Goal: Task Accomplishment & Management: Manage account settings

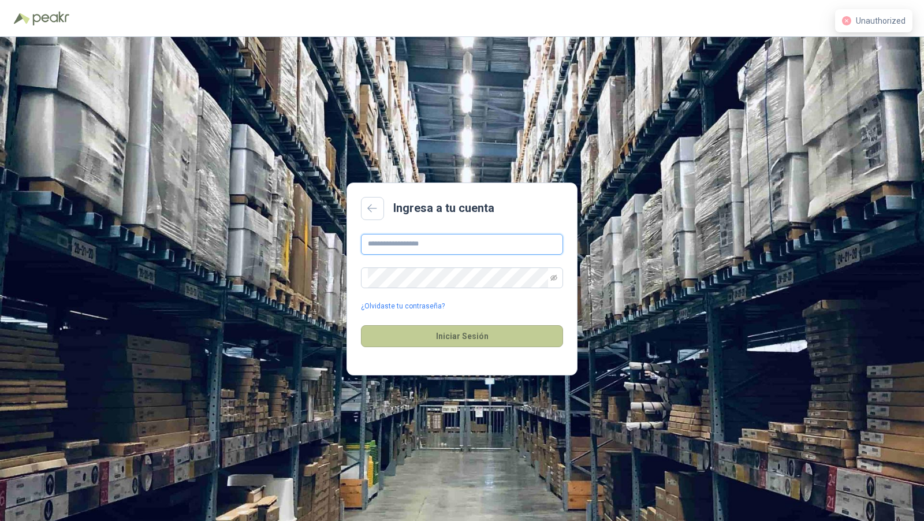
type input "**********"
click at [459, 330] on button "Iniciar Sesión" at bounding box center [462, 336] width 202 height 22
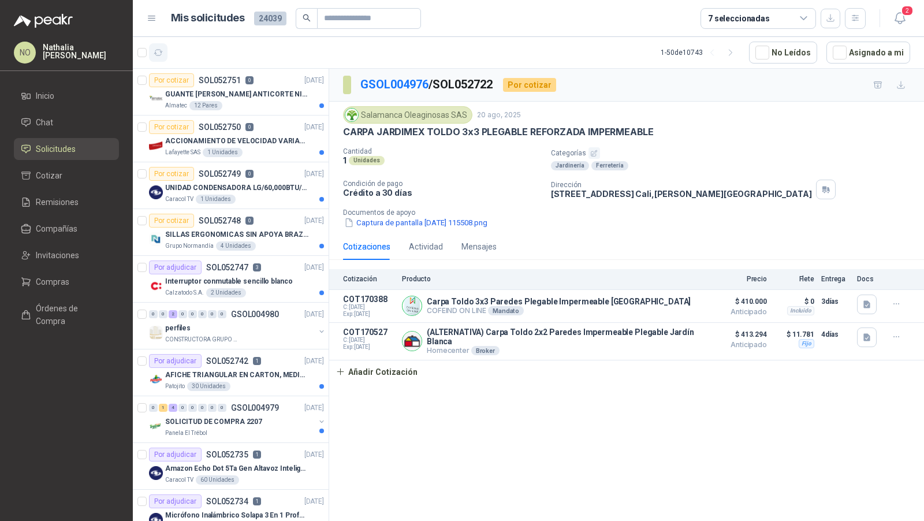
click at [159, 44] on button "button" at bounding box center [158, 52] width 18 height 18
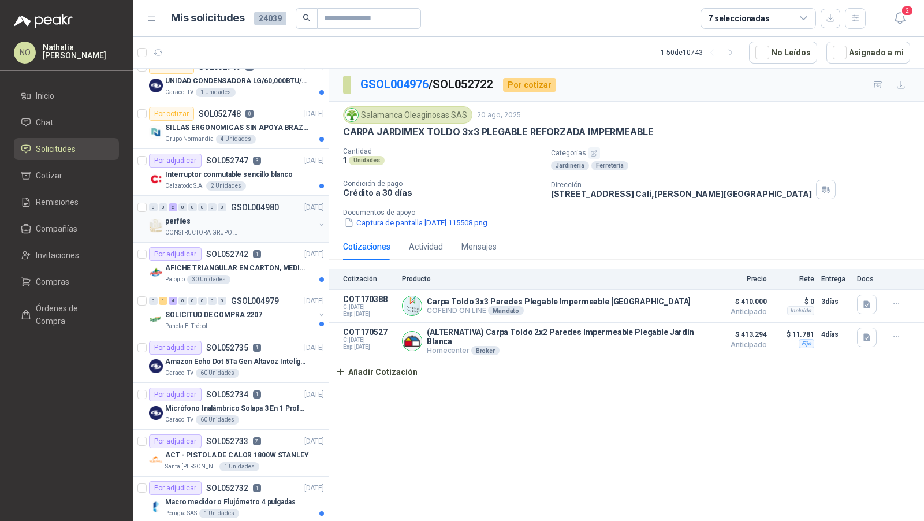
scroll to position [108, 0]
click at [274, 418] on div "Caracol TV 60 Unidades" at bounding box center [244, 418] width 159 height 9
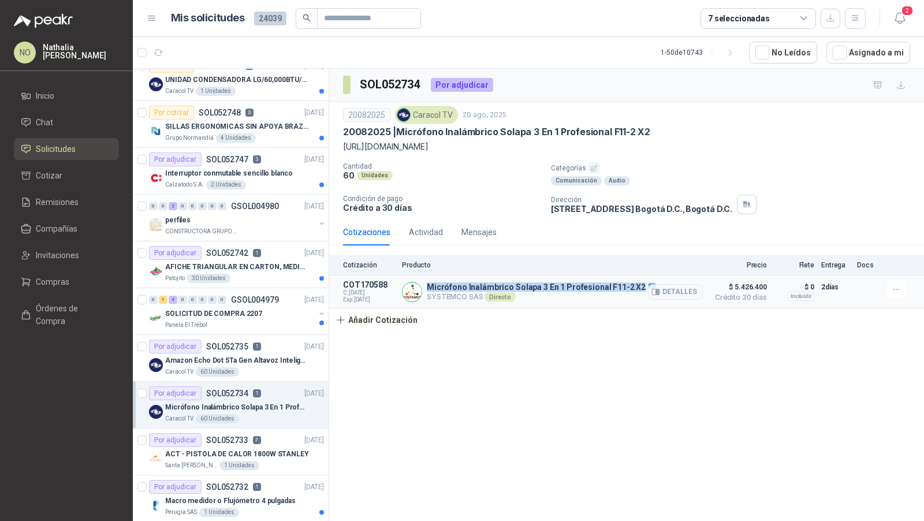
drag, startPoint x: 428, startPoint y: 283, endPoint x: 632, endPoint y: 285, distance: 204.4
click at [632, 285] on p "Micrófono Inalámbrico Solapa 3 En 1 Profesional F11-2 X2" at bounding box center [541, 287] width 229 height 10
copy p "Micrófono Inalámbrico Solapa 3 En 1 Profesional F11-2 X2"
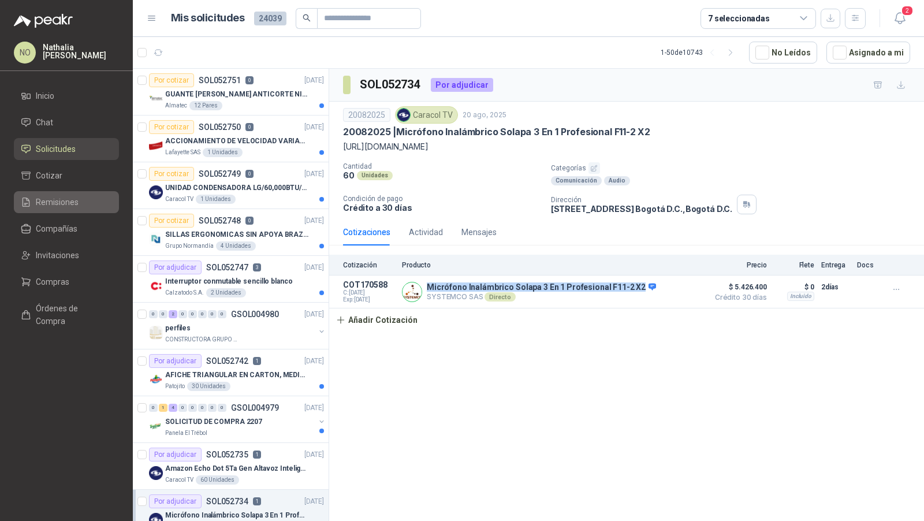
click at [69, 206] on span "Remisiones" at bounding box center [57, 202] width 43 height 13
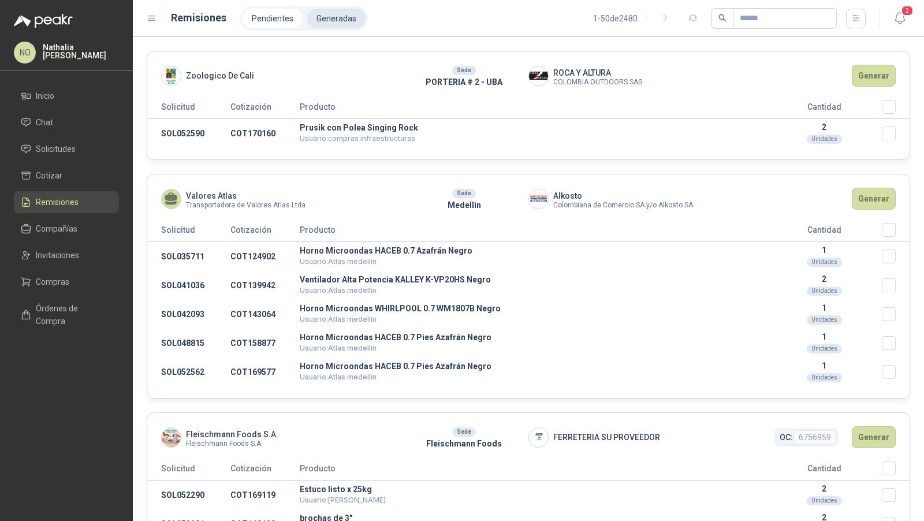
click at [329, 27] on li "Generadas" at bounding box center [336, 19] width 58 height 20
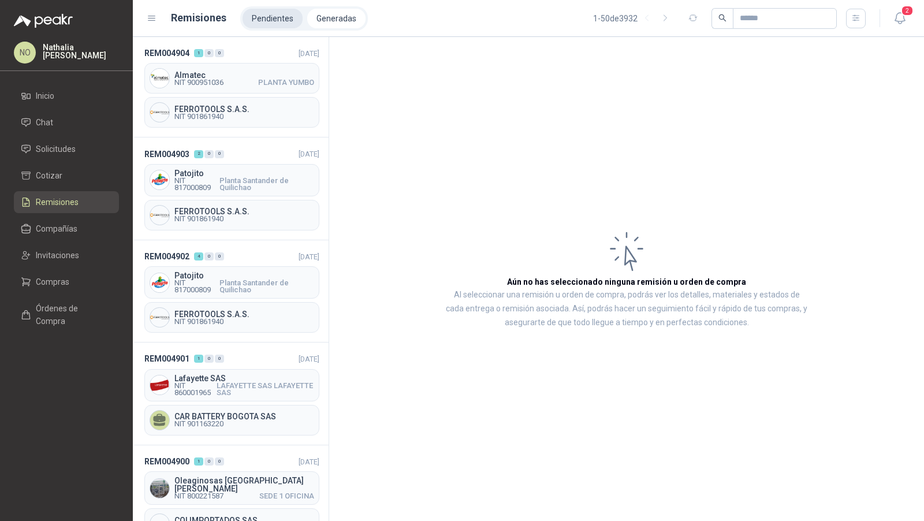
click at [262, 23] on li "Pendientes" at bounding box center [273, 19] width 60 height 20
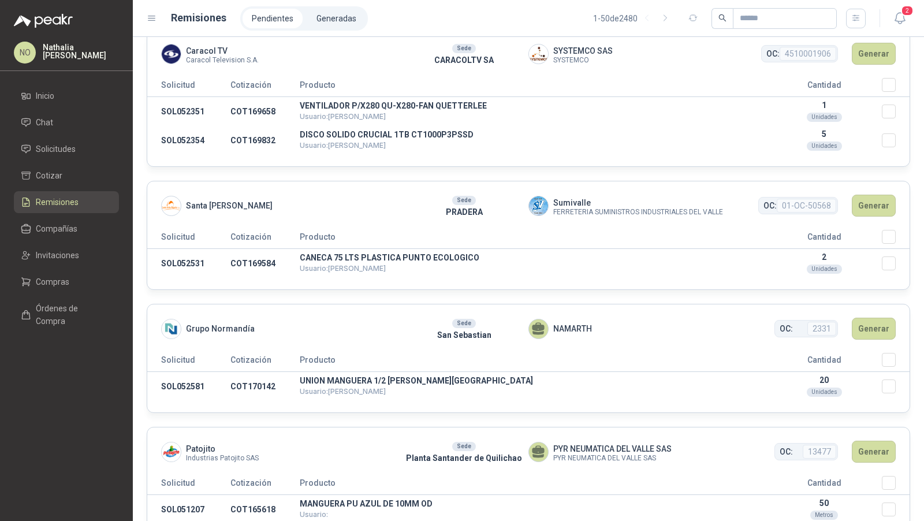
scroll to position [2714, 0]
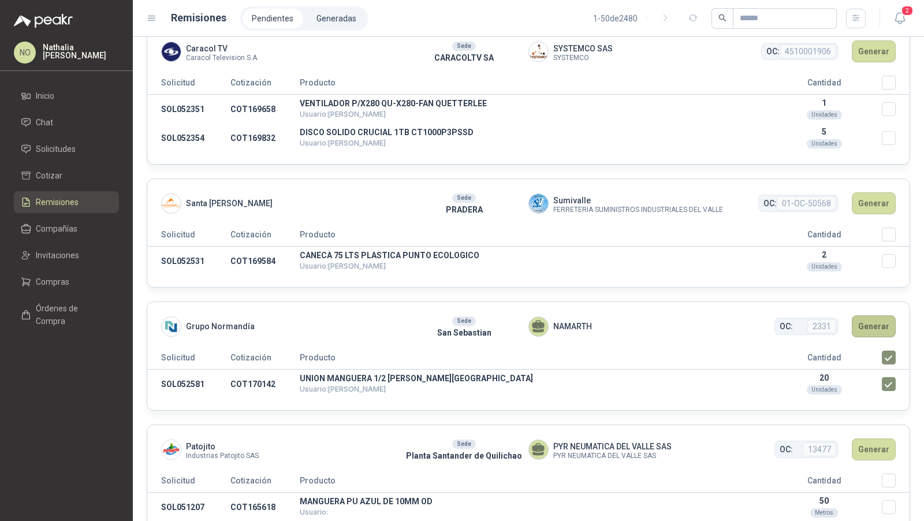
click at [858, 315] on button "Generar" at bounding box center [874, 326] width 44 height 22
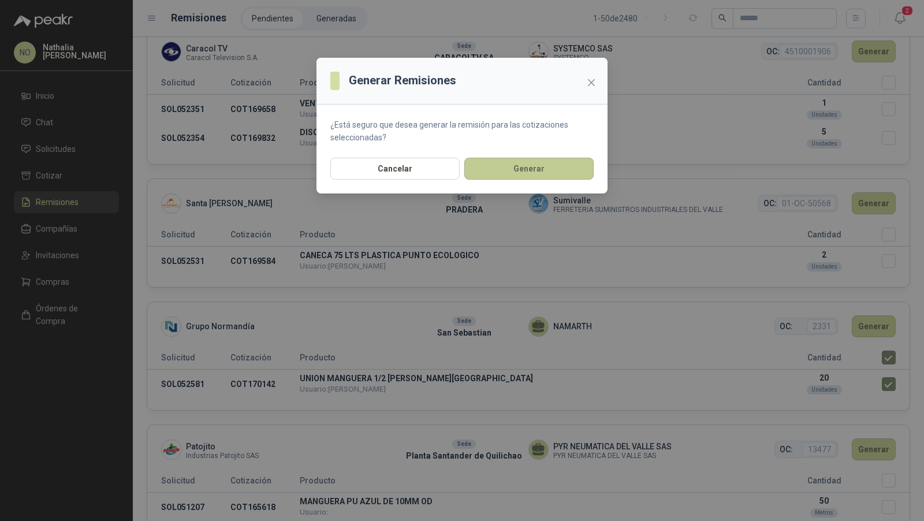
click at [532, 160] on button "Generar" at bounding box center [528, 169] width 129 height 22
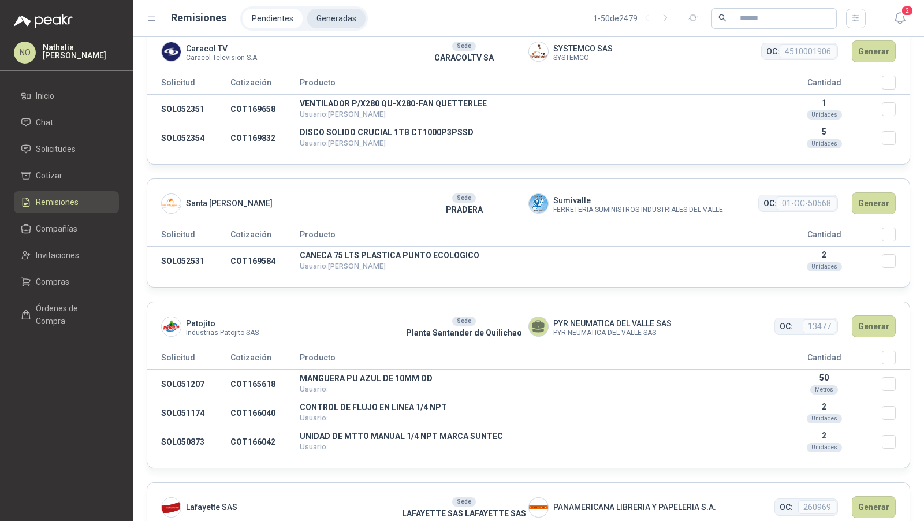
click at [335, 18] on li "Generadas" at bounding box center [336, 19] width 58 height 20
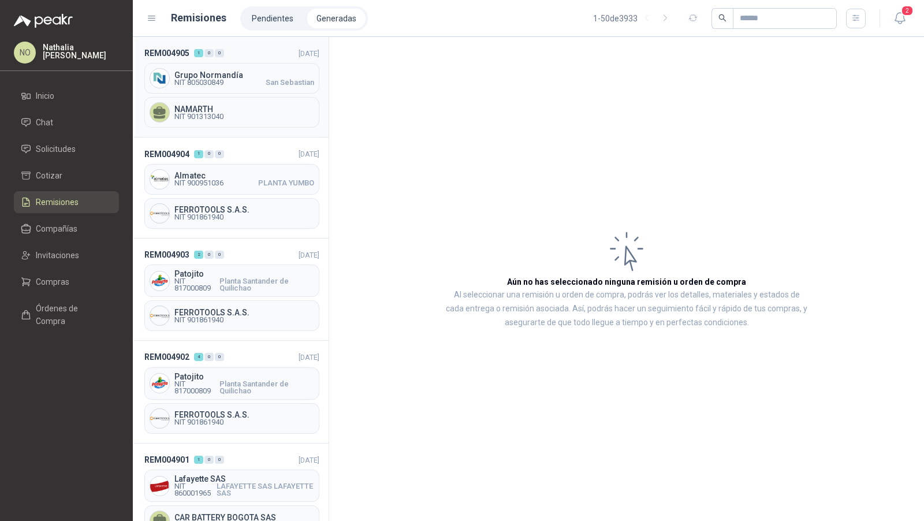
click at [228, 93] on div "REM004905 1 0 0 21/08/2025 Grupo Normandía NIT 805030849 San Sebastian NAMARTH …" at bounding box center [231, 87] width 196 height 100
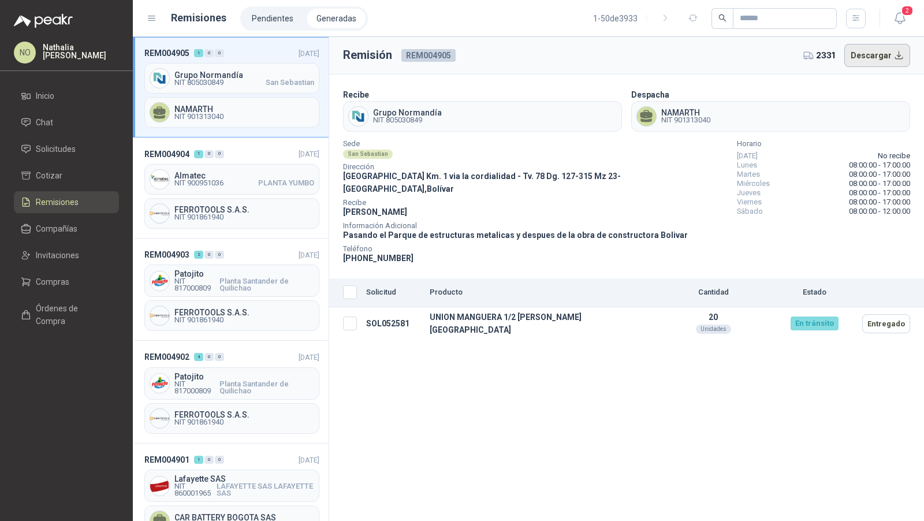
click at [873, 55] on button "Descargar" at bounding box center [877, 55] width 66 height 23
click at [103, 156] on link "Solicitudes" at bounding box center [66, 149] width 105 height 22
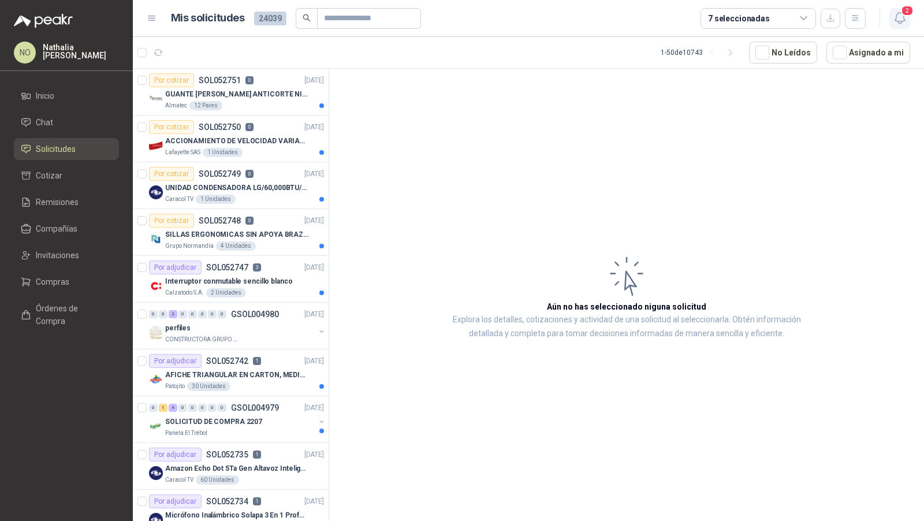
click at [904, 9] on span "2" at bounding box center [907, 10] width 13 height 11
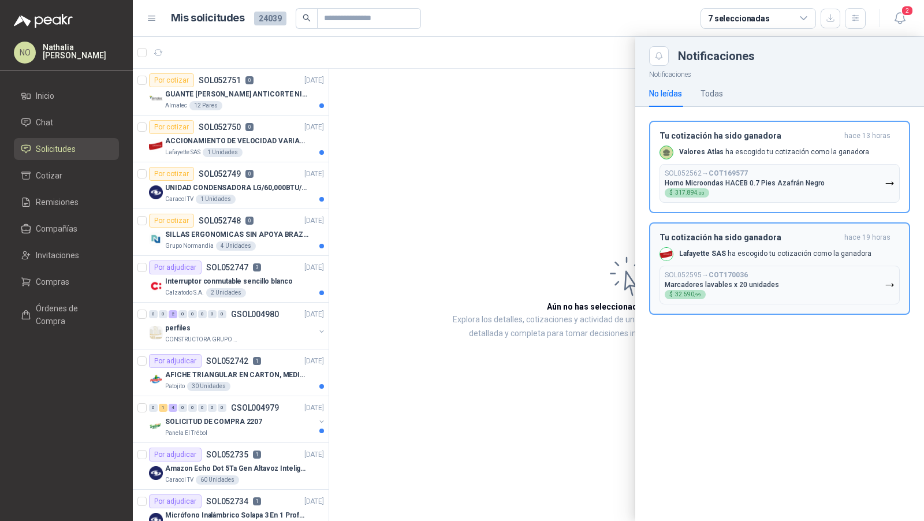
click at [819, 234] on h3 "Tu cotización ha sido ganadora" at bounding box center [749, 238] width 180 height 10
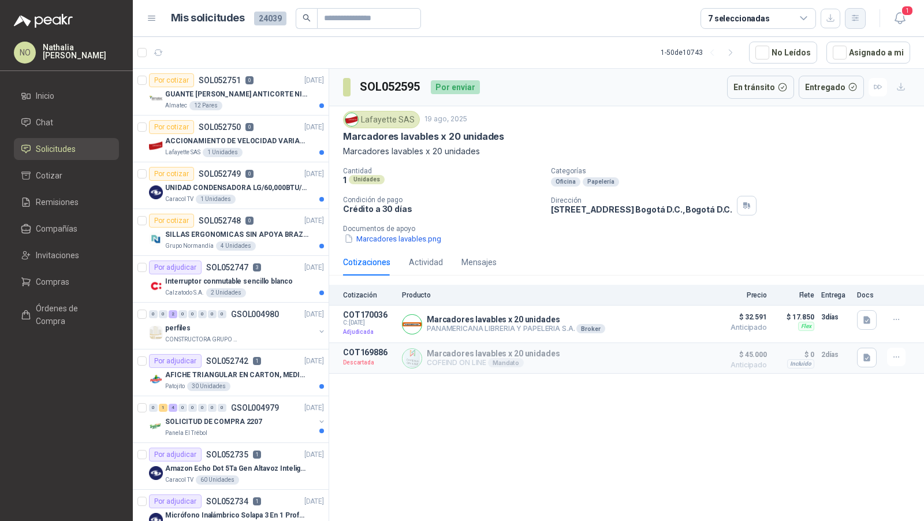
click at [852, 24] on button "button" at bounding box center [855, 18] width 21 height 21
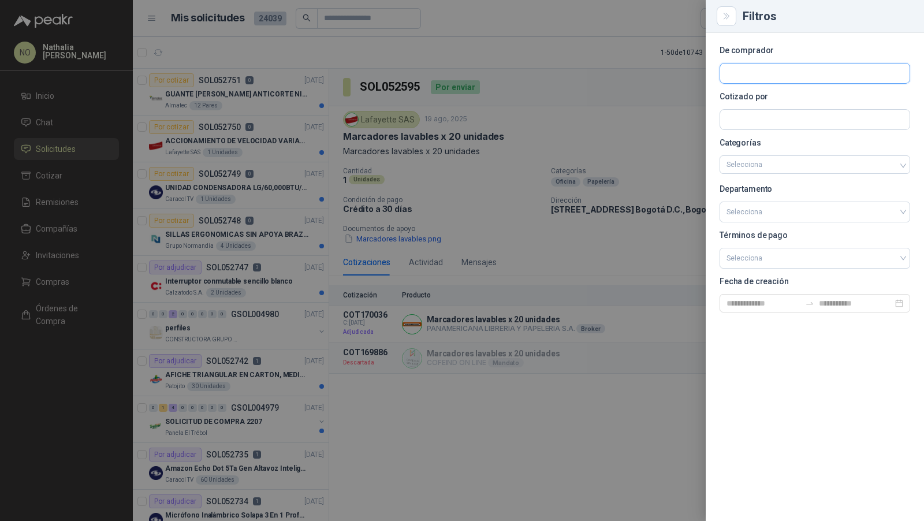
click at [762, 72] on input "text" at bounding box center [814, 74] width 189 height 20
type input "*******"
click at [769, 103] on span "Transportadora de Valores Atlas Ltda -" at bounding box center [796, 105] width 99 height 6
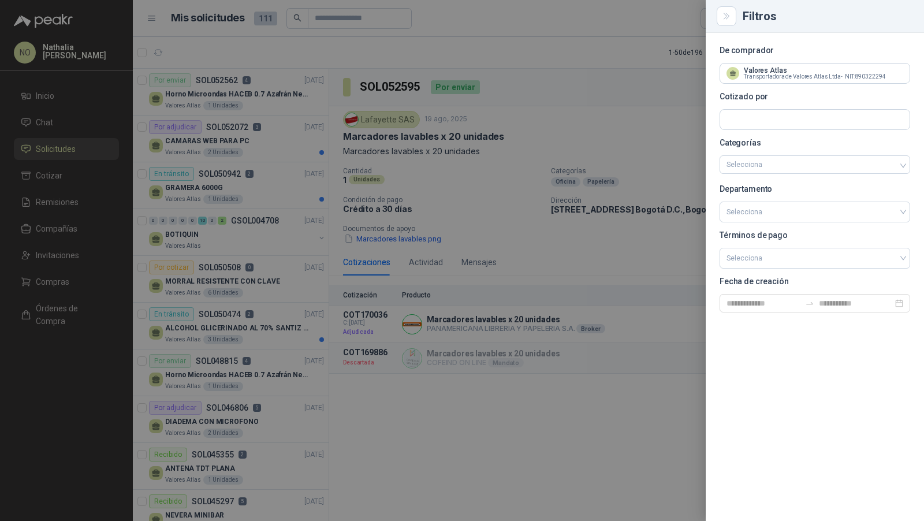
click at [599, 101] on div at bounding box center [462, 260] width 924 height 521
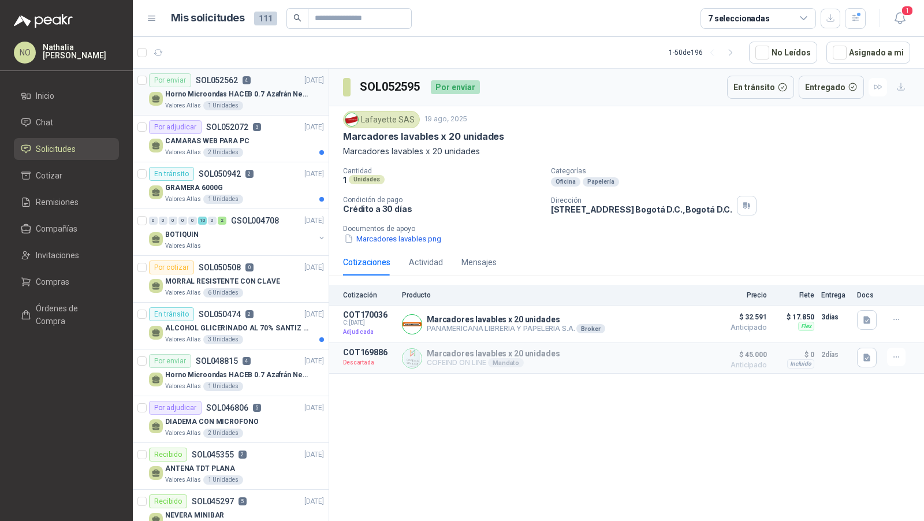
click at [274, 89] on p "Horno Microondas HACEB 0.7 Azafrán Negro" at bounding box center [237, 94] width 144 height 11
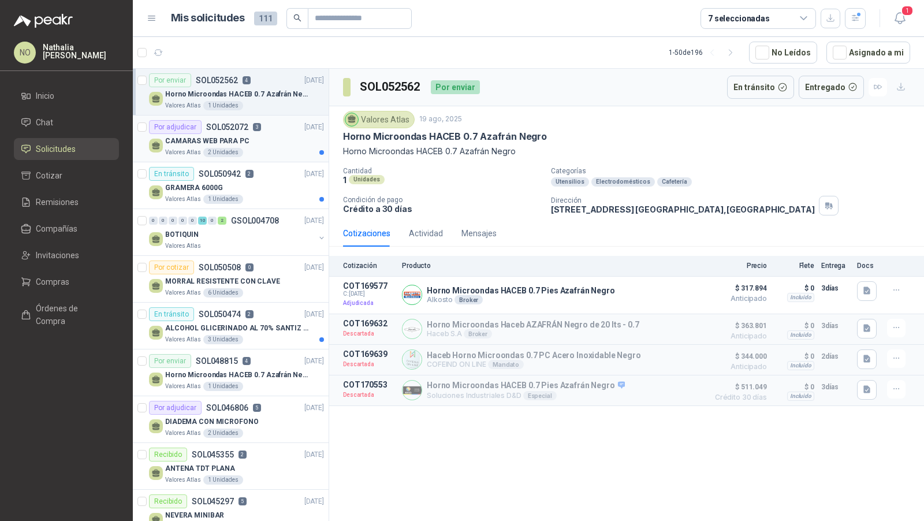
click at [261, 135] on div "CAMARAS WEB PARA PC" at bounding box center [244, 141] width 159 height 14
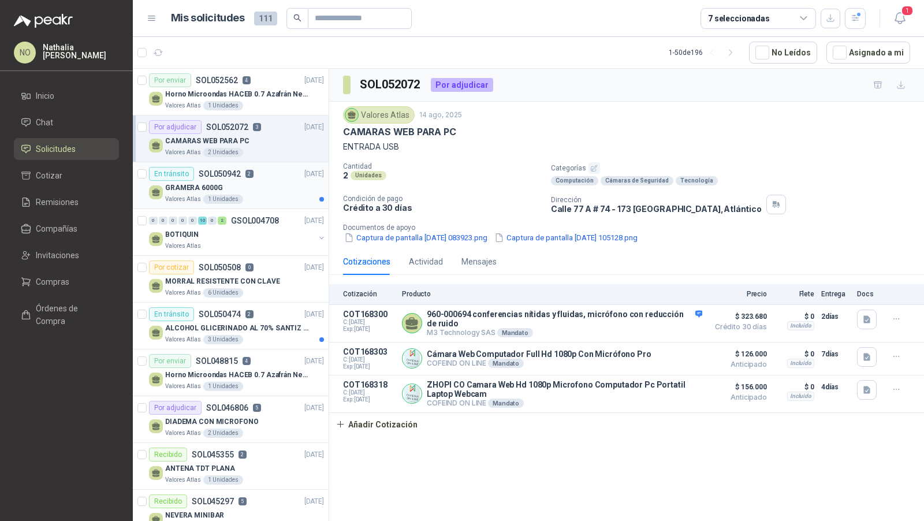
click at [259, 170] on div "En tránsito SOL050942 2 04/08/25" at bounding box center [236, 174] width 175 height 14
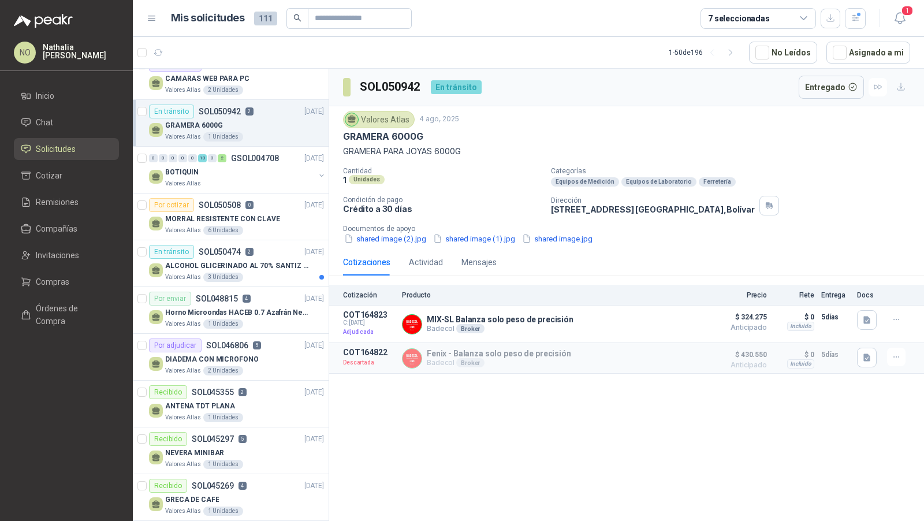
scroll to position [65, 0]
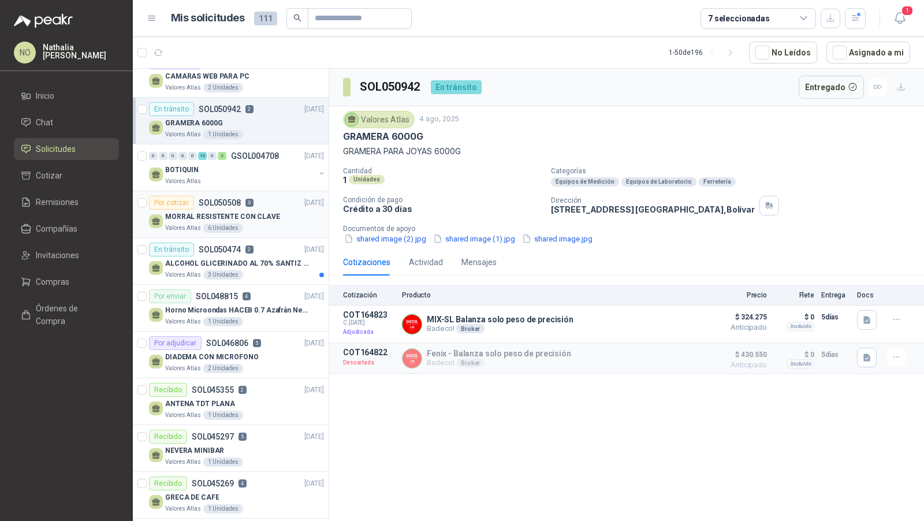
click at [270, 211] on p "MORRAL RESISTENTE CON CLAVE" at bounding box center [222, 216] width 115 height 11
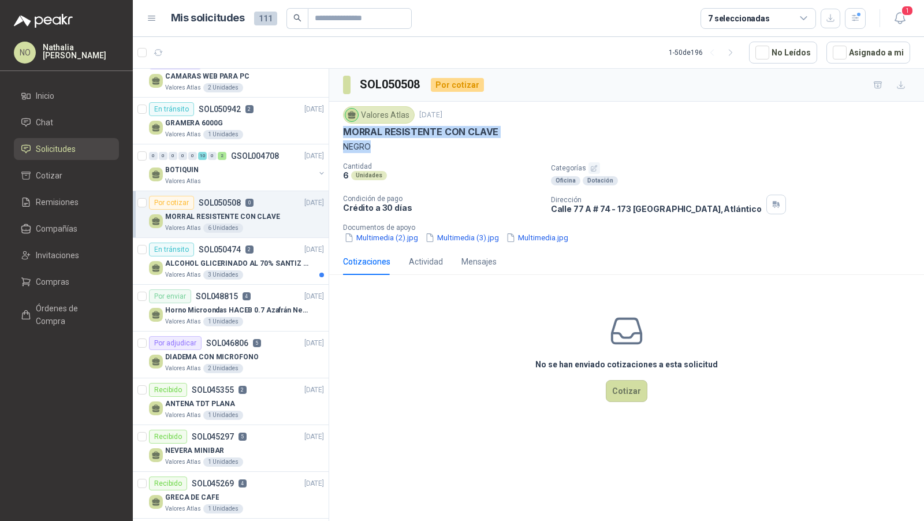
drag, startPoint x: 346, startPoint y: 131, endPoint x: 370, endPoint y: 140, distance: 26.0
click at [370, 140] on div "Valores Atlas 29 jul, 2025 MORRAL RESISTENTE CON CLAVE NEGRO" at bounding box center [626, 129] width 567 height 47
copy div "MORRAL RESISTENTE CON CLAVE NEGRO"
click at [857, 44] on button "Asignado a mi" at bounding box center [868, 53] width 84 height 22
click at [855, 19] on icon "button" at bounding box center [856, 18] width 10 height 10
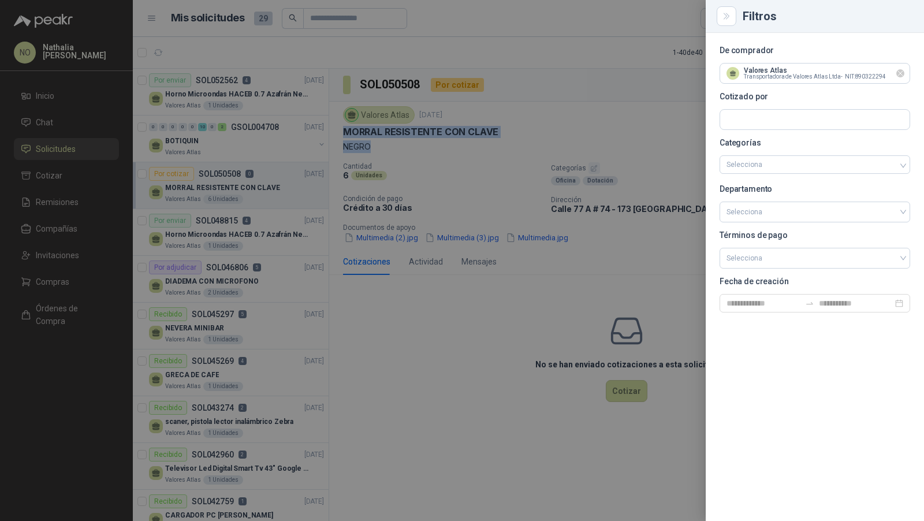
click at [904, 72] on icon "Limpiar" at bounding box center [901, 74] width 10 height 10
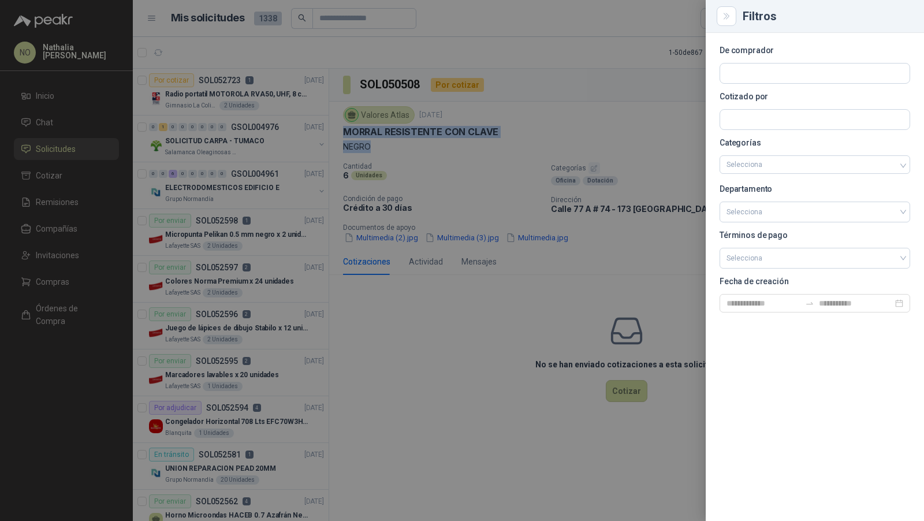
click at [236, 167] on div at bounding box center [462, 260] width 924 height 521
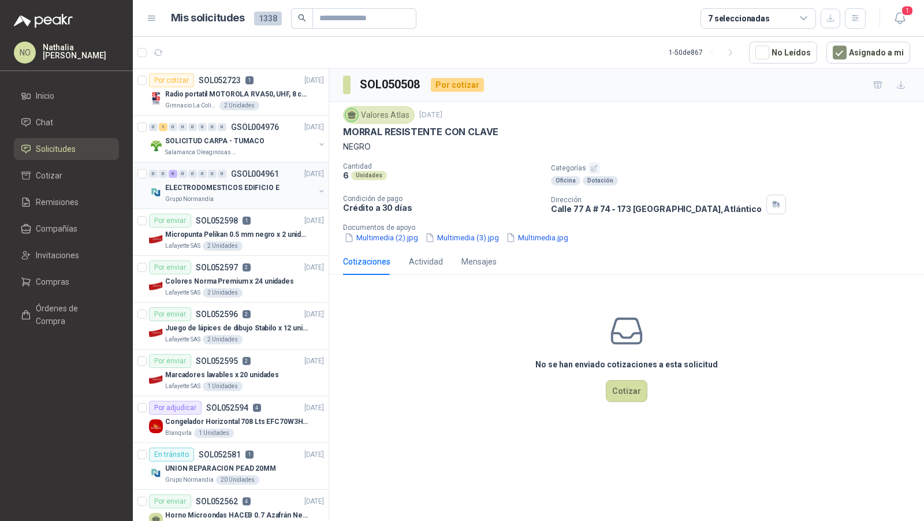
click at [251, 187] on p "ELECTRODOMESTICOS EDIFICIO E" at bounding box center [222, 187] width 114 height 11
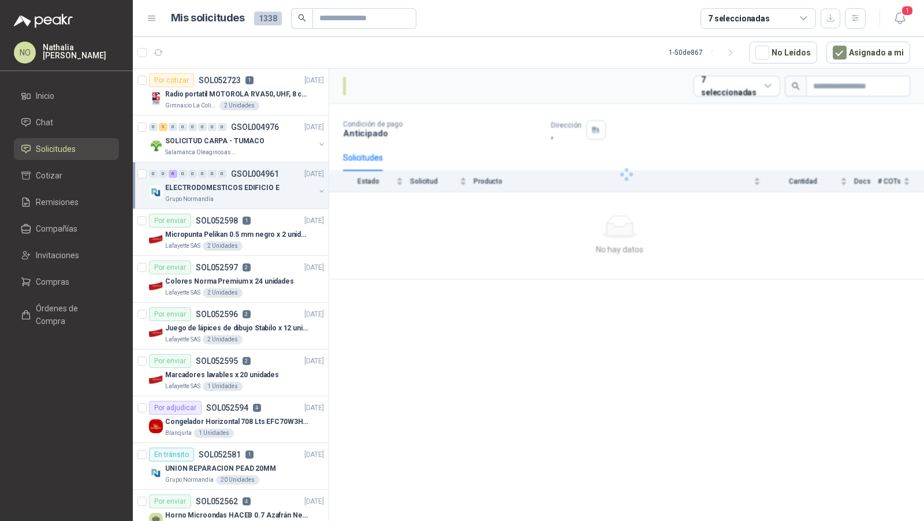
click at [251, 187] on p "ELECTRODOMESTICOS EDIFICIO E" at bounding box center [222, 187] width 114 height 11
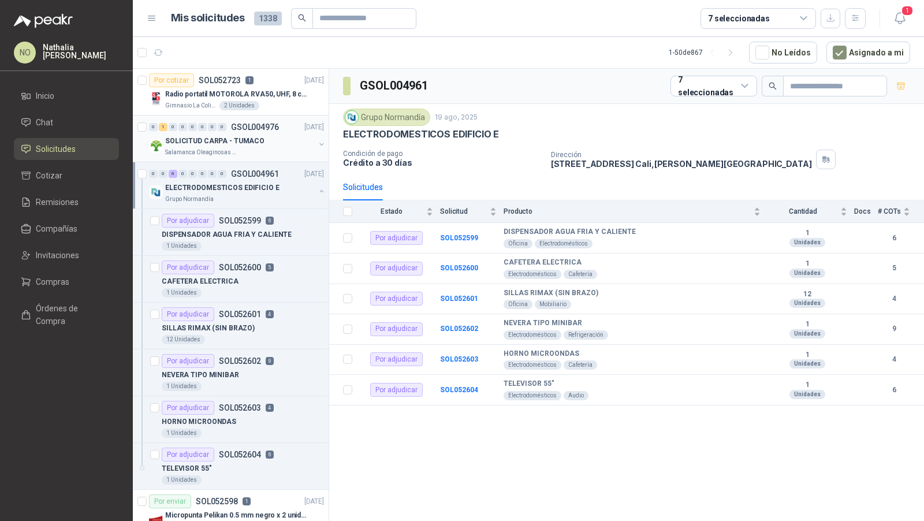
click at [232, 159] on div "0 1 0 0 0 0 0 0 GSOL004976 [DATE] SOLICITUD CARPA - TUMACO Salamanca Oleaginosa…" at bounding box center [231, 138] width 196 height 47
click at [236, 148] on div "Salamanca Oleaginosas SAS" at bounding box center [240, 152] width 150 height 9
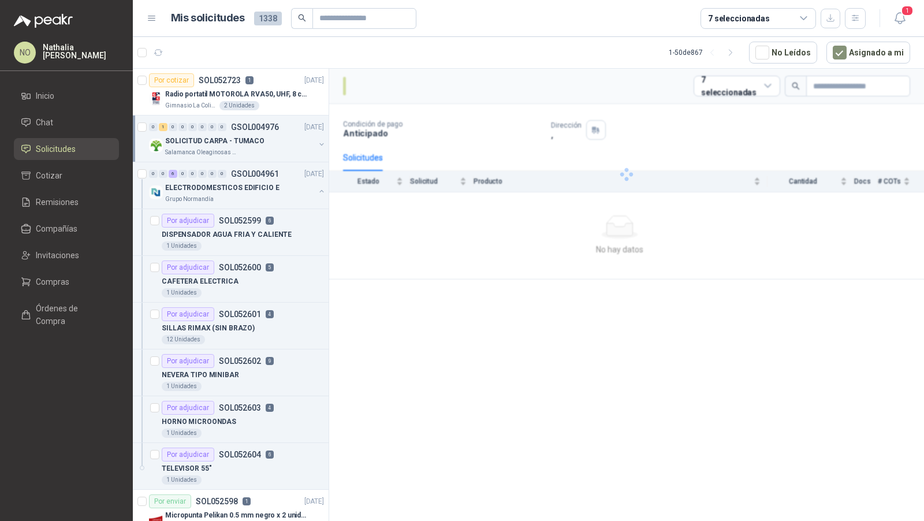
click at [236, 148] on div "Salamanca Oleaginosas SAS" at bounding box center [240, 152] width 150 height 9
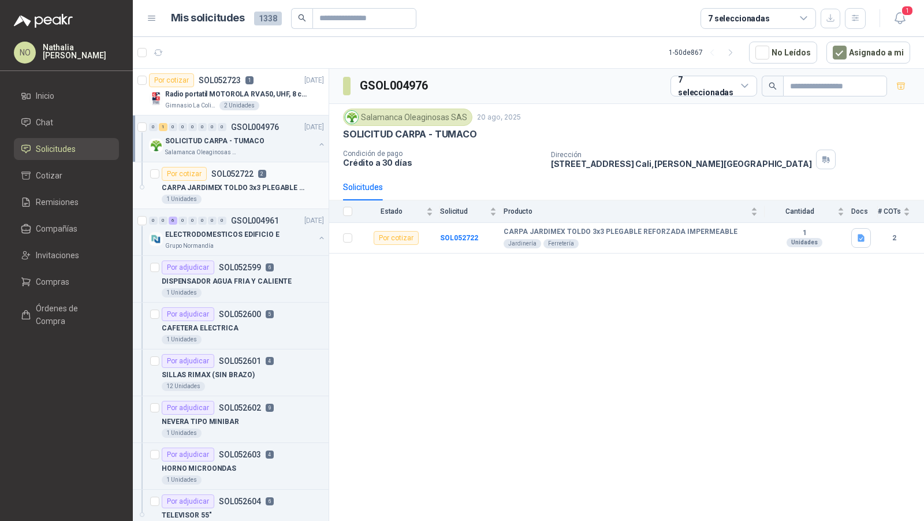
click at [241, 188] on p "CARPA JARDIMEX TOLDO 3x3 PLEGABLE REFORZADA IMPERMEABLE" at bounding box center [234, 187] width 144 height 11
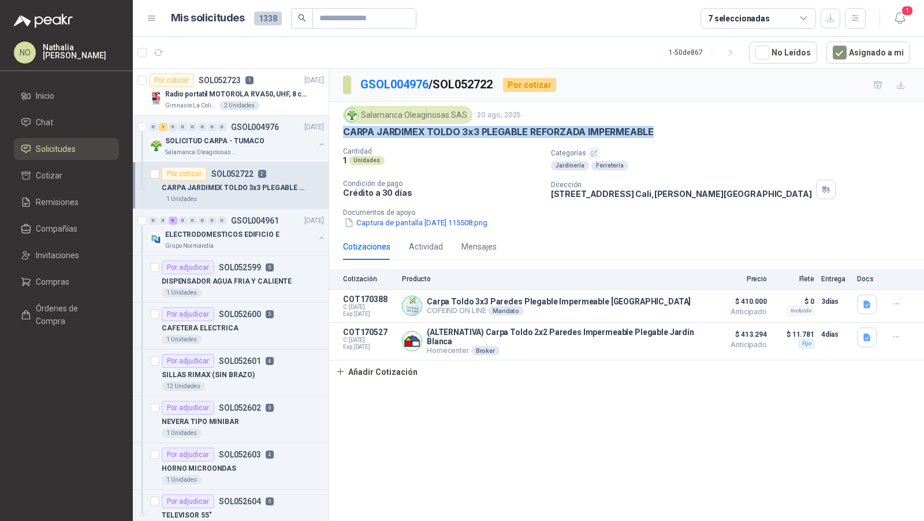
drag, startPoint x: 343, startPoint y: 132, endPoint x: 675, endPoint y: 128, distance: 332.1
click at [675, 128] on div "CARPA JARDIMEX TOLDO 3x3 PLEGABLE REFORZADA IMPERMEABLE" at bounding box center [626, 132] width 567 height 12
copy p "CARPA JARDIMEX TOLDO 3x3 PLEGABLE REFORZADA IMPERMEABLE"
click at [857, 304] on button "button" at bounding box center [867, 304] width 20 height 20
click at [814, 258] on button "carpa_3x3.JPG" at bounding box center [810, 253] width 65 height 12
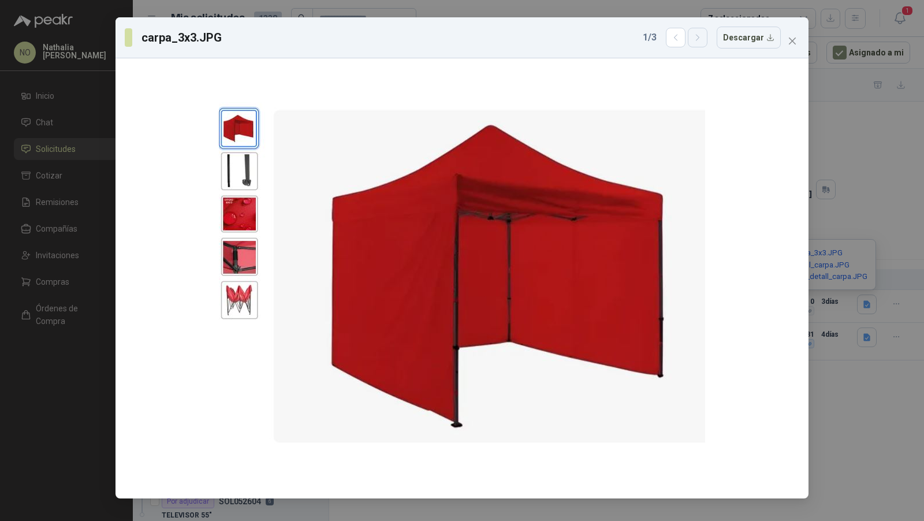
click at [701, 39] on icon "button" at bounding box center [698, 38] width 10 height 10
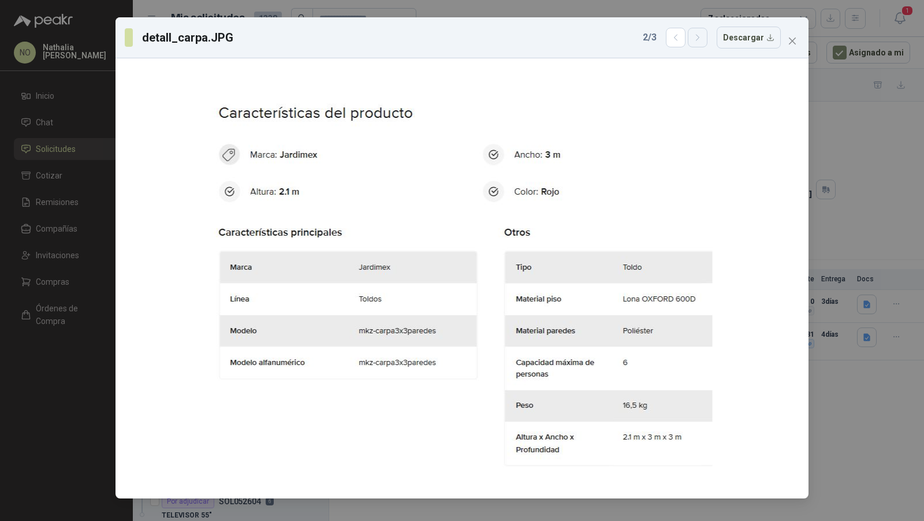
click at [701, 39] on icon "button" at bounding box center [698, 38] width 10 height 10
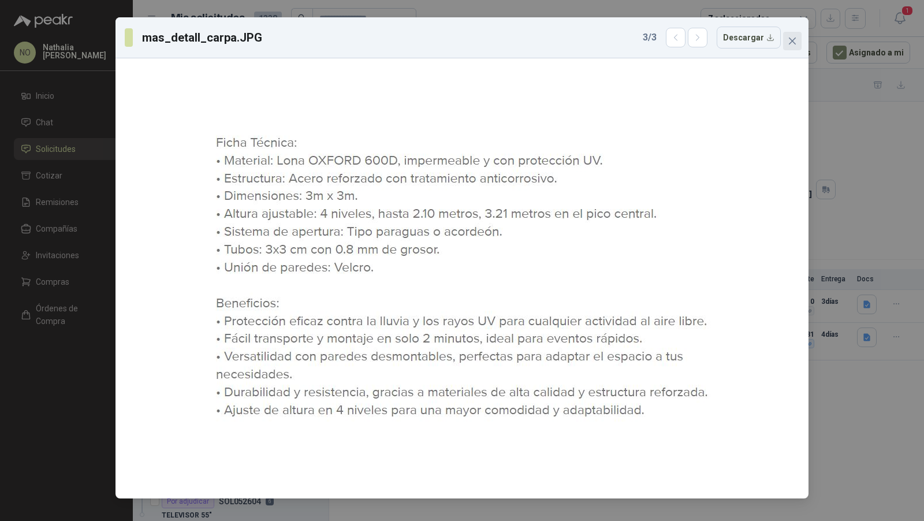
click at [788, 40] on icon "close" at bounding box center [792, 40] width 9 height 9
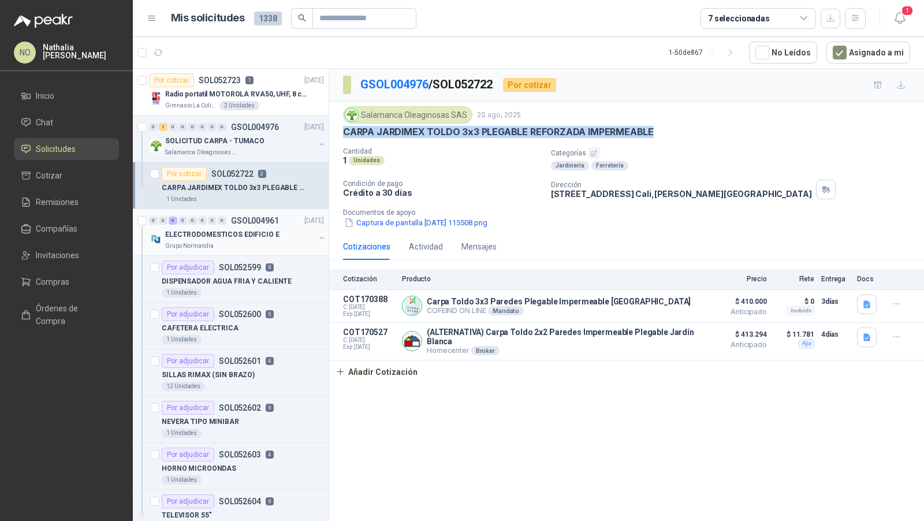
click at [252, 232] on p "ELECTRODOMESTICOS EDIFICIO E" at bounding box center [222, 234] width 114 height 11
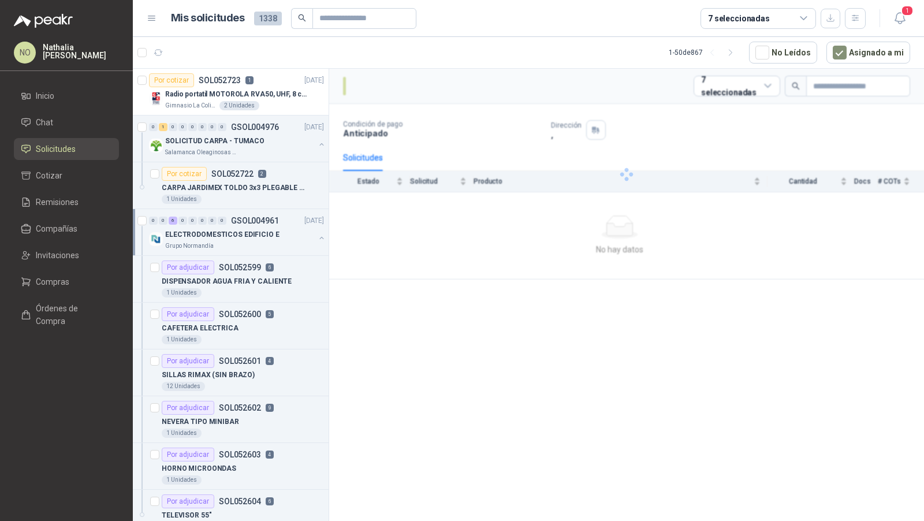
click at [252, 232] on p "ELECTRODOMESTICOS EDIFICIO E" at bounding box center [222, 234] width 114 height 11
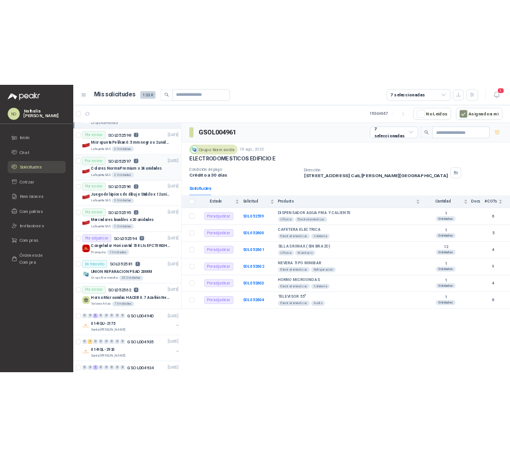
scroll to position [180, 0]
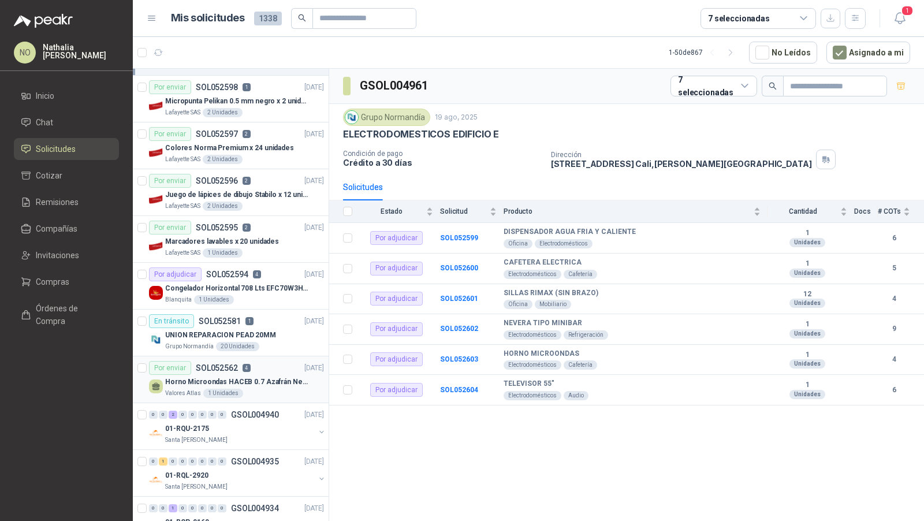
click at [272, 376] on p "Horno Microondas HACEB 0.7 Azafrán Negro" at bounding box center [237, 381] width 144 height 11
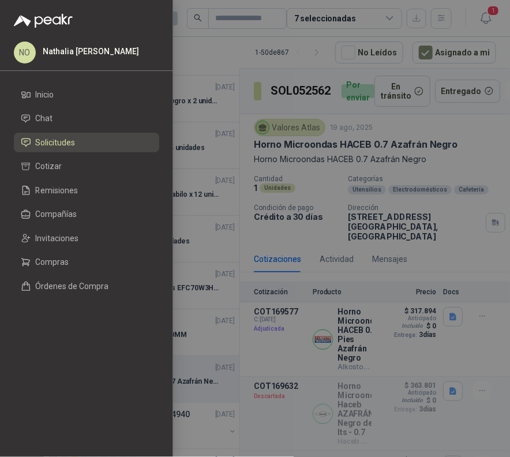
click at [317, 270] on div at bounding box center [255, 228] width 510 height 457
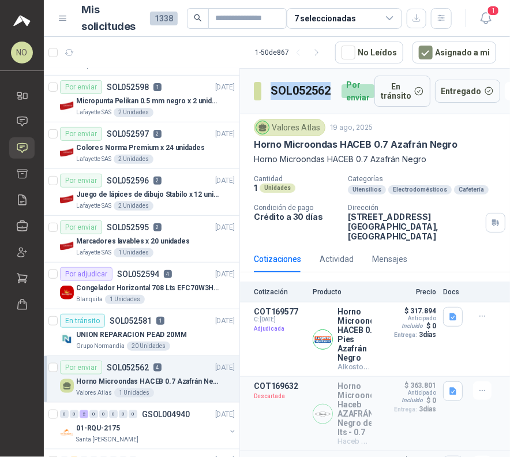
drag, startPoint x: 270, startPoint y: 84, endPoint x: 331, endPoint y: 84, distance: 60.6
click at [331, 84] on h3 "SOL052562" at bounding box center [302, 91] width 62 height 18
copy h3 "SOL052562"
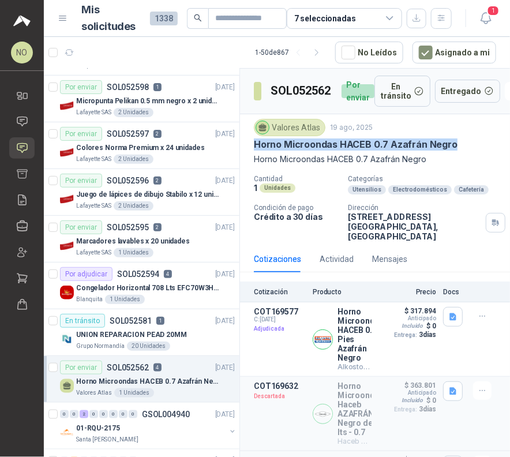
drag, startPoint x: 255, startPoint y: 141, endPoint x: 465, endPoint y: 143, distance: 210.2
click at [465, 143] on div "Horno Microondas HACEB 0.7 Azafrán Negro" at bounding box center [375, 145] width 243 height 12
copy p "Horno Microondas HACEB 0.7 Azafrán Negro"
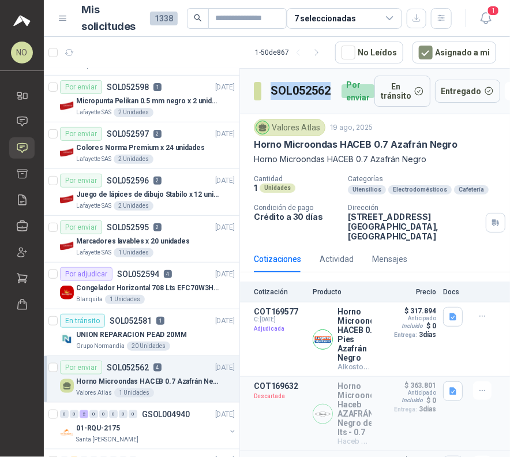
drag, startPoint x: 267, startPoint y: 92, endPoint x: 332, endPoint y: 93, distance: 64.7
click at [332, 93] on section "SOL052562" at bounding box center [293, 91] width 79 height 18
copy h3 "SOL052562"
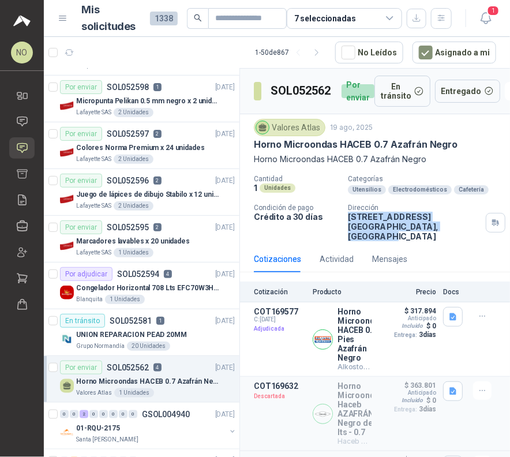
drag, startPoint x: 345, startPoint y: 216, endPoint x: 392, endPoint y: 222, distance: 47.2
click at [393, 222] on p "Calle 14 No 52 51 Medellín , Antioquia" at bounding box center [414, 226] width 133 height 29
copy p "Calle 14 No 52 51 Medellín , Antioquia"
click at [435, 204] on p "Dirección" at bounding box center [414, 208] width 133 height 8
drag, startPoint x: 412, startPoint y: 214, endPoint x: 422, endPoint y: 223, distance: 13.1
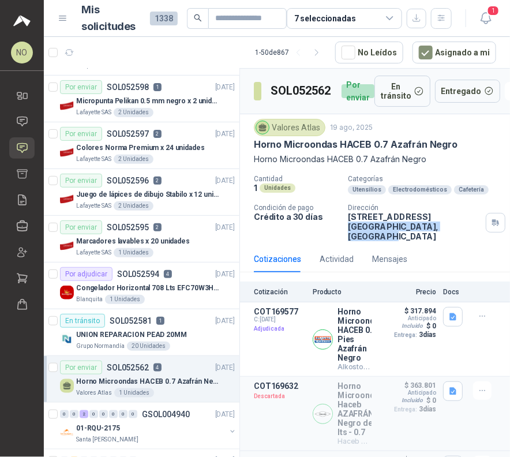
click at [422, 223] on p "Calle 14 No 52 51 Medellín , Antioquia" at bounding box center [414, 226] width 133 height 29
copy p "Medellín , Antioquia"
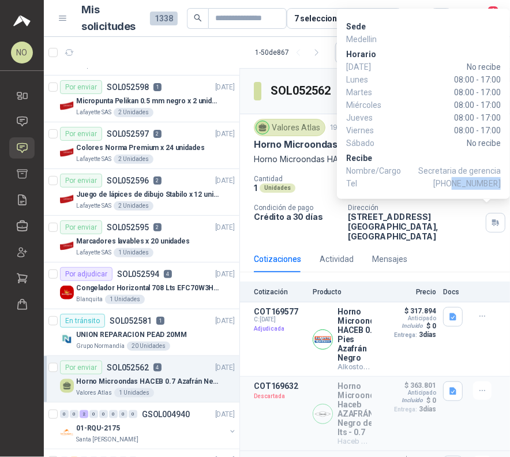
drag, startPoint x: 456, startPoint y: 183, endPoint x: 500, endPoint y: 182, distance: 43.9
click at [500, 182] on span "[PHONE_NUMBER]" at bounding box center [468, 183] width 68 height 13
copy span "3154976881"
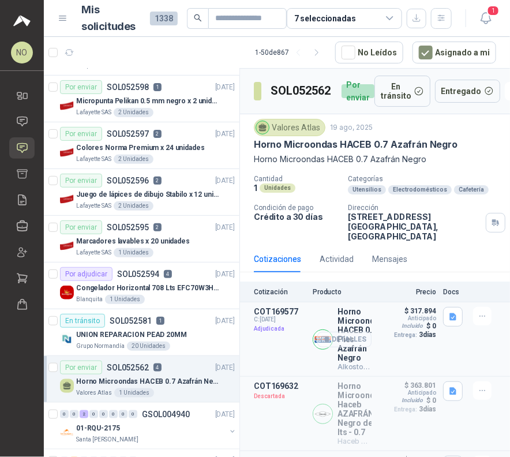
click at [349, 332] on button "Detalles" at bounding box center [345, 340] width 54 height 16
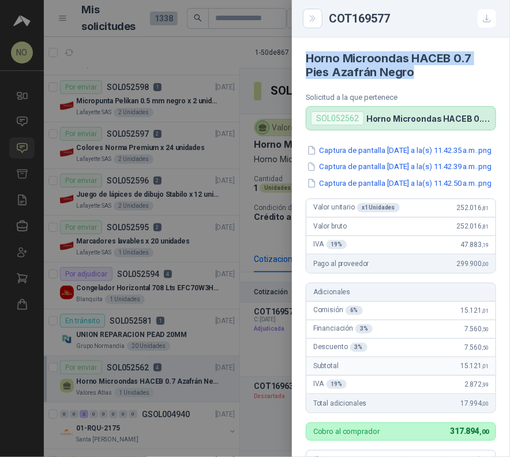
drag, startPoint x: 304, startPoint y: 55, endPoint x: 437, endPoint y: 68, distance: 133.4
click at [437, 68] on article "Horno Microondas HACEB 0.7 Pies Azafrán Negro Solicitud a la que pertenece SOL0…" at bounding box center [401, 84] width 218 height 93
copy h4 "Horno Microondas HACEB 0.7 Pies Azafrán Negro"
click at [280, 100] on div at bounding box center [255, 228] width 510 height 457
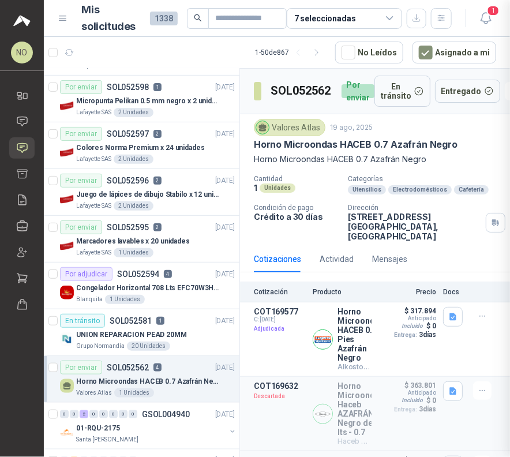
scroll to position [354, 0]
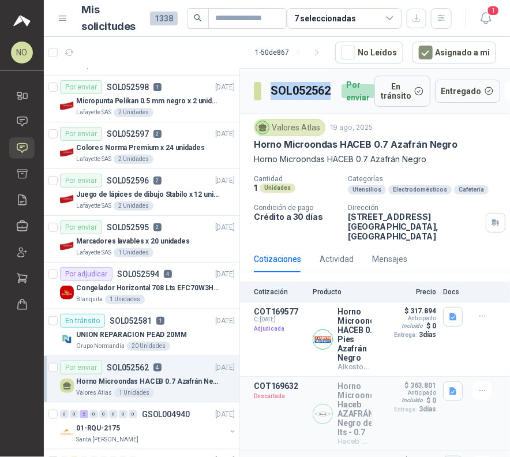
drag, startPoint x: 271, startPoint y: 86, endPoint x: 332, endPoint y: 92, distance: 61.5
click at [332, 92] on h3 "SOL052562" at bounding box center [302, 91] width 62 height 18
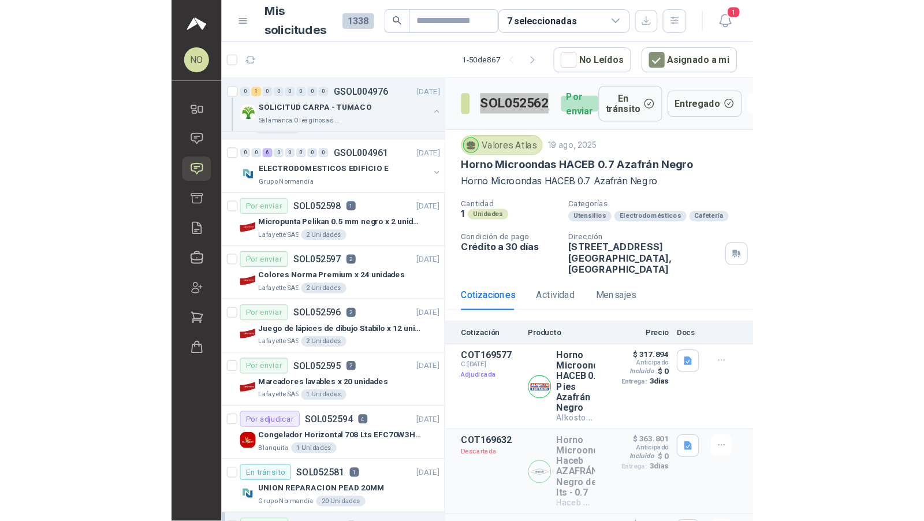
scroll to position [0, 0]
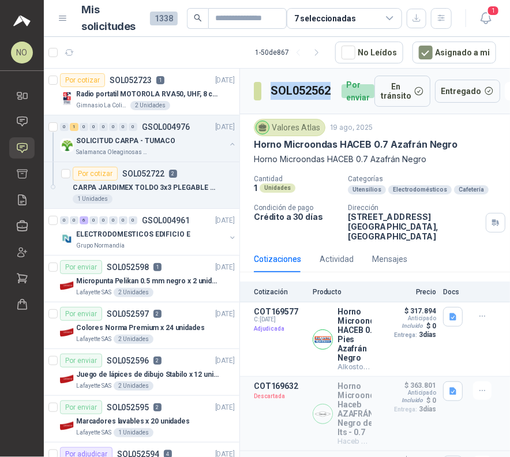
click at [275, 85] on h3 "SOL052562" at bounding box center [302, 91] width 62 height 18
drag, startPoint x: 277, startPoint y: 86, endPoint x: 330, endPoint y: 93, distance: 53.0
click at [330, 93] on h3 "SOL052562" at bounding box center [302, 91] width 62 height 18
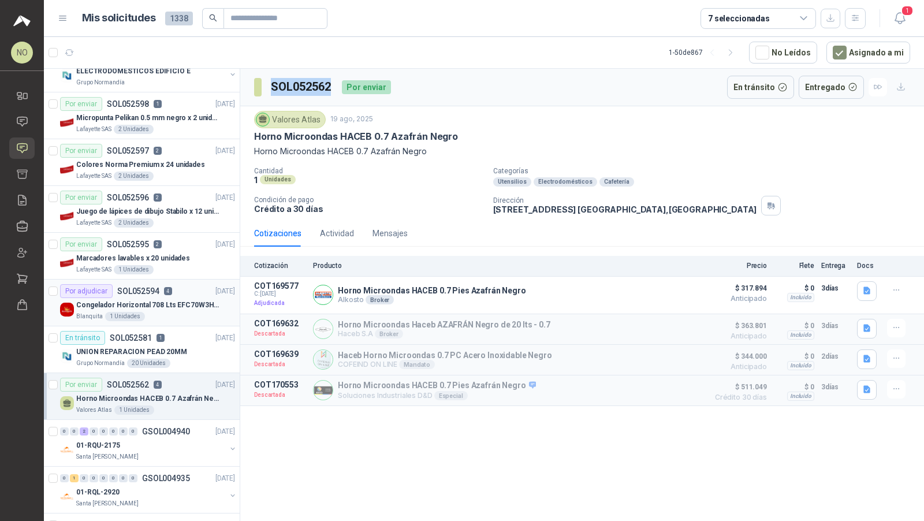
scroll to position [174, 0]
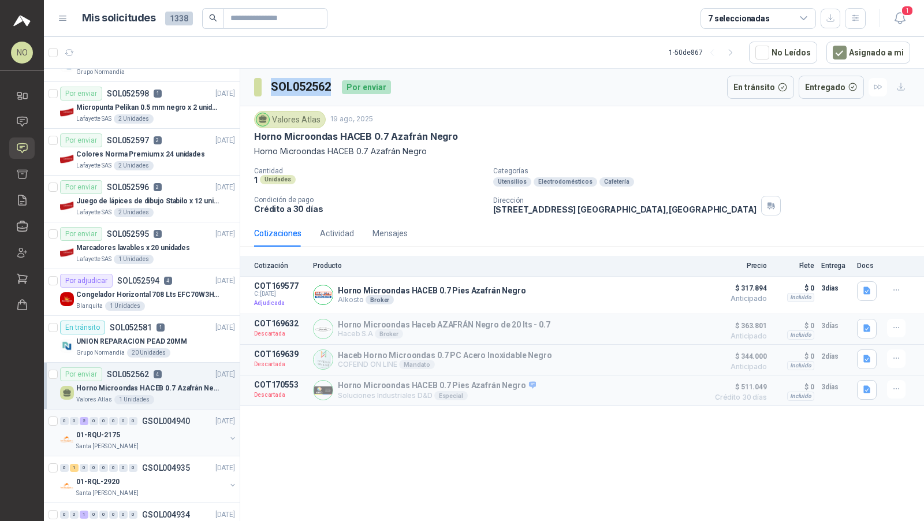
click at [168, 434] on div "01-RQU-2175" at bounding box center [151, 435] width 150 height 14
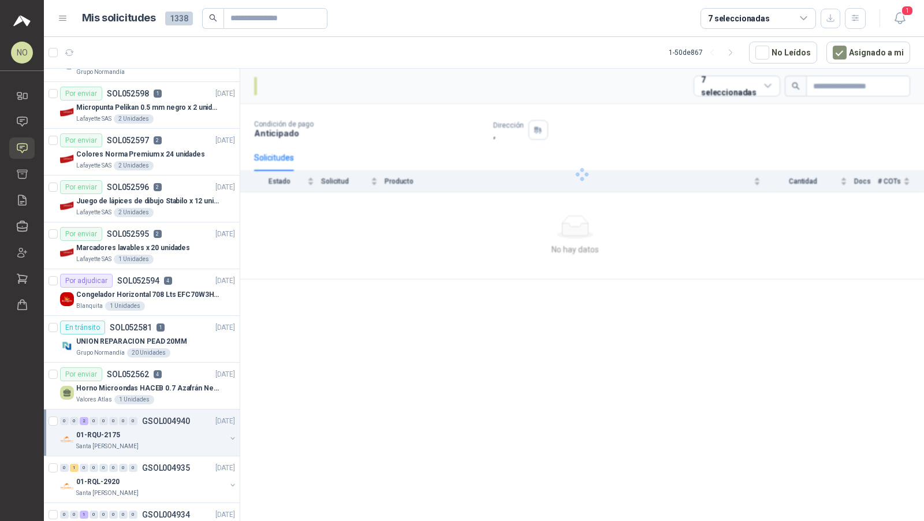
click at [168, 434] on div "01-RQU-2175" at bounding box center [151, 435] width 150 height 14
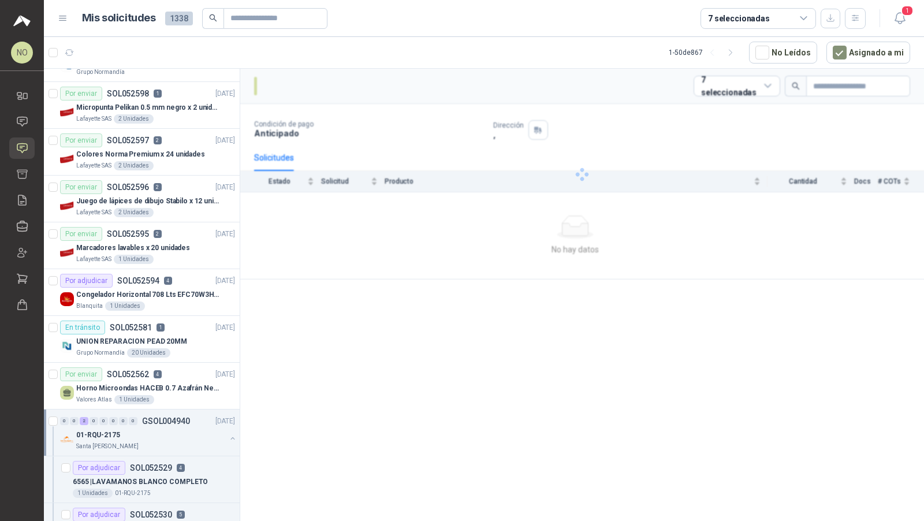
click at [168, 434] on div "01-RQU-2175" at bounding box center [151, 435] width 150 height 14
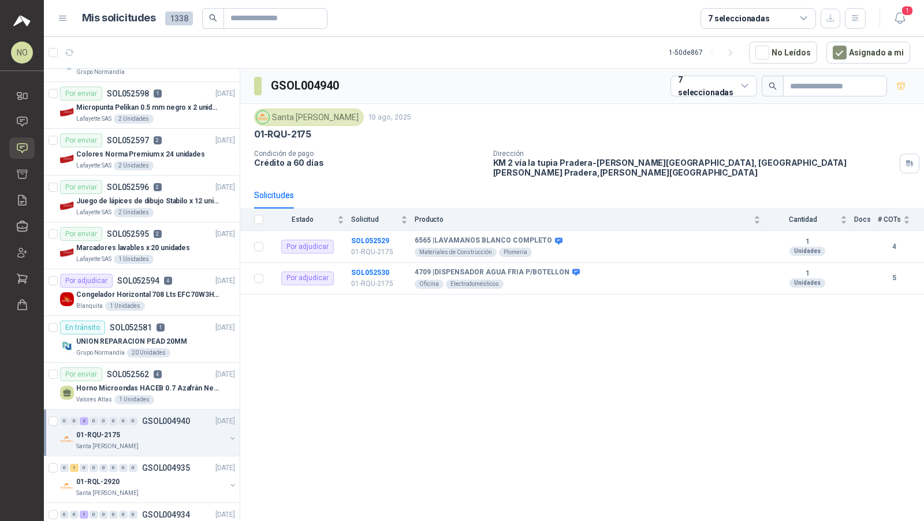
click at [168, 434] on div "01-RQU-2175" at bounding box center [151, 435] width 150 height 14
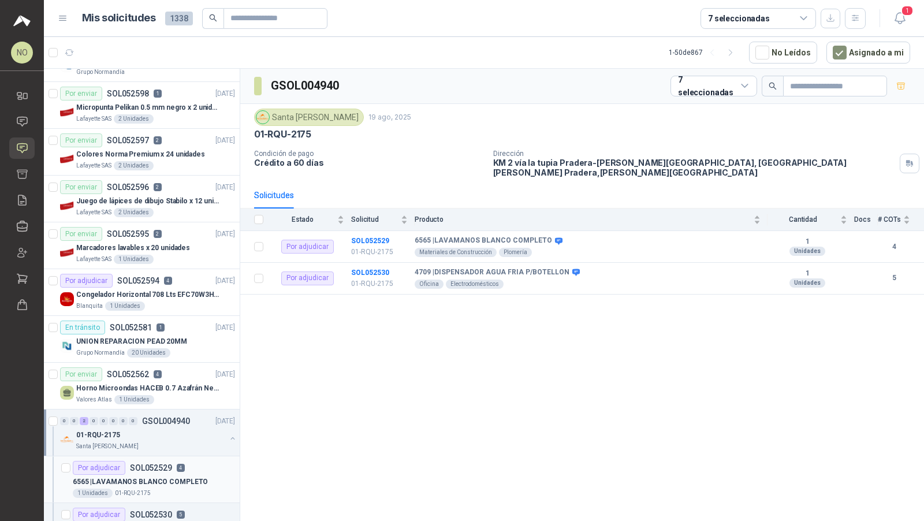
click at [171, 494] on article "Por adjudicar SOL052529 4 6565 | LAVAMANOS BLANCO COMPLETO 1 Unidades 01-RQU-21…" at bounding box center [142, 479] width 196 height 47
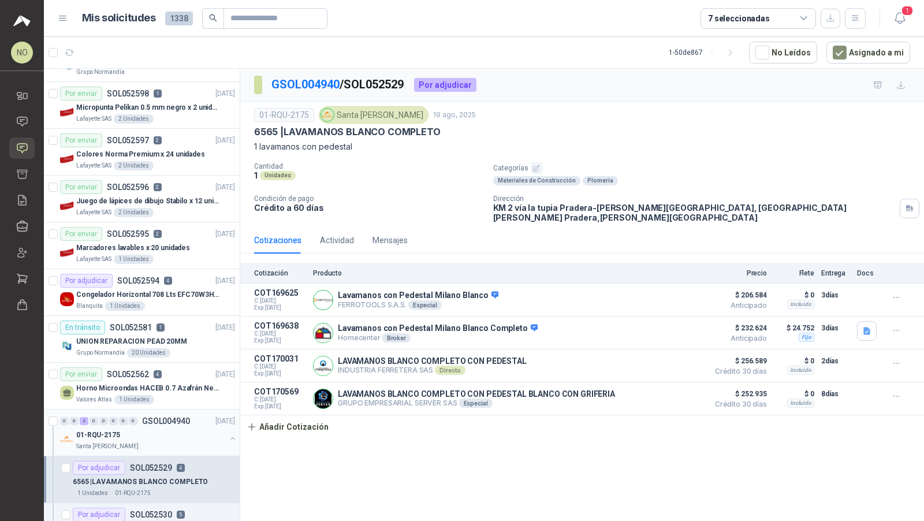
click at [185, 442] on div "Santa [PERSON_NAME]" at bounding box center [151, 446] width 150 height 9
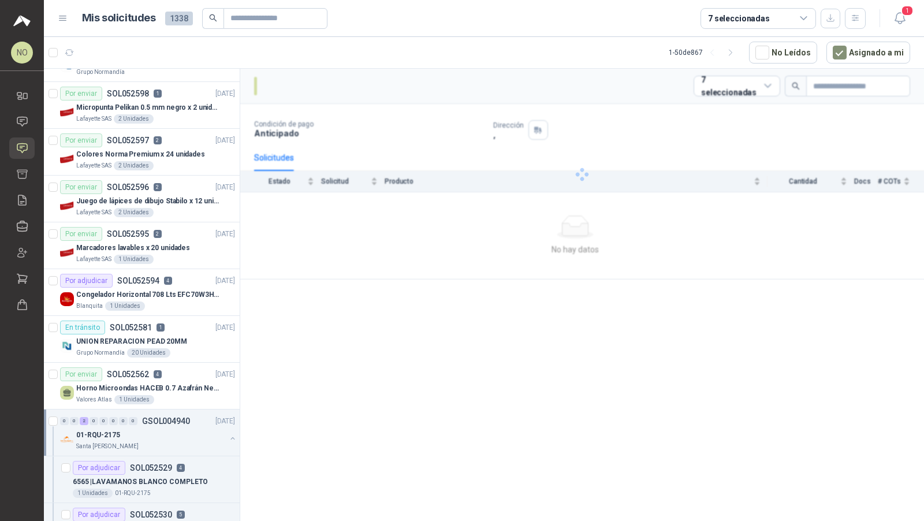
click at [185, 442] on div "Santa [PERSON_NAME]" at bounding box center [151, 446] width 150 height 9
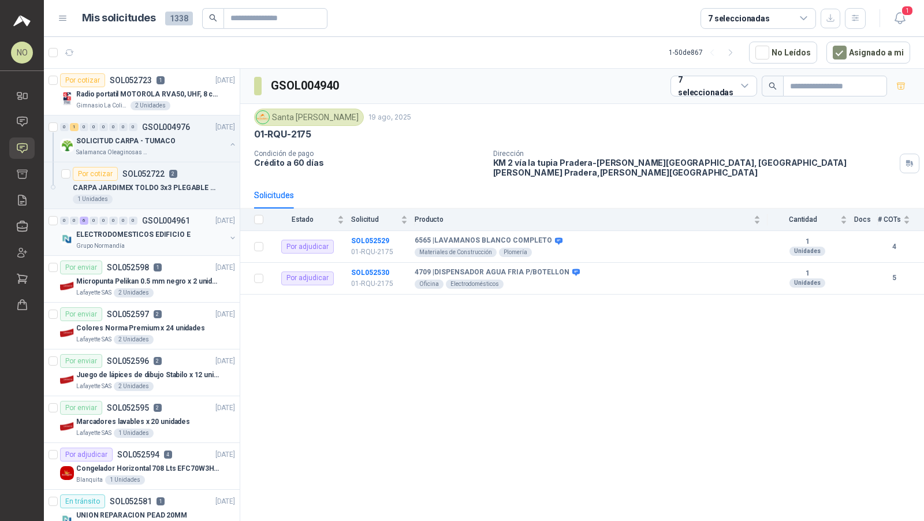
click at [185, 234] on div "ELECTRODOMESTICOS EDIFICIO E" at bounding box center [151, 235] width 150 height 14
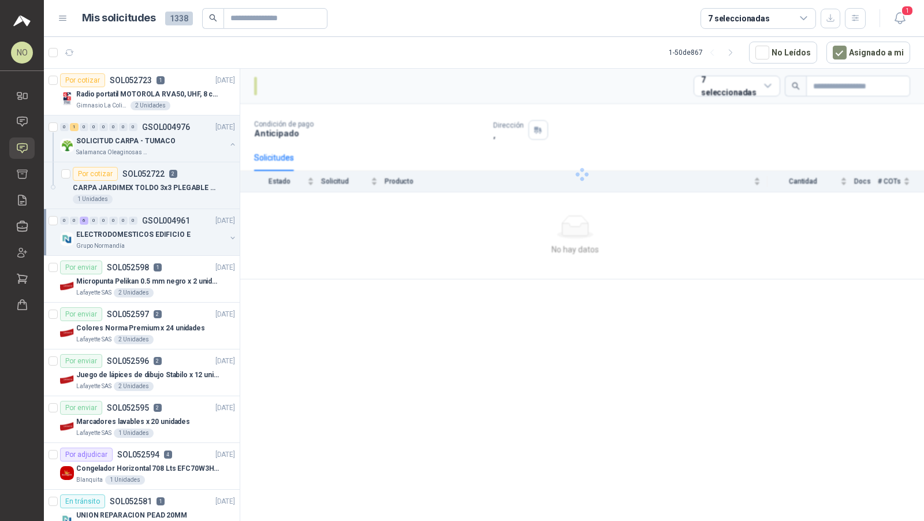
click at [185, 234] on div "ELECTRODOMESTICOS EDIFICIO E" at bounding box center [151, 235] width 150 height 14
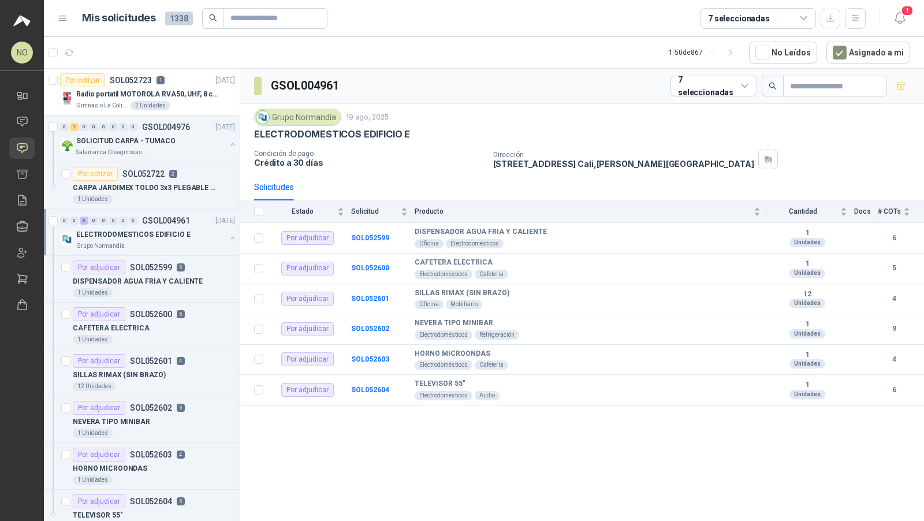
click at [185, 234] on div "ELECTRODOMESTICOS EDIFICIO E" at bounding box center [151, 235] width 150 height 14
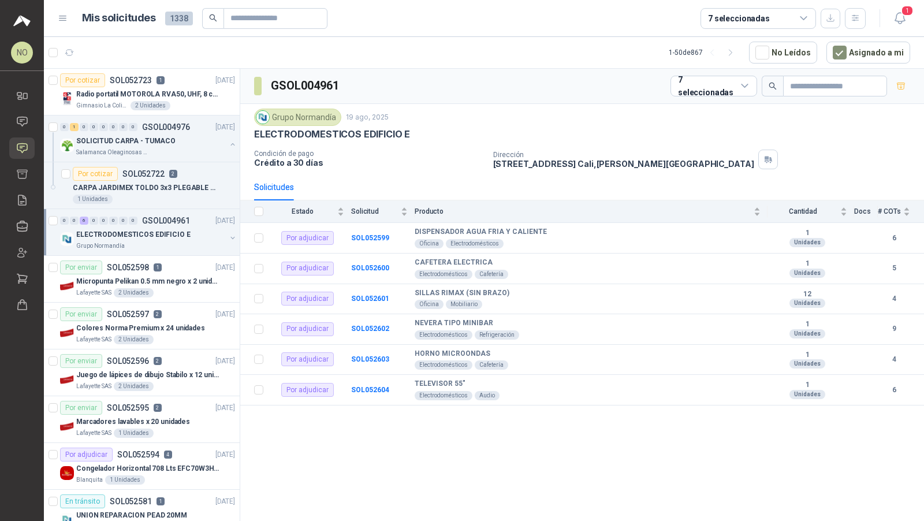
click at [185, 234] on div "ELECTRODOMESTICOS EDIFICIO E" at bounding box center [151, 235] width 150 height 14
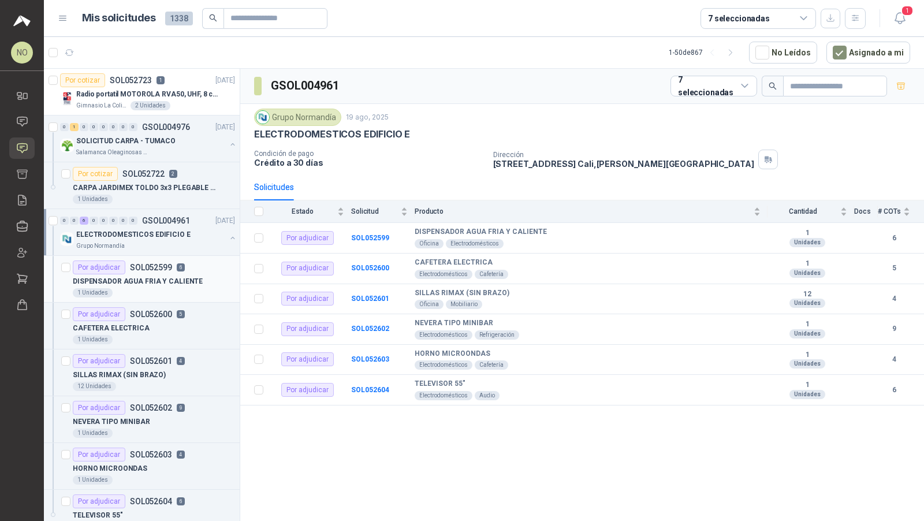
click at [173, 278] on p "DISPENSADOR AGUA FRIA Y CALIENTE" at bounding box center [138, 281] width 130 height 11
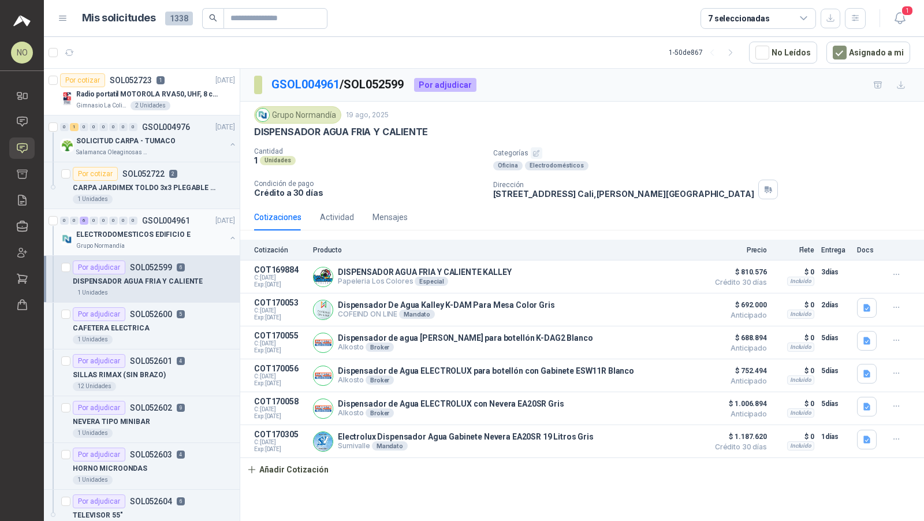
click at [183, 229] on div "ELECTRODOMESTICOS EDIFICIO E" at bounding box center [151, 235] width 150 height 14
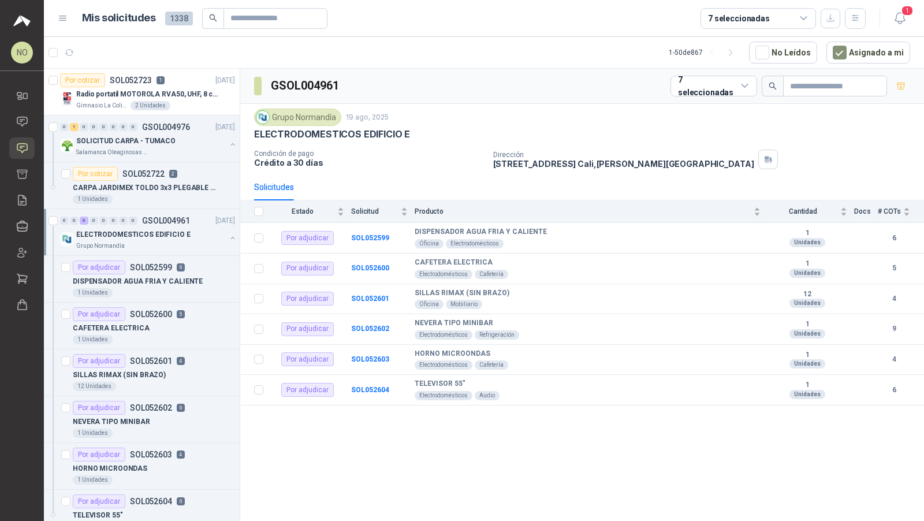
click at [183, 229] on div "ELECTRODOMESTICOS EDIFICIO E" at bounding box center [151, 235] width 150 height 14
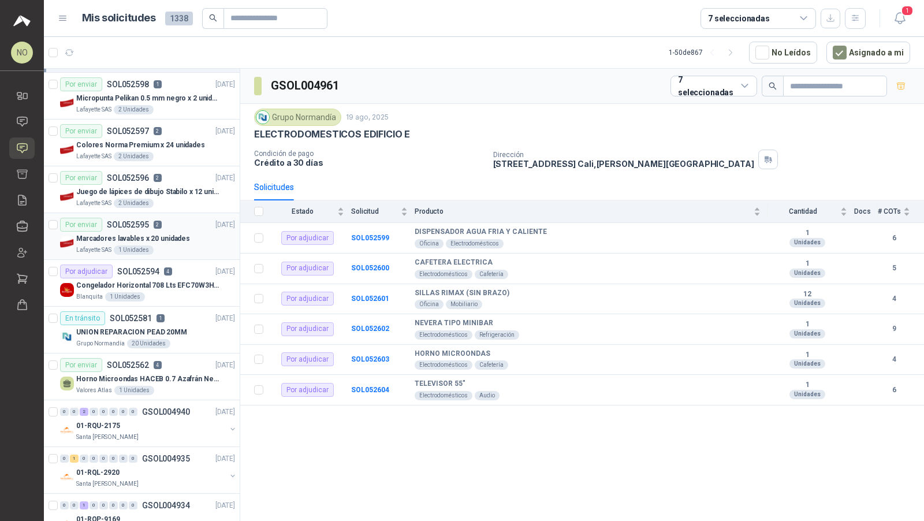
scroll to position [189, 0]
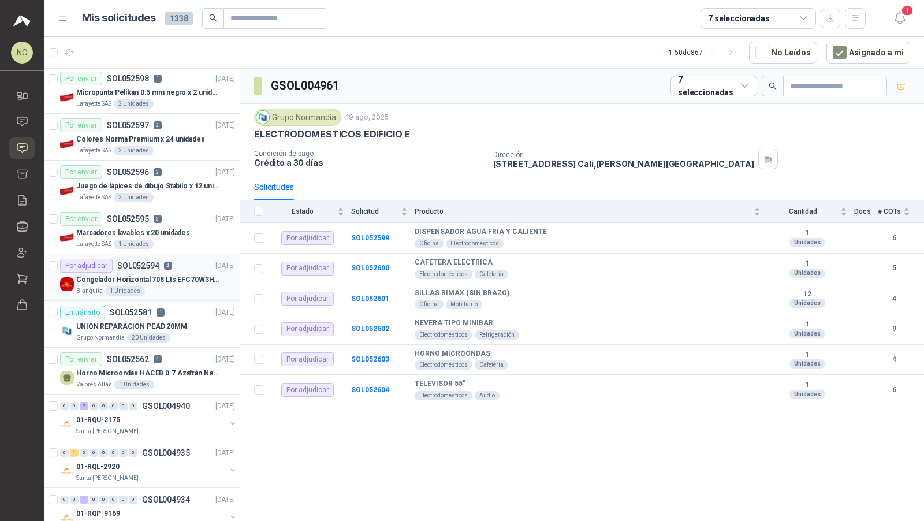
click at [178, 286] on div "Blanquita 1 Unidades" at bounding box center [155, 290] width 159 height 9
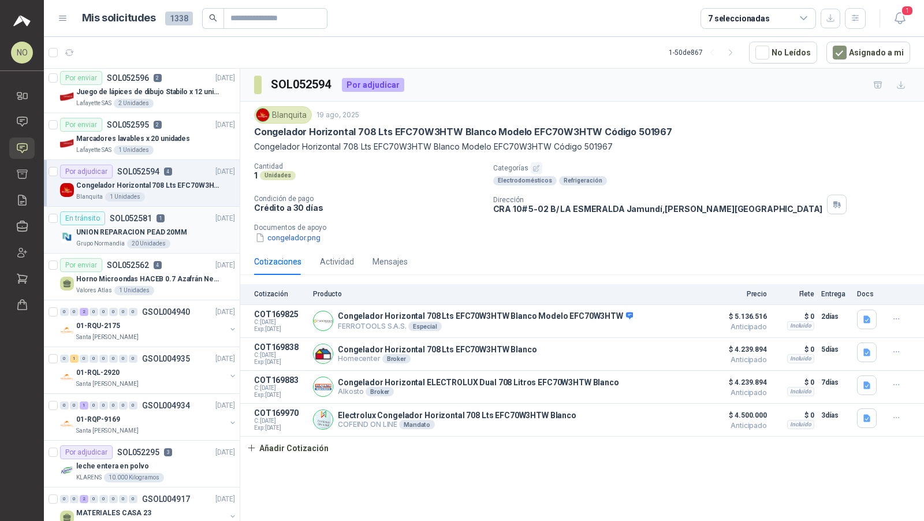
scroll to position [283, 0]
click at [161, 453] on div "Por adjudicar SOL052295 3" at bounding box center [116, 452] width 112 height 14
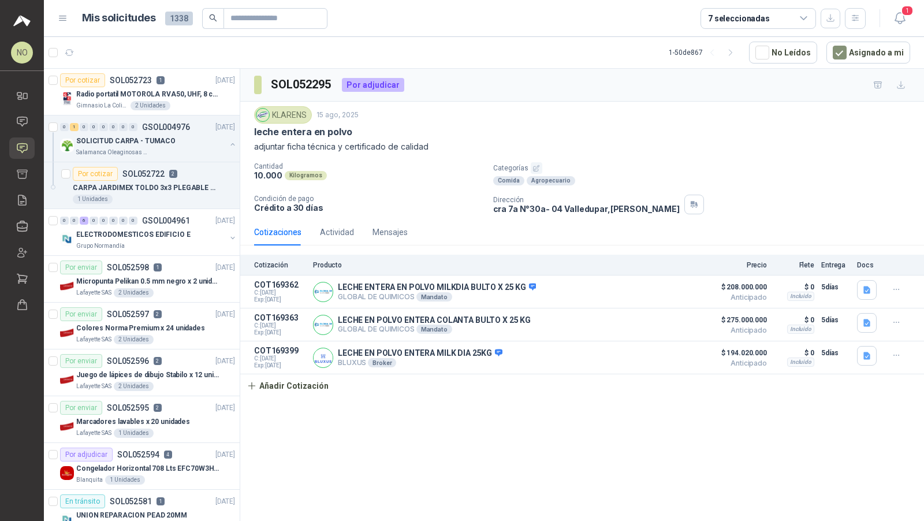
click at [869, 40] on article "1 - 50 de 867 No Leídos Asignado a mi" at bounding box center [484, 52] width 880 height 31
click at [868, 48] on button "Asignado a mi" at bounding box center [868, 53] width 84 height 22
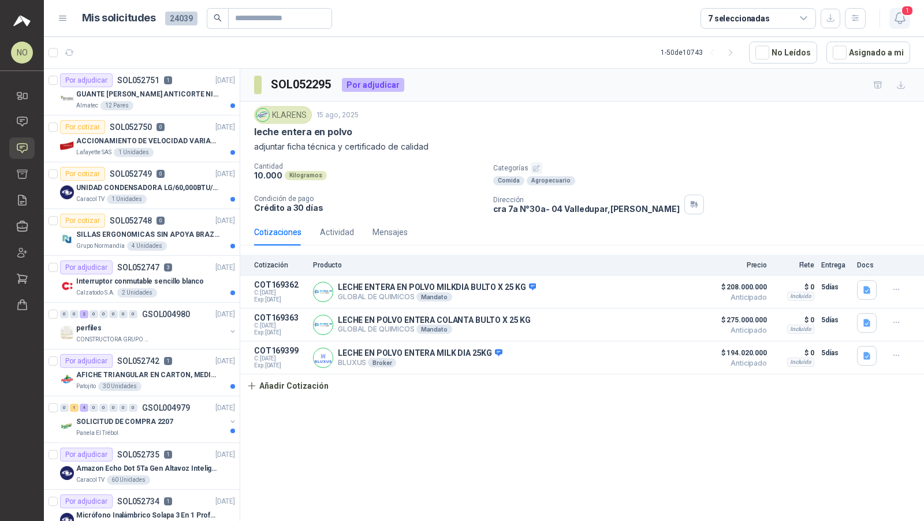
click at [907, 13] on span "1" at bounding box center [907, 10] width 13 height 11
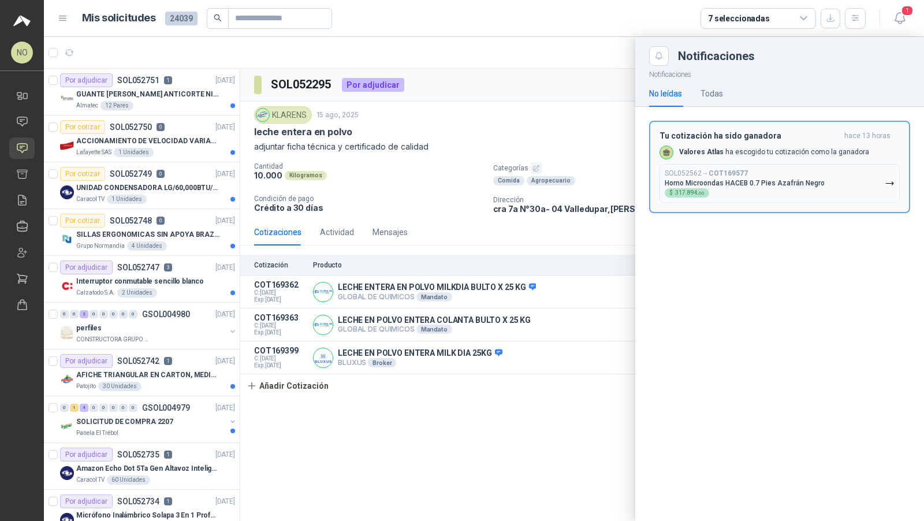
click at [771, 148] on p "Valores Atlas ha escogido tu cotización como la ganadora" at bounding box center [774, 152] width 190 height 10
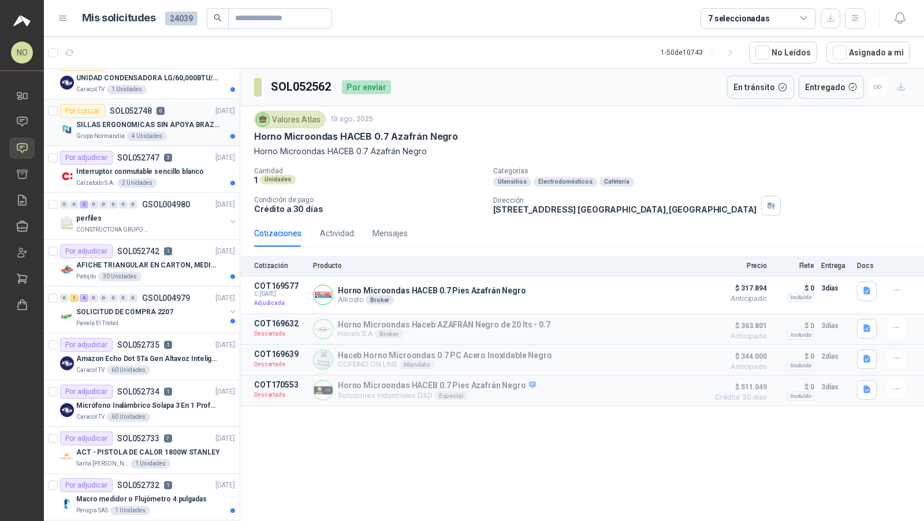
scroll to position [133, 0]
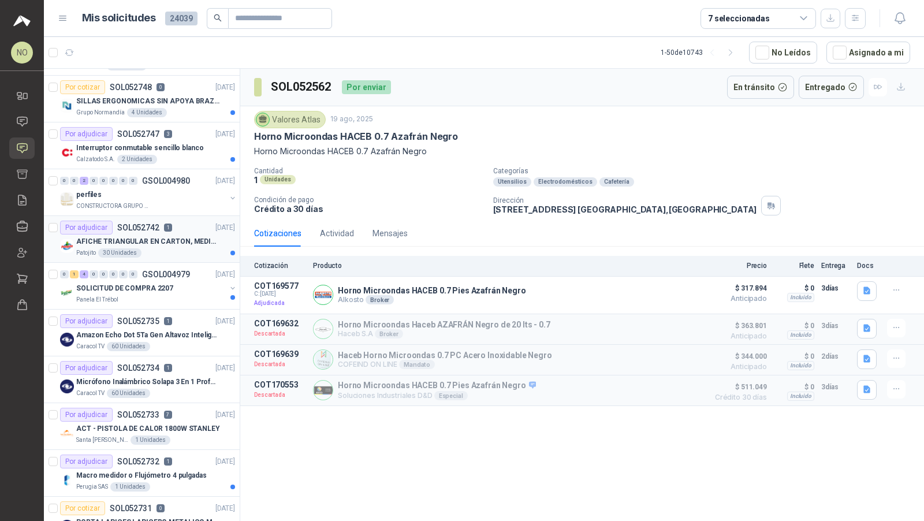
click at [188, 234] on div "AFICHE TRIANGULAR EN CARTON, MEDIDAS 30 CM X 45 CM" at bounding box center [155, 241] width 159 height 14
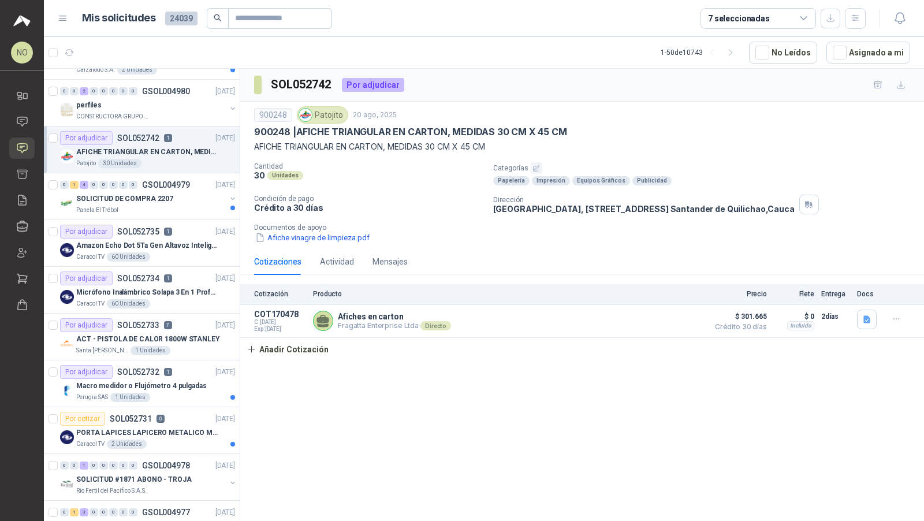
scroll to position [225, 0]
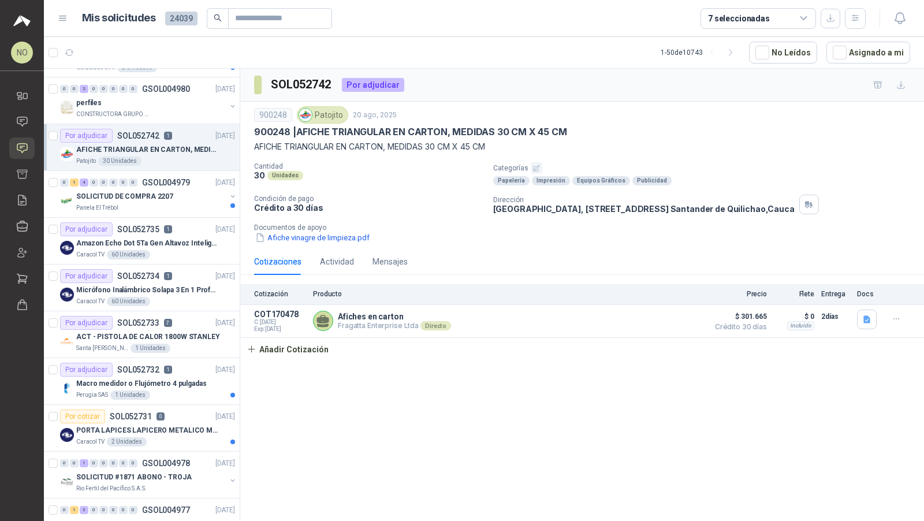
click at [188, 232] on div "Por adjudicar SOL052735 1 20/08/25" at bounding box center [147, 229] width 175 height 14
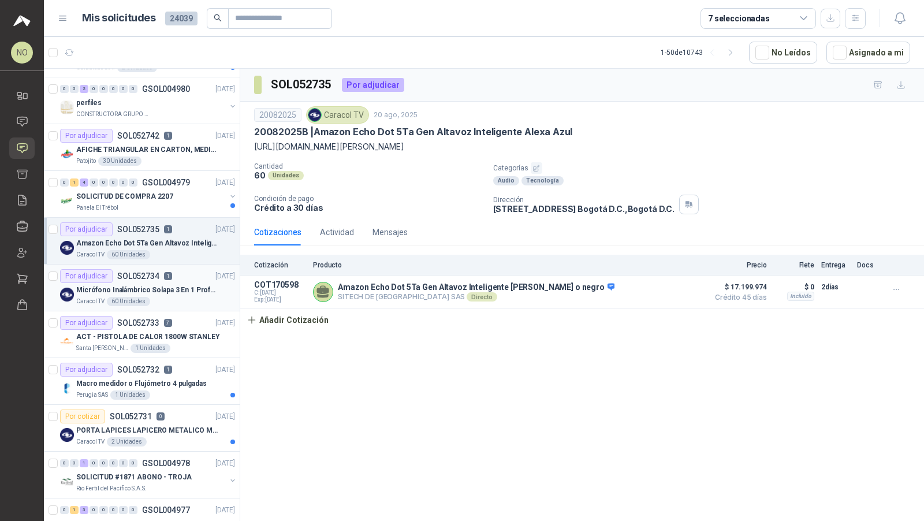
click at [185, 273] on div "Por adjudicar SOL052734 1 20/08/25" at bounding box center [147, 276] width 175 height 14
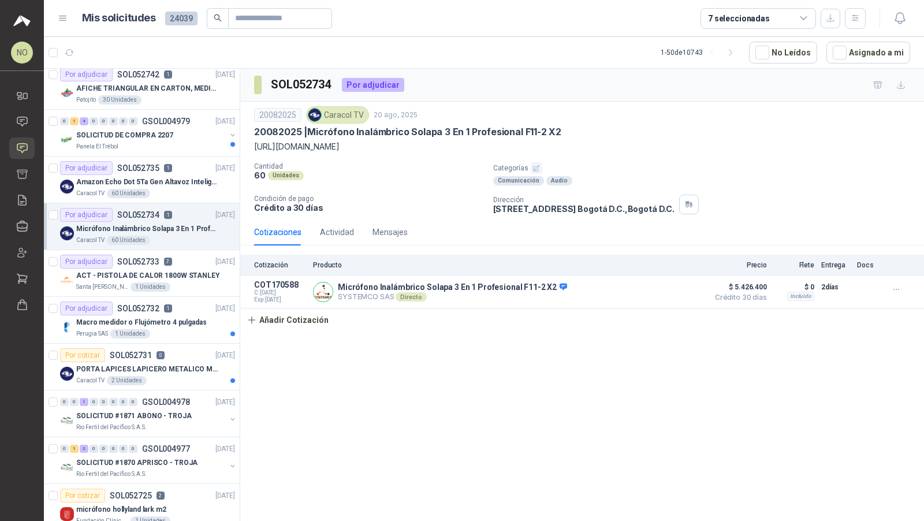
click at [185, 273] on p "ACT - PISTOLA DE CALOR 1800W STANLEY" at bounding box center [148, 275] width 144 height 11
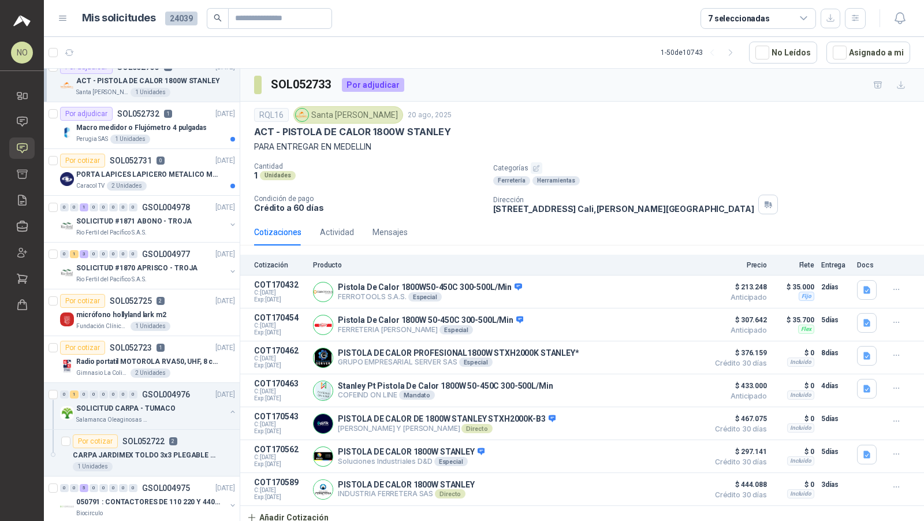
scroll to position [483, 0]
click at [175, 353] on div "Radio portatil MOTOROLA RVA50, UHF, 8 canales, 500MW" at bounding box center [155, 360] width 159 height 14
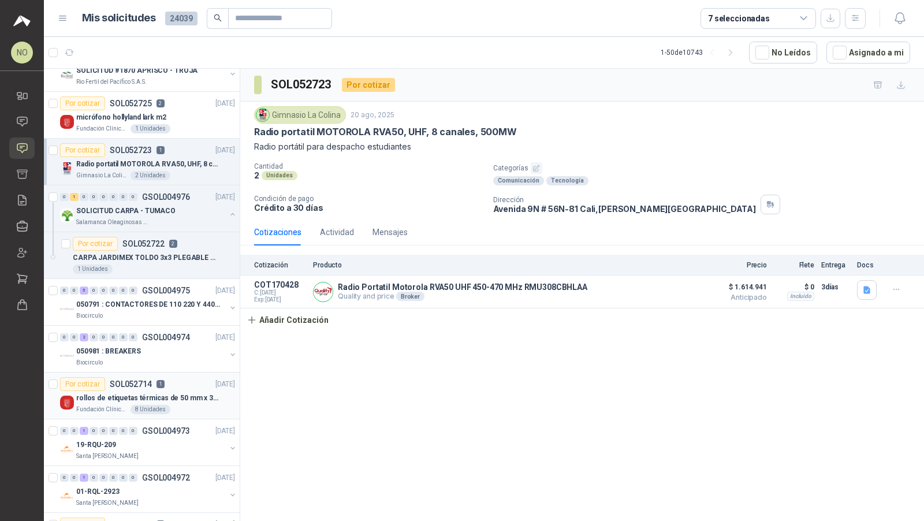
scroll to position [681, 0]
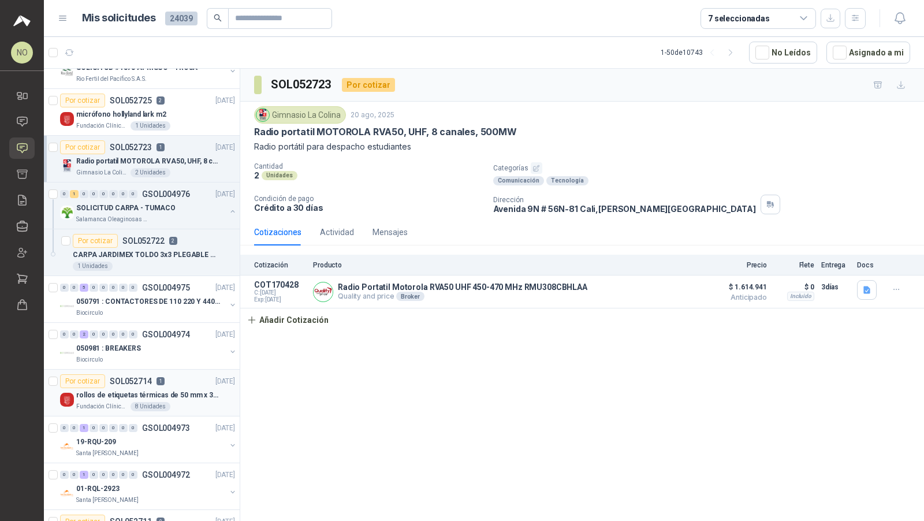
click at [167, 390] on p "rollos de etiquetas térmicas de 50 mm x 30 mm" at bounding box center [148, 395] width 144 height 11
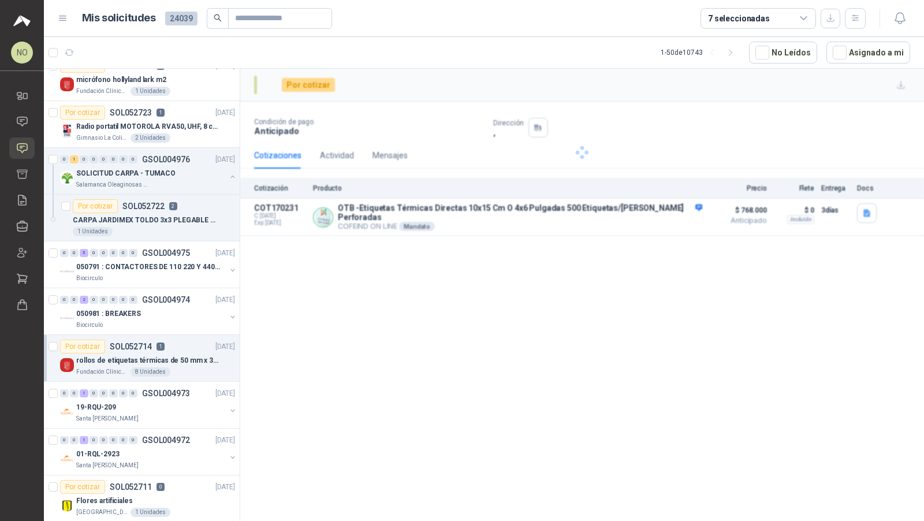
scroll to position [724, 0]
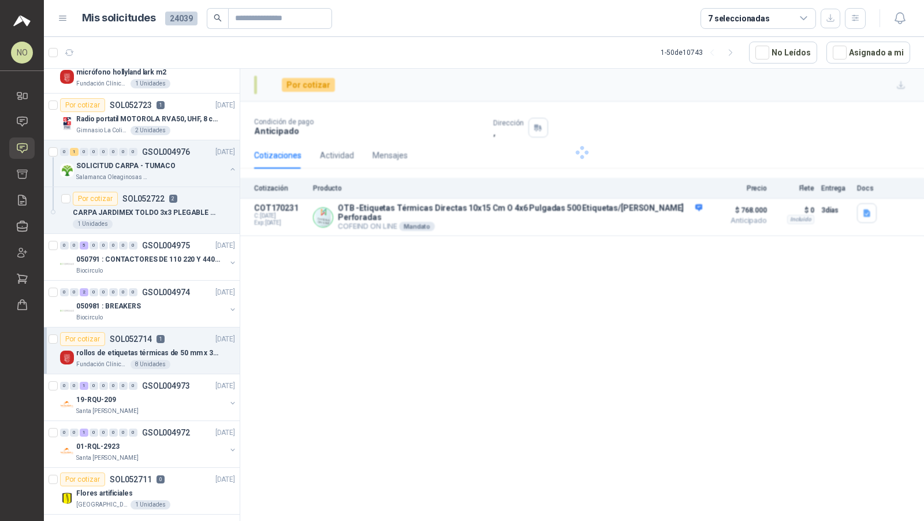
click at [167, 393] on div "19-RQU-209" at bounding box center [151, 400] width 150 height 14
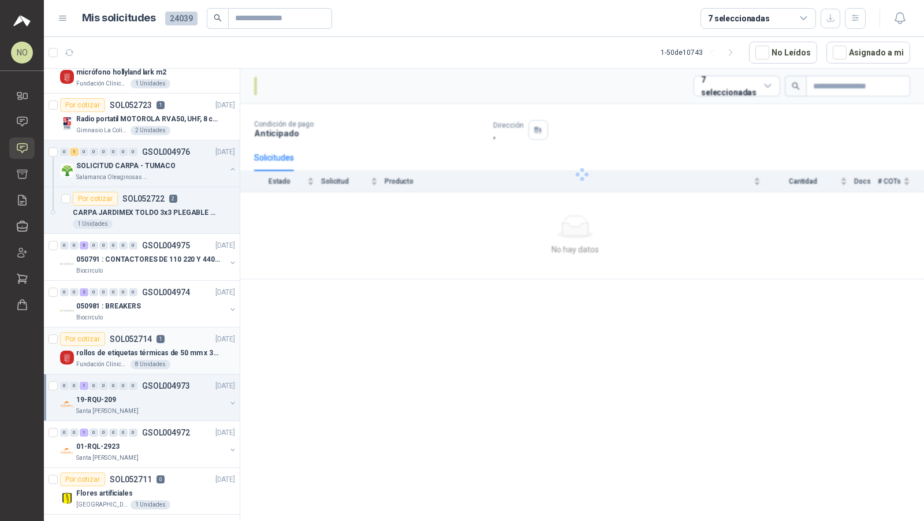
click at [167, 393] on div "19-RQU-209" at bounding box center [151, 400] width 150 height 14
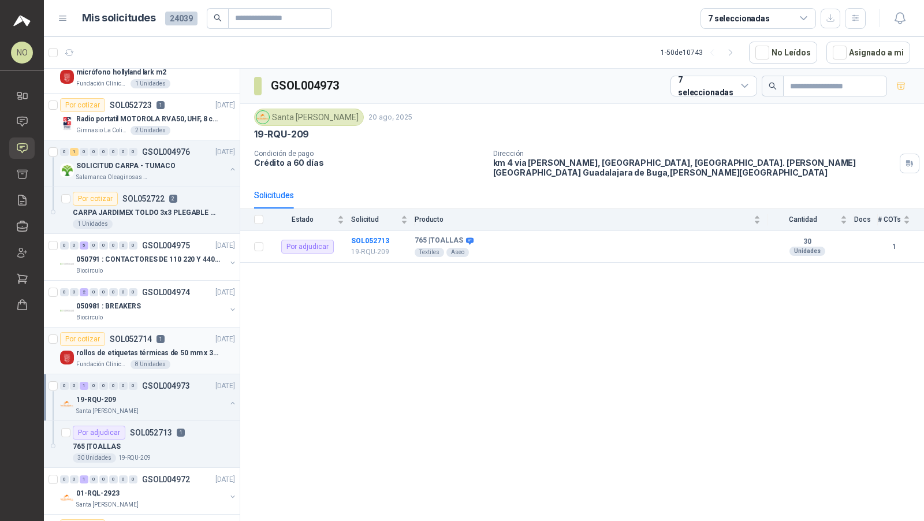
click at [167, 393] on div "19-RQU-209" at bounding box center [151, 400] width 150 height 14
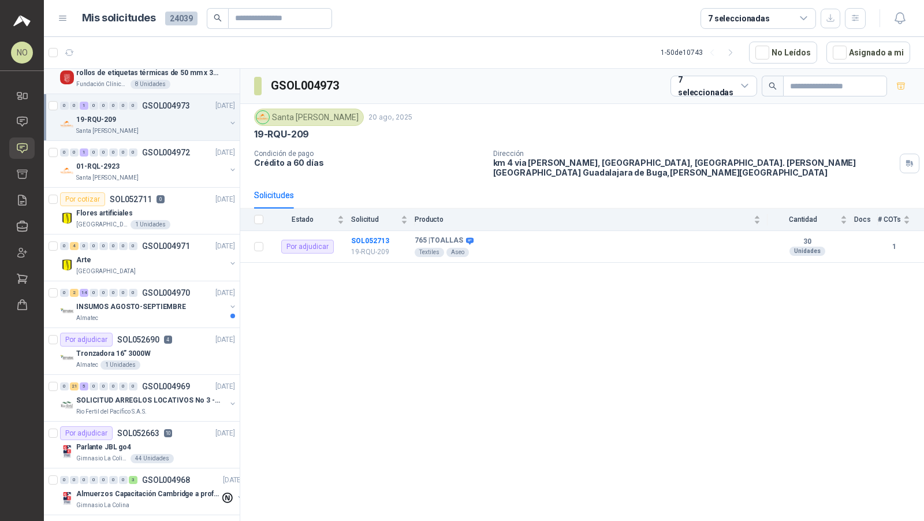
scroll to position [1006, 0]
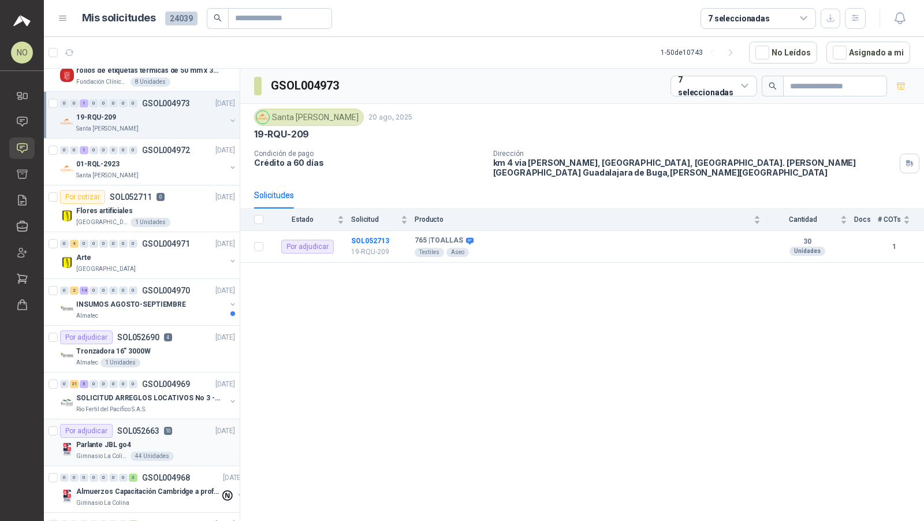
click at [169, 427] on p "10" at bounding box center [168, 431] width 8 height 8
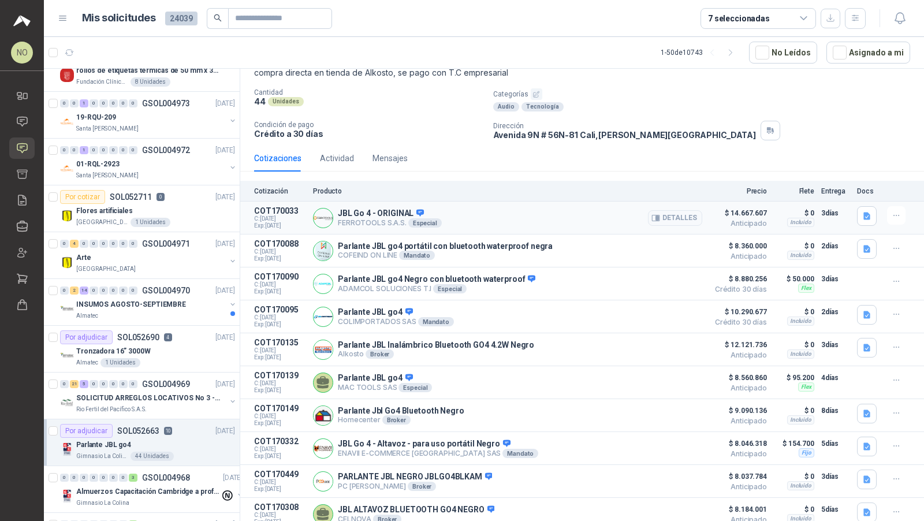
scroll to position [99, 0]
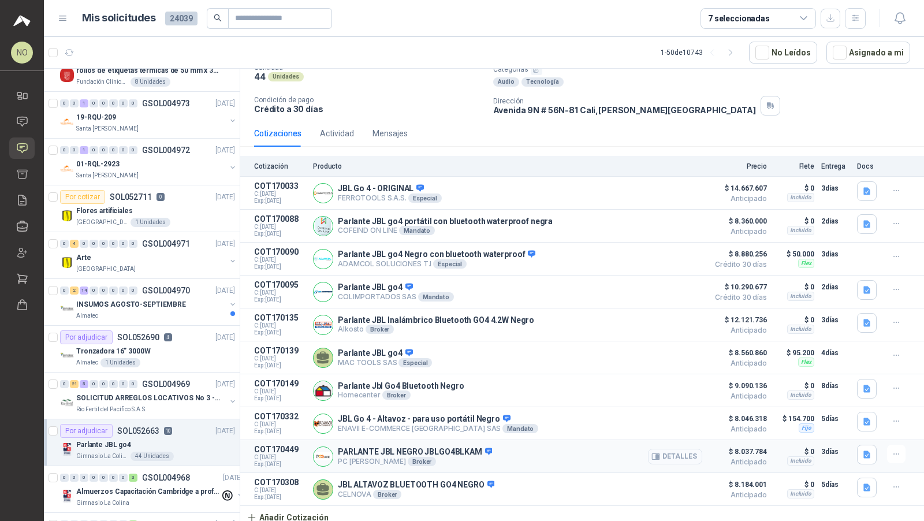
click at [668, 457] on button "Detalles" at bounding box center [675, 457] width 54 height 16
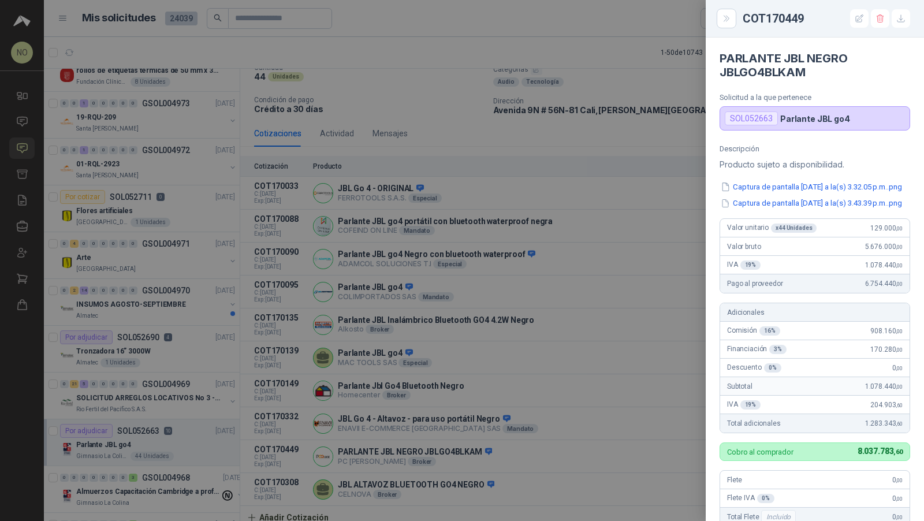
scroll to position [2, 0]
click at [425, 249] on div at bounding box center [462, 260] width 924 height 521
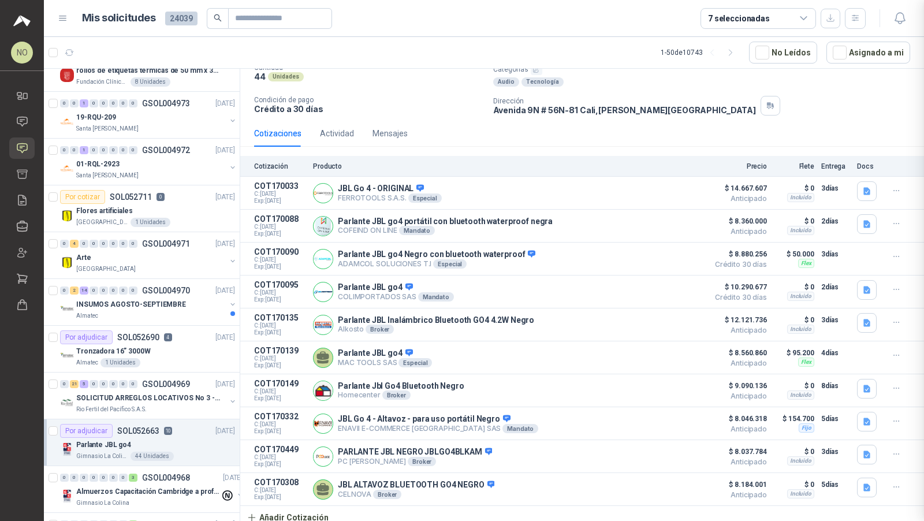
scroll to position [302, 0]
click at [862, 450] on icon "button" at bounding box center [867, 455] width 10 height 10
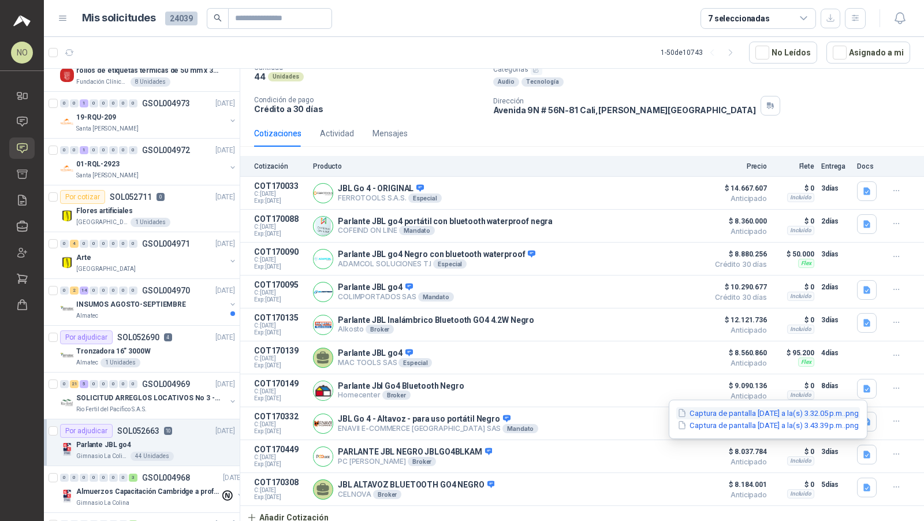
click at [814, 409] on button "Captura de pantalla 2025-08-20 a la(s) 3.32.05 p.m..png" at bounding box center [768, 413] width 184 height 12
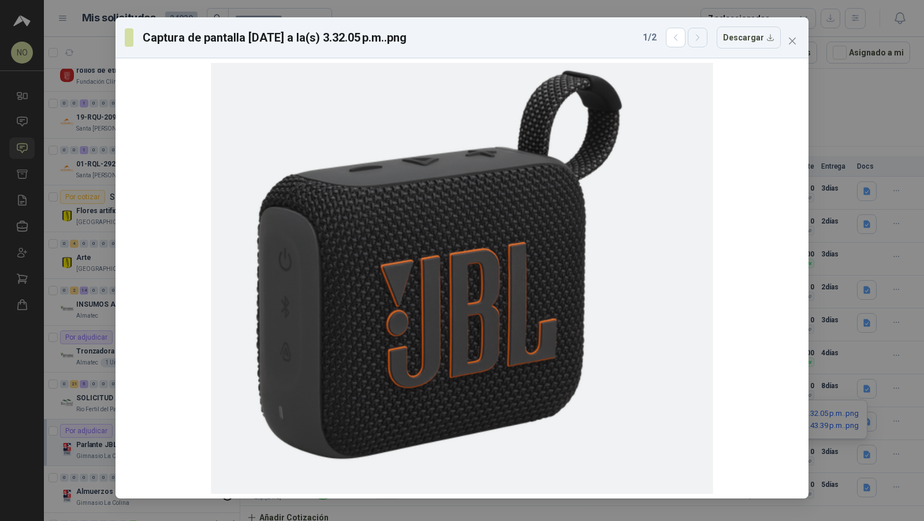
click at [699, 38] on icon "button" at bounding box center [697, 38] width 3 height 6
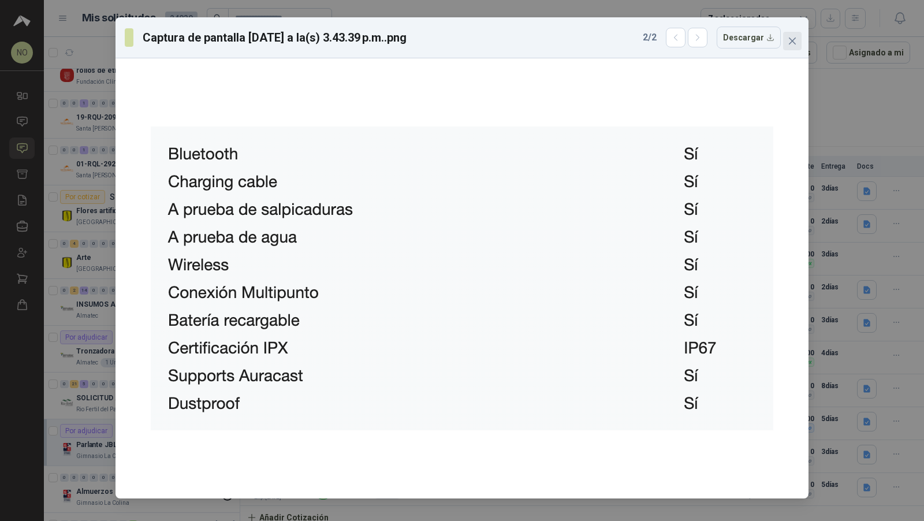
click at [785, 34] on button "Close" at bounding box center [792, 41] width 18 height 18
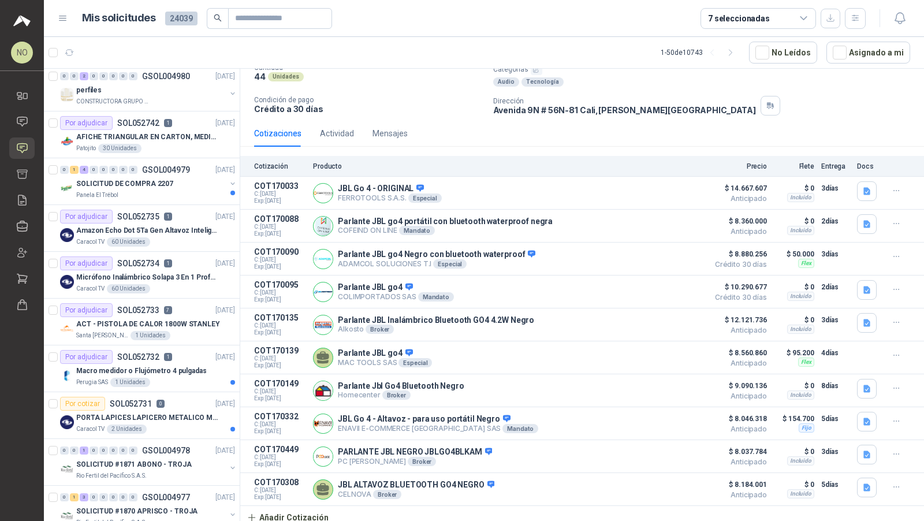
scroll to position [0, 0]
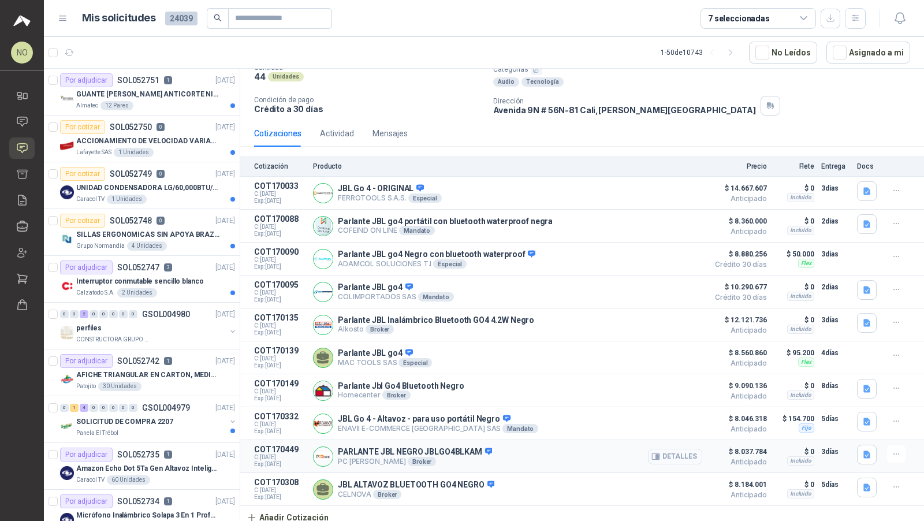
click at [673, 457] on button "Detalles" at bounding box center [675, 457] width 54 height 16
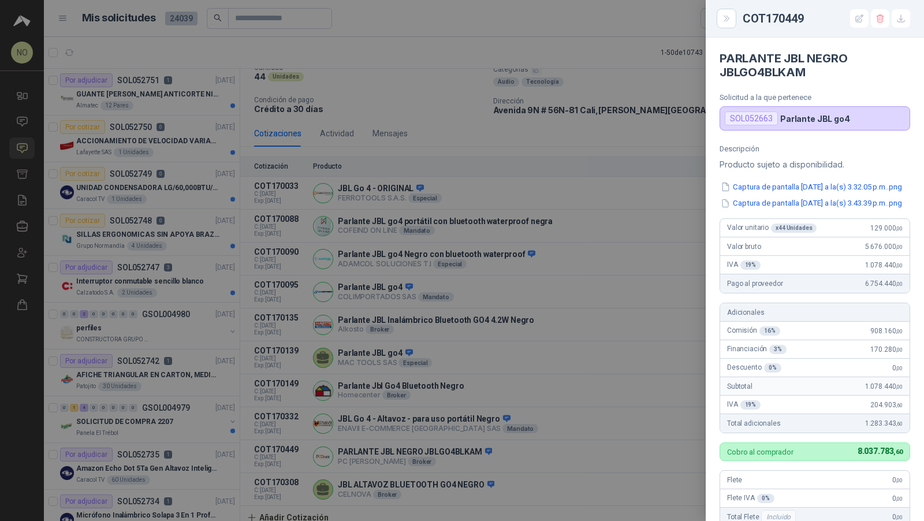
click at [611, 352] on div at bounding box center [462, 260] width 924 height 521
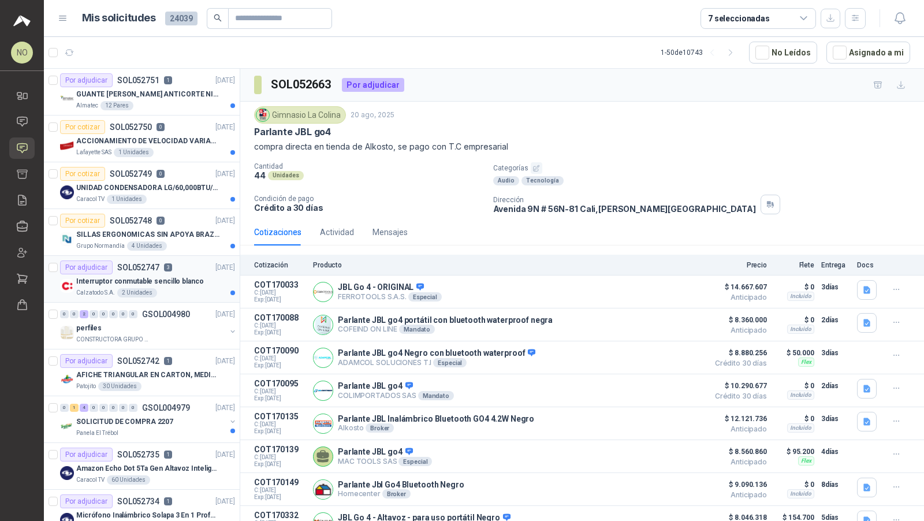
click at [180, 289] on div "Calzatodo S.A. 2 Unidades" at bounding box center [155, 292] width 159 height 9
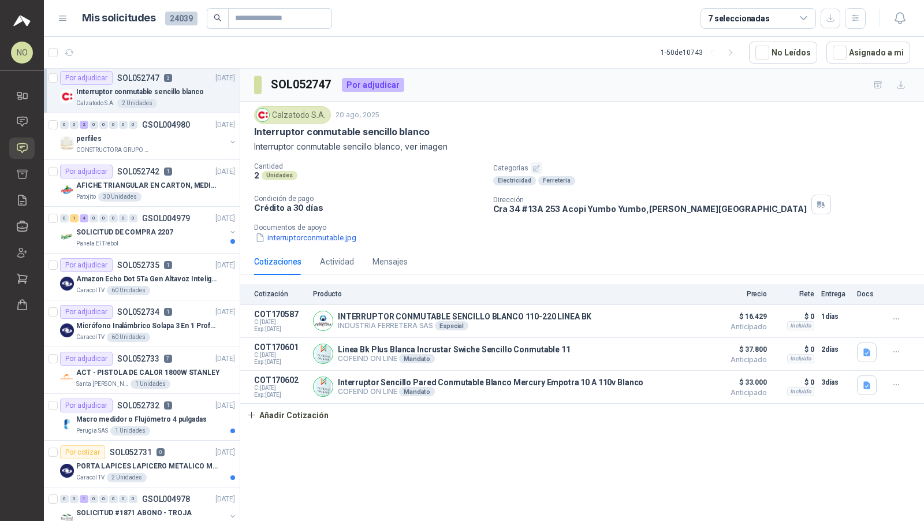
scroll to position [193, 0]
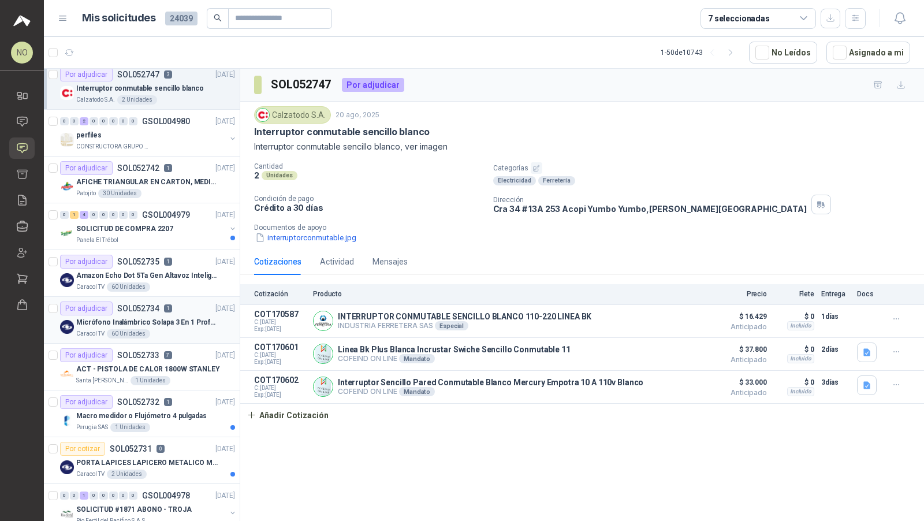
click at [187, 329] on div "Caracol TV 60 Unidades" at bounding box center [155, 333] width 159 height 9
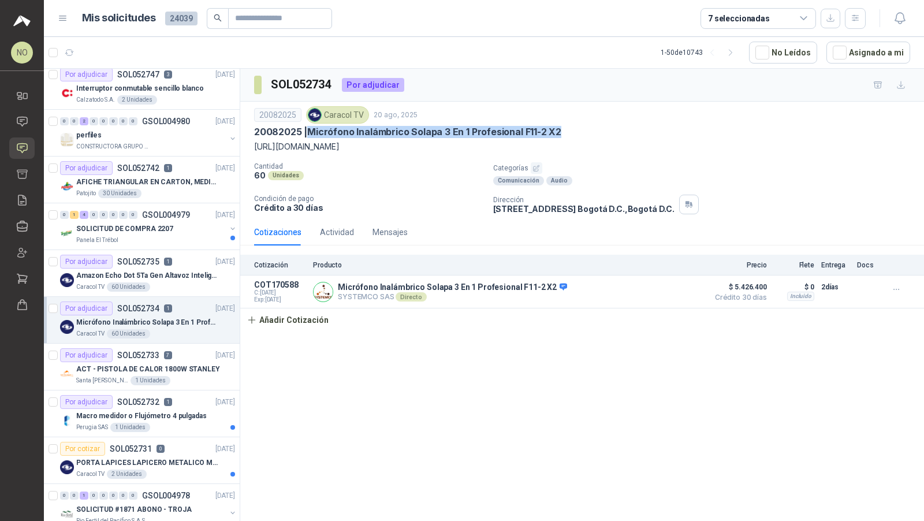
drag, startPoint x: 309, startPoint y: 128, endPoint x: 592, endPoint y: 126, distance: 283.5
click at [592, 127] on div "20082025 | Micrófono Inalámbrico Solapa 3 En 1 Profesional F11-2 X2" at bounding box center [582, 132] width 656 height 12
drag, startPoint x: 255, startPoint y: 144, endPoint x: 361, endPoint y: 144, distance: 106.2
click at [361, 144] on p "[URL][DOMAIN_NAME]" at bounding box center [582, 146] width 656 height 13
click at [314, 131] on p "20082025 | Micrófono Inalámbrico Solapa 3 En 1 Profesional F11-2 X2" at bounding box center [407, 132] width 307 height 12
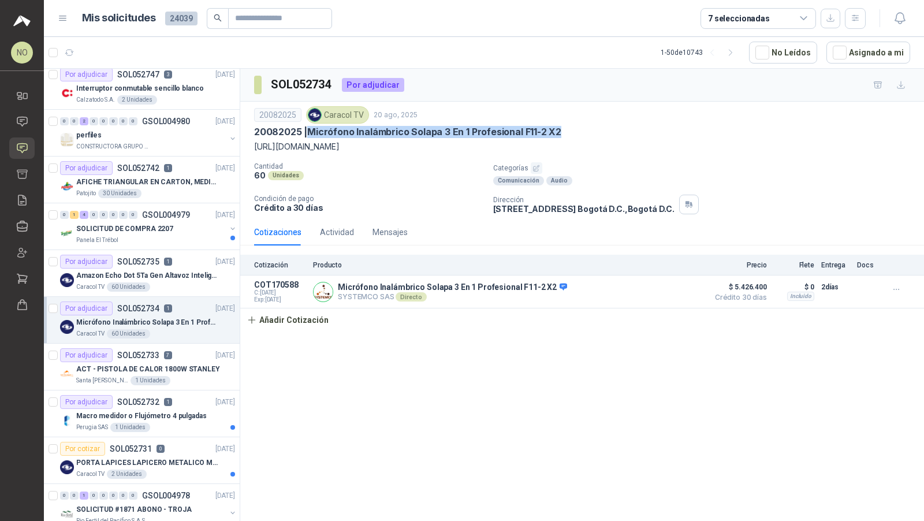
drag, startPoint x: 310, startPoint y: 131, endPoint x: 628, endPoint y: 131, distance: 318.2
click at [628, 131] on div "20082025 | Micrófono Inalámbrico Solapa 3 En 1 Profesional F11-2 X2" at bounding box center [582, 132] width 656 height 12
click at [687, 286] on button "Detalles" at bounding box center [675, 292] width 54 height 16
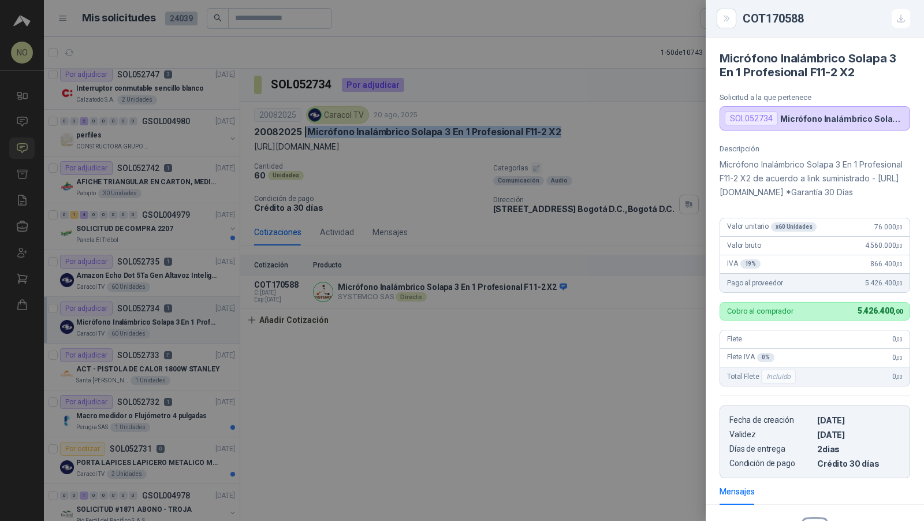
click at [484, 177] on div at bounding box center [462, 260] width 924 height 521
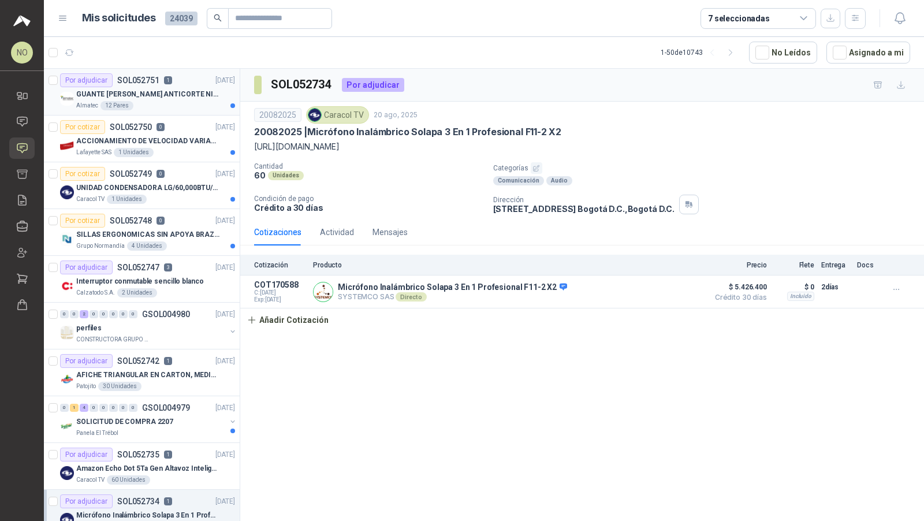
click at [186, 89] on p "GUANTE [PERSON_NAME] ANTICORTE NIV 5 TALLA L" at bounding box center [148, 94] width 144 height 11
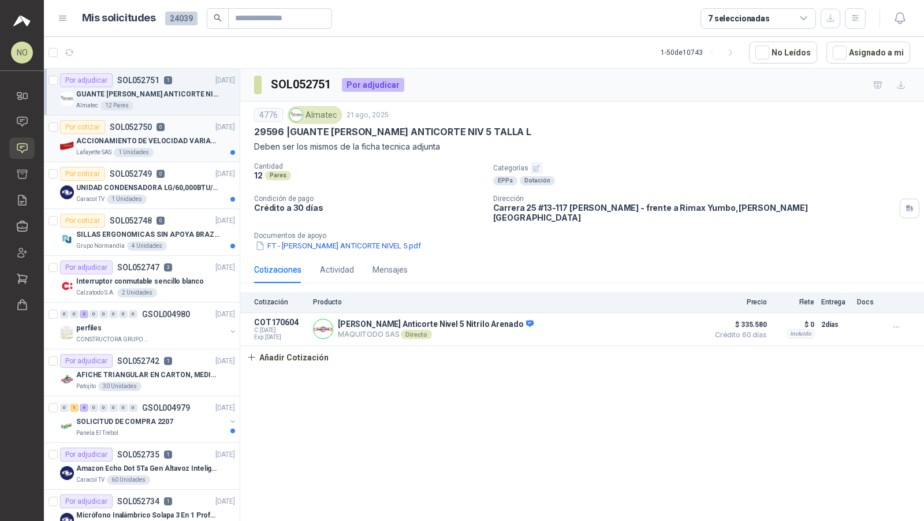
click at [197, 153] on div "Lafayette SAS 1 Unidades" at bounding box center [155, 152] width 159 height 9
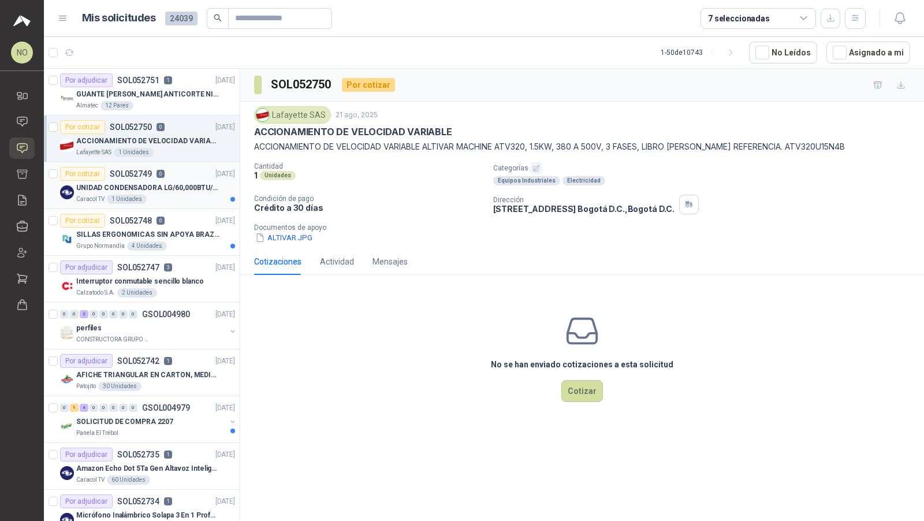
click at [201, 187] on p "UNIDAD CONDENSADORA LG/60,000BTU/220V/R410A: I" at bounding box center [148, 187] width 144 height 11
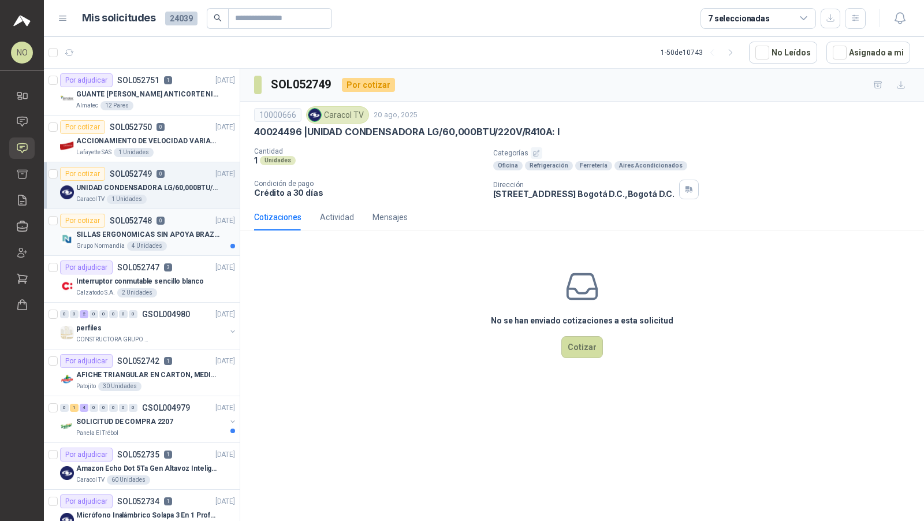
click at [206, 229] on p "SILLAS ERGONOMICAS SIN APOYA BRAZOS" at bounding box center [148, 234] width 144 height 11
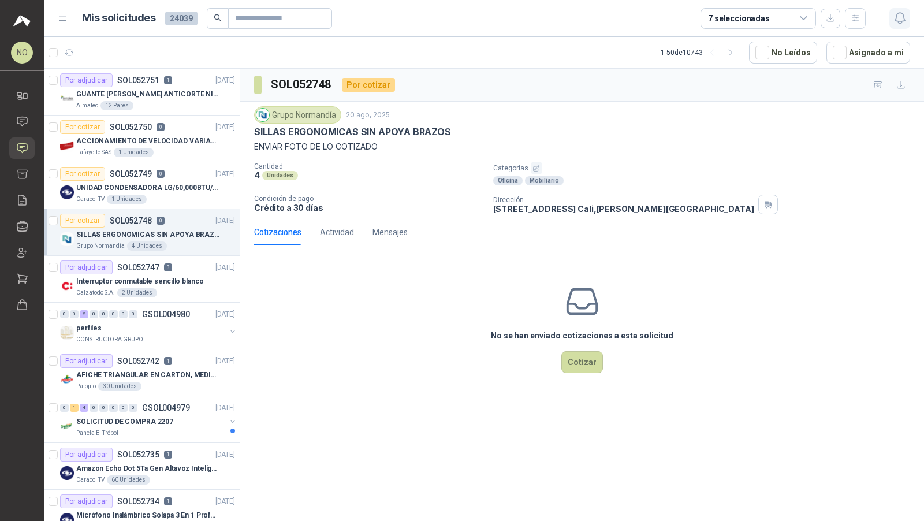
click at [908, 13] on button "button" at bounding box center [899, 18] width 21 height 21
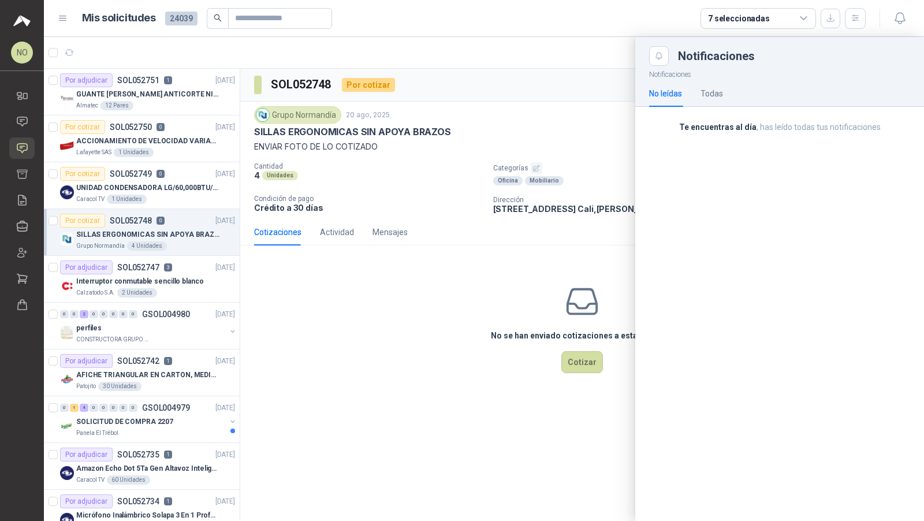
click at [342, 175] on div at bounding box center [484, 279] width 880 height 484
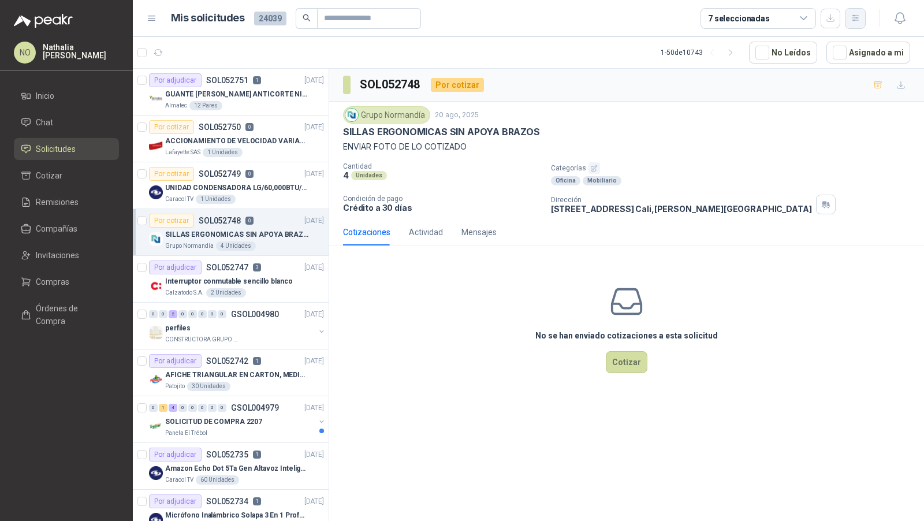
click at [853, 23] on icon "button" at bounding box center [856, 18] width 10 height 10
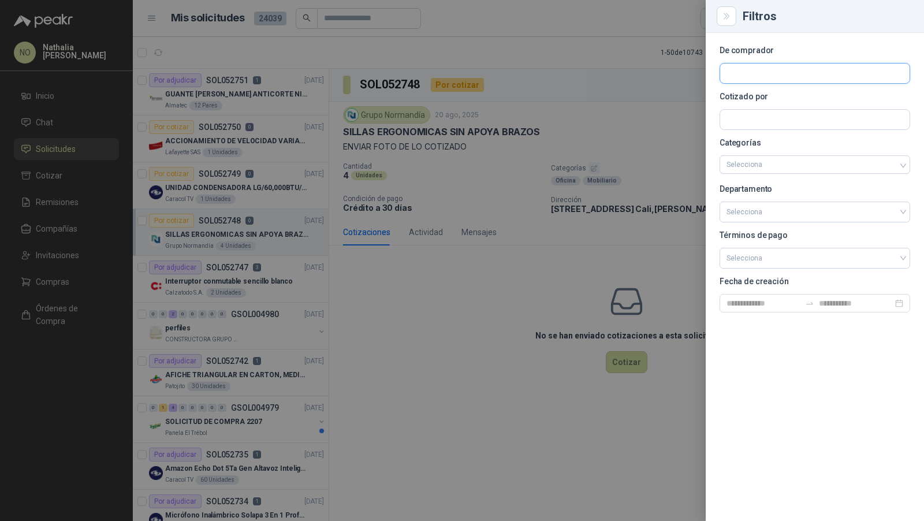
click at [797, 81] on input "text" at bounding box center [814, 74] width 189 height 20
type input "*******"
click at [791, 102] on span "Fundación [PERSON_NAME] -" at bounding box center [785, 105] width 76 height 6
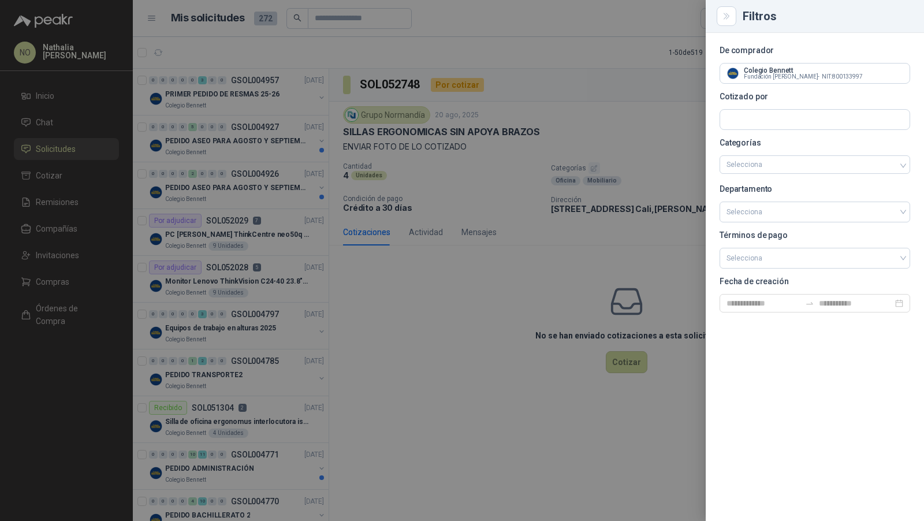
click at [544, 123] on div at bounding box center [462, 260] width 924 height 521
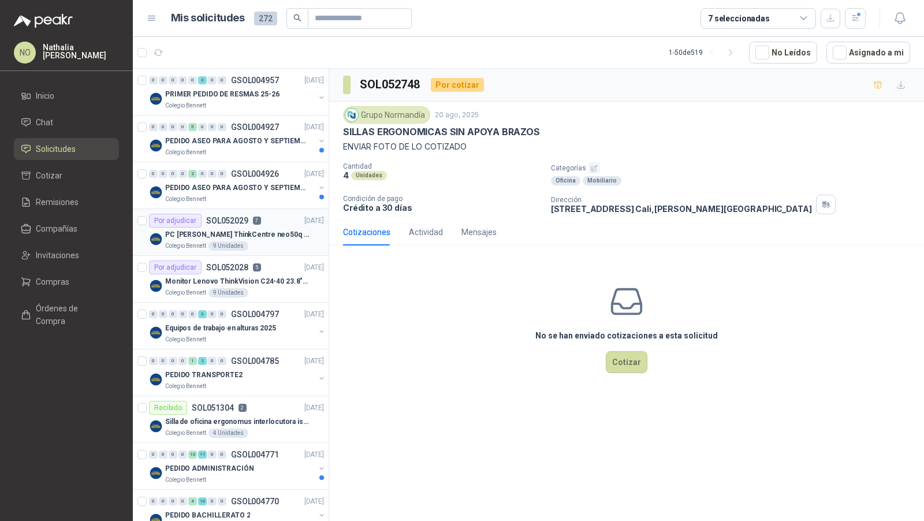
click at [280, 214] on div "Por adjudicar SOL052029 7 [DATE]" at bounding box center [236, 221] width 175 height 14
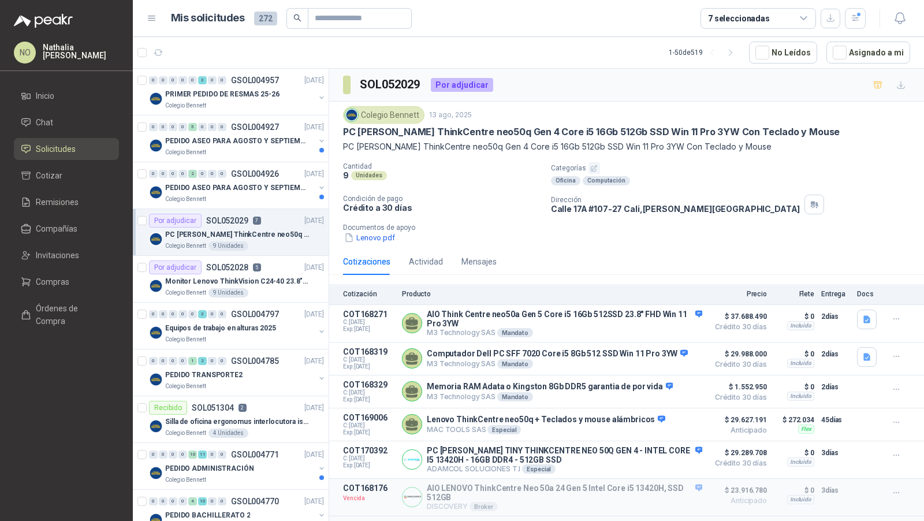
scroll to position [42, 0]
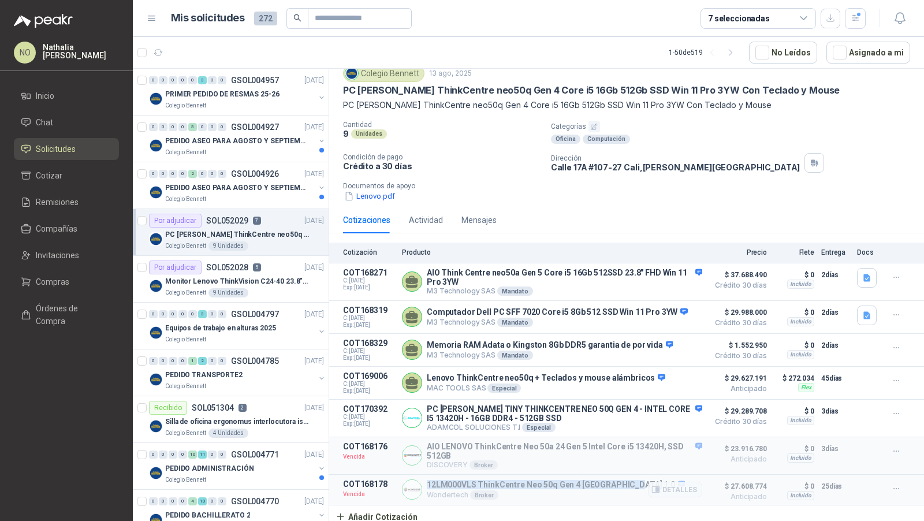
drag, startPoint x: 427, startPoint y: 480, endPoint x: 626, endPoint y: 484, distance: 198.7
click at [626, 484] on p "12LM000VLS ThinkCentre Neo 50q Gen 4 [GEOGRAPHIC_DATA] 1.0" at bounding box center [556, 485] width 258 height 10
copy p "12LM000VLS ThinkCentre Neo 50q Gen 4 [GEOGRAPHIC_DATA] 1.0"
click at [852, 16] on icon "button" at bounding box center [856, 18] width 10 height 10
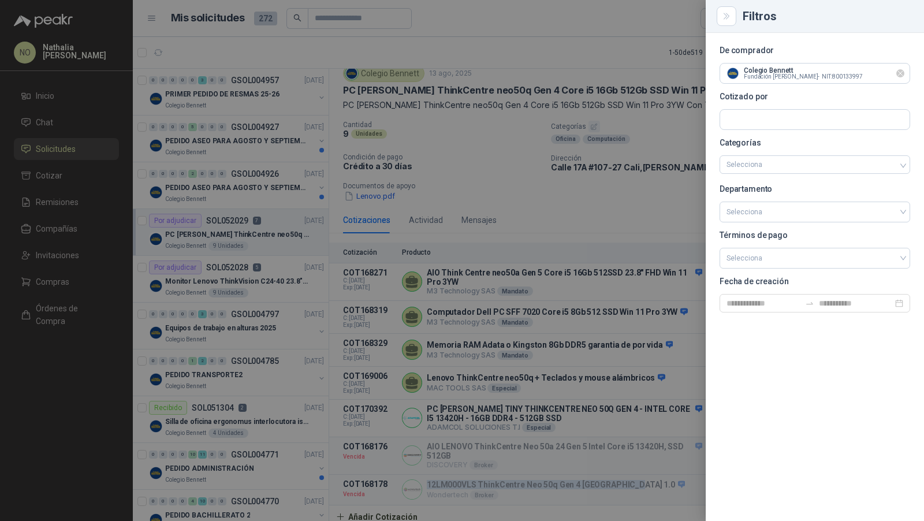
click at [900, 73] on icon "Limpiar" at bounding box center [900, 73] width 5 height 5
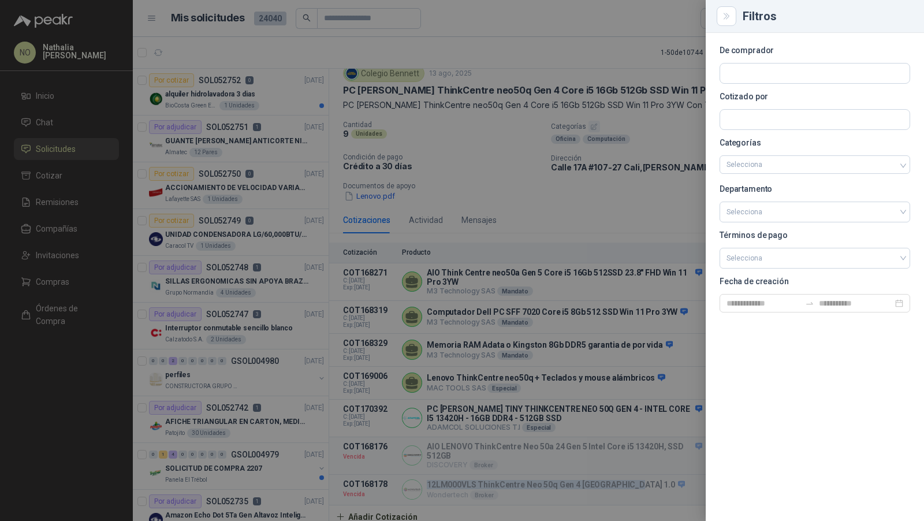
click at [272, 146] on div at bounding box center [462, 260] width 924 height 521
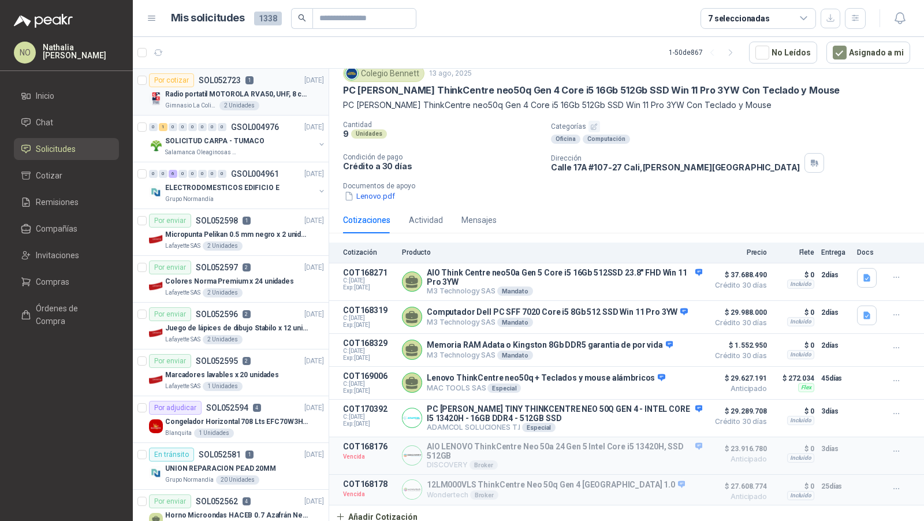
click at [284, 102] on div "Gimnasio La Colina 2 Unidades" at bounding box center [244, 105] width 159 height 9
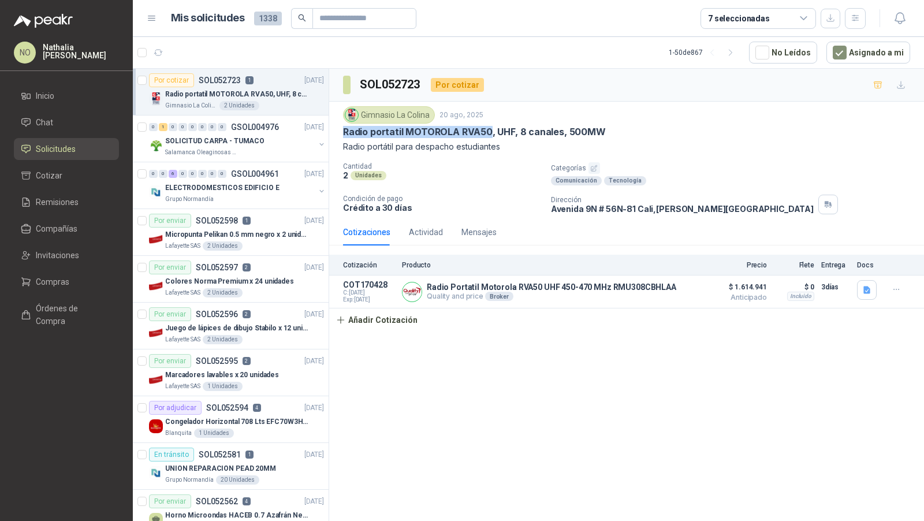
drag, startPoint x: 341, startPoint y: 127, endPoint x: 488, endPoint y: 131, distance: 147.3
click at [488, 131] on div "Gimnasio La Colina [DATE] Radio portatil MOTOROLA RVA50, UHF, 8 canales, 500MW …" at bounding box center [626, 160] width 595 height 117
copy p "Radio portatil MOTOROLA RVA50"
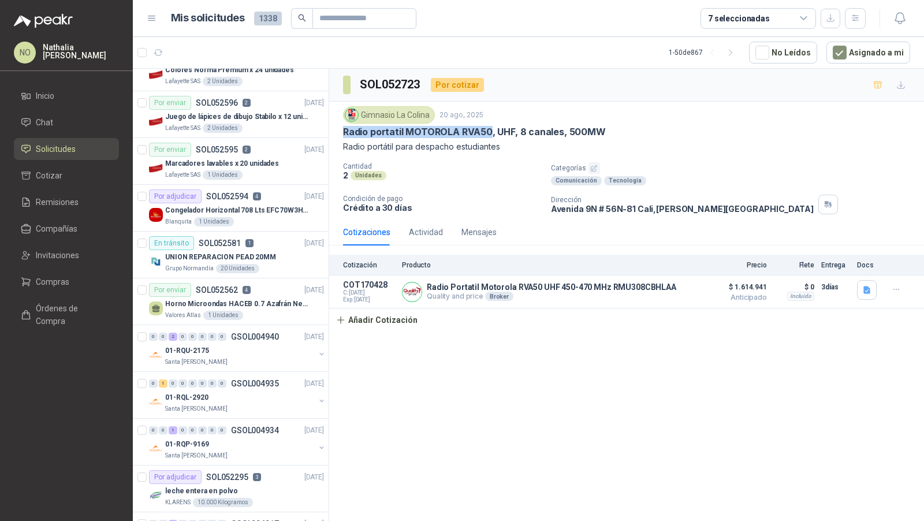
scroll to position [226, 0]
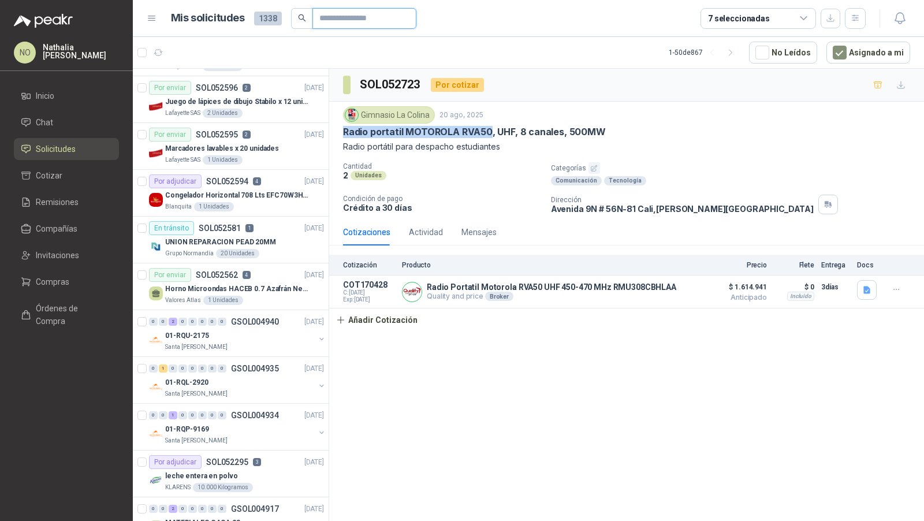
click at [376, 25] on input "text" at bounding box center [359, 19] width 81 height 20
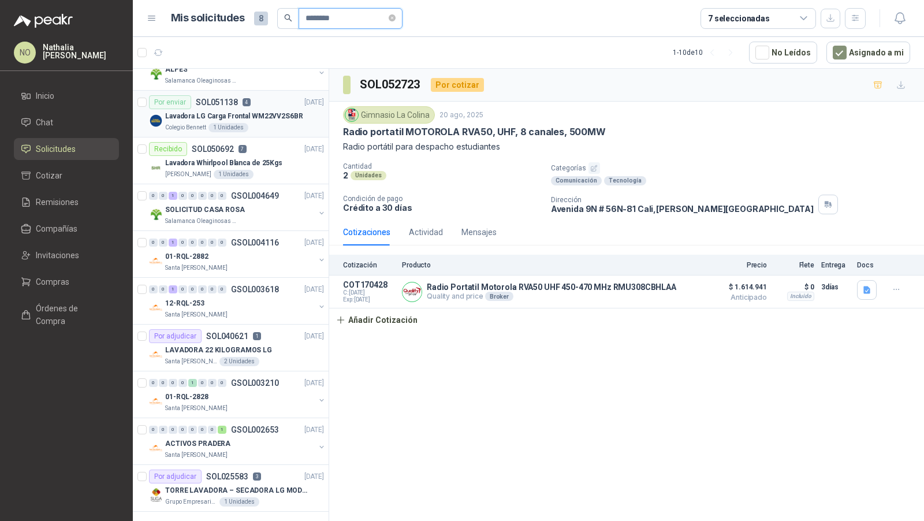
type input "********"
click at [253, 128] on div "Colegio [PERSON_NAME] 1 Unidades" at bounding box center [244, 127] width 159 height 9
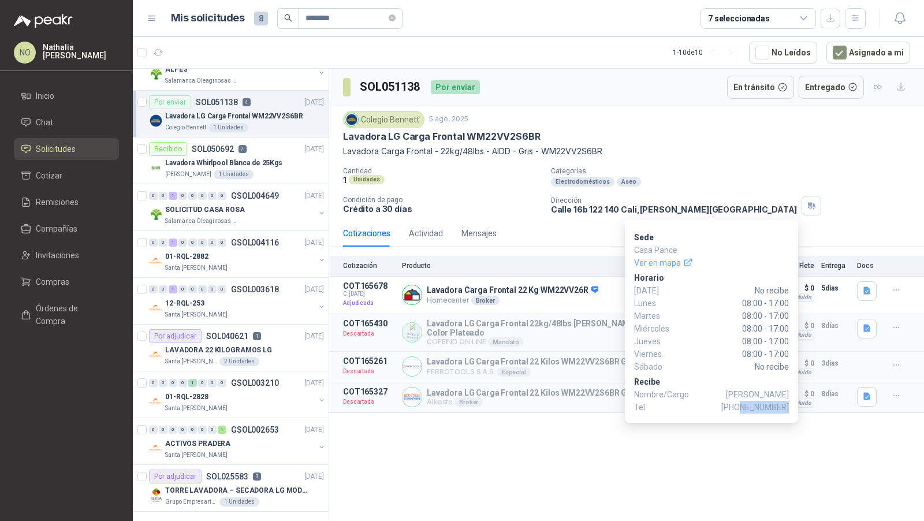
drag, startPoint x: 744, startPoint y: 408, endPoint x: 786, endPoint y: 407, distance: 42.2
click at [786, 407] on span "[PHONE_NUMBER]" at bounding box center [755, 407] width 68 height 13
copy span "3174333158"
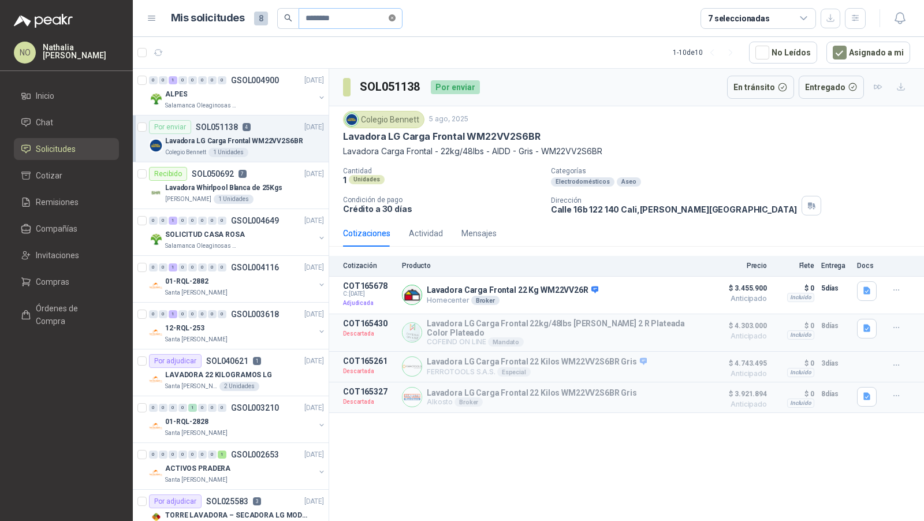
click at [394, 16] on icon "close-circle" at bounding box center [392, 17] width 7 height 7
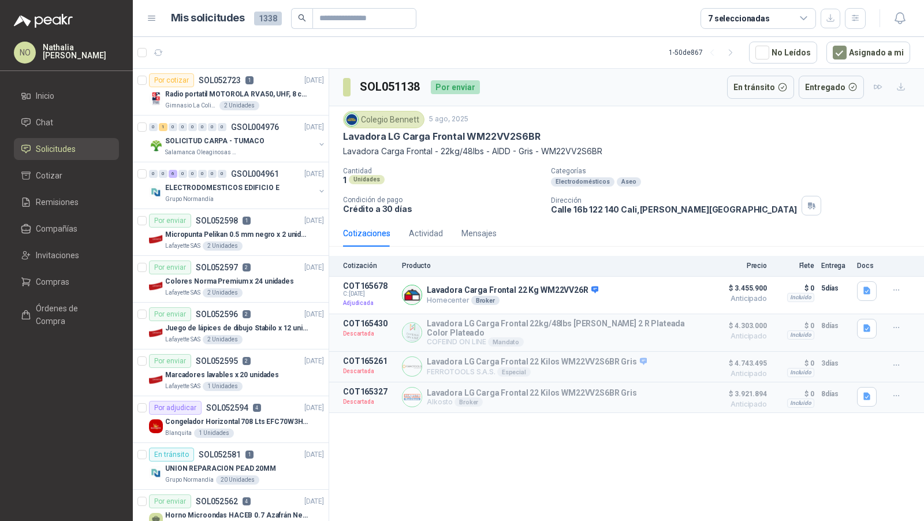
click at [242, 101] on div "2 Unidades" at bounding box center [239, 105] width 40 height 9
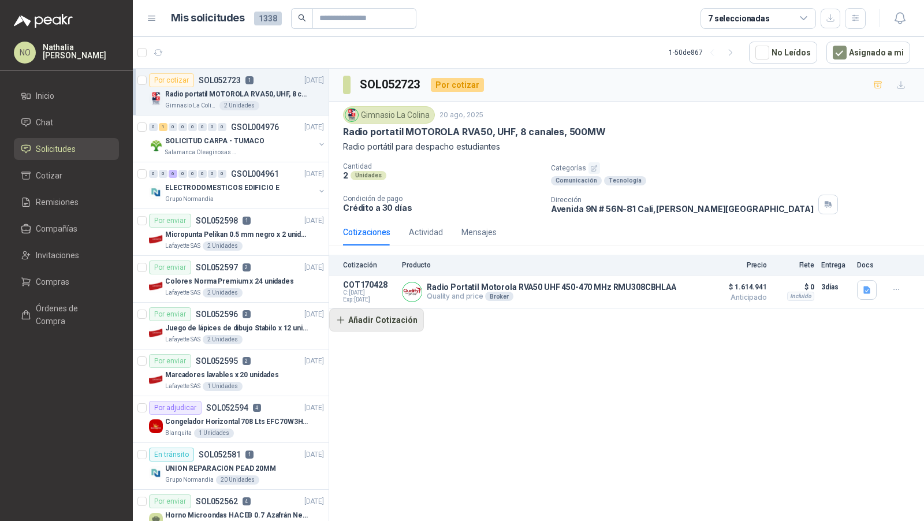
click at [385, 318] on button "Añadir Cotización" at bounding box center [376, 319] width 95 height 23
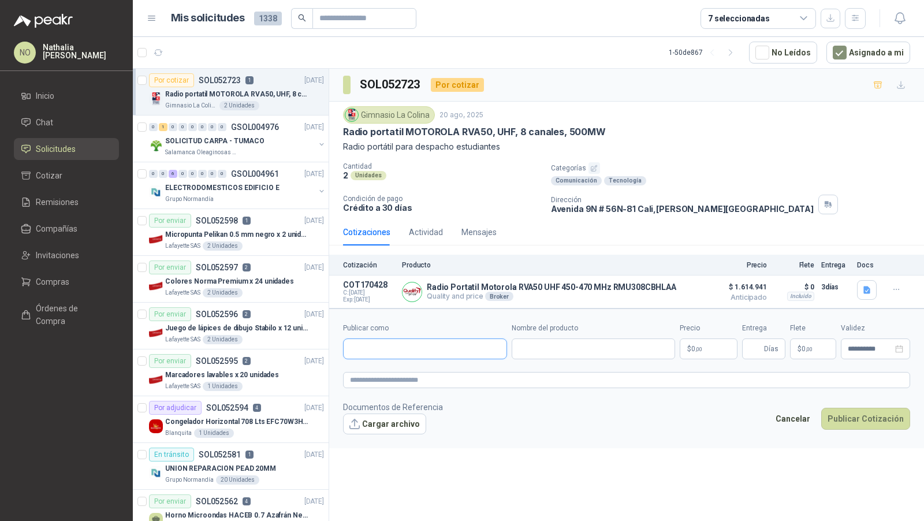
click at [398, 345] on input "Publicar como" at bounding box center [425, 349] width 163 height 20
type input "*******"
click at [411, 375] on span "Colombiana de Comercio SA y/o Alkosto SA -" at bounding box center [425, 378] width 111 height 6
type input "**********"
click at [704, 334] on div "Precio $ 0 ,00" at bounding box center [709, 341] width 58 height 36
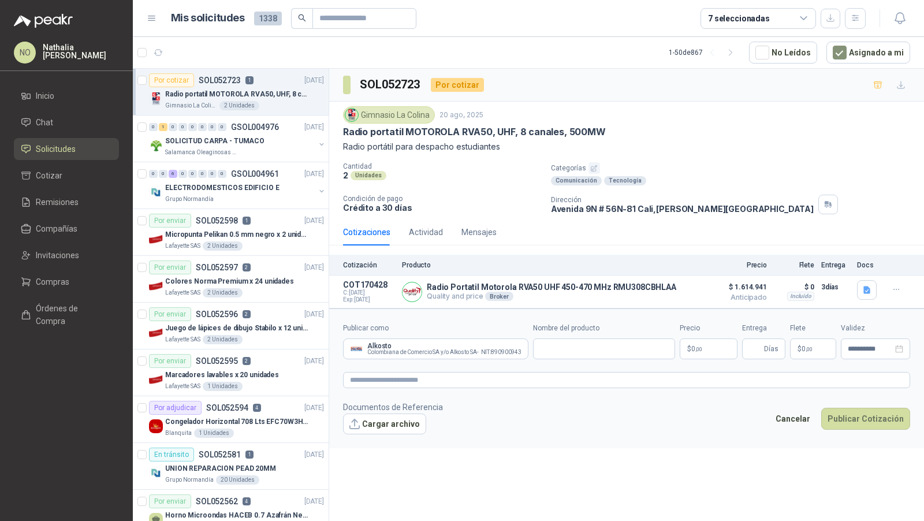
click at [705, 344] on body "NO [PERSON_NAME] Inicio Chat Solicitudes Cotizar Remisiones Compañías Invitacio…" at bounding box center [462, 260] width 924 height 521
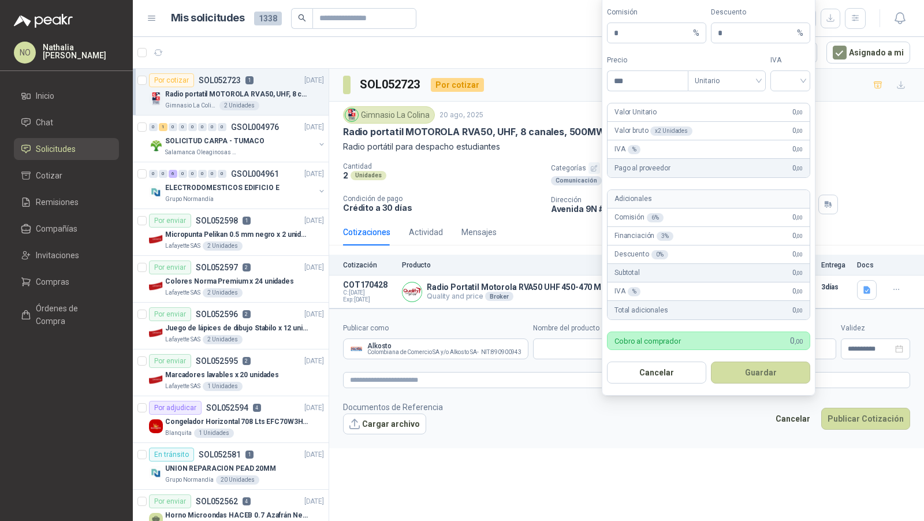
click at [794, 70] on div "IVA" at bounding box center [790, 73] width 40 height 36
click at [793, 80] on input "search" at bounding box center [790, 79] width 26 height 17
click at [782, 109] on div "19%" at bounding box center [790, 106] width 21 height 13
click at [673, 86] on input "***" at bounding box center [647, 81] width 80 height 20
type input "*"
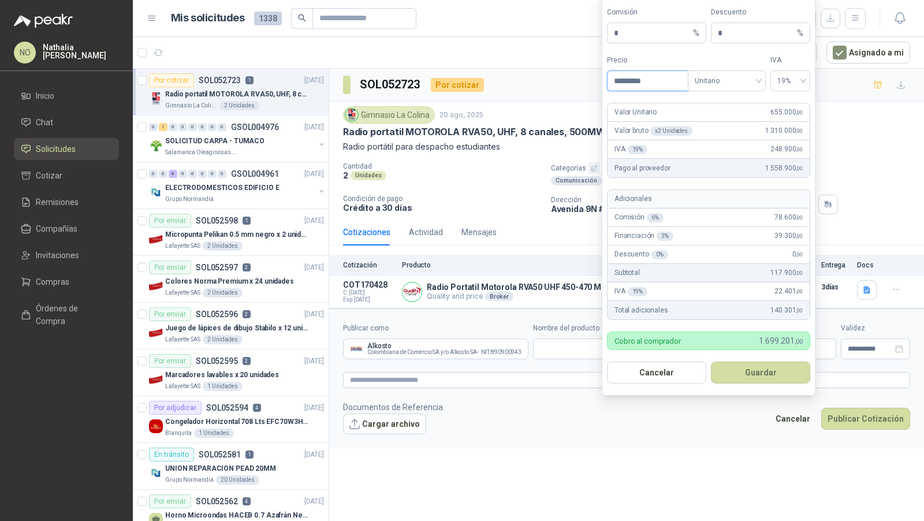
type input "*********"
click at [653, 484] on div "**********" at bounding box center [626, 297] width 595 height 456
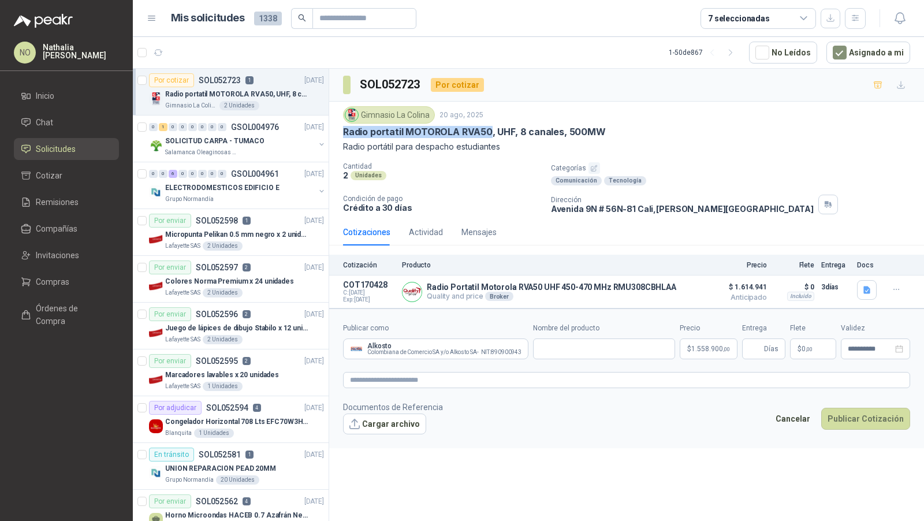
drag, startPoint x: 343, startPoint y: 131, endPoint x: 488, endPoint y: 129, distance: 145.0
click at [488, 129] on p "Radio portatil MOTOROLA RVA50, UHF, 8 canales, 500MW" at bounding box center [474, 132] width 263 height 12
copy p "Radio portatil MOTOROLA RVA50"
click at [517, 349] on icon "Limpiar" at bounding box center [519, 349] width 10 height 10
click at [457, 345] on input "Publicar como" at bounding box center [425, 349] width 163 height 20
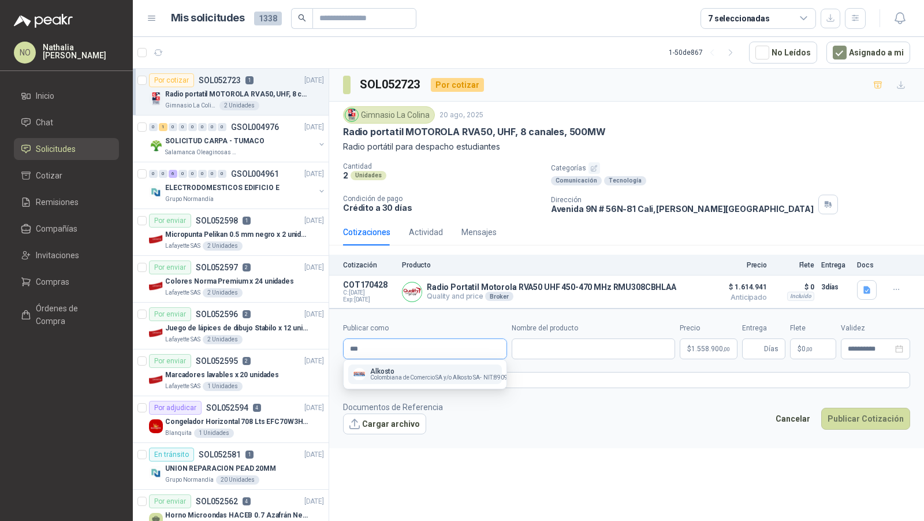
type input "****"
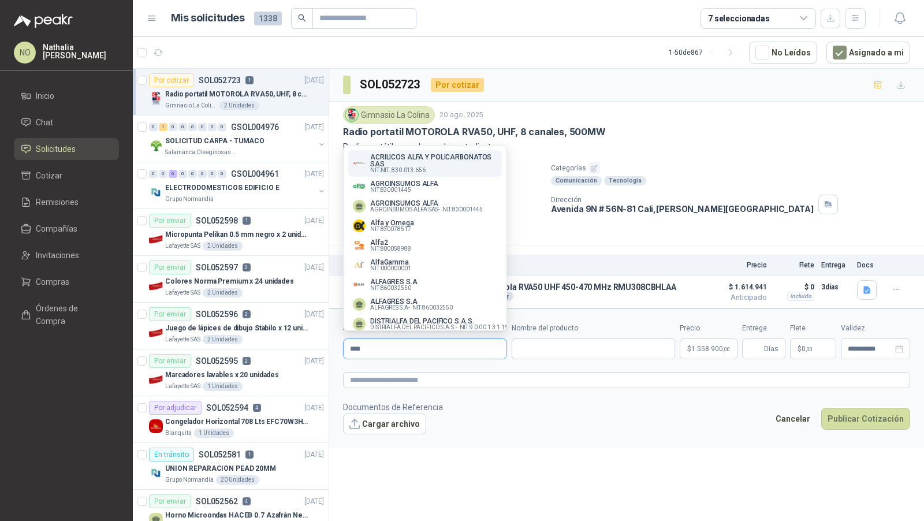
type input "****"
click at [580, 135] on p "Radio portatil MOTOROLA RVA50, UHF, 8 canales, 500MW" at bounding box center [474, 132] width 263 height 12
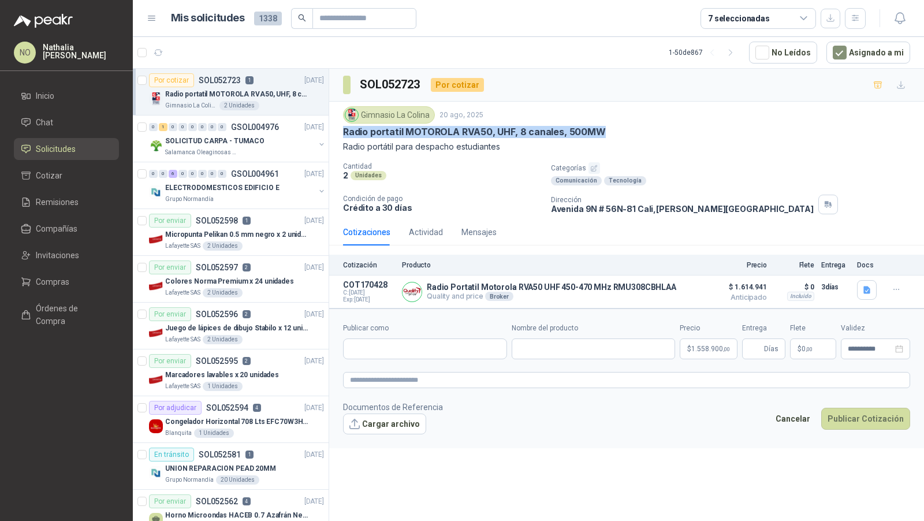
drag, startPoint x: 342, startPoint y: 129, endPoint x: 661, endPoint y: 132, distance: 318.8
click at [663, 131] on div "Gimnasio La Colina [DATE] Radio portatil MOTOROLA RVA50, UHF, 8 canales, 500MW …" at bounding box center [626, 160] width 595 height 117
copy p "Radio portatil MOTOROLA RVA50, UHF, 8 canales, 500MW"
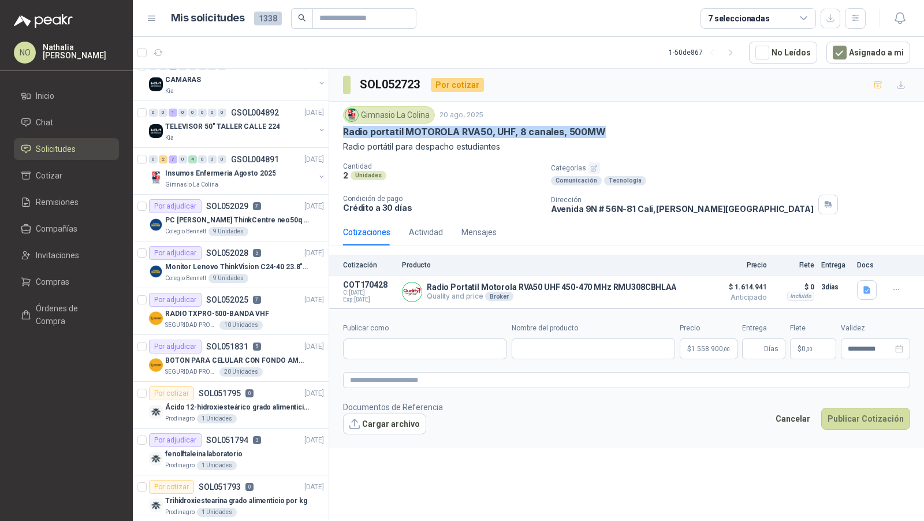
scroll to position [928, 0]
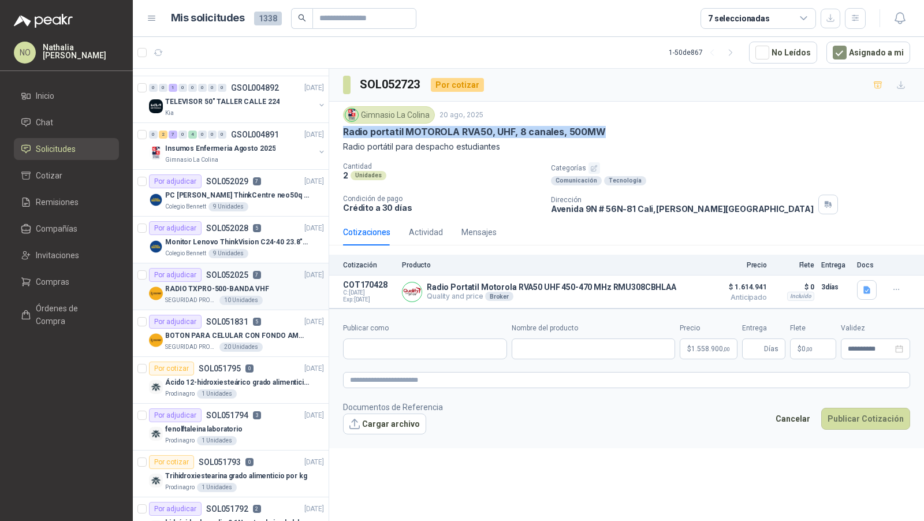
click at [262, 270] on div "Por adjudicar SOL052025 7 [DATE]" at bounding box center [236, 275] width 175 height 14
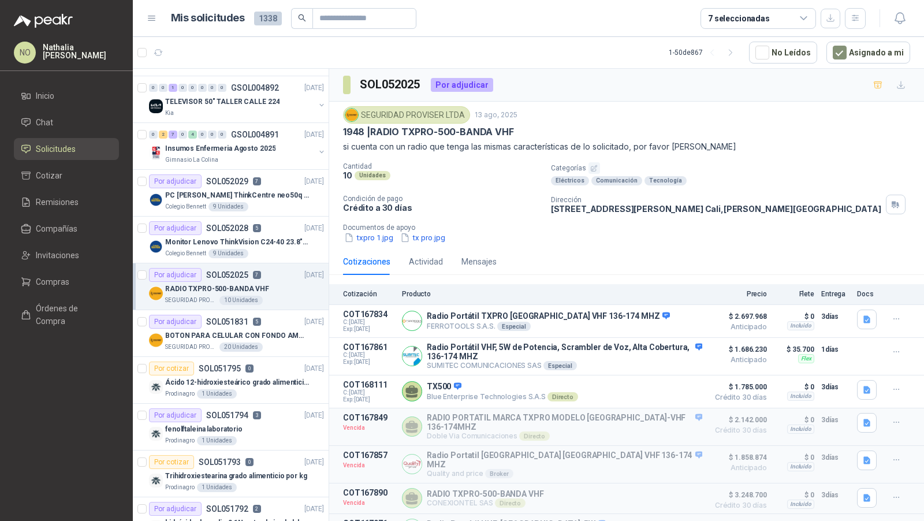
scroll to position [25, 0]
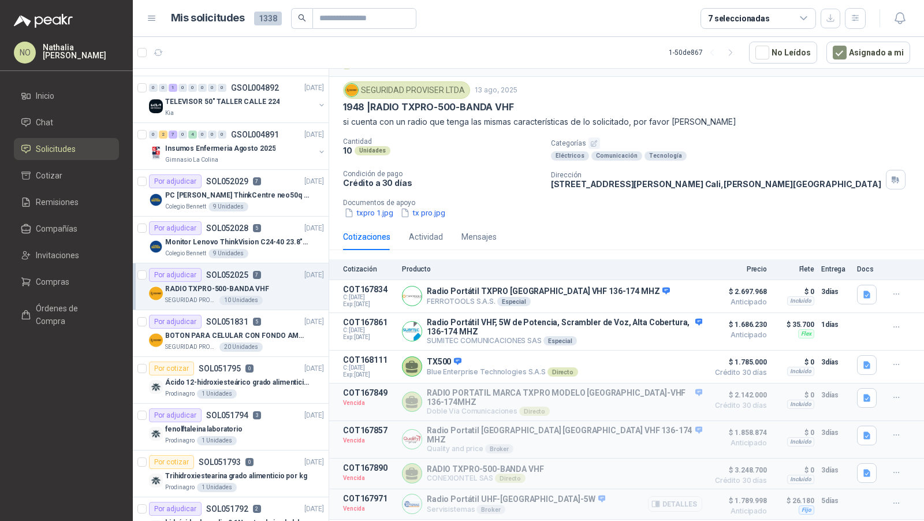
click at [658, 496] on button "Detalles" at bounding box center [675, 504] width 54 height 16
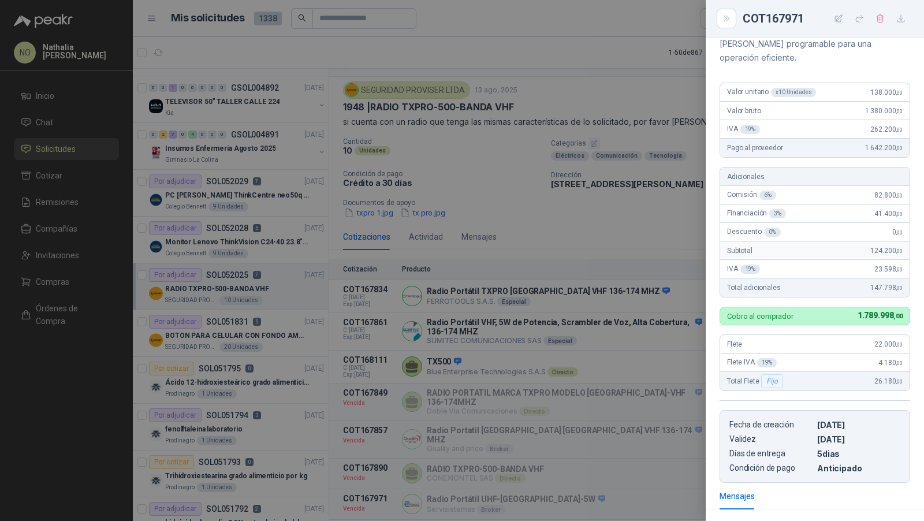
scroll to position [217, 0]
click at [586, 206] on div at bounding box center [462, 260] width 924 height 521
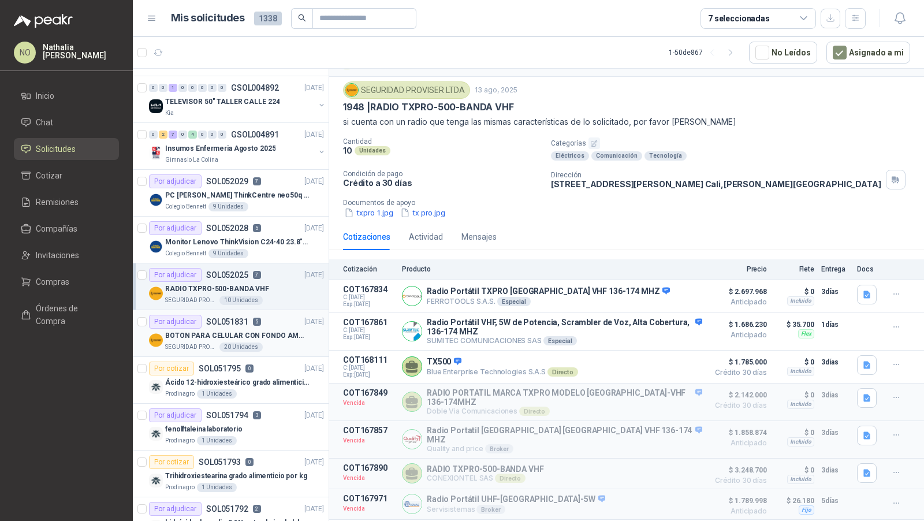
click at [281, 342] on div "SEGURIDAD PROVISER LTDA 20 Unidades" at bounding box center [244, 346] width 159 height 9
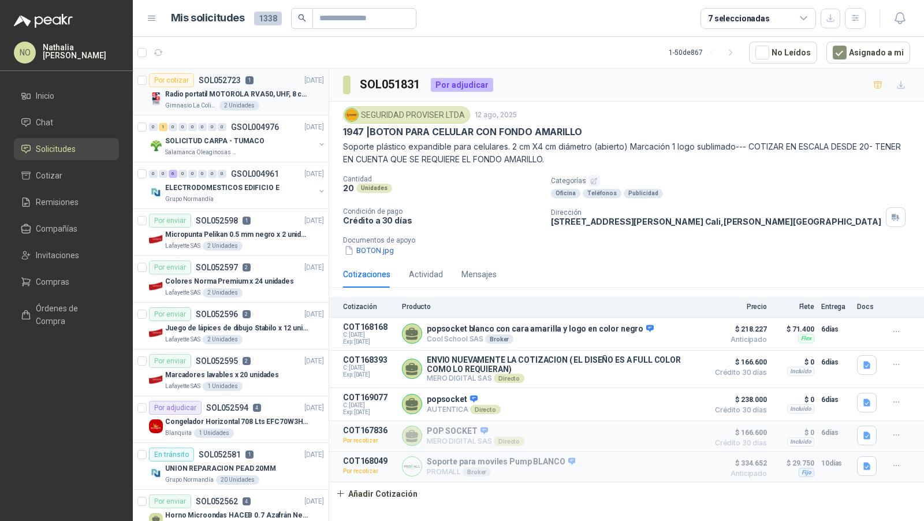
click at [263, 92] on p "Radio portatil MOTOROLA RVA50, UHF, 8 canales, 500MW" at bounding box center [237, 94] width 144 height 11
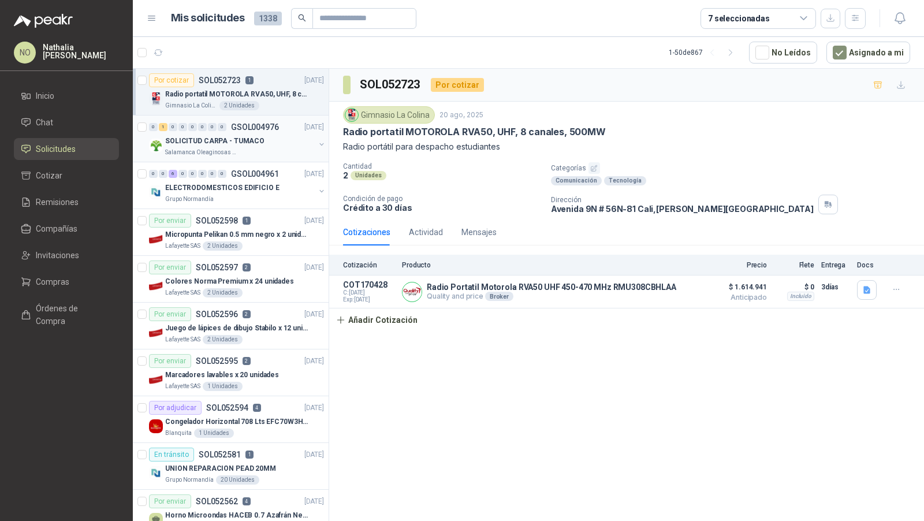
click at [256, 150] on div "Salamanca Oleaginosas SAS" at bounding box center [240, 152] width 150 height 9
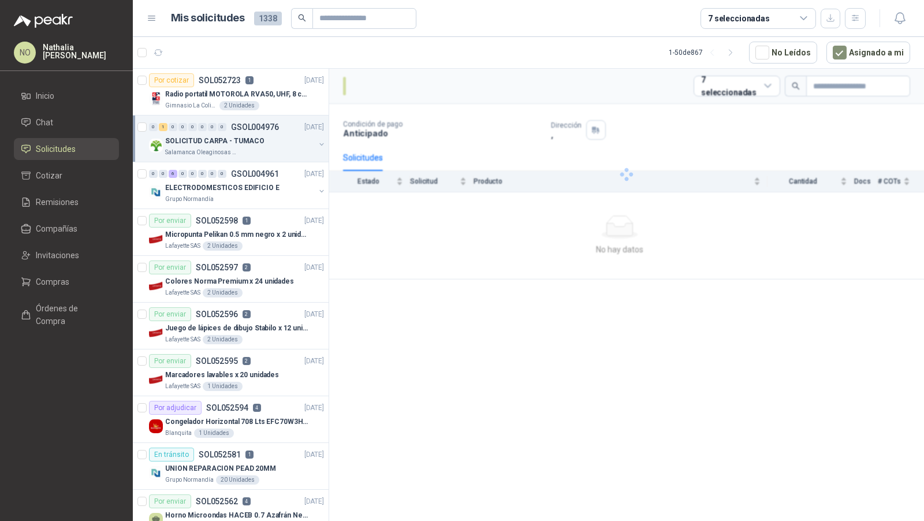
click at [256, 150] on div "Salamanca Oleaginosas SAS" at bounding box center [240, 152] width 150 height 9
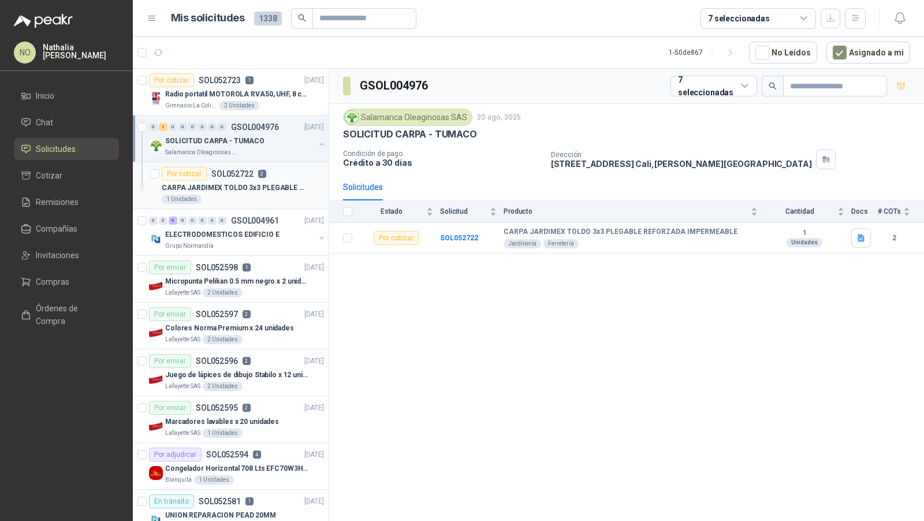
click at [262, 184] on p "CARPA JARDIMEX TOLDO 3x3 PLEGABLE REFORZADA IMPERMEABLE" at bounding box center [234, 187] width 144 height 11
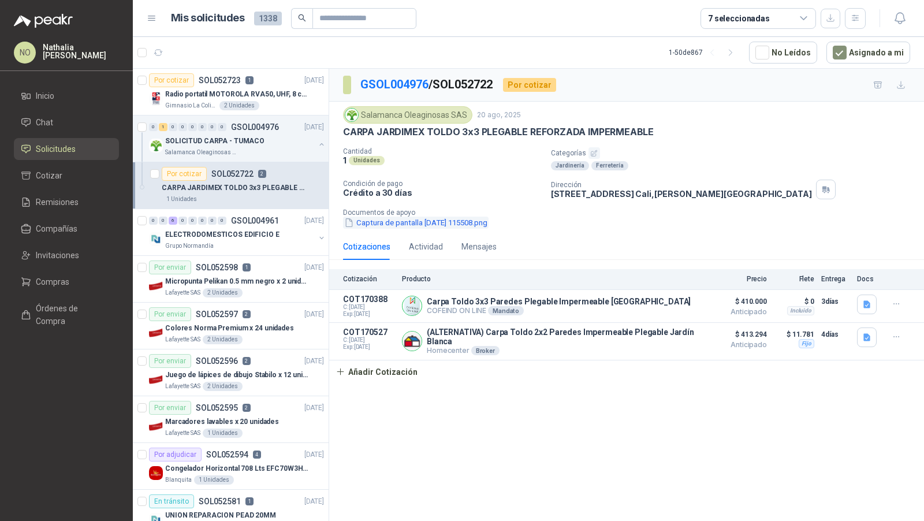
click at [404, 221] on button "Captura de pantalla [DATE] 115508.png" at bounding box center [416, 223] width 146 height 12
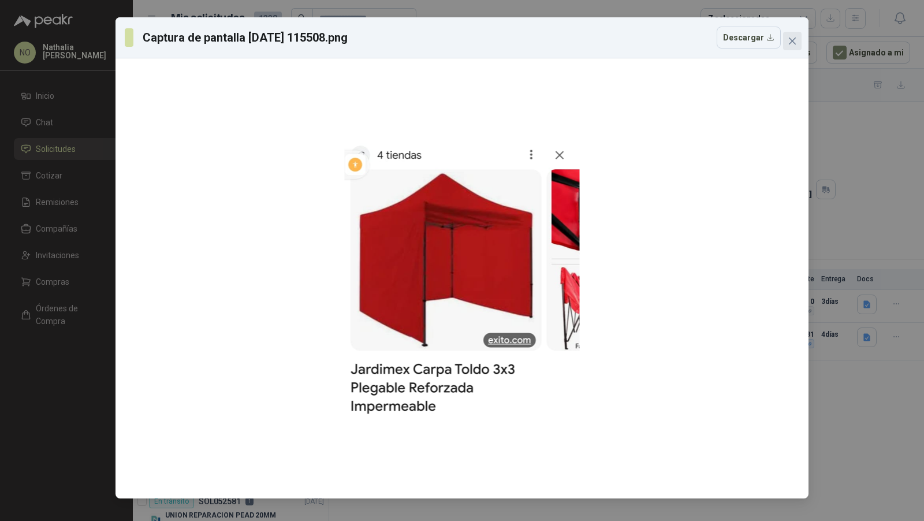
click at [796, 40] on icon "close" at bounding box center [792, 40] width 9 height 9
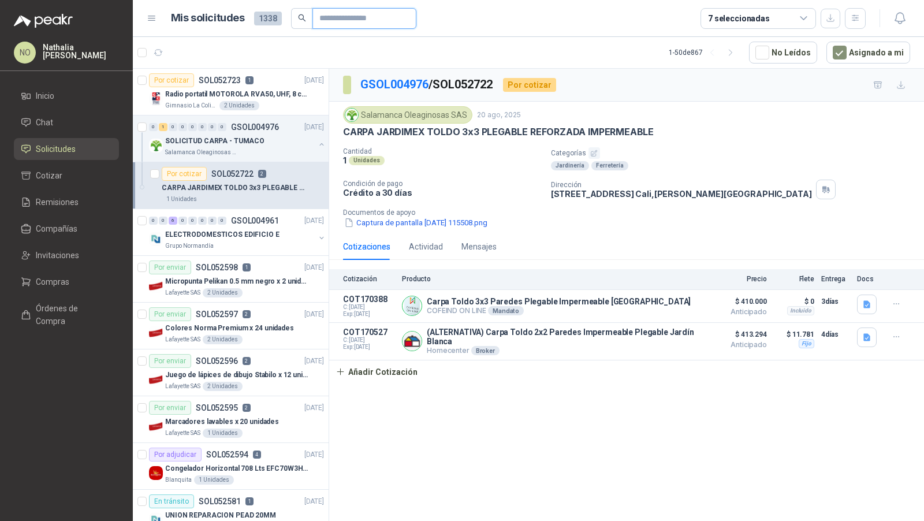
click at [385, 11] on input "text" at bounding box center [359, 19] width 81 height 20
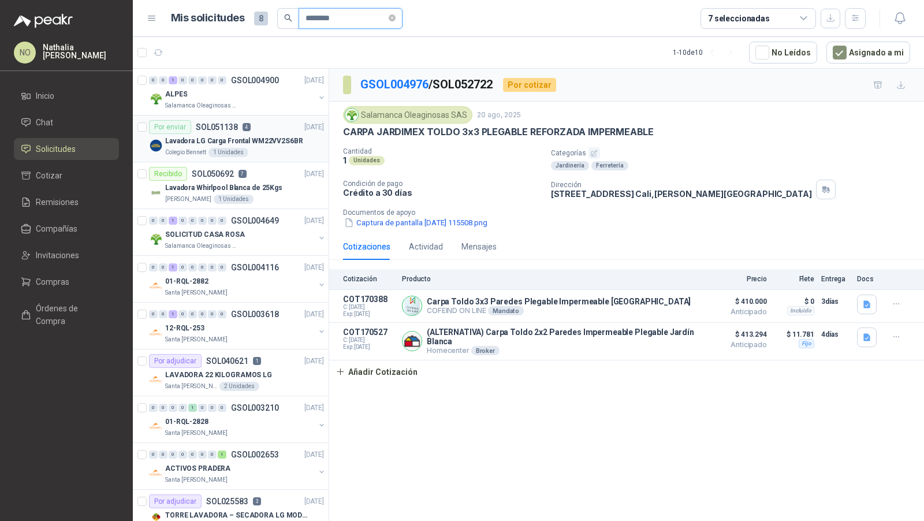
type input "********"
click at [285, 140] on p "Lavadora LG Carga Frontal WM22VV2S6BR" at bounding box center [234, 141] width 138 height 11
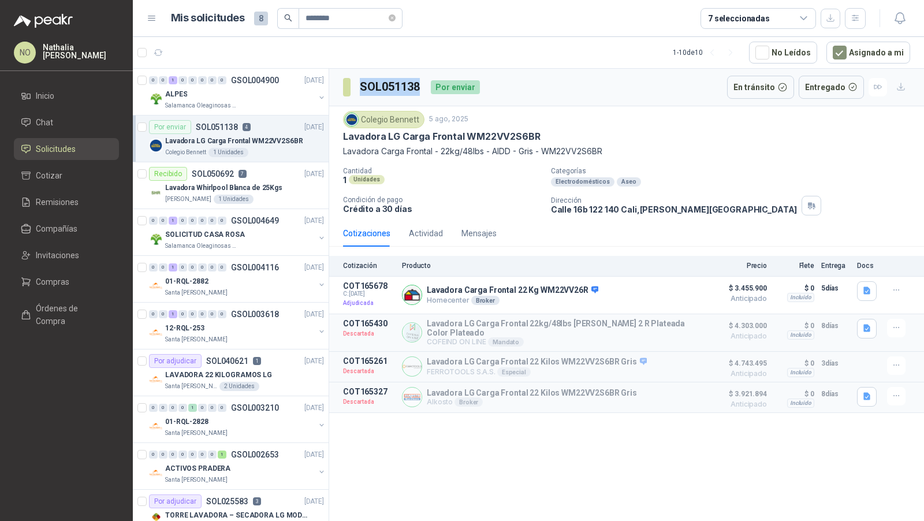
drag, startPoint x: 362, startPoint y: 87, endPoint x: 420, endPoint y: 88, distance: 57.7
click at [420, 88] on h3 "SOL051138" at bounding box center [391, 87] width 62 height 18
copy h3 "SOL051138"
click at [396, 15] on icon "close-circle" at bounding box center [392, 17] width 7 height 7
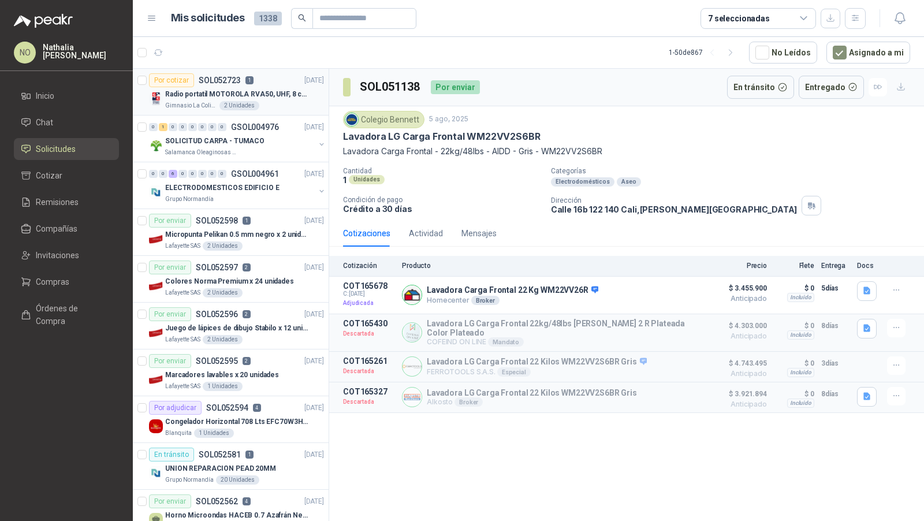
click at [264, 98] on p "Radio portatil MOTOROLA RVA50, UHF, 8 canales, 500MW" at bounding box center [237, 94] width 144 height 11
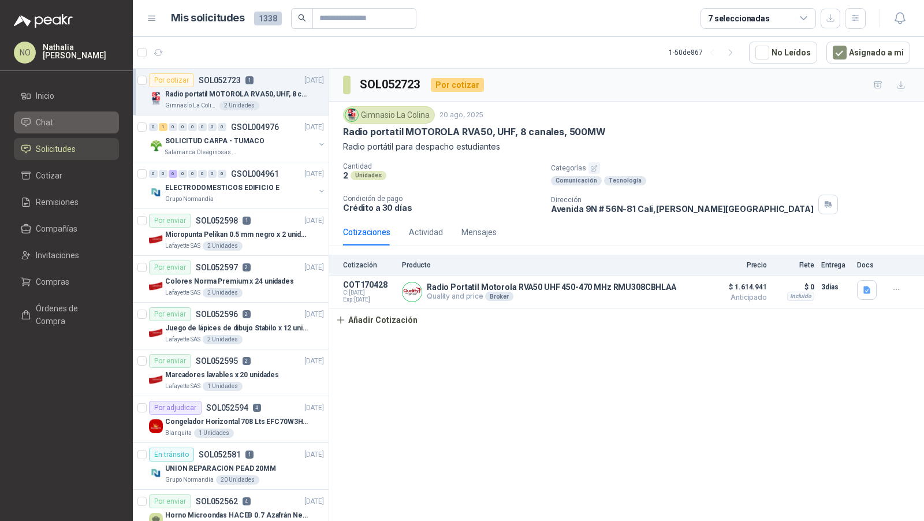
click at [67, 127] on li "Chat" at bounding box center [66, 122] width 91 height 13
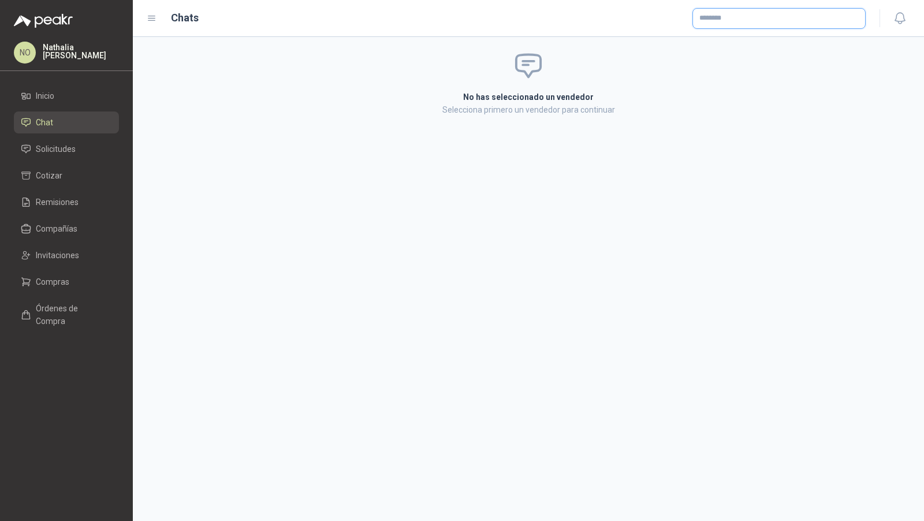
click at [804, 10] on input "text" at bounding box center [779, 19] width 172 height 20
type input "*"
type input "******"
click at [776, 40] on div "Ferretería Silver NIT : 900420715" at bounding box center [779, 46] width 154 height 13
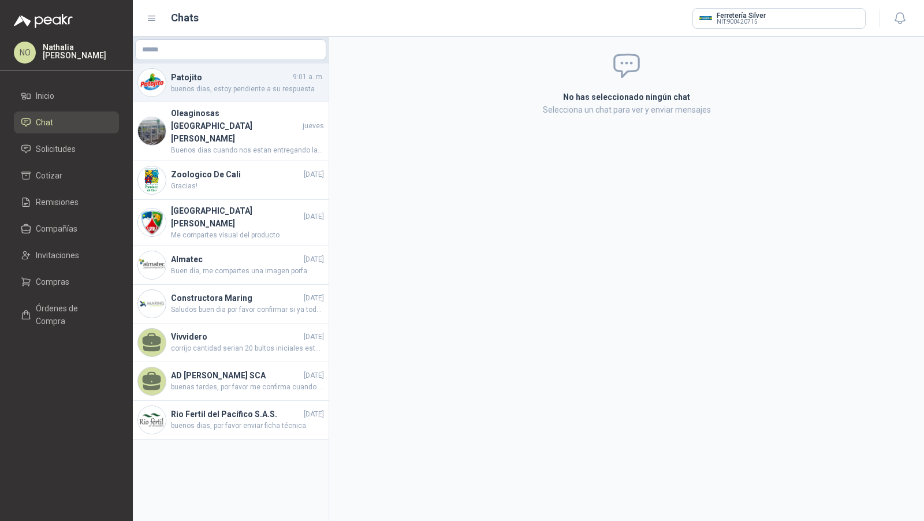
click at [272, 84] on span "buenos dias, estoy pendiente a su respuesta" at bounding box center [247, 89] width 153 height 11
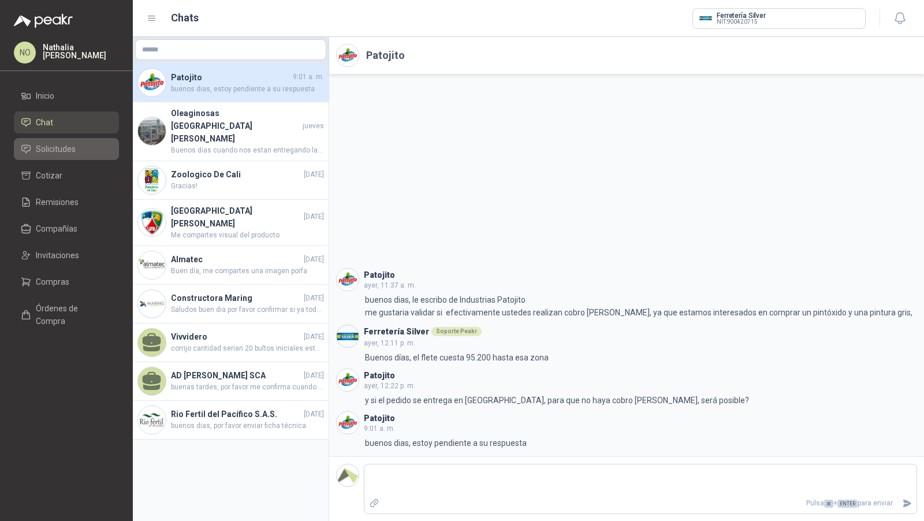
click at [90, 147] on li "Solicitudes" at bounding box center [66, 149] width 91 height 13
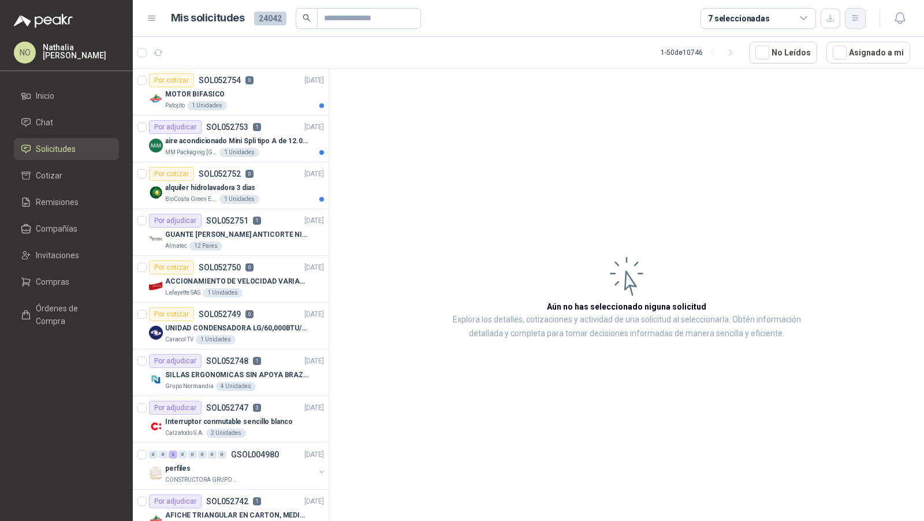
click at [857, 18] on icon "button" at bounding box center [855, 18] width 6 height 6
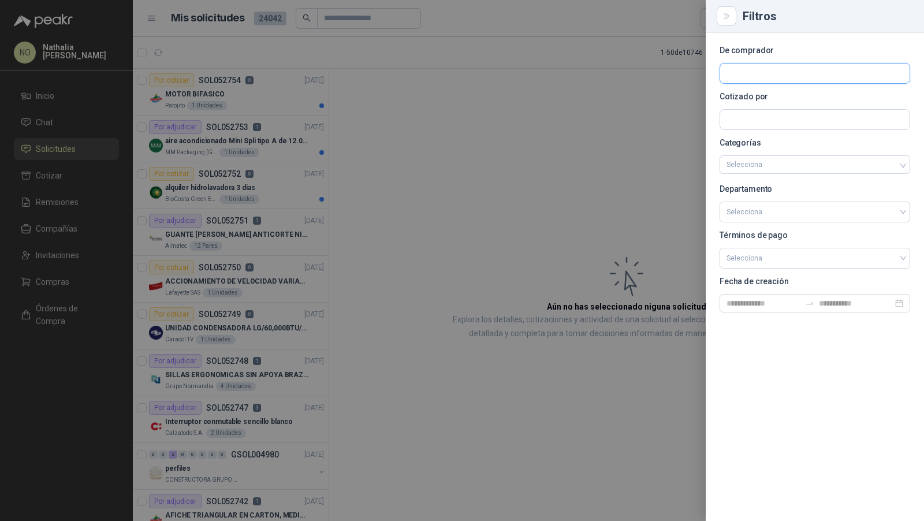
click at [789, 75] on input "text" at bounding box center [814, 74] width 189 height 20
type input "********"
click at [796, 95] on p "Patojito" at bounding box center [798, 98] width 103 height 7
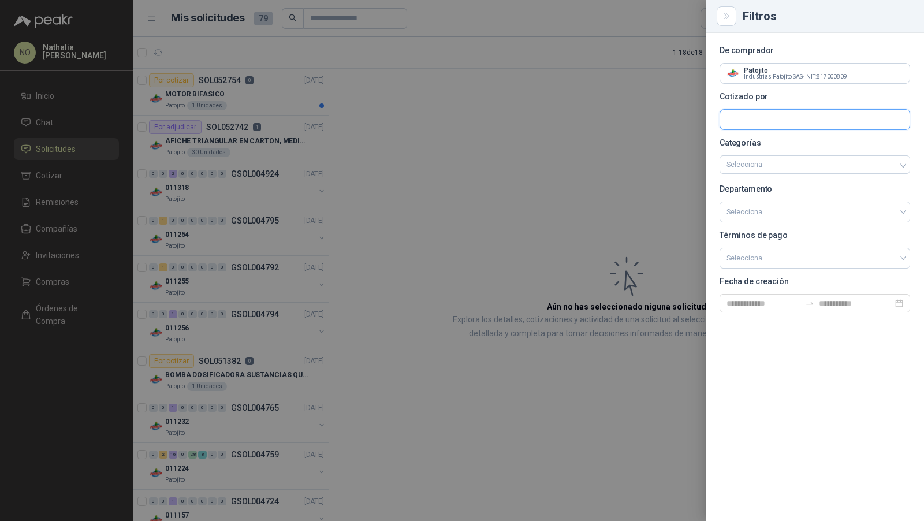
click at [780, 83] on input "text" at bounding box center [814, 74] width 189 height 20
type input "******"
click at [779, 144] on p "Ferretería Silver" at bounding box center [771, 144] width 49 height 7
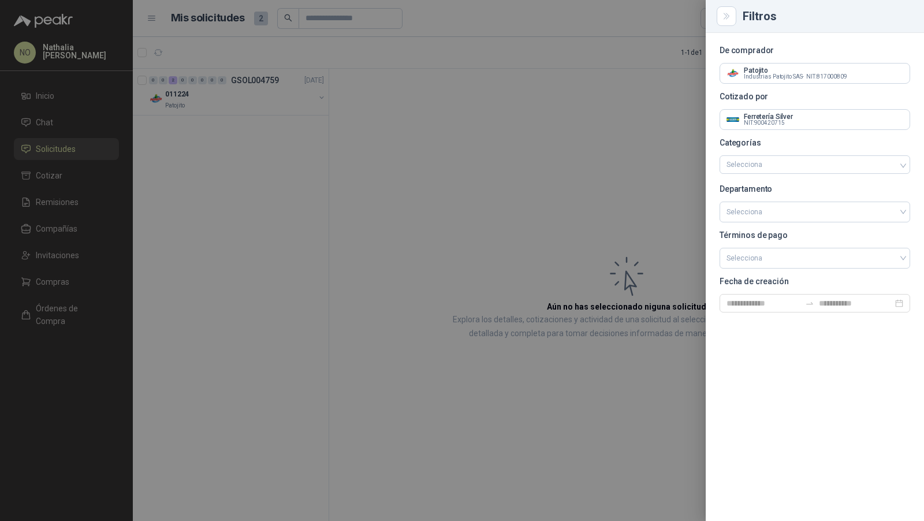
click at [506, 146] on div at bounding box center [462, 260] width 924 height 521
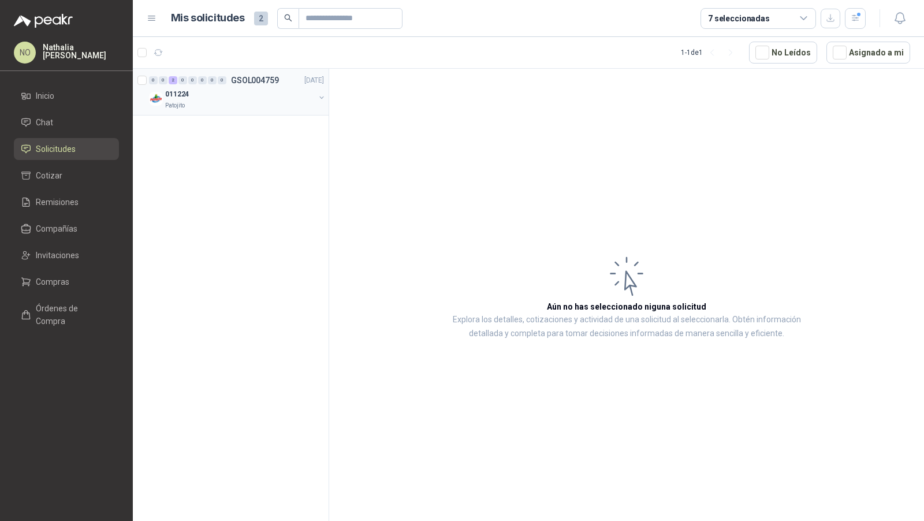
click at [290, 108] on div "Patojito" at bounding box center [240, 105] width 150 height 9
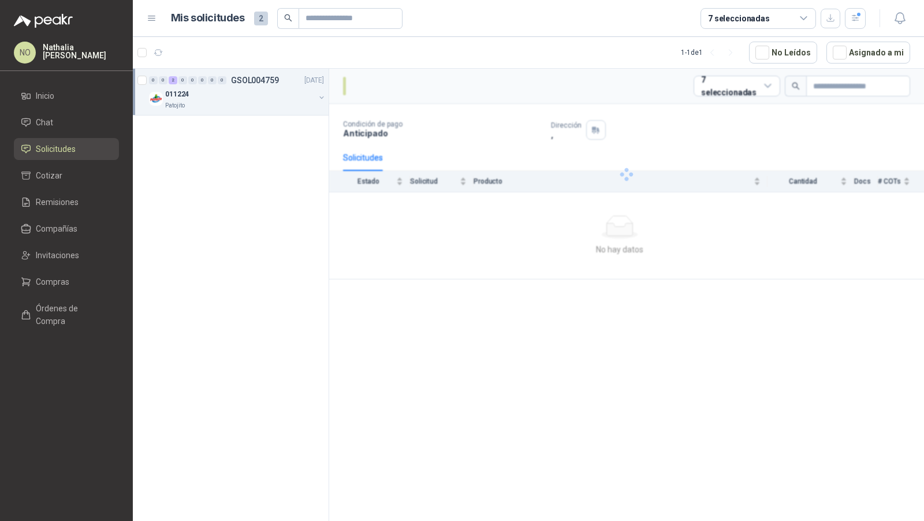
click at [290, 108] on div "Patojito" at bounding box center [240, 105] width 150 height 9
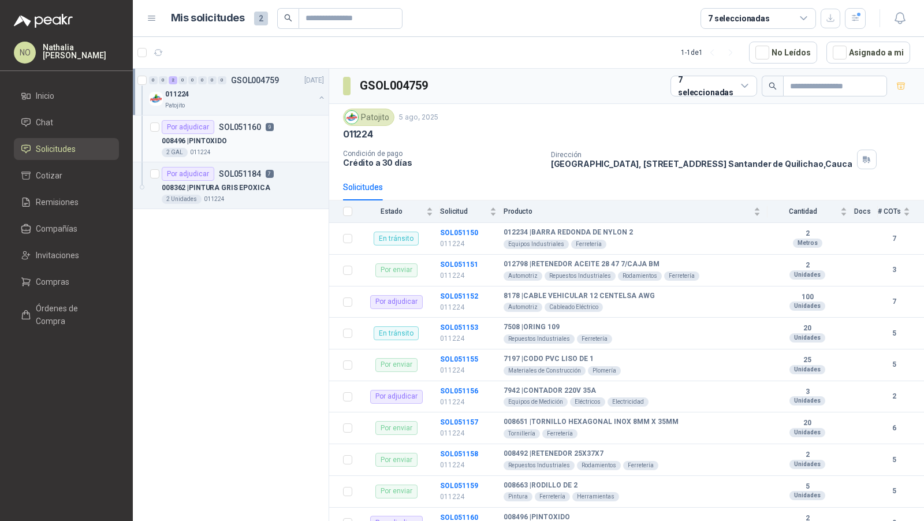
click at [249, 144] on div "008496 | PINTOXIDO" at bounding box center [243, 141] width 162 height 14
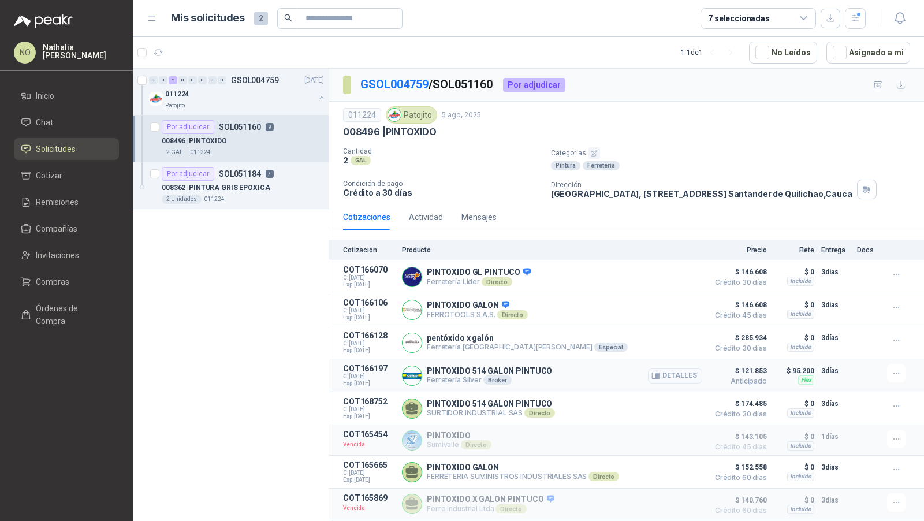
click at [659, 370] on button "Detalles" at bounding box center [675, 376] width 54 height 16
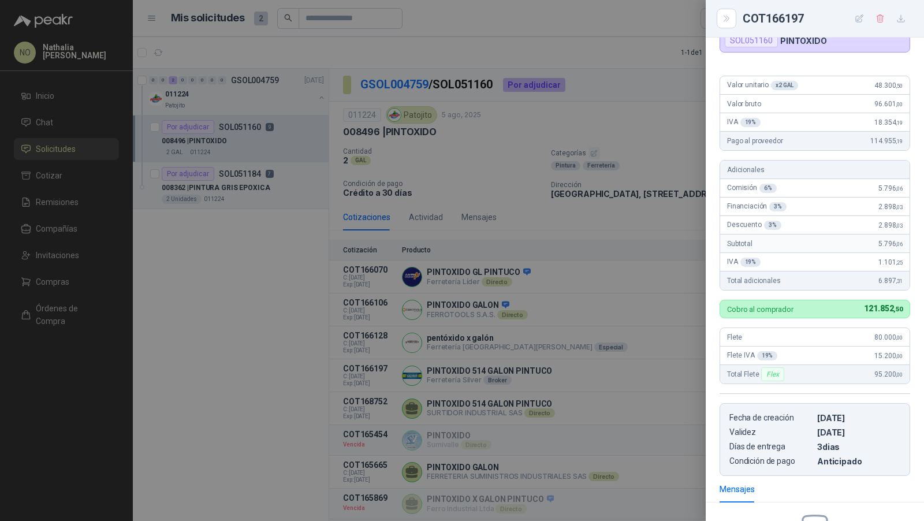
scroll to position [61, 0]
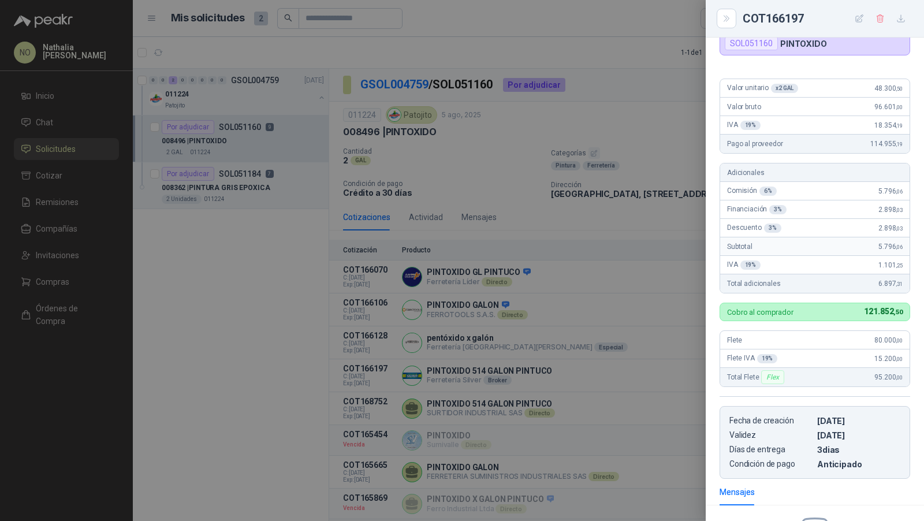
click at [575, 173] on div at bounding box center [462, 260] width 924 height 521
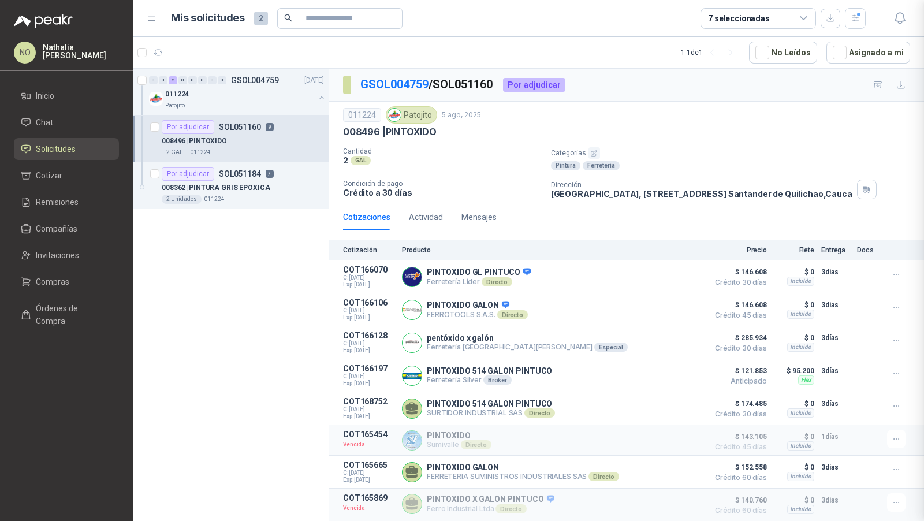
scroll to position [220, 0]
click at [286, 186] on div "008362 | PINTURA GRIS EPOXICA" at bounding box center [243, 188] width 162 height 14
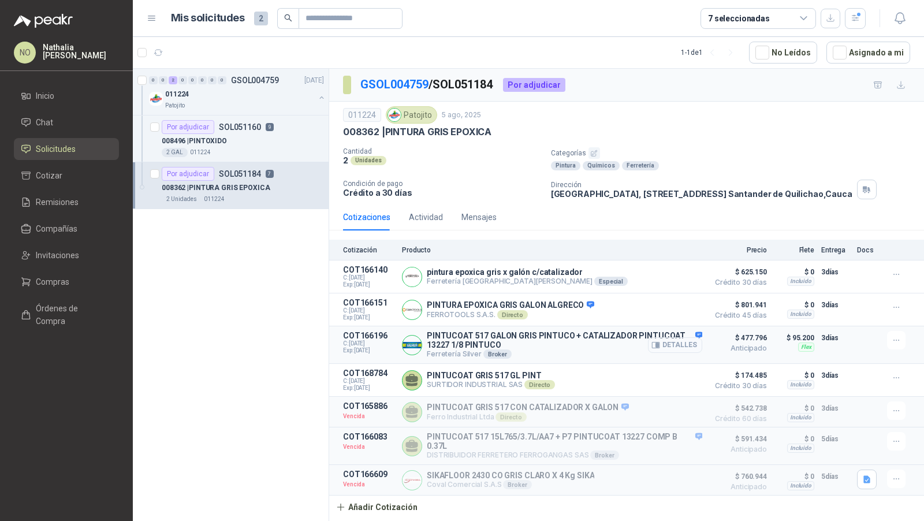
click at [674, 344] on button "Detalles" at bounding box center [675, 345] width 54 height 16
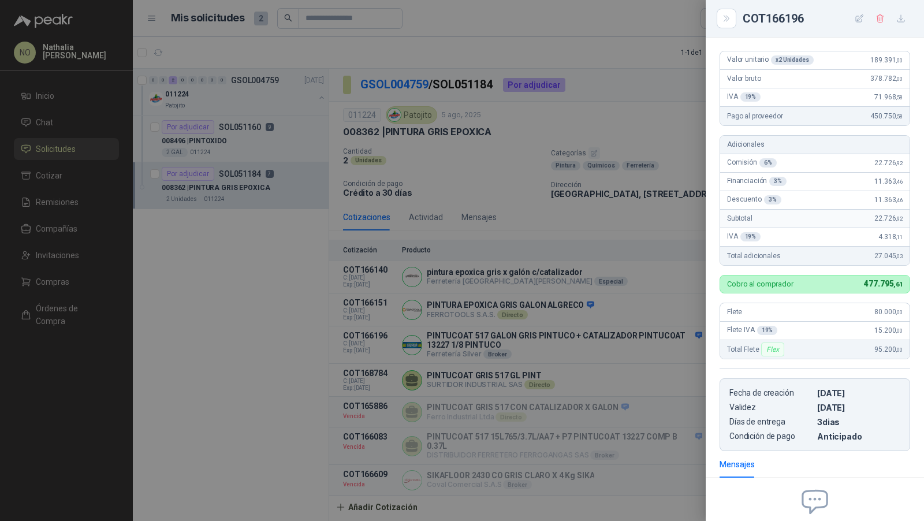
scroll to position [162, 0]
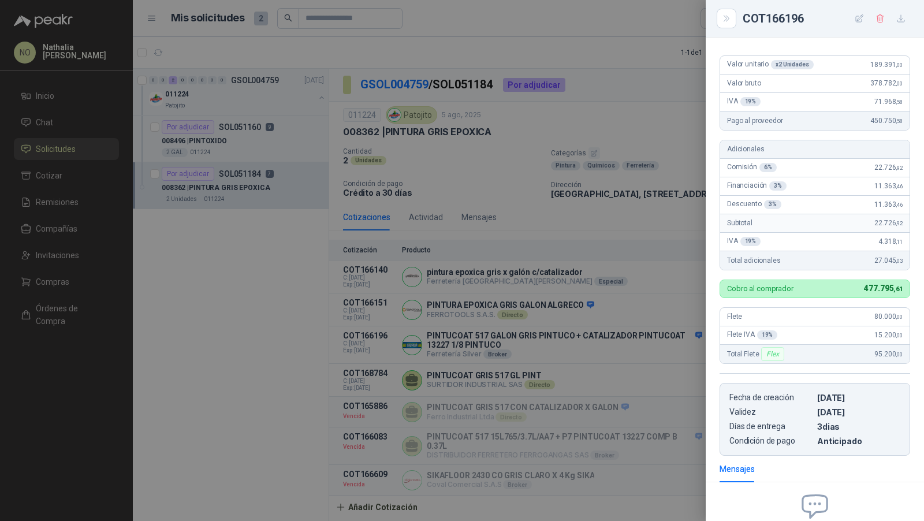
click at [563, 261] on div at bounding box center [462, 260] width 924 height 521
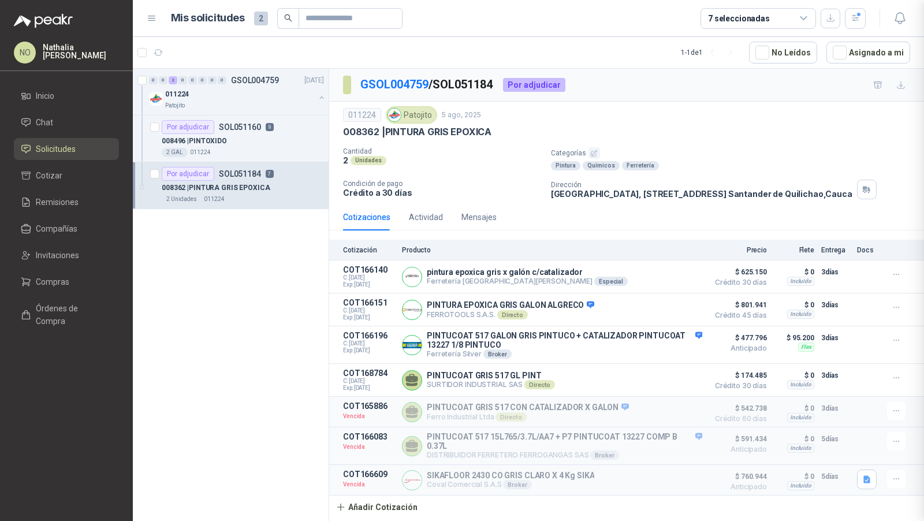
scroll to position [299, 0]
click at [259, 141] on div "008496 | PINTOXIDO" at bounding box center [243, 141] width 162 height 14
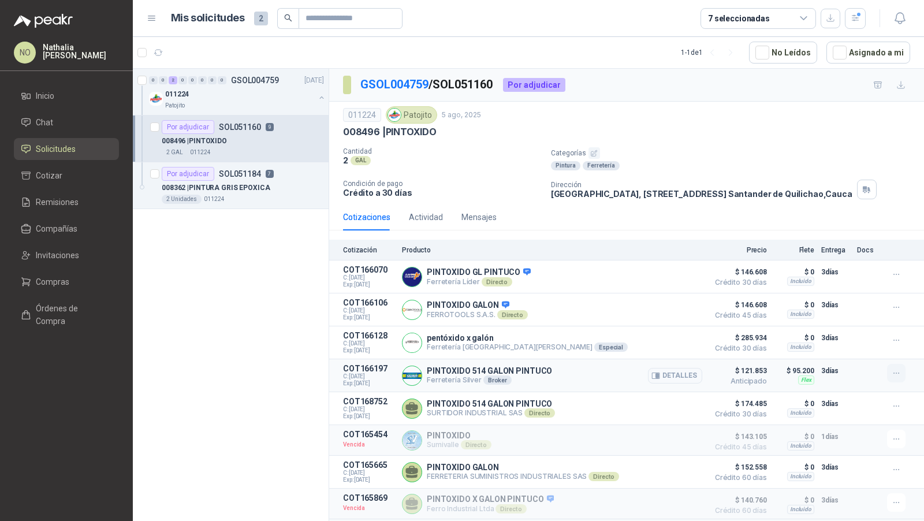
click at [892, 373] on button "button" at bounding box center [896, 373] width 18 height 18
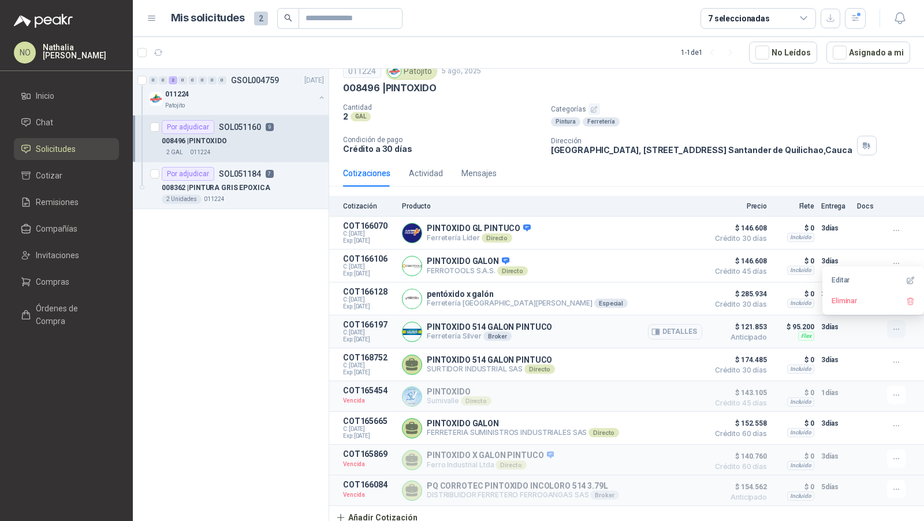
click at [894, 328] on button "button" at bounding box center [896, 329] width 18 height 18
click at [892, 327] on icon "button" at bounding box center [897, 330] width 10 height 10
click at [864, 279] on button "Editar" at bounding box center [873, 280] width 92 height 18
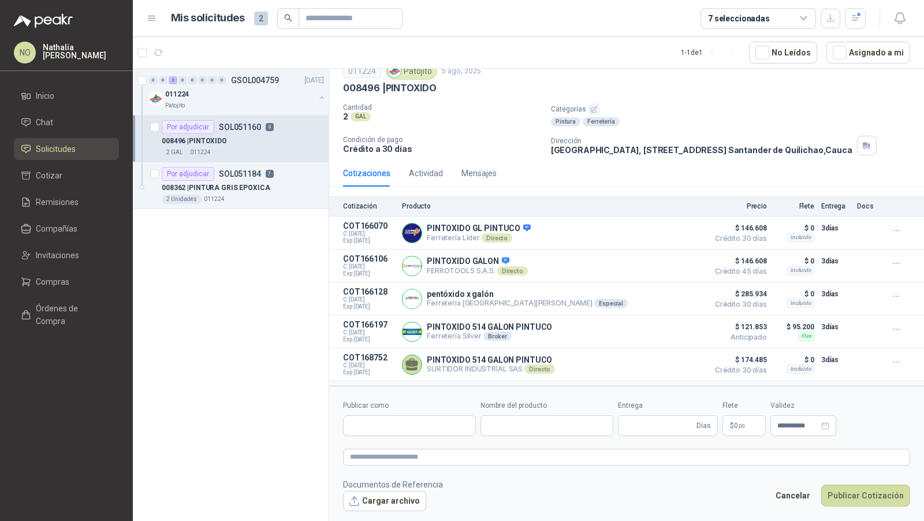
type input "**********"
type input "*"
type input "**********"
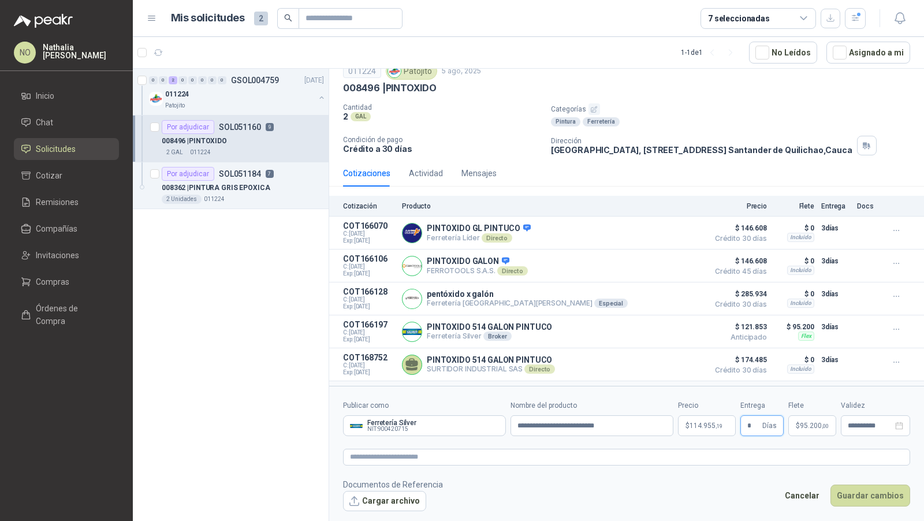
click at [760, 427] on input "*" at bounding box center [753, 426] width 13 height 20
type input "*"
click at [534, 457] on textarea at bounding box center [626, 457] width 567 height 16
type textarea "*"
type textarea "**"
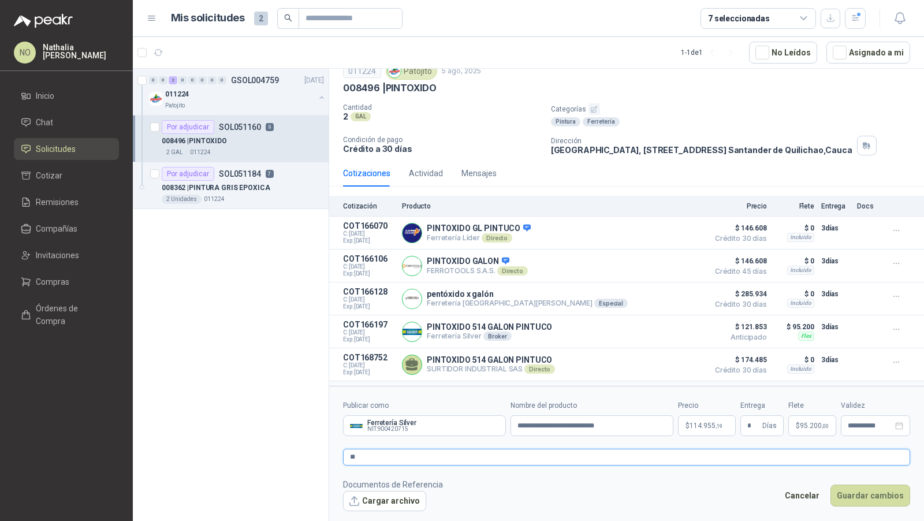
type textarea "**"
type textarea "****"
type textarea "*****"
type textarea "******"
type textarea "*******"
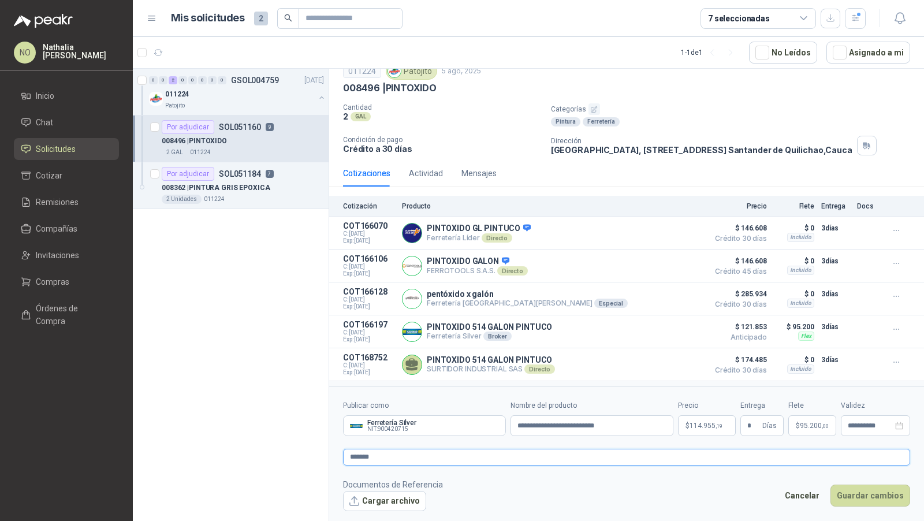
type textarea "********"
type textarea "*********"
type textarea "**********"
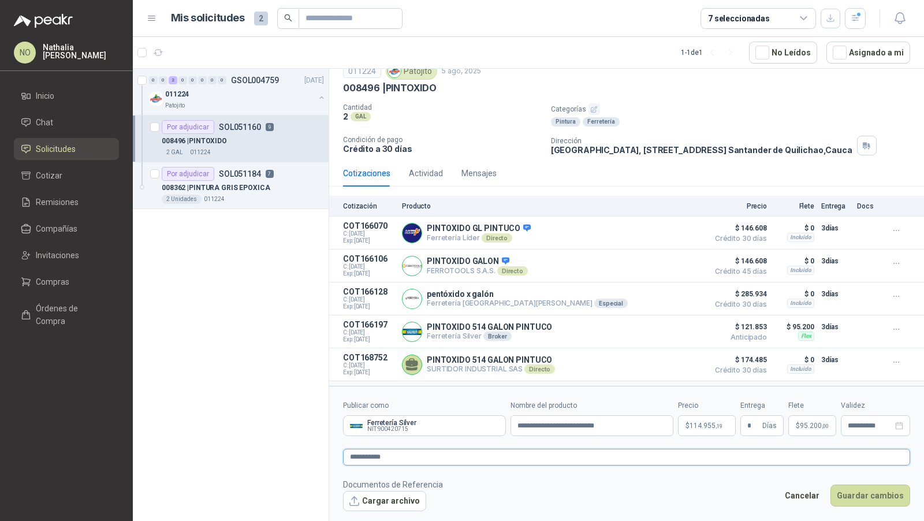
type textarea "**********"
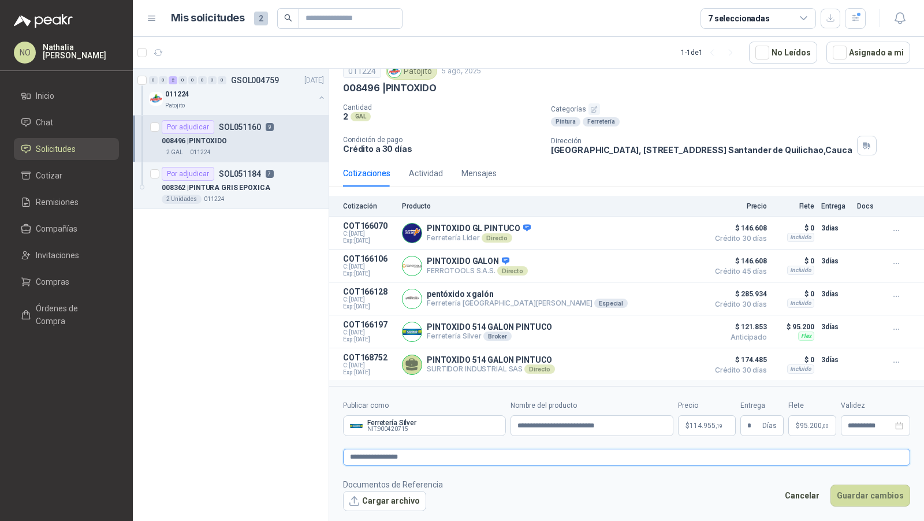
type textarea "**********"
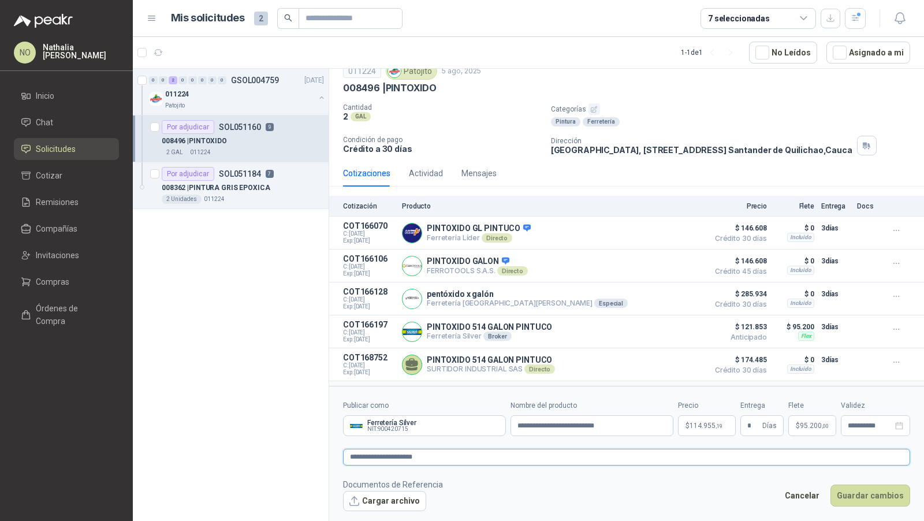
type textarea "**********"
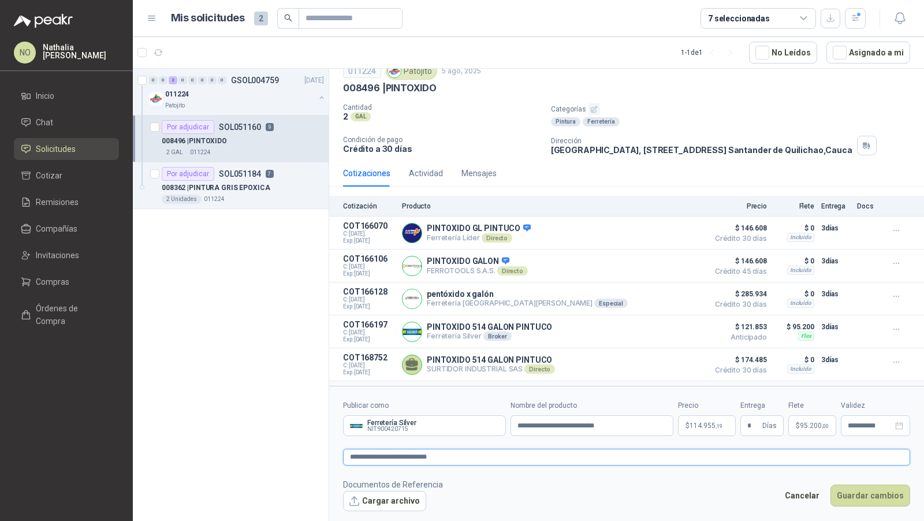
type textarea "**********"
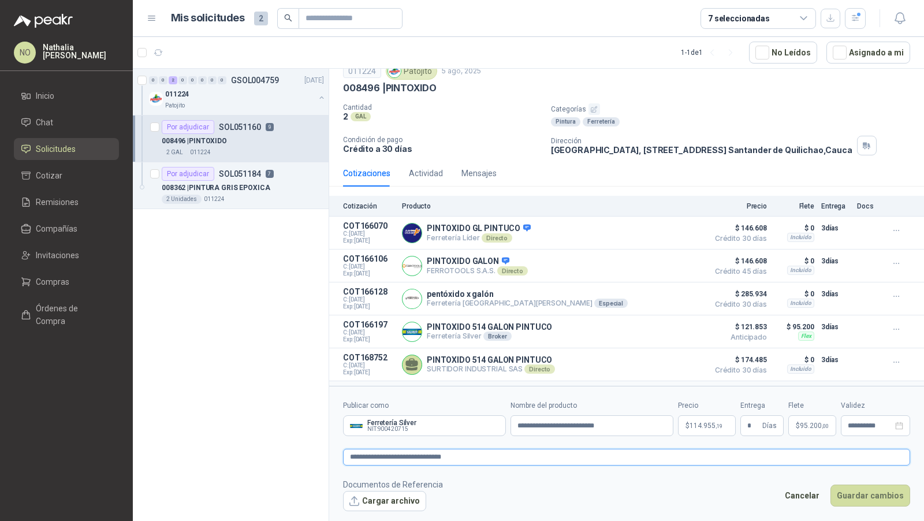
type textarea "**********"
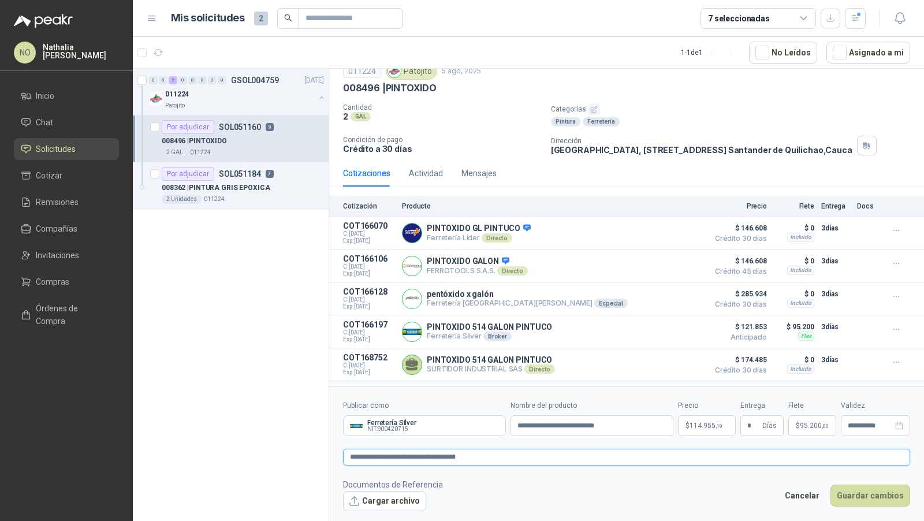
type textarea "**********"
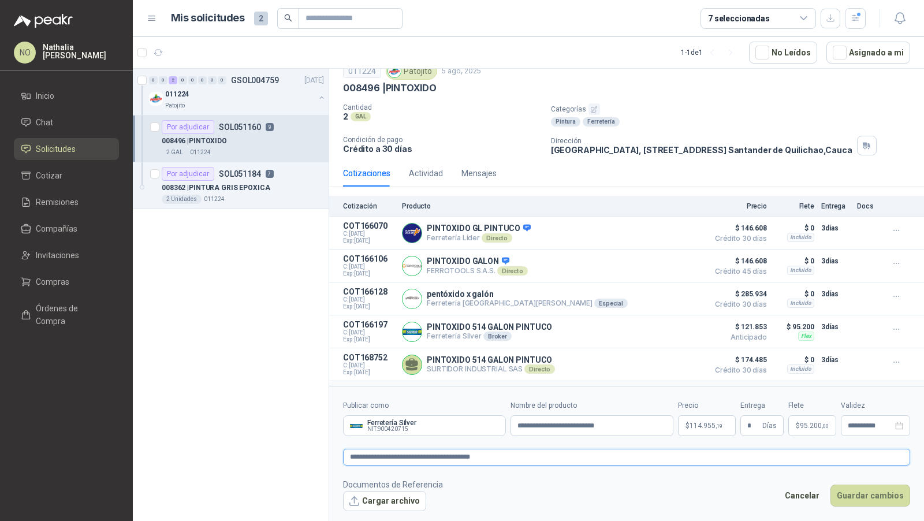
type textarea "**********"
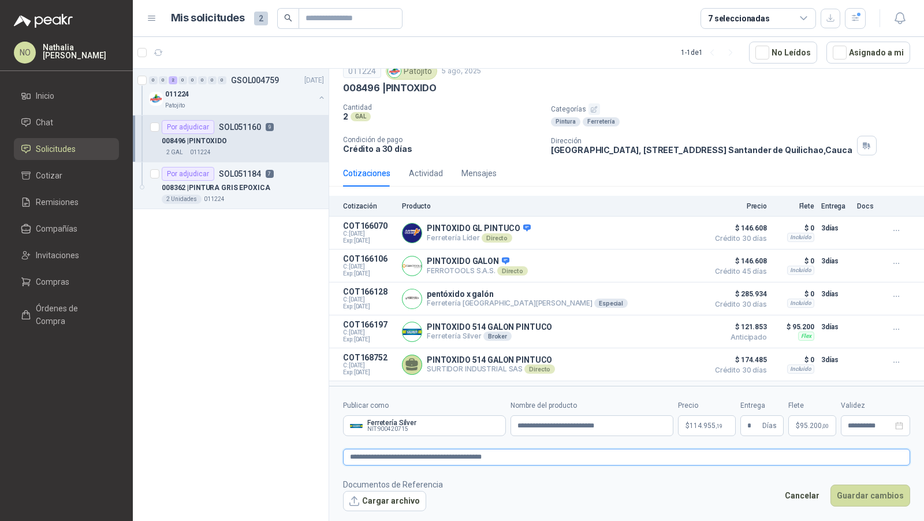
type textarea "**********"
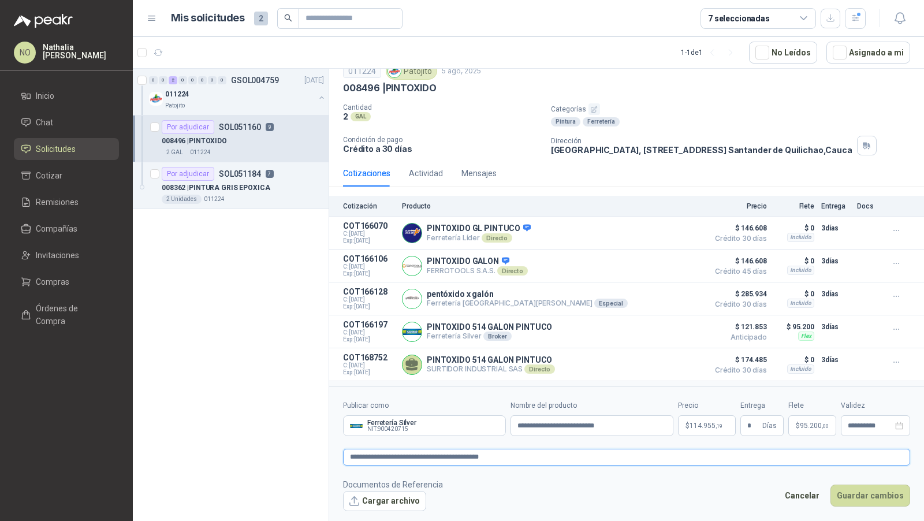
type textarea "**********"
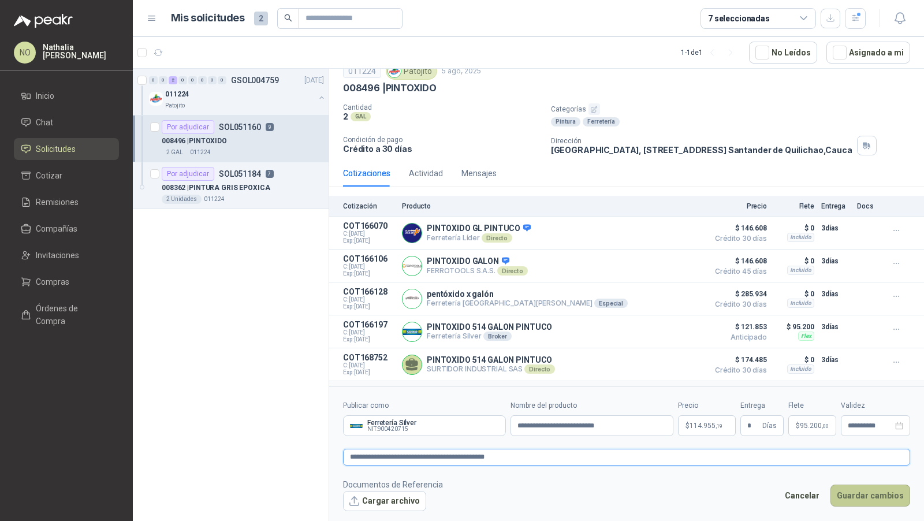
type textarea "**********"
click at [857, 493] on button "Guardar cambios" at bounding box center [870, 495] width 80 height 22
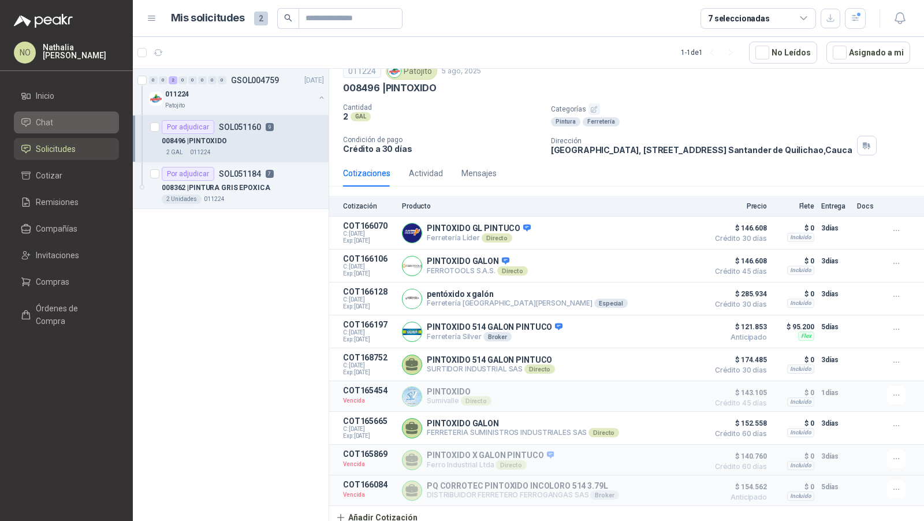
click at [79, 120] on li "Chat" at bounding box center [66, 122] width 91 height 13
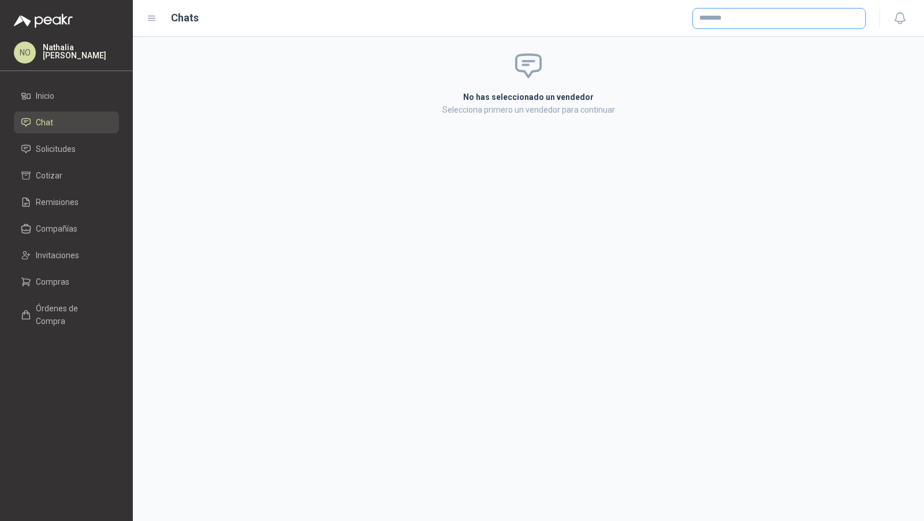
click at [748, 28] on input "text" at bounding box center [779, 19] width 172 height 20
type input "******"
click at [743, 45] on p "Ferretería Silver" at bounding box center [743, 43] width 49 height 7
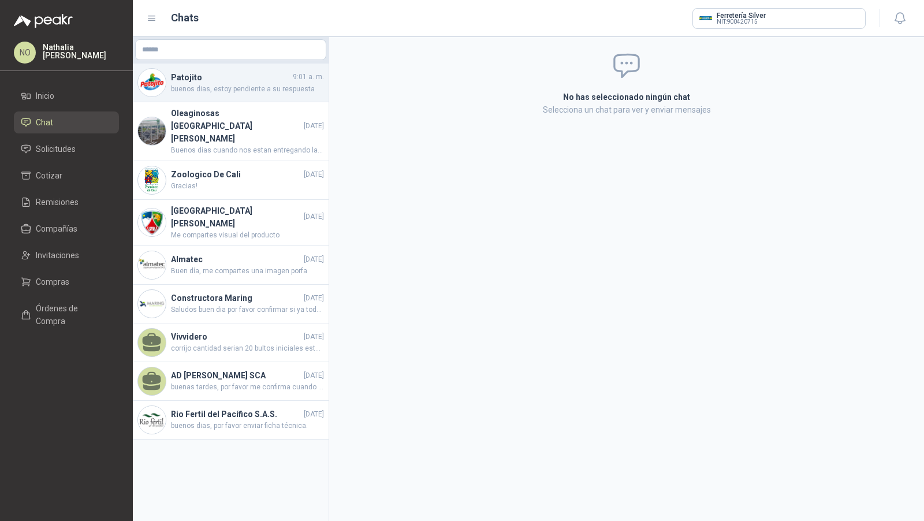
click at [257, 79] on h4 "Patojito" at bounding box center [231, 77] width 120 height 13
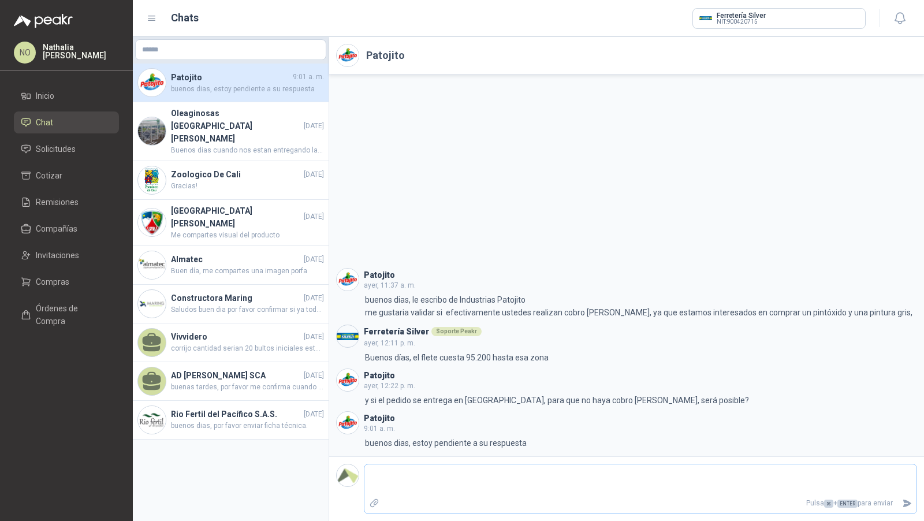
type textarea "*"
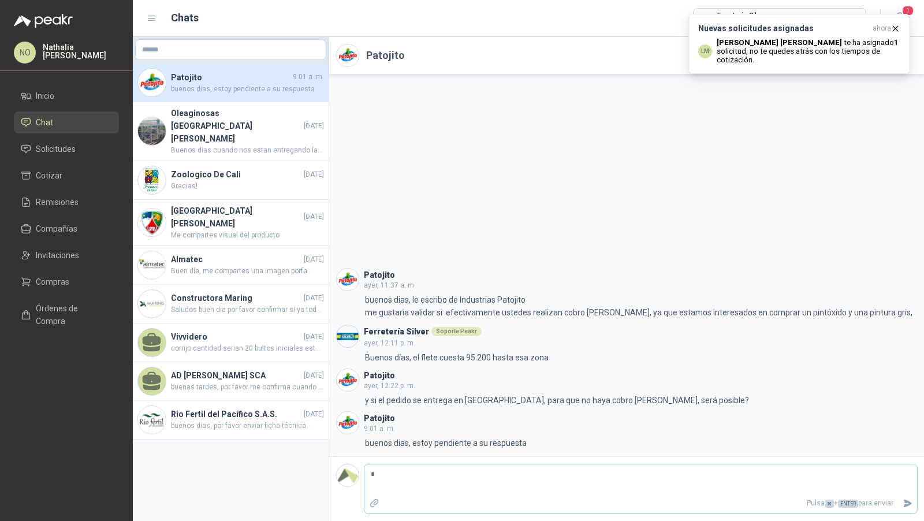
type textarea "**"
type textarea "***"
type textarea "****"
type textarea "*****"
type textarea "******"
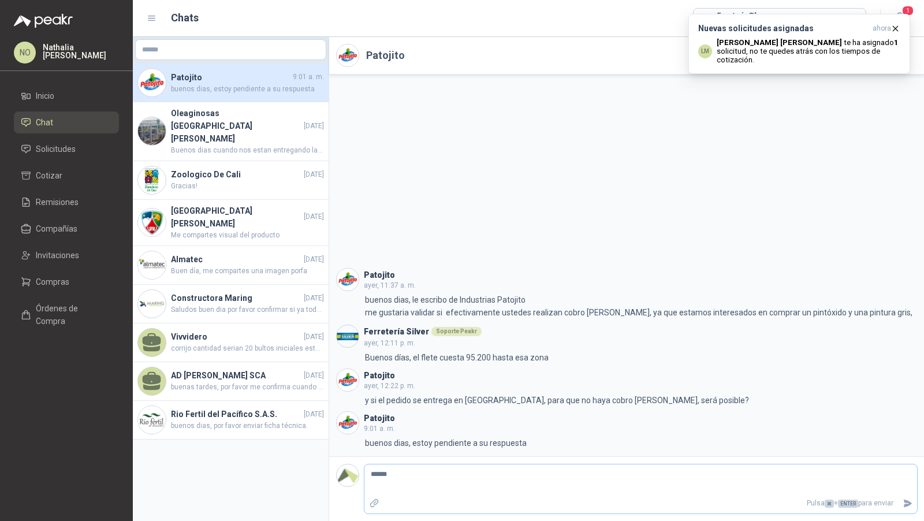
type textarea "******"
type textarea "********"
type textarea "*********"
type textarea "**********"
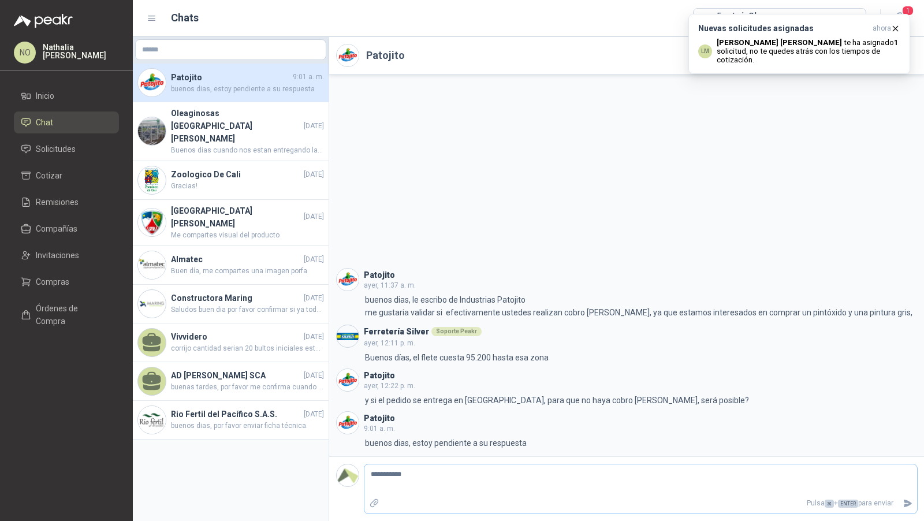
type textarea "**********"
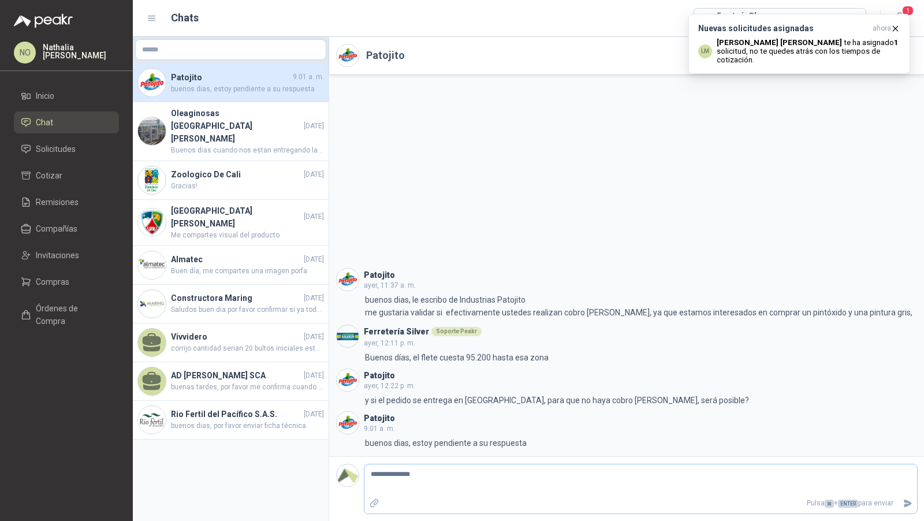
type textarea "**********"
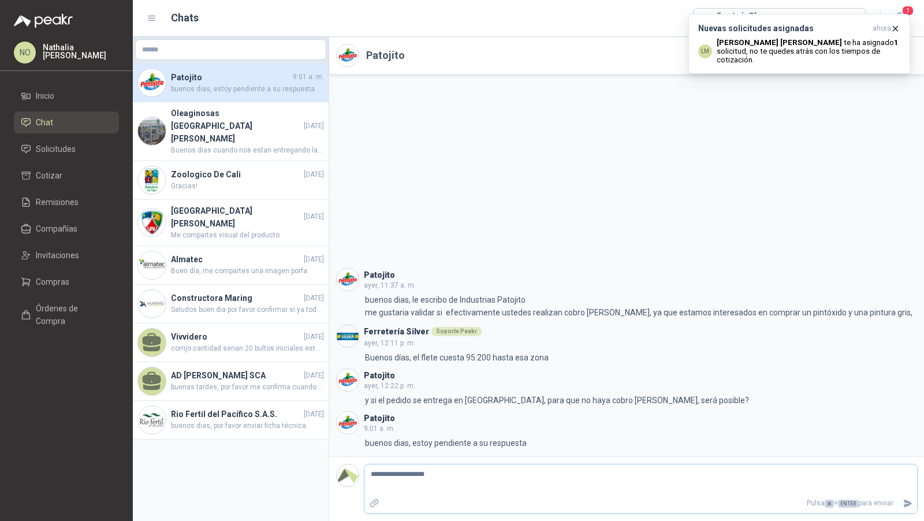
type textarea "**********"
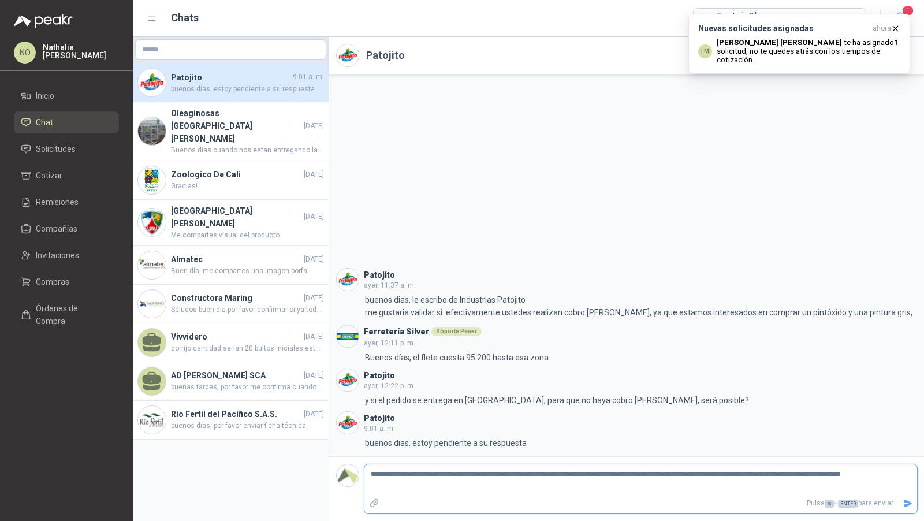
click at [909, 500] on icon "Enviar" at bounding box center [908, 503] width 10 height 10
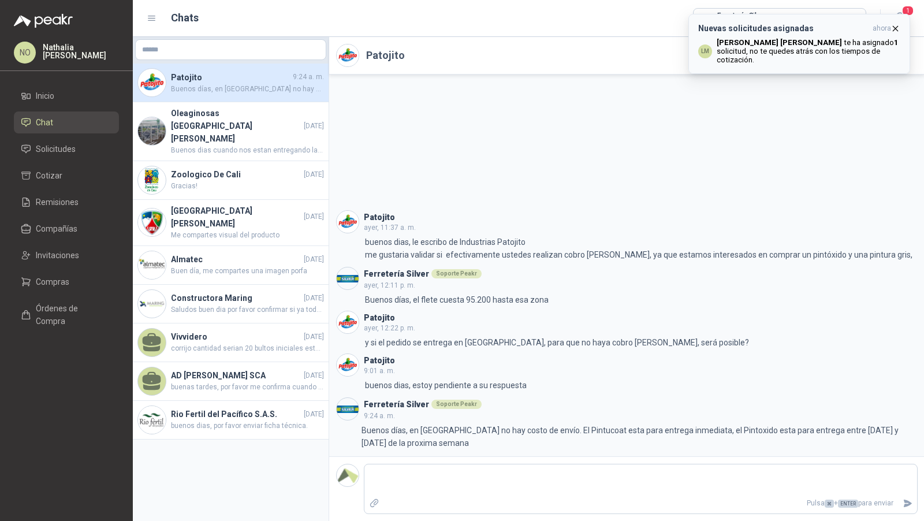
click at [833, 40] on p "[PERSON_NAME] te ha asignado 1 solicitud , no te quedes atrás con los tiempos d…" at bounding box center [809, 51] width 184 height 26
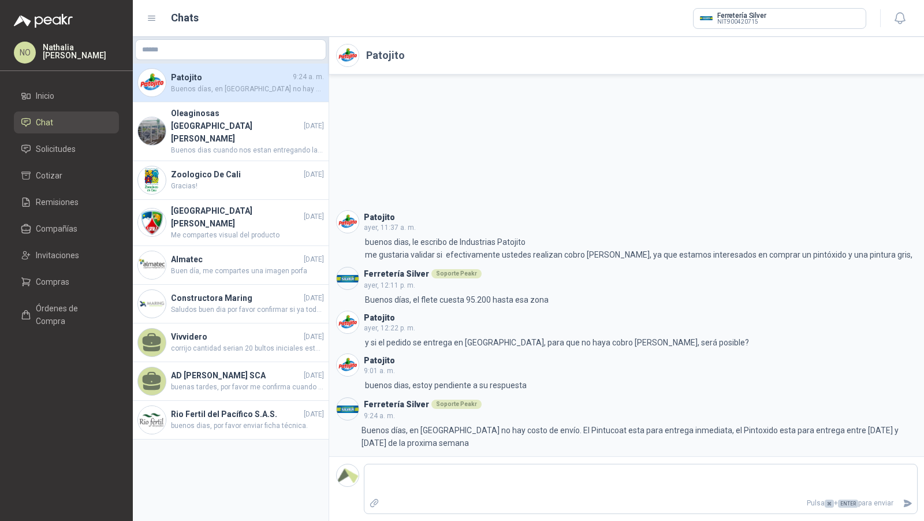
click at [87, 122] on li "Chat" at bounding box center [66, 122] width 91 height 13
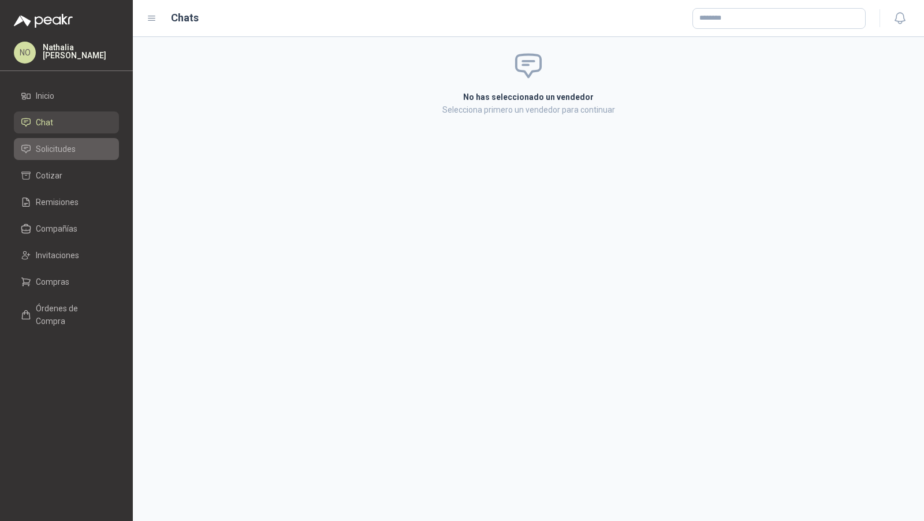
click at [68, 157] on link "Solicitudes" at bounding box center [66, 149] width 105 height 22
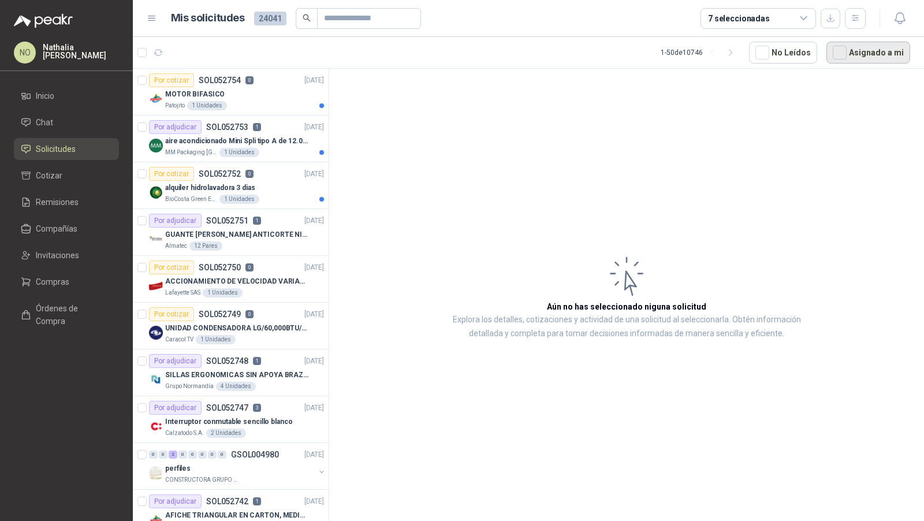
click at [855, 61] on button "Asignado a mi" at bounding box center [868, 53] width 84 height 22
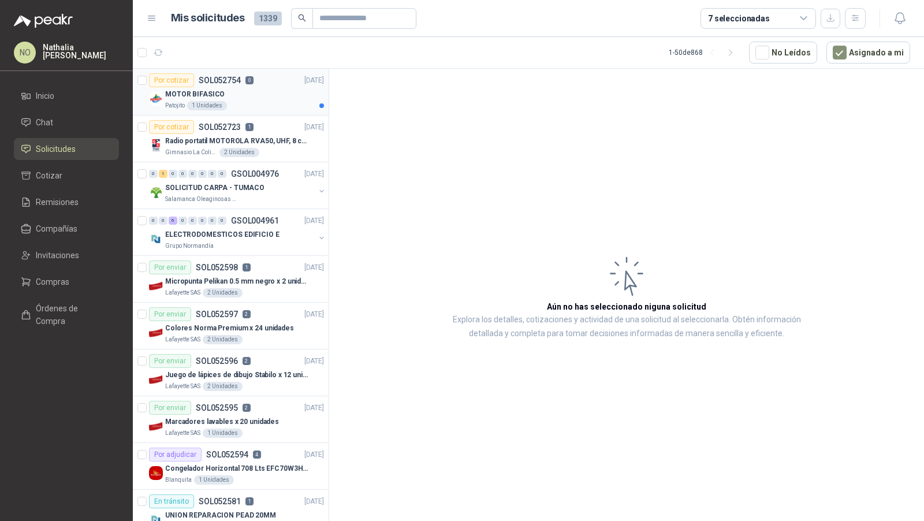
click at [289, 87] on div "MOTOR BIFASICO" at bounding box center [244, 94] width 159 height 14
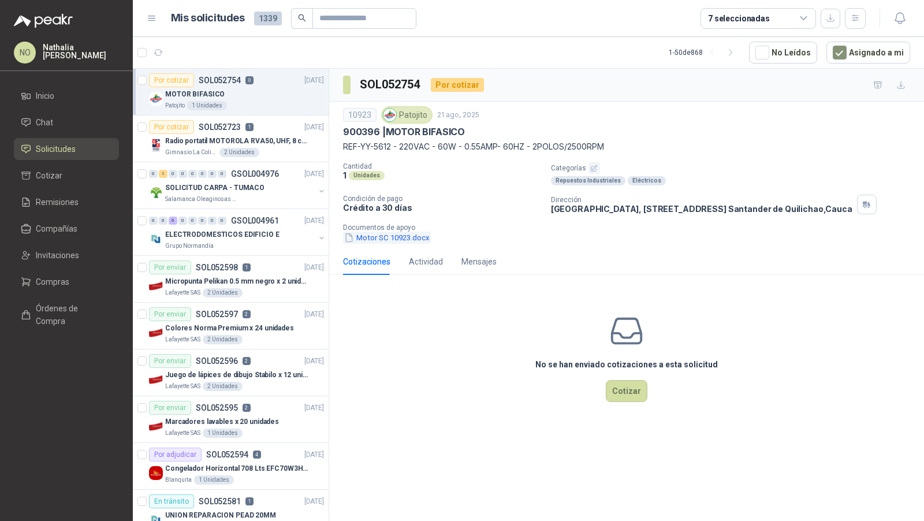
click at [392, 236] on button "Motor SC 10923.docx" at bounding box center [387, 238] width 88 height 12
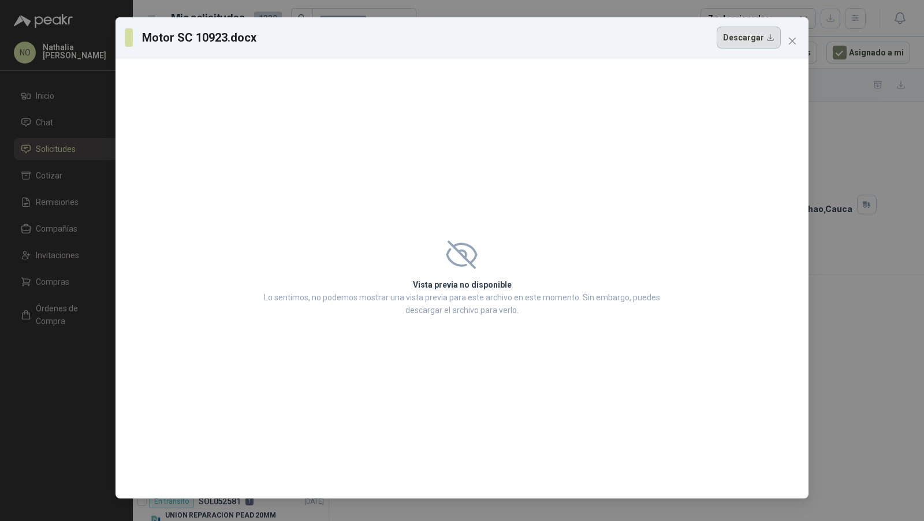
click at [749, 36] on button "Descargar" at bounding box center [749, 38] width 64 height 22
click at [795, 41] on icon "close" at bounding box center [792, 40] width 9 height 9
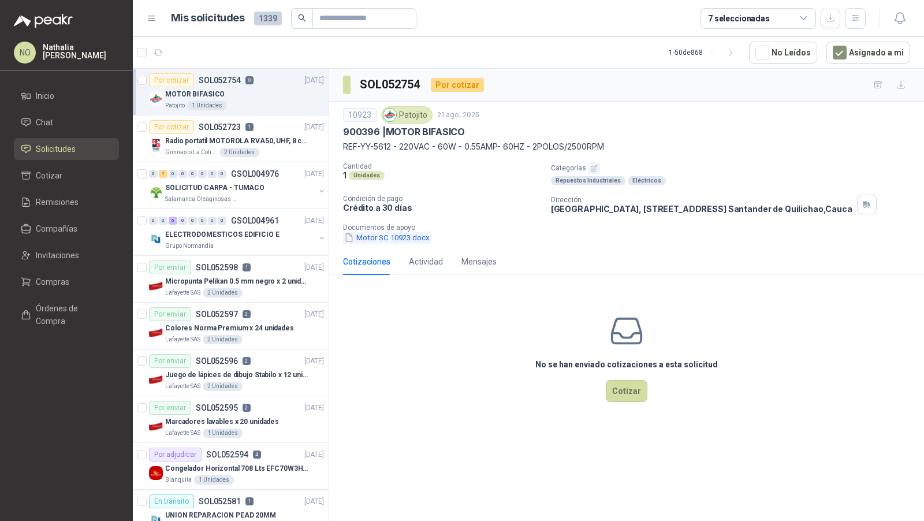
click at [398, 234] on button "Motor SC 10923.docx" at bounding box center [387, 238] width 88 height 12
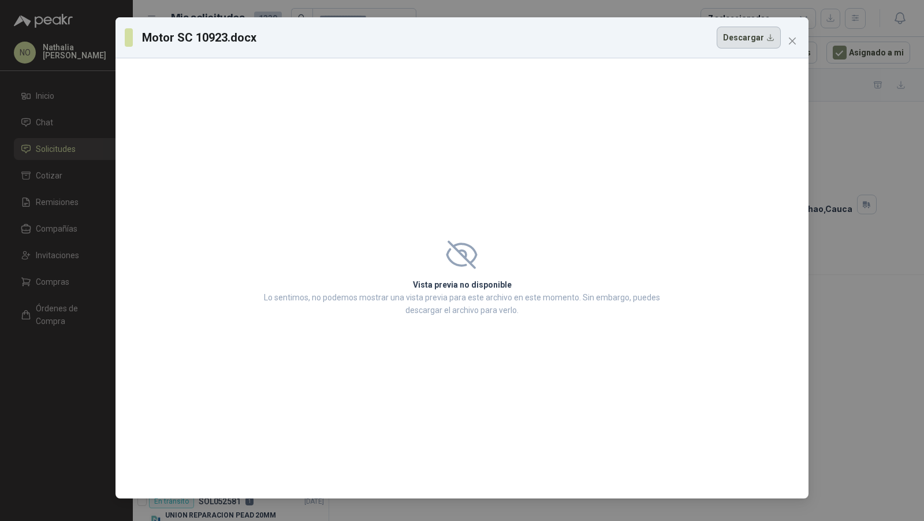
click at [740, 40] on button "Descargar" at bounding box center [749, 38] width 64 height 22
click at [789, 39] on icon "close" at bounding box center [792, 41] width 7 height 7
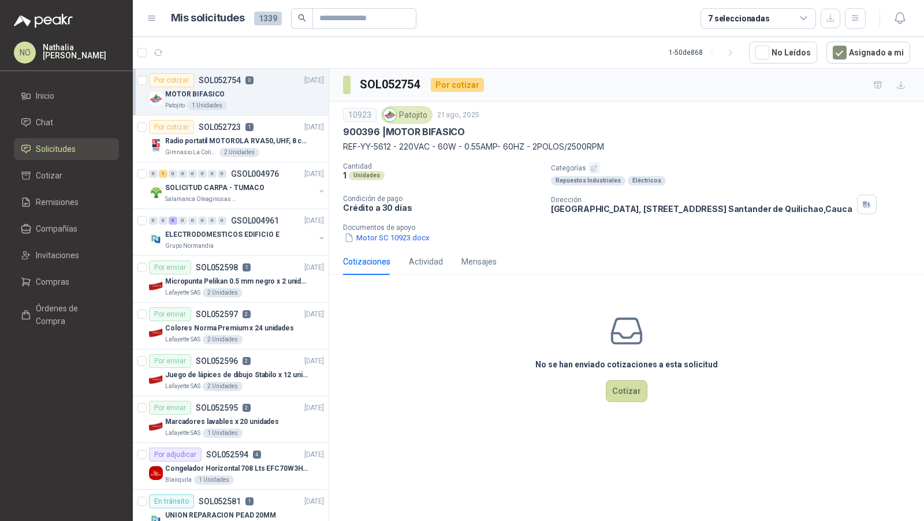
drag, startPoint x: 389, startPoint y: 131, endPoint x: 616, endPoint y: 153, distance: 228.6
click at [616, 153] on div "10923 Patojito [DATE] 900396 | MOTOR BIFASICO REF-YY-5612 - 220VAC - 60W - 0.55…" at bounding box center [626, 174] width 567 height 137
copy div "MOTOR BIFASICO REF-YY-5612 - 220VAC - 60W - 0.55AMP- 60HZ - 2POLOS/2500RPM"
click at [269, 143] on p "Radio portatil MOTOROLA RVA50, UHF, 8 canales, 500MW" at bounding box center [237, 141] width 144 height 11
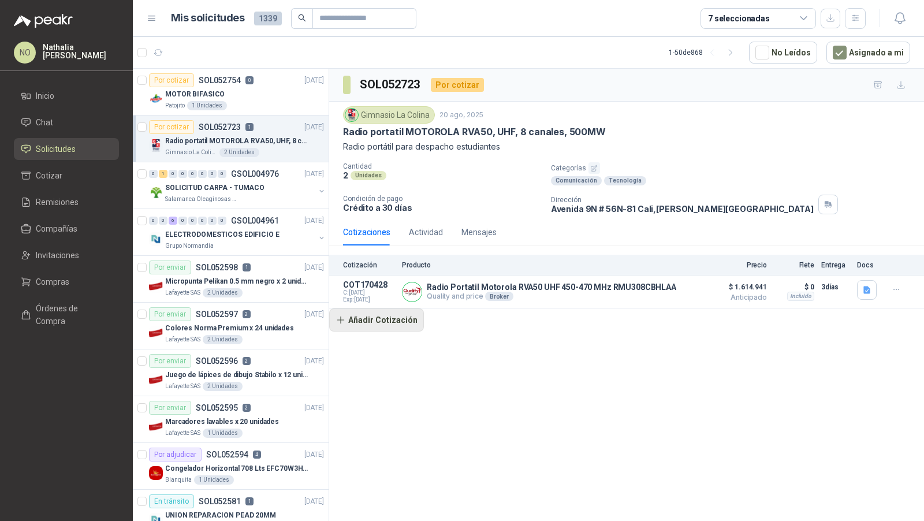
click at [386, 311] on button "Añadir Cotización" at bounding box center [376, 319] width 95 height 23
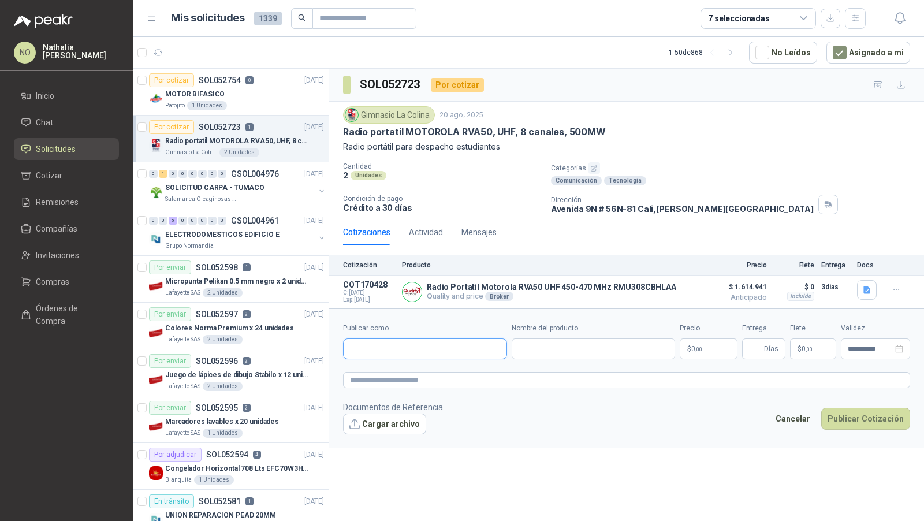
click at [391, 342] on input "Publicar como" at bounding box center [425, 349] width 163 height 20
click at [88, 224] on li "Compañías" at bounding box center [66, 228] width 91 height 13
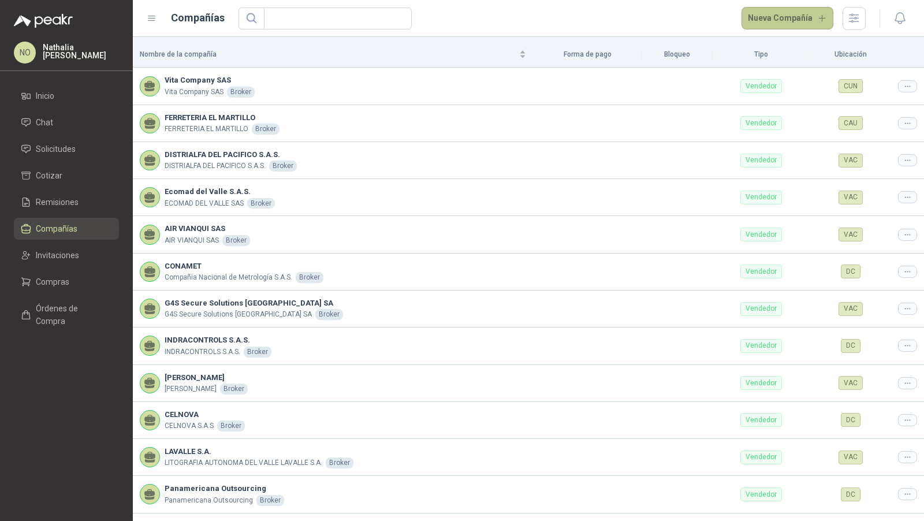
click at [783, 20] on button "Nueva Compañía" at bounding box center [787, 18] width 92 height 23
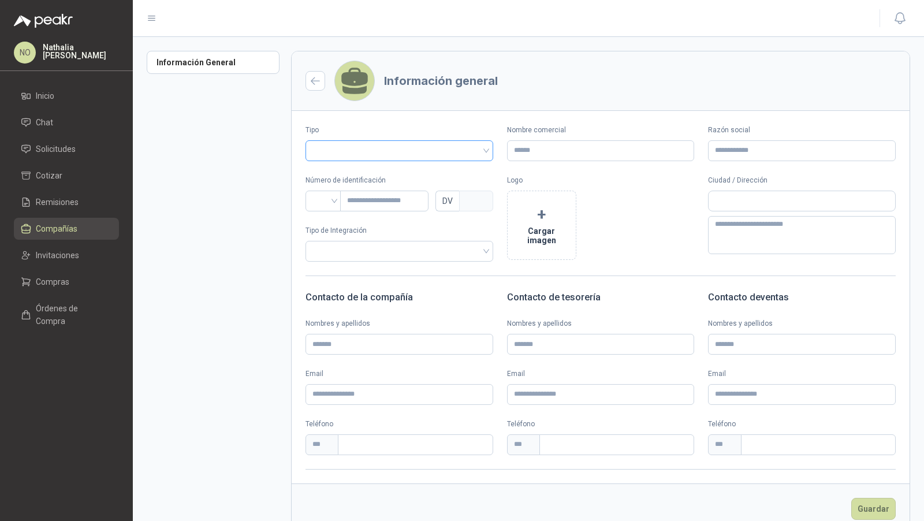
click at [417, 148] on input "search" at bounding box center [399, 149] width 174 height 17
click at [362, 192] on div "Vendedor" at bounding box center [398, 193] width 166 height 13
click at [542, 151] on input "Nombre comercial" at bounding box center [601, 150] width 188 height 21
paste input "*******"
click at [720, 152] on input "Razón social" at bounding box center [802, 150] width 188 height 21
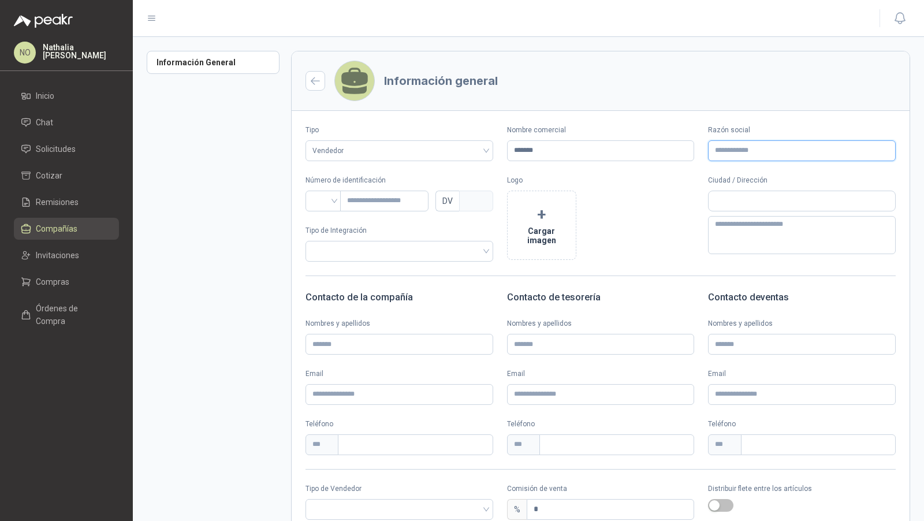
paste input "**********"
click at [722, 203] on input "text" at bounding box center [802, 201] width 187 height 20
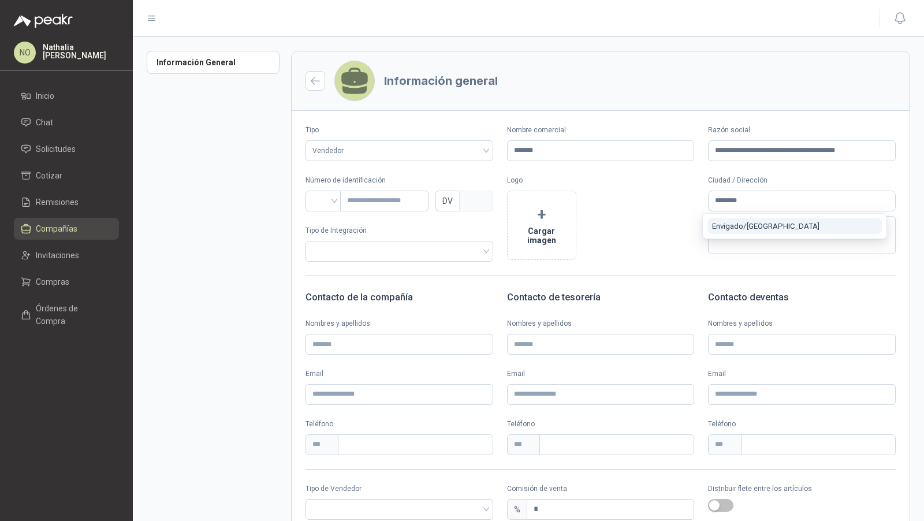
click at [732, 226] on span "Envigado / [GEOGRAPHIC_DATA]" at bounding box center [765, 226] width 107 height 9
click at [329, 195] on input "search" at bounding box center [323, 199] width 22 height 17
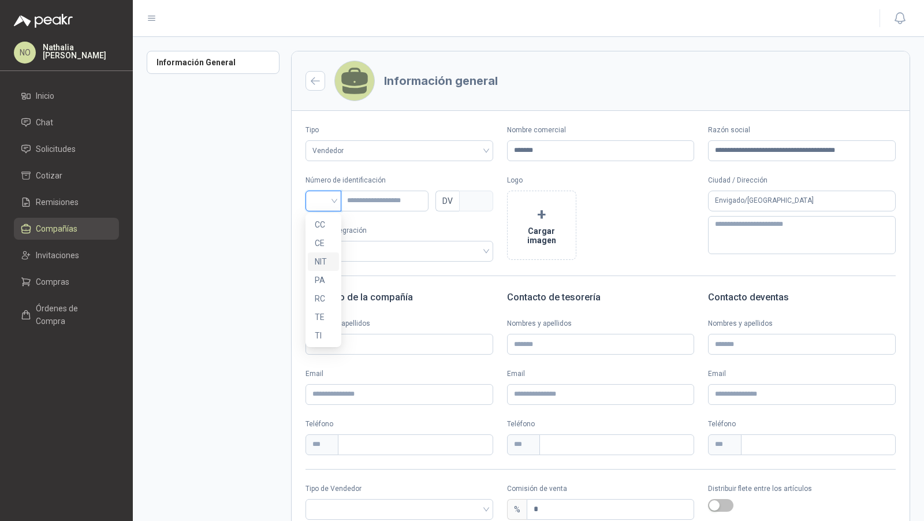
click at [326, 262] on div "NIT" at bounding box center [323, 261] width 17 height 13
click at [381, 200] on input "text" at bounding box center [384, 201] width 88 height 21
paste input "**********"
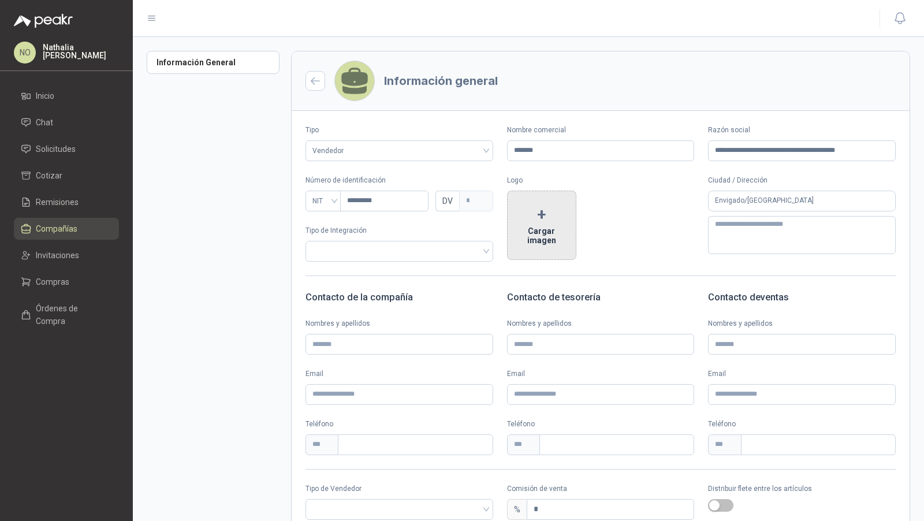
click at [535, 224] on button "+ Cargar imagen" at bounding box center [541, 225] width 69 height 69
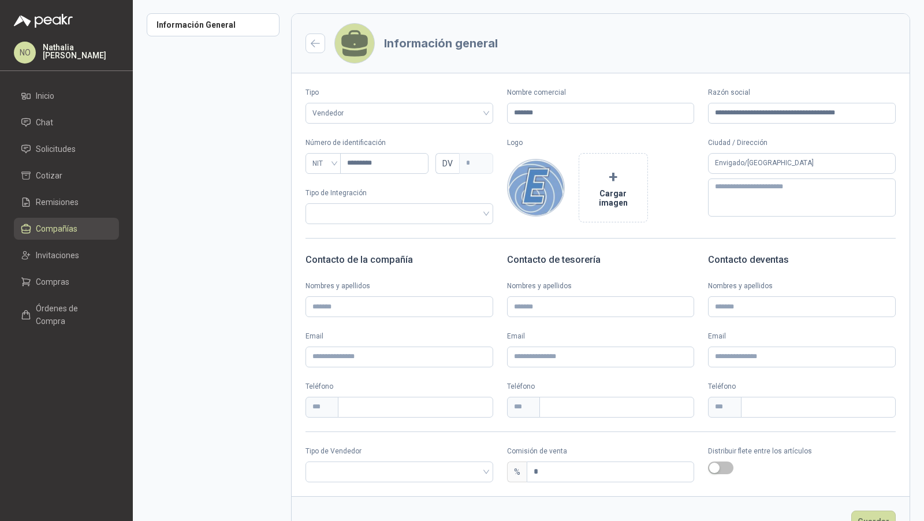
scroll to position [75, 0]
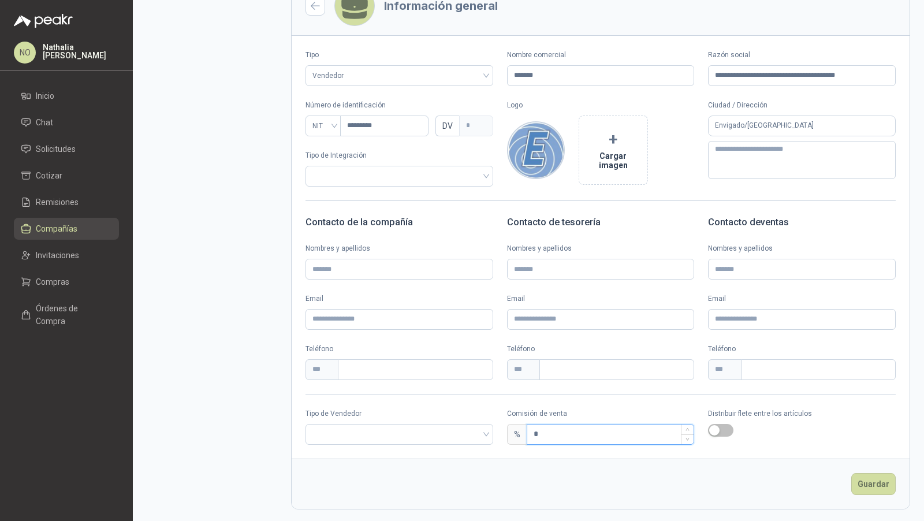
click at [561, 439] on input "*" at bounding box center [610, 434] width 167 height 20
click at [381, 434] on input "search" at bounding box center [399, 432] width 174 height 17
click at [354, 472] on div "Broker" at bounding box center [398, 475] width 166 height 13
click at [866, 486] on button "Guardar" at bounding box center [873, 484] width 44 height 22
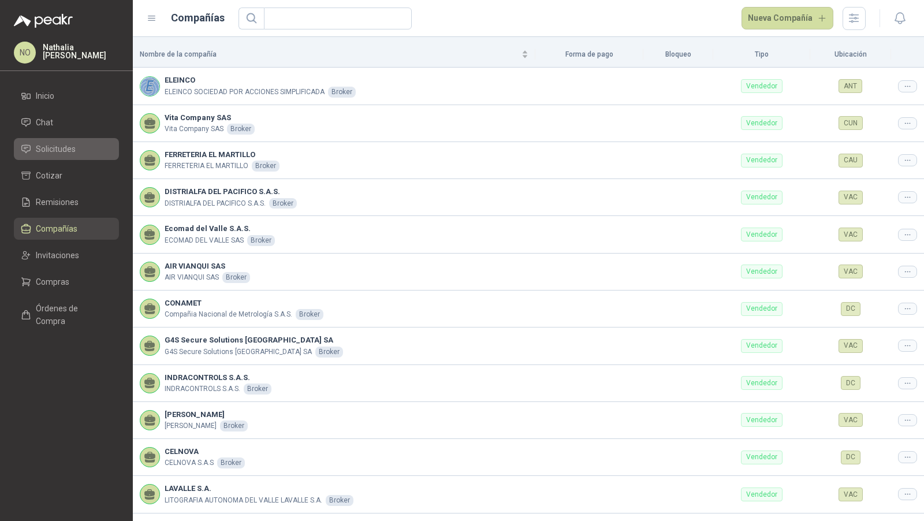
click at [65, 152] on span "Solicitudes" at bounding box center [56, 149] width 40 height 13
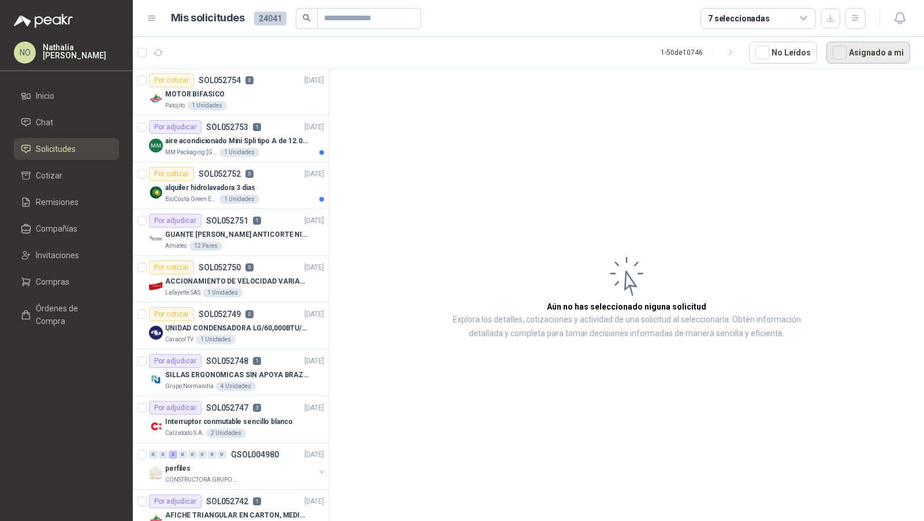
click at [885, 56] on button "Asignado a mi" at bounding box center [868, 53] width 84 height 22
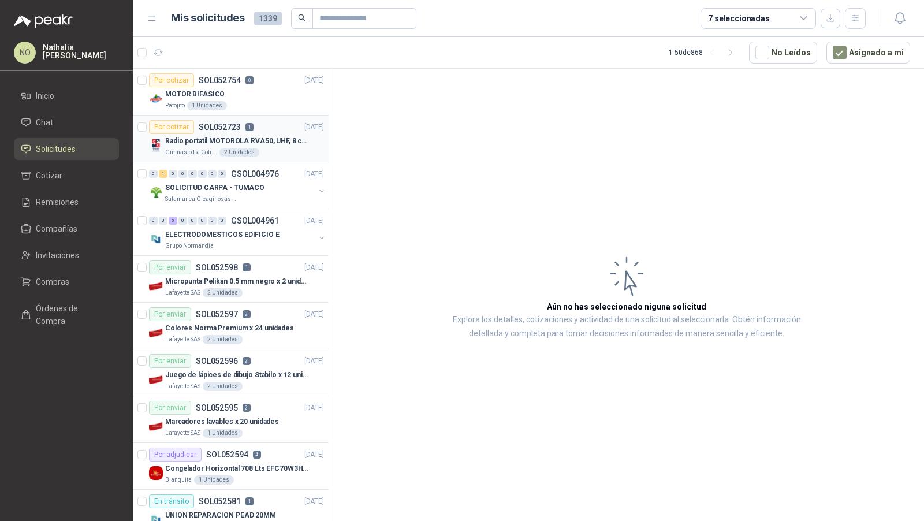
click at [270, 143] on p "Radio portatil MOTOROLA RVA50, UHF, 8 canales, 500MW" at bounding box center [237, 141] width 144 height 11
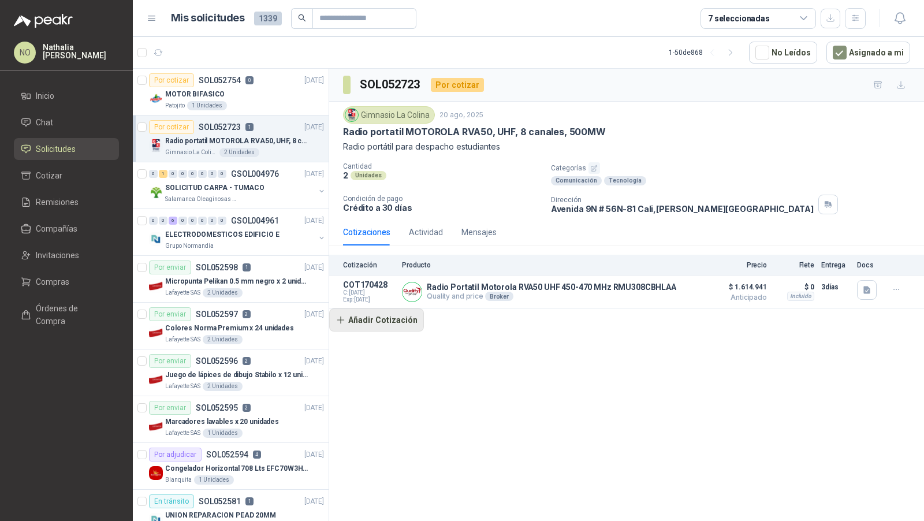
click at [375, 321] on button "Añadir Cotización" at bounding box center [376, 319] width 95 height 23
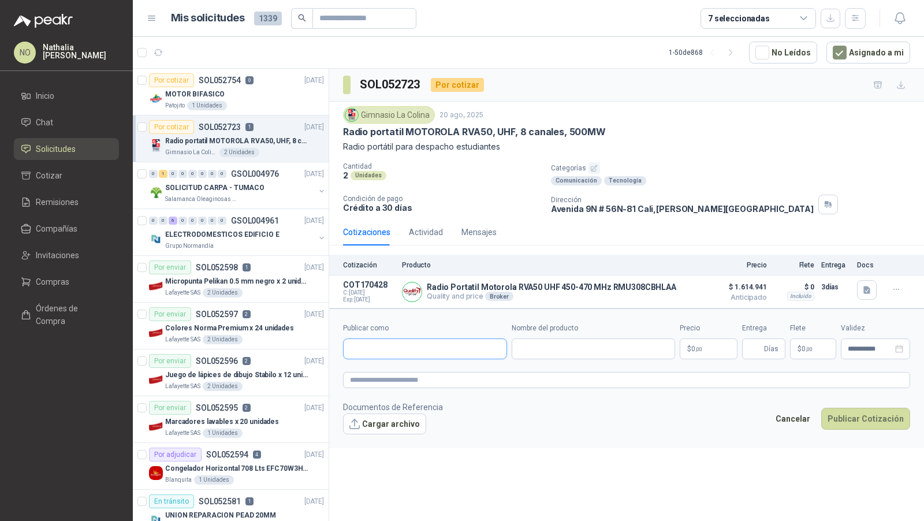
click at [401, 340] on input "Publicar como" at bounding box center [425, 349] width 163 height 20
click at [427, 297] on p "ELEINCO" at bounding box center [461, 300] width 182 height 7
click at [573, 349] on input "Nombre del producto" at bounding box center [618, 348] width 114 height 21
paste input "**********"
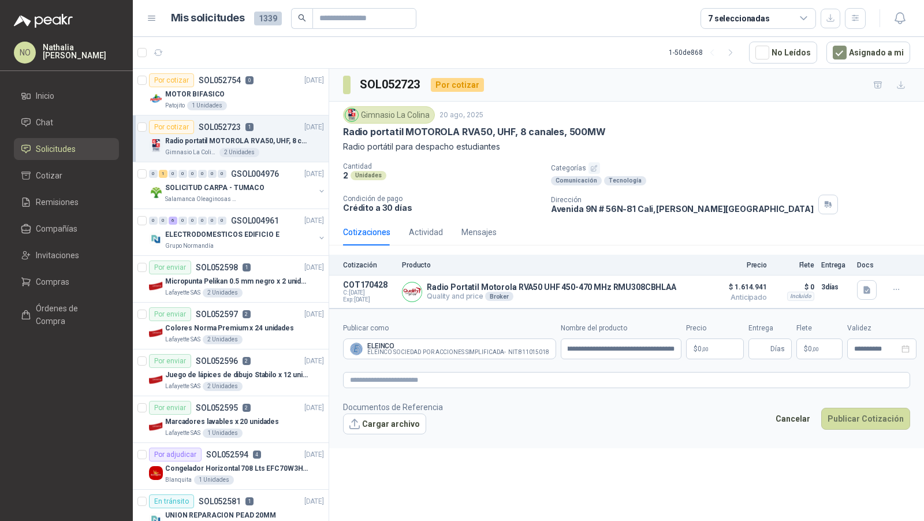
click at [711, 349] on body "NO [PERSON_NAME] Inicio Chat Solicitudes Cotizar Remisiones Compañías Invitacio…" at bounding box center [462, 260] width 924 height 521
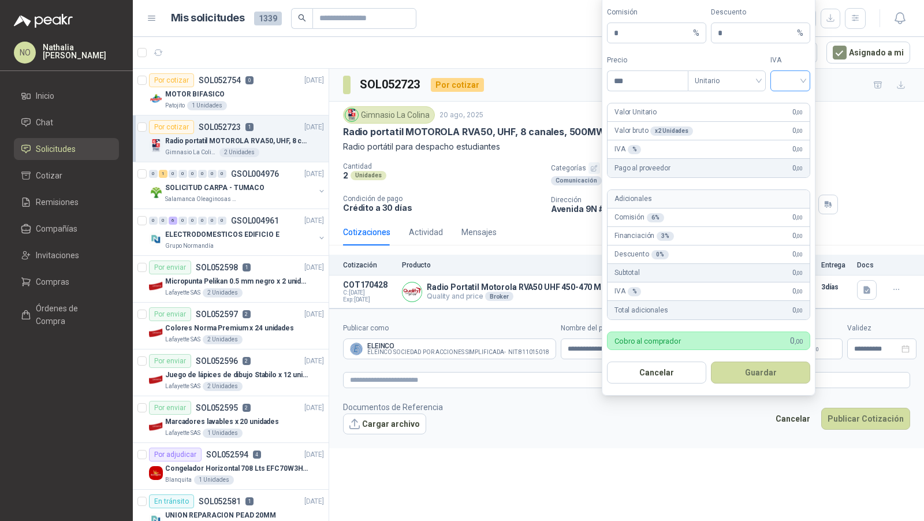
click at [785, 91] on span at bounding box center [790, 81] width 26 height 20
click at [789, 103] on div "19%" at bounding box center [790, 106] width 21 height 13
click at [657, 87] on input "***" at bounding box center [647, 81] width 80 height 20
click at [780, 371] on button "Guardar" at bounding box center [760, 372] width 99 height 22
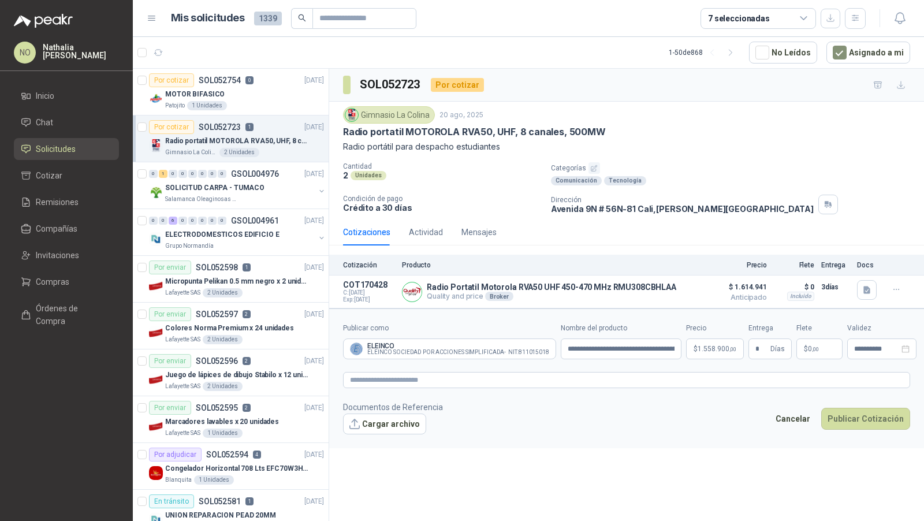
click at [710, 445] on form "**********" at bounding box center [626, 377] width 595 height 139
click at [810, 351] on p "$ 0 ,00" at bounding box center [819, 348] width 46 height 21
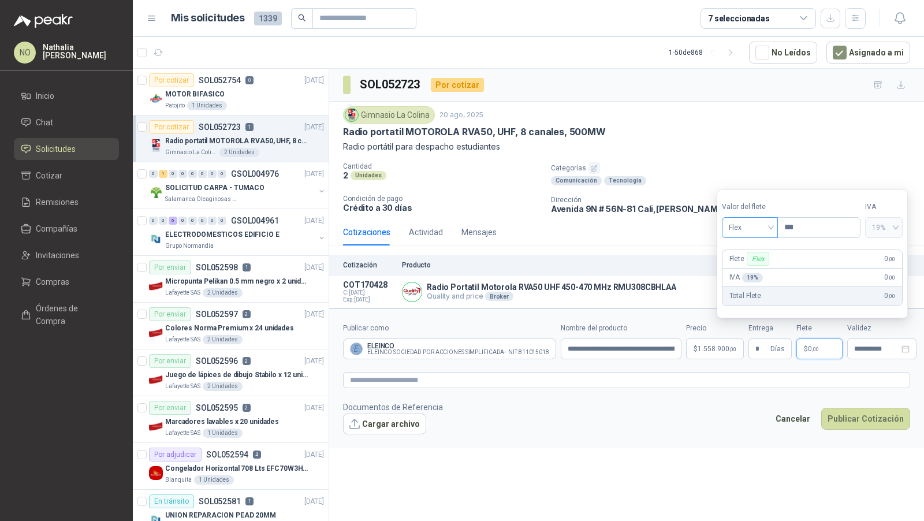
click at [746, 228] on span "Flex" at bounding box center [750, 227] width 42 height 17
click at [745, 286] on div "Fijo" at bounding box center [749, 289] width 39 height 13
click at [804, 232] on input "***" at bounding box center [819, 228] width 82 height 20
click at [863, 345] on input "**********" at bounding box center [875, 349] width 45 height 8
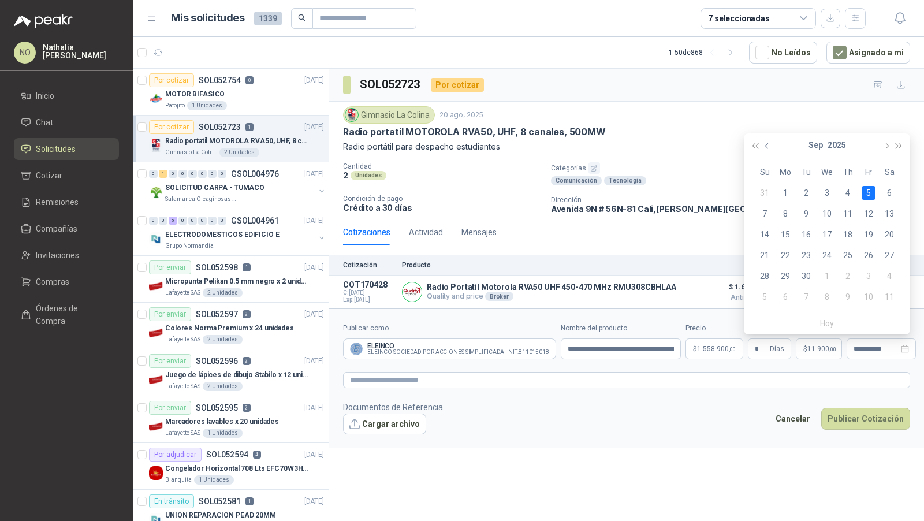
click at [763, 150] on button "button" at bounding box center [767, 144] width 13 height 23
click at [866, 274] on div "29" at bounding box center [869, 276] width 14 height 14
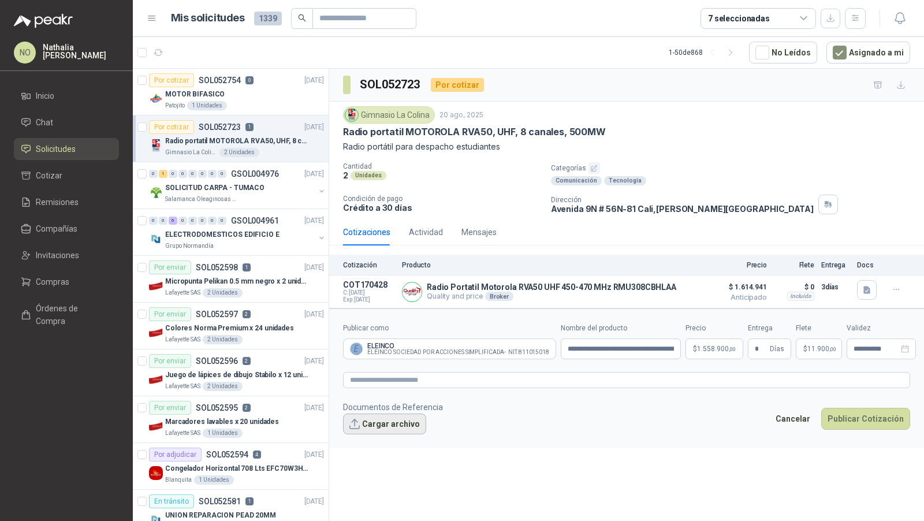
click at [380, 425] on button "Cargar archivo" at bounding box center [384, 423] width 83 height 21
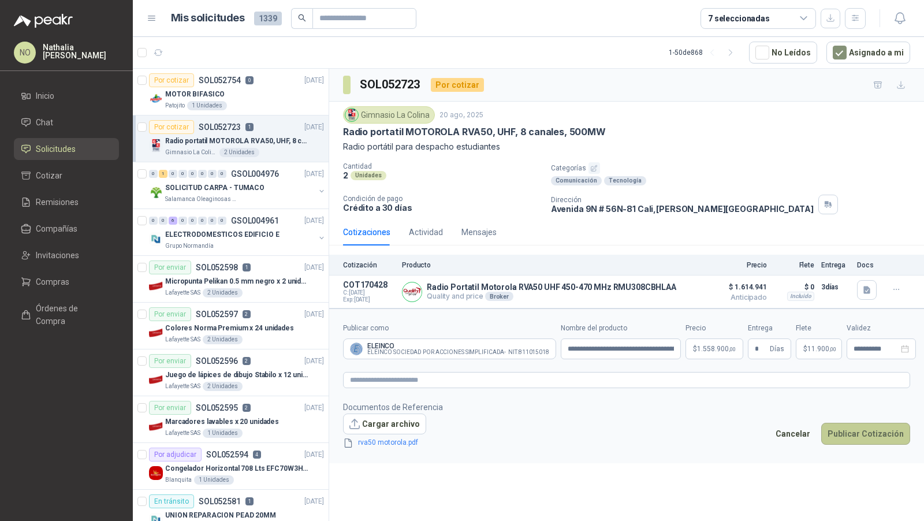
click at [875, 432] on button "Publicar Cotización" at bounding box center [865, 434] width 89 height 22
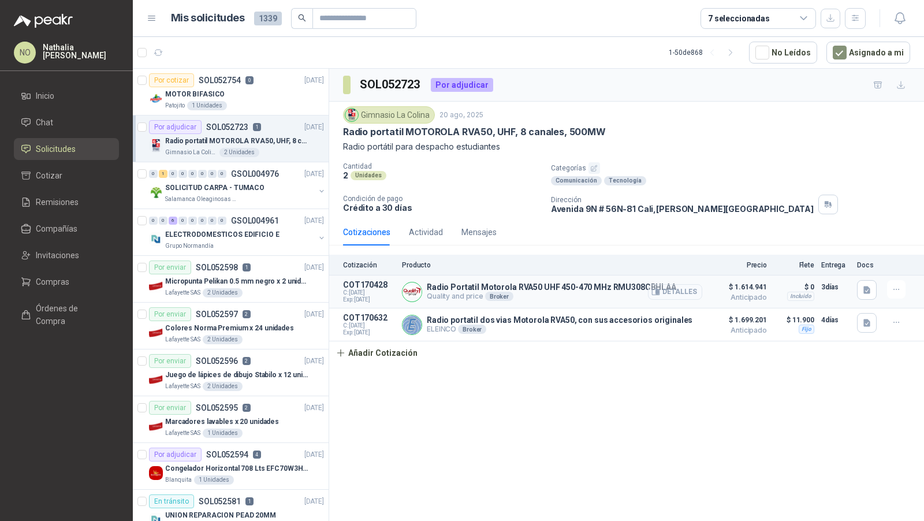
click at [682, 289] on button "Detalles" at bounding box center [675, 292] width 54 height 16
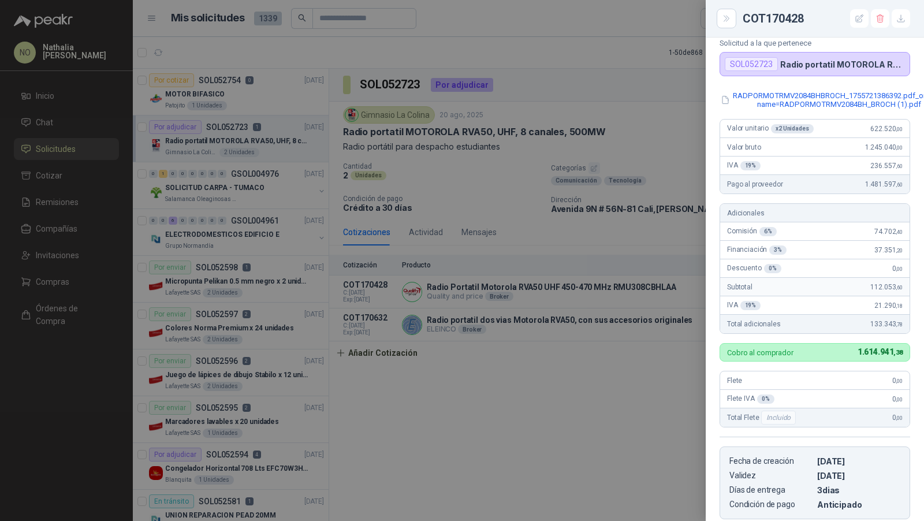
scroll to position [66, 0]
click at [456, 228] on div at bounding box center [462, 260] width 924 height 521
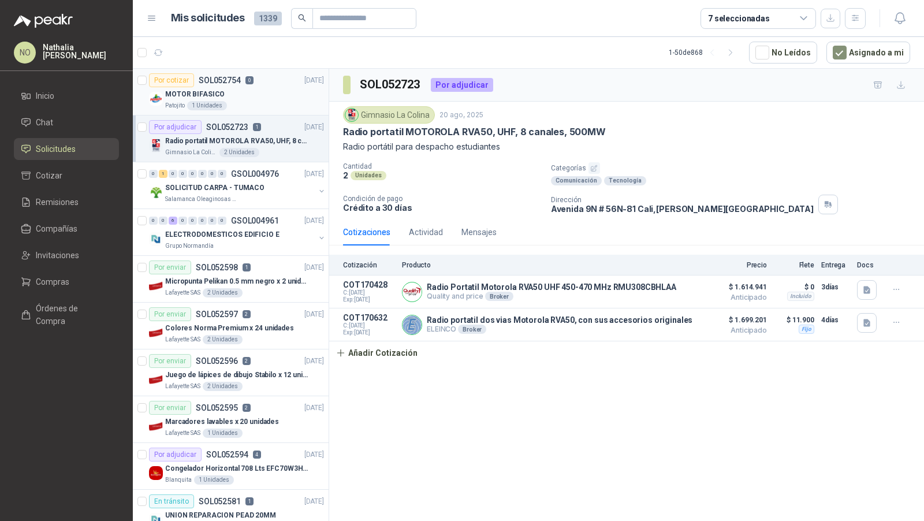
click at [274, 98] on div "MOTOR BIFASICO" at bounding box center [244, 94] width 159 height 14
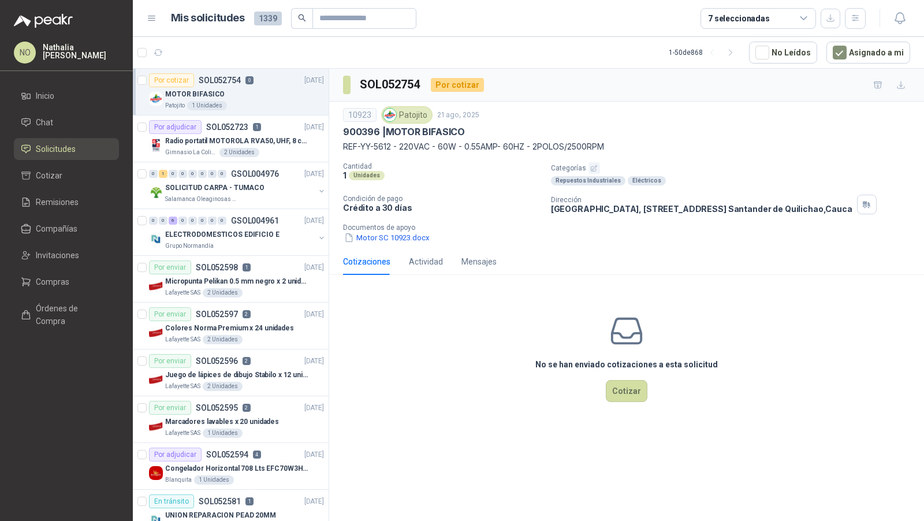
drag, startPoint x: 387, startPoint y: 130, endPoint x: 616, endPoint y: 144, distance: 229.1
click at [616, 144] on div "10923 Patojito [DATE] 900396 | MOTOR BIFASICO REF-YY-5612 - 220VAC - 60W - 0.55…" at bounding box center [626, 129] width 567 height 47
copy div "MOTOR BIFASICO REF-YY-5612 - 220VAC - 60W - 0.55AMP- 60HZ - 2POLOS/2500RPM"
click at [234, 143] on p "Radio portatil MOTOROLA RVA50, UHF, 8 canales, 500MW" at bounding box center [237, 141] width 144 height 11
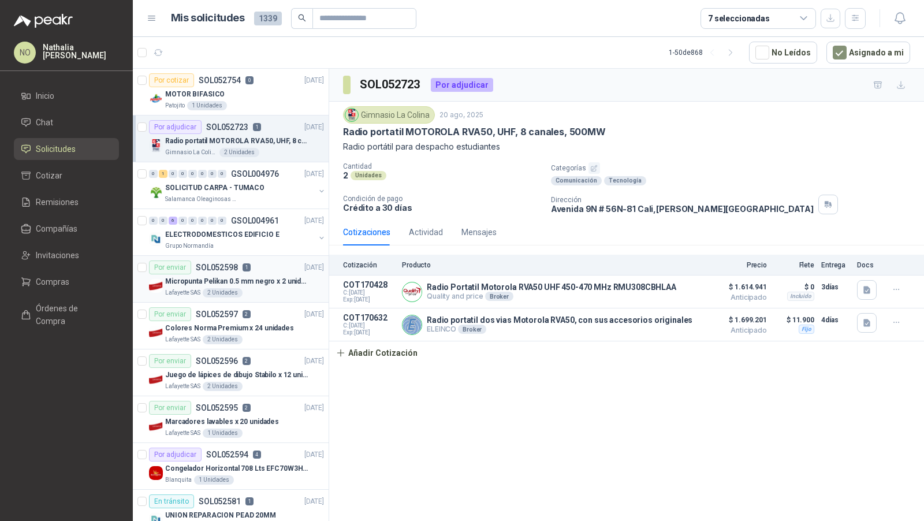
click at [254, 270] on div "Por enviar SOL052598 1 [DATE]" at bounding box center [236, 267] width 175 height 14
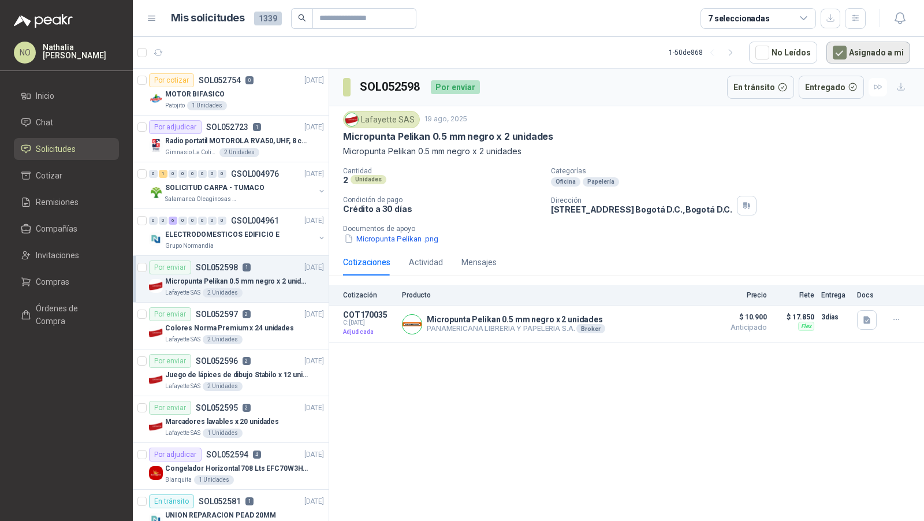
click at [878, 52] on button "Asignado a mi" at bounding box center [868, 53] width 84 height 22
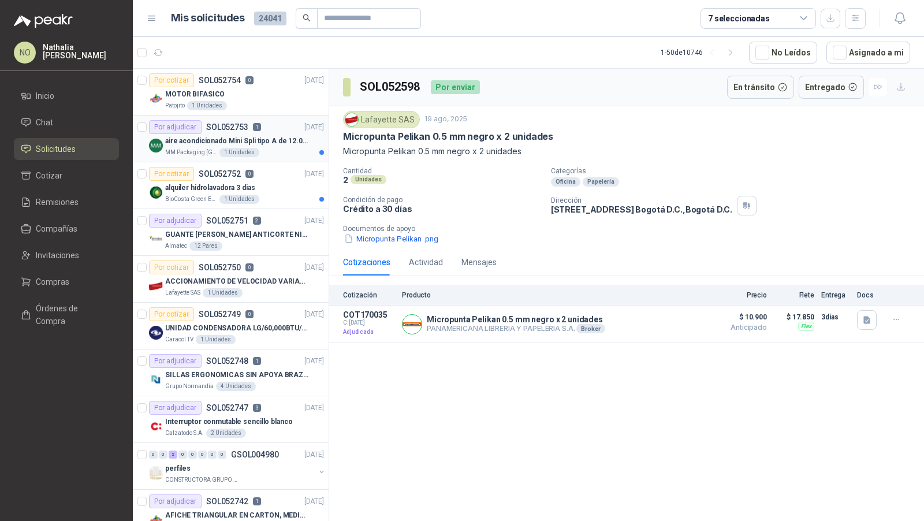
click at [263, 138] on p "aire acondicionado Mini Spli tipo A de 12.000 BTU." at bounding box center [237, 141] width 144 height 11
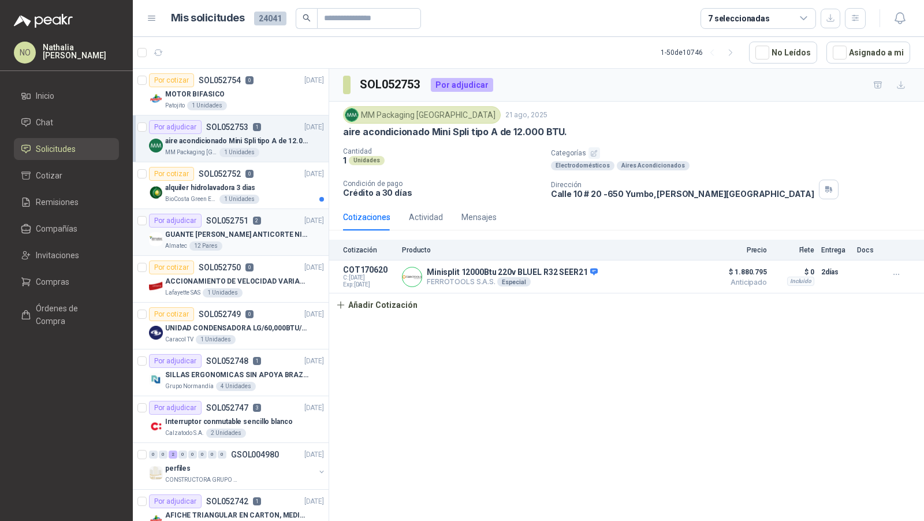
click at [271, 234] on p "GUANTE [PERSON_NAME] ANTICORTE NIV 5 TALLA L" at bounding box center [237, 234] width 144 height 11
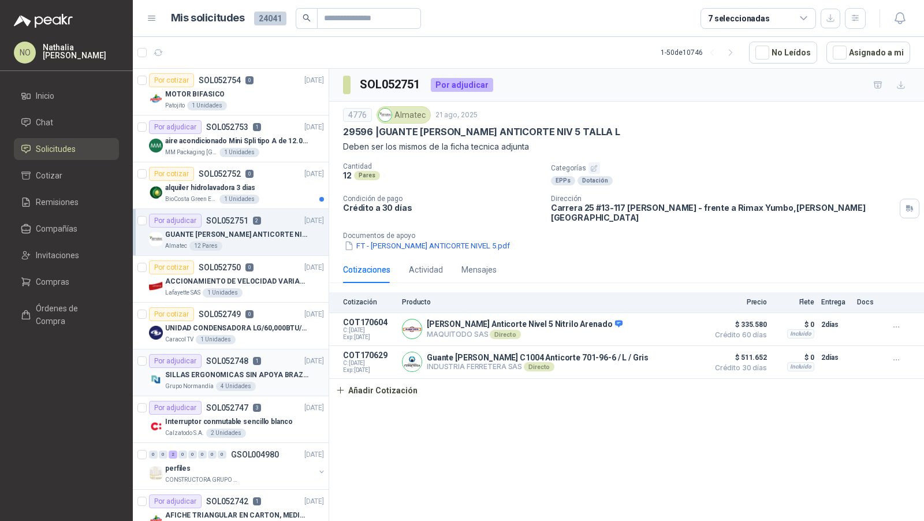
click at [267, 368] on div "SILLAS ERGONOMICAS SIN APOYA BRAZOS" at bounding box center [244, 375] width 159 height 14
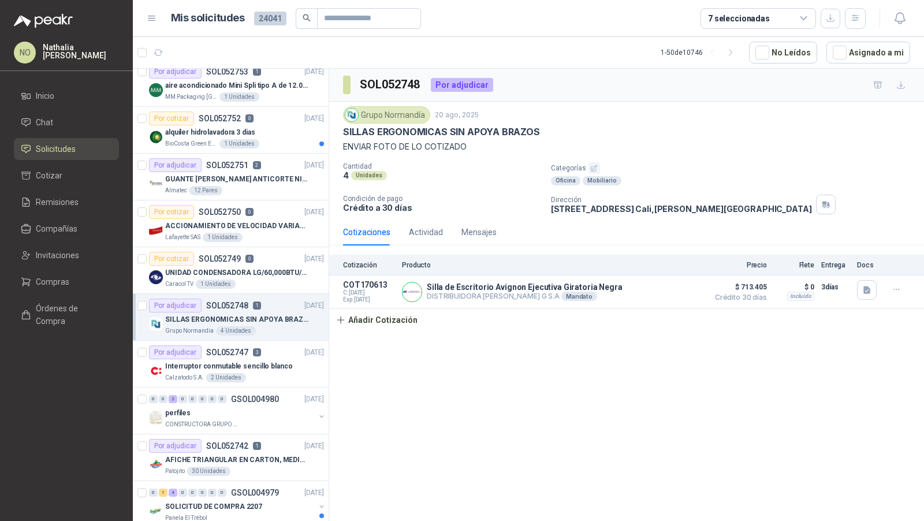
scroll to position [59, 0]
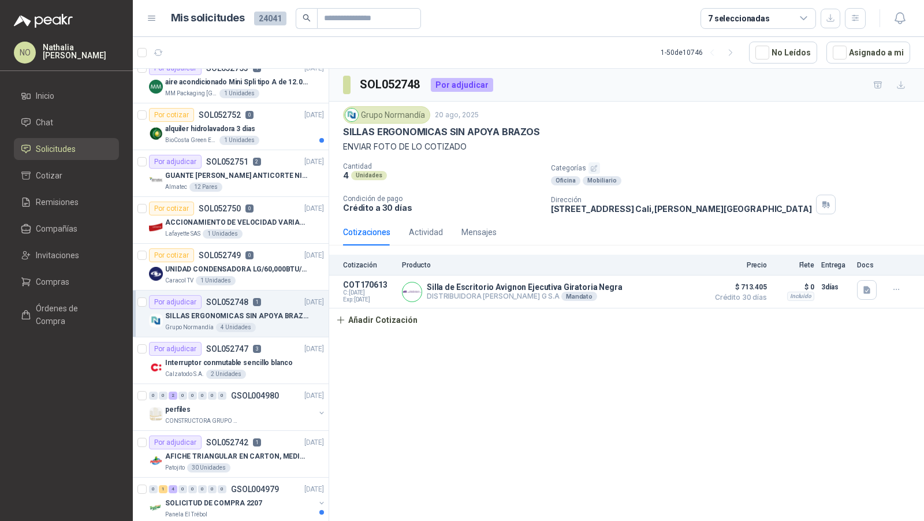
click at [267, 365] on p "Interruptor conmutable sencillo blanco" at bounding box center [228, 362] width 127 height 11
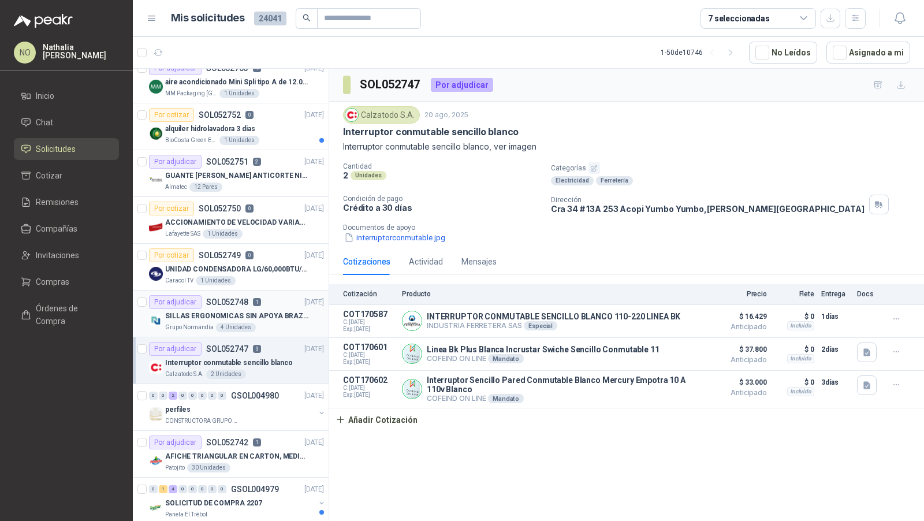
scroll to position [126, 0]
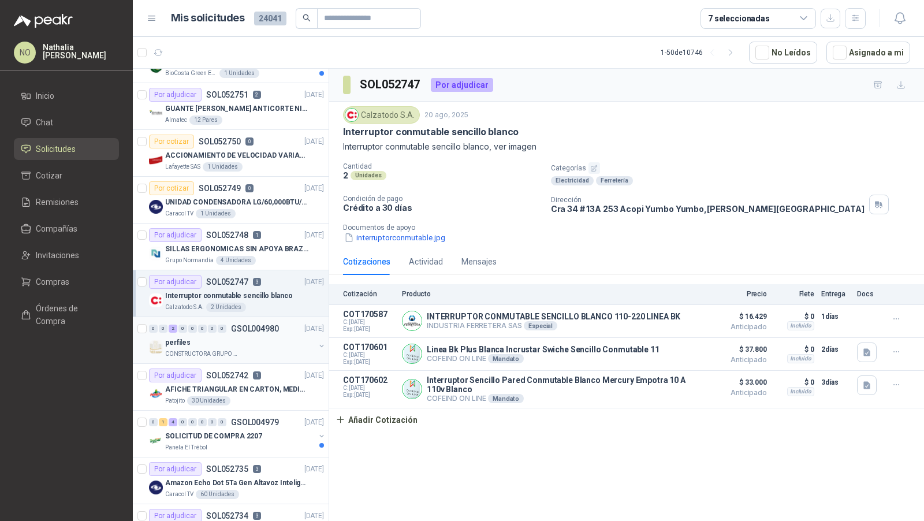
click at [275, 349] on div "CONSTRUCTORA GRUPO FIP" at bounding box center [240, 353] width 150 height 9
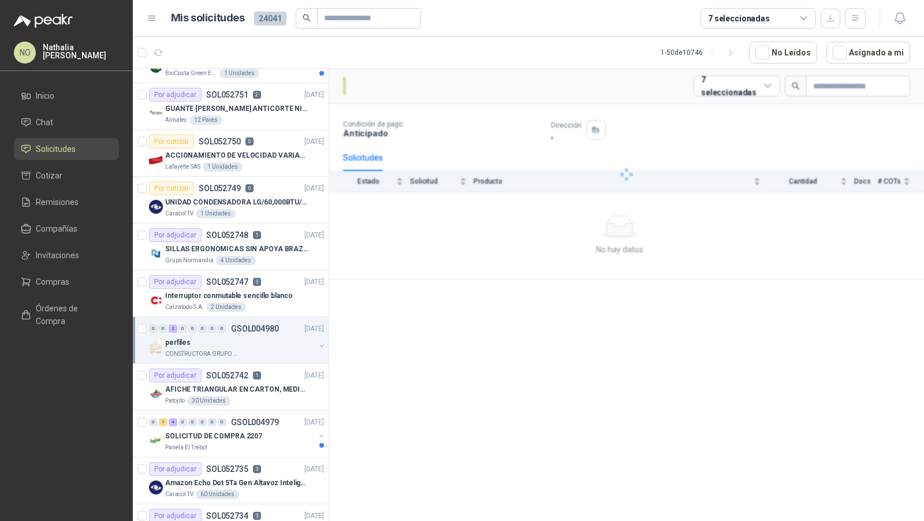
click at [275, 349] on div "CONSTRUCTORA GRUPO FIP" at bounding box center [240, 353] width 150 height 9
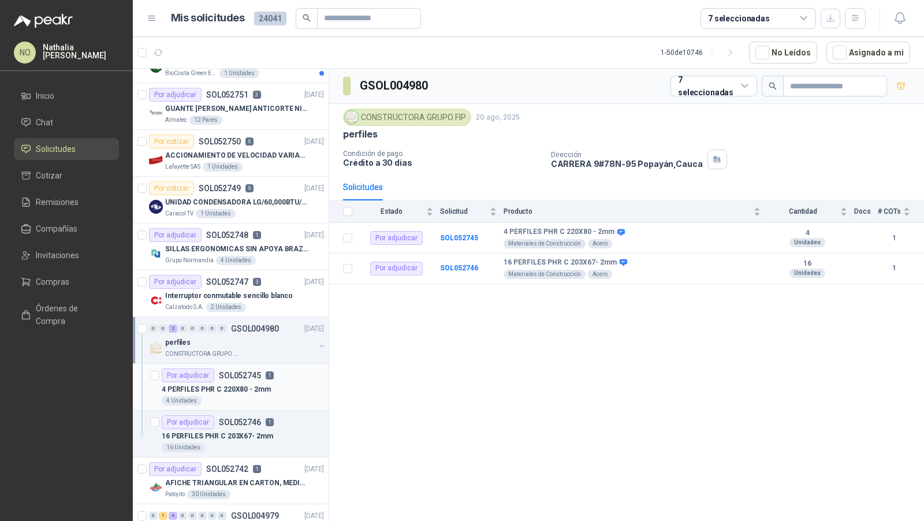
click at [271, 378] on div "Por adjudicar SOL052745 1" at bounding box center [218, 375] width 112 height 14
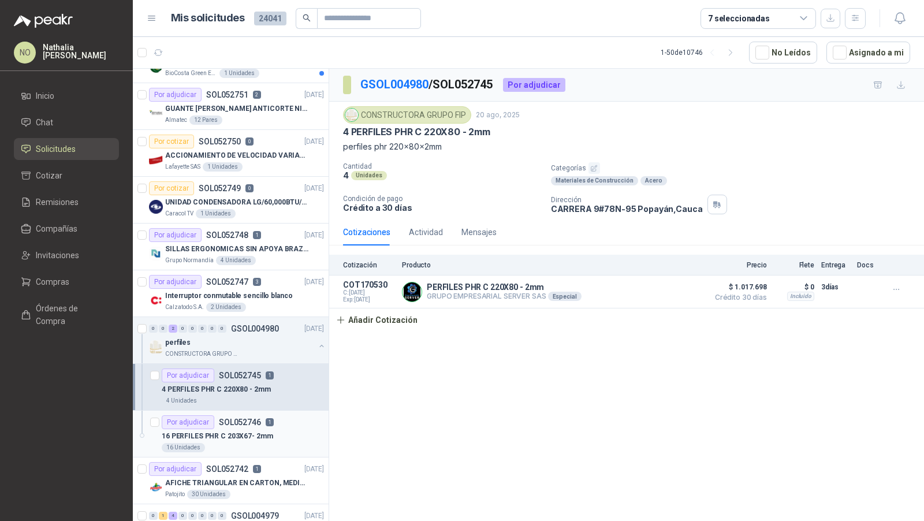
click at [277, 429] on div "16 PERFILES PHR C 203X67- 2mm" at bounding box center [243, 436] width 162 height 14
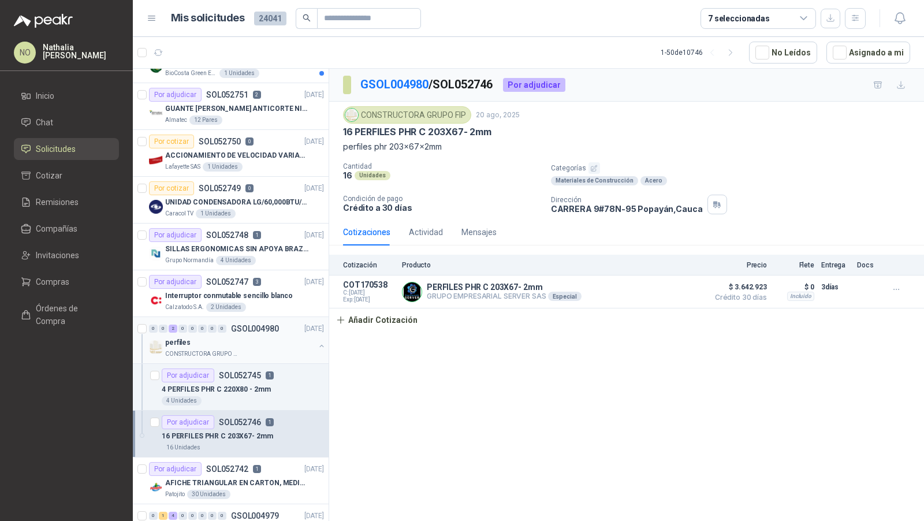
click at [276, 340] on div "perfiles" at bounding box center [240, 342] width 150 height 14
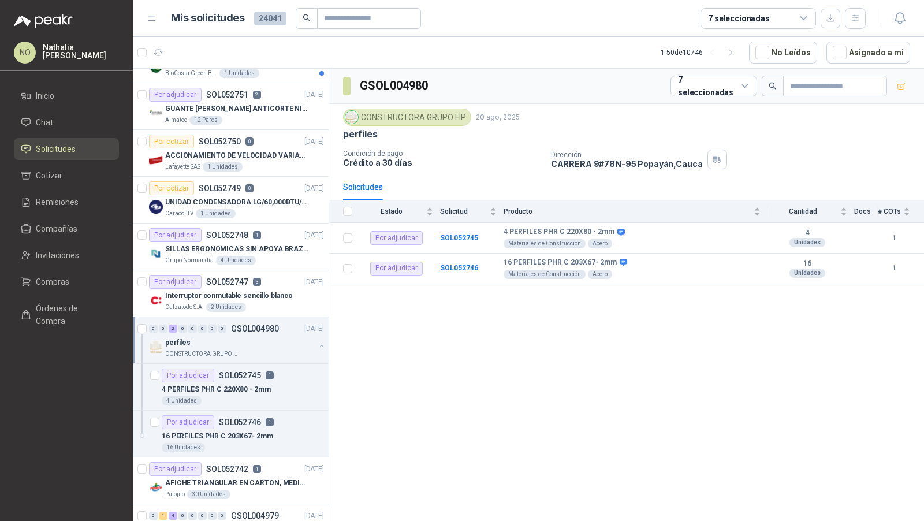
click at [276, 340] on div "perfiles" at bounding box center [240, 342] width 150 height 14
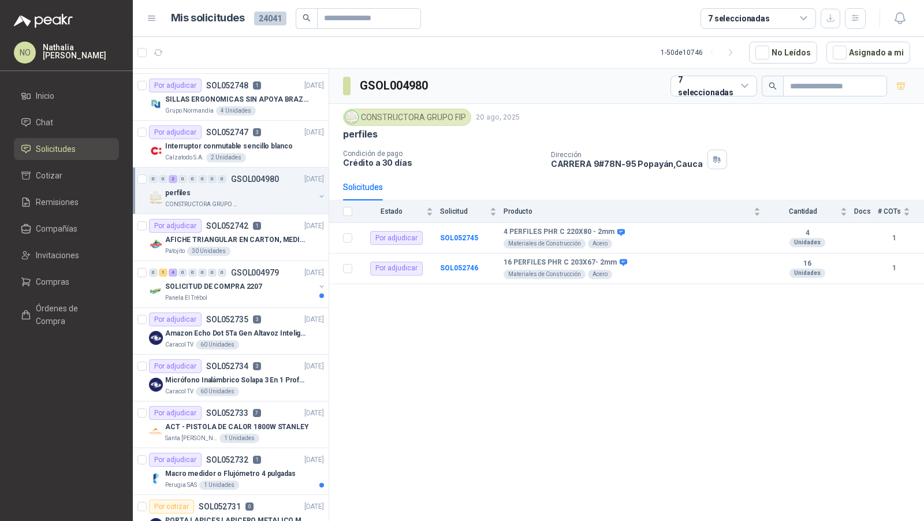
scroll to position [311, 0]
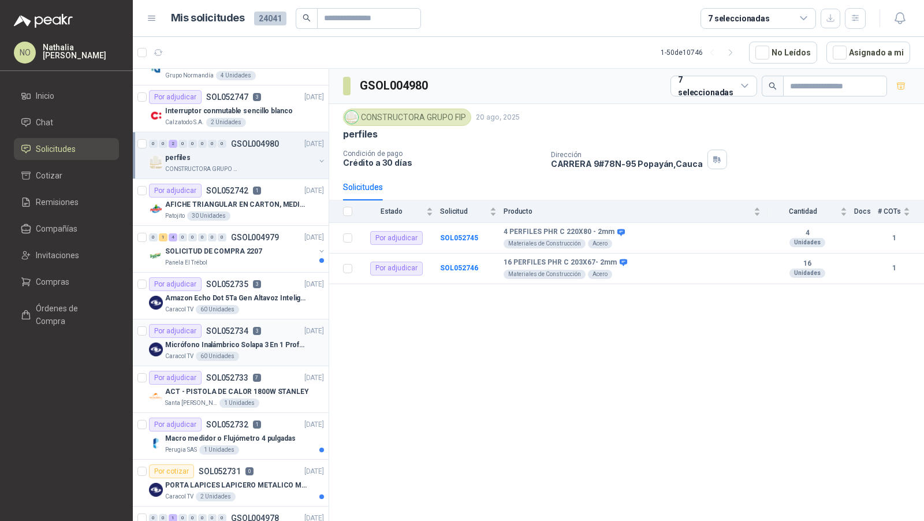
click at [273, 340] on p "Micrófono Inalámbrico Solapa 3 En 1 Profesional F11-2 X2" at bounding box center [237, 345] width 144 height 11
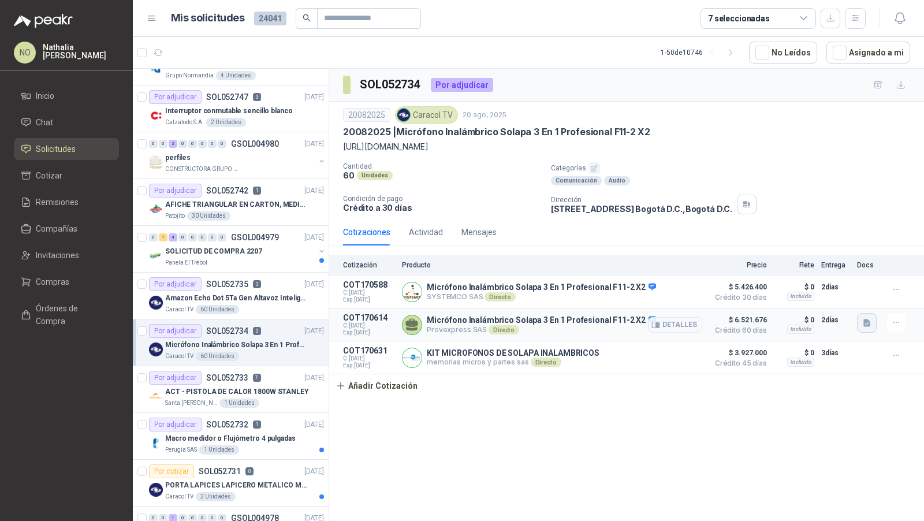
click at [870, 318] on icon "button" at bounding box center [867, 323] width 10 height 10
click at [830, 294] on button "COTIZACION 1 21 CARACOL TV [DATE].pdf" at bounding box center [788, 295] width 159 height 12
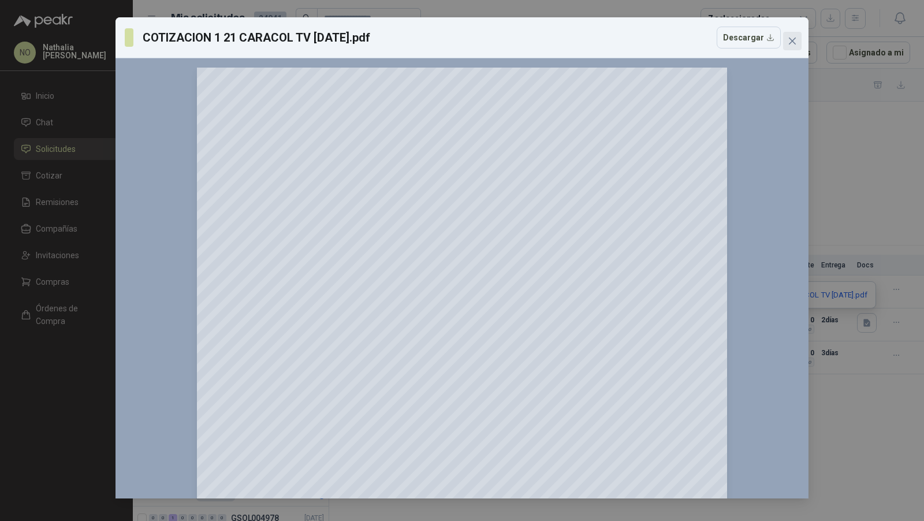
click at [791, 40] on icon "close" at bounding box center [792, 41] width 7 height 7
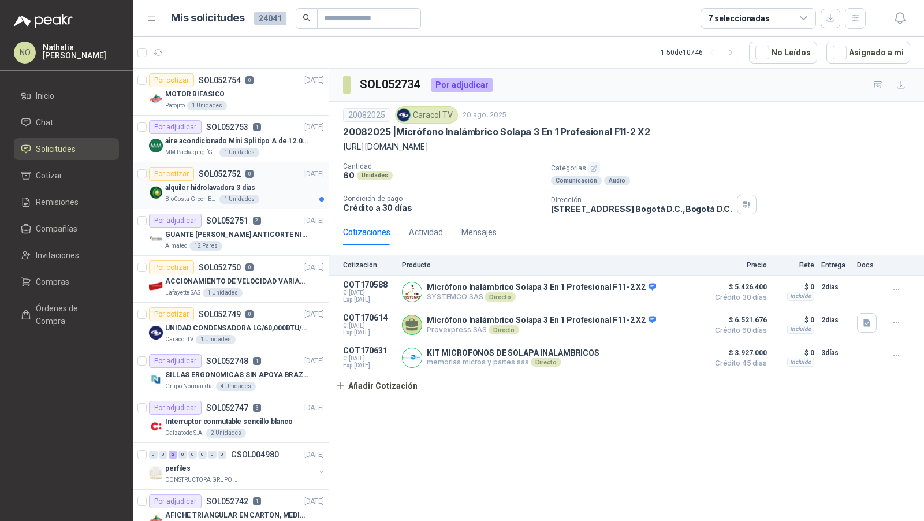
click at [282, 181] on div "alquiler hidrolavadora 3 dias" at bounding box center [244, 188] width 159 height 14
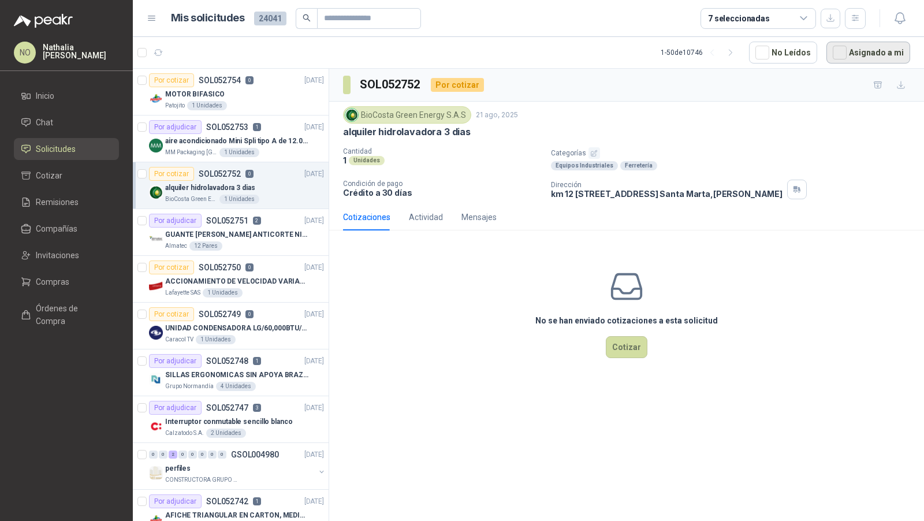
click at [870, 47] on button "Asignado a mi" at bounding box center [868, 53] width 84 height 22
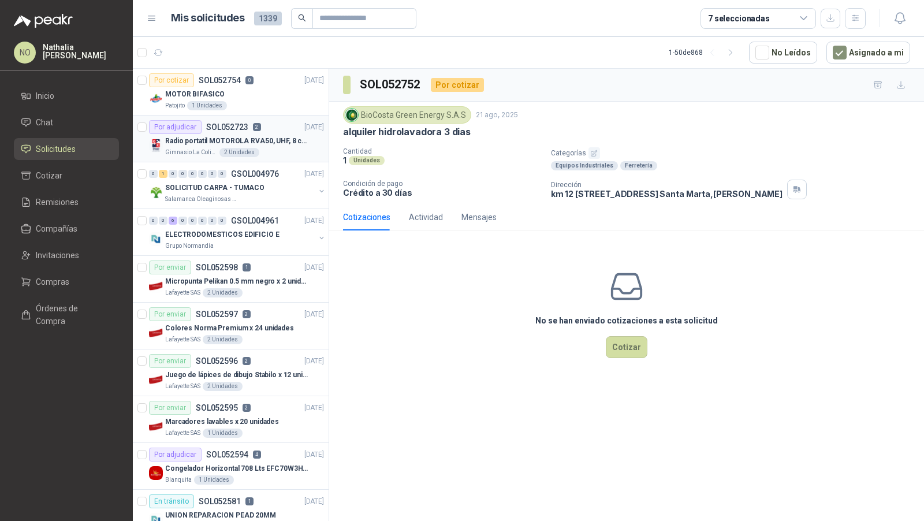
click at [271, 136] on p "Radio portatil MOTOROLA RVA50, UHF, 8 canales, 500MW" at bounding box center [237, 141] width 144 height 11
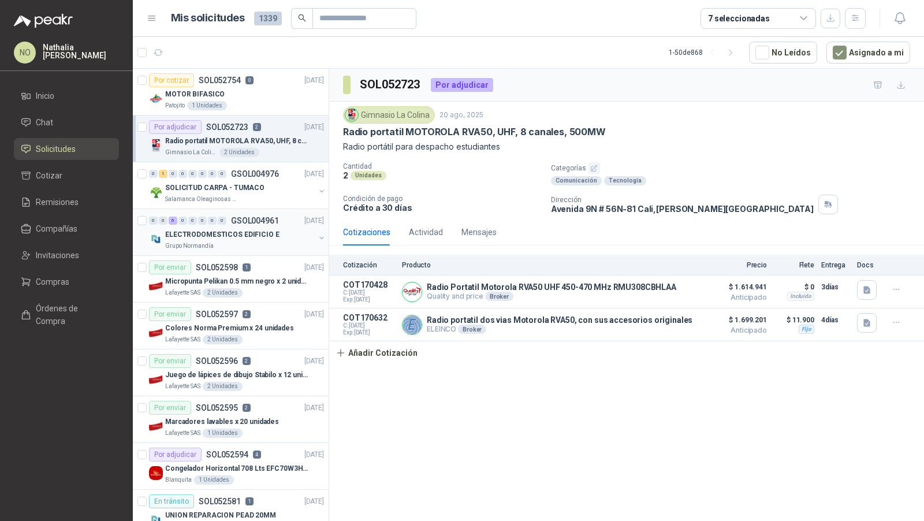
click at [249, 230] on p "ELECTRODOMESTICOS EDIFICIO E" at bounding box center [222, 234] width 114 height 11
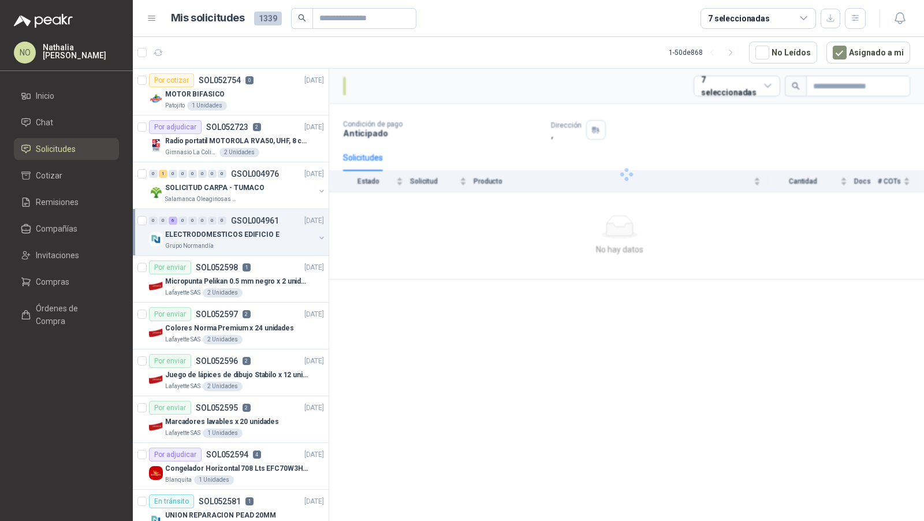
click at [249, 230] on p "ELECTRODOMESTICOS EDIFICIO E" at bounding box center [222, 234] width 114 height 11
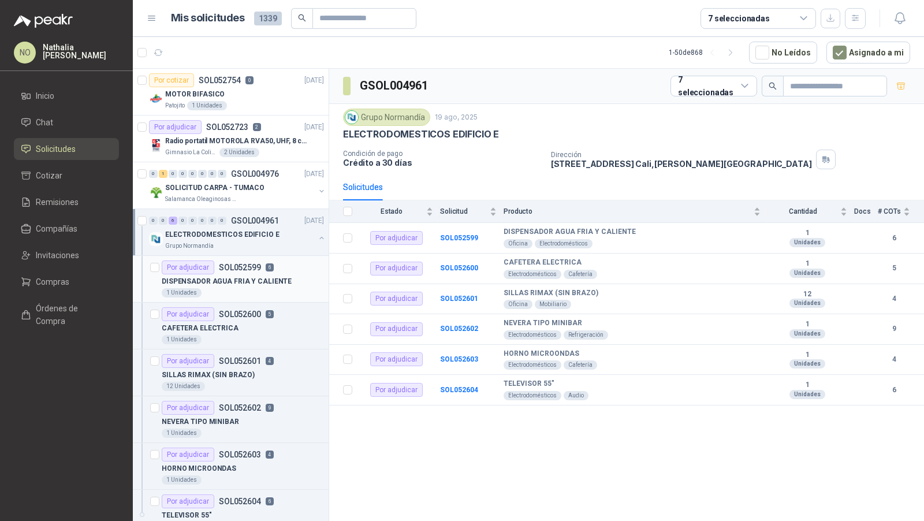
click at [252, 269] on p "SOL052599" at bounding box center [240, 267] width 42 height 8
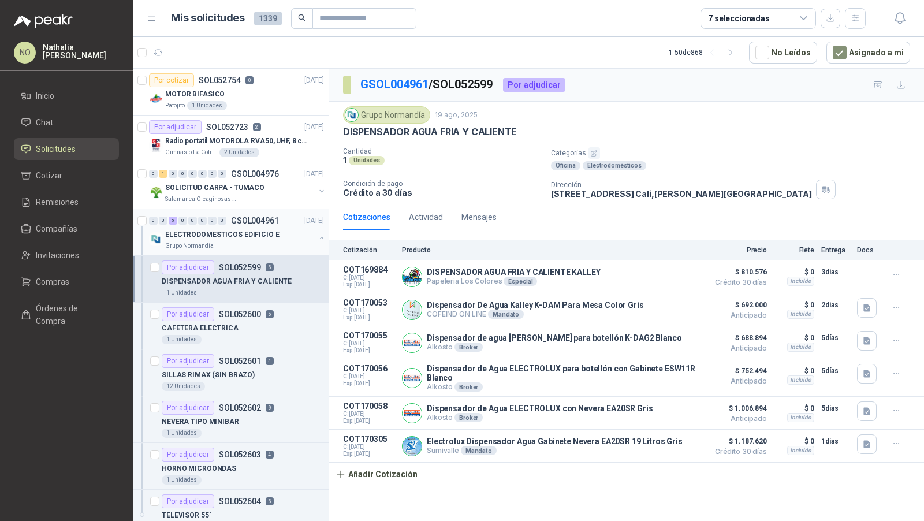
click at [259, 230] on p "ELECTRODOMESTICOS EDIFICIO E" at bounding box center [222, 234] width 114 height 11
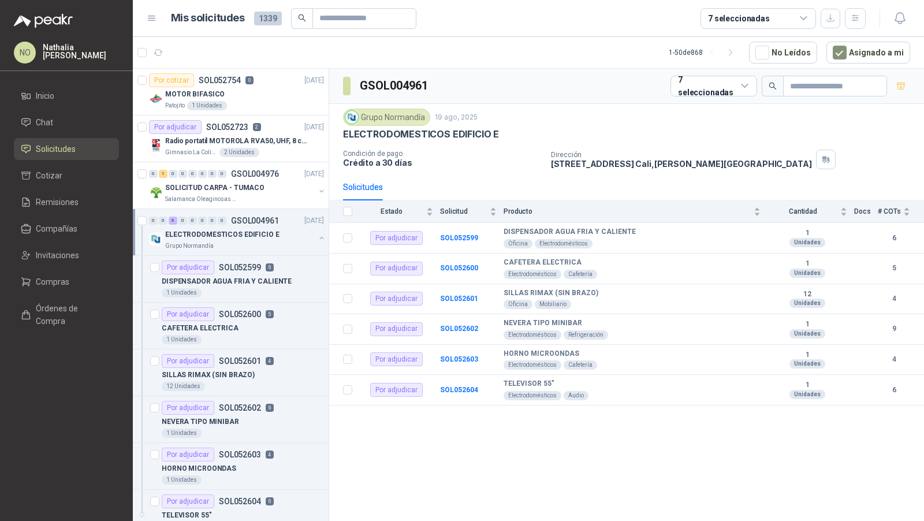
click at [259, 230] on p "ELECTRODOMESTICOS EDIFICIO E" at bounding box center [222, 234] width 114 height 11
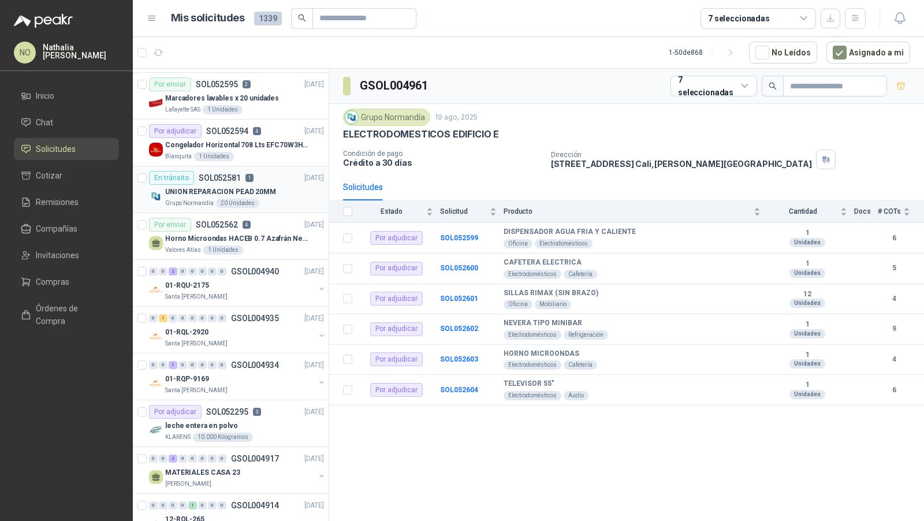
scroll to position [320, 0]
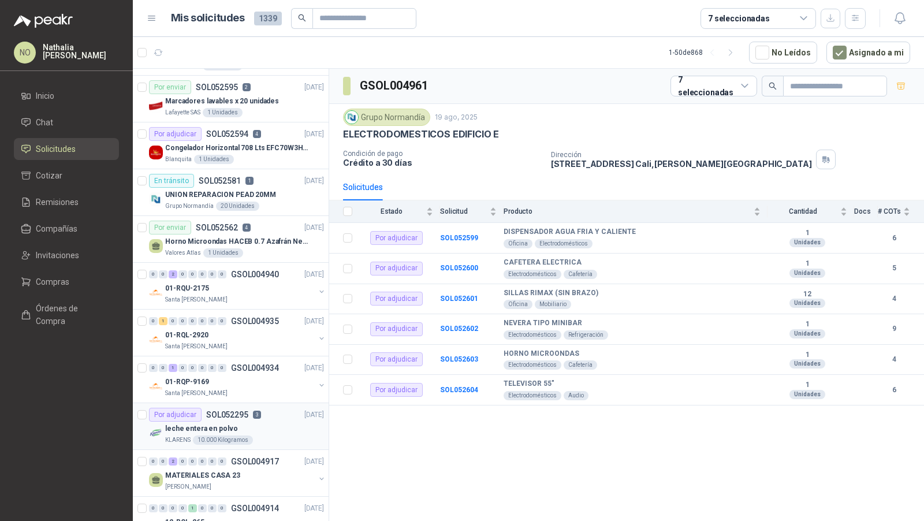
click at [250, 422] on div "leche entera en polvo" at bounding box center [244, 429] width 159 height 14
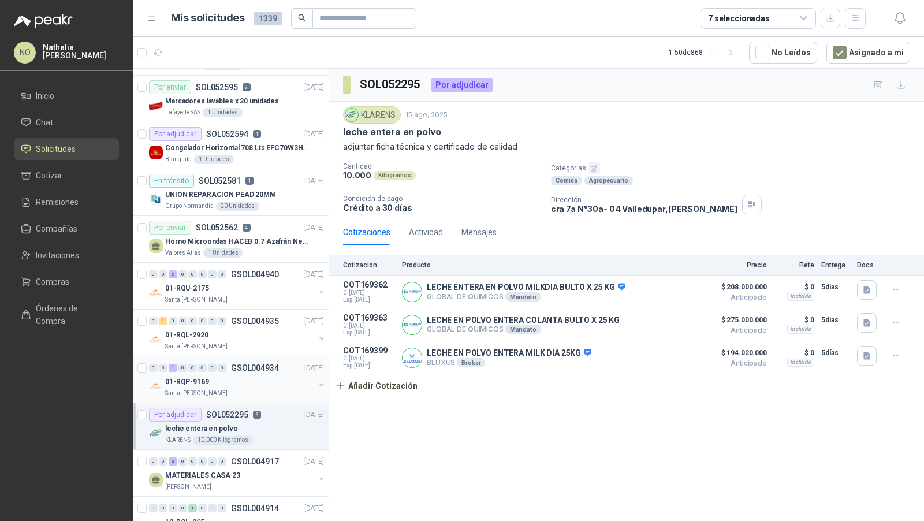
click at [263, 389] on div "Santa [PERSON_NAME]" at bounding box center [240, 393] width 150 height 9
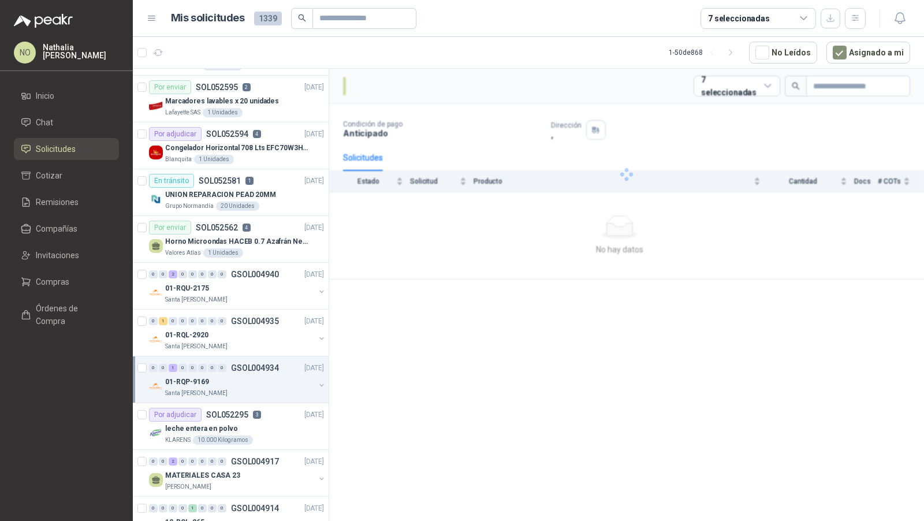
click at [263, 389] on div "Santa [PERSON_NAME]" at bounding box center [240, 393] width 150 height 9
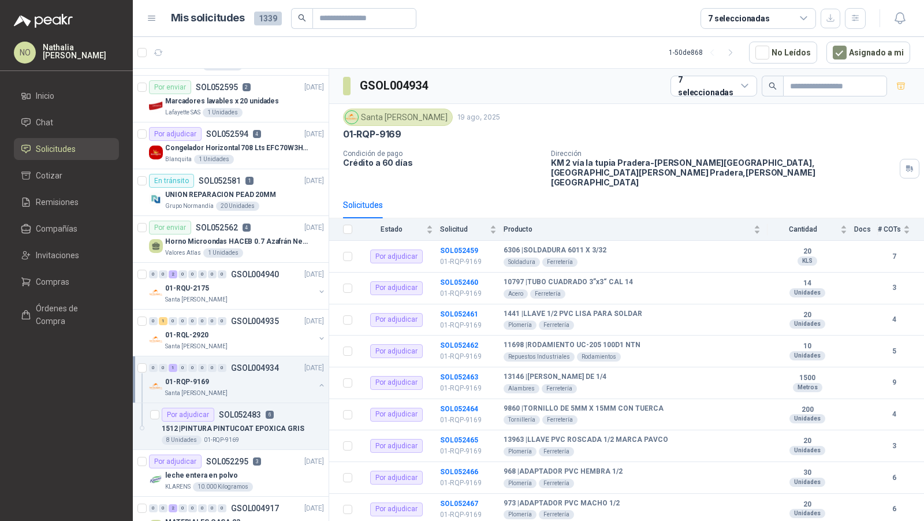
scroll to position [3, 0]
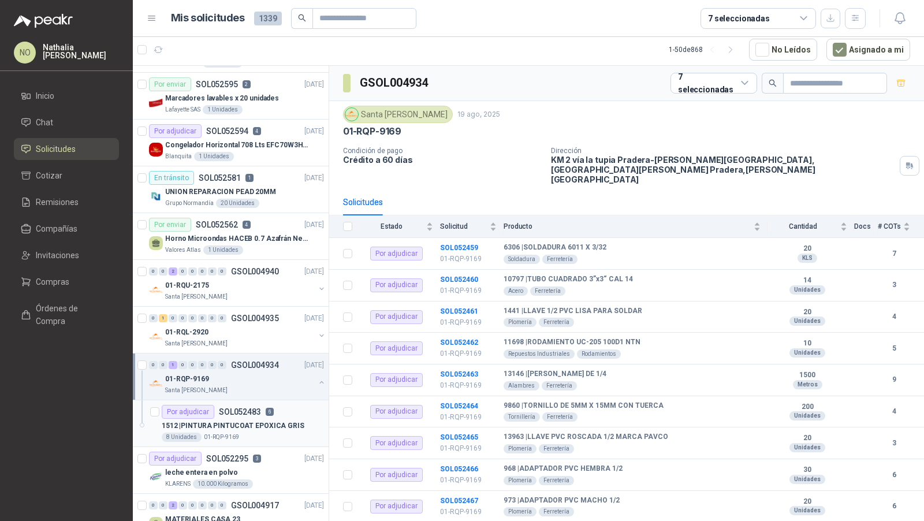
click at [263, 419] on div "1512 | PINTURA PINTUCOAT EPOXICA GRIS" at bounding box center [243, 426] width 162 height 14
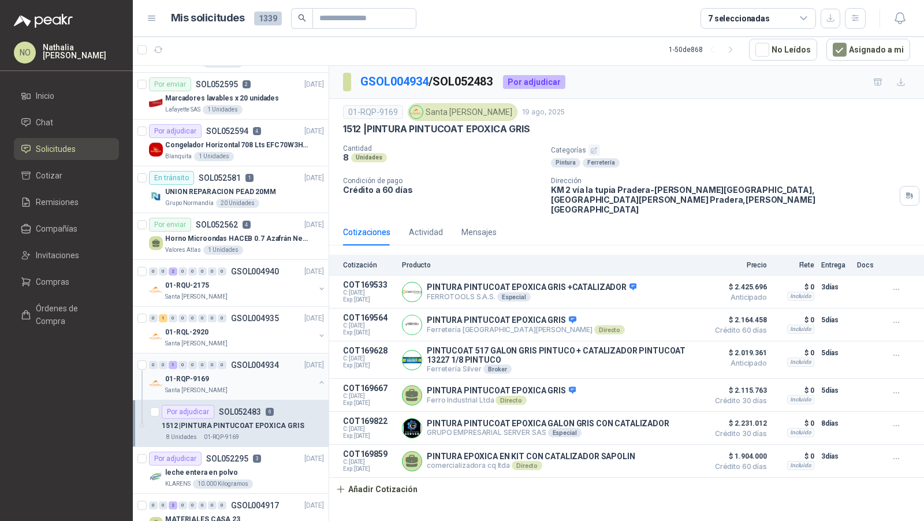
click at [270, 374] on div "01-RQP-9169" at bounding box center [240, 379] width 150 height 14
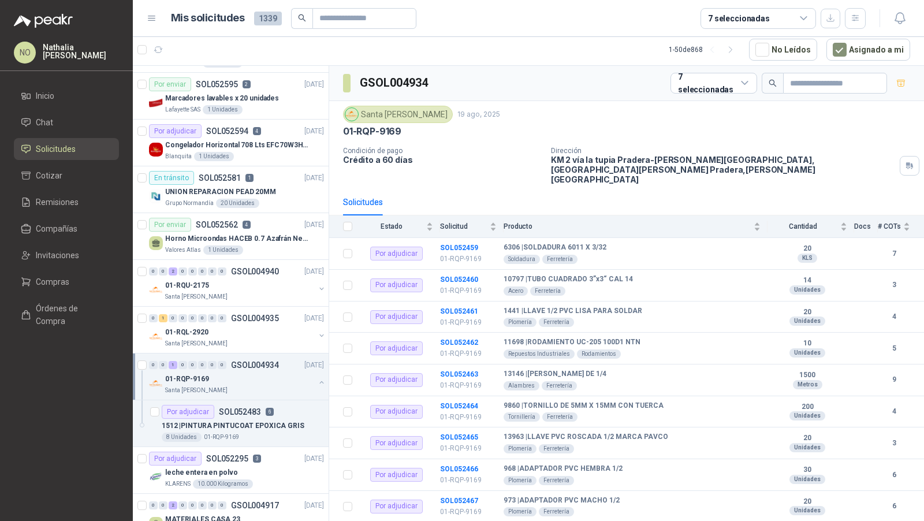
click at [270, 374] on div "01-RQP-9169" at bounding box center [240, 379] width 150 height 14
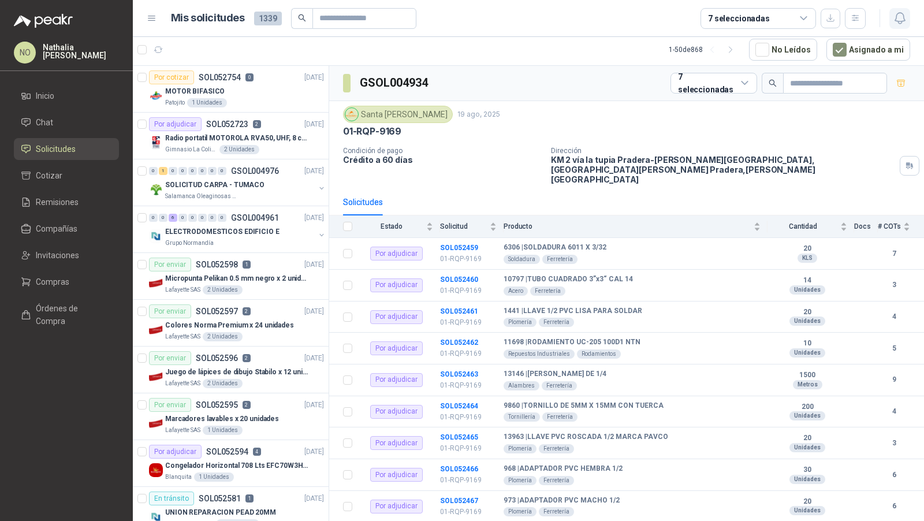
click at [896, 12] on icon "button" at bounding box center [900, 18] width 14 height 14
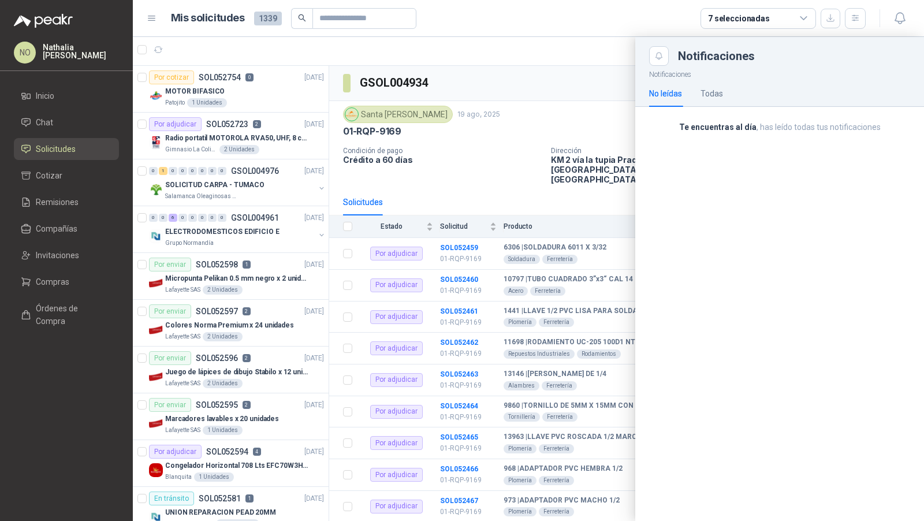
click at [724, 92] on div "No leídas Todas" at bounding box center [779, 93] width 261 height 27
click at [718, 89] on div "Todas" at bounding box center [711, 93] width 23 height 13
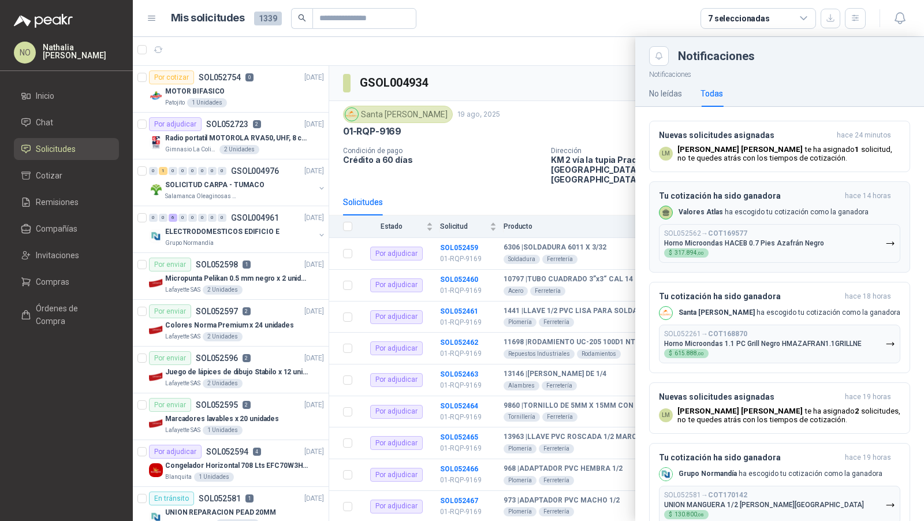
click at [774, 244] on p "Horno Microondas HACEB 0.7 Pies Azafrán Negro" at bounding box center [744, 243] width 160 height 8
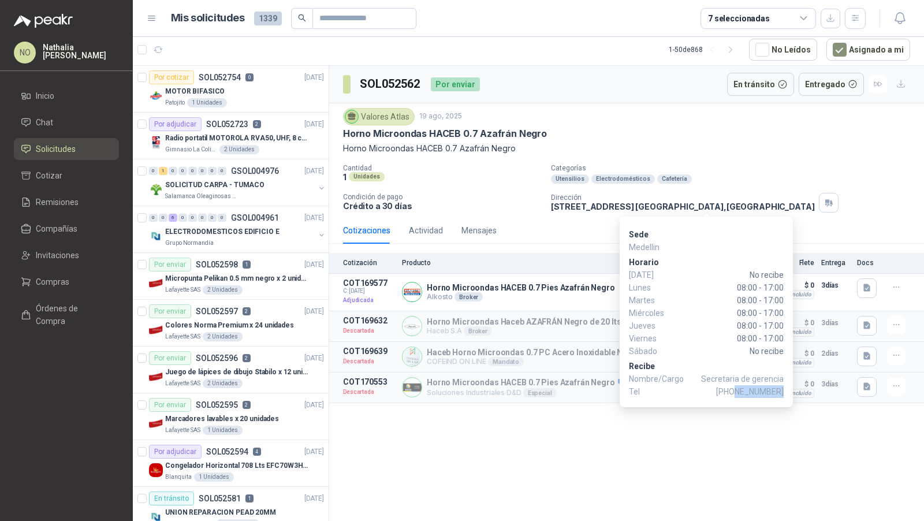
drag, startPoint x: 740, startPoint y: 393, endPoint x: 782, endPoint y: 390, distance: 42.2
click at [782, 390] on span "[PHONE_NUMBER]" at bounding box center [750, 391] width 68 height 13
copy span "3154976881"
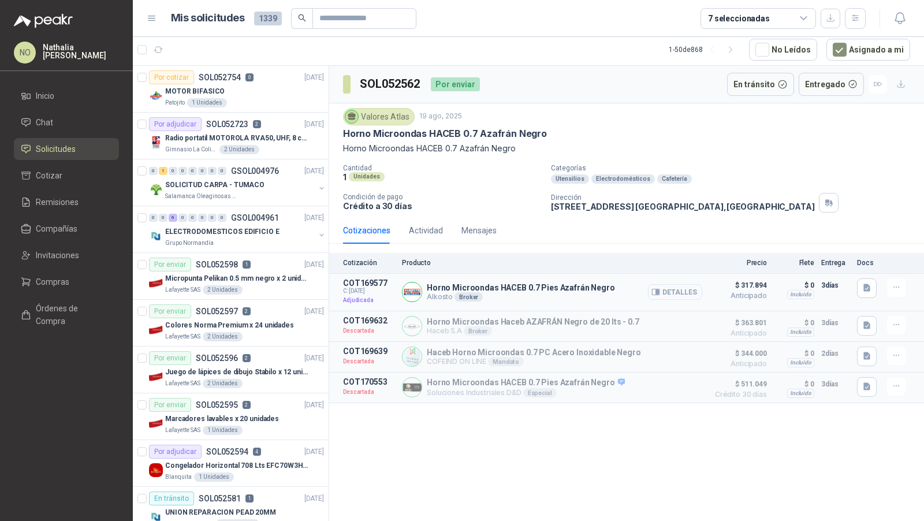
click at [687, 289] on button "Detalles" at bounding box center [675, 292] width 54 height 16
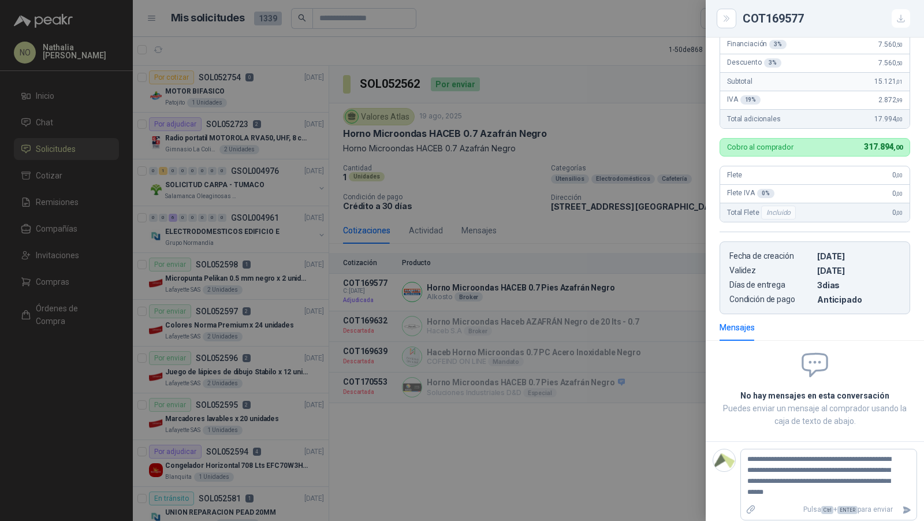
scroll to position [312, 0]
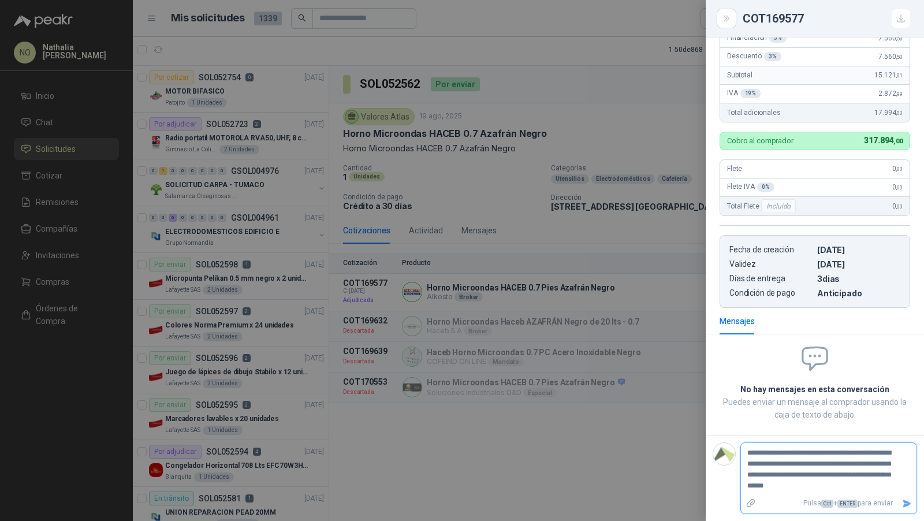
click at [903, 505] on icon "Enviar" at bounding box center [907, 503] width 8 height 8
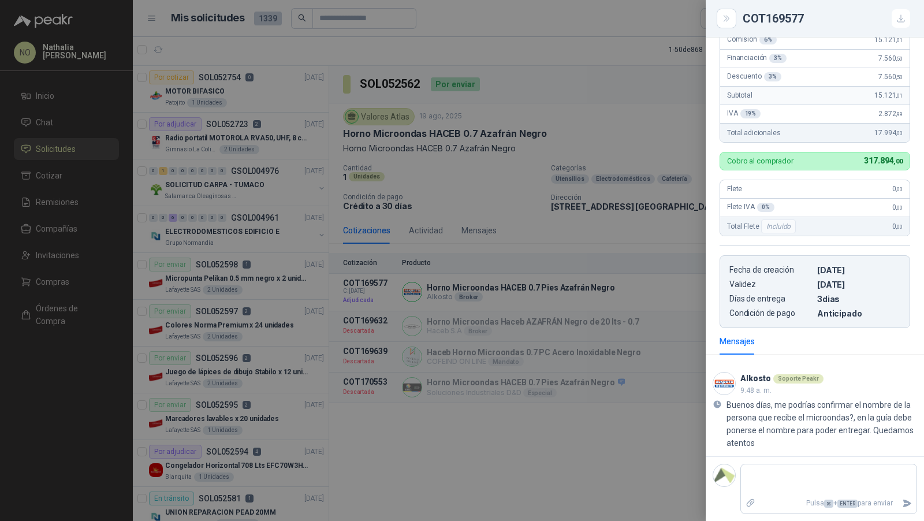
click at [393, 81] on div at bounding box center [462, 260] width 924 height 521
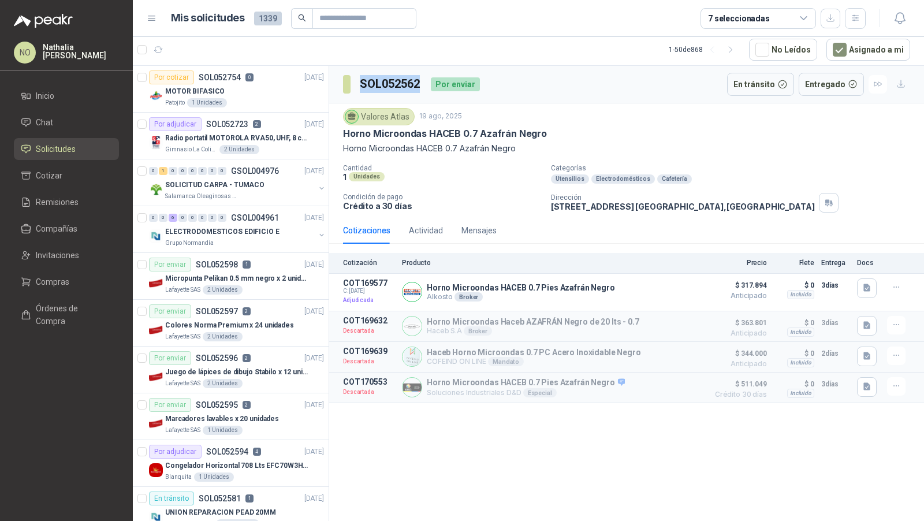
drag, startPoint x: 356, startPoint y: 79, endPoint x: 418, endPoint y: 79, distance: 61.8
click at [418, 79] on section "SOL052562" at bounding box center [382, 84] width 79 height 18
copy h3 "SOL052562"
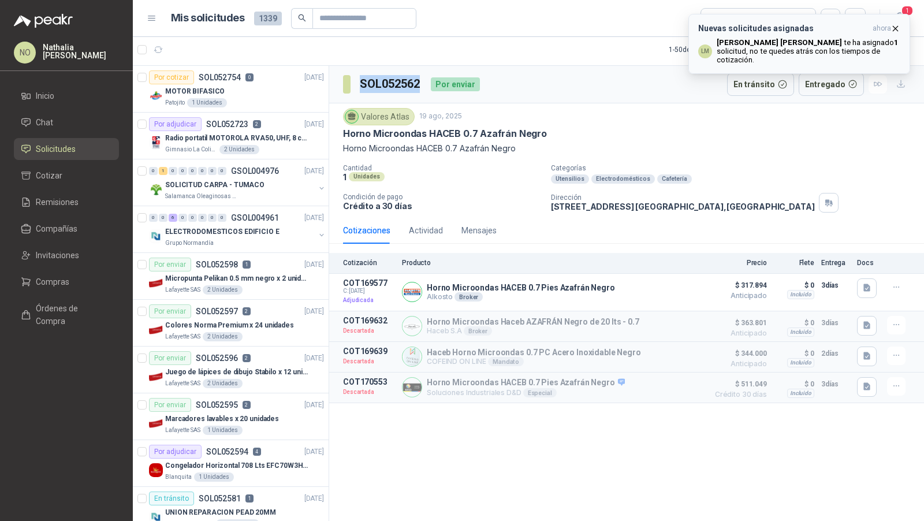
click at [896, 23] on button "Nuevas solicitudes asignadas ahora LM [PERSON_NAME] te ha asignado 1 solicitud …" at bounding box center [799, 44] width 222 height 60
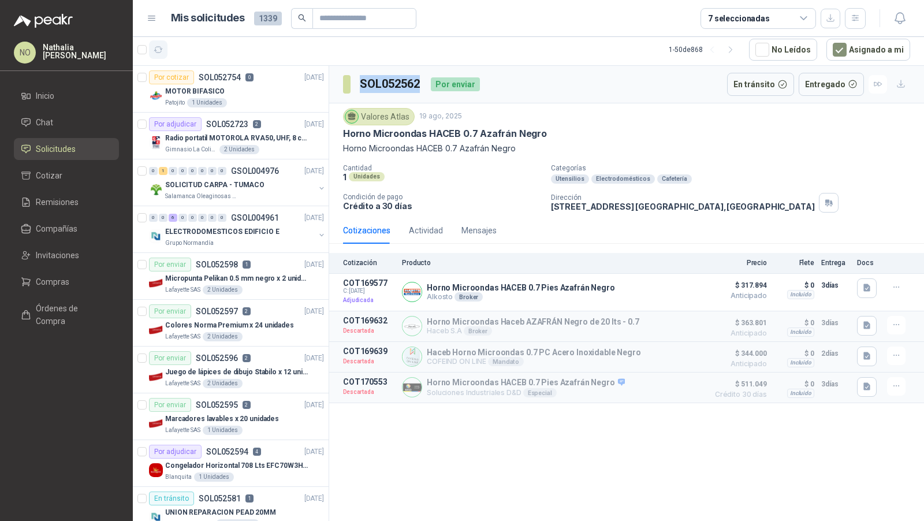
click at [156, 47] on icon "button" at bounding box center [159, 50] width 10 height 10
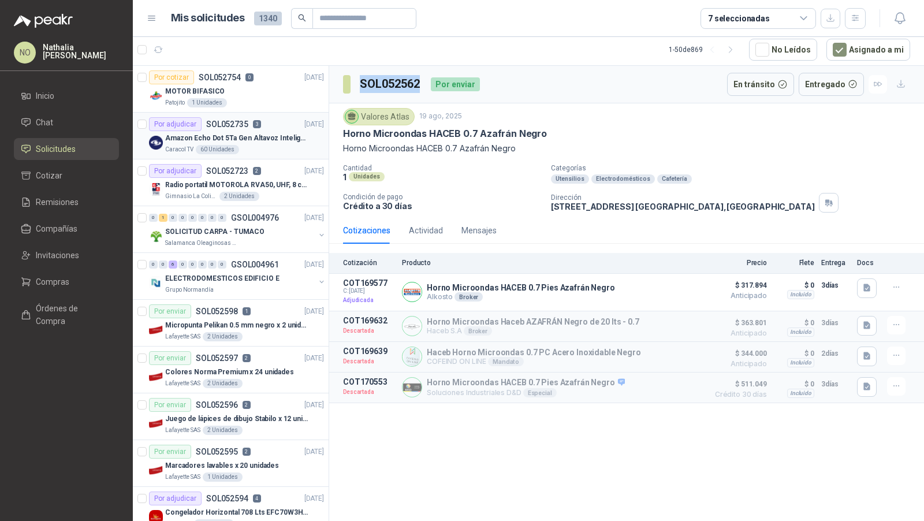
click at [293, 139] on p "Amazon Echo Dot 5Ta Gen Altavoz Inteligente Alexa Azul" at bounding box center [237, 138] width 144 height 11
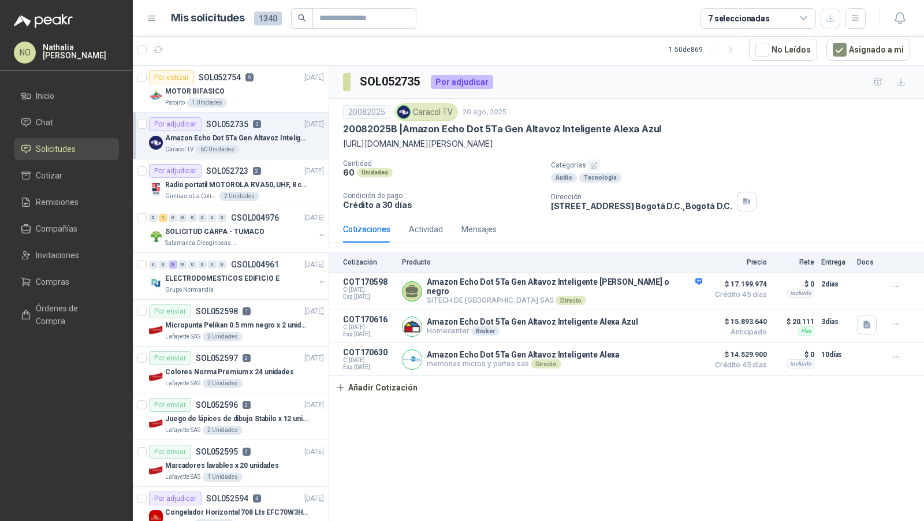
click at [405, 126] on p "20082025B | Amazon Echo Dot 5Ta Gen Altavoz Inteligente Alexa Azul" at bounding box center [502, 129] width 318 height 12
drag, startPoint x: 405, startPoint y: 126, endPoint x: 673, endPoint y: 125, distance: 267.9
click at [673, 125] on div "20082025B | Amazon Echo Dot 5Ta Gen Altavoz Inteligente Alexa Azul" at bounding box center [626, 129] width 567 height 12
drag, startPoint x: 343, startPoint y: 141, endPoint x: 896, endPoint y: 140, distance: 553.2
click at [896, 140] on p "[URL][DOMAIN_NAME][PERSON_NAME]" at bounding box center [626, 143] width 567 height 13
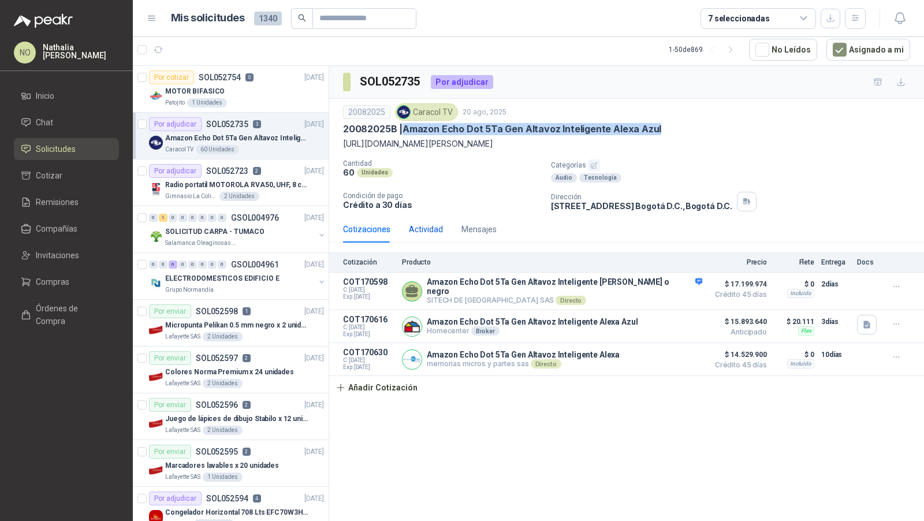
click at [436, 229] on div "Actividad" at bounding box center [426, 229] width 34 height 13
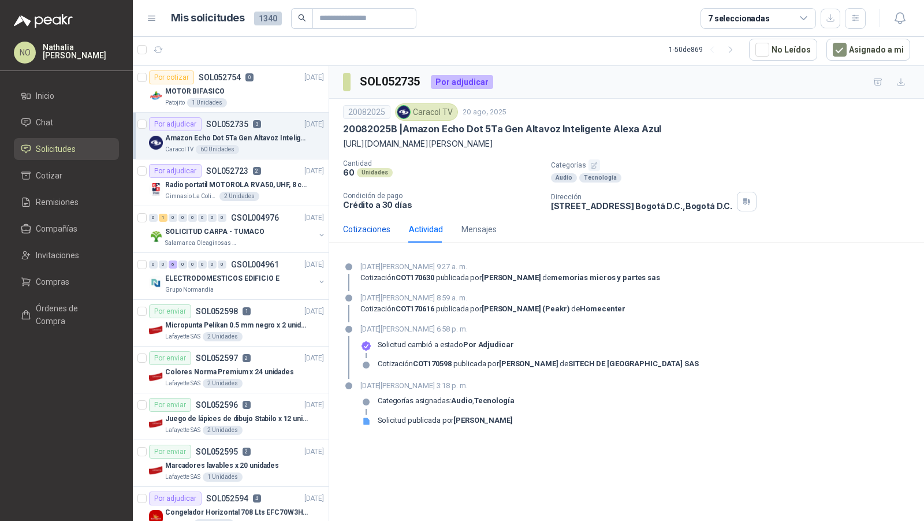
click at [377, 228] on div "Cotizaciones" at bounding box center [366, 229] width 47 height 13
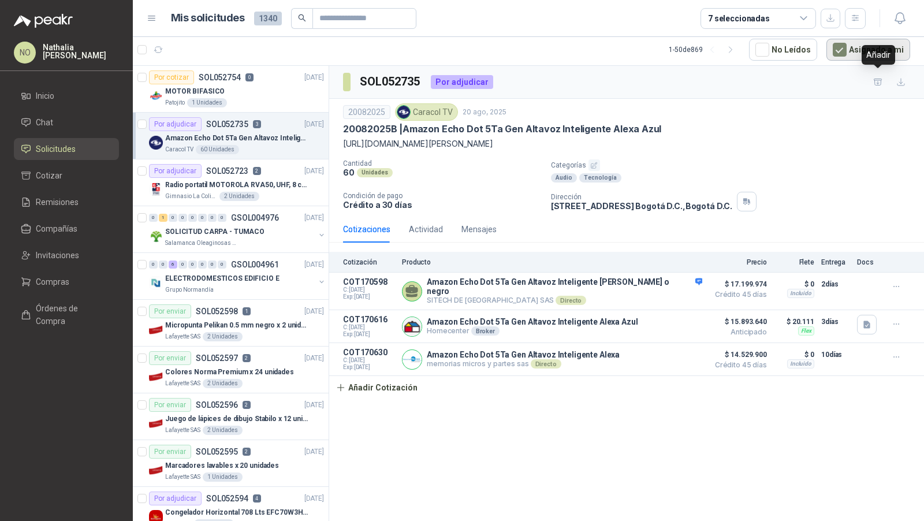
click at [856, 49] on button "Asignado a mi" at bounding box center [868, 50] width 84 height 22
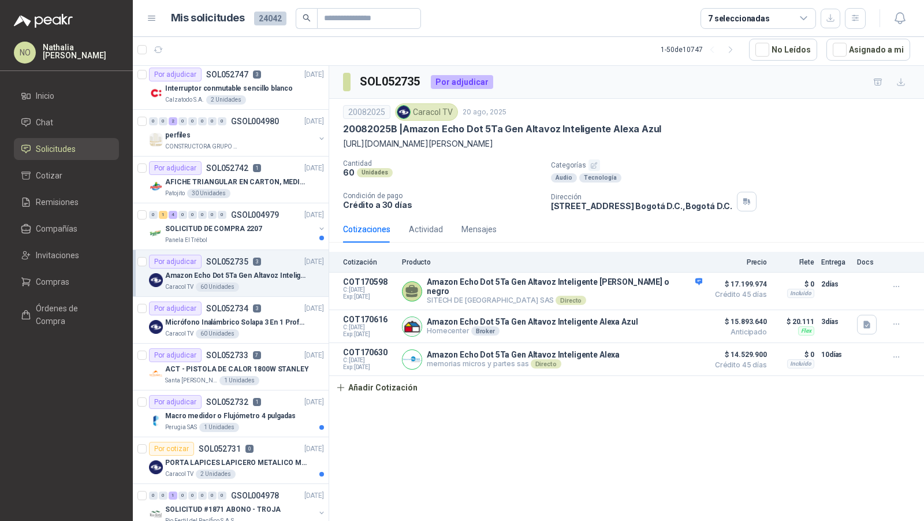
scroll to position [417, 0]
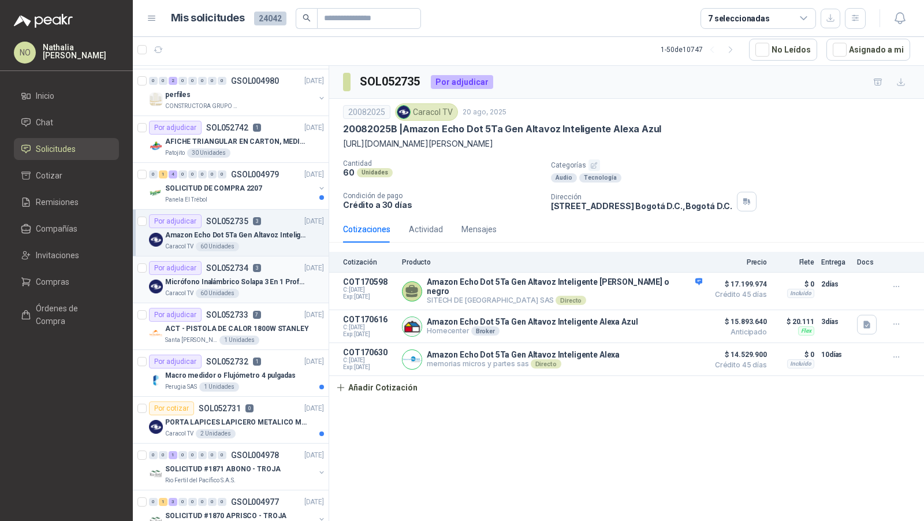
click at [273, 289] on div "Caracol TV 60 Unidades" at bounding box center [244, 293] width 159 height 9
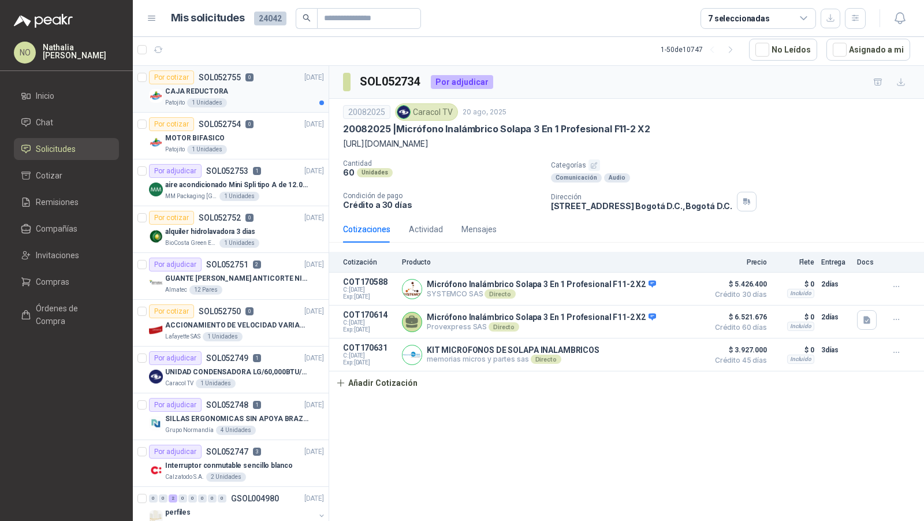
click at [266, 96] on div "CAJA REDUCTORA" at bounding box center [244, 91] width 159 height 14
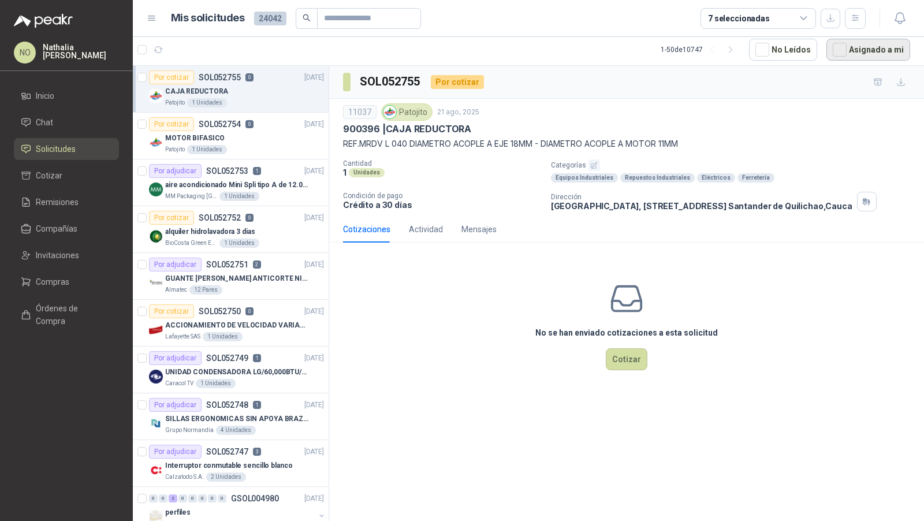
click at [872, 48] on button "Asignado a mi" at bounding box center [868, 50] width 84 height 22
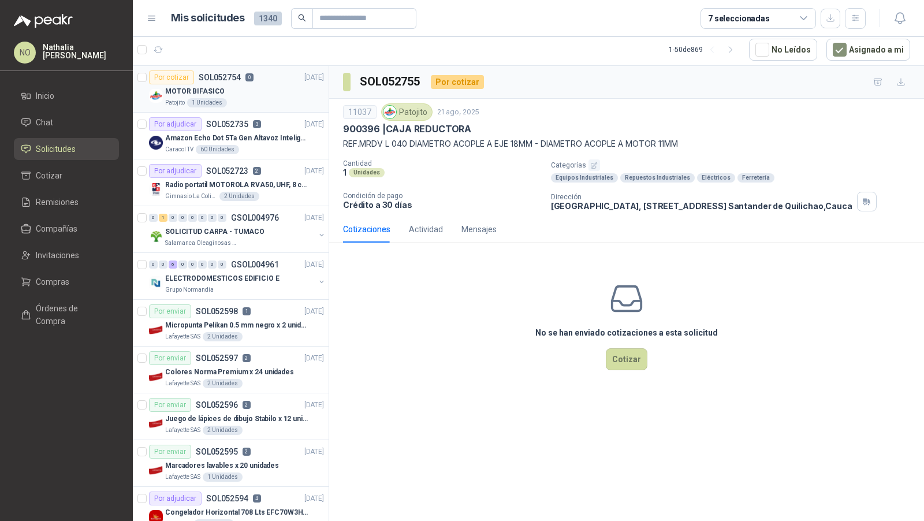
click at [276, 100] on div "Patojito 1 Unidades" at bounding box center [244, 102] width 159 height 9
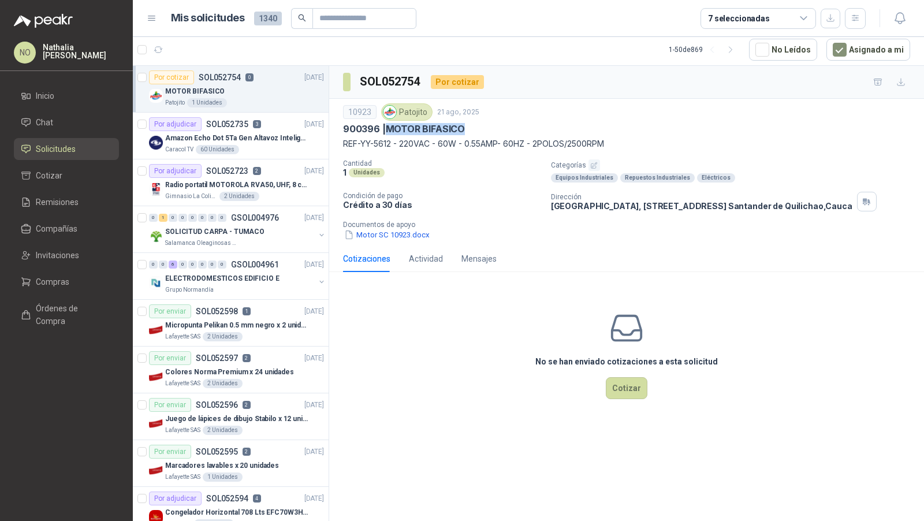
drag, startPoint x: 386, startPoint y: 125, endPoint x: 642, endPoint y: 115, distance: 255.4
click at [642, 115] on div "10923 Patojito [DATE] 900396 | MOTOR BIFASICO REF-YY-5612 - 220VAC - 60W - 0.55…" at bounding box center [626, 126] width 567 height 47
click at [861, 45] on button "Asignado a mi" at bounding box center [868, 50] width 84 height 22
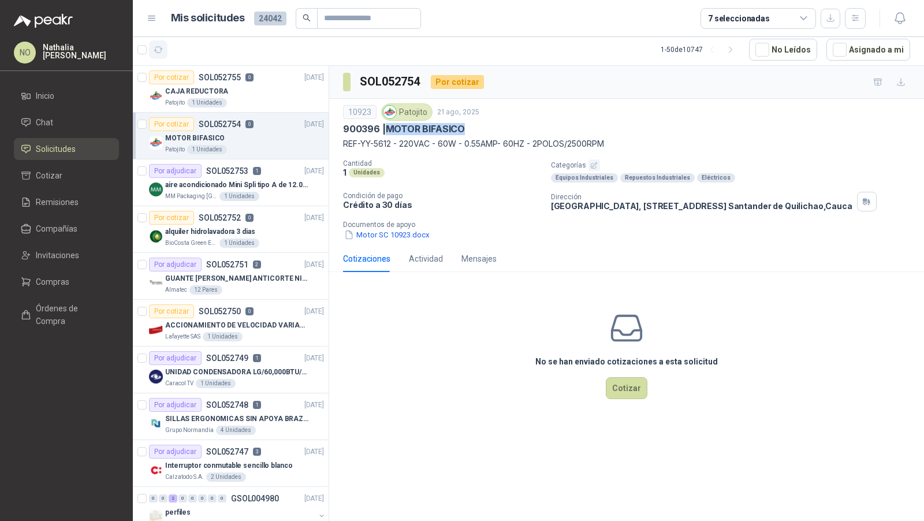
click at [159, 42] on button "button" at bounding box center [158, 49] width 18 height 18
click at [877, 54] on button "Asignado a mi" at bounding box center [868, 50] width 84 height 22
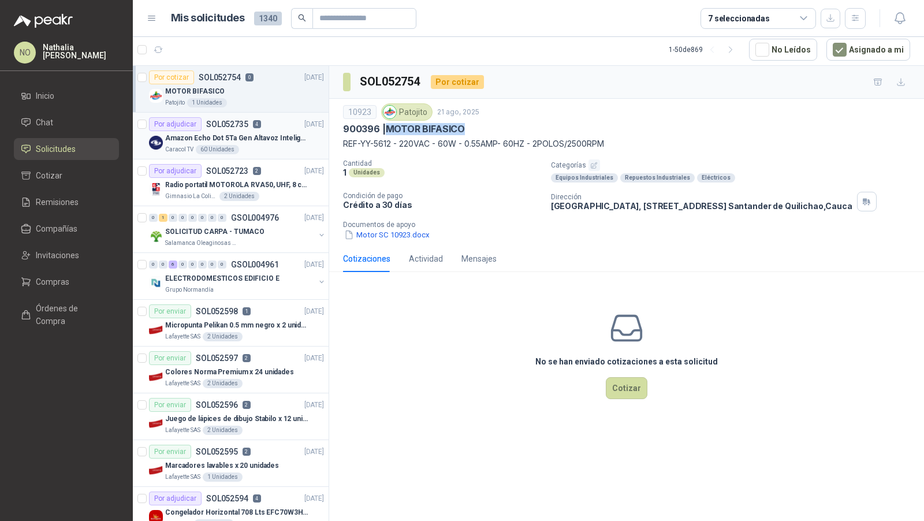
click at [240, 136] on p "Amazon Echo Dot 5Ta Gen Altavoz Inteligente Alexa Azul" at bounding box center [237, 138] width 144 height 11
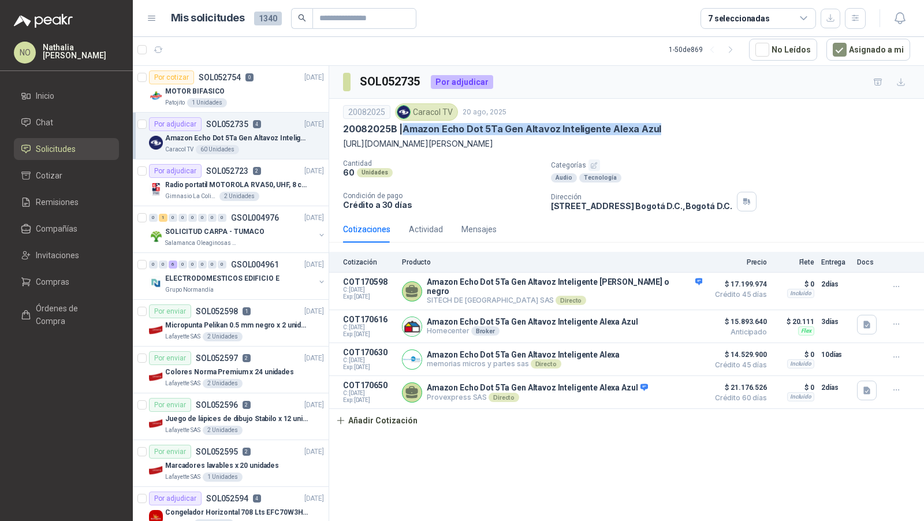
drag, startPoint x: 405, startPoint y: 128, endPoint x: 659, endPoint y: 127, distance: 254.6
click at [659, 127] on div "20082025B | Amazon Echo Dot 5Ta Gen Altavoz Inteligente Alexa Azul" at bounding box center [626, 129] width 567 height 12
click at [161, 49] on icon "button" at bounding box center [158, 50] width 9 height 6
click at [292, 176] on div "Por adjudicar SOL052723 2 [DATE]" at bounding box center [236, 171] width 175 height 14
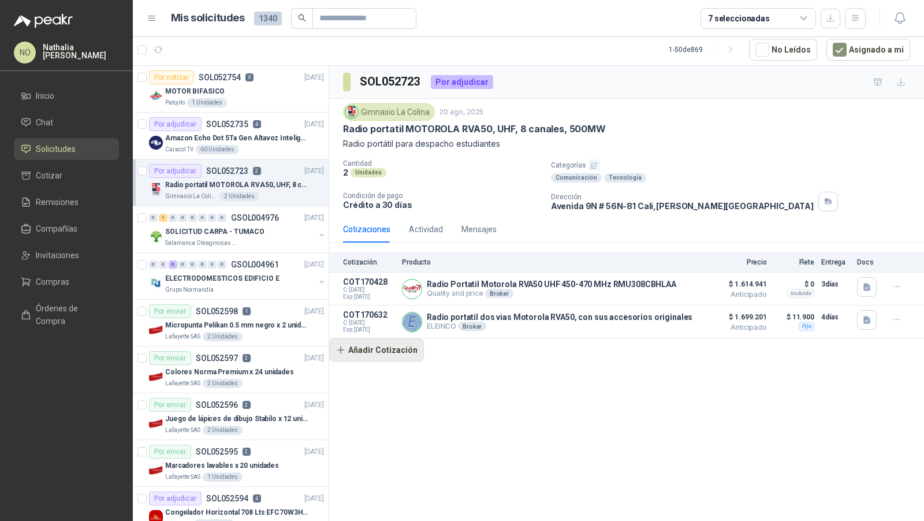
click at [409, 345] on button "Añadir Cotización" at bounding box center [376, 349] width 95 height 23
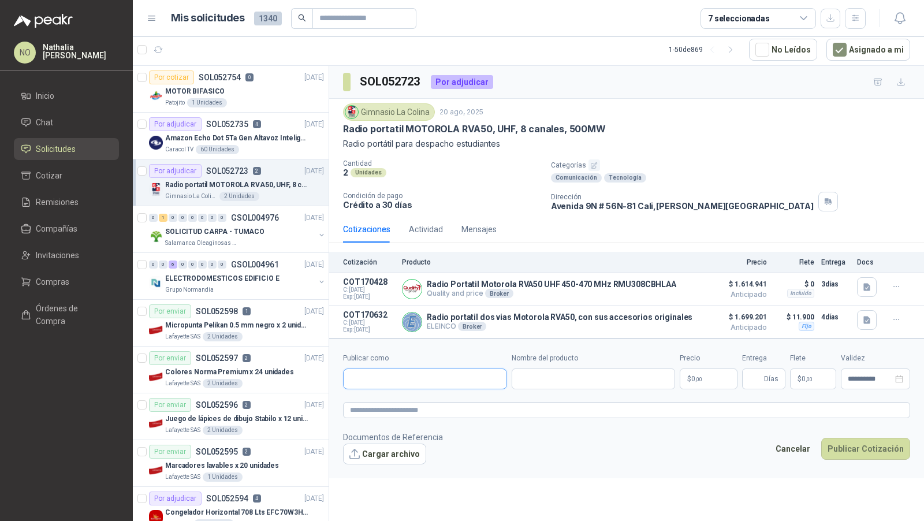
click at [450, 376] on input "Publicar como" at bounding box center [425, 379] width 163 height 20
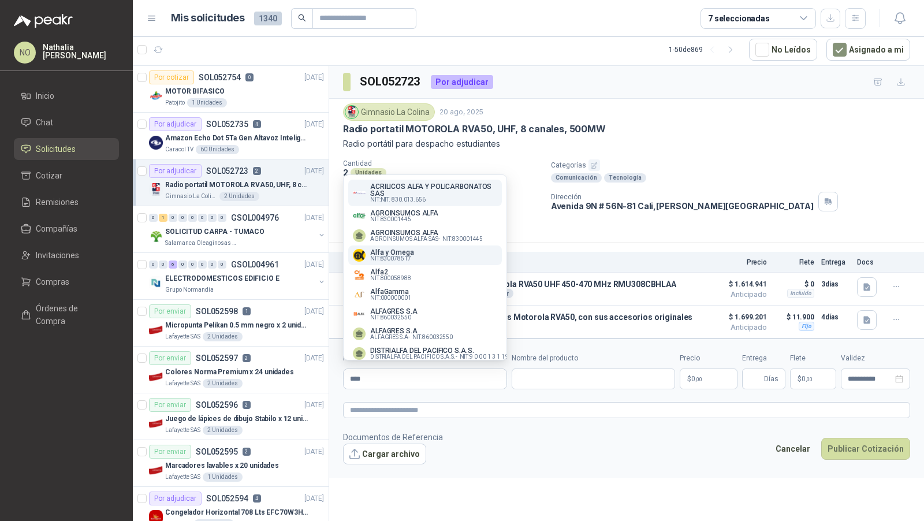
click at [444, 255] on div "Alfa y Omega NIT : 830078517" at bounding box center [425, 255] width 144 height 13
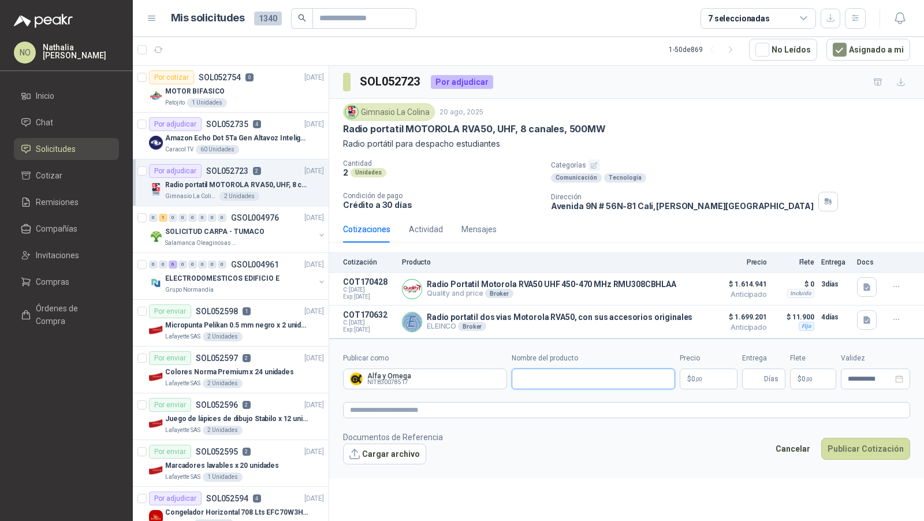
click at [546, 374] on input "Nombre del producto" at bounding box center [594, 378] width 164 height 21
paste input "**********"
click at [713, 370] on body "NO [PERSON_NAME] Inicio Chat Solicitudes Cotizar Remisiones Compañías Invitacio…" at bounding box center [462, 260] width 924 height 521
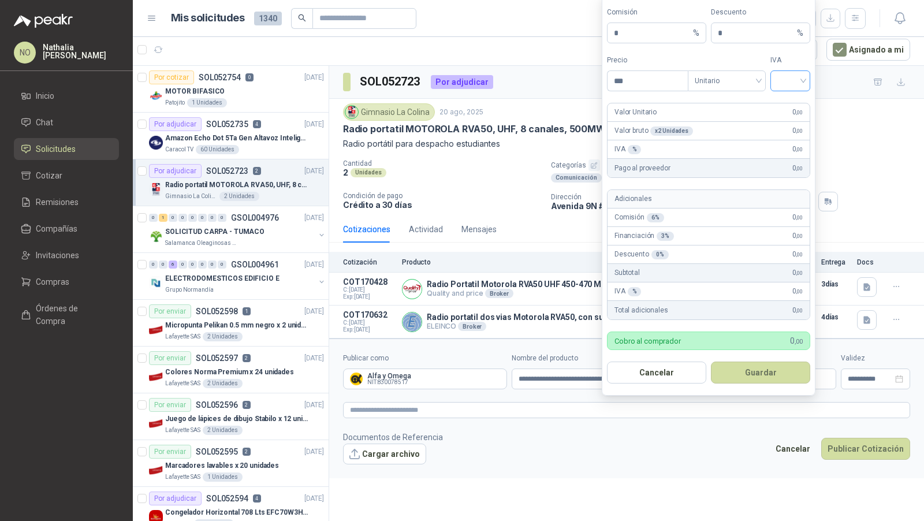
click at [785, 87] on input "search" at bounding box center [790, 79] width 26 height 17
click at [781, 108] on div "19%" at bounding box center [790, 106] width 21 height 13
click at [650, 84] on input "***" at bounding box center [647, 81] width 80 height 20
click at [765, 375] on button "Guardar" at bounding box center [760, 372] width 99 height 22
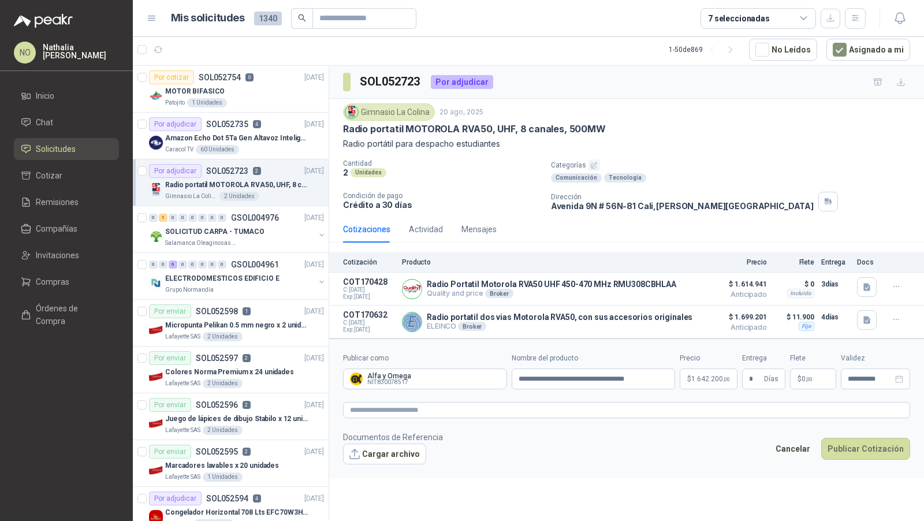
click at [659, 481] on div "**********" at bounding box center [626, 294] width 595 height 456
click at [814, 372] on p "$ 0 ,00" at bounding box center [813, 378] width 46 height 21
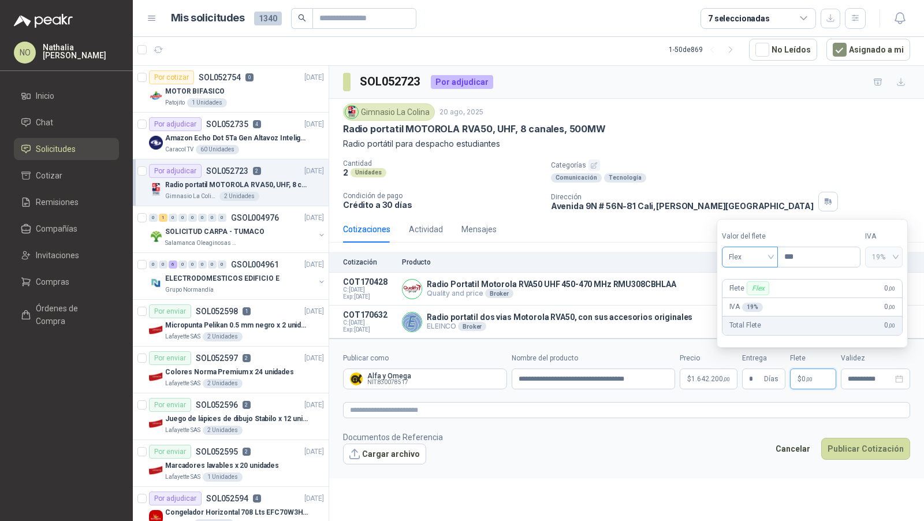
click at [751, 250] on span "Flex" at bounding box center [750, 256] width 42 height 17
click at [745, 319] on div "Fijo" at bounding box center [749, 318] width 39 height 13
click at [804, 251] on input "***" at bounding box center [819, 257] width 82 height 20
click at [805, 260] on input "***" at bounding box center [819, 257] width 82 height 20
click at [858, 375] on input "**********" at bounding box center [870, 379] width 45 height 8
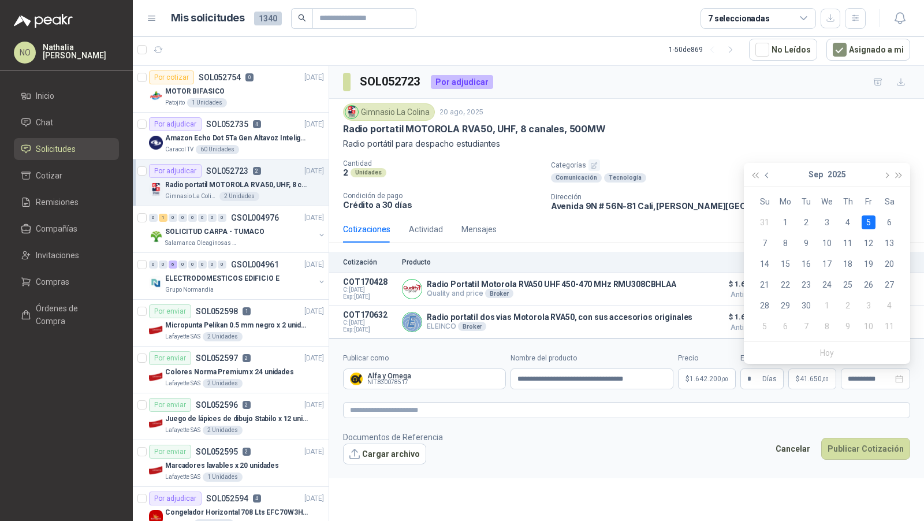
click at [765, 173] on button "button" at bounding box center [767, 174] width 13 height 23
click at [826, 304] on div "27" at bounding box center [827, 306] width 14 height 14
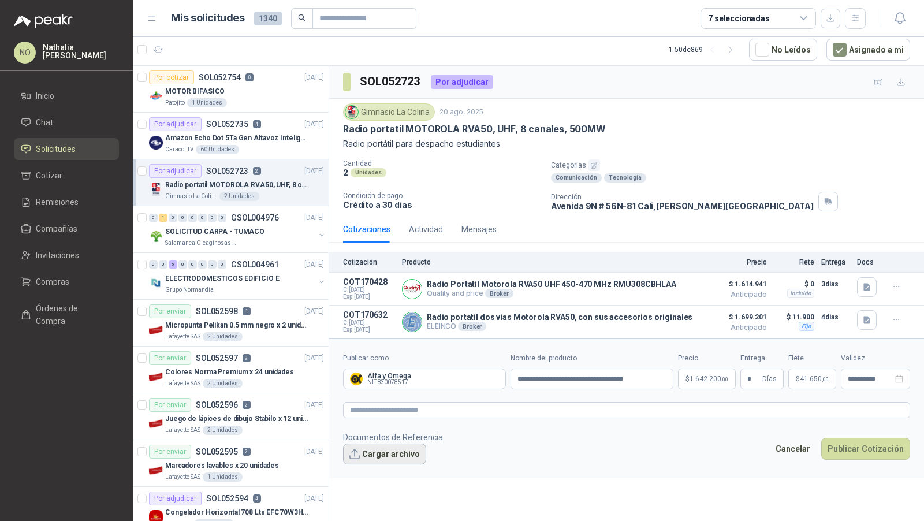
click at [399, 457] on button "Cargar archivo" at bounding box center [384, 453] width 83 height 21
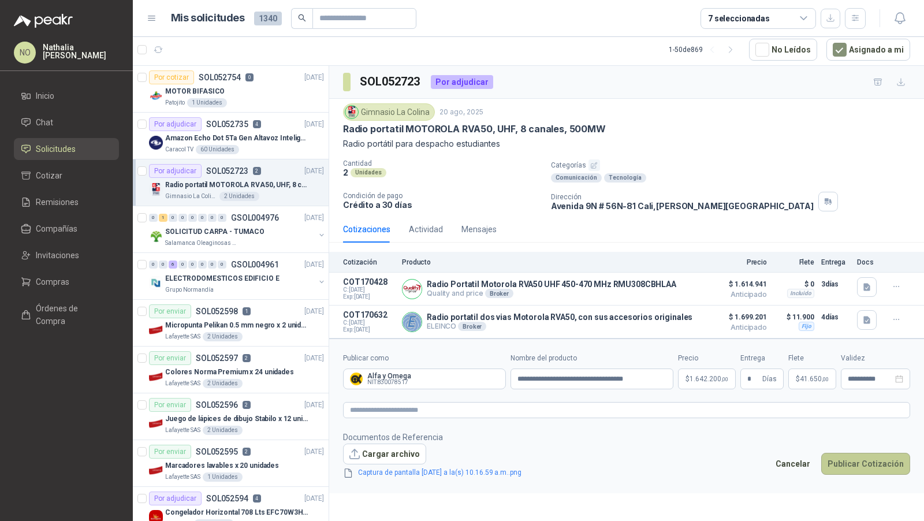
click at [874, 461] on button "Publicar Cotización" at bounding box center [865, 464] width 89 height 22
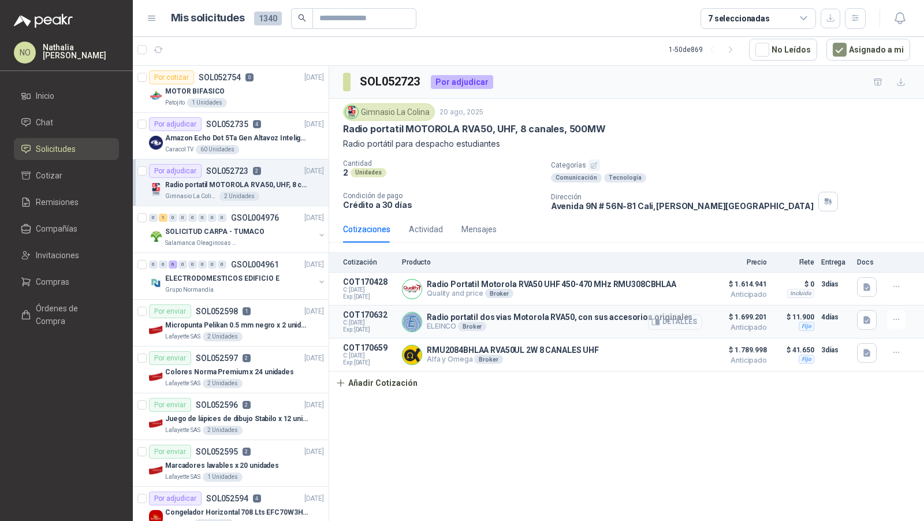
click at [684, 316] on button "Detalles" at bounding box center [675, 322] width 54 height 16
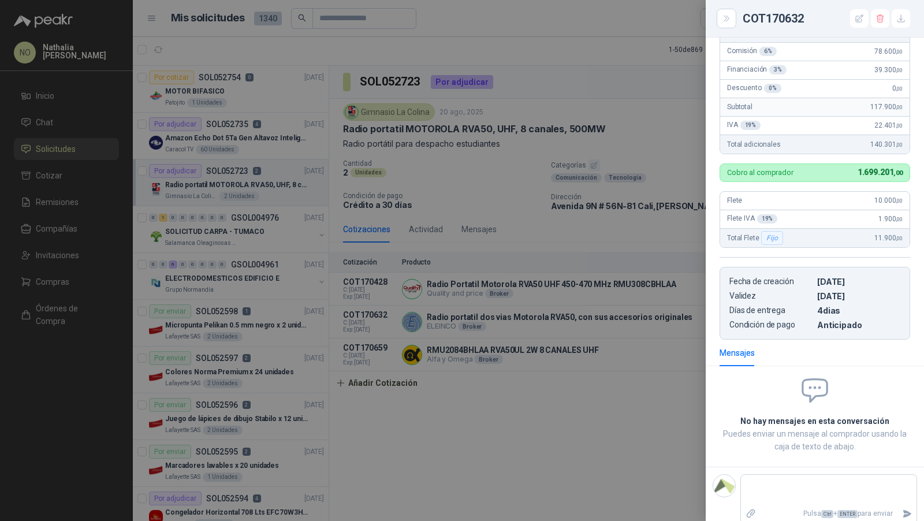
scroll to position [38, 0]
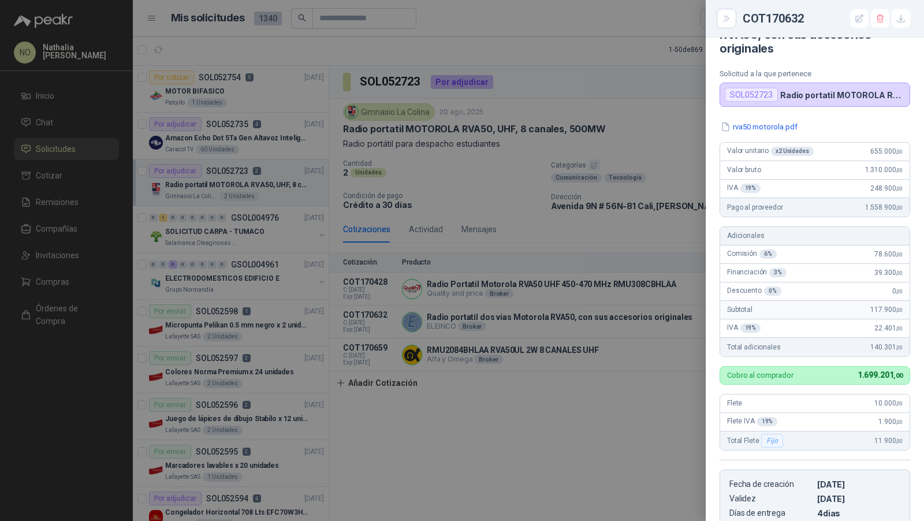
click at [614, 332] on div at bounding box center [462, 260] width 924 height 521
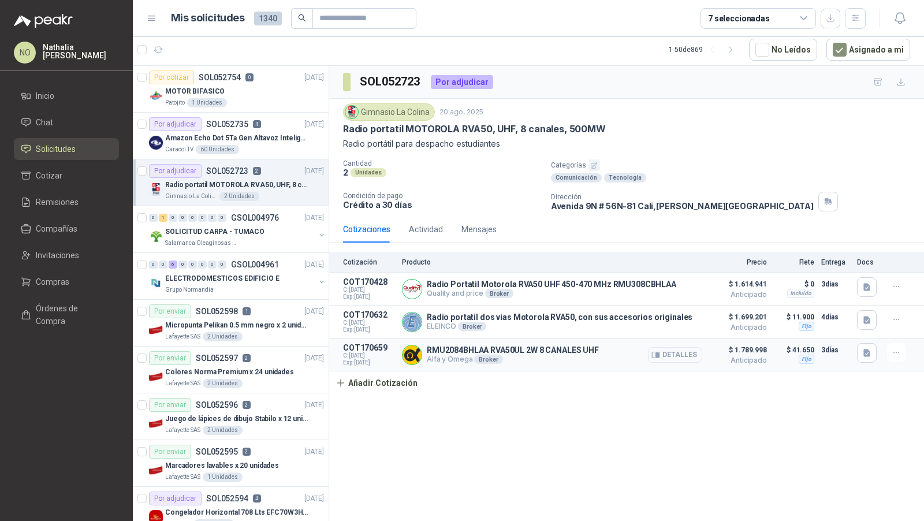
click at [674, 352] on button "Detalles" at bounding box center [675, 355] width 54 height 16
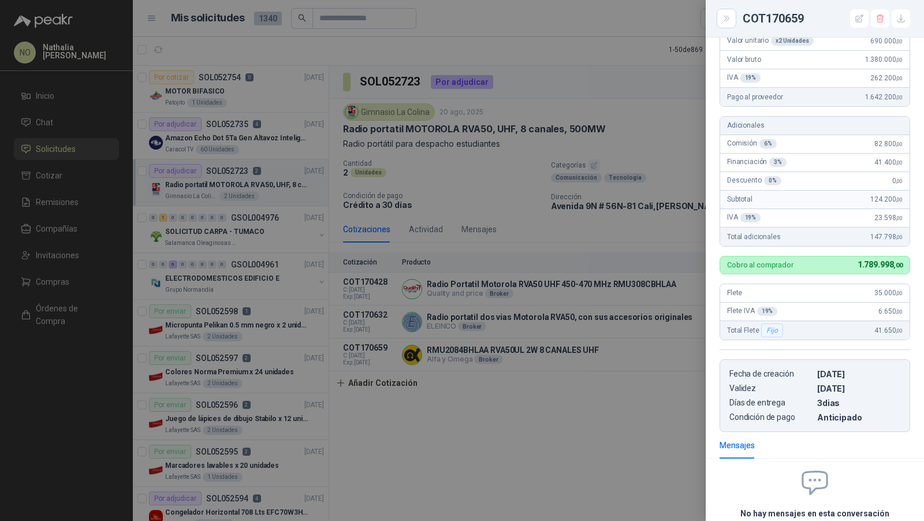
scroll to position [133, 0]
click at [403, 297] on div at bounding box center [462, 260] width 924 height 521
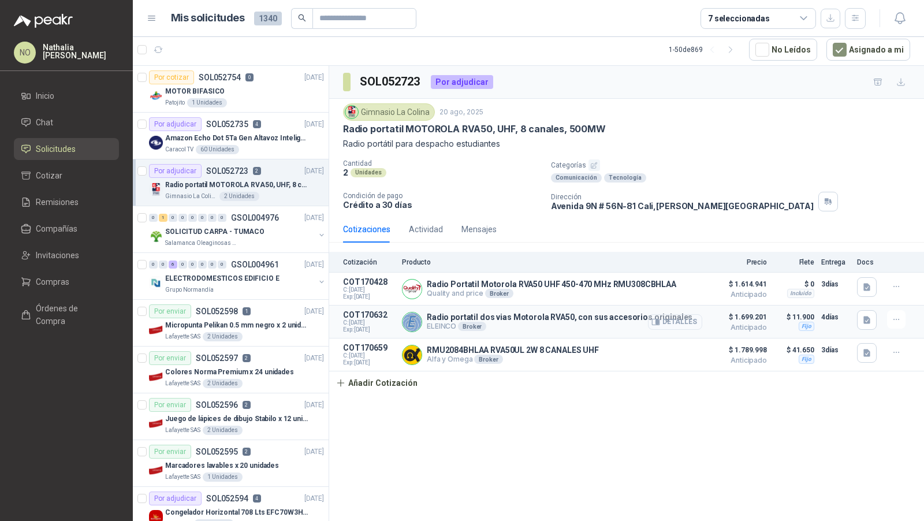
click at [668, 318] on button "Detalles" at bounding box center [675, 322] width 54 height 16
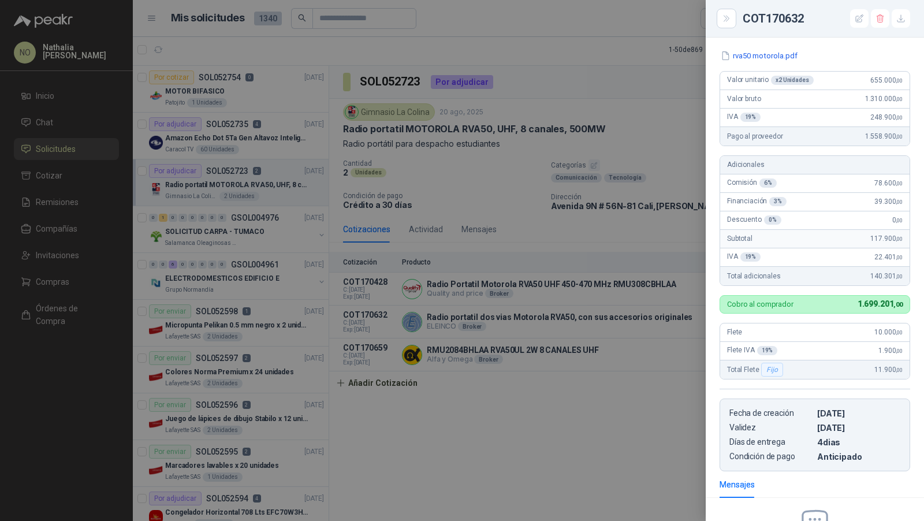
scroll to position [29, 0]
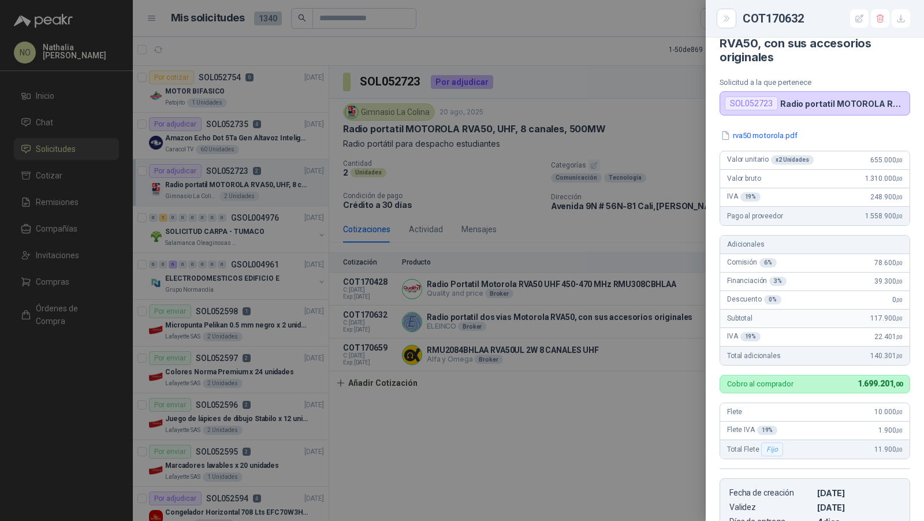
click at [504, 267] on div at bounding box center [462, 260] width 924 height 521
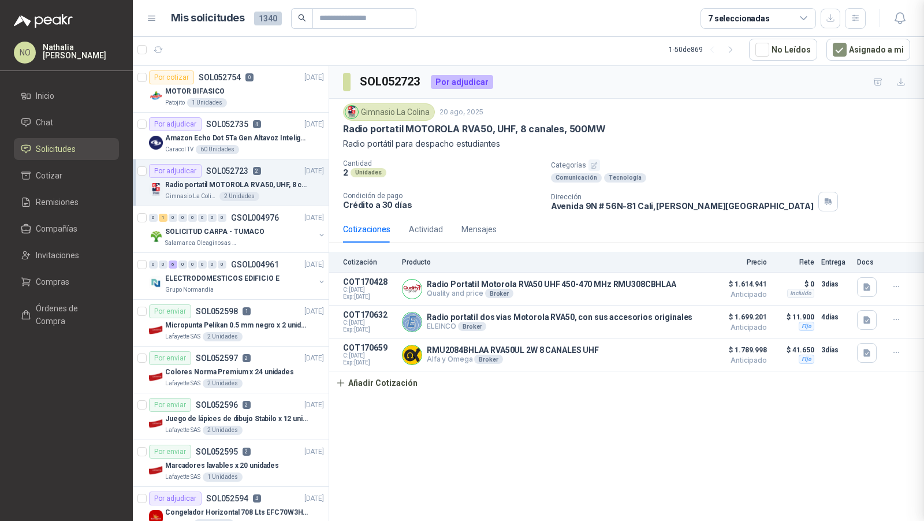
scroll to position [246, 0]
click at [270, 84] on div "MOTOR BIFASICO" at bounding box center [244, 91] width 159 height 14
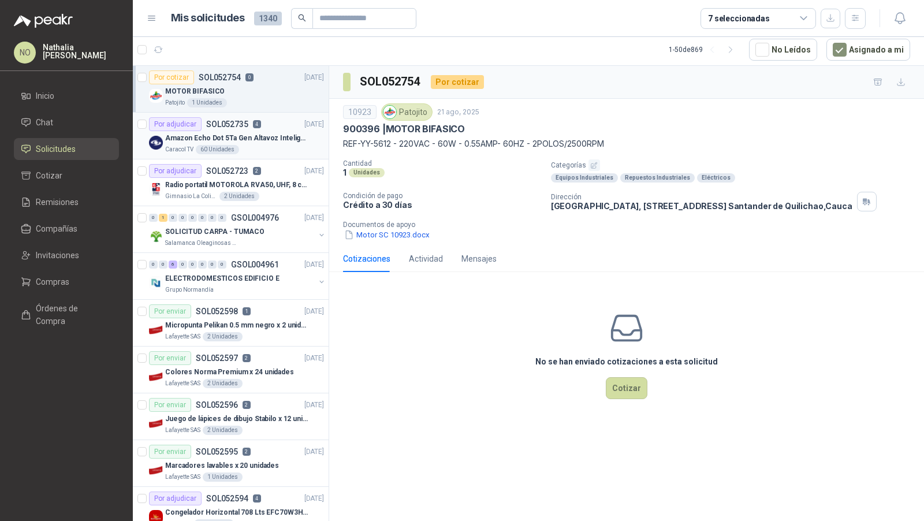
click at [252, 145] on div "Caracol TV 60 Unidades" at bounding box center [244, 149] width 159 height 9
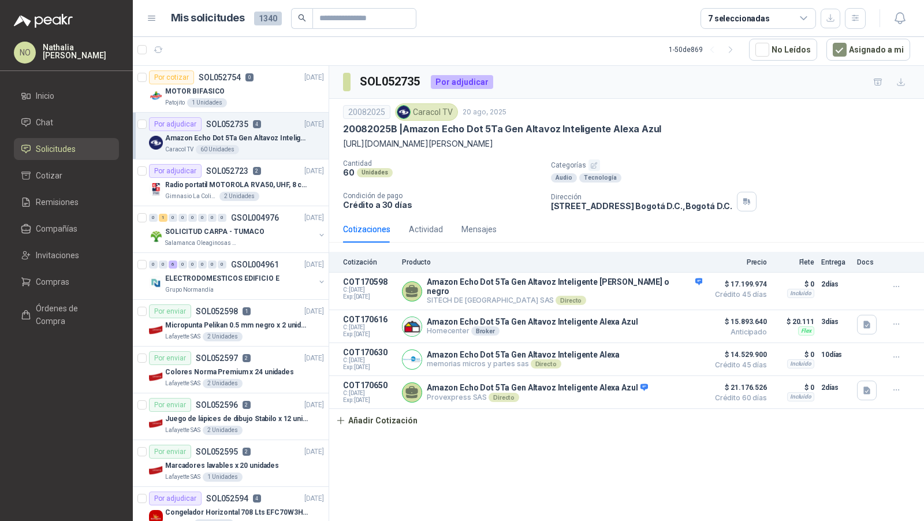
drag, startPoint x: 344, startPoint y: 144, endPoint x: 893, endPoint y: 147, distance: 549.7
click at [893, 147] on p "[URL][DOMAIN_NAME][PERSON_NAME]" at bounding box center [626, 143] width 567 height 13
click at [215, 129] on div "Por adjudicar SOL052735 4" at bounding box center [205, 124] width 112 height 14
click at [245, 183] on p "Radio portatil MOTOROLA RVA50, UHF, 8 canales, 500MW" at bounding box center [237, 185] width 144 height 11
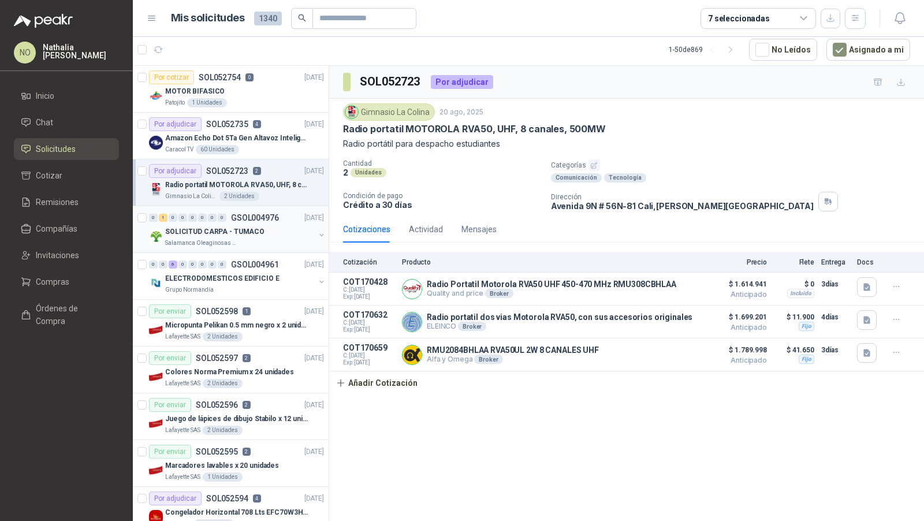
click at [270, 231] on div "SOLICITUD CARPA - TUMACO" at bounding box center [240, 232] width 150 height 14
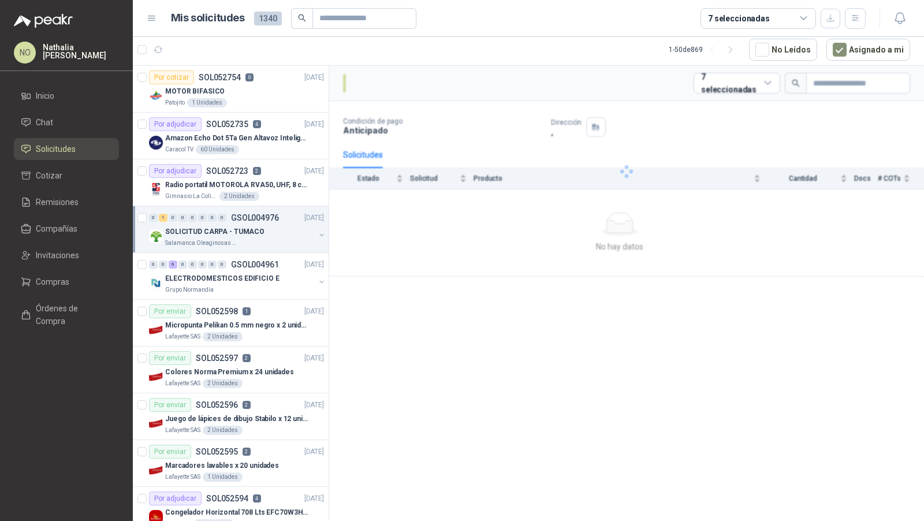
click at [270, 231] on div "SOLICITUD CARPA - TUMACO" at bounding box center [240, 232] width 150 height 14
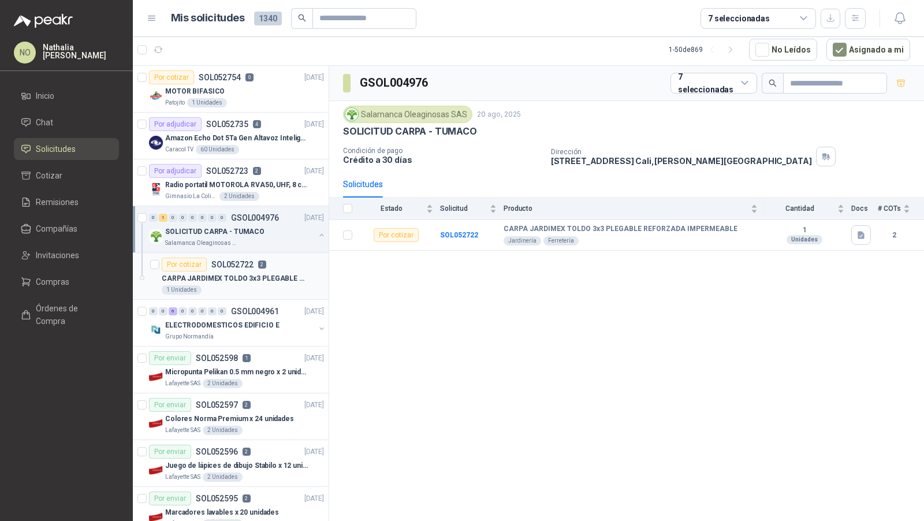
click at [258, 277] on p "CARPA JARDIMEX TOLDO 3x3 PLEGABLE REFORZADA IMPERMEABLE" at bounding box center [234, 278] width 144 height 11
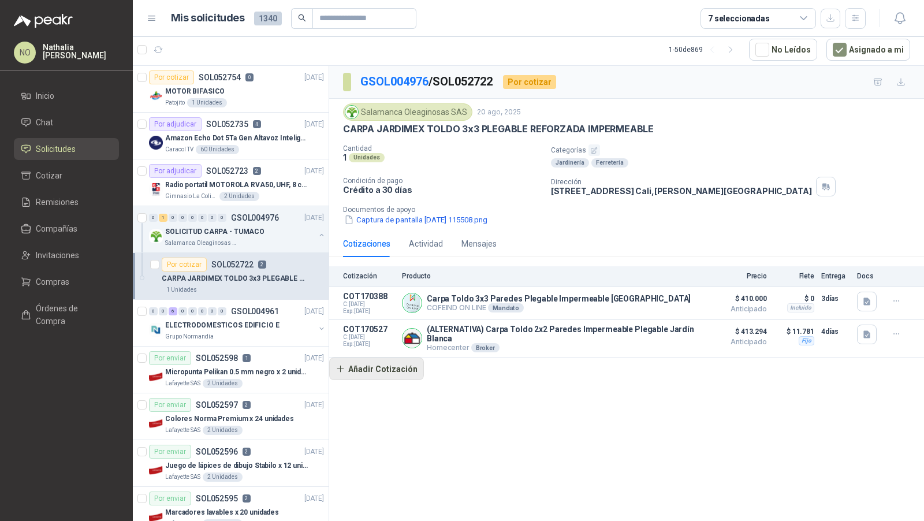
click at [389, 364] on button "Añadir Cotización" at bounding box center [376, 368] width 95 height 23
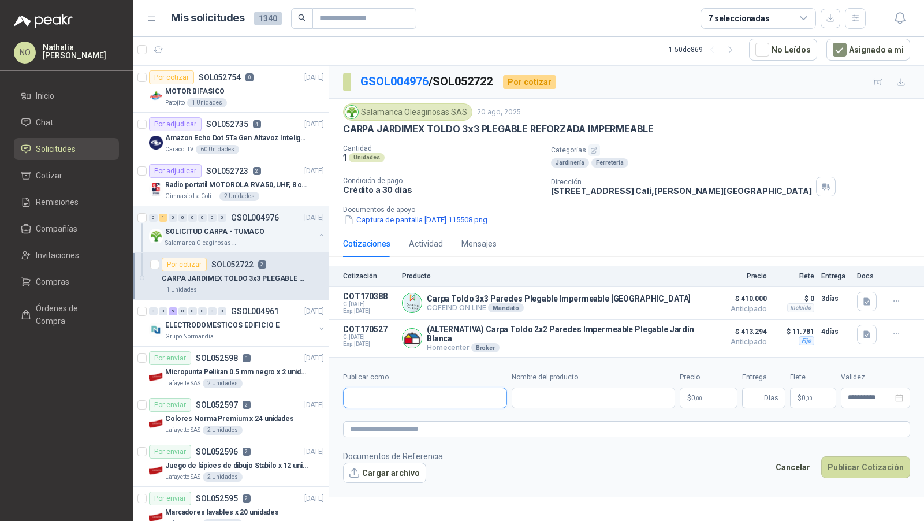
click at [389, 389] on input "Publicar como" at bounding box center [425, 398] width 163 height 20
click at [397, 423] on span "NIT : 800242106" at bounding box center [390, 426] width 41 height 6
click at [552, 393] on input "Nombre del producto" at bounding box center [594, 397] width 164 height 21
paste input "**********"
click at [517, 393] on input "**********" at bounding box center [594, 397] width 164 height 21
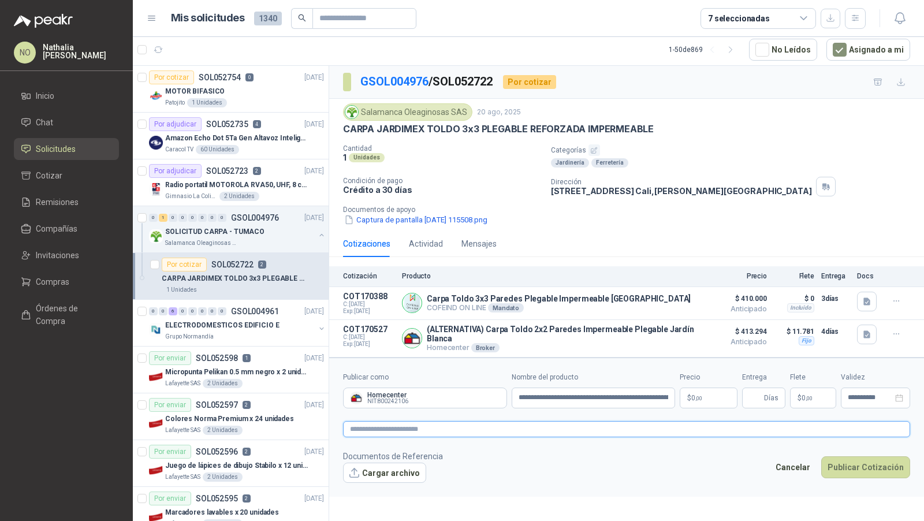
click at [502, 421] on textarea at bounding box center [626, 429] width 567 height 16
click at [719, 397] on p "$ 0 ,00" at bounding box center [709, 397] width 58 height 21
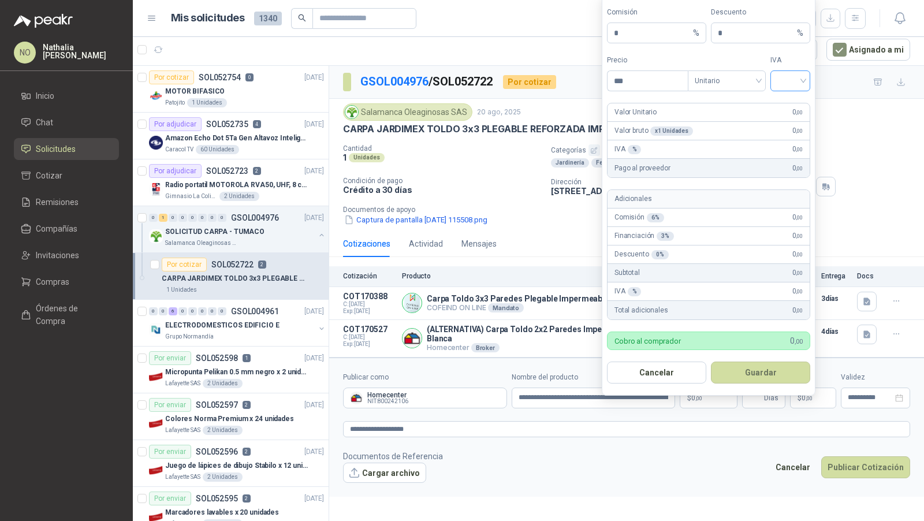
click at [788, 90] on span at bounding box center [790, 81] width 26 height 20
click at [788, 108] on div "19%" at bounding box center [790, 106] width 21 height 13
click at [715, 82] on span "Unitario" at bounding box center [727, 80] width 64 height 17
click at [728, 118] on div "Unitario con IVA" at bounding box center [726, 125] width 73 height 18
click at [657, 87] on input "***" at bounding box center [647, 81] width 80 height 20
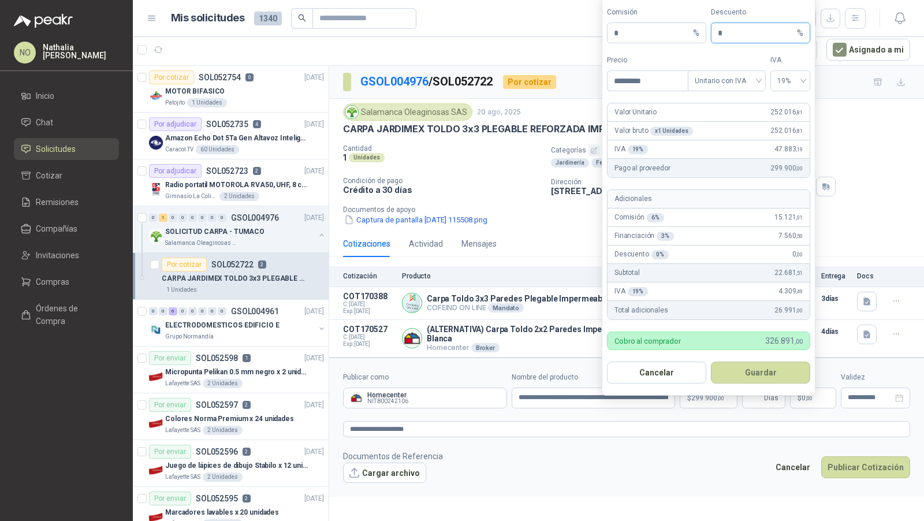
click at [736, 36] on input "*" at bounding box center [756, 33] width 77 height 20
click at [769, 368] on button "Guardar" at bounding box center [760, 372] width 99 height 22
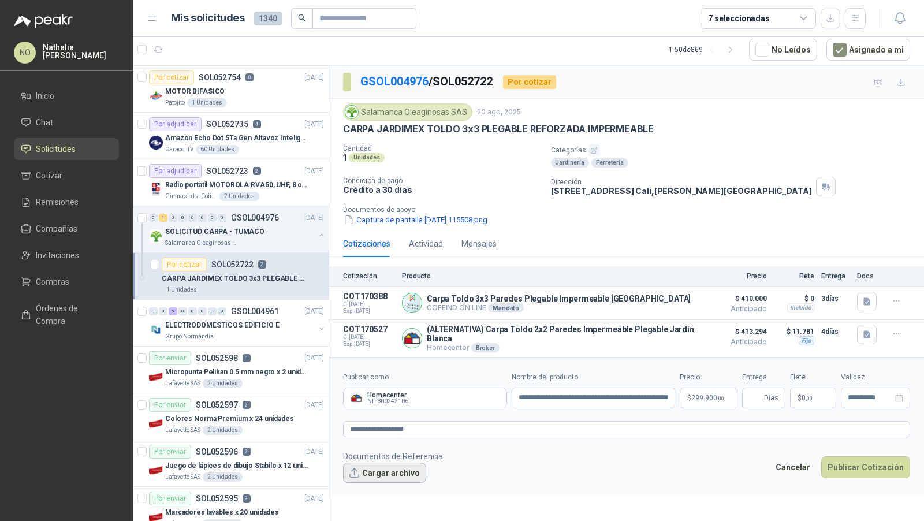
click at [395, 463] on button "Cargar archivo" at bounding box center [384, 473] width 83 height 21
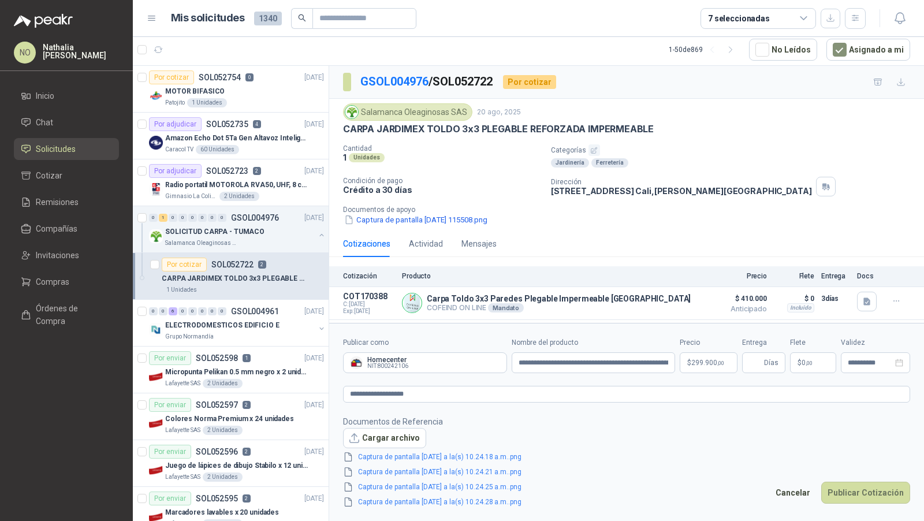
click at [380, 437] on button "Cargar archivo" at bounding box center [384, 438] width 83 height 21
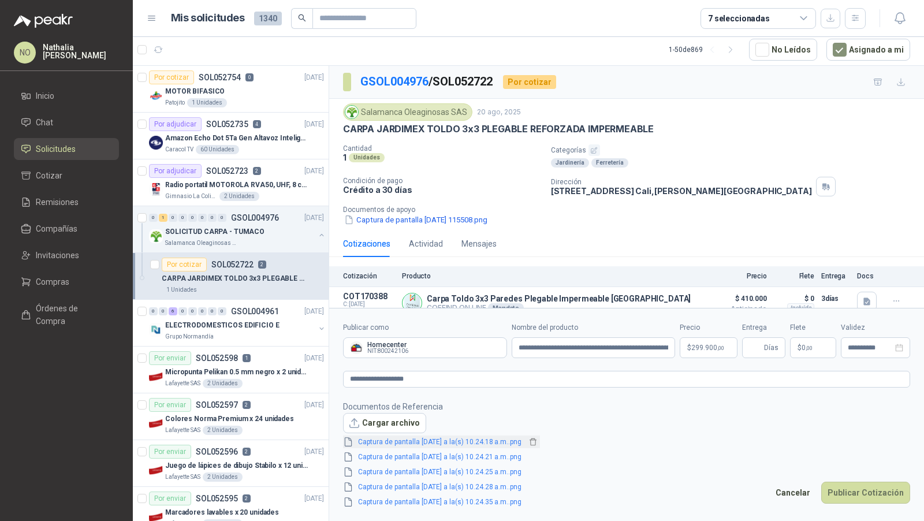
click at [495, 441] on link "Captura de pantalla [DATE] a la(s) 10.24.18 a.m..png" at bounding box center [439, 442] width 173 height 11
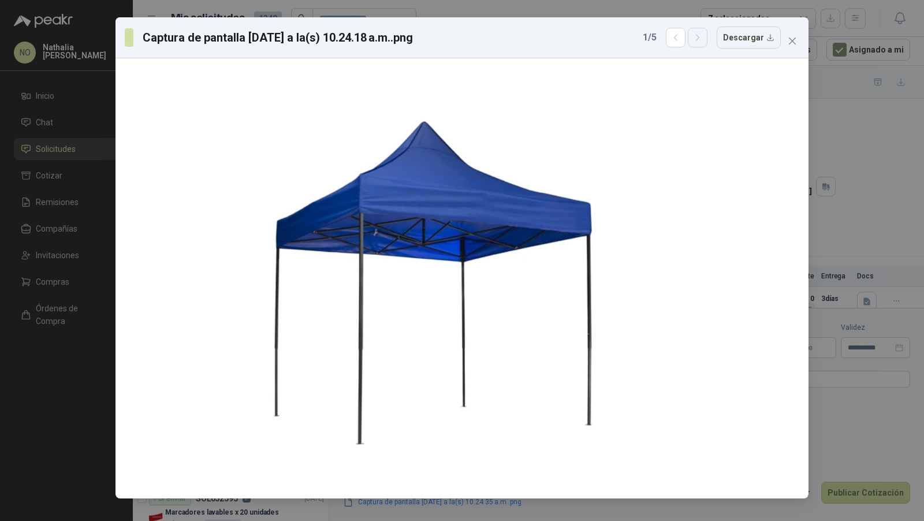
click at [703, 39] on icon "button" at bounding box center [698, 38] width 10 height 10
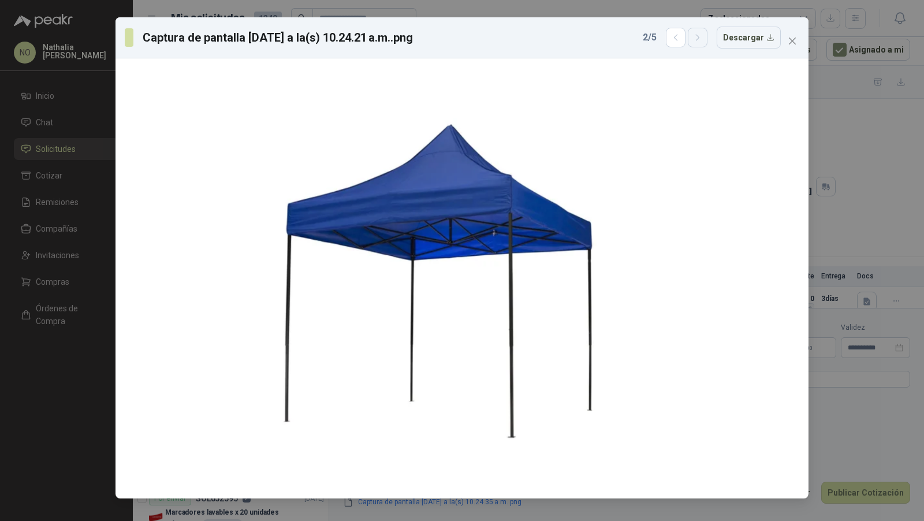
click at [703, 39] on icon "button" at bounding box center [698, 38] width 10 height 10
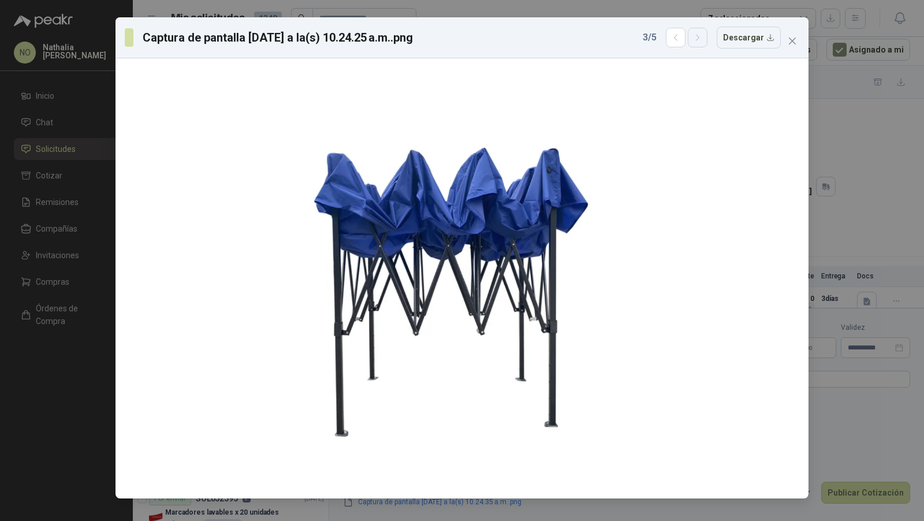
click at [703, 39] on icon "button" at bounding box center [698, 38] width 10 height 10
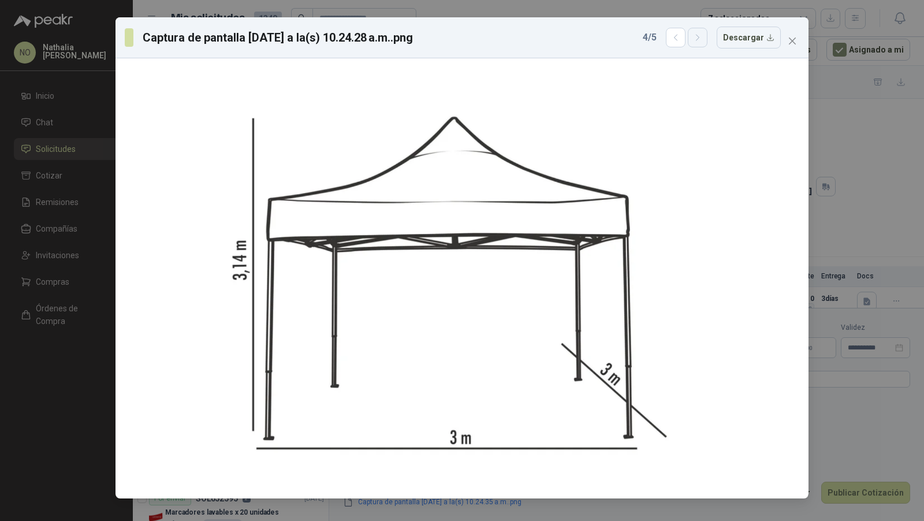
click at [703, 39] on icon "button" at bounding box center [698, 38] width 10 height 10
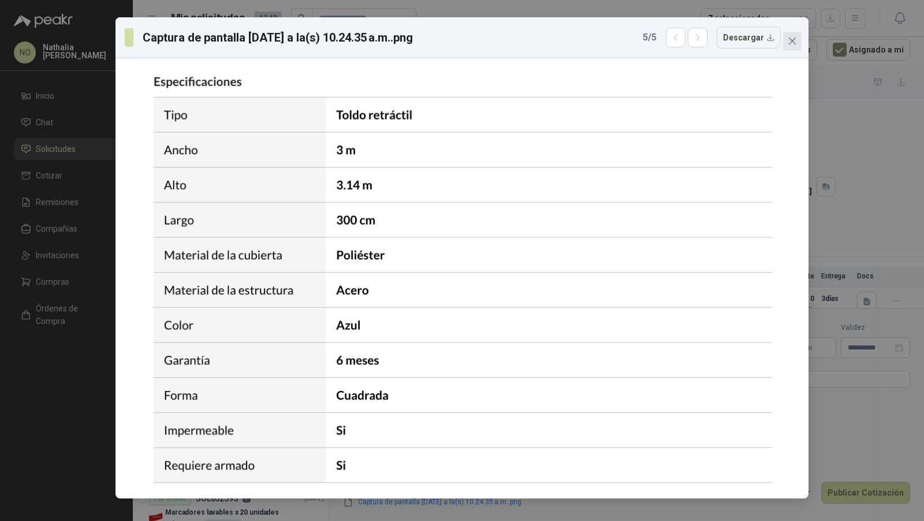
click at [791, 40] on icon "close" at bounding box center [792, 41] width 7 height 7
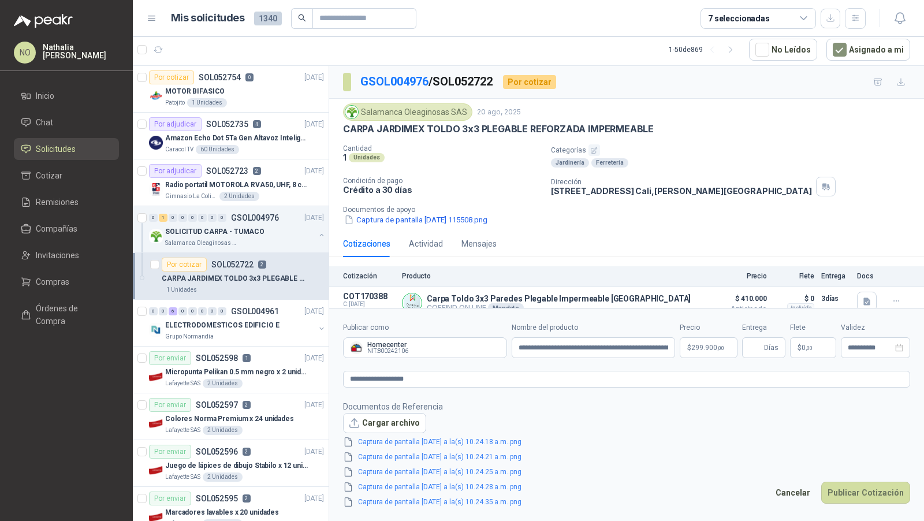
click at [812, 347] on span ",00" at bounding box center [809, 348] width 7 height 6
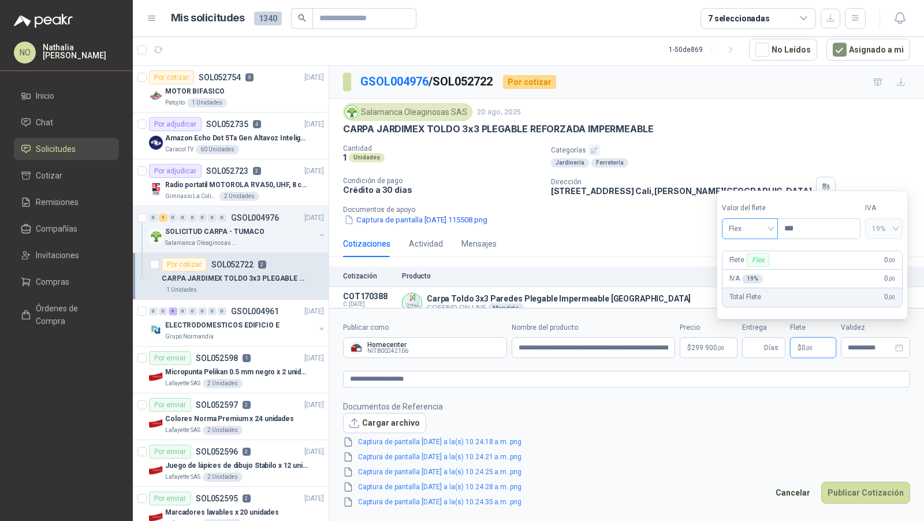
click at [741, 223] on span "Flex" at bounding box center [750, 228] width 42 height 17
click at [749, 286] on div "Fijo" at bounding box center [749, 290] width 39 height 13
click at [816, 225] on input "***" at bounding box center [819, 229] width 82 height 20
click at [858, 355] on div "**********" at bounding box center [875, 347] width 69 height 21
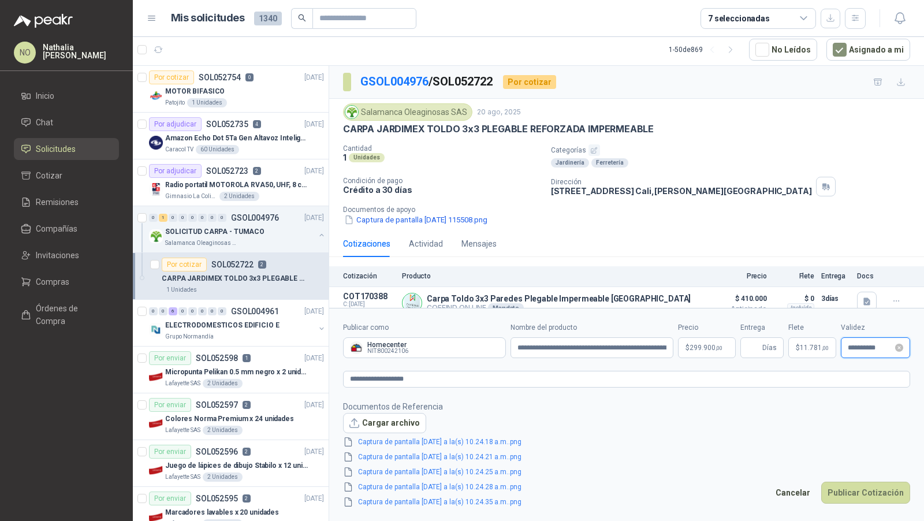
click at [873, 346] on input "**********" at bounding box center [870, 348] width 45 height 8
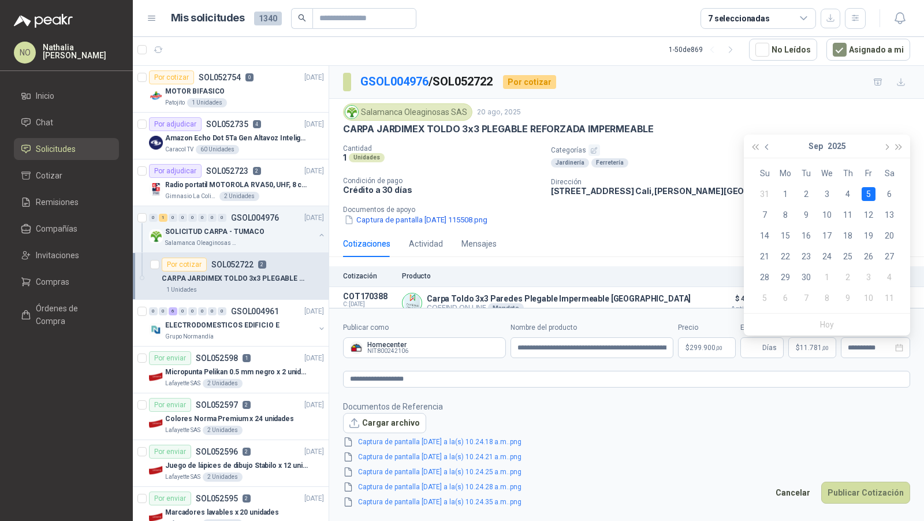
click at [767, 141] on button "button" at bounding box center [767, 146] width 13 height 23
click at [830, 277] on div "27" at bounding box center [827, 277] width 14 height 14
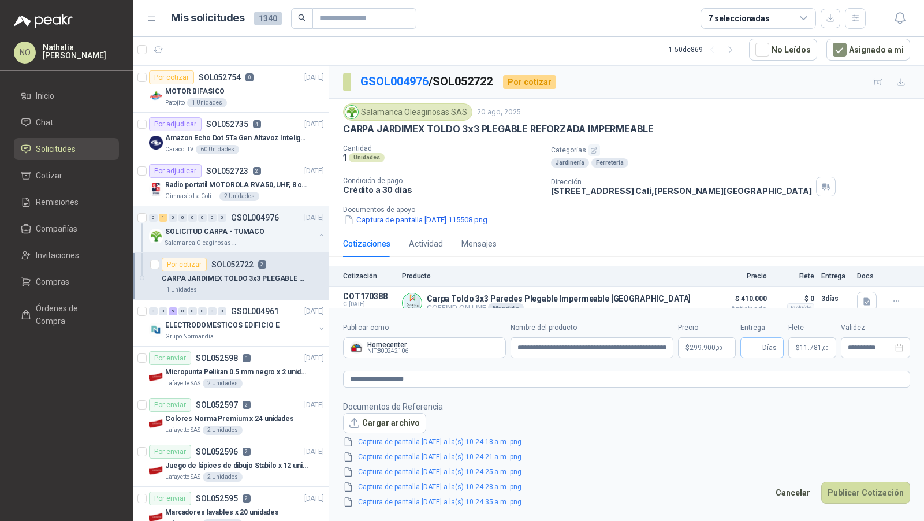
click at [743, 345] on span "Días" at bounding box center [761, 347] width 43 height 21
click at [717, 413] on footer "Documentos de Referencia Cargar archivo Captura de pantalla [DATE] a la(s) 10.2…" at bounding box center [626, 454] width 567 height 109
click at [848, 484] on button "Publicar Cotización" at bounding box center [865, 493] width 89 height 22
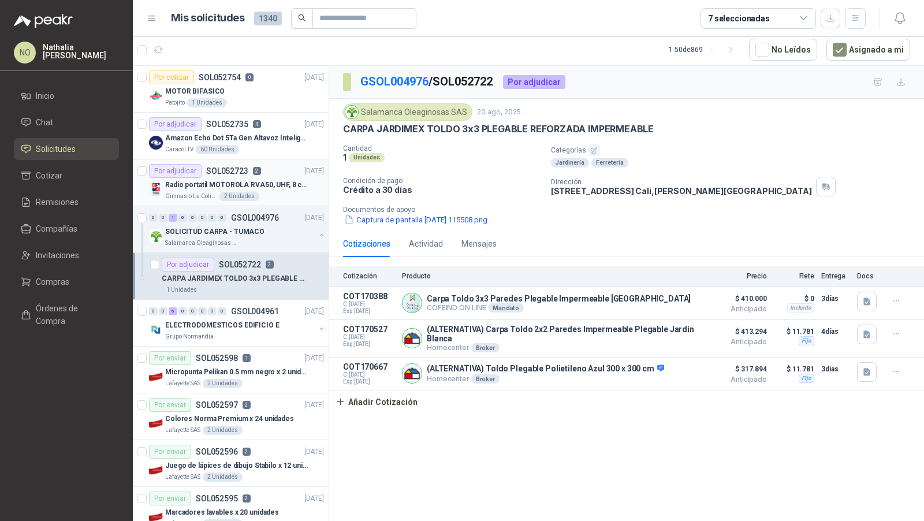
click at [250, 195] on div "2 Unidades" at bounding box center [239, 196] width 40 height 9
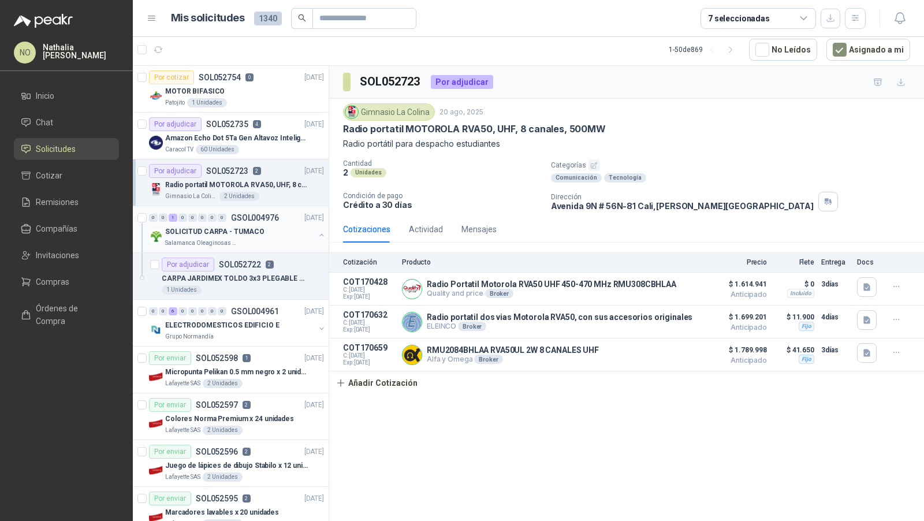
click at [256, 230] on p "SOLICITUD CARPA - TUMACO" at bounding box center [214, 231] width 99 height 11
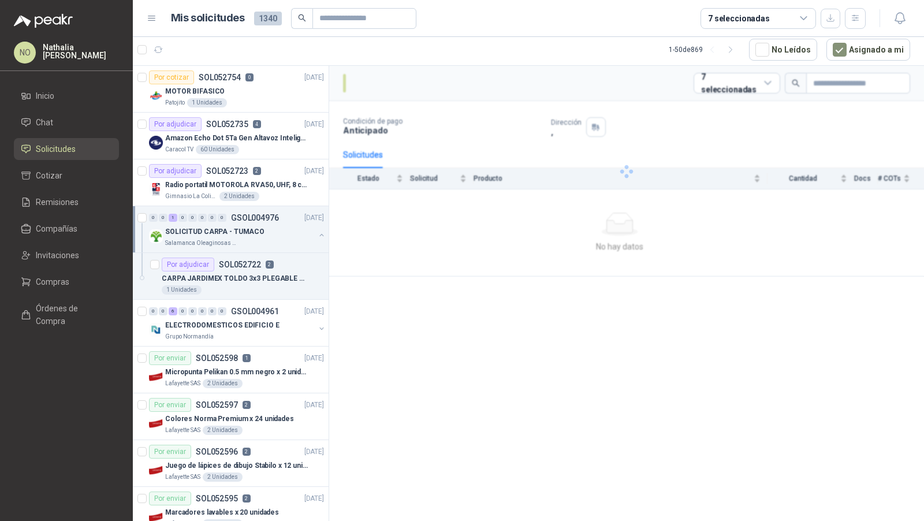
click at [256, 230] on p "SOLICITUD CARPA - TUMACO" at bounding box center [214, 231] width 99 height 11
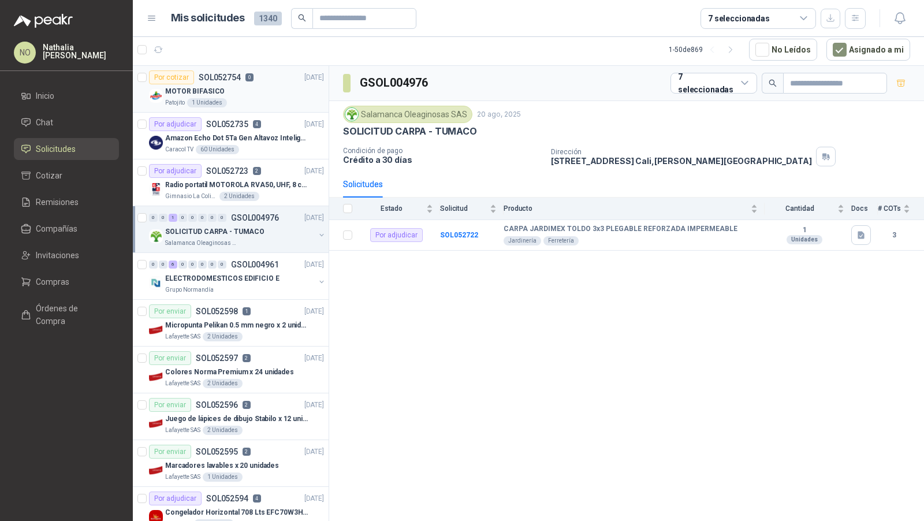
click at [262, 95] on div "MOTOR BIFASICO" at bounding box center [244, 91] width 159 height 14
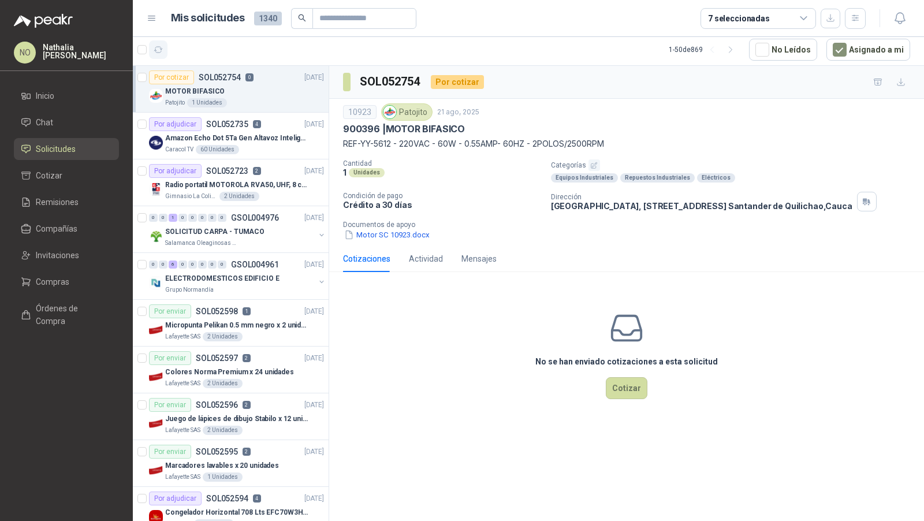
click at [165, 46] on button "button" at bounding box center [158, 49] width 18 height 18
click at [285, 137] on p "Amazon Echo Dot 5Ta Gen Altavoz Inteligente Alexa Azul" at bounding box center [237, 138] width 144 height 11
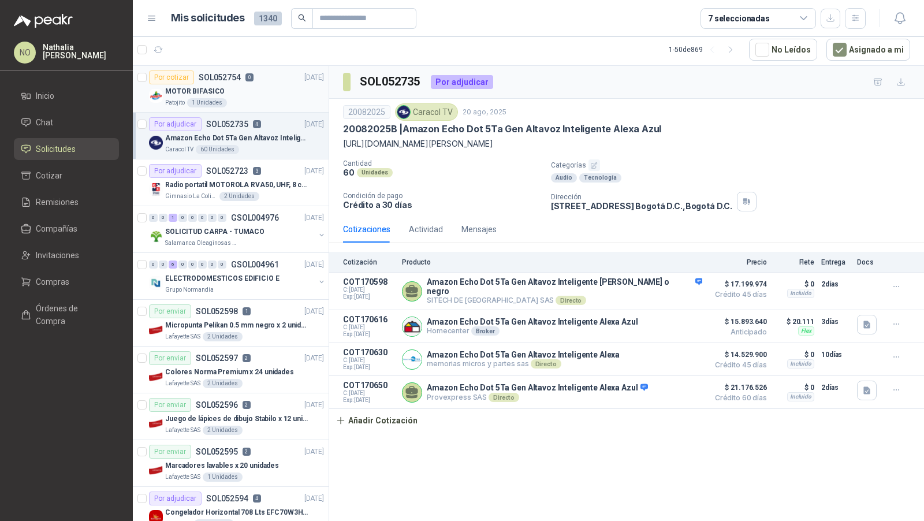
click at [244, 88] on div "MOTOR BIFASICO" at bounding box center [244, 91] width 159 height 14
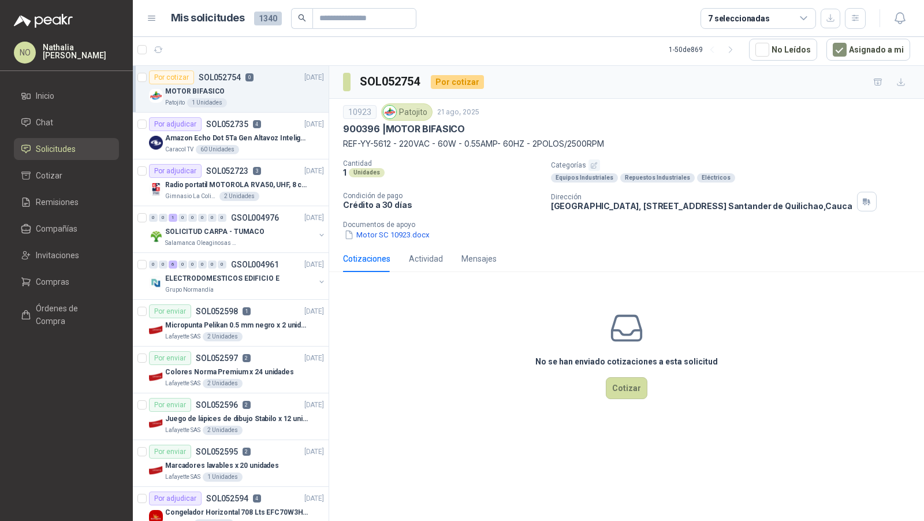
click at [244, 88] on div "MOTOR BIFASICO" at bounding box center [244, 91] width 159 height 14
drag, startPoint x: 388, startPoint y: 125, endPoint x: 394, endPoint y: 139, distance: 14.7
click at [394, 139] on div "10923 Patojito [DATE] 900396 | MOTOR BIFASICO REF-YY-5612 - 220VAC - 60W - 0.55…" at bounding box center [626, 126] width 567 height 47
click at [238, 151] on div "Caracol TV 60 Unidades" at bounding box center [244, 149] width 159 height 9
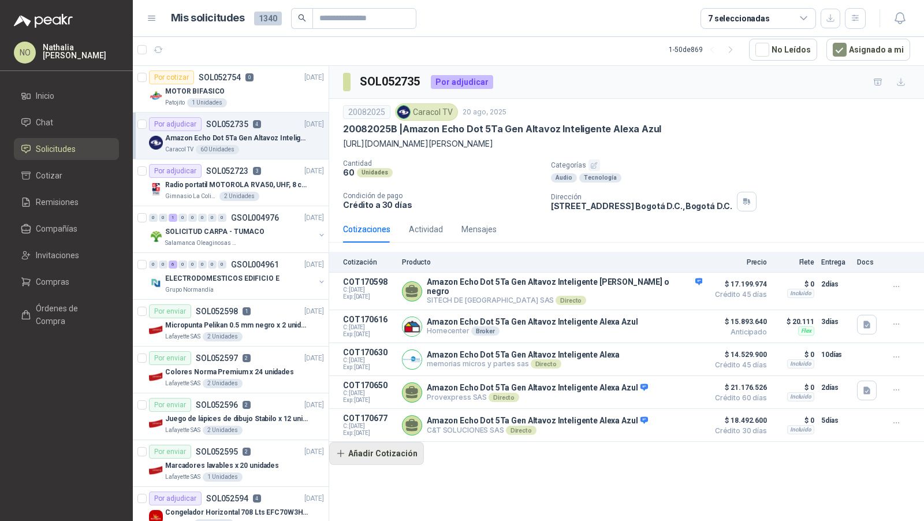
click at [351, 442] on button "Añadir Cotización" at bounding box center [376, 453] width 95 height 23
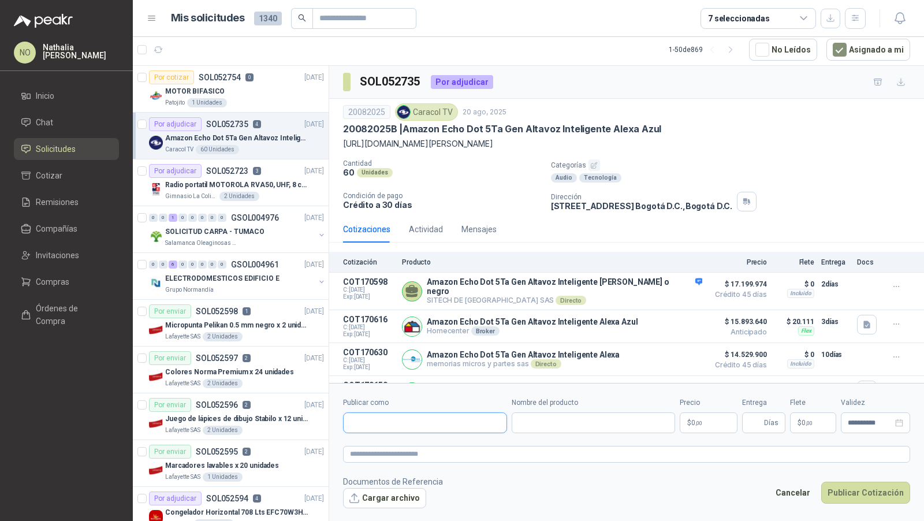
click at [385, 423] on input "Publicar como" at bounding box center [425, 423] width 163 height 20
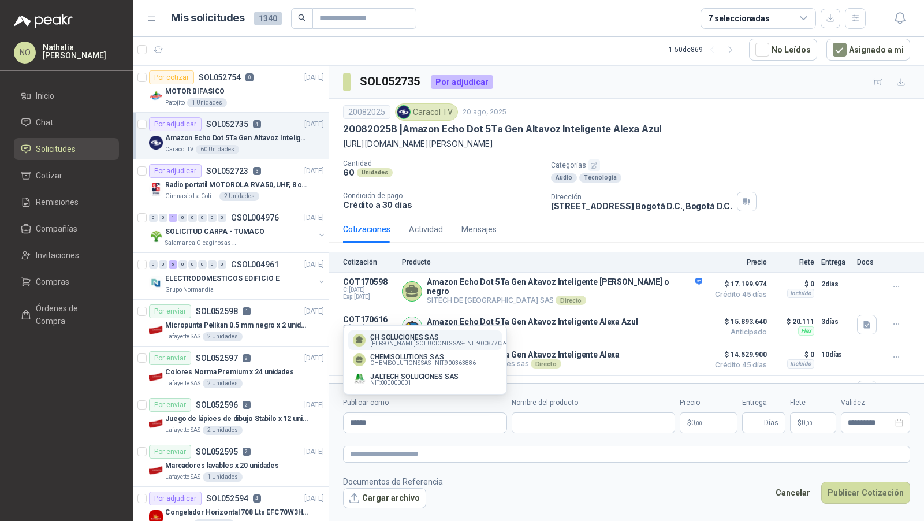
click at [450, 334] on p "CH SOLUCIONES SAS" at bounding box center [438, 337] width 137 height 7
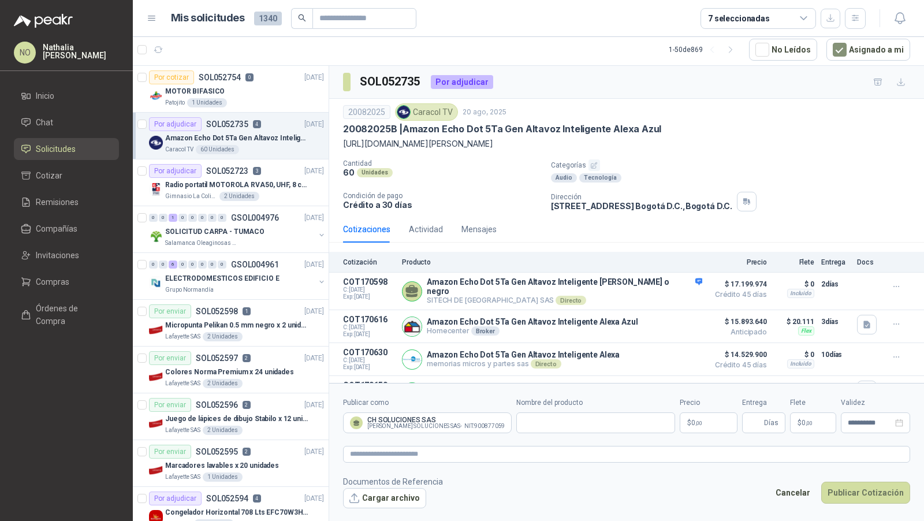
click at [693, 416] on p "$ 0 ,00" at bounding box center [709, 422] width 58 height 21
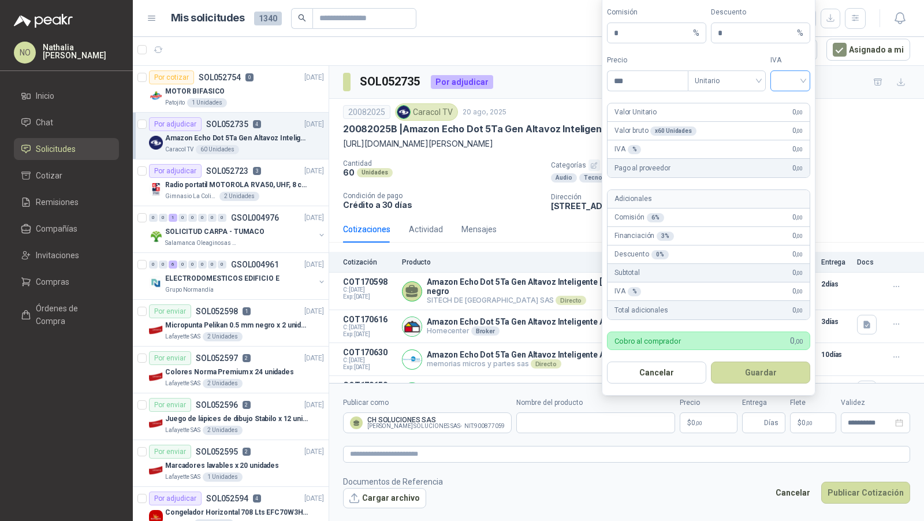
click at [797, 88] on input "search" at bounding box center [790, 79] width 26 height 17
click at [796, 103] on div "19%" at bounding box center [790, 106] width 21 height 13
click at [736, 80] on span "Unitario" at bounding box center [727, 80] width 64 height 17
click at [733, 132] on div "Unitario con IVA" at bounding box center [726, 125] width 59 height 13
click at [648, 84] on input "***" at bounding box center [647, 81] width 80 height 20
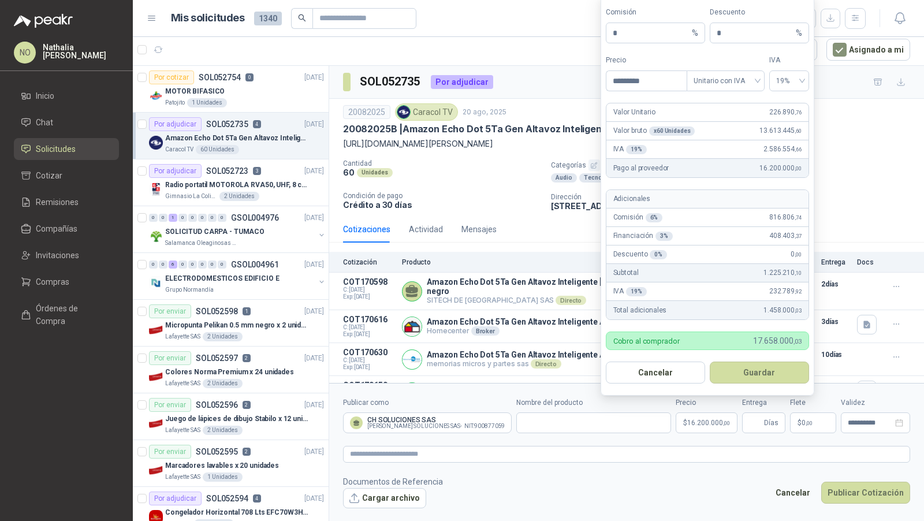
click at [710, 464] on form "**********" at bounding box center [626, 452] width 595 height 139
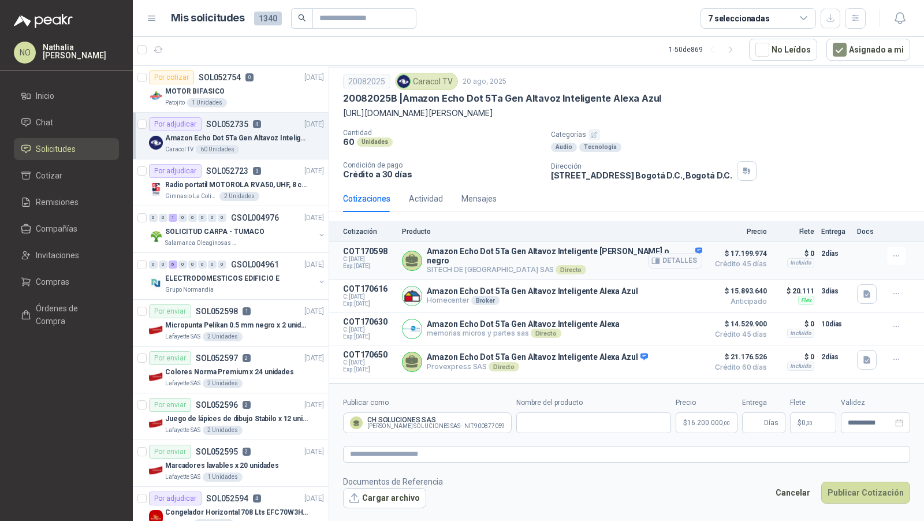
scroll to position [51, 0]
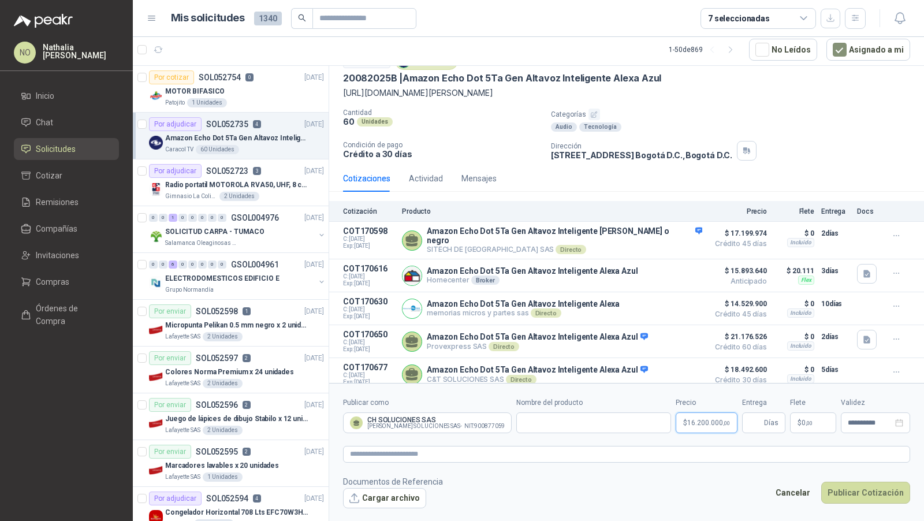
click at [706, 419] on span "16.200.000 ,00" at bounding box center [708, 422] width 43 height 7
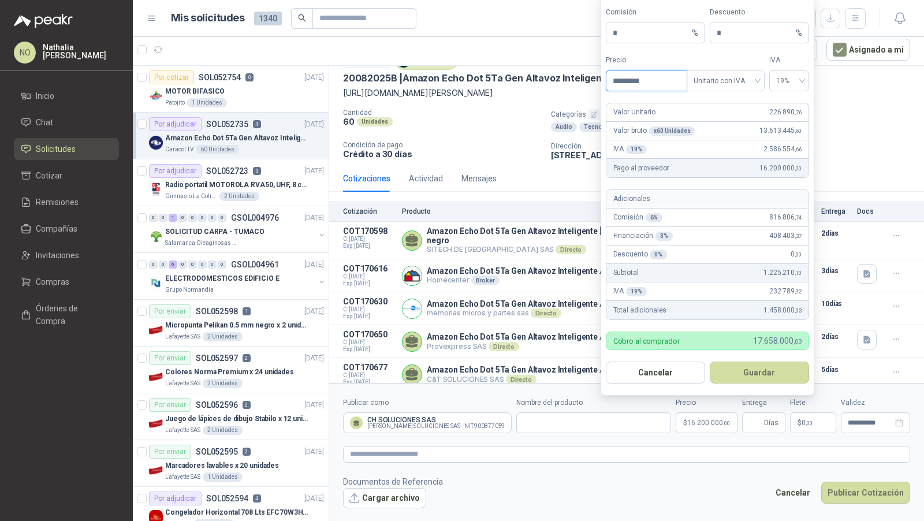
click at [662, 90] on input "*********" at bounding box center [646, 81] width 80 height 20
click at [635, 480] on footer "Documentos de Referencia Cargar archivo Cancelar Publicar Cotización" at bounding box center [626, 491] width 567 height 33
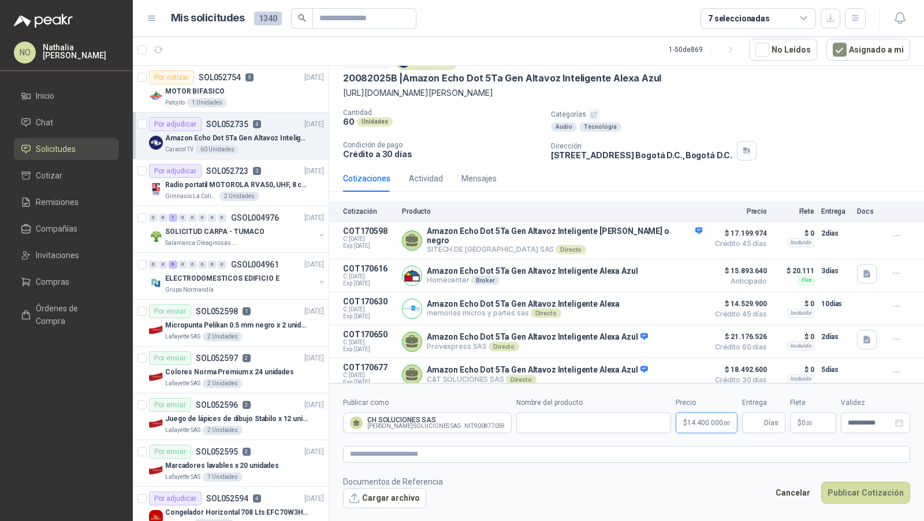
click at [702, 424] on span "14.400.000 ,00" at bounding box center [708, 422] width 43 height 7
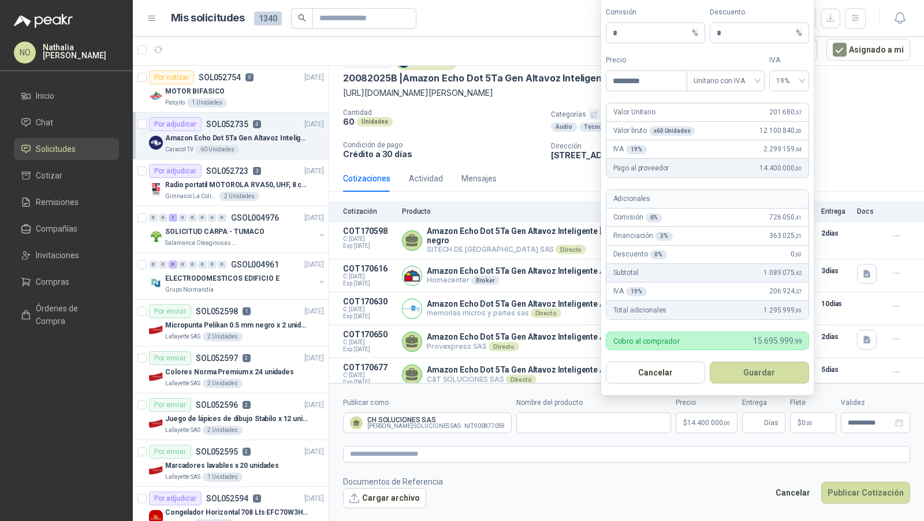
click at [693, 494] on footer "Documentos de Referencia Cargar archivo Cancelar Publicar Cotización" at bounding box center [626, 491] width 567 height 33
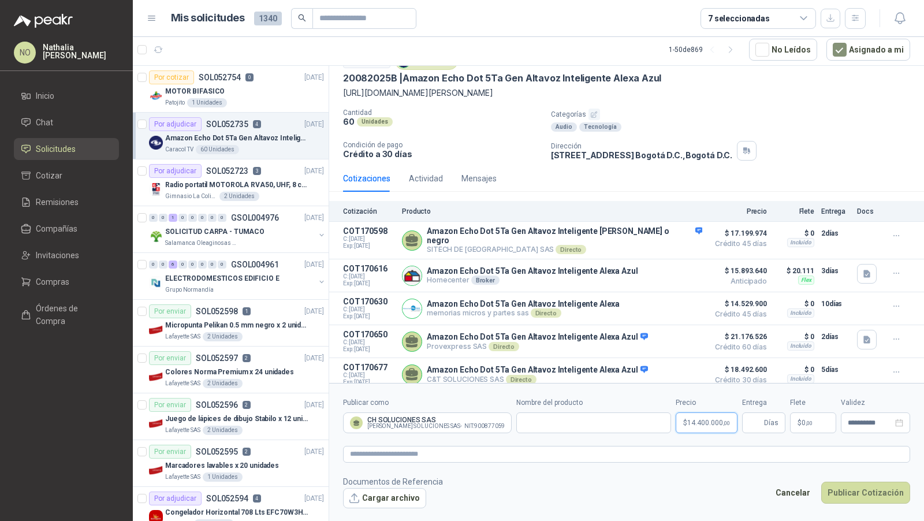
click at [696, 413] on p "$ 14.400.000 ,00" at bounding box center [707, 422] width 62 height 21
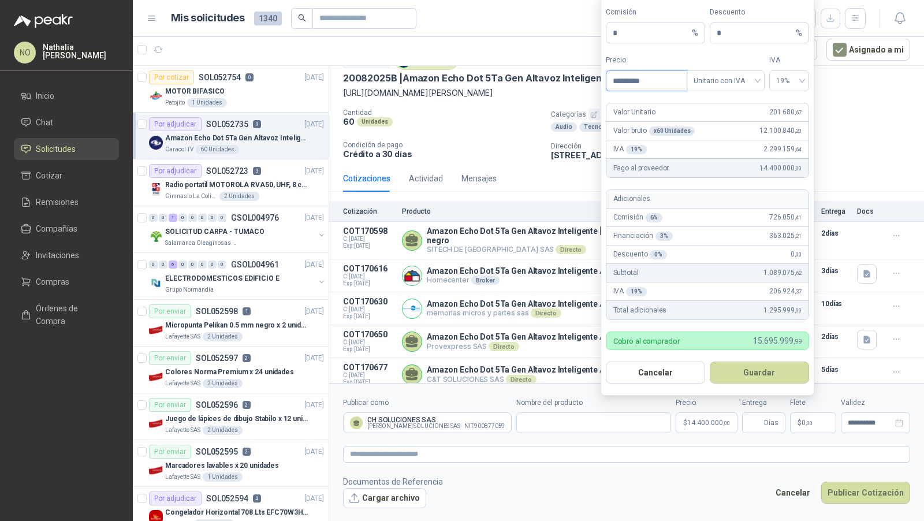
click at [657, 87] on input "*********" at bounding box center [646, 81] width 80 height 20
click at [664, 485] on footer "Documentos de Referencia Cargar archivo Cancelar Publicar Cotización" at bounding box center [626, 491] width 567 height 33
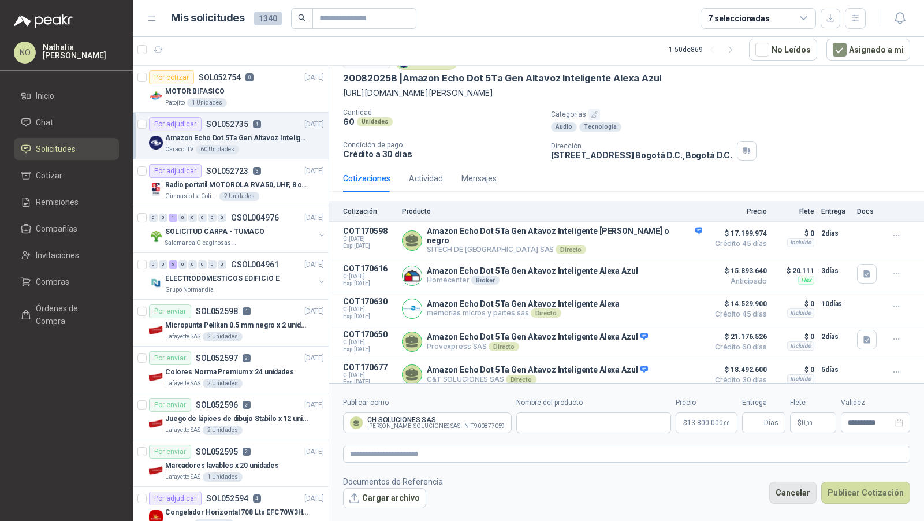
click at [797, 482] on button "Cancelar" at bounding box center [792, 493] width 47 height 22
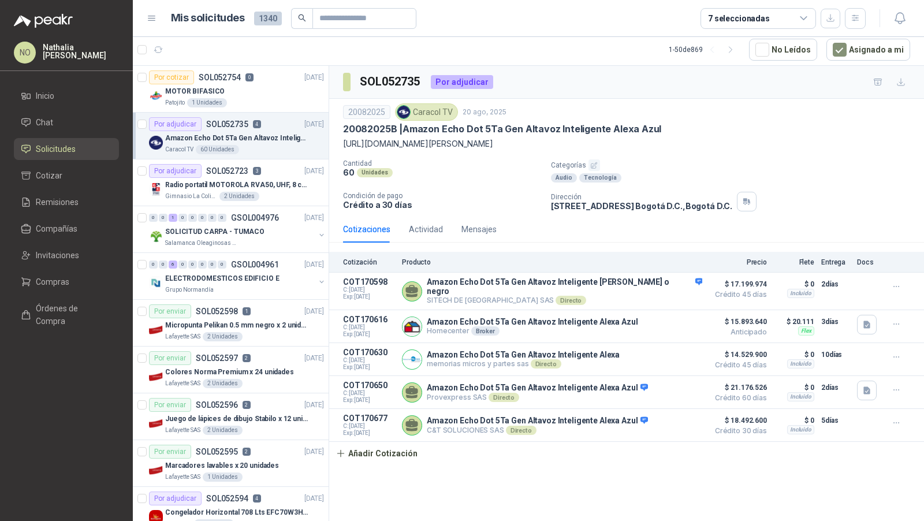
scroll to position [0, 0]
click at [857, 13] on button "button" at bounding box center [855, 18] width 21 height 21
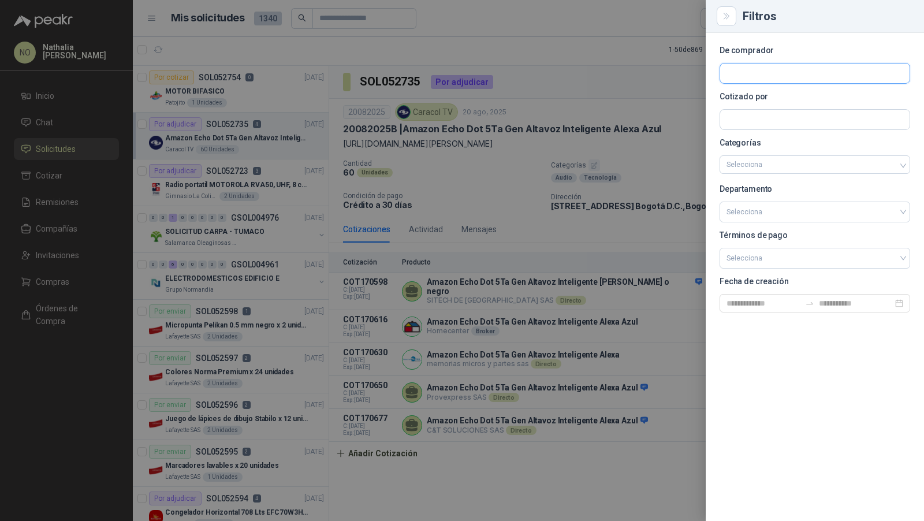
click at [758, 69] on input "text" at bounding box center [814, 74] width 189 height 20
click at [754, 96] on p "Colegio Bennett" at bounding box center [806, 98] width 119 height 7
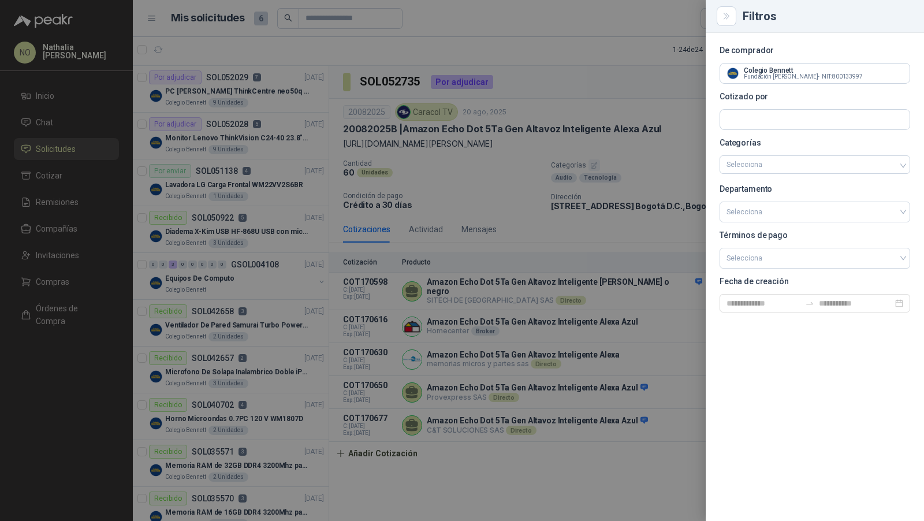
click at [247, 90] on div at bounding box center [462, 260] width 924 height 521
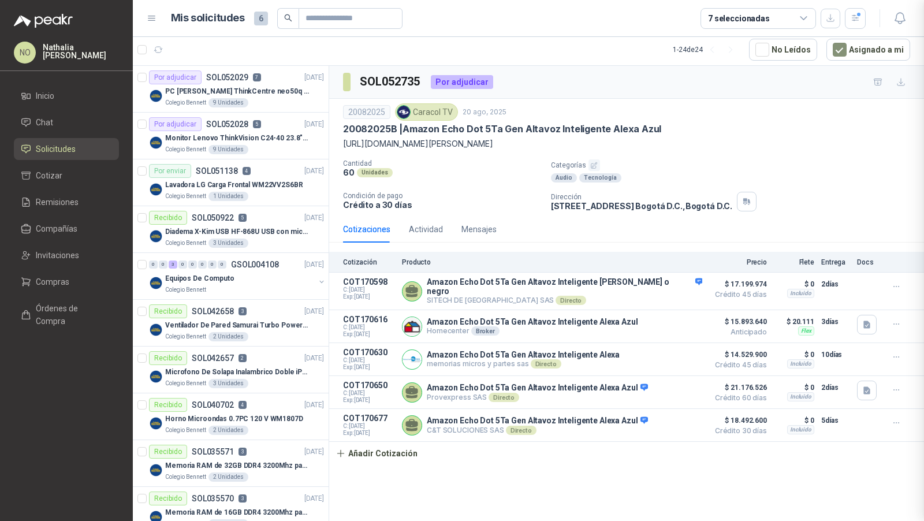
click at [247, 90] on p "PC [PERSON_NAME] ThinkCentre neo50q Gen 4 Core i5 16Gb 512Gb SSD Win 11 Pro 3YW…" at bounding box center [237, 91] width 144 height 11
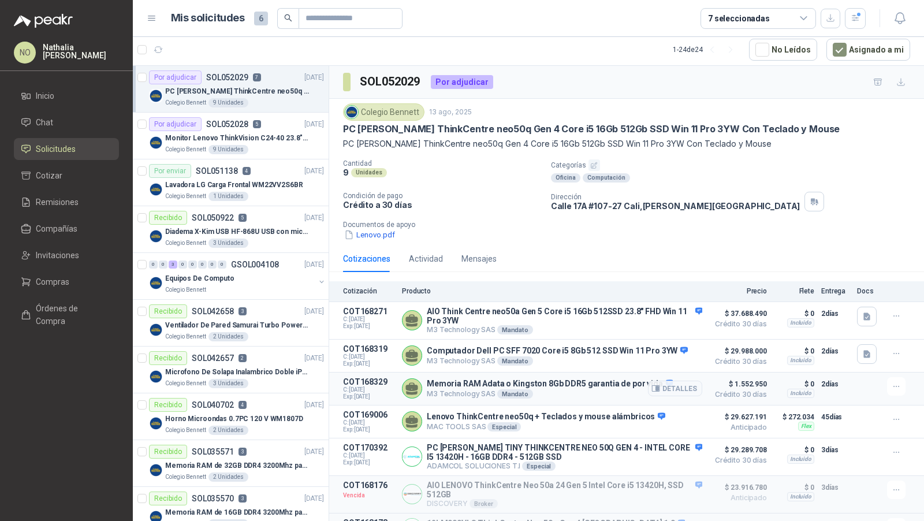
scroll to position [42, 0]
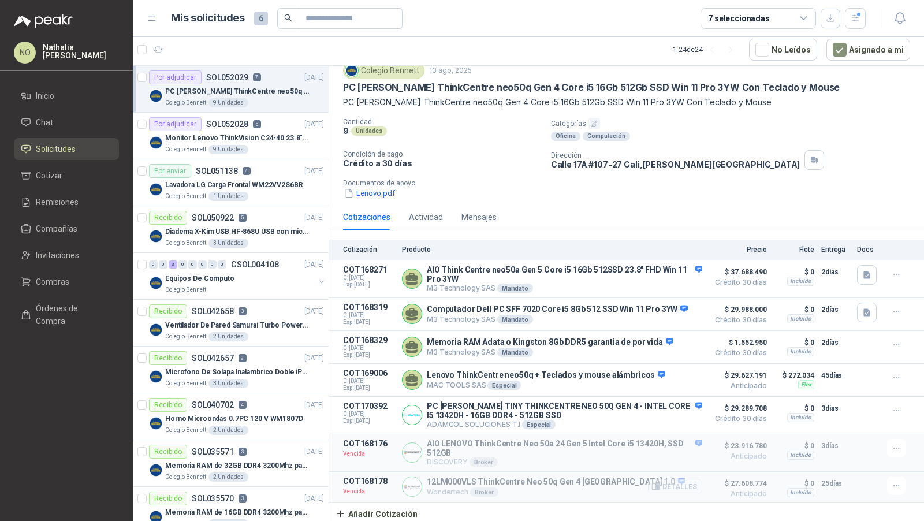
click at [668, 479] on button "Detalles" at bounding box center [675, 487] width 54 height 16
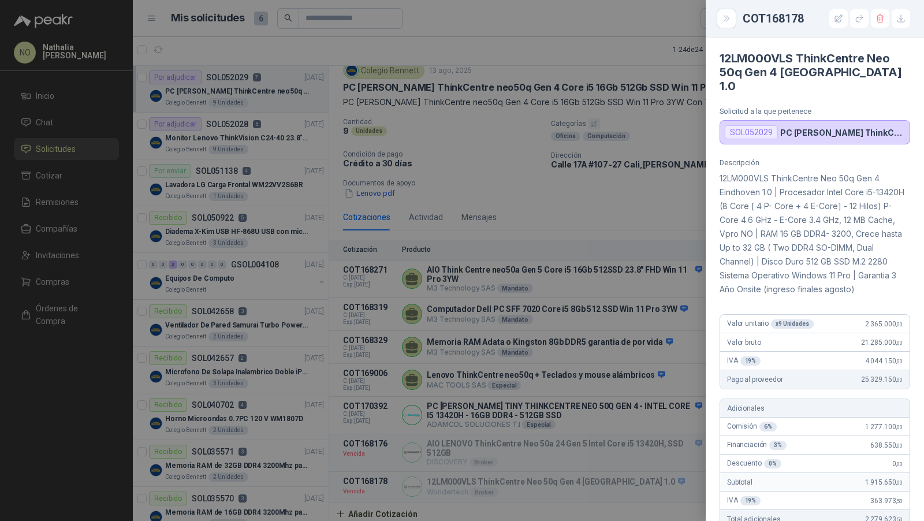
scroll to position [367, 0]
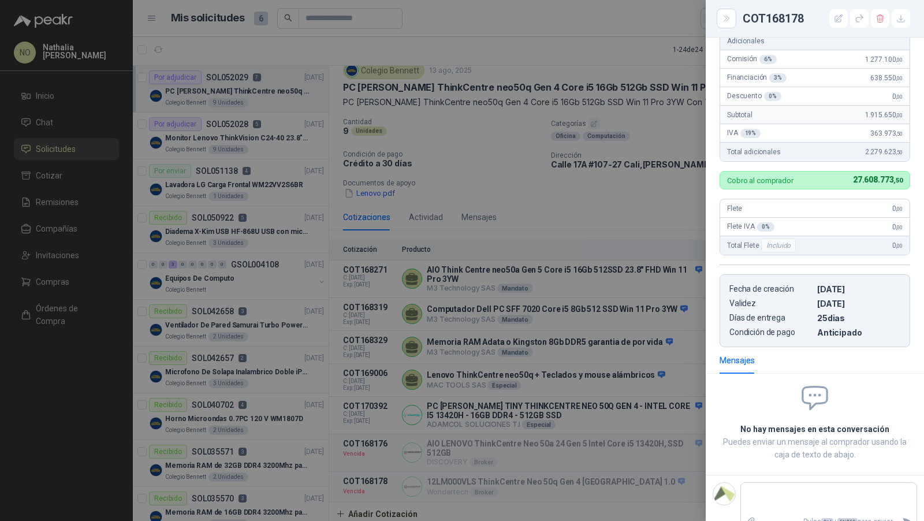
click at [627, 369] on div at bounding box center [462, 260] width 924 height 521
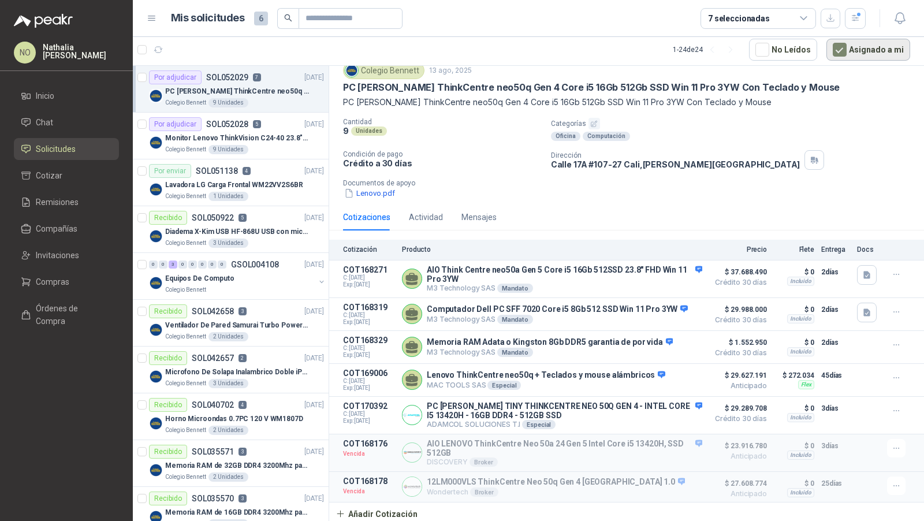
click at [852, 48] on button "Asignado a mi" at bounding box center [868, 50] width 84 height 22
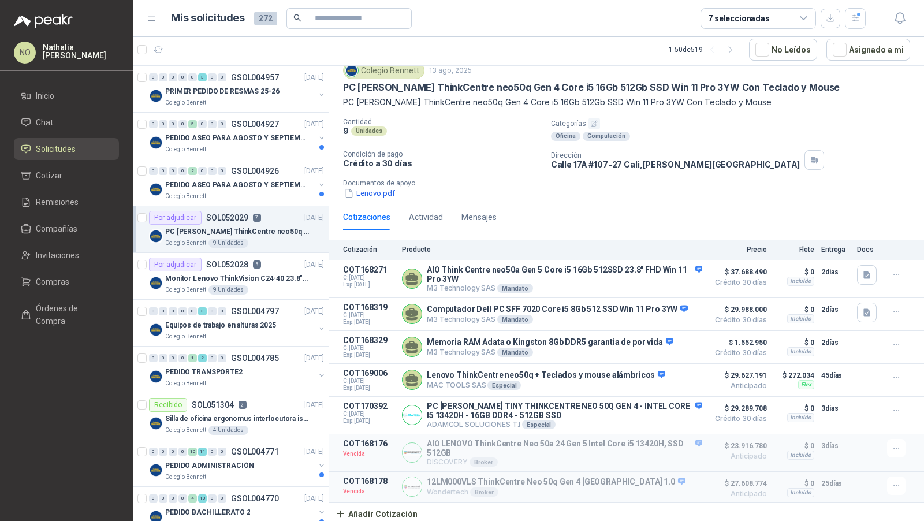
click at [857, 30] on header "Mis solicitudes 272 7 seleccionadas" at bounding box center [528, 18] width 791 height 37
click at [856, 23] on icon "button" at bounding box center [856, 18] width 10 height 10
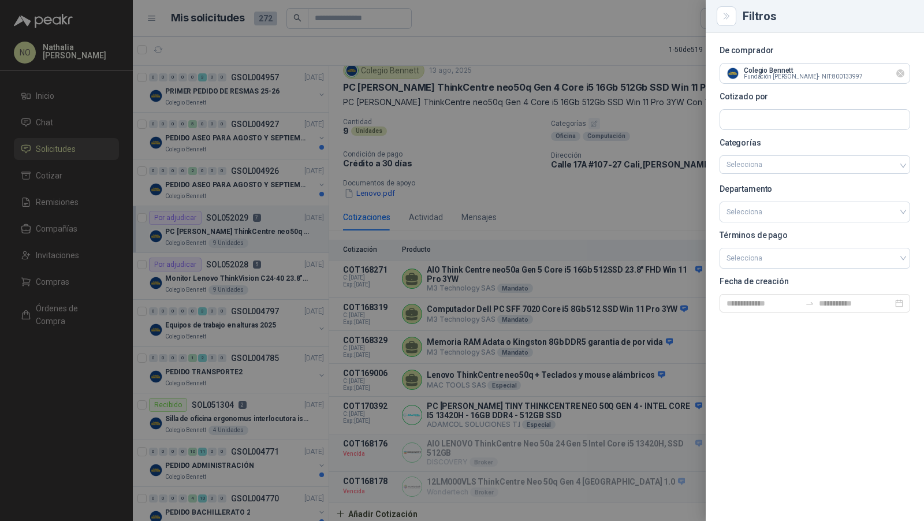
click at [903, 73] on icon "Limpiar" at bounding box center [901, 74] width 10 height 10
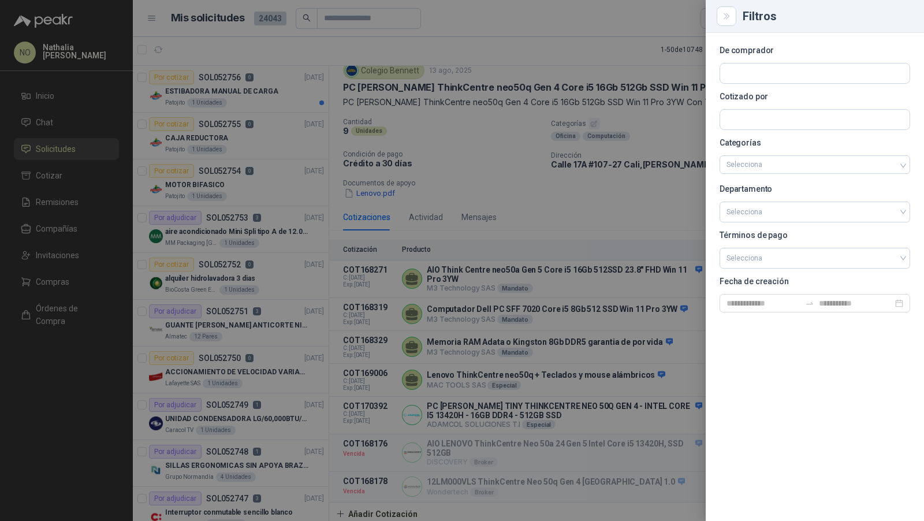
click at [271, 169] on div at bounding box center [462, 260] width 924 height 521
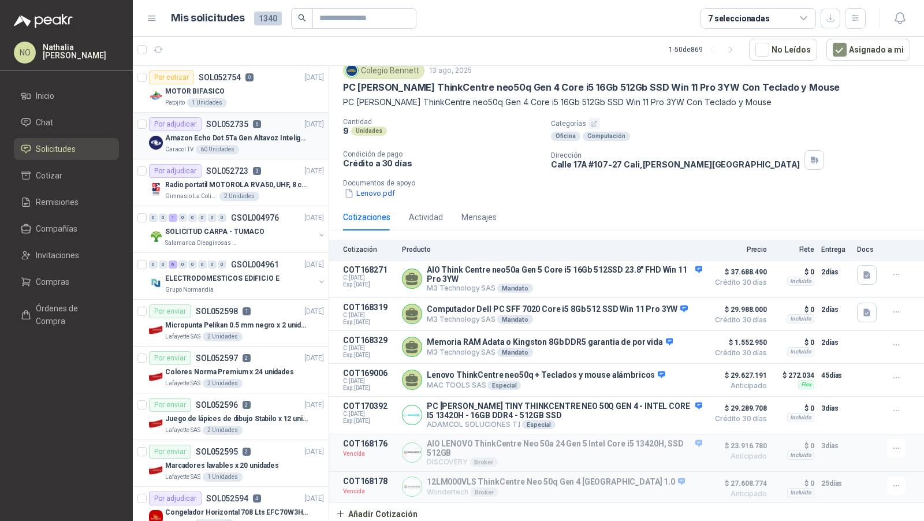
click at [253, 133] on p "Amazon Echo Dot 5Ta Gen Altavoz Inteligente Alexa Azul" at bounding box center [237, 138] width 144 height 11
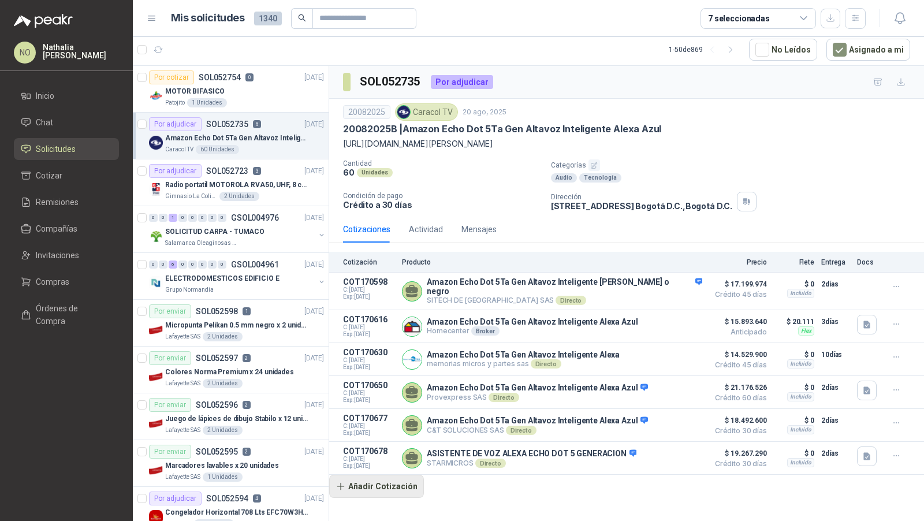
click at [380, 481] on button "Añadir Cotización" at bounding box center [376, 486] width 95 height 23
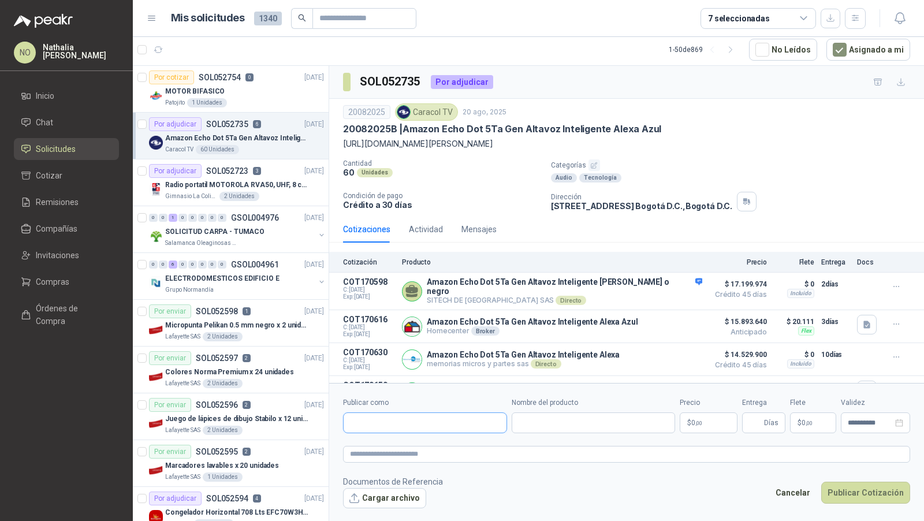
click at [412, 427] on input "Publicar como" at bounding box center [425, 423] width 163 height 20
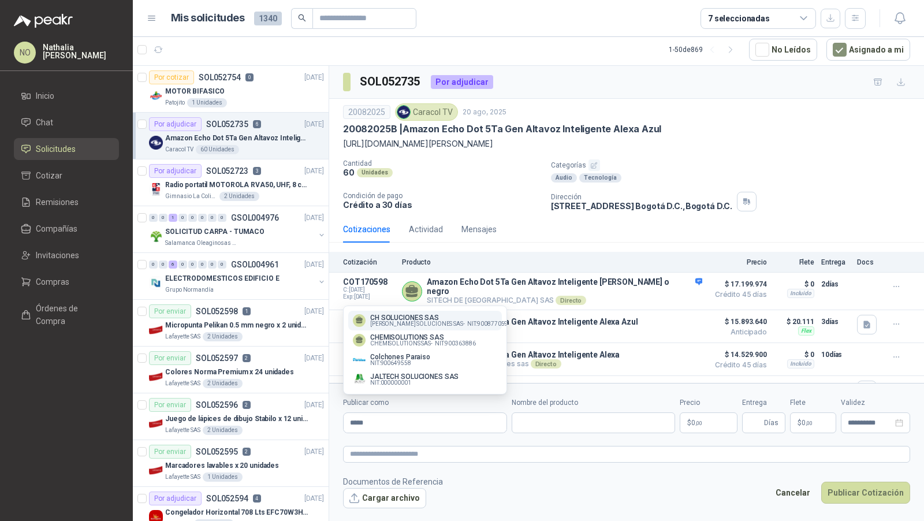
click at [453, 321] on span "[PERSON_NAME] SOLUCIONES SAS -" at bounding box center [417, 324] width 95 height 6
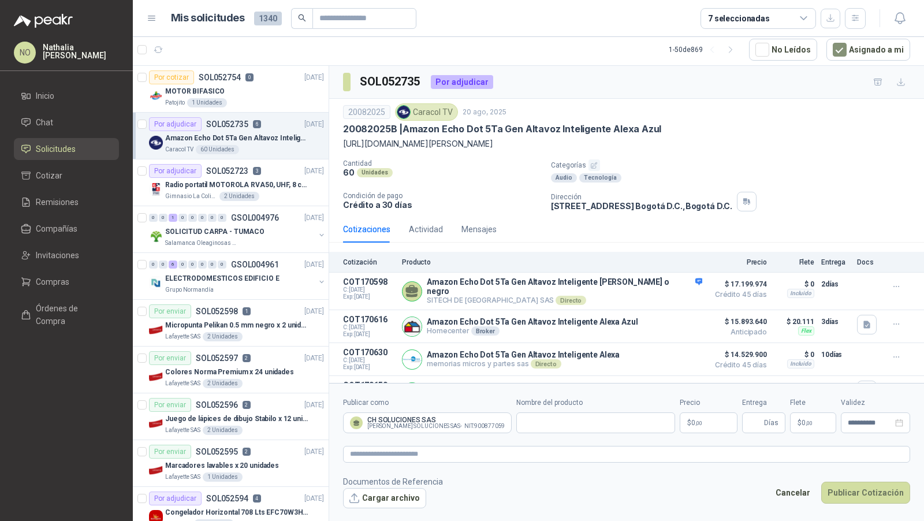
click at [706, 426] on p "$ 0 ,00" at bounding box center [709, 422] width 58 height 21
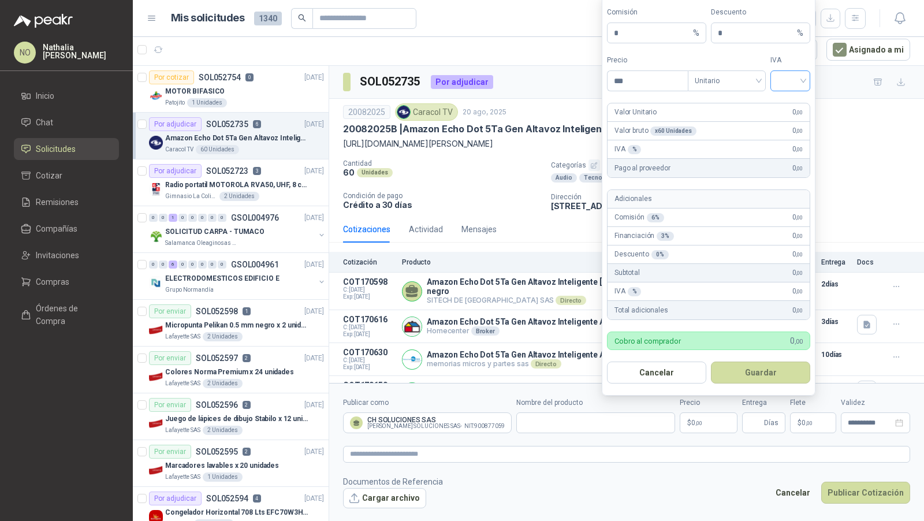
click at [796, 84] on input "search" at bounding box center [790, 79] width 26 height 17
click at [796, 108] on div "19%" at bounding box center [790, 106] width 21 height 13
click at [733, 88] on span "Unitario" at bounding box center [727, 80] width 64 height 17
click at [732, 119] on div "Unitario con IVA" at bounding box center [726, 125] width 59 height 13
click at [666, 91] on input "***" at bounding box center [647, 81] width 80 height 20
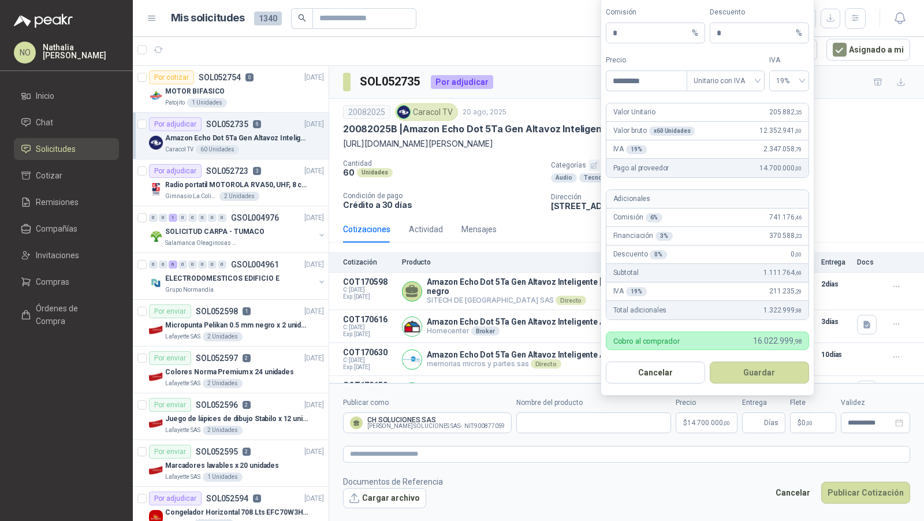
click at [669, 494] on footer "Documentos de Referencia Cargar archivo Cancelar Publicar Cotización" at bounding box center [626, 491] width 567 height 33
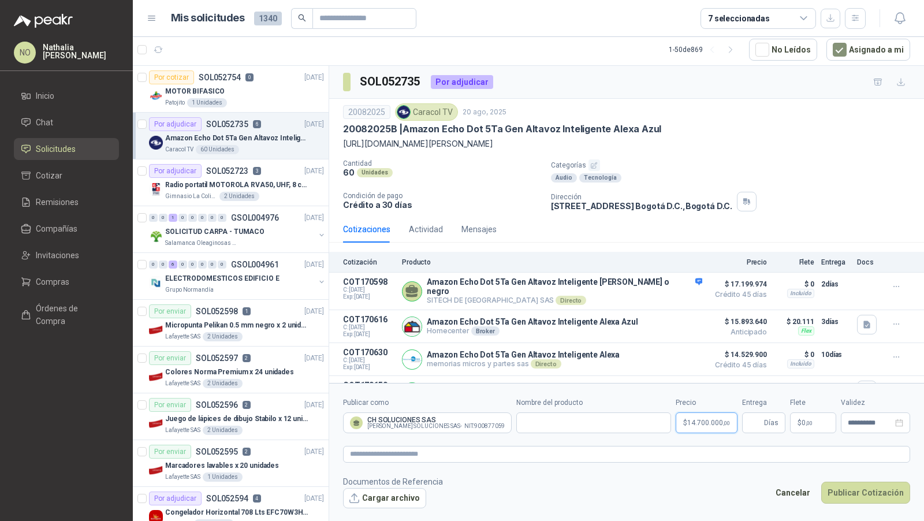
click at [700, 426] on span "14.700.000 ,00" at bounding box center [708, 422] width 43 height 7
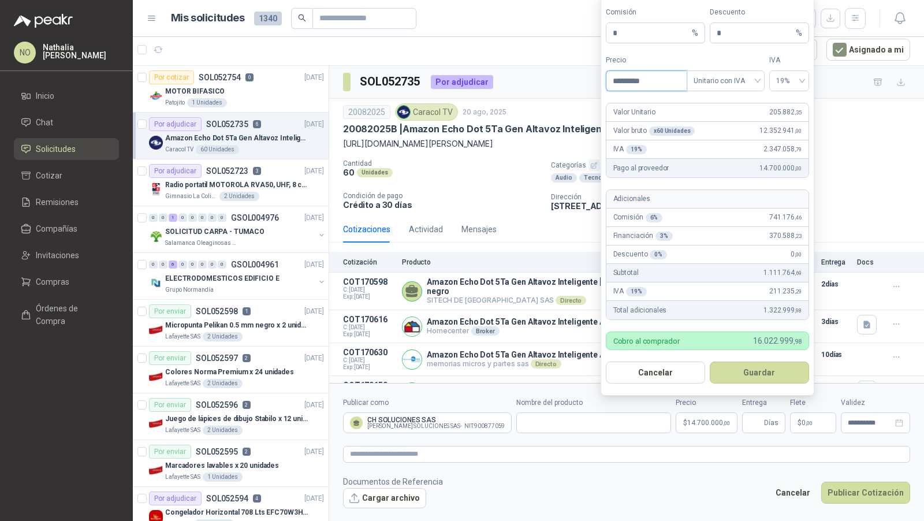
click at [631, 82] on input "*********" at bounding box center [646, 81] width 80 height 20
click at [704, 500] on footer "Documentos de Referencia Cargar archivo Cancelar Publicar Cotización" at bounding box center [626, 491] width 567 height 33
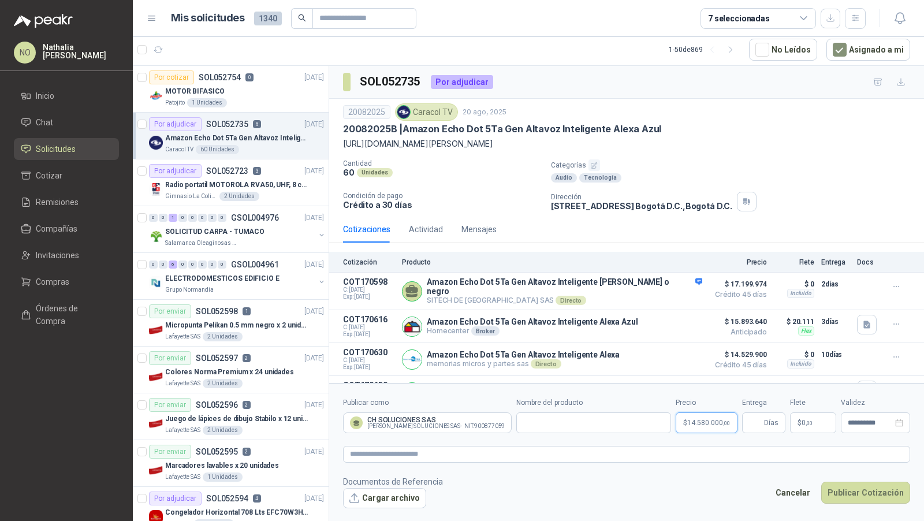
click at [706, 422] on span "14.580.000 ,00" at bounding box center [708, 422] width 43 height 7
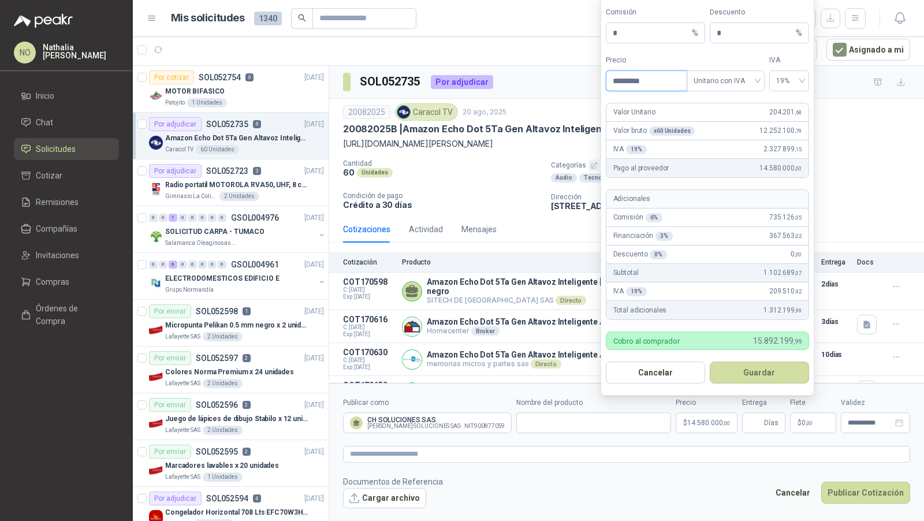
click at [652, 87] on input "*********" at bounding box center [646, 81] width 80 height 20
click at [757, 376] on button "Guardar" at bounding box center [759, 372] width 99 height 22
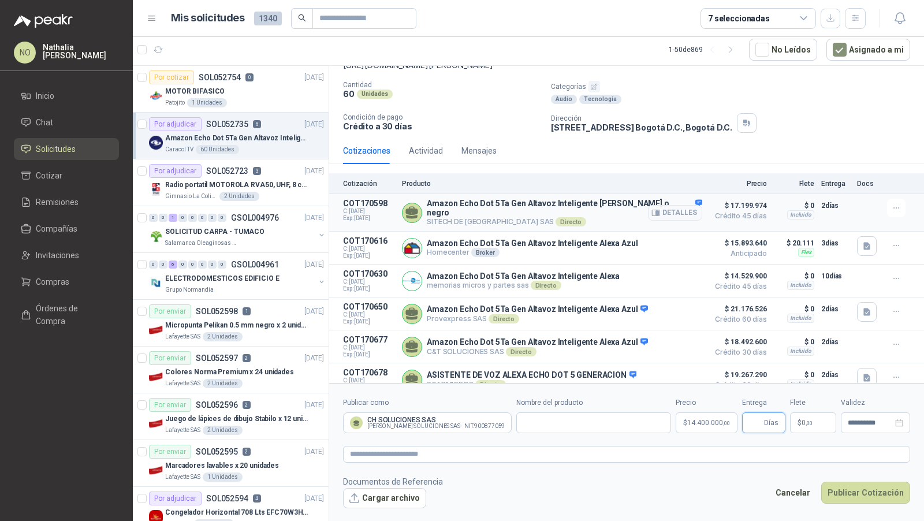
scroll to position [84, 0]
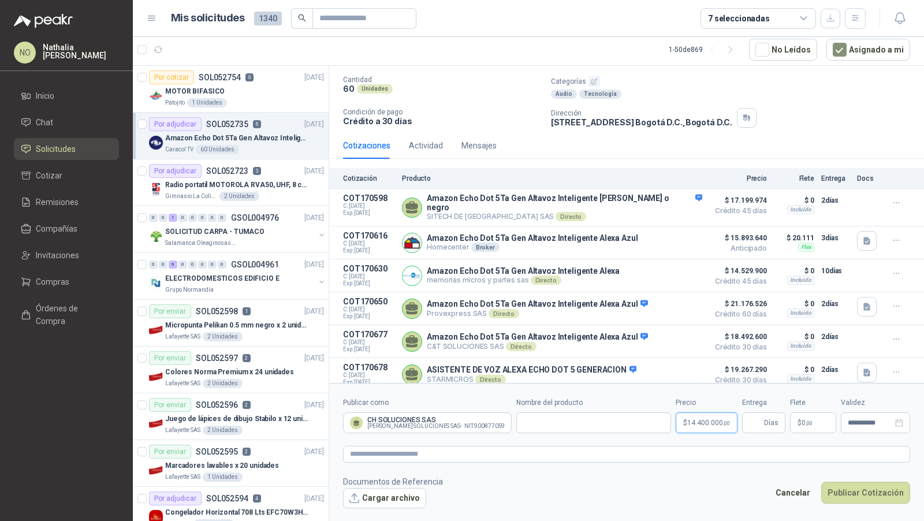
click at [706, 424] on span "14.400.000 ,00" at bounding box center [708, 422] width 43 height 7
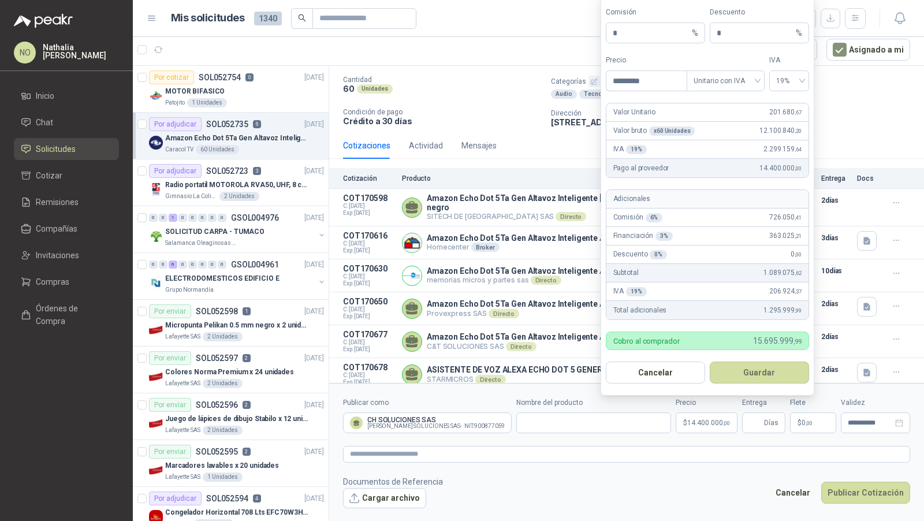
click at [748, 479] on footer "Documentos de Referencia Cargar archivo Cancelar Publicar Cotización" at bounding box center [626, 491] width 567 height 33
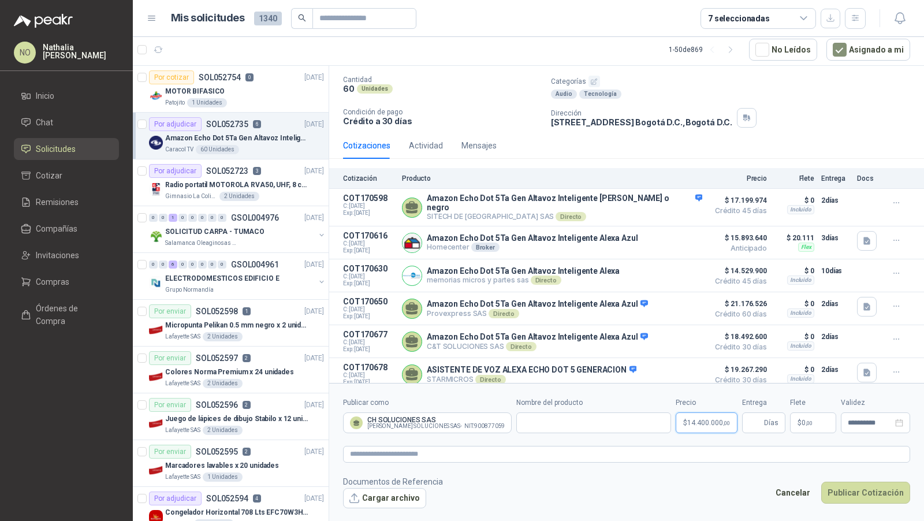
click at [713, 426] on p "$ 14.400.000 ,00" at bounding box center [707, 422] width 62 height 21
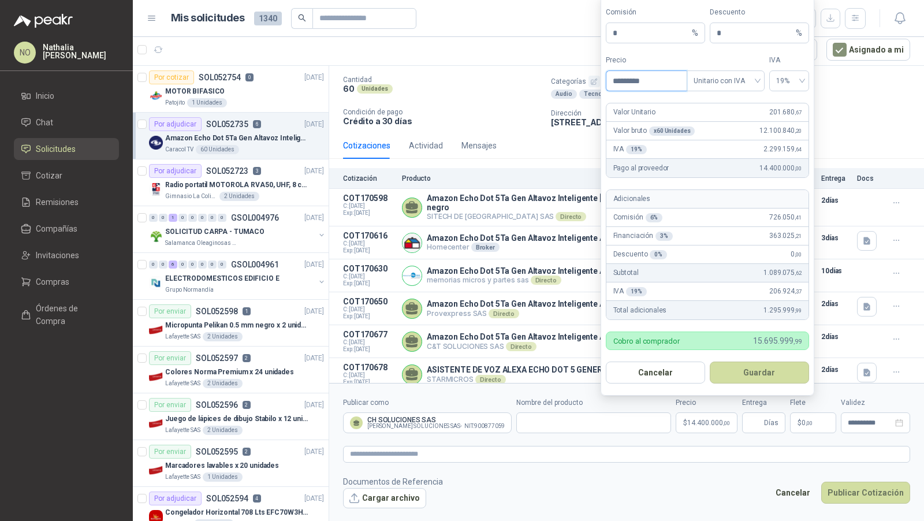
click at [655, 85] on input "*********" at bounding box center [646, 81] width 80 height 20
click at [728, 32] on input "*" at bounding box center [755, 33] width 77 height 20
click at [661, 467] on form "**********" at bounding box center [626, 452] width 595 height 139
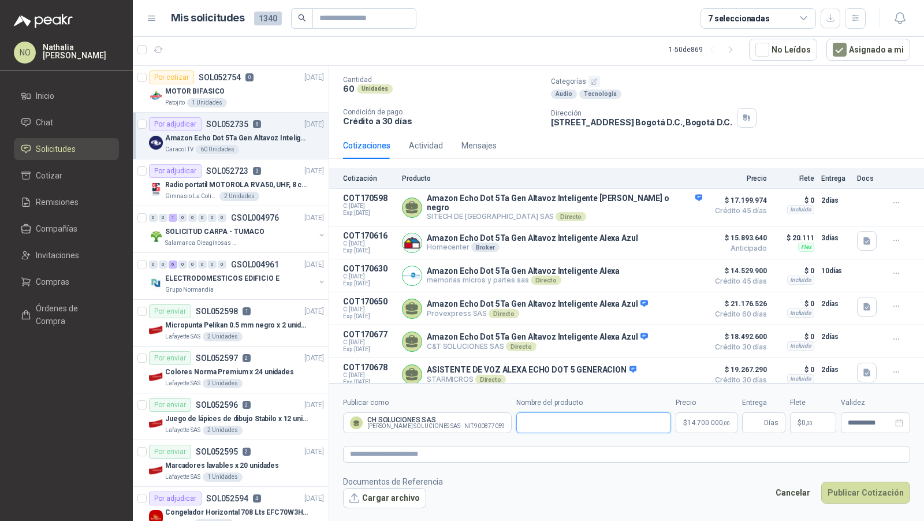
click at [537, 424] on input "Nombre del producto" at bounding box center [593, 422] width 155 height 21
paste input "**********"
click at [706, 419] on span "14.700.000 ,00" at bounding box center [708, 422] width 43 height 7
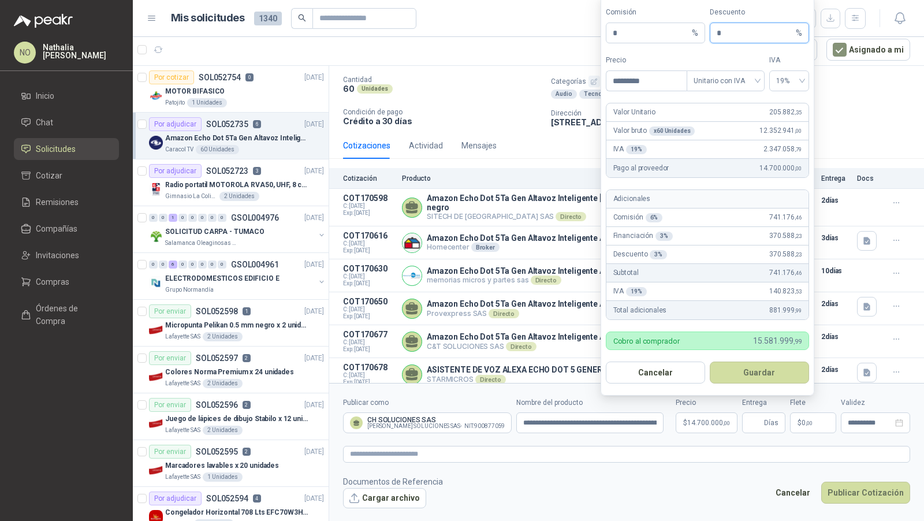
click at [736, 36] on input "*" at bounding box center [755, 33] width 77 height 20
click at [770, 368] on button "Guardar" at bounding box center [759, 372] width 99 height 22
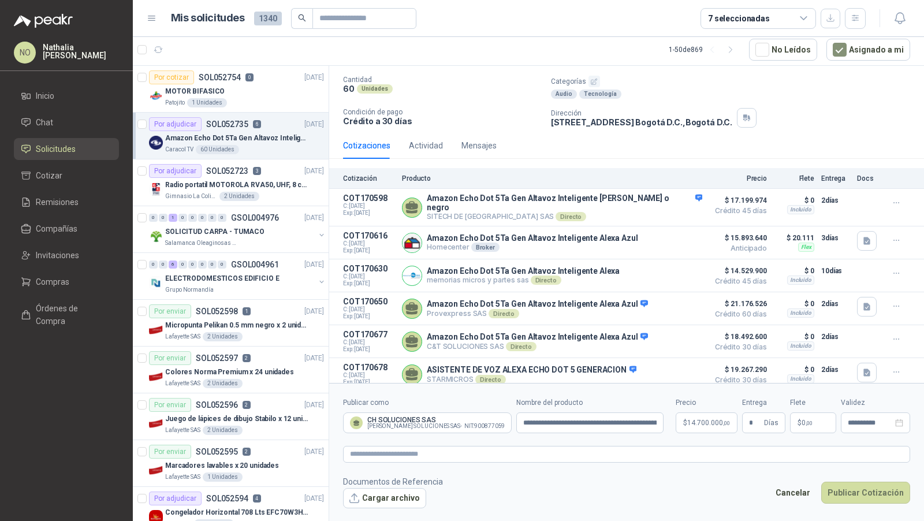
click at [709, 500] on footer "Documentos de Referencia Cargar archivo Cancelar Publicar Cotización" at bounding box center [626, 491] width 567 height 33
click at [811, 417] on p "$ 0 ,00" at bounding box center [813, 422] width 46 height 21
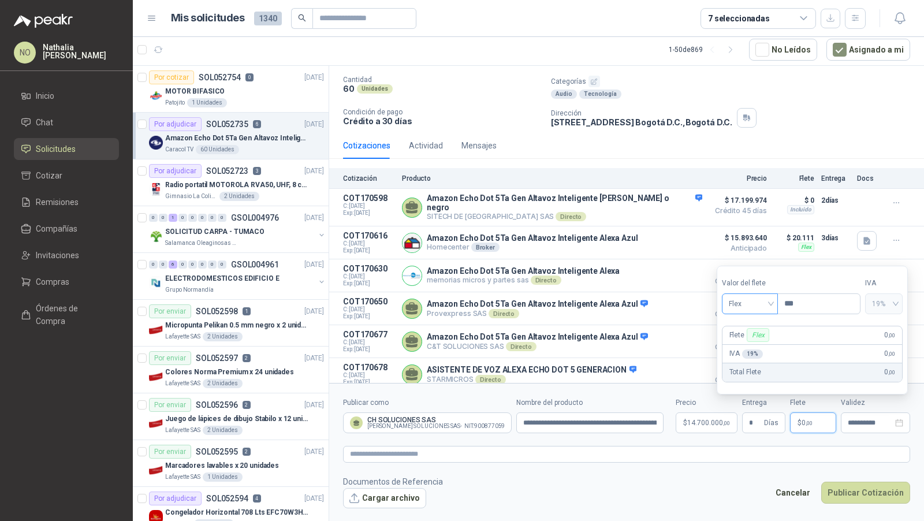
click at [752, 297] on span "Flex" at bounding box center [750, 303] width 42 height 17
click at [753, 348] on div "Incluido" at bounding box center [749, 347] width 39 height 13
click at [868, 427] on div "**********" at bounding box center [875, 422] width 69 height 21
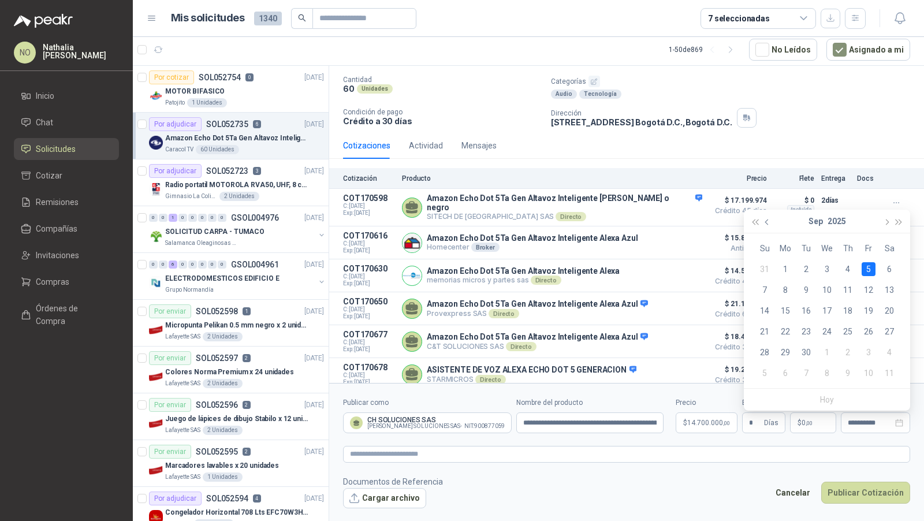
click at [770, 220] on button "button" at bounding box center [767, 221] width 13 height 23
click at [867, 330] on div "22" at bounding box center [869, 332] width 14 height 14
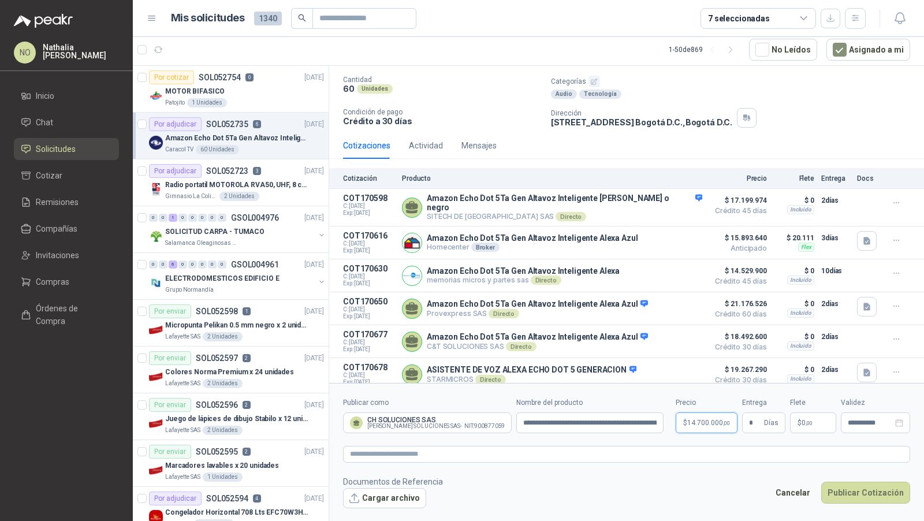
click at [704, 427] on p "$ 14.700.000 ,00" at bounding box center [707, 422] width 62 height 21
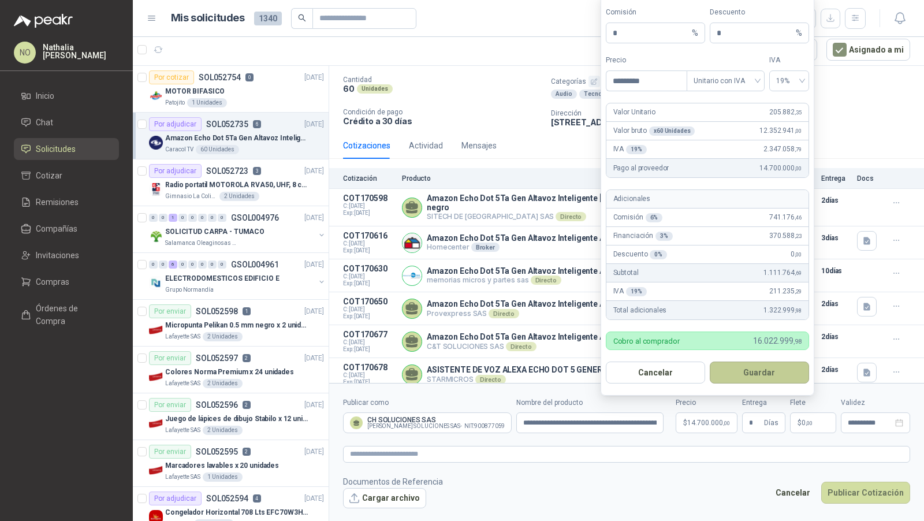
click at [765, 380] on button "Guardar" at bounding box center [759, 372] width 99 height 22
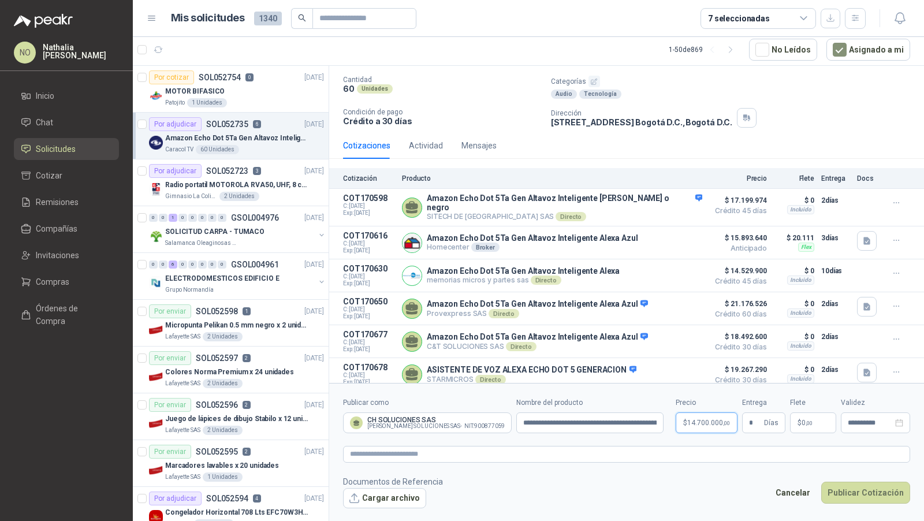
click at [697, 417] on p "$ 14.700.000 ,00" at bounding box center [707, 422] width 62 height 21
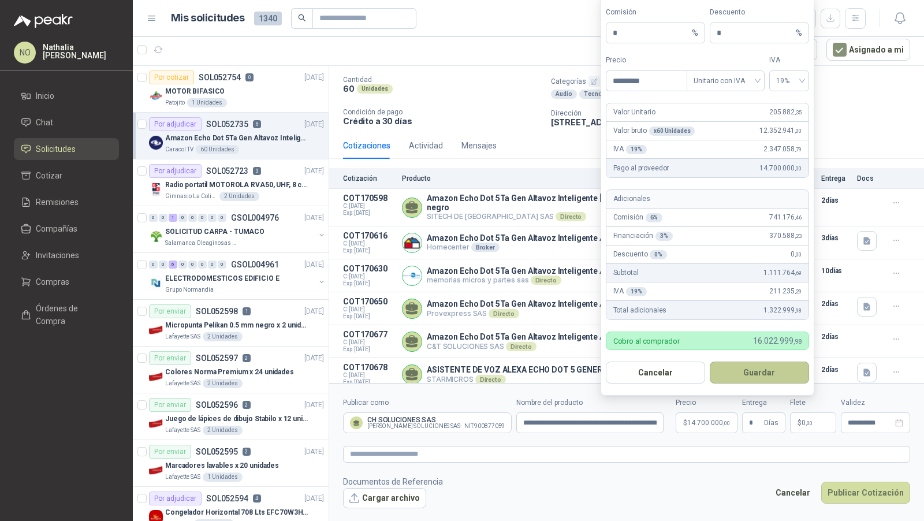
click at [788, 365] on button "Guardar" at bounding box center [759, 372] width 99 height 22
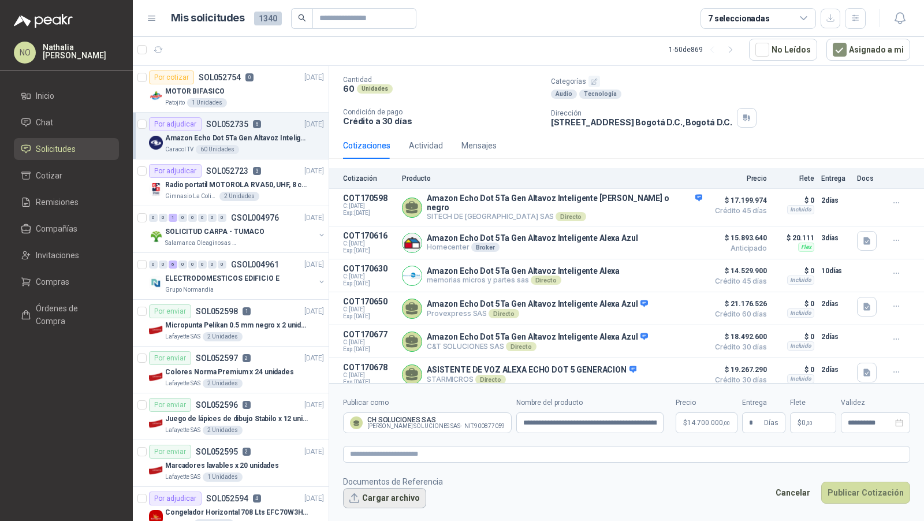
click at [378, 499] on button "Cargar archivo" at bounding box center [384, 498] width 83 height 21
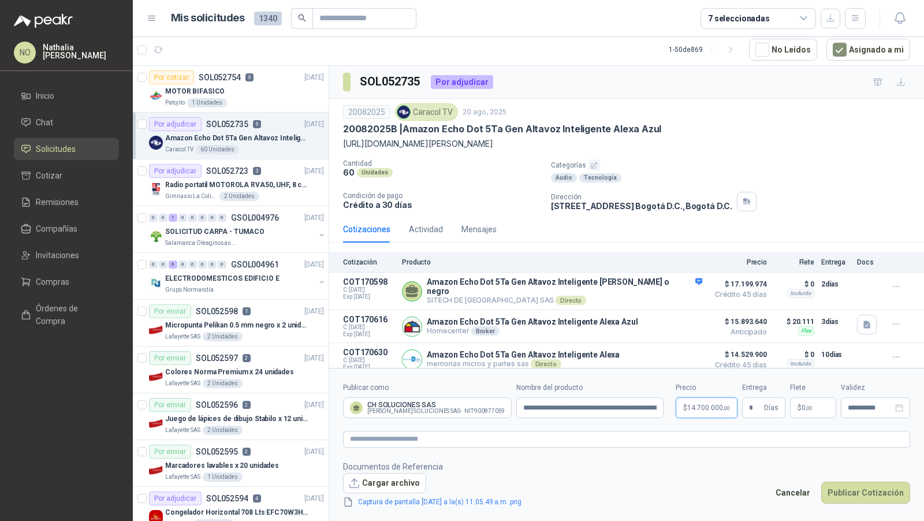
click at [688, 409] on span "14.700.000 ,00" at bounding box center [708, 407] width 43 height 7
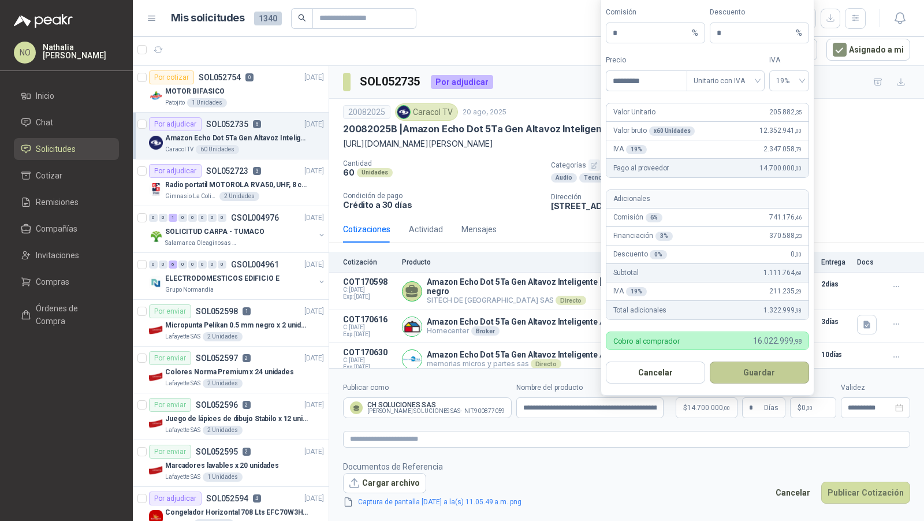
click at [739, 363] on button "Guardar" at bounding box center [759, 372] width 99 height 22
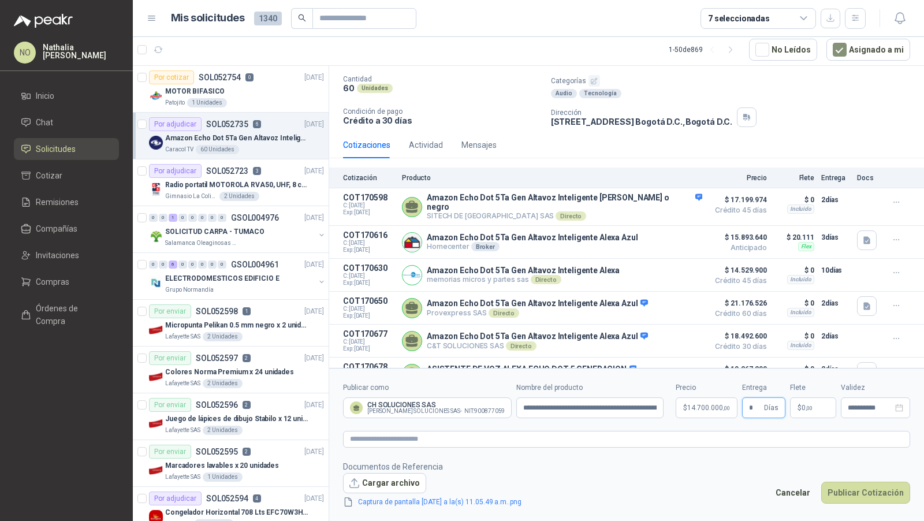
scroll to position [99, 0]
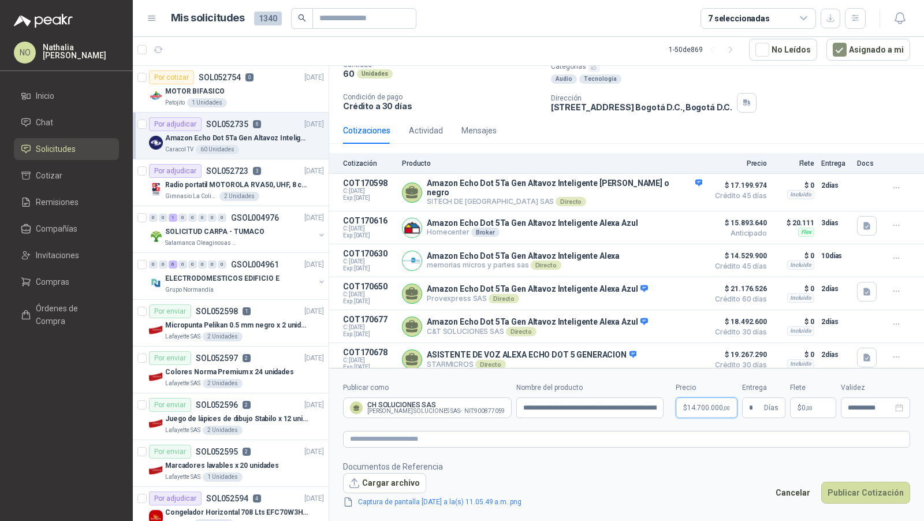
click at [696, 412] on p "$ 14.700.000 ,00" at bounding box center [707, 407] width 62 height 21
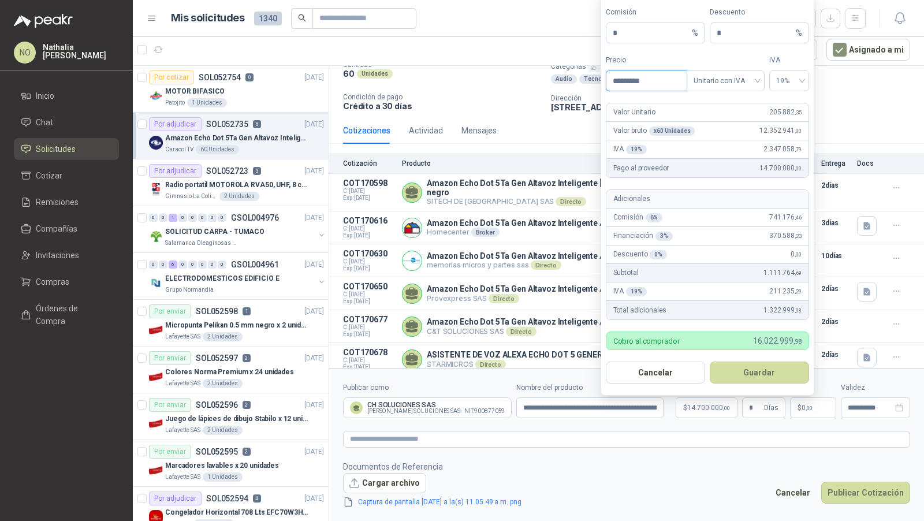
click at [655, 85] on input "*********" at bounding box center [646, 81] width 80 height 20
click at [729, 40] on input "*" at bounding box center [755, 33] width 77 height 20
click at [737, 495] on footer "Documentos de Referencia Cargar archivo Captura de pantalla [DATE] a la(s) 11.0…" at bounding box center [626, 484] width 567 height 49
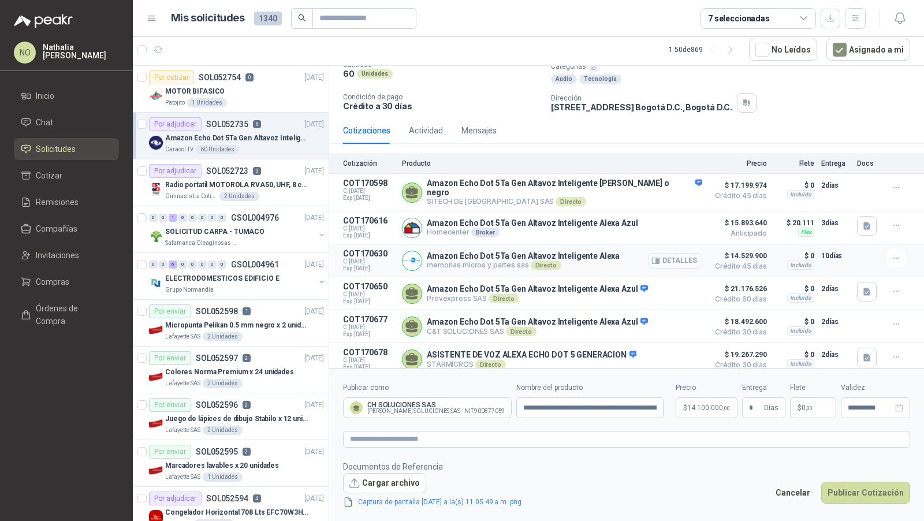
click at [665, 253] on button "Detalles" at bounding box center [675, 261] width 54 height 16
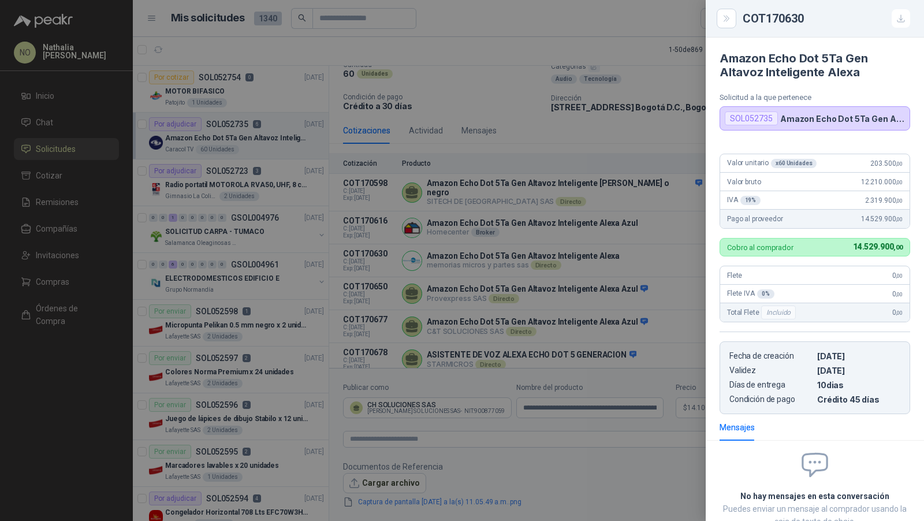
click at [624, 233] on div at bounding box center [462, 260] width 924 height 521
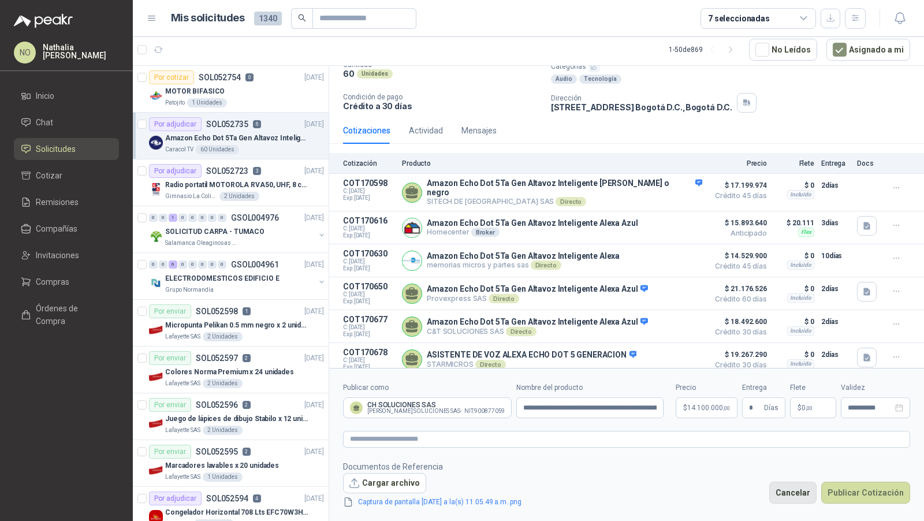
click at [802, 493] on button "Cancelar" at bounding box center [792, 493] width 47 height 22
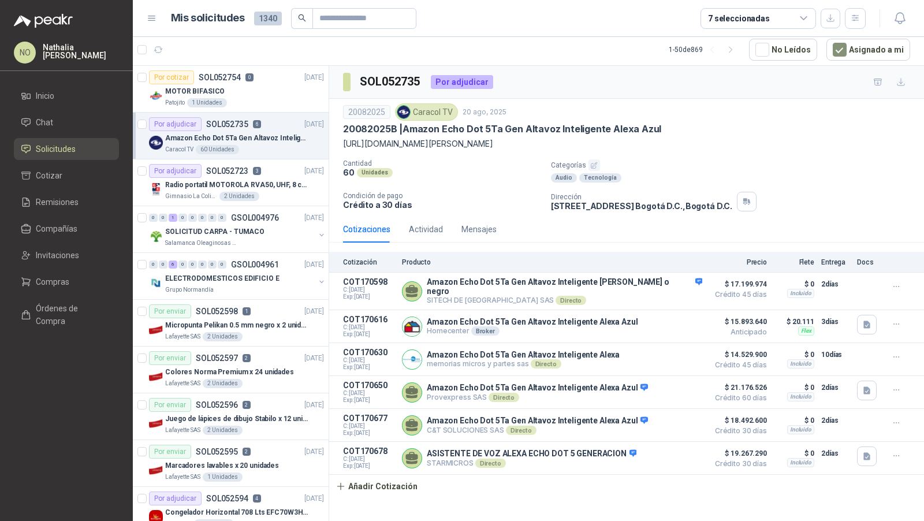
scroll to position [0, 0]
click at [672, 284] on button "Detalles" at bounding box center [675, 292] width 54 height 16
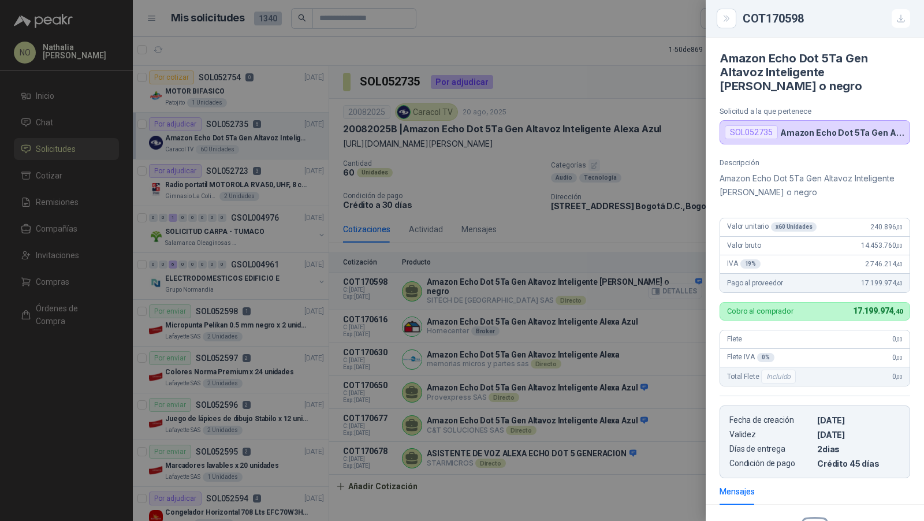
click at [672, 281] on div at bounding box center [462, 260] width 924 height 521
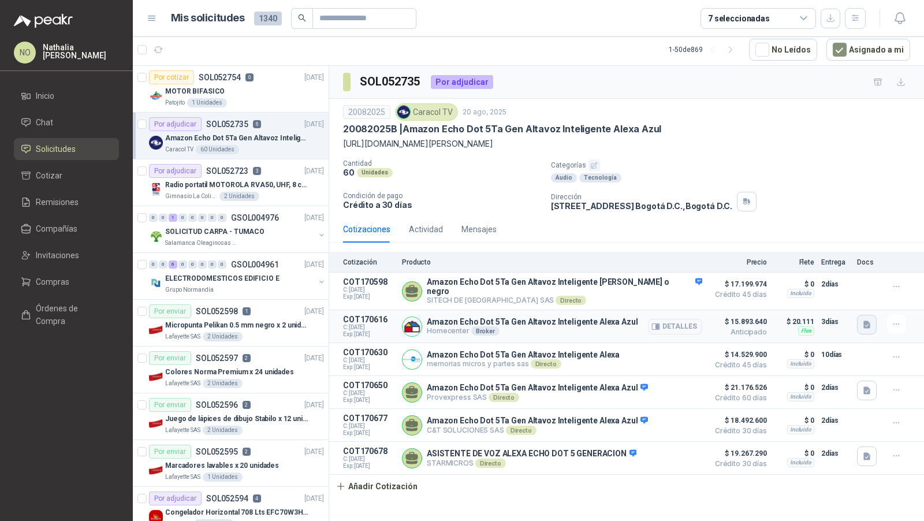
click at [863, 324] on button "button" at bounding box center [867, 325] width 20 height 20
click at [736, 446] on span "$ 19.267.290" at bounding box center [738, 453] width 58 height 14
click at [854, 44] on button "Asignado a mi" at bounding box center [868, 50] width 84 height 22
click at [371, 10] on input "text" at bounding box center [359, 19] width 81 height 20
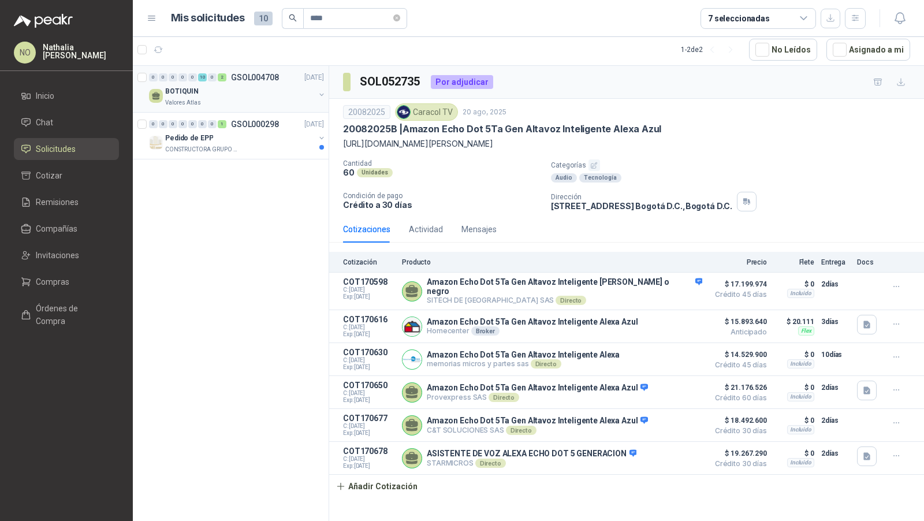
click at [270, 87] on div "BOTIQUIN" at bounding box center [240, 91] width 150 height 14
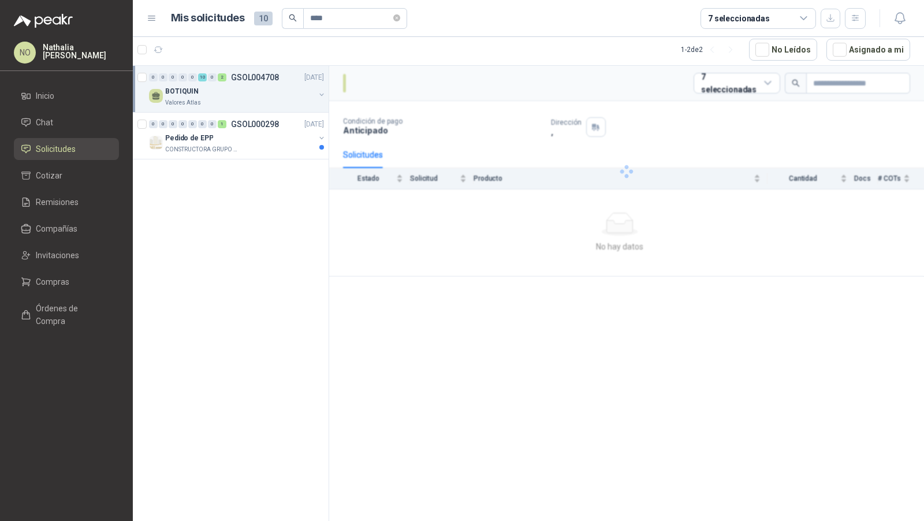
click at [270, 87] on div "BOTIQUIN" at bounding box center [240, 91] width 150 height 14
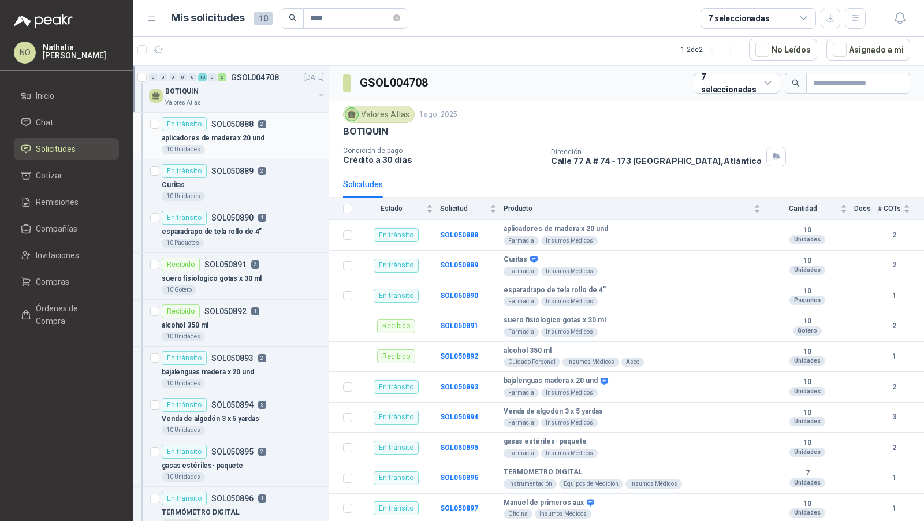
click at [252, 153] on article "En tránsito SOL050888 2 aplicadores [PERSON_NAME] x 20 und 10 Unidades" at bounding box center [231, 136] width 196 height 47
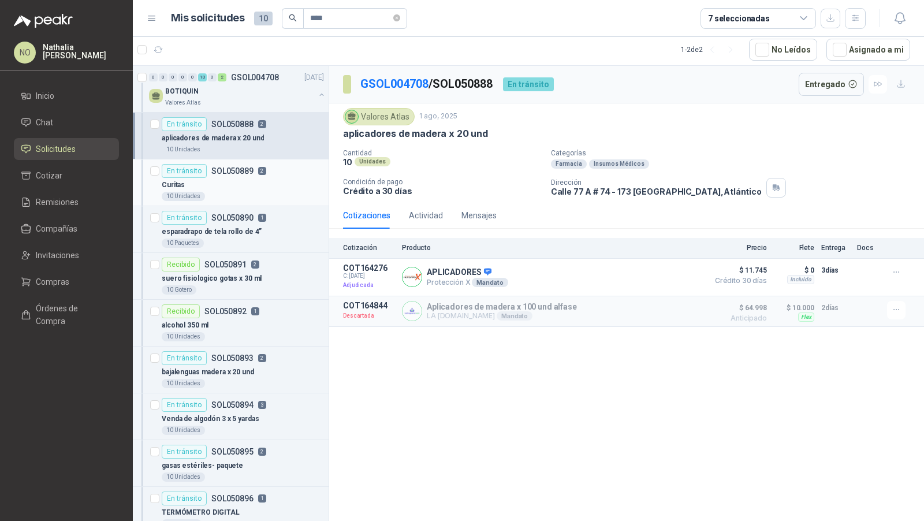
click at [251, 170] on div "En tránsito SOL050889 2" at bounding box center [214, 171] width 105 height 14
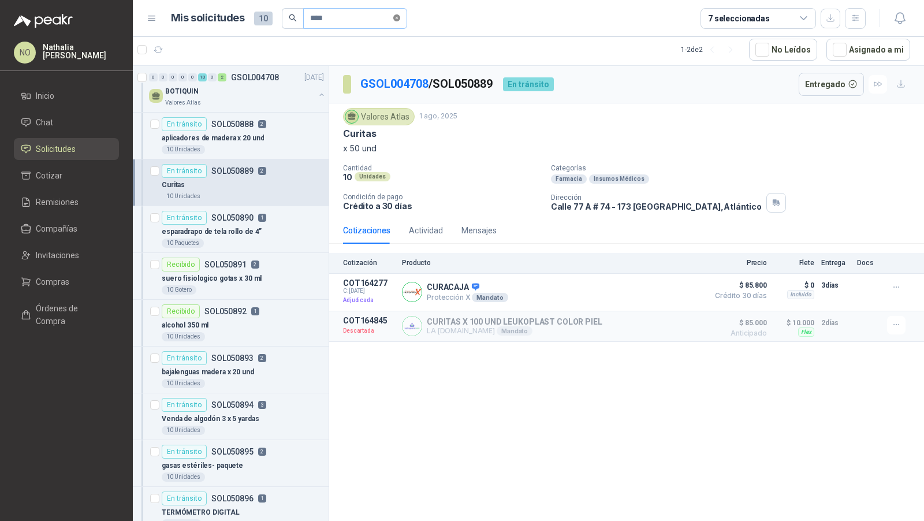
click at [400, 17] on icon "close-circle" at bounding box center [396, 17] width 7 height 7
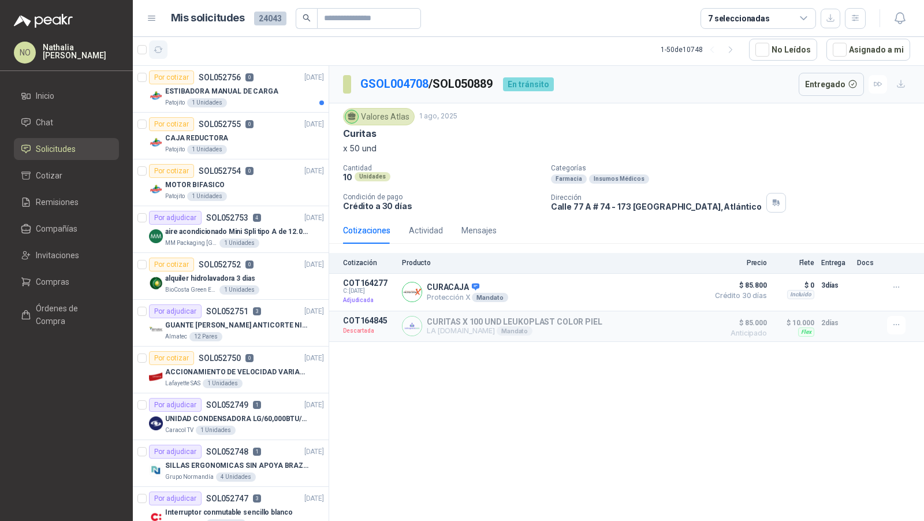
click at [162, 49] on icon "button" at bounding box center [159, 50] width 10 height 10
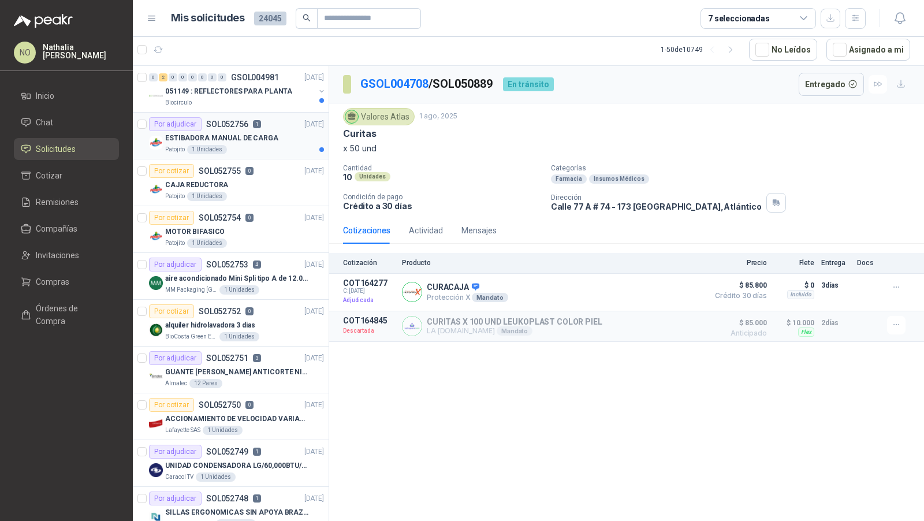
click at [288, 145] on div "Patojito 1 Unidades" at bounding box center [244, 149] width 159 height 9
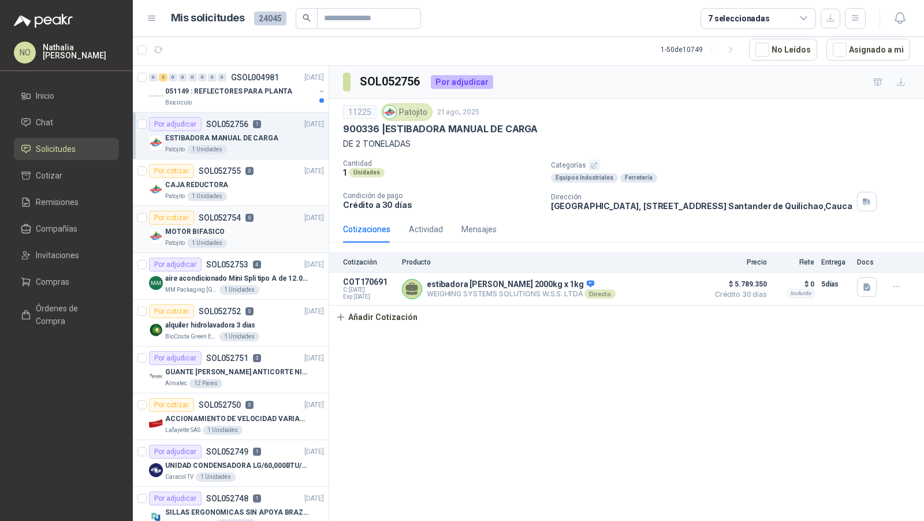
click at [264, 235] on div "MOTOR BIFASICO" at bounding box center [244, 232] width 159 height 14
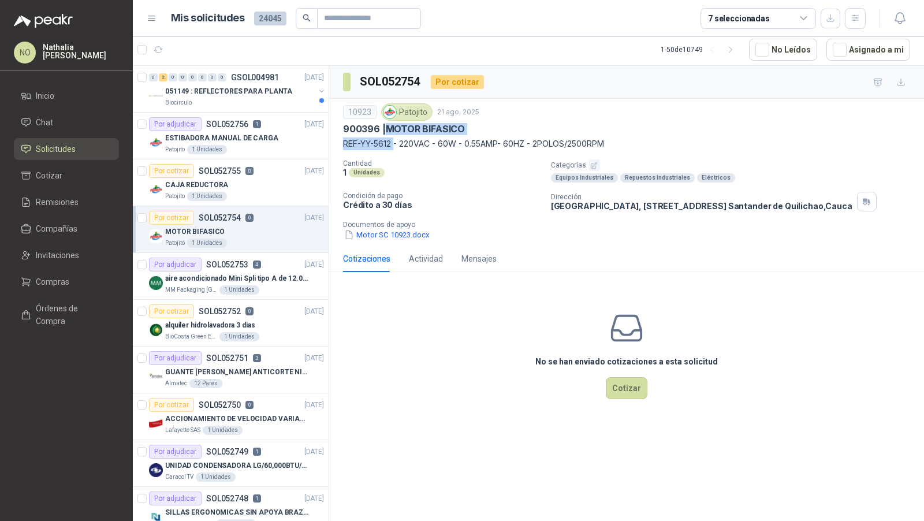
drag, startPoint x: 389, startPoint y: 126, endPoint x: 392, endPoint y: 139, distance: 13.7
click at [392, 139] on div "10923 Patojito [DATE] 900396 | MOTOR BIFASICO REF-YY-5612 - 220VAC - 60W - 0.55…" at bounding box center [626, 126] width 567 height 47
click at [389, 237] on button "Motor SC 10923.docx" at bounding box center [387, 235] width 88 height 12
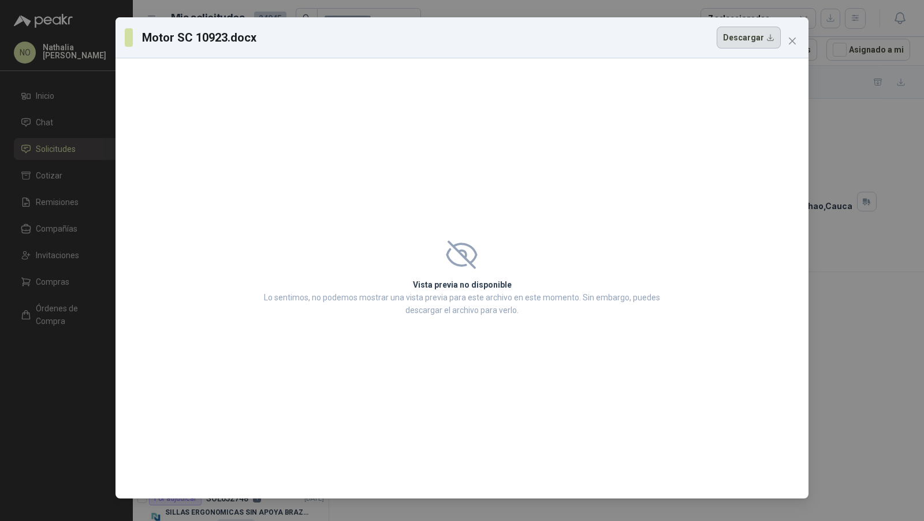
click at [742, 32] on button "Descargar" at bounding box center [749, 38] width 64 height 22
click at [795, 34] on button "Close" at bounding box center [792, 41] width 18 height 18
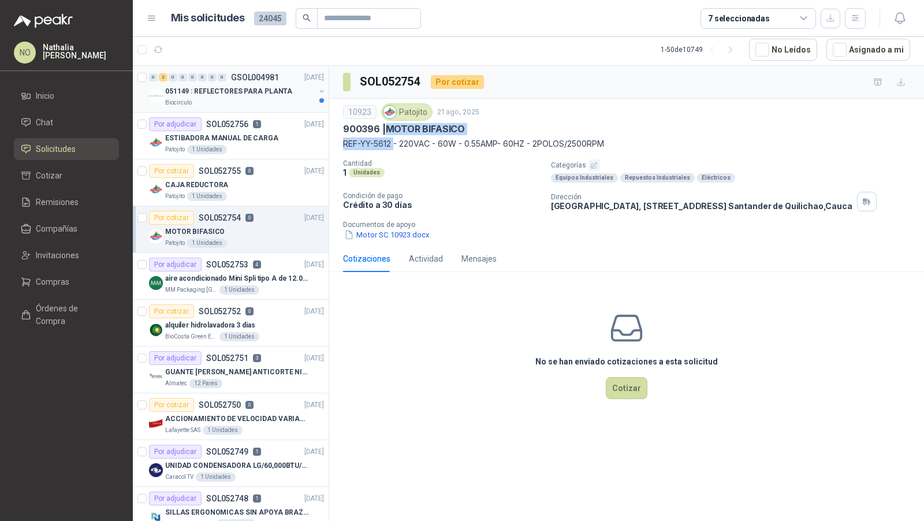
click at [268, 92] on p "051149 : REFLECTORES PARA PLANTA" at bounding box center [228, 91] width 127 height 11
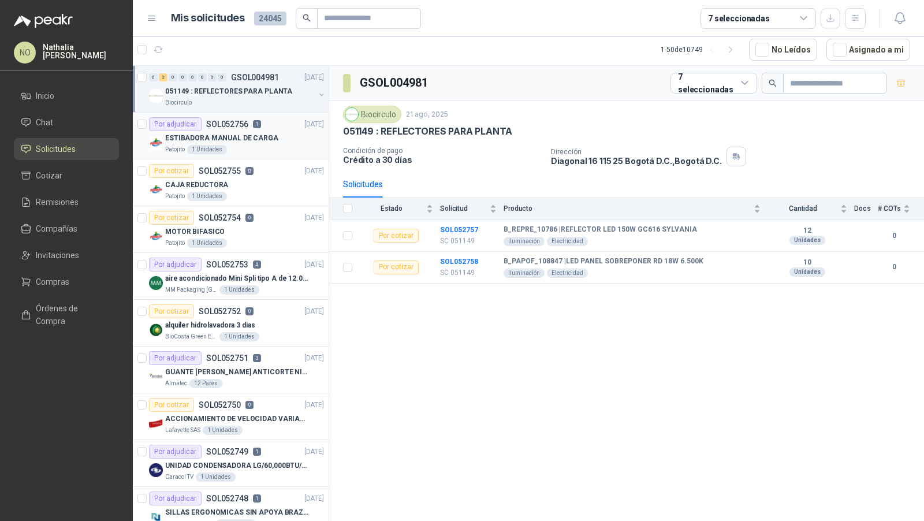
click at [292, 131] on div "ESTIBADORA MANUAL DE CARGA" at bounding box center [244, 138] width 159 height 14
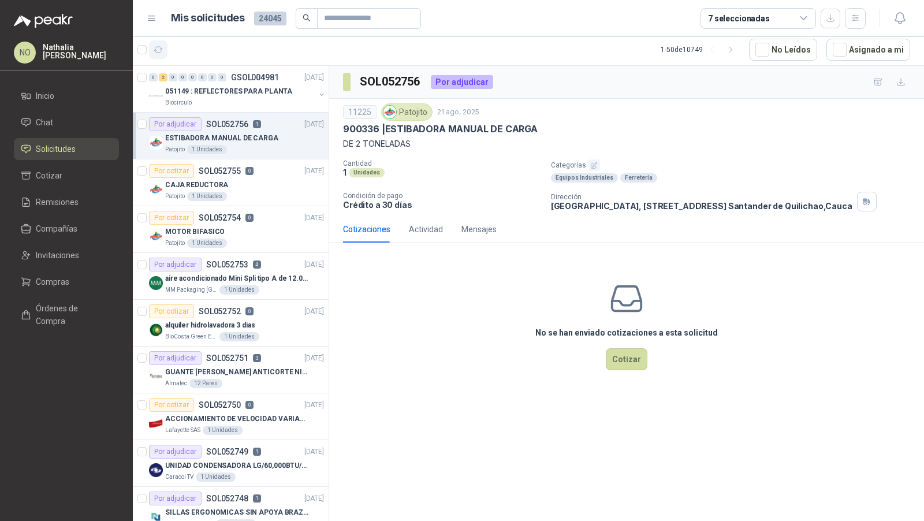
click at [158, 47] on icon "button" at bounding box center [159, 50] width 10 height 10
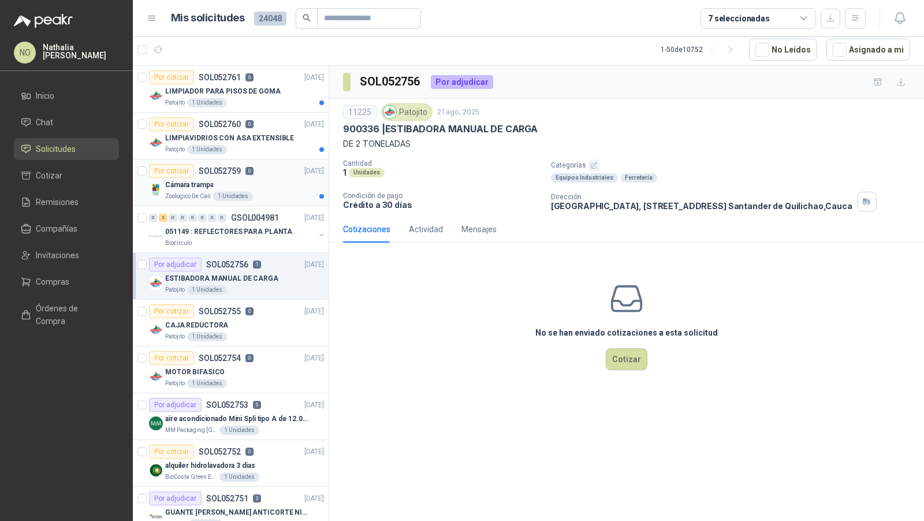
click at [279, 179] on div "Cámara trampa" at bounding box center [244, 185] width 159 height 14
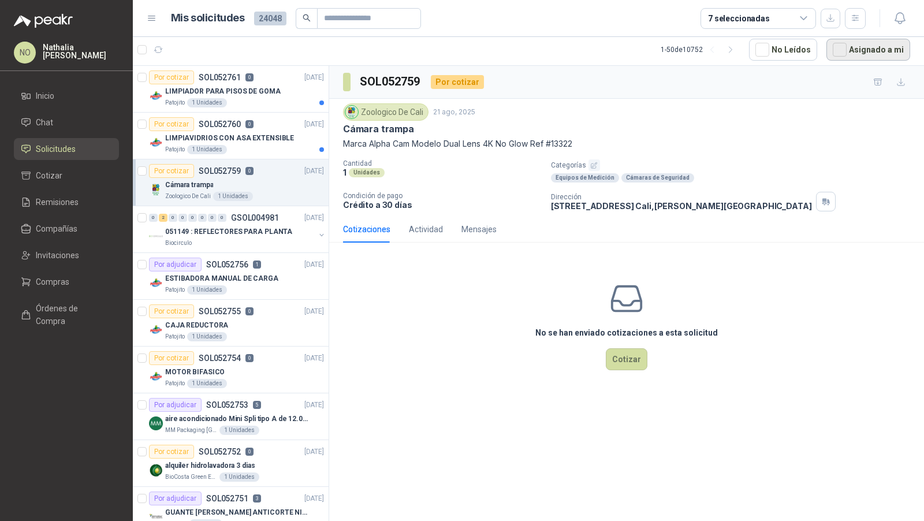
click at [856, 47] on button "Asignado a mi" at bounding box center [868, 50] width 84 height 22
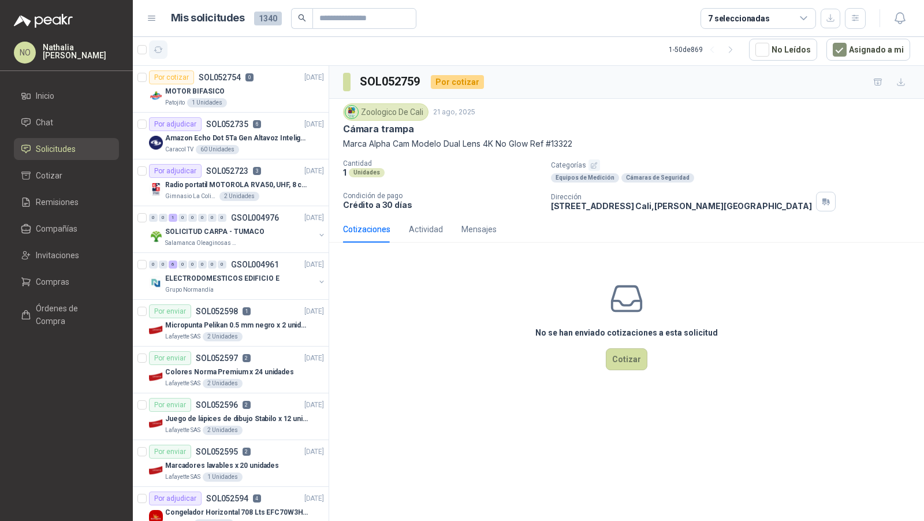
click at [157, 47] on icon "button" at bounding box center [158, 50] width 9 height 6
click at [299, 187] on p "Radio portatil MOTOROLA RVA50, UHF, 8 canales, 500MW" at bounding box center [237, 185] width 144 height 11
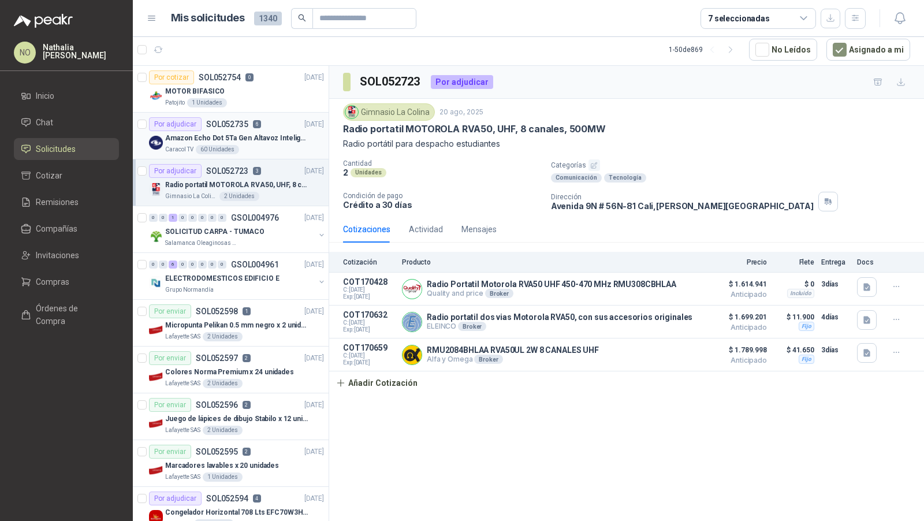
click at [251, 133] on p "Amazon Echo Dot 5Ta Gen Altavoz Inteligente Alexa Azul" at bounding box center [237, 138] width 144 height 11
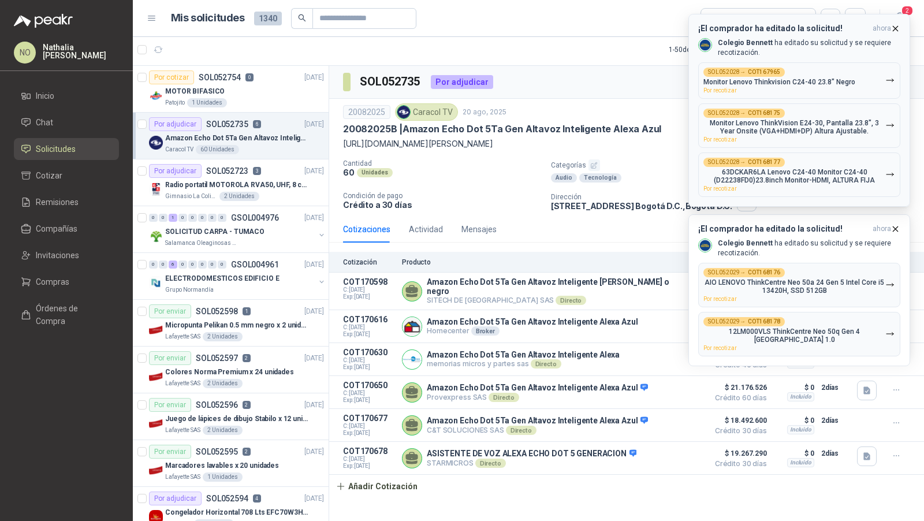
click at [900, 24] on icon "button" at bounding box center [895, 29] width 10 height 10
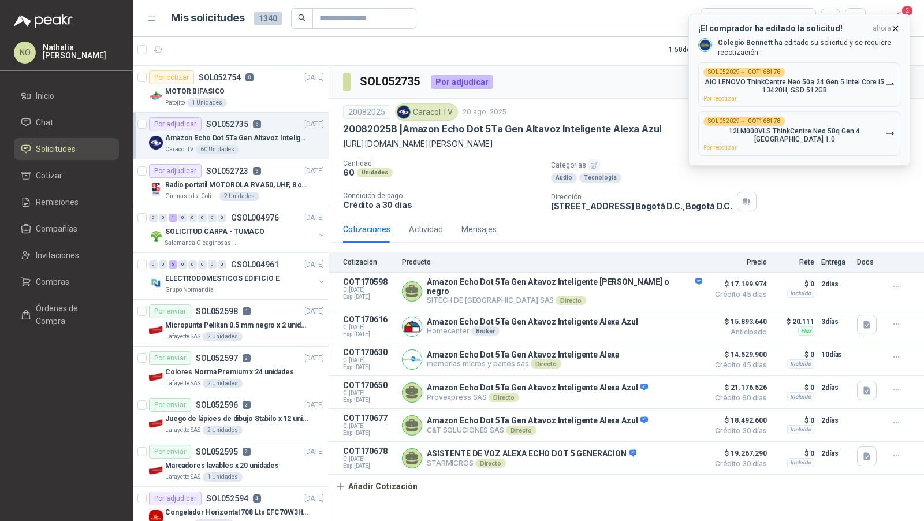
click at [896, 31] on icon "button" at bounding box center [895, 29] width 10 height 10
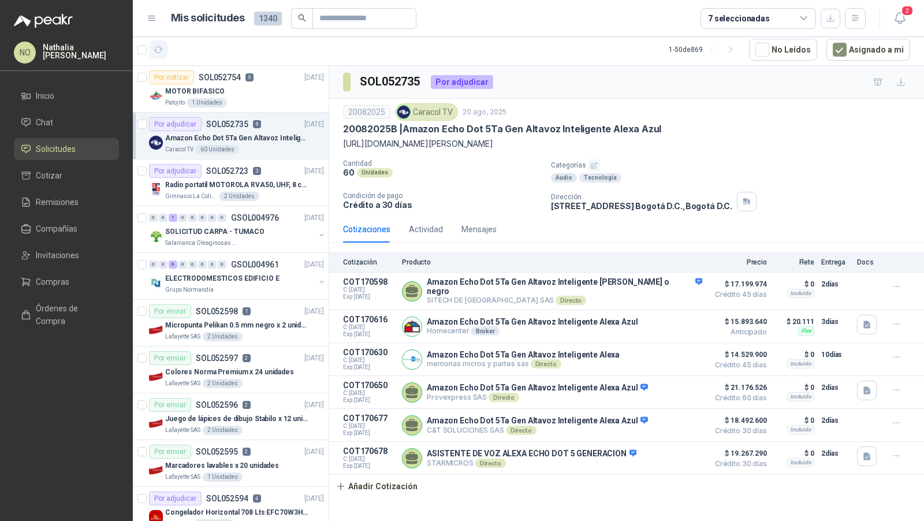
click at [158, 49] on icon "button" at bounding box center [159, 50] width 10 height 10
click at [248, 167] on div "Por adjudicar SOL052723 3" at bounding box center [205, 171] width 112 height 14
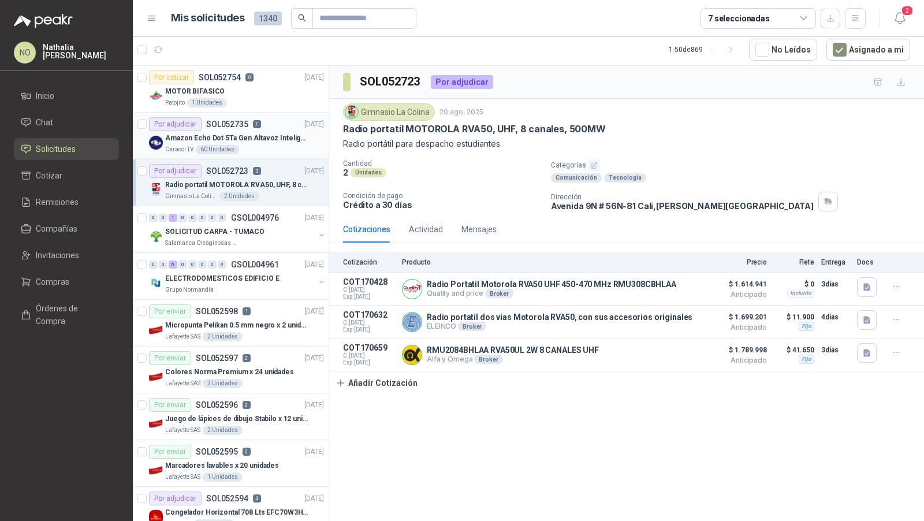
click at [259, 146] on div "Caracol TV 60 Unidades" at bounding box center [244, 149] width 159 height 9
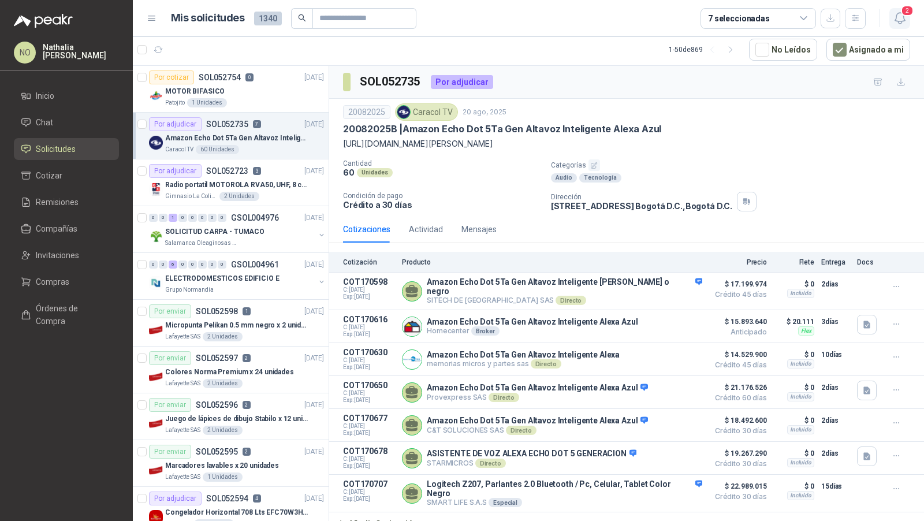
click at [901, 20] on icon "button" at bounding box center [900, 18] width 14 height 14
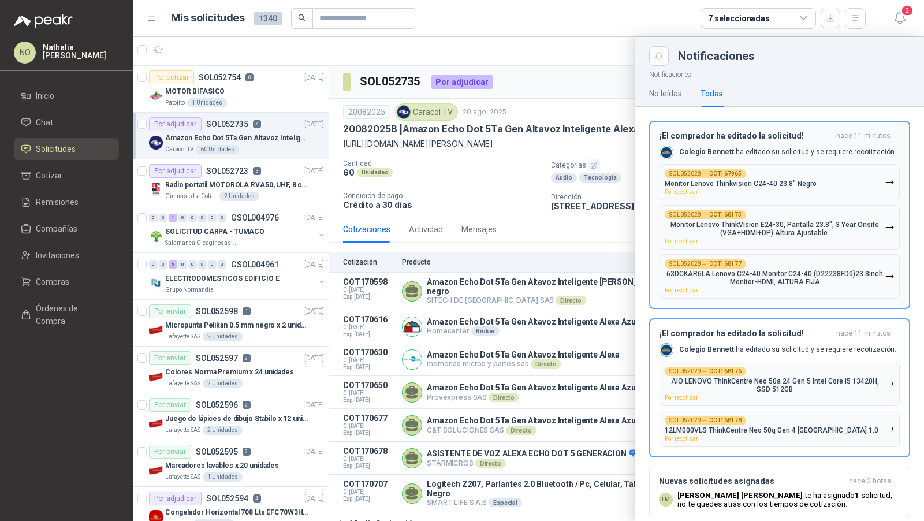
click at [789, 200] on div "¡El comprador ha editado la solicitud! hace 11 minutos Colegio [PERSON_NAME] ha…" at bounding box center [779, 214] width 240 height 167
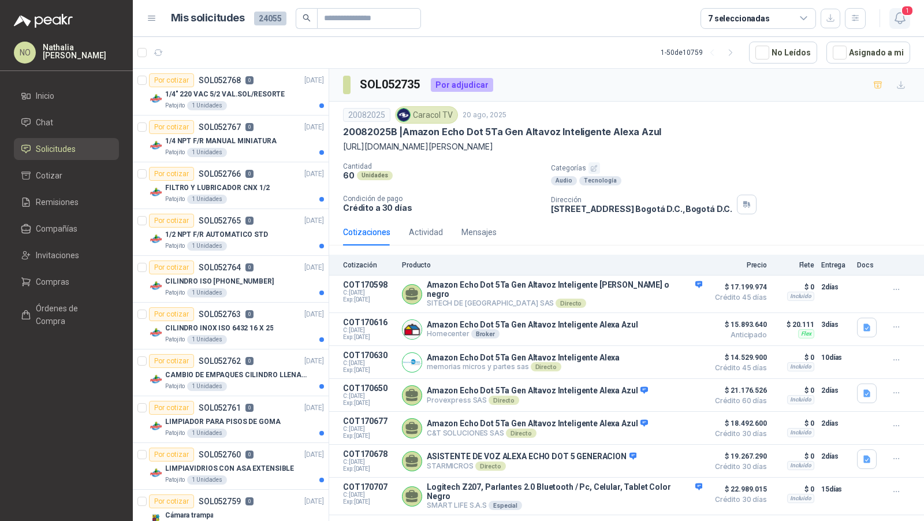
click at [900, 16] on icon "button" at bounding box center [900, 18] width 14 height 14
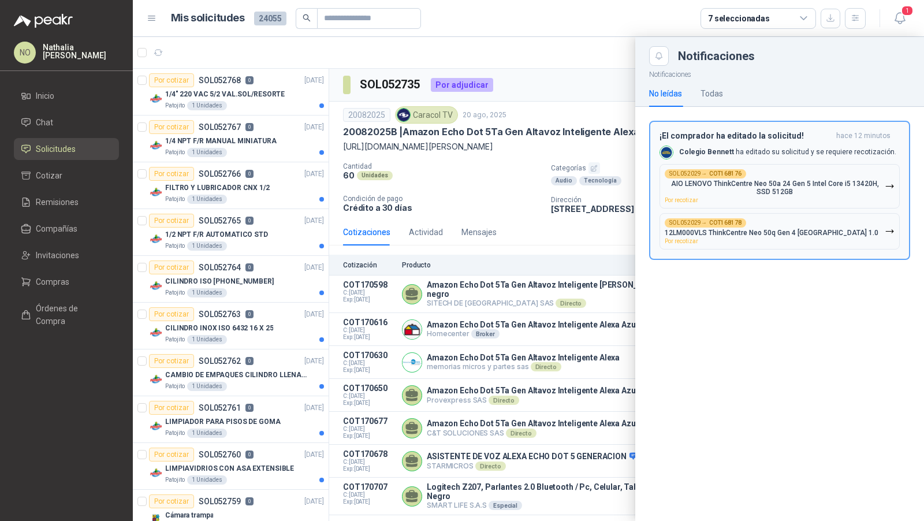
click at [771, 169] on div "SOL052029 → COT168176 AIO LENOVO ThinkCentre Neo 50a 24 Gen 5 Intel Core i5 134…" at bounding box center [775, 186] width 220 height 34
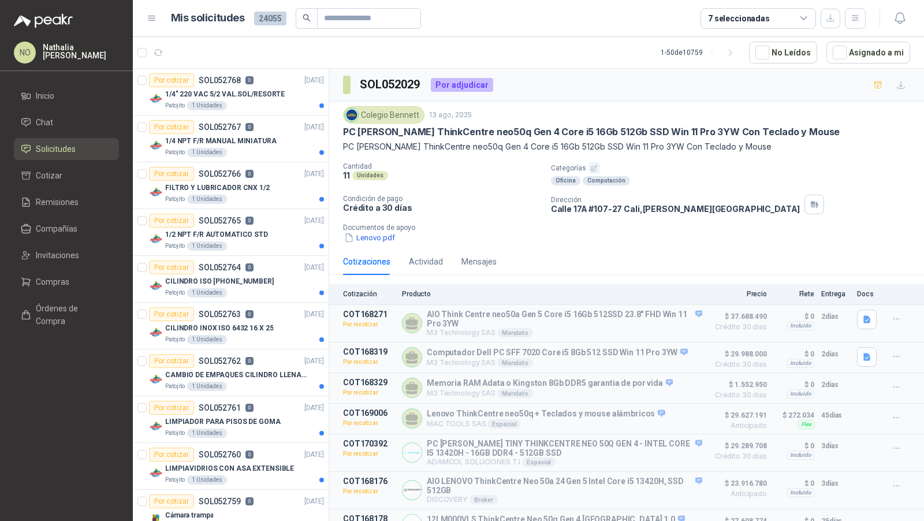
scroll to position [35, 0]
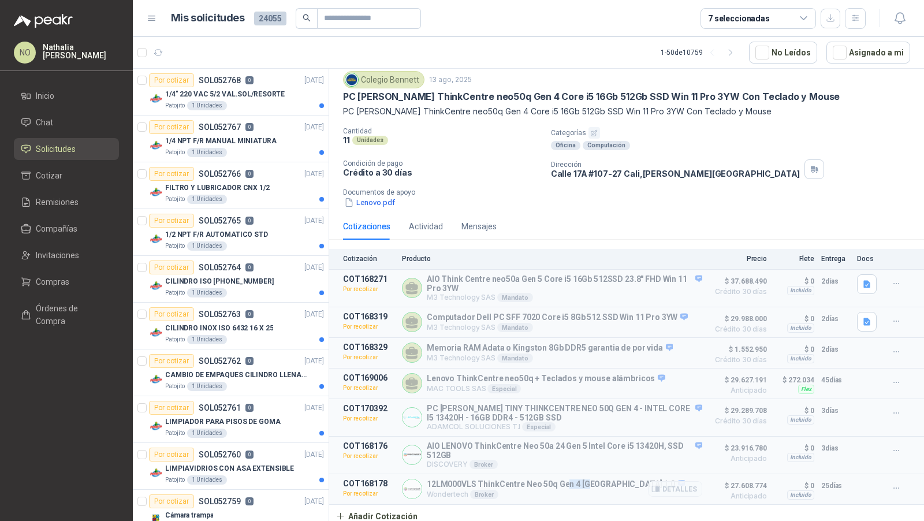
drag, startPoint x: 563, startPoint y: 481, endPoint x: 584, endPoint y: 481, distance: 21.4
click at [584, 481] on p "12LM000VLS ThinkCentre Neo 50q Gen 4 [GEOGRAPHIC_DATA] 1.0" at bounding box center [556, 484] width 258 height 10
click at [892, 483] on icon "button" at bounding box center [897, 488] width 10 height 10
click at [856, 417] on button "Editar" at bounding box center [873, 418] width 92 height 18
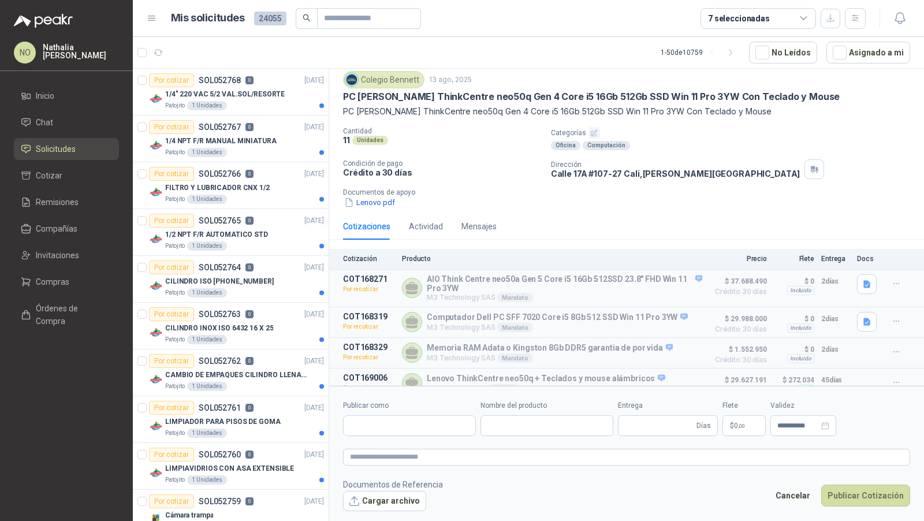
type input "**********"
type input "**"
type input "**********"
type textarea "**********"
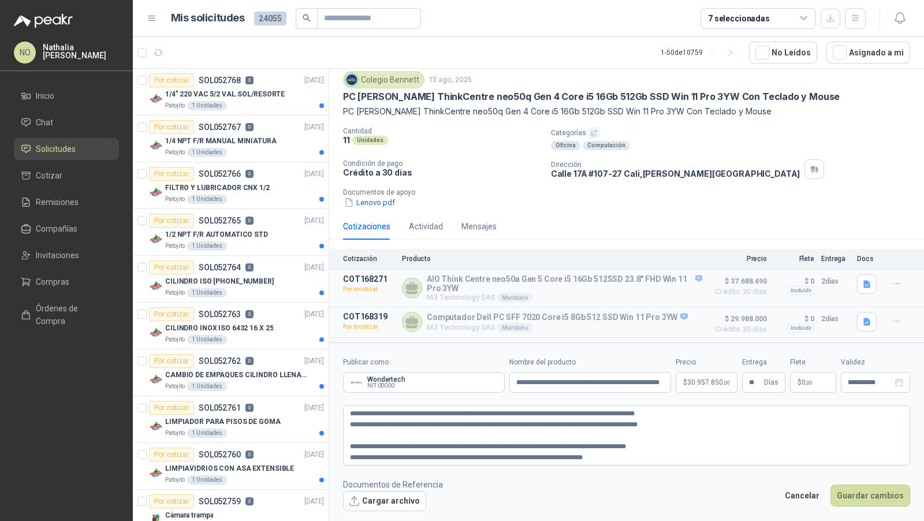
click at [695, 381] on body "NO Nathalia Ortega Inicio Chat Solicitudes Cotizar Remisiones Compañías Invitac…" at bounding box center [462, 260] width 924 height 521
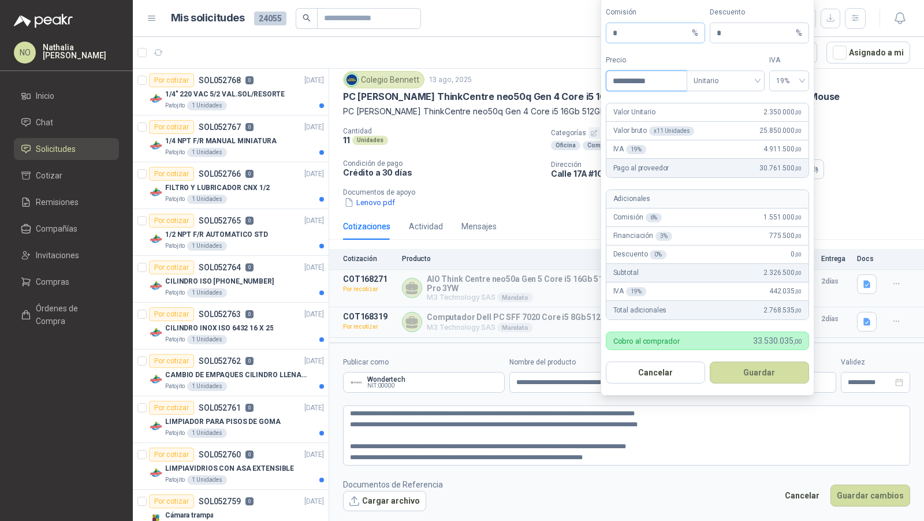
type input "**********"
click at [644, 35] on input "*" at bounding box center [651, 33] width 77 height 20
click at [776, 376] on button "Guardar" at bounding box center [759, 372] width 99 height 22
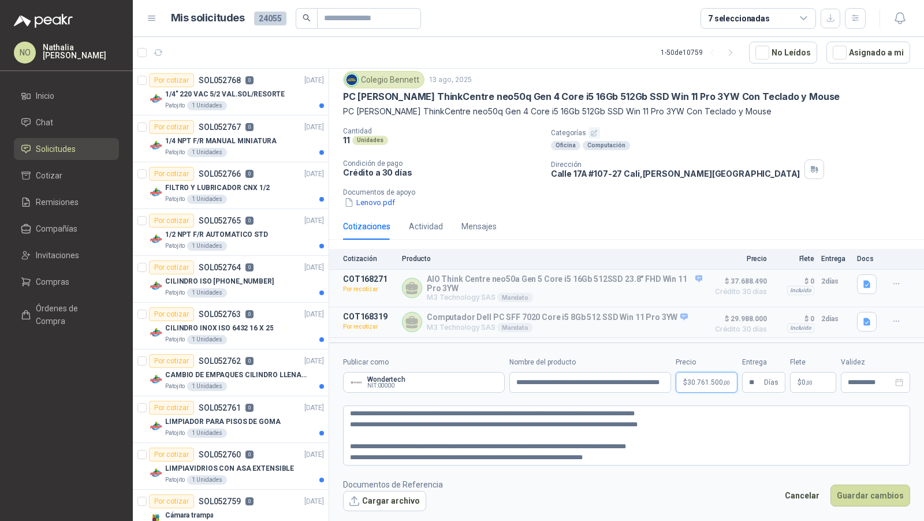
click at [710, 387] on body "NO Nathalia Ortega Inicio Chat Solicitudes Cotizar Remisiones Compañías Invitac…" at bounding box center [462, 260] width 924 height 521
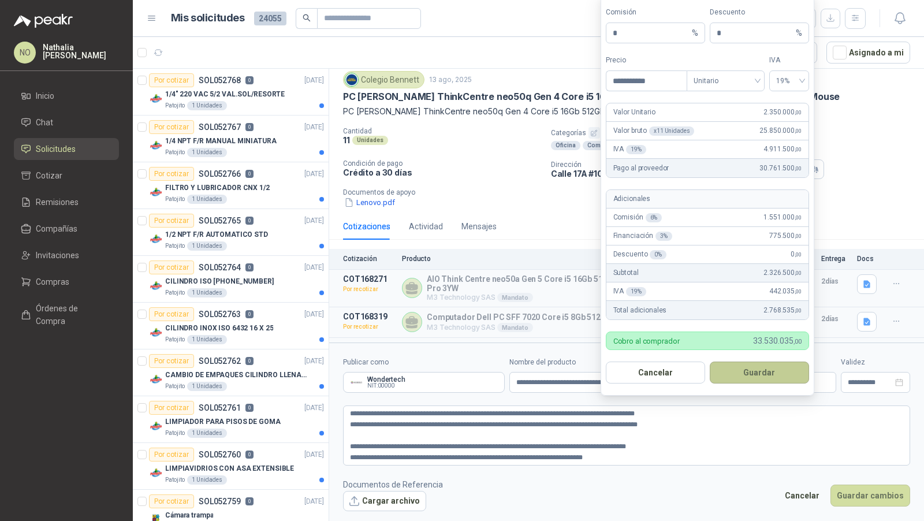
click at [778, 371] on button "Guardar" at bounding box center [759, 372] width 99 height 22
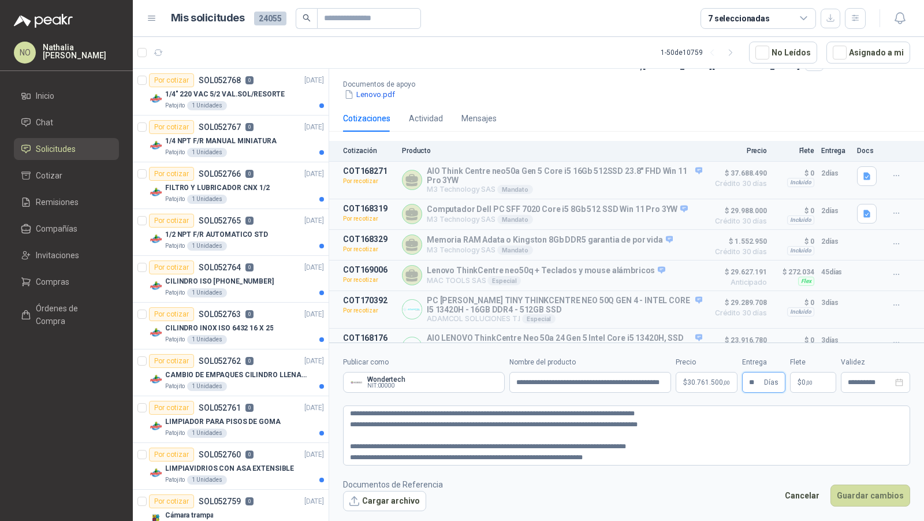
scroll to position [195, 0]
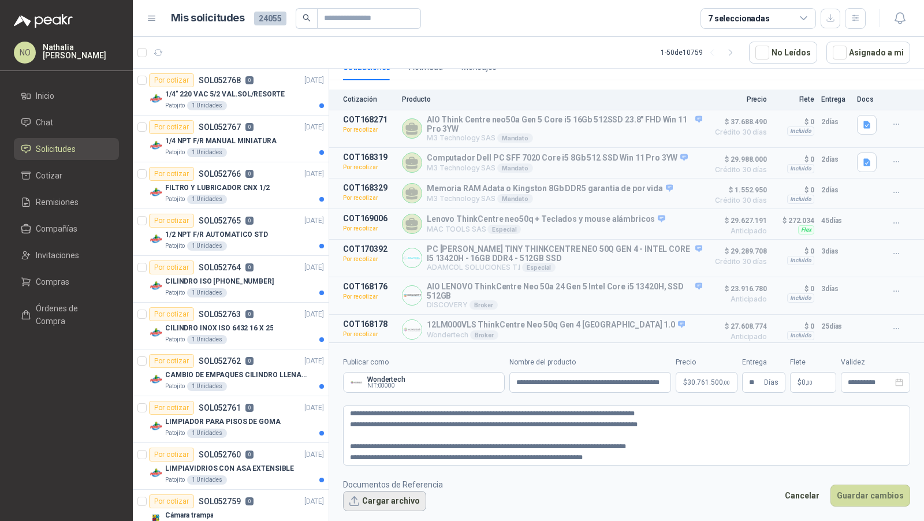
click at [394, 494] on button "Cargar archivo" at bounding box center [384, 501] width 83 height 21
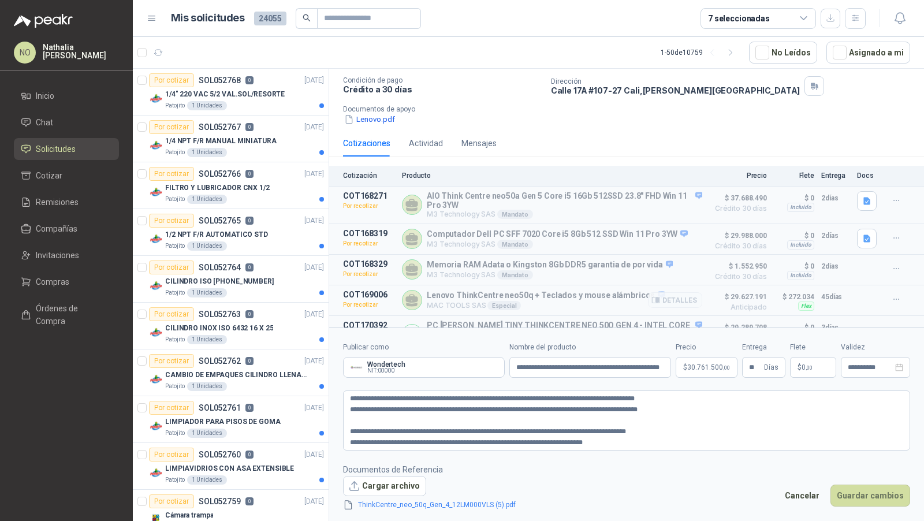
scroll to position [0, 0]
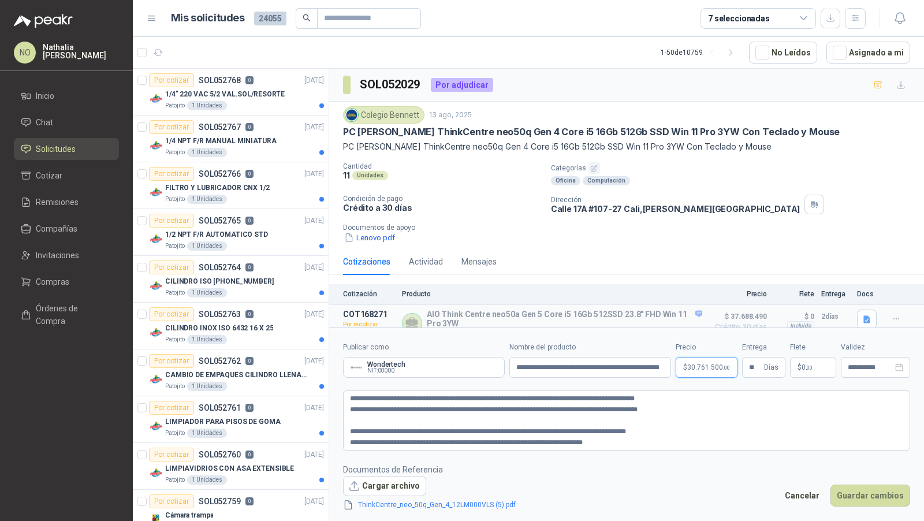
click at [697, 374] on body "NO Nathalia Ortega Inicio Chat Solicitudes Cotizar Remisiones Compañías Invitac…" at bounding box center [462, 260] width 924 height 521
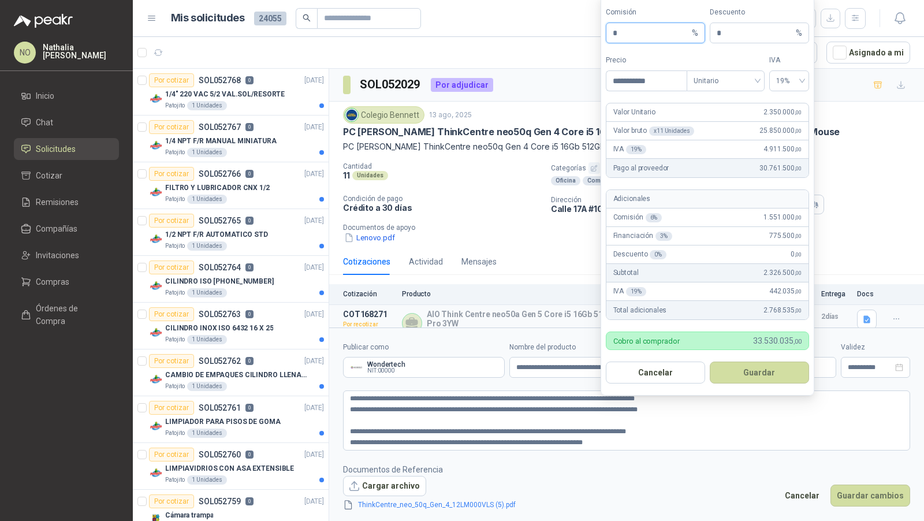
click at [633, 36] on input "*" at bounding box center [651, 33] width 77 height 20
type input "*"
drag, startPoint x: 751, startPoint y: 341, endPoint x: 797, endPoint y: 339, distance: 46.3
click at [797, 339] on div "Cobro al comprador 33.837.650 ,00" at bounding box center [707, 340] width 203 height 18
copy span "33.837.650 ,0"
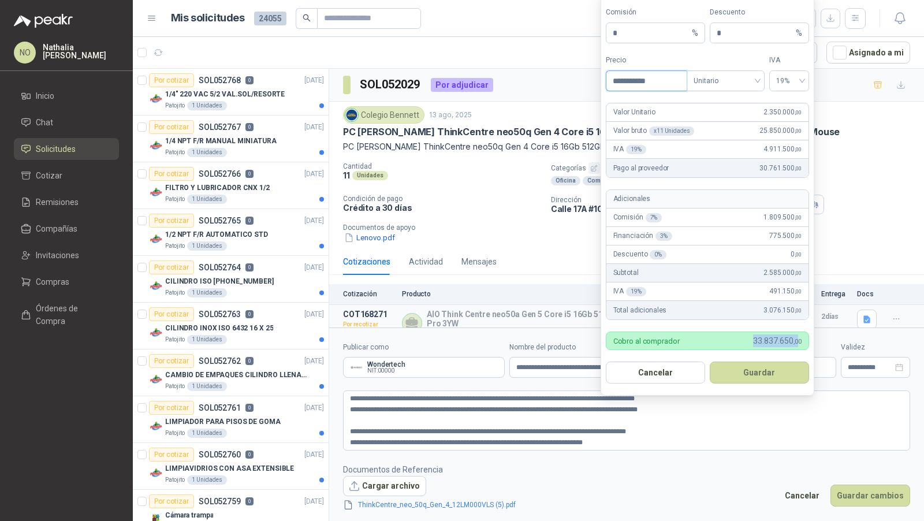
click at [669, 78] on input "**********" at bounding box center [646, 81] width 80 height 20
type input "**********"
click at [642, 35] on input "*" at bounding box center [651, 33] width 77 height 20
type input "*"
click at [770, 372] on button "Guardar" at bounding box center [759, 372] width 99 height 22
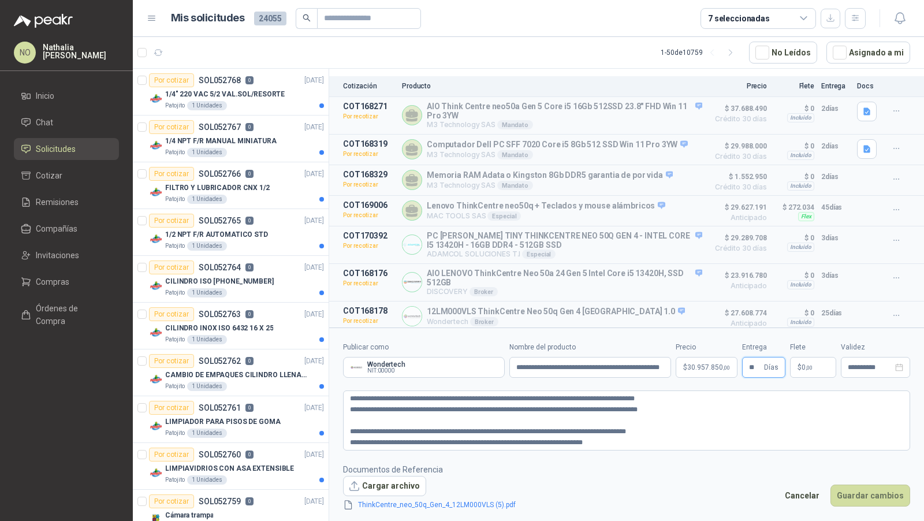
scroll to position [210, 0]
click at [696, 496] on footer "Documentos de Referencia Cargar archivo ThinkCentre_neo_50q_Gen_4_12LM000VLS (5…" at bounding box center [626, 487] width 567 height 49
click at [754, 367] on input "*" at bounding box center [755, 367] width 13 height 20
type input "*"
click at [733, 482] on footer "Documentos de Referencia Cargar archivo ThinkCentre_neo_50q_Gen_4_12LM000VLS (5…" at bounding box center [626, 487] width 567 height 49
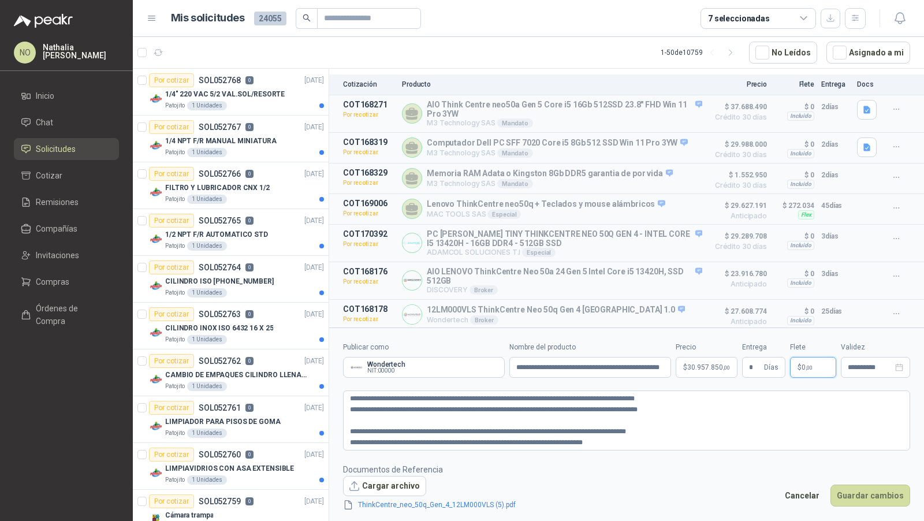
click at [815, 361] on p "$ 0 ,00" at bounding box center [813, 367] width 46 height 21
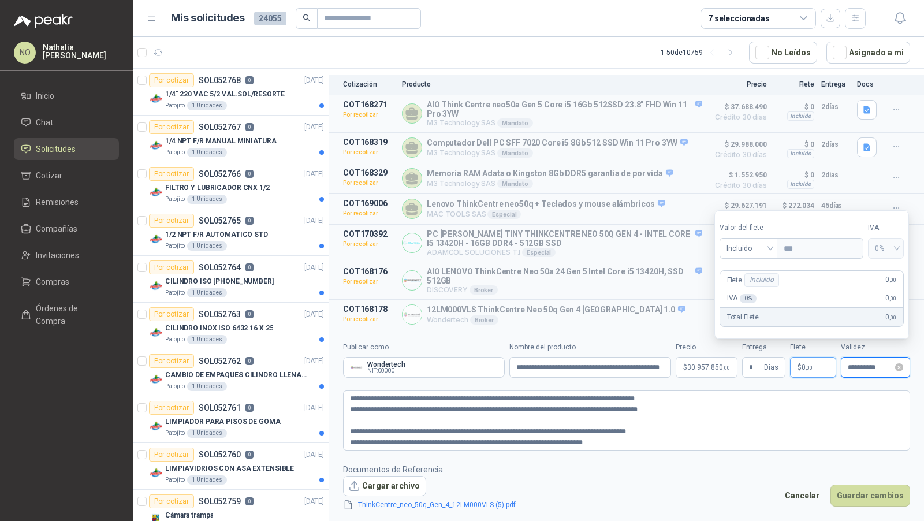
click at [859, 365] on input "**********" at bounding box center [870, 368] width 45 height 8
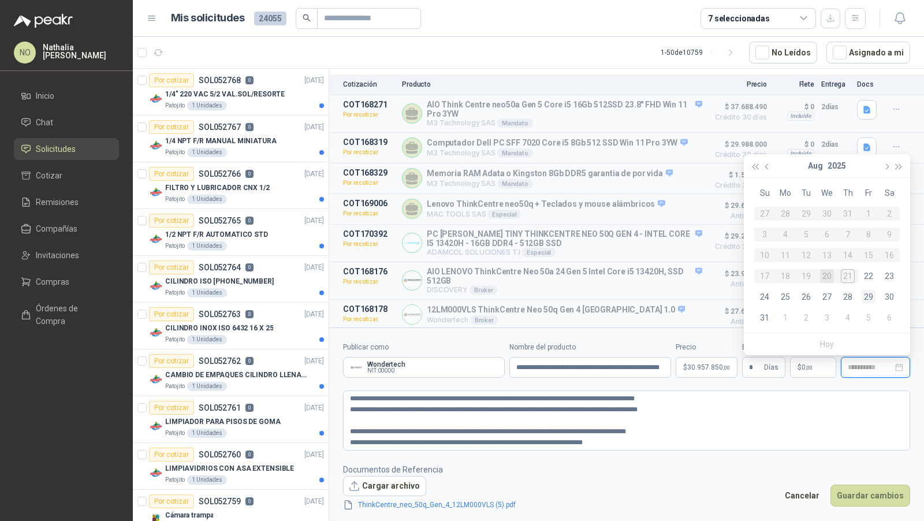
type input "**********"
click at [867, 297] on div "29" at bounding box center [869, 297] width 14 height 14
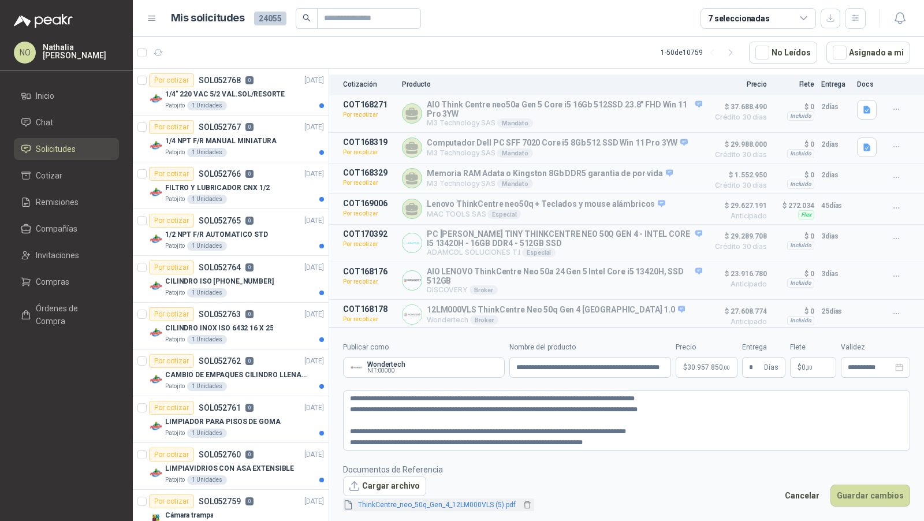
click at [483, 507] on link "ThinkCentre_neo_50q_Gen_4_12LM000VLS (5).pdf" at bounding box center [436, 504] width 167 height 11
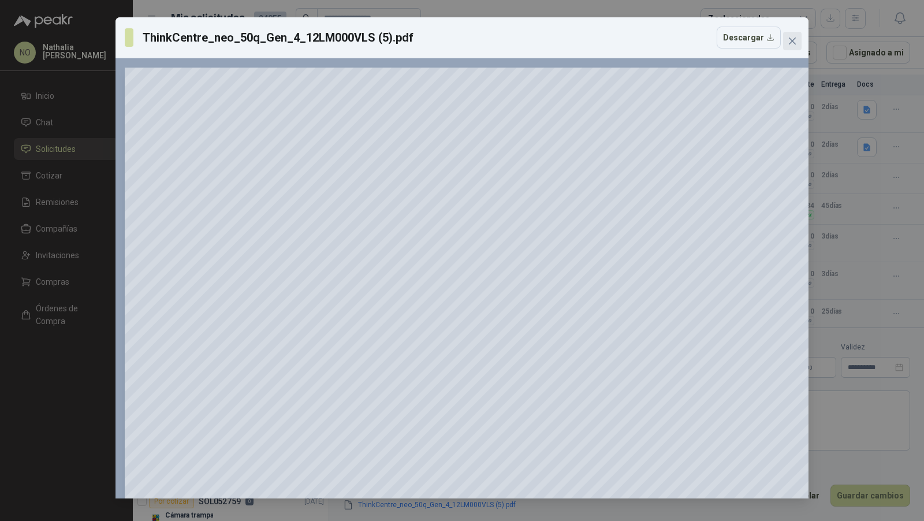
click at [785, 41] on span "Close" at bounding box center [792, 40] width 18 height 9
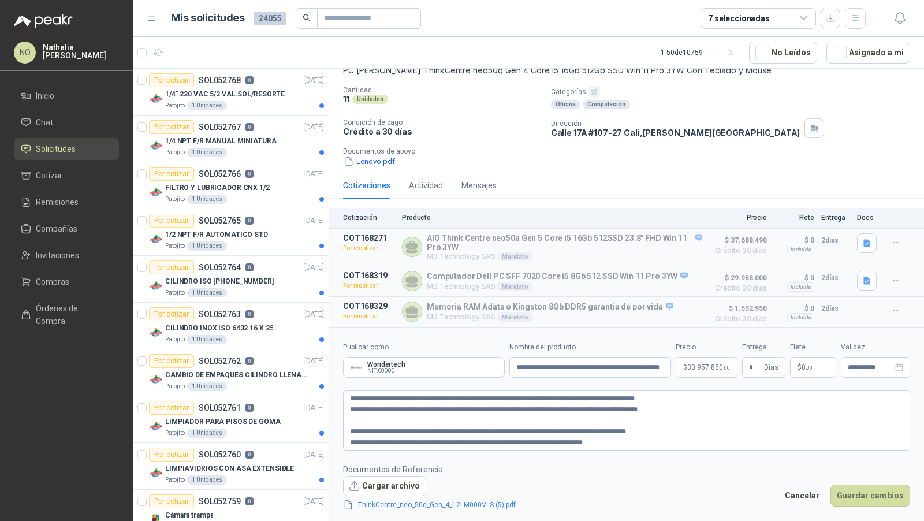
scroll to position [0, 0]
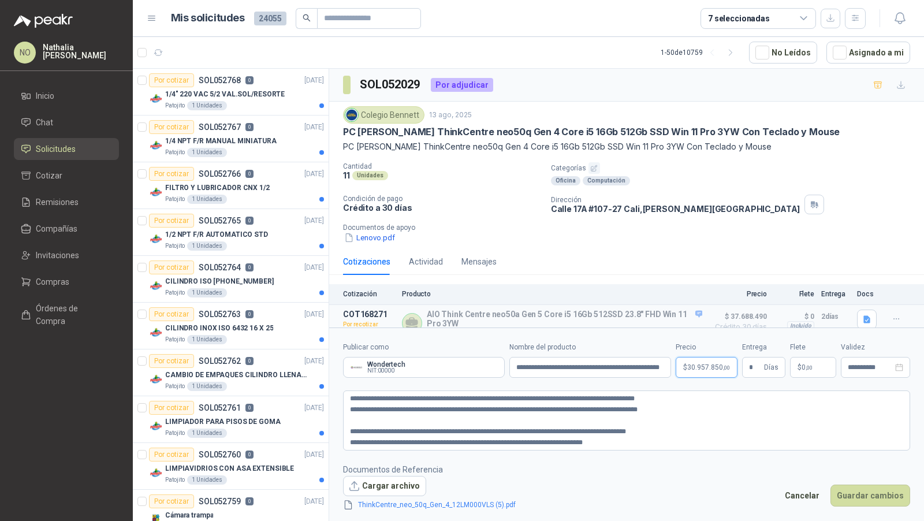
click at [714, 370] on body "NO Nathalia Ortega Inicio Chat Solicitudes Cotizar Remisiones Compañías Invitac…" at bounding box center [462, 260] width 924 height 521
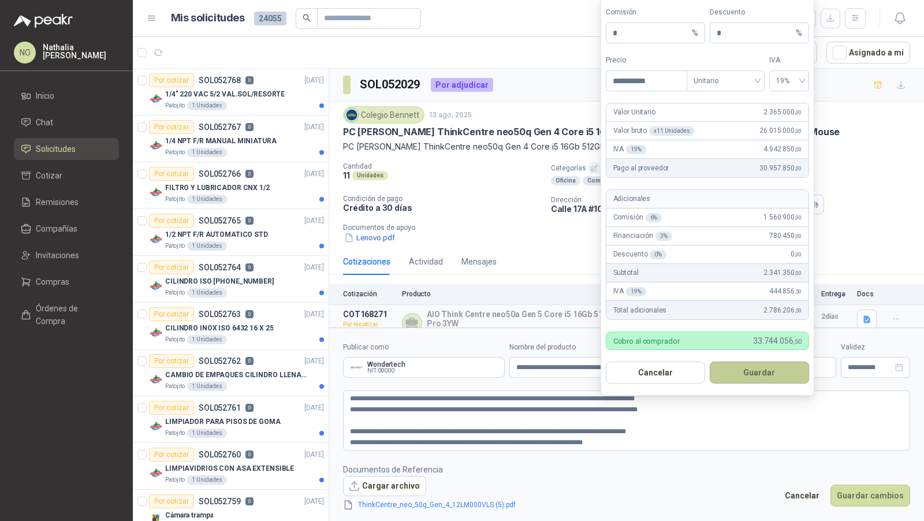
click at [767, 363] on button "Guardar" at bounding box center [759, 372] width 99 height 22
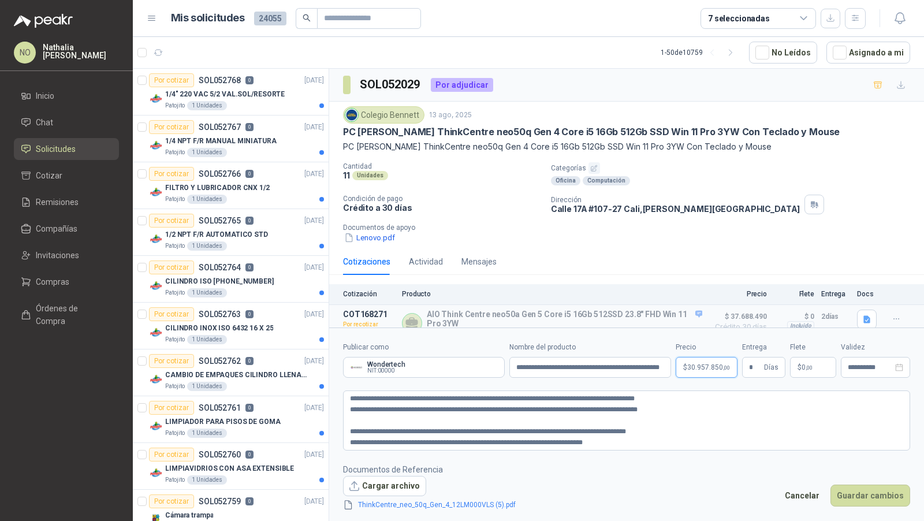
click at [708, 372] on body "NO Nathalia Ortega Inicio Chat Solicitudes Cotizar Remisiones Compañías Invitac…" at bounding box center [462, 260] width 924 height 521
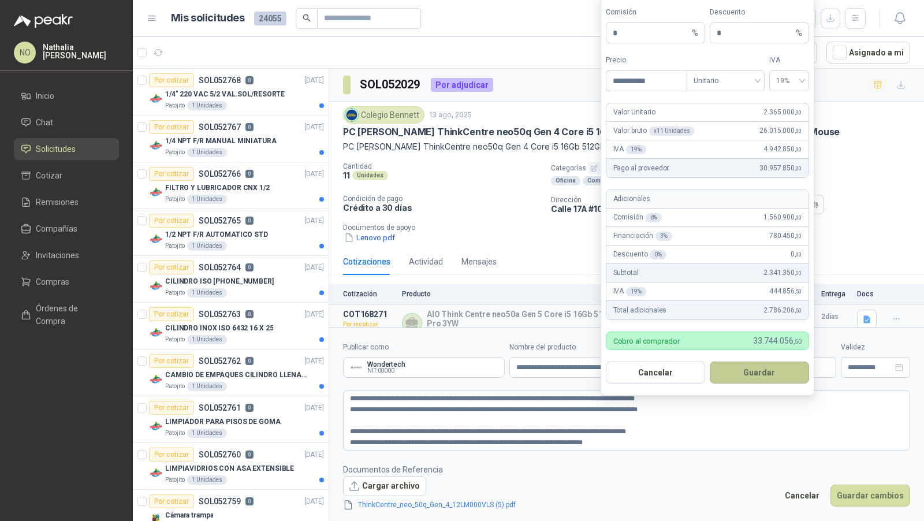
click at [761, 375] on button "Guardar" at bounding box center [759, 372] width 99 height 22
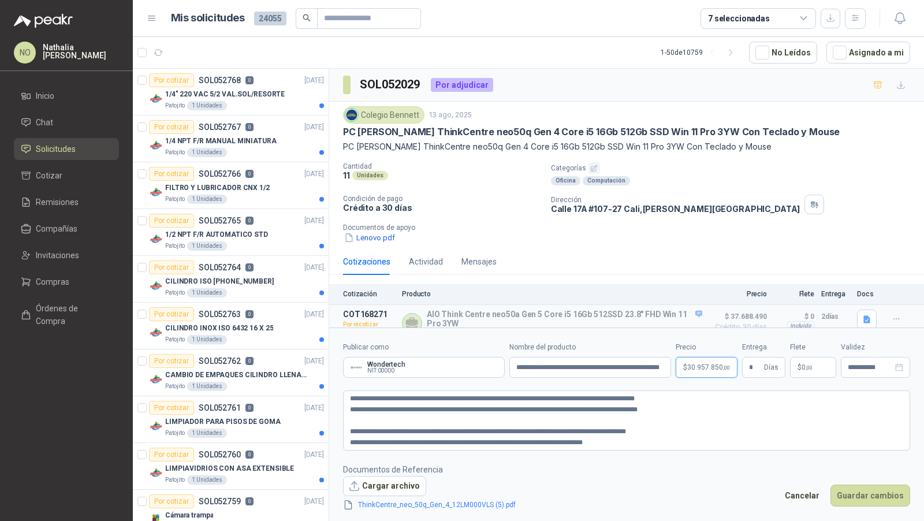
click at [711, 370] on body "NO Nathalia Ortega Inicio Chat Solicitudes Cotizar Remisiones Compañías Invitac…" at bounding box center [462, 260] width 924 height 521
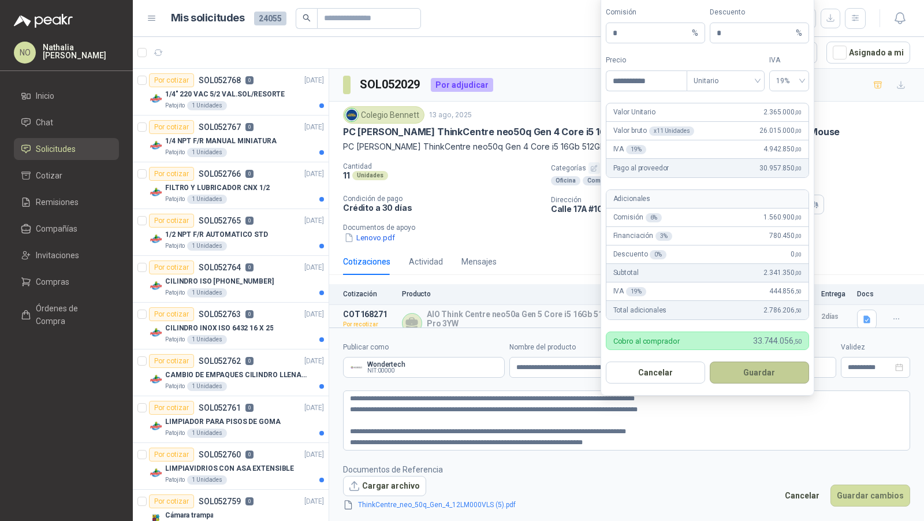
click at [769, 372] on button "Guardar" at bounding box center [759, 372] width 99 height 22
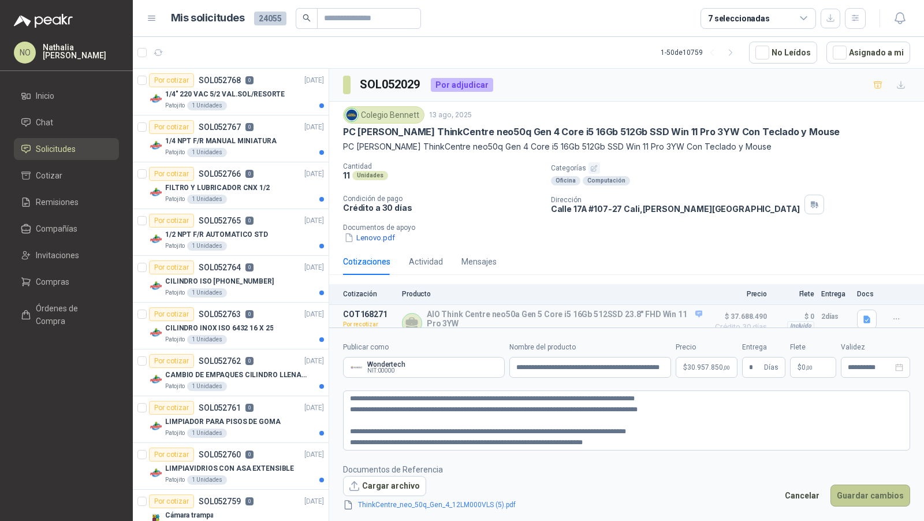
click at [879, 494] on button "Guardar cambios" at bounding box center [870, 495] width 80 height 22
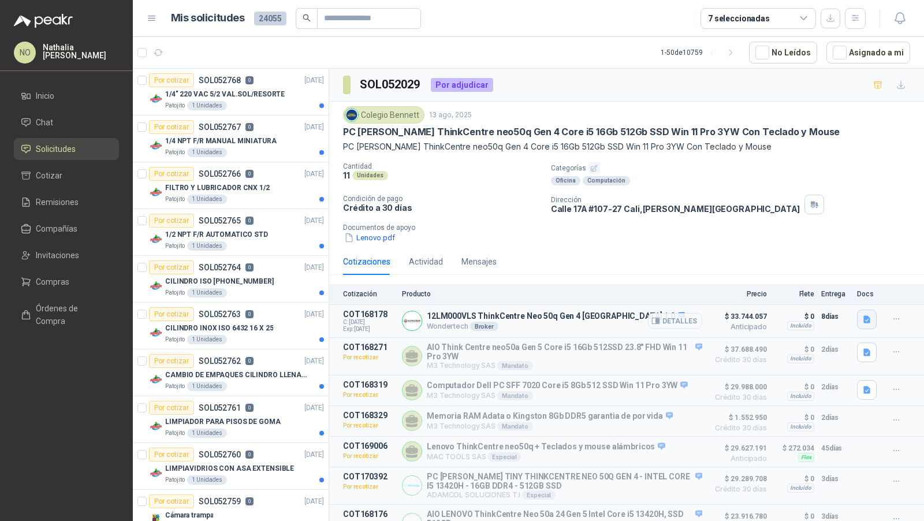
click at [862, 317] on icon "button" at bounding box center [867, 320] width 10 height 10
click at [781, 293] on button "ThinkCentre_neo_50q_Gen_4_12LM000VLS (5).pdf" at bounding box center [767, 291] width 185 height 12
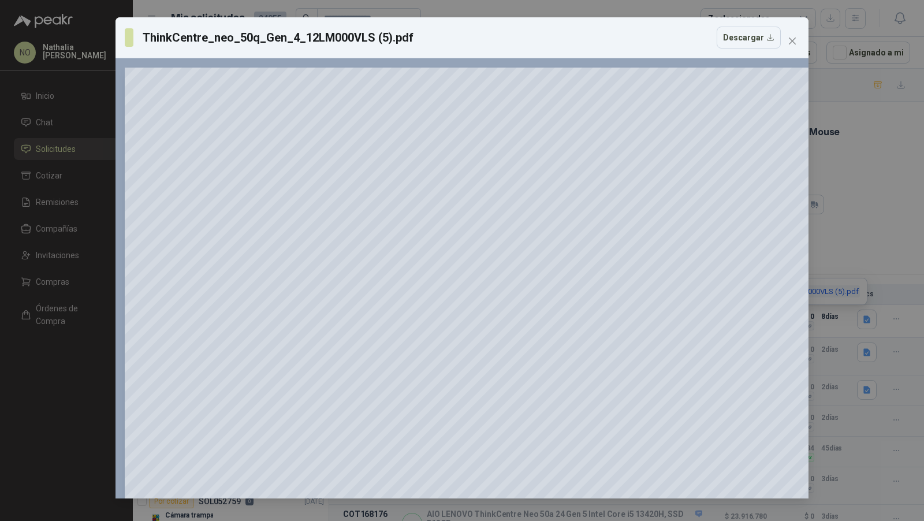
scroll to position [15, 0]
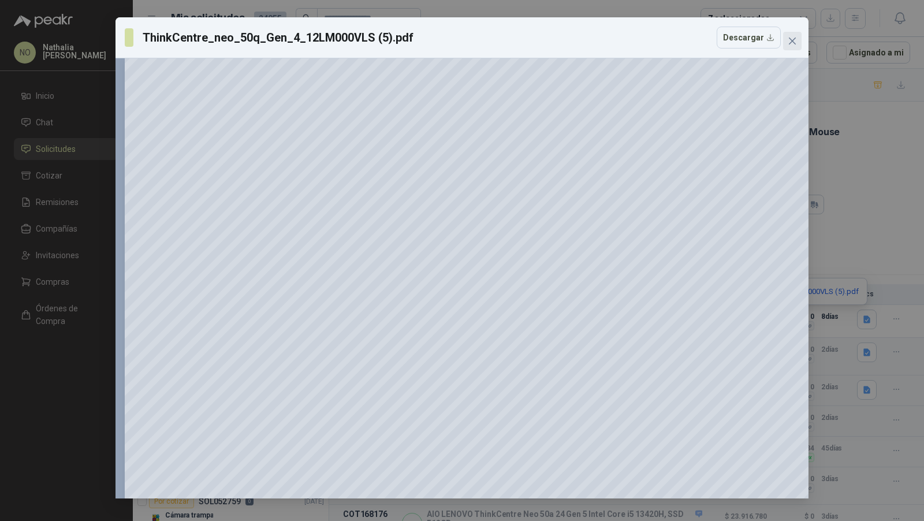
click at [793, 40] on icon "close" at bounding box center [792, 40] width 9 height 9
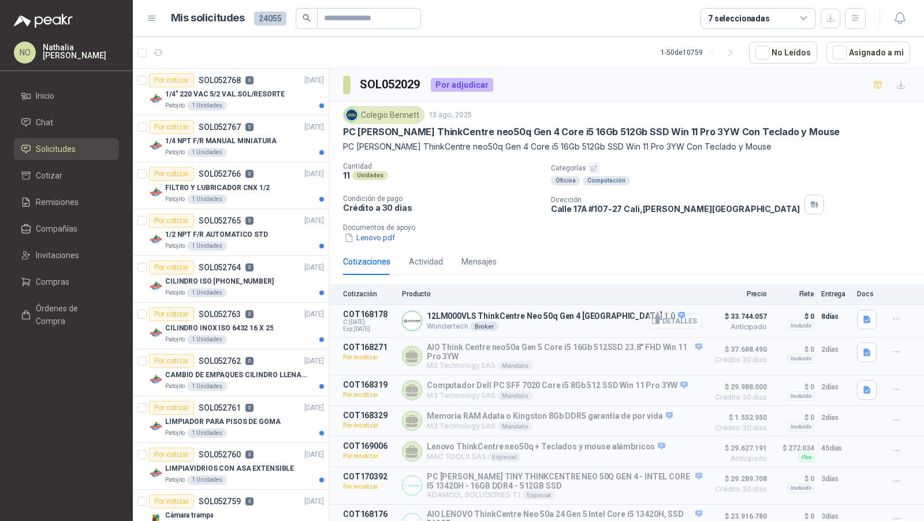
click at [683, 314] on button "Detalles" at bounding box center [675, 321] width 54 height 16
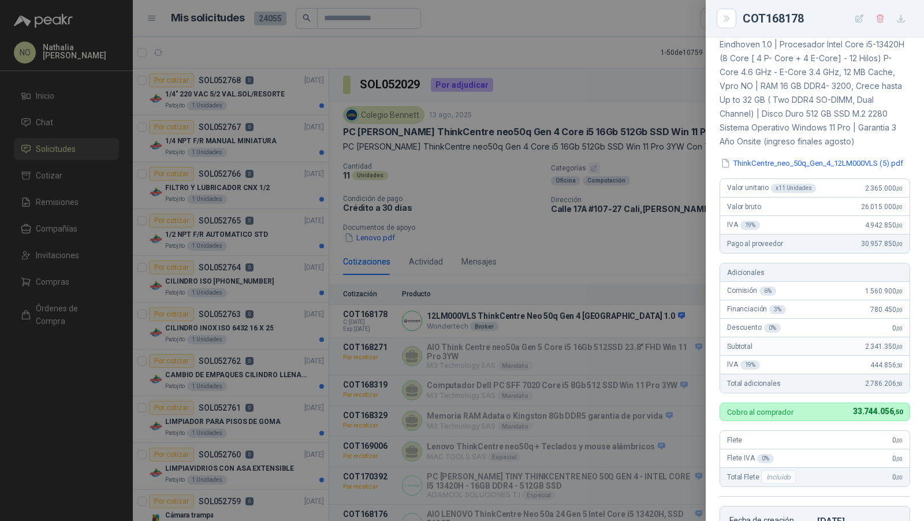
scroll to position [146, 0]
click at [580, 368] on div at bounding box center [462, 260] width 924 height 521
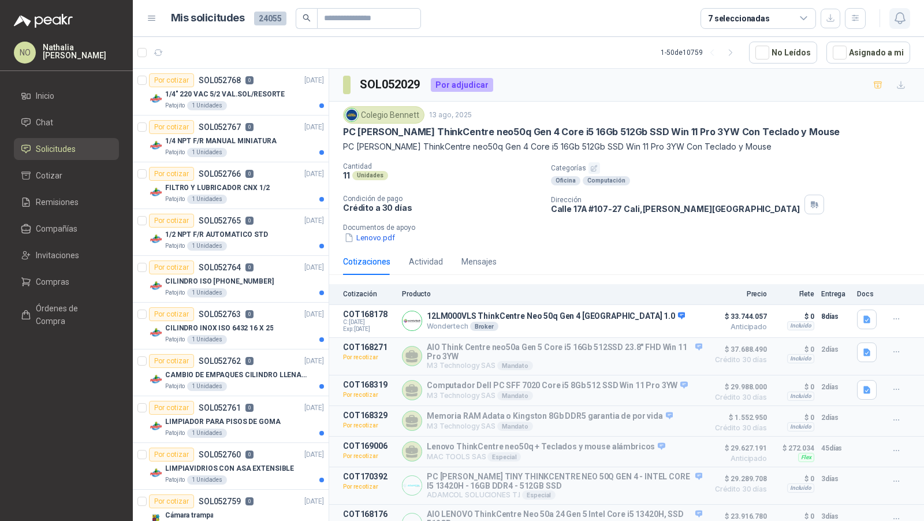
click at [897, 23] on icon "button" at bounding box center [899, 18] width 10 height 11
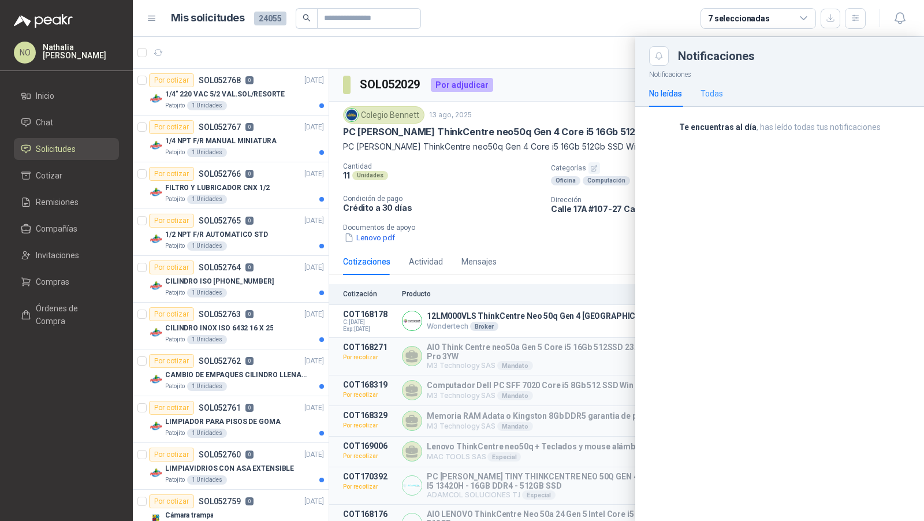
click at [710, 99] on div "Todas" at bounding box center [711, 93] width 23 height 27
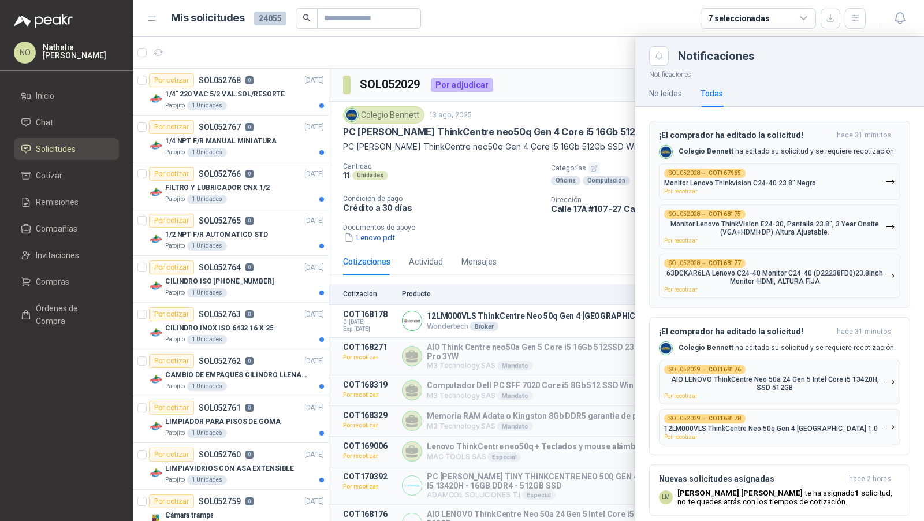
click at [747, 264] on div "SOL052028 → COT168177 63DCKAR6LA Lenovo C24-40 Monitor C24-40 (D22238FD0)23.8in…" at bounding box center [774, 276] width 221 height 34
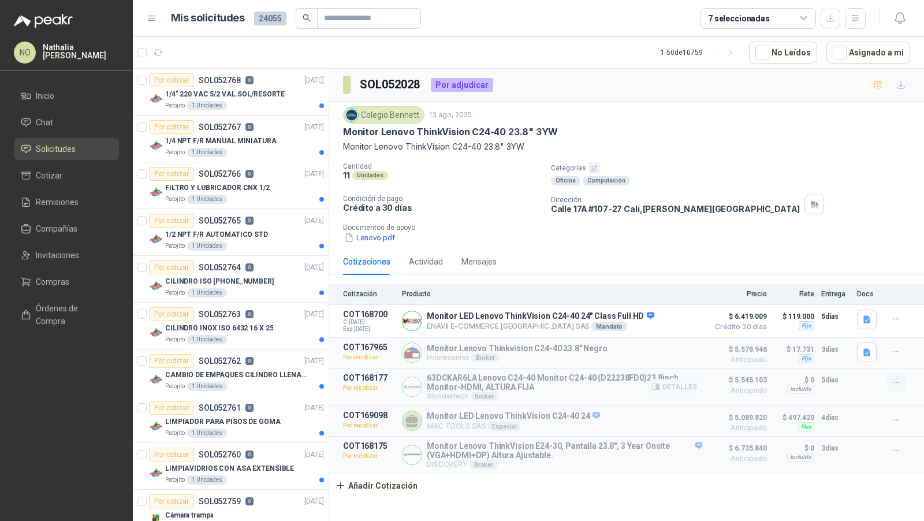
click at [892, 381] on icon "button" at bounding box center [897, 383] width 10 height 10
click at [847, 310] on button "Editar" at bounding box center [873, 312] width 92 height 18
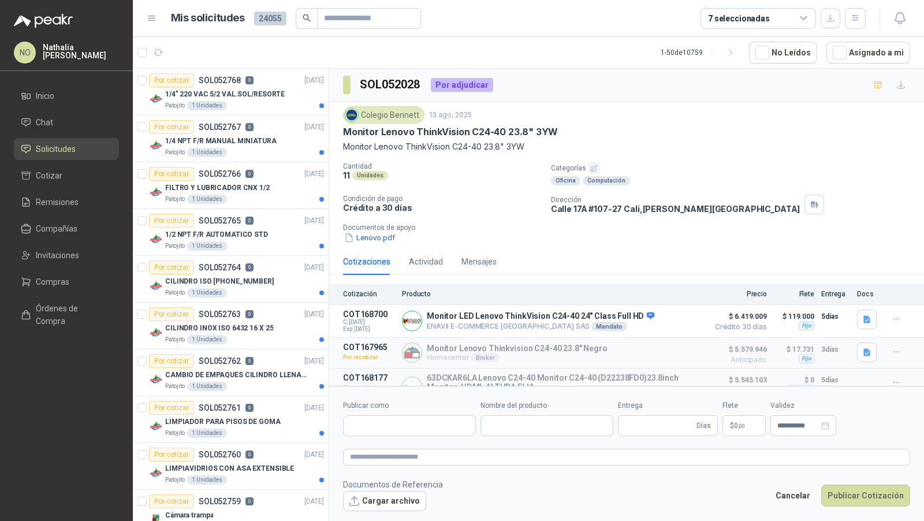
type input "**********"
type input "*"
type input "**********"
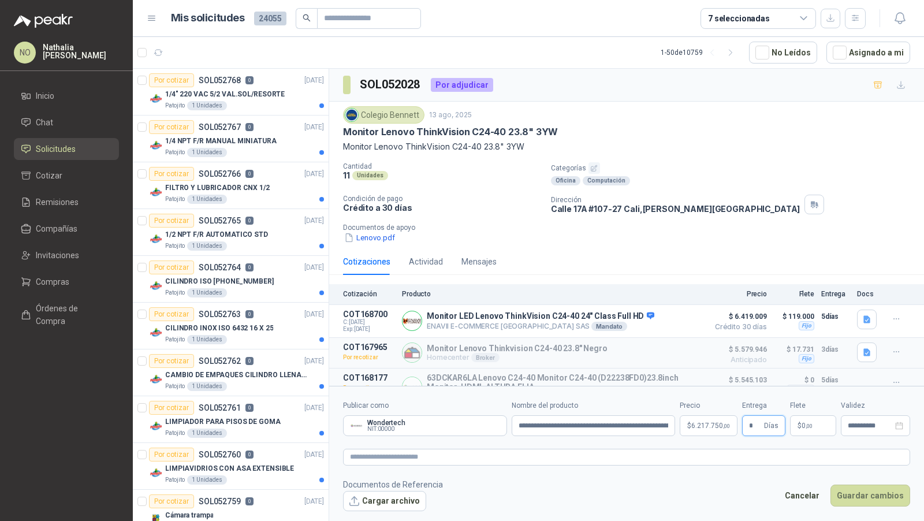
click at [757, 427] on input "*" at bounding box center [755, 426] width 13 height 20
type input "*"
click at [647, 506] on footer "Documentos de Referencia Cargar archivo Cancelar Guardar cambios" at bounding box center [626, 494] width 567 height 33
click at [863, 424] on input "**********" at bounding box center [870, 426] width 45 height 8
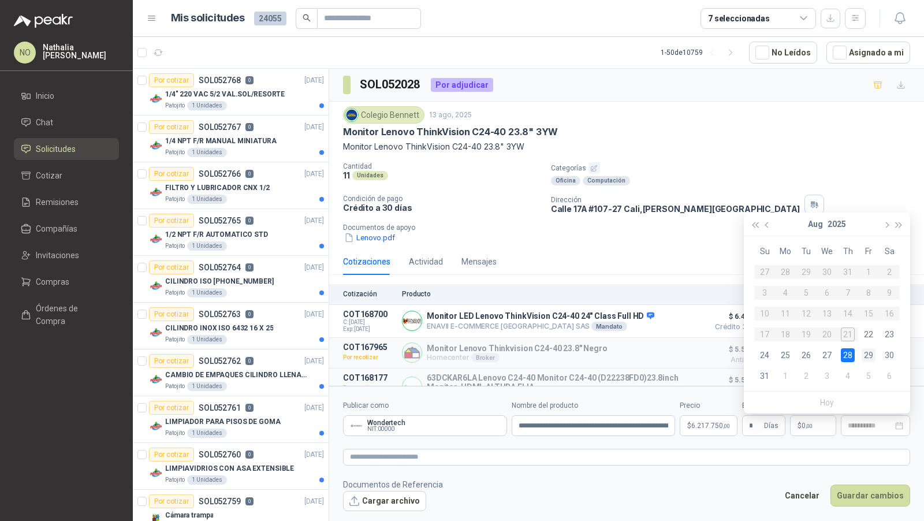
click at [867, 352] on div "29" at bounding box center [869, 355] width 14 height 14
type input "**********"
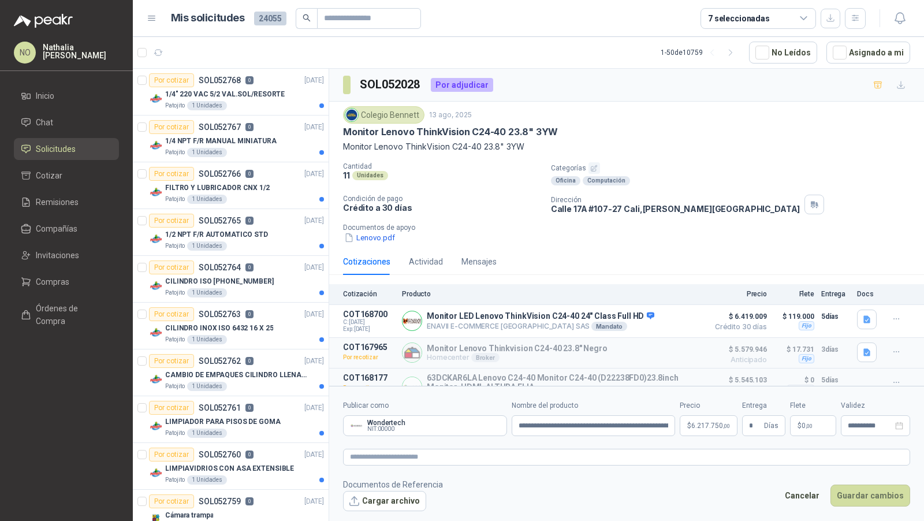
click at [699, 426] on span "6.217.750 ,00" at bounding box center [710, 425] width 39 height 7
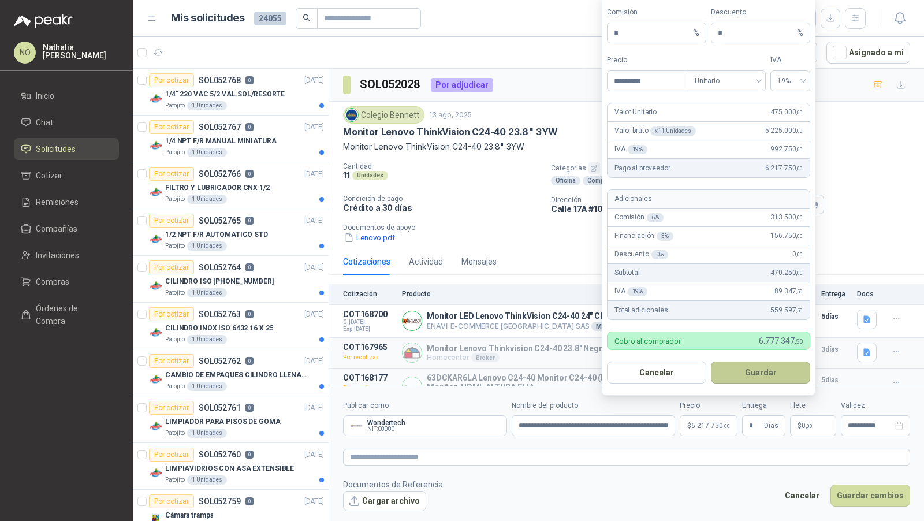
click at [762, 366] on button "Guardar" at bounding box center [760, 372] width 99 height 22
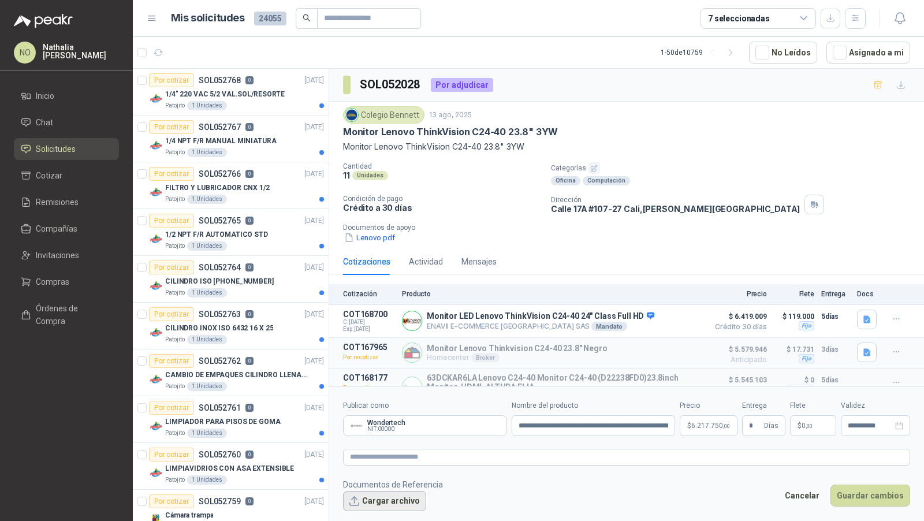
click at [373, 506] on button "Cargar archivo" at bounding box center [384, 501] width 83 height 21
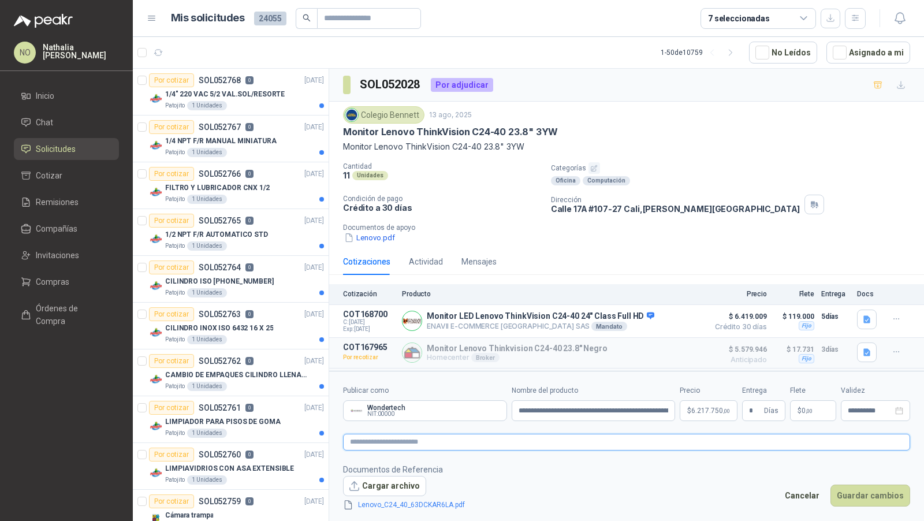
click at [409, 444] on textarea at bounding box center [626, 442] width 567 height 16
type textarea "*"
type textarea "**"
type textarea "***"
type textarea "****"
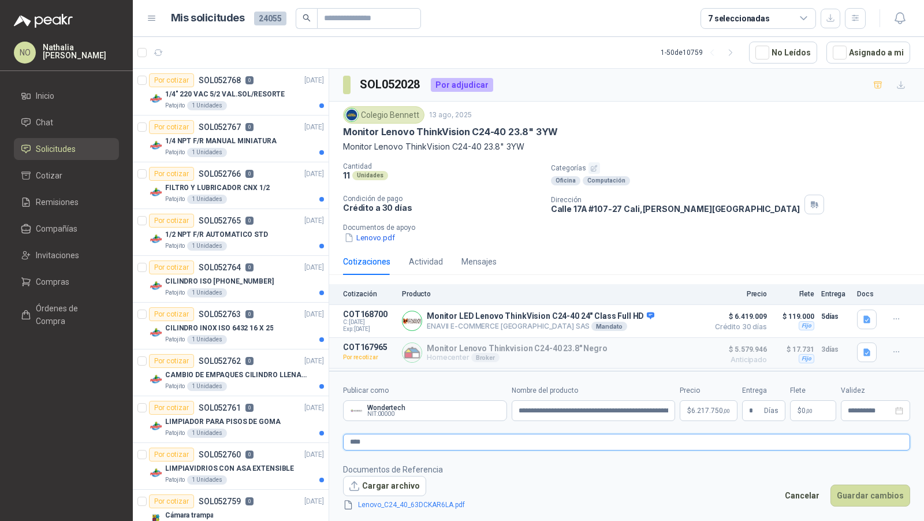
type textarea "*****"
type textarea "******"
type textarea "*******"
type textarea "********"
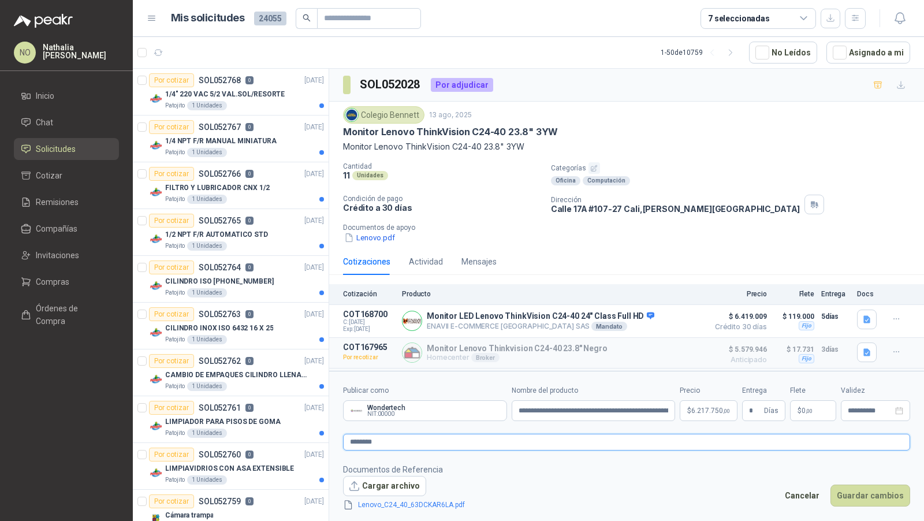
type textarea "********"
type textarea "**********"
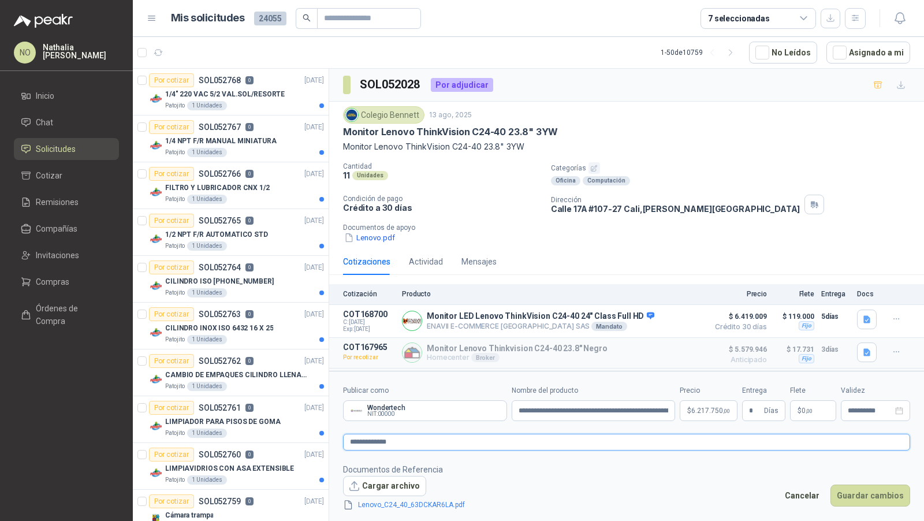
type textarea "**********"
click at [700, 415] on p "$ 6.217.750 ,00" at bounding box center [709, 410] width 58 height 21
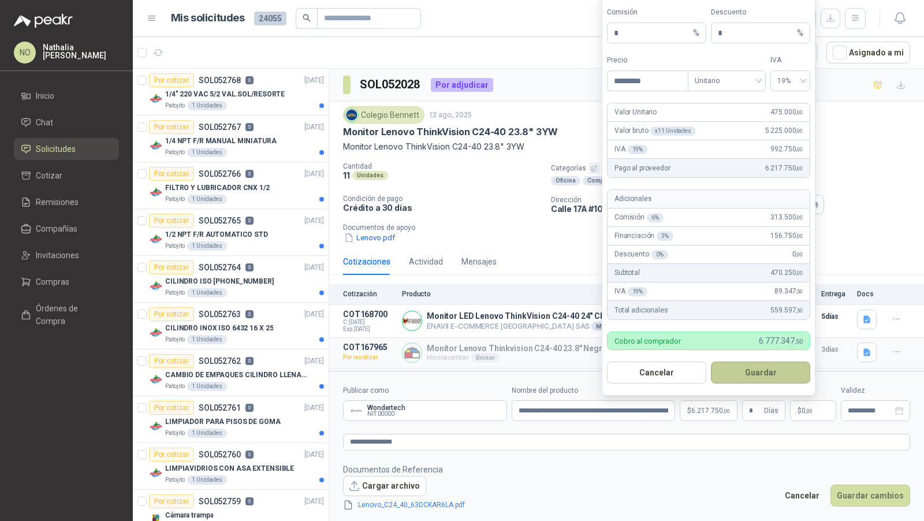
click at [765, 369] on button "Guardar" at bounding box center [760, 372] width 99 height 22
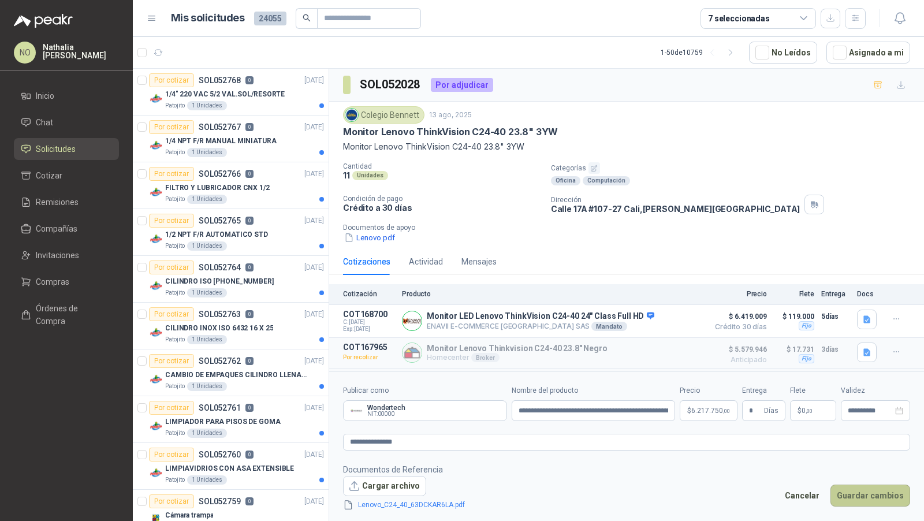
click at [874, 491] on button "Guardar cambios" at bounding box center [870, 495] width 80 height 22
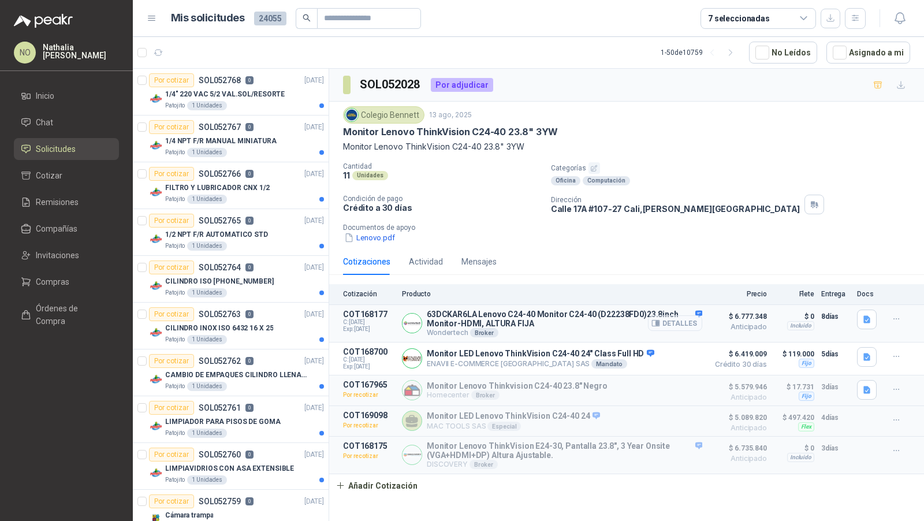
click at [683, 318] on button "Detalles" at bounding box center [675, 323] width 54 height 16
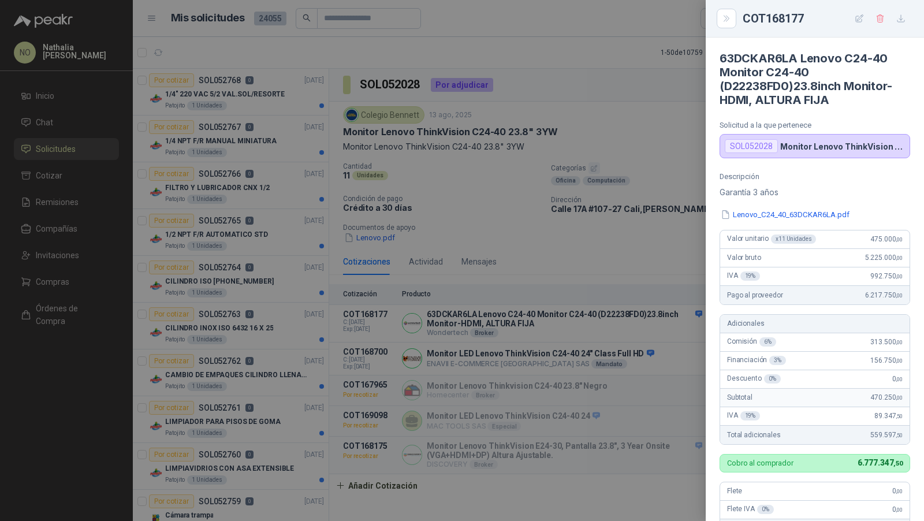
click at [675, 286] on div at bounding box center [462, 260] width 924 height 521
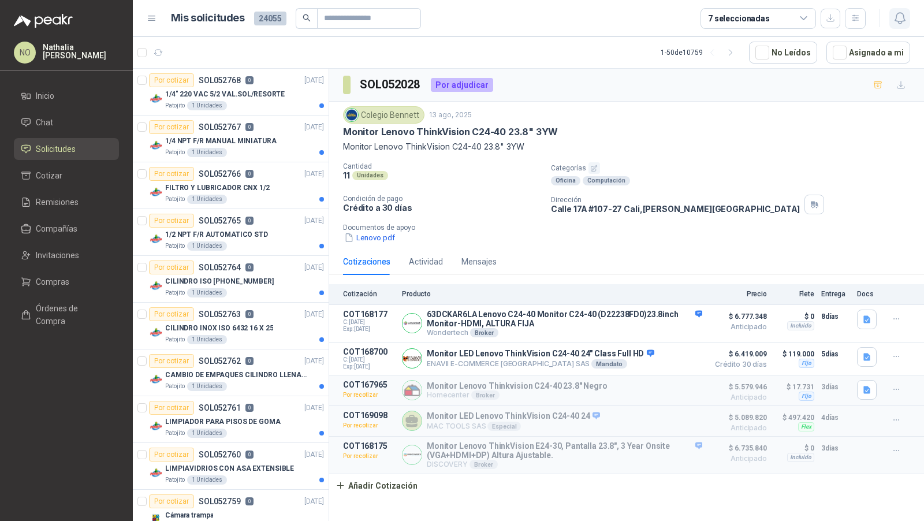
click at [904, 27] on button "button" at bounding box center [899, 18] width 21 height 21
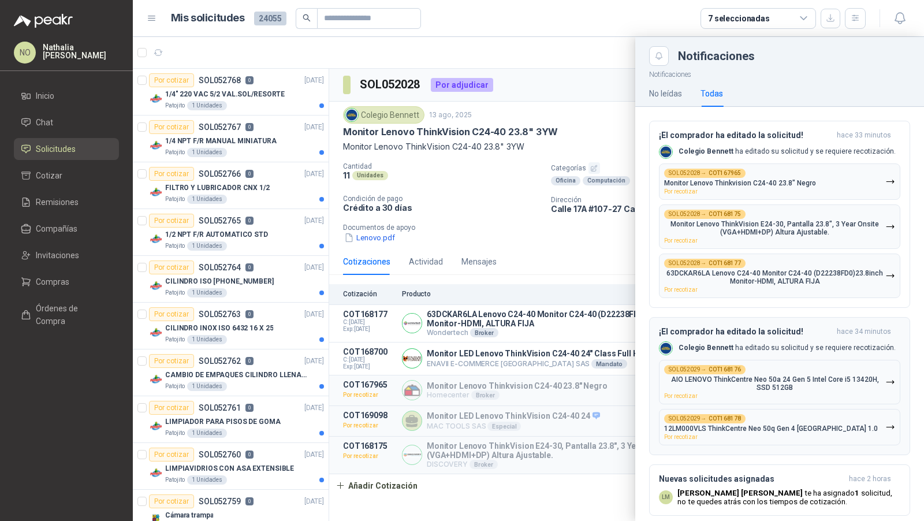
click at [782, 400] on button "SOL052029 → COT168176 AIO LENOVO ThinkCentre Neo 50a 24 Gen 5 Intel Core i5 134…" at bounding box center [779, 382] width 241 height 44
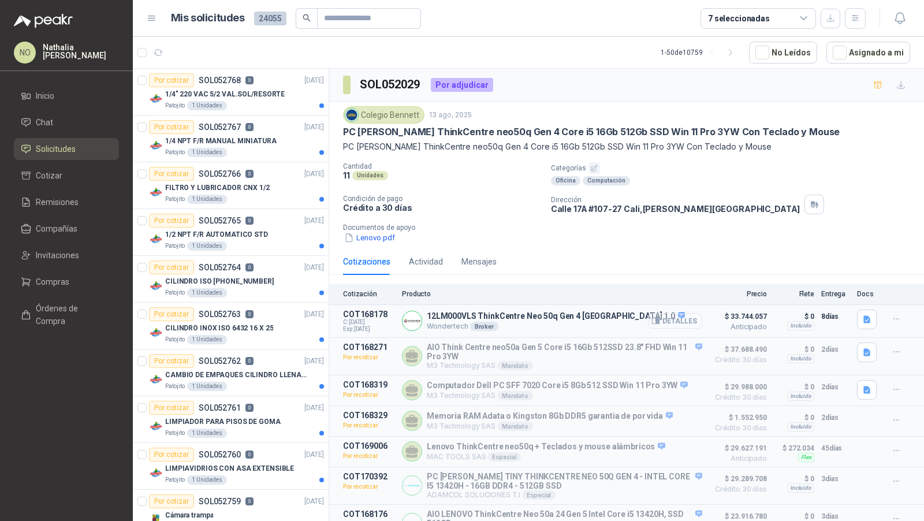
click at [670, 317] on button "Detalles" at bounding box center [675, 321] width 54 height 16
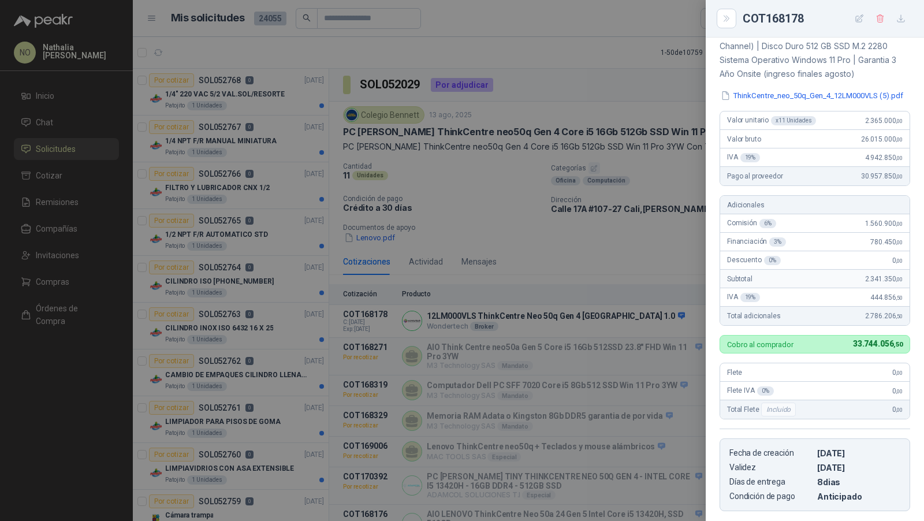
scroll to position [180, 0]
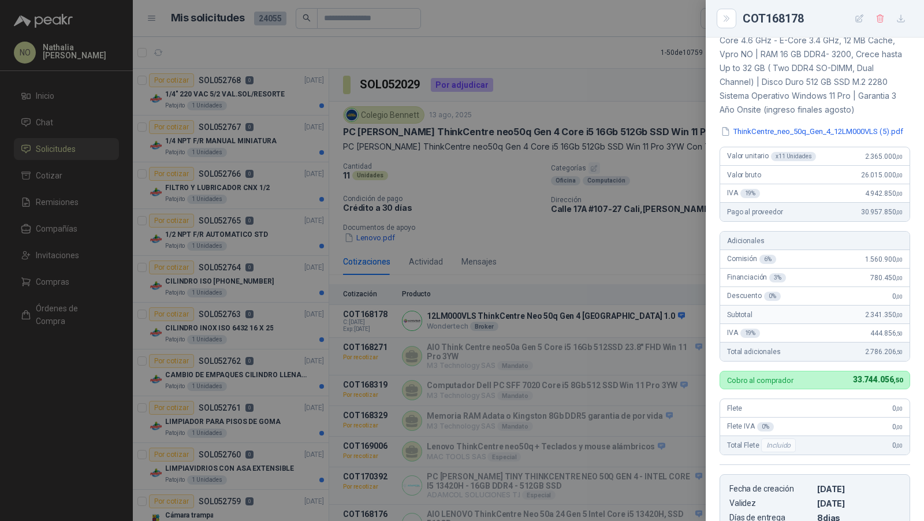
click at [292, 211] on div at bounding box center [462, 260] width 924 height 521
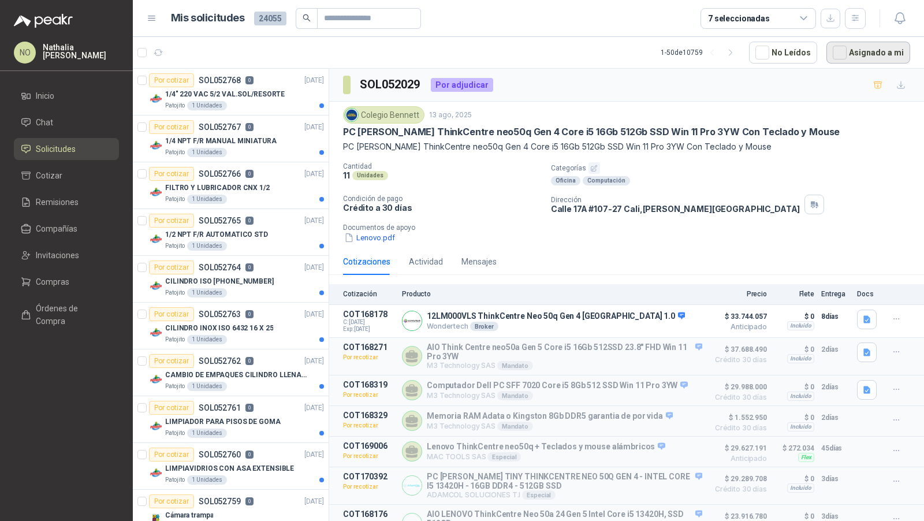
click at [865, 47] on button "Asignado a mi" at bounding box center [868, 53] width 84 height 22
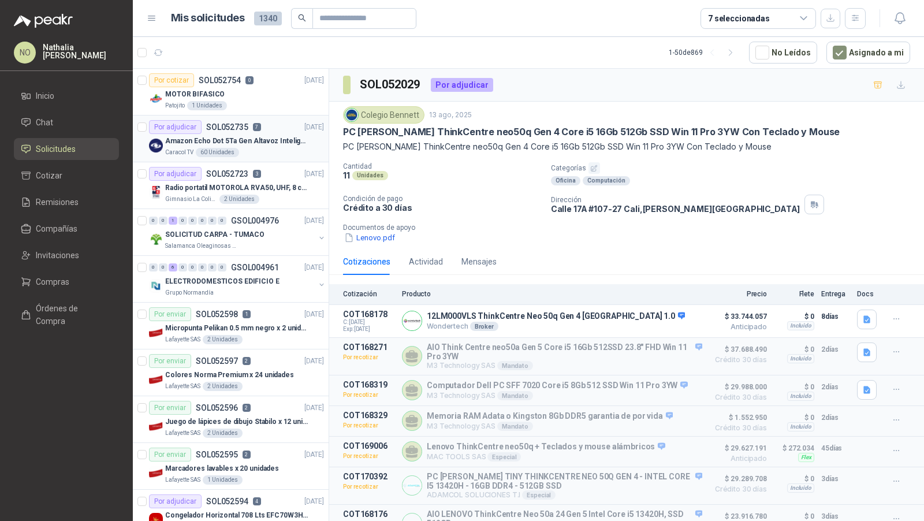
click at [263, 151] on div "Caracol TV 60 Unidades" at bounding box center [244, 152] width 159 height 9
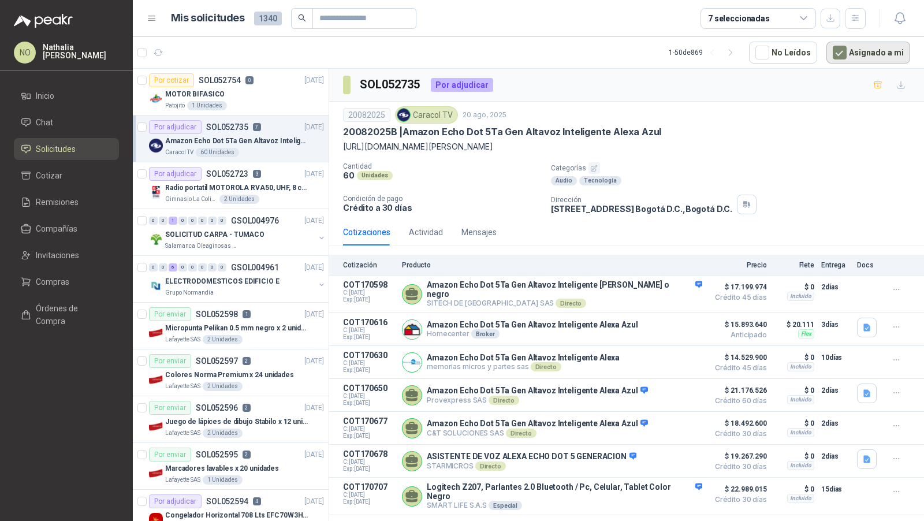
click at [879, 45] on button "Asignado a mi" at bounding box center [868, 53] width 84 height 22
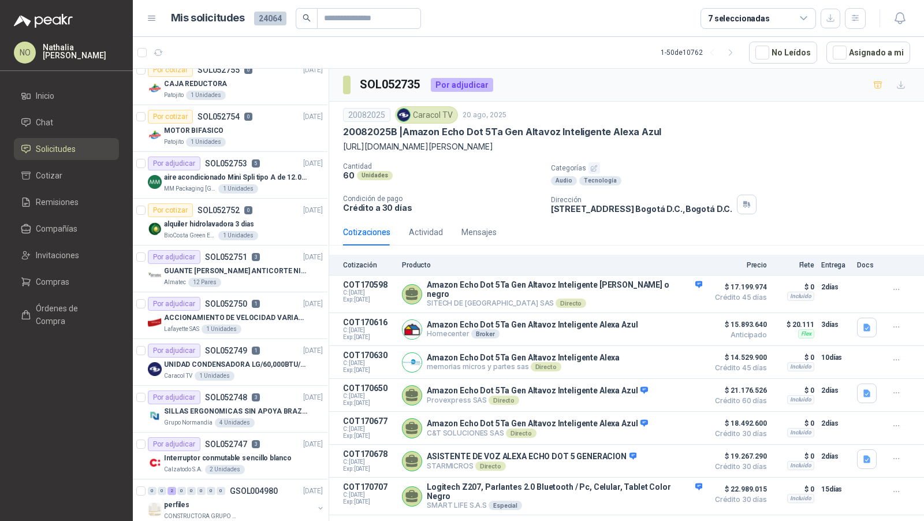
scroll to position [815, 1]
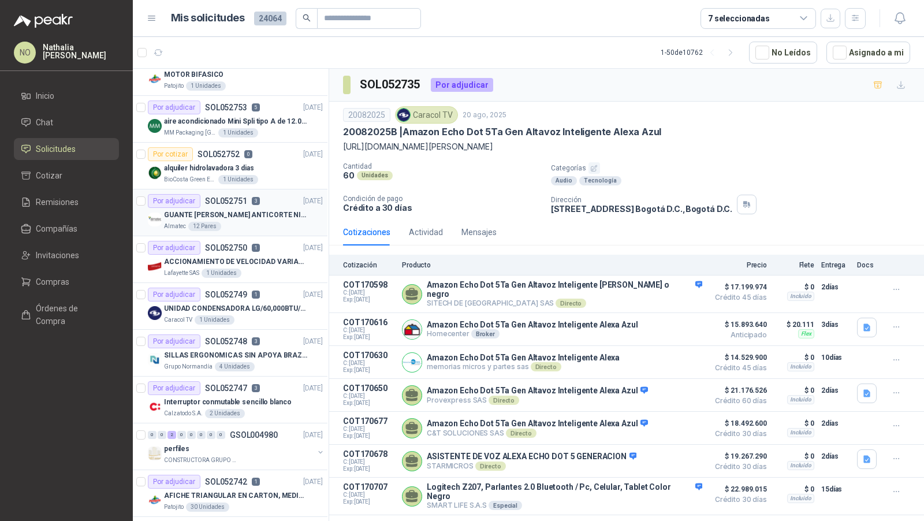
click at [259, 222] on div "Almatec 12 Pares" at bounding box center [243, 226] width 159 height 9
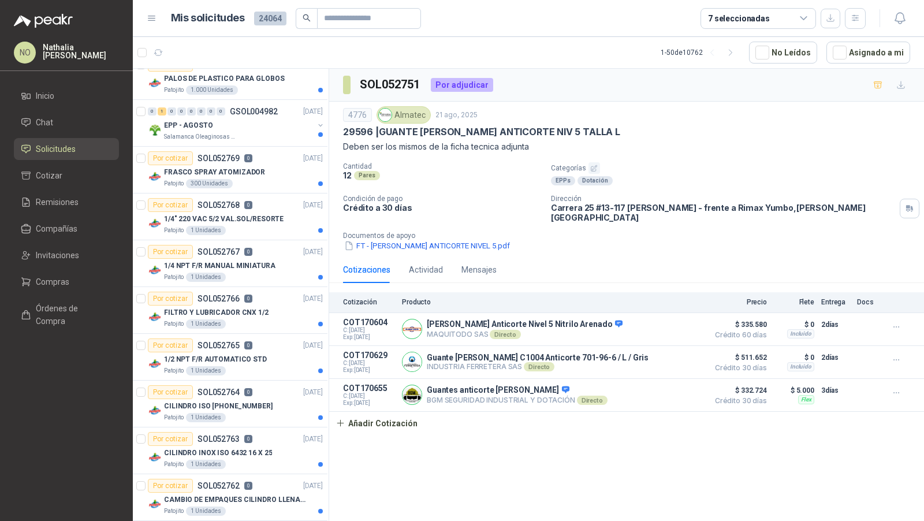
scroll to position [0, 1]
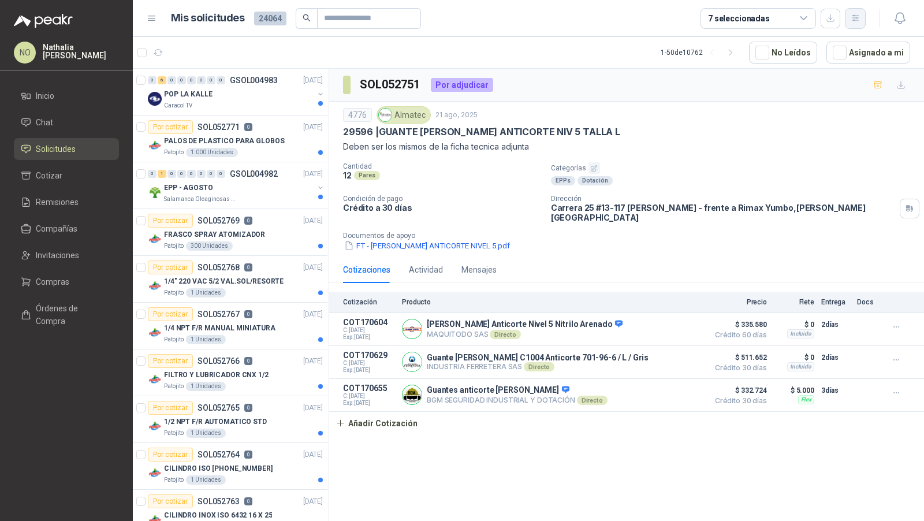
click at [860, 21] on button "button" at bounding box center [855, 18] width 21 height 21
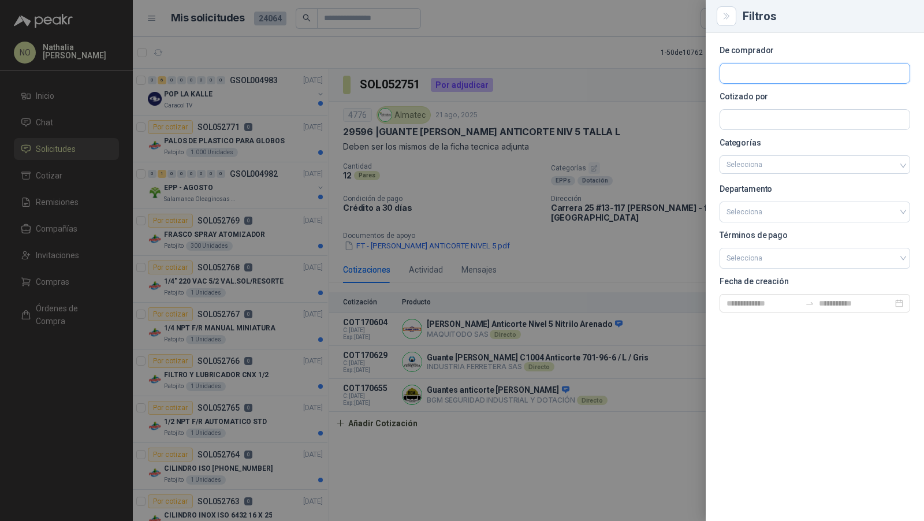
click at [779, 71] on input "text" at bounding box center [814, 74] width 189 height 20
type input "********"
click at [767, 99] on p "Patojito" at bounding box center [798, 98] width 103 height 7
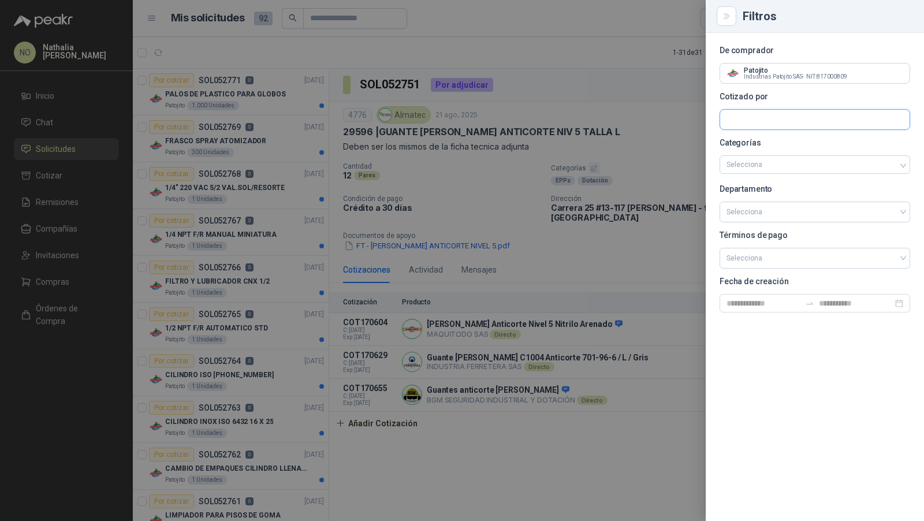
click at [773, 83] on input "text" at bounding box center [814, 74] width 189 height 20
type input "******"
click at [789, 144] on p "Ferretería Silver" at bounding box center [771, 144] width 49 height 7
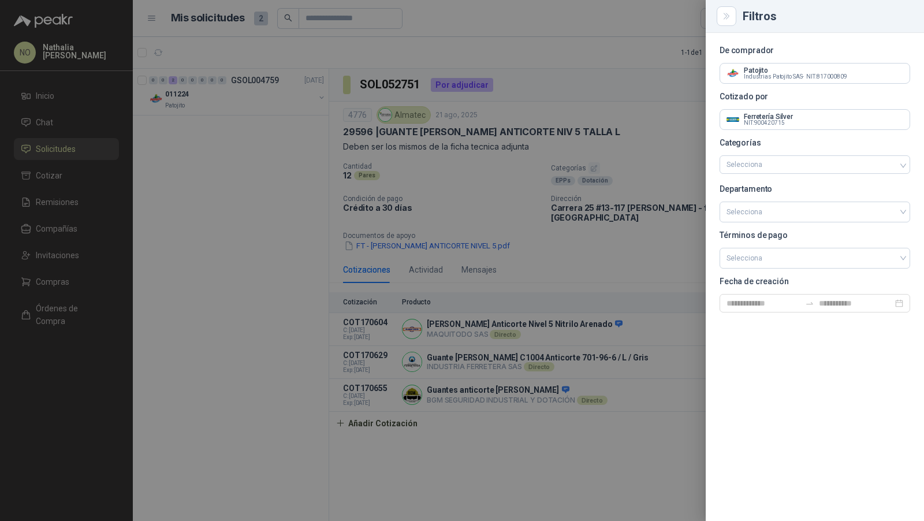
click at [204, 89] on div at bounding box center [462, 260] width 924 height 521
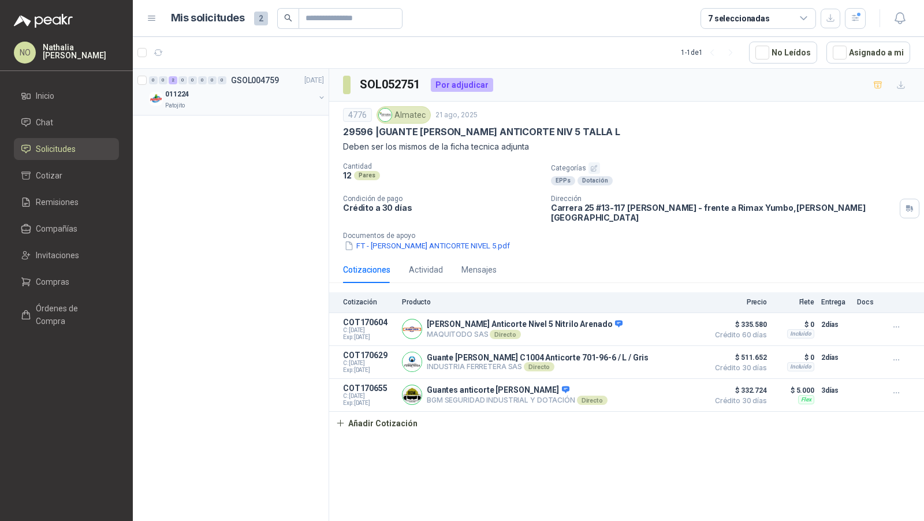
click at [213, 98] on div "011224" at bounding box center [240, 94] width 150 height 14
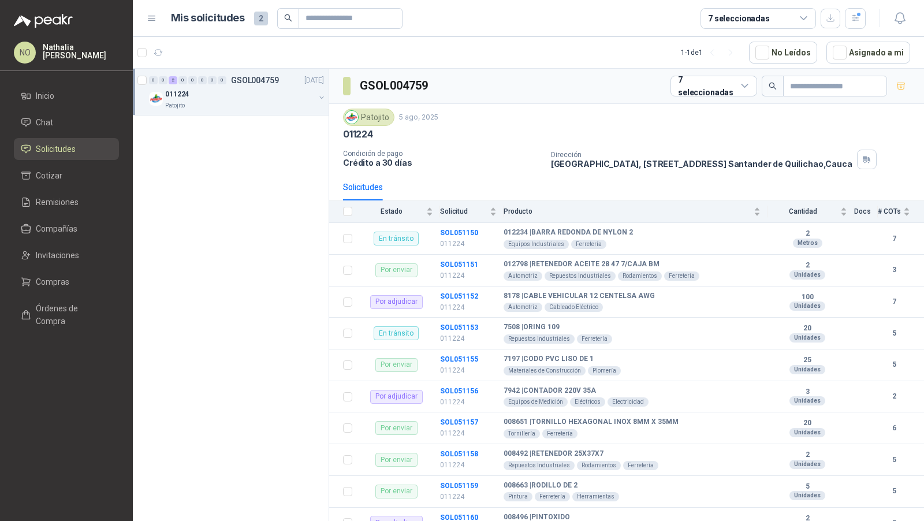
click at [263, 104] on div "Patojito" at bounding box center [240, 105] width 150 height 9
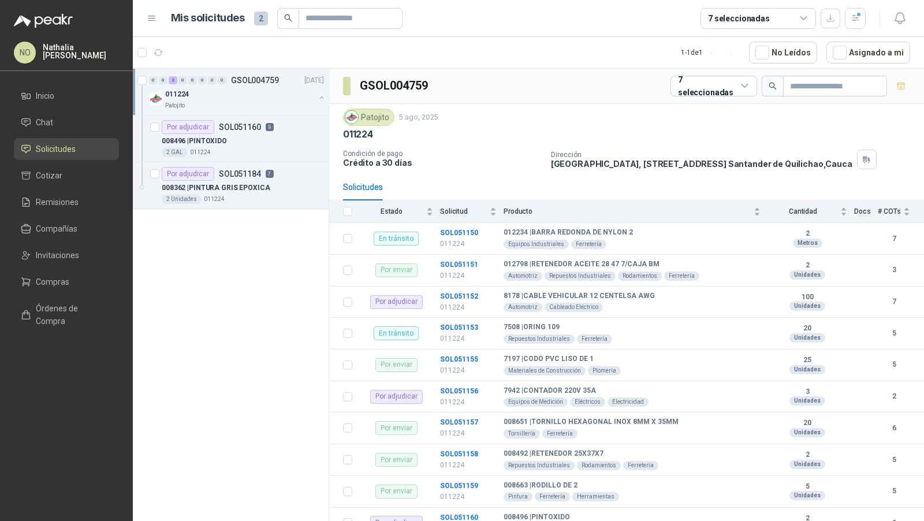
scroll to position [3, 0]
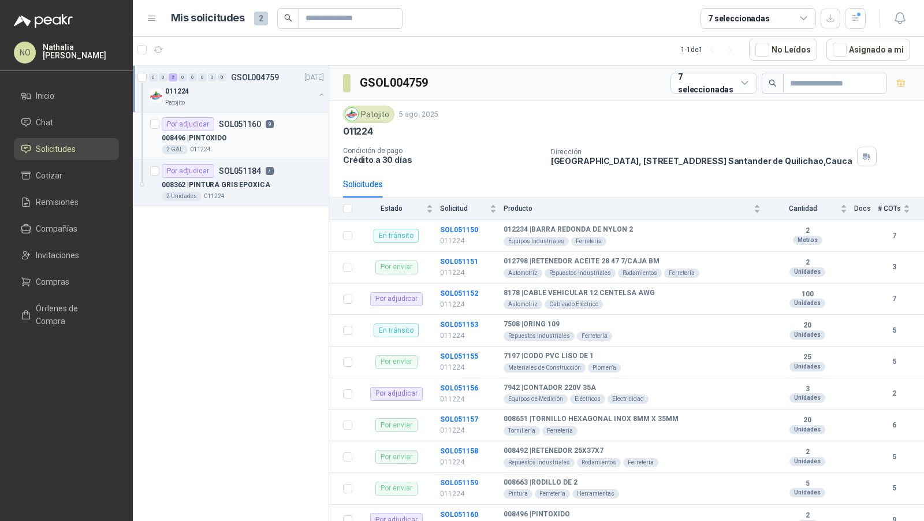
click at [256, 140] on div "008496 | PINTOXIDO" at bounding box center [243, 138] width 162 height 14
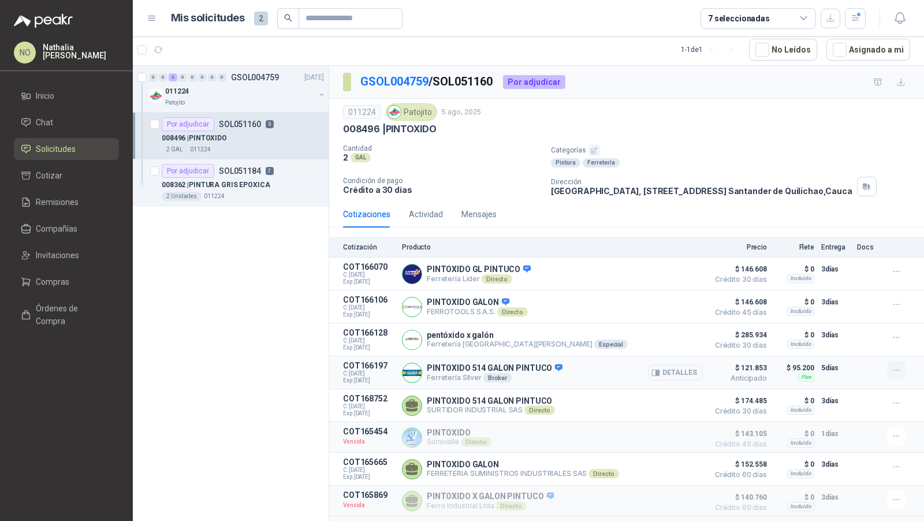
click at [892, 371] on icon "button" at bounding box center [897, 371] width 10 height 10
click at [854, 320] on button "Editar" at bounding box center [873, 321] width 92 height 18
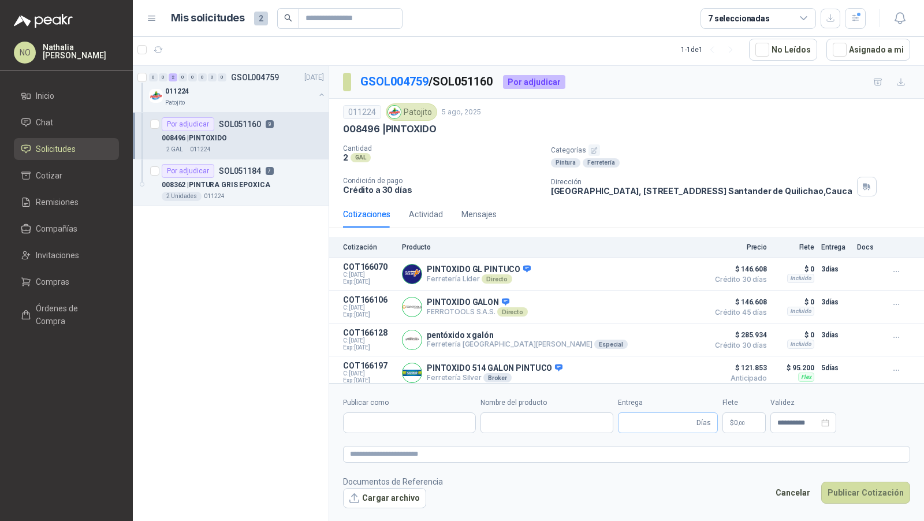
type input "**********"
type input "*"
type input "**********"
type textarea "**********"
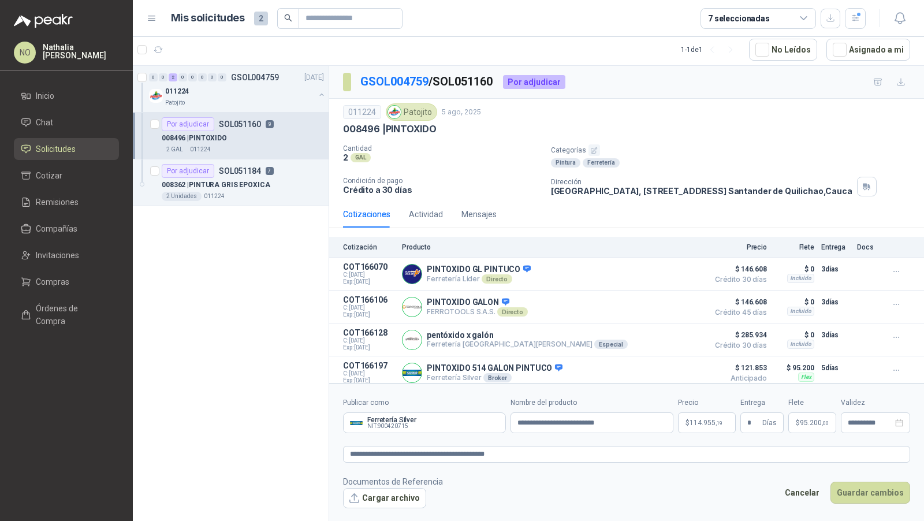
click at [813, 420] on span "95.200 ,00" at bounding box center [814, 422] width 29 height 7
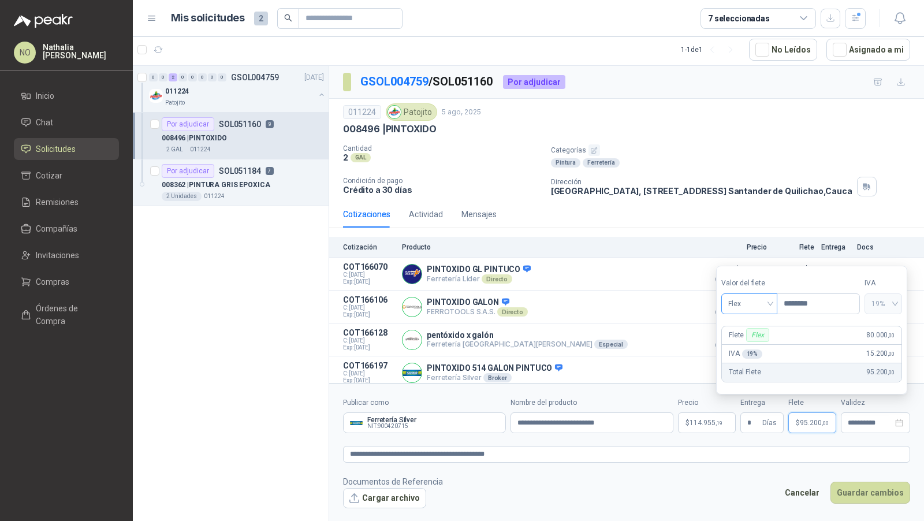
click at [761, 301] on span "Flex" at bounding box center [749, 303] width 42 height 17
click at [750, 353] on div "Incluido" at bounding box center [749, 347] width 39 height 13
type input "***"
click at [867, 499] on button "Guardar cambios" at bounding box center [870, 493] width 80 height 22
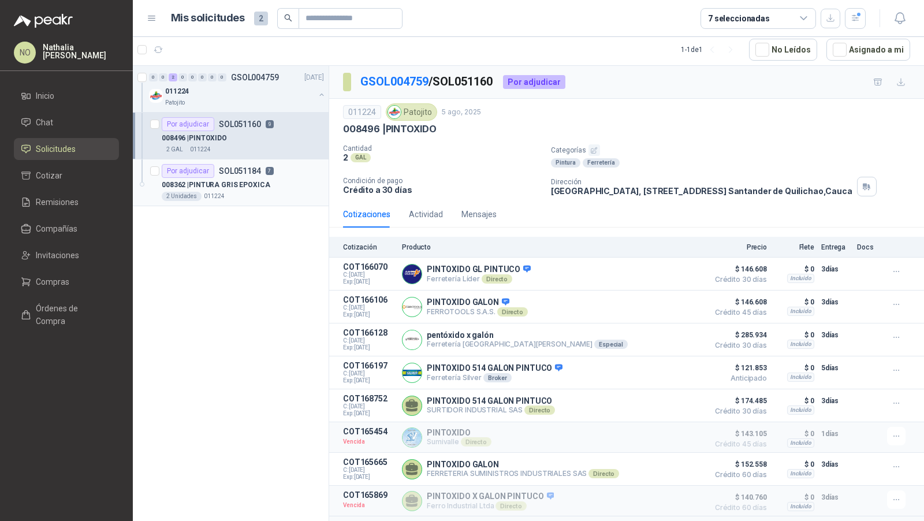
click at [230, 201] on article "Por adjudicar SOL051184 7 008362 | PINTURA GRIS EPOXICA 2 Unidades 011224" at bounding box center [231, 182] width 196 height 47
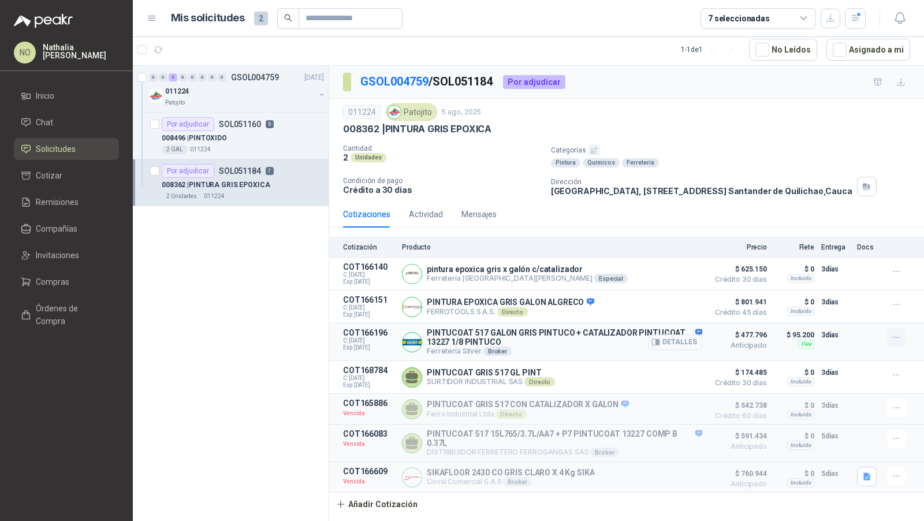
click at [897, 337] on icon "button" at bounding box center [897, 338] width 10 height 10
click at [861, 285] on button "Editar" at bounding box center [873, 288] width 92 height 18
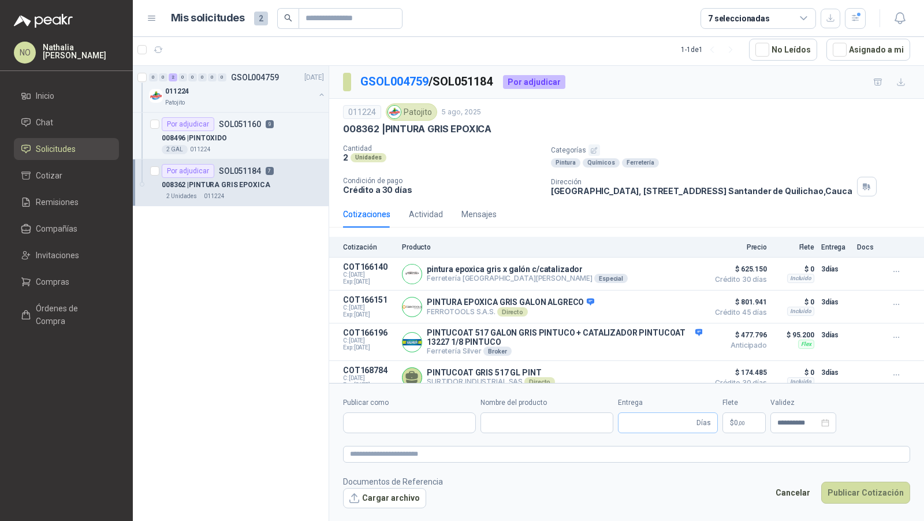
type input "**********"
type input "*"
type input "**********"
type textarea "**********"
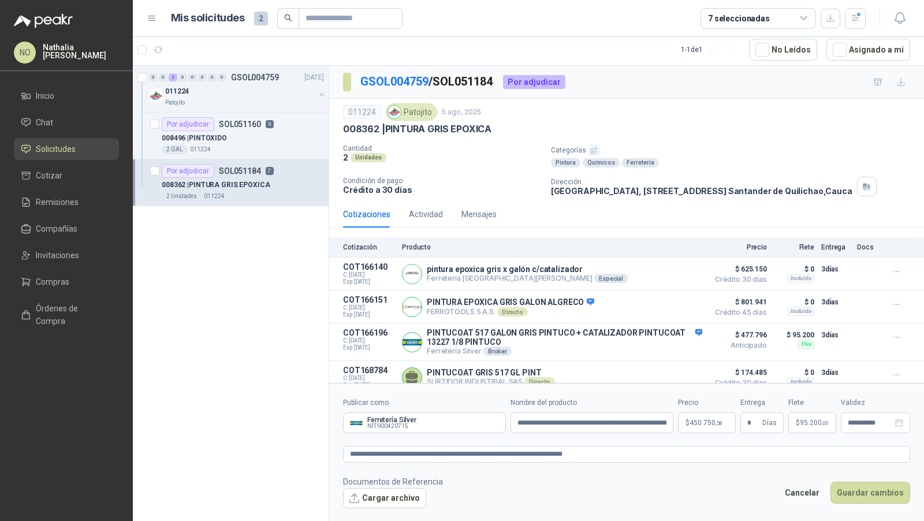
click at [807, 428] on p "$ 95.200 ,00" at bounding box center [812, 422] width 48 height 21
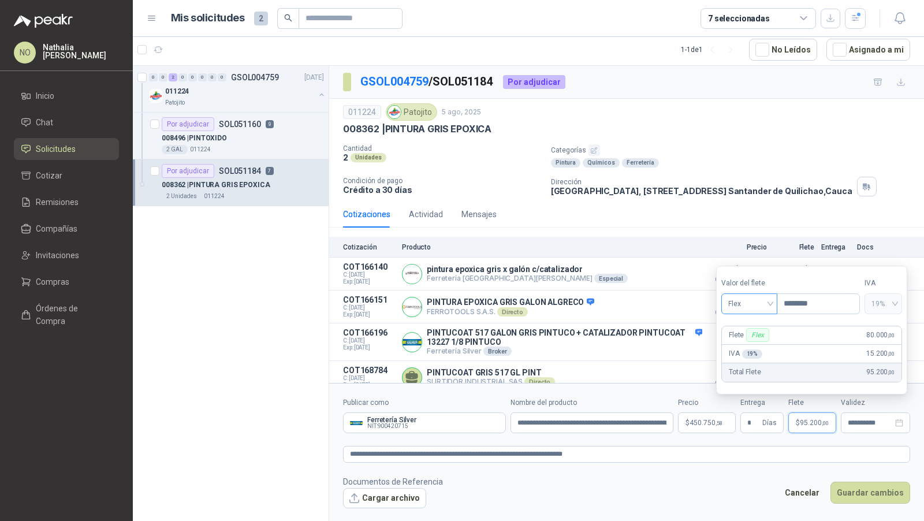
click at [752, 303] on span "Flex" at bounding box center [749, 303] width 42 height 17
click at [759, 346] on div "Incluido" at bounding box center [749, 347] width 39 height 13
type input "***"
click at [877, 490] on button "Guardar cambios" at bounding box center [870, 493] width 80 height 22
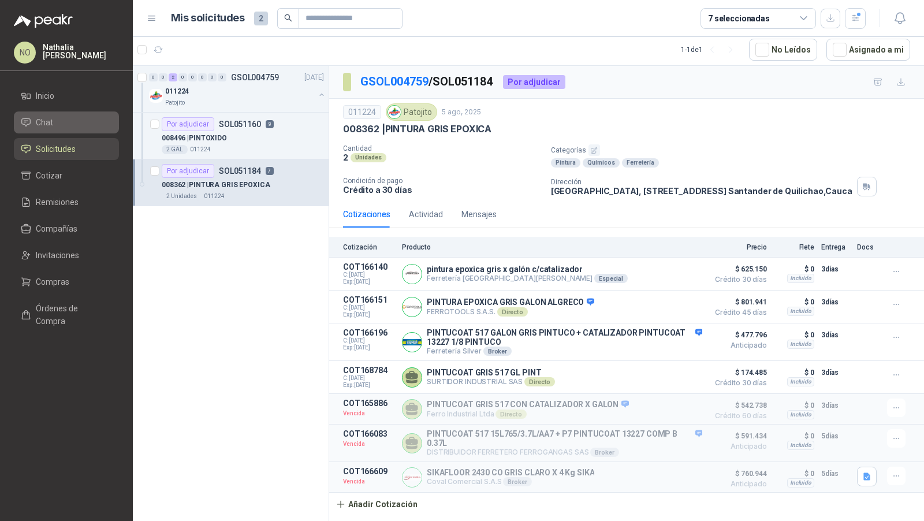
click at [43, 128] on span "Chat" at bounding box center [44, 122] width 17 height 13
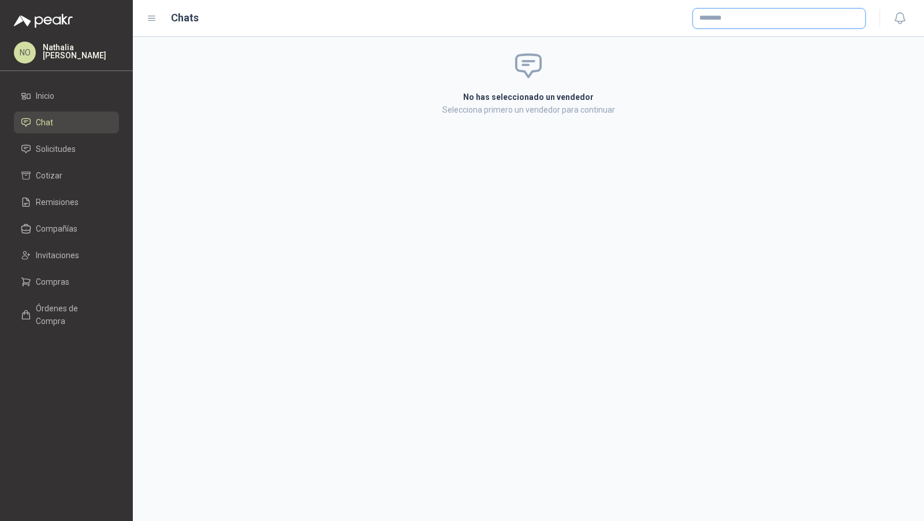
click at [734, 24] on input "text" at bounding box center [779, 19] width 172 height 20
type input "******"
click at [778, 45] on div "Ferretería Silver NIT : 900420715" at bounding box center [779, 46] width 154 height 13
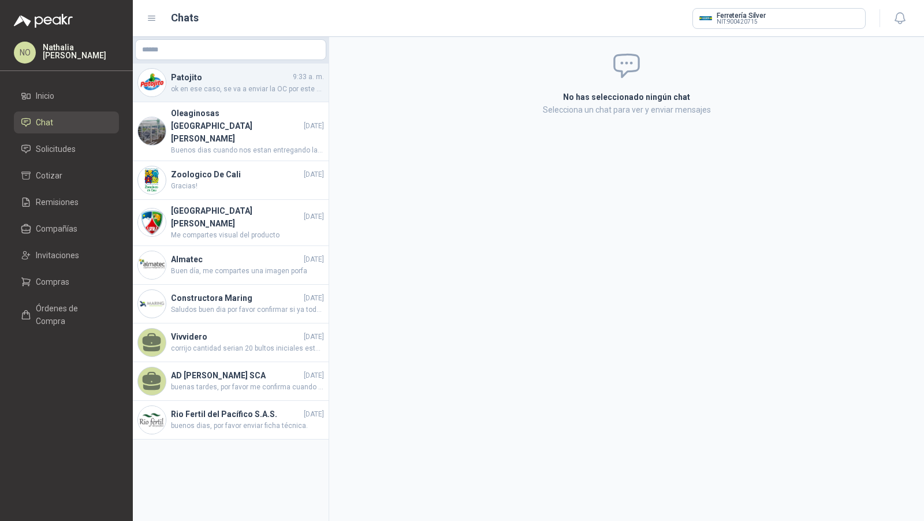
click at [228, 96] on div "Patojito 9:33 a. m. ok en ese caso, se va a enviar la OC por este medio sin inc…" at bounding box center [231, 83] width 196 height 39
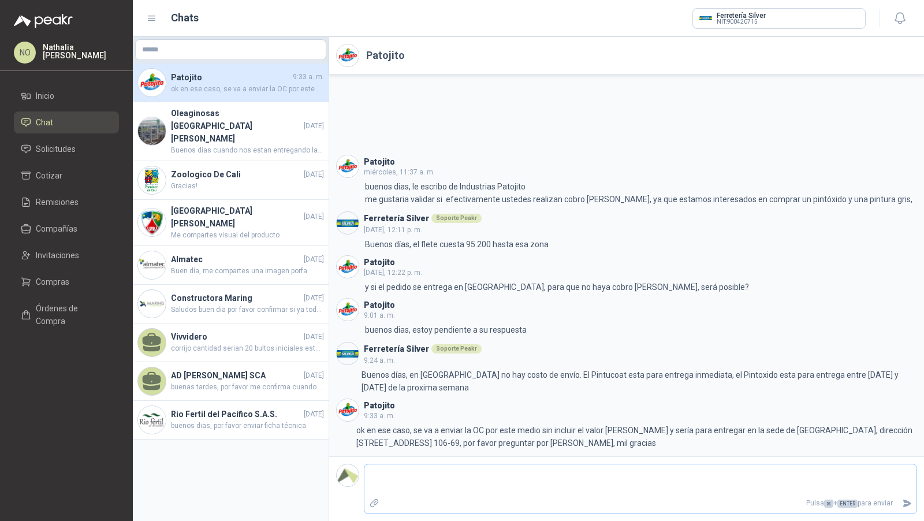
click at [531, 482] on textarea at bounding box center [640, 480] width 552 height 27
type textarea "*"
type textarea "**"
type textarea "***"
type textarea "****"
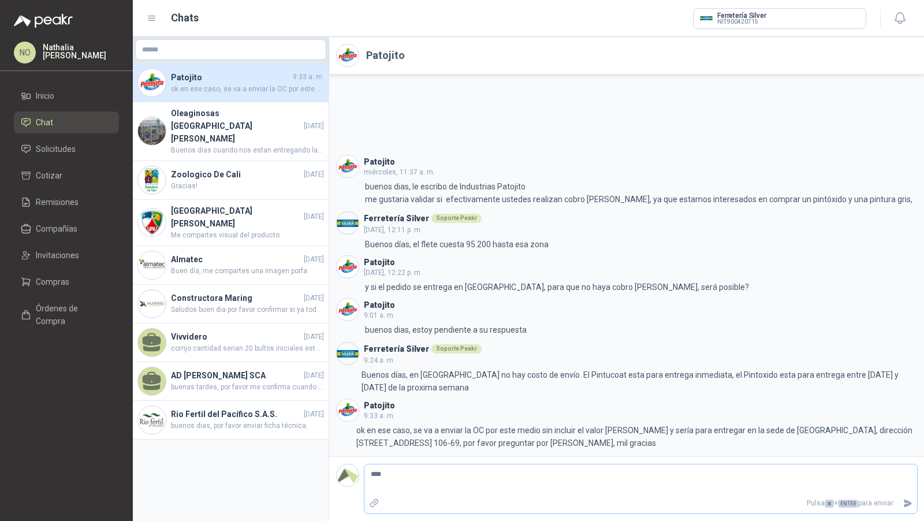
type textarea "*****"
type textarea "******"
type textarea "********"
type textarea "*********"
type textarea "**********"
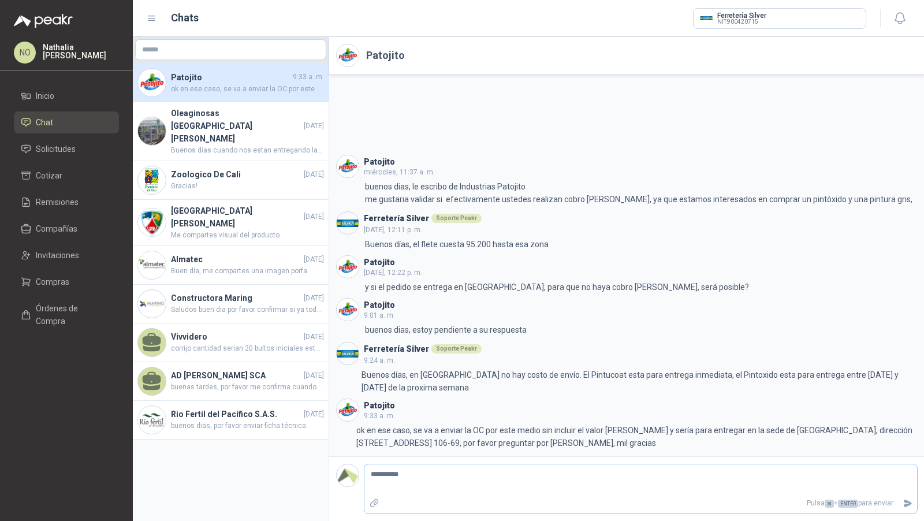
type textarea "**********"
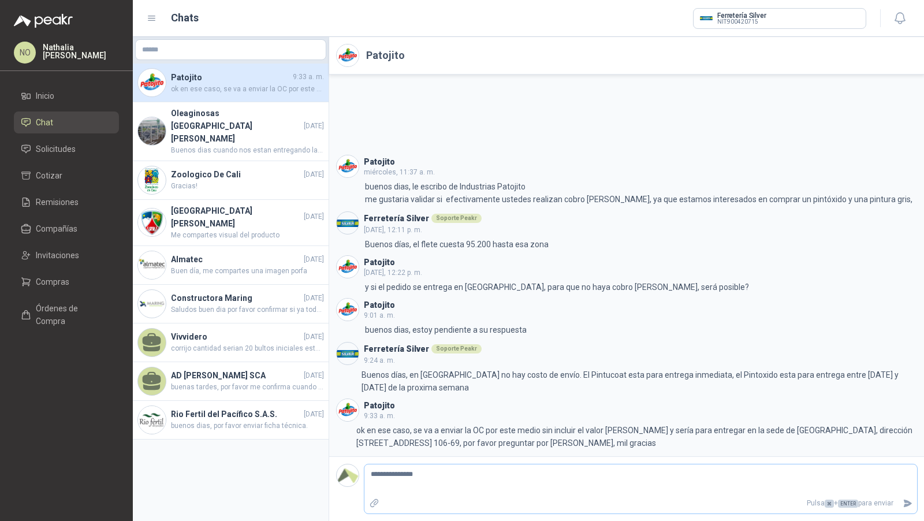
type textarea "**********"
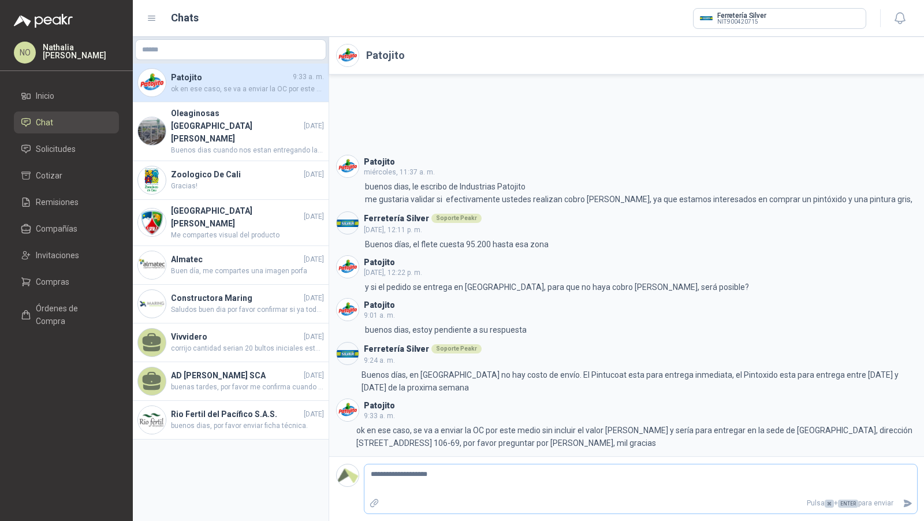
type textarea "**********"
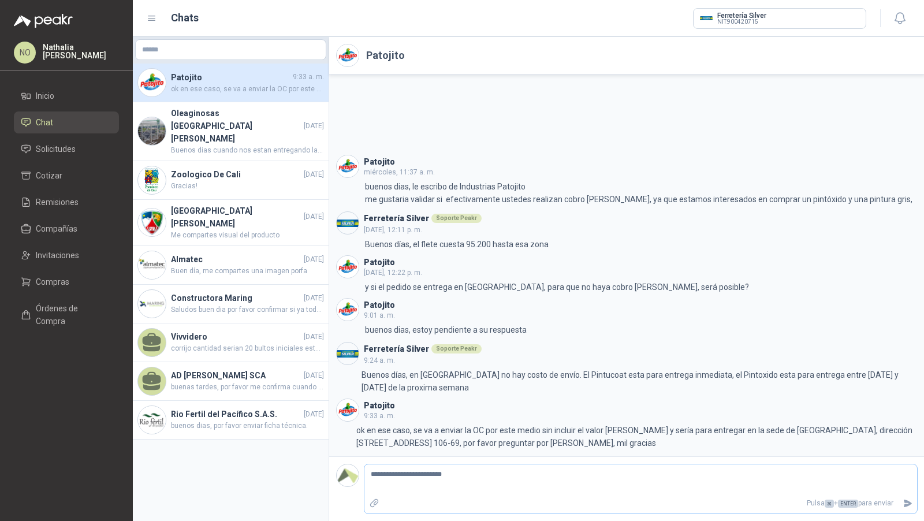
type textarea "**********"
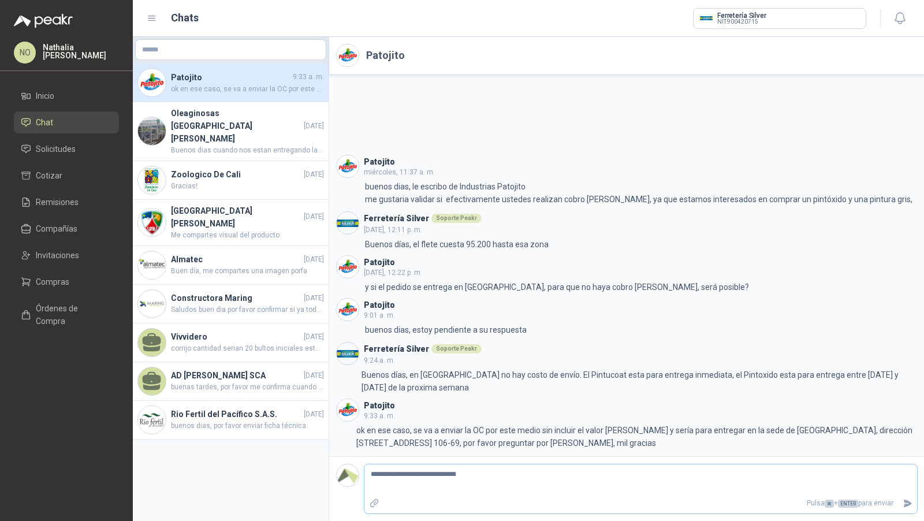
type textarea "**********"
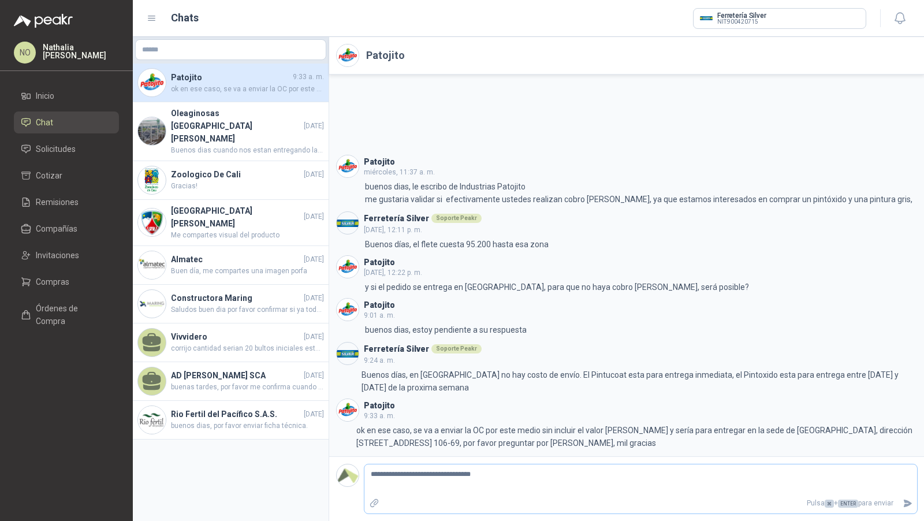
type textarea "**********"
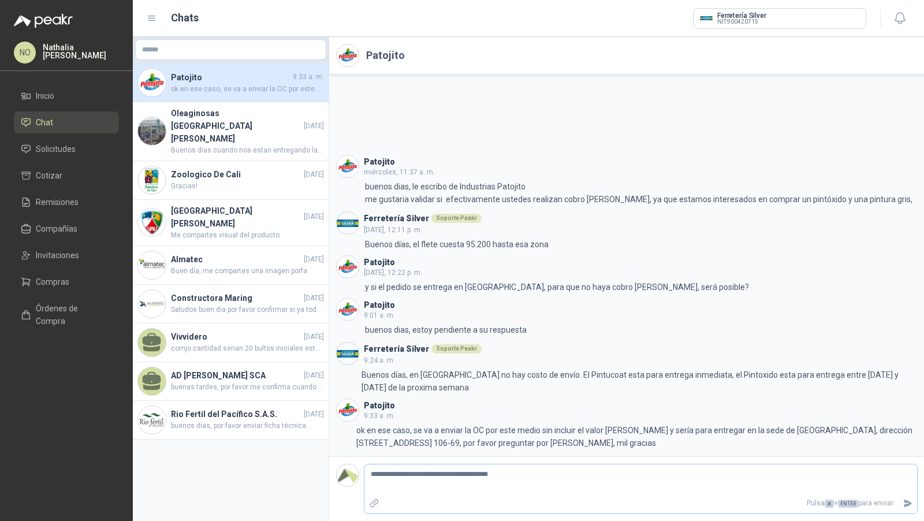
type textarea "**********"
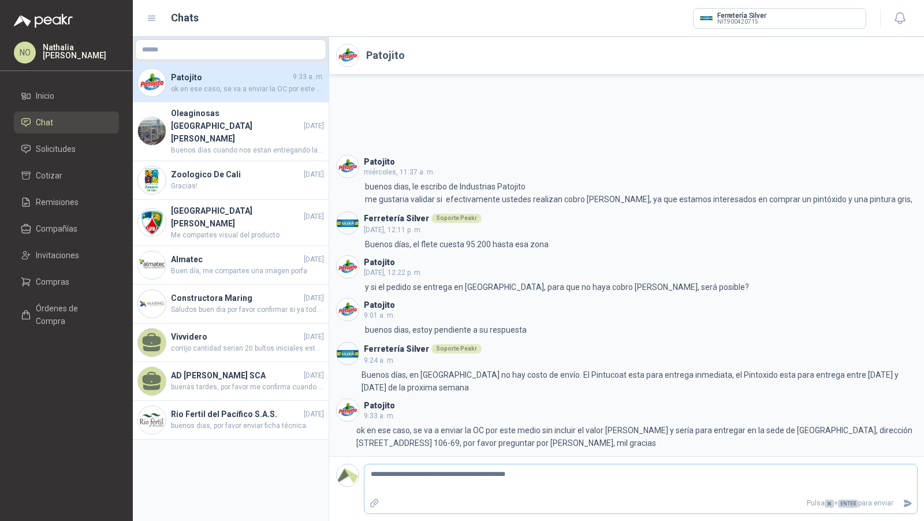
type textarea "**********"
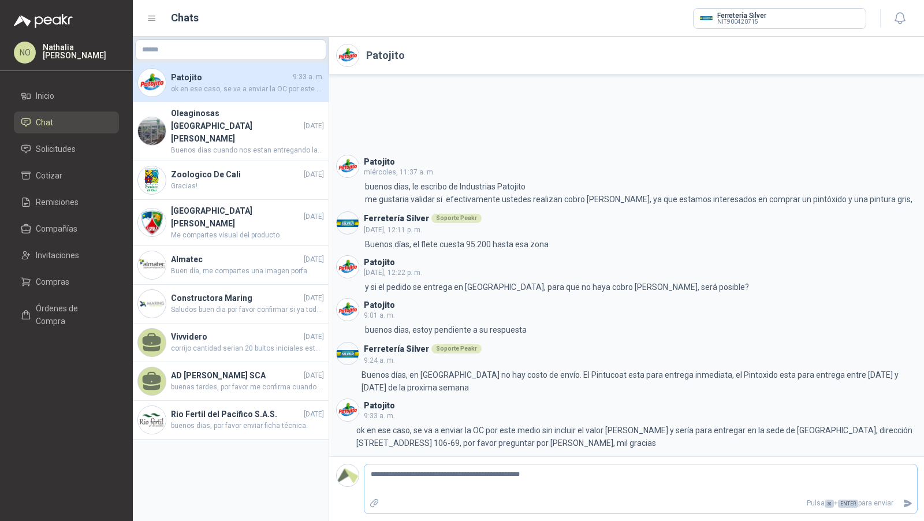
type textarea "**********"
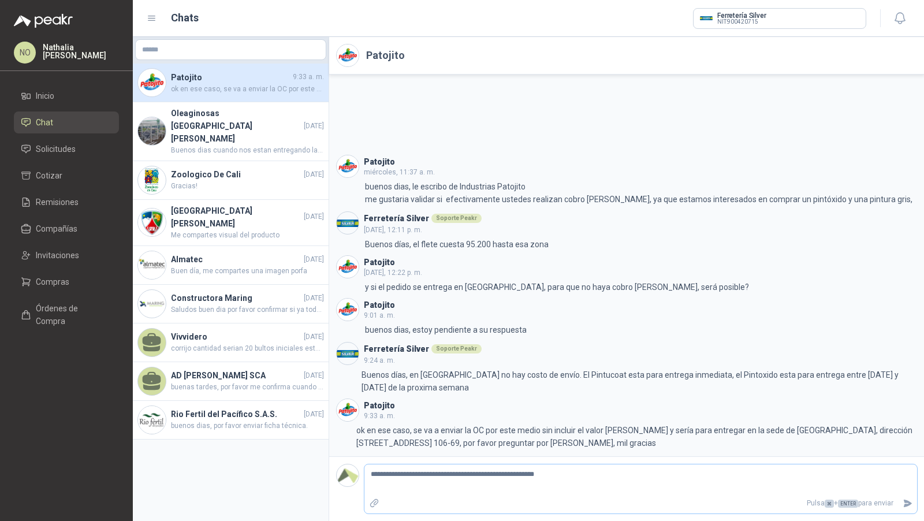
type textarea "**********"
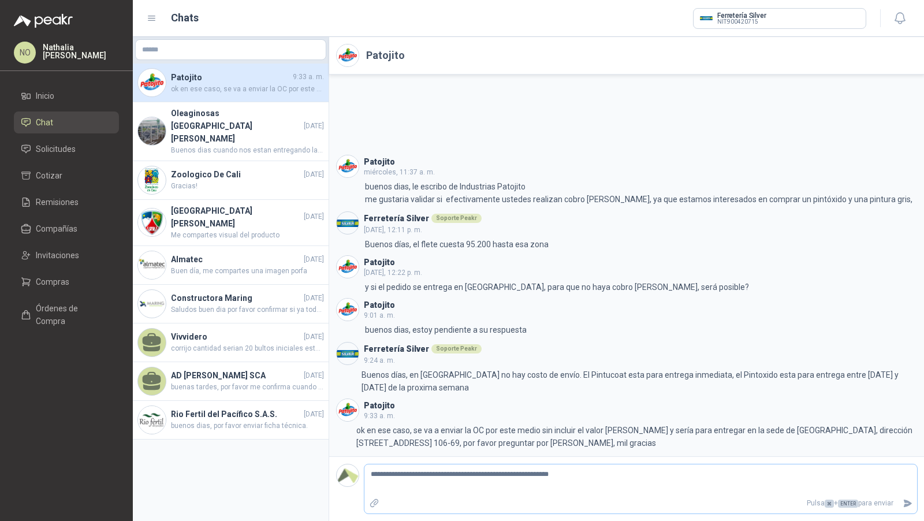
type textarea "**********"
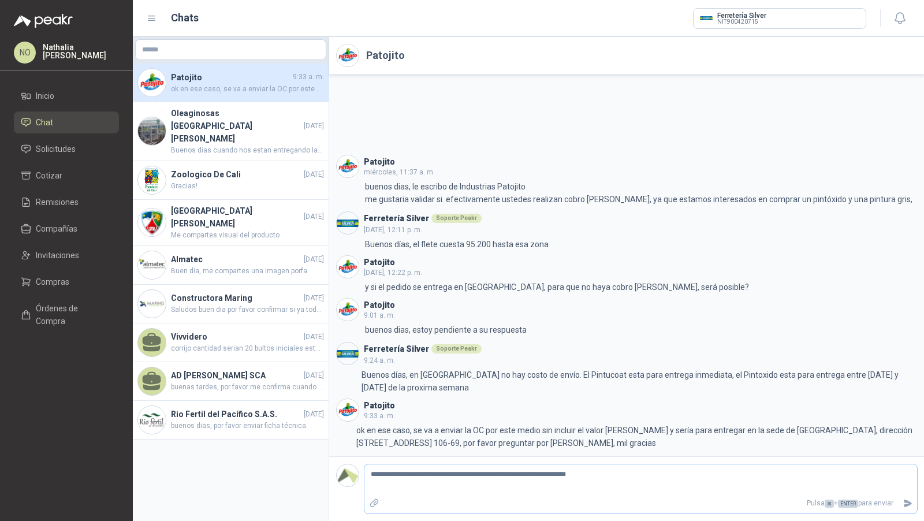
type textarea "**********"
click at [906, 504] on icon "Enviar" at bounding box center [908, 503] width 8 height 8
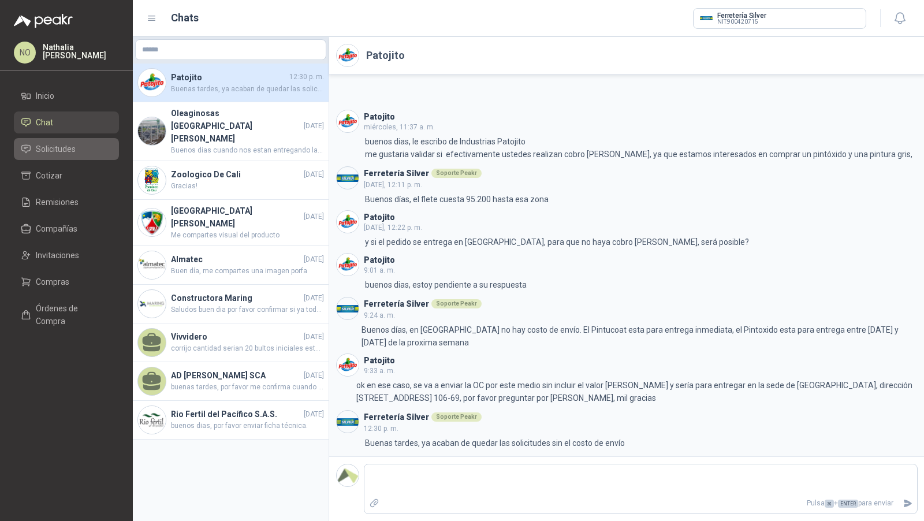
click at [75, 150] on li "Solicitudes" at bounding box center [66, 149] width 91 height 13
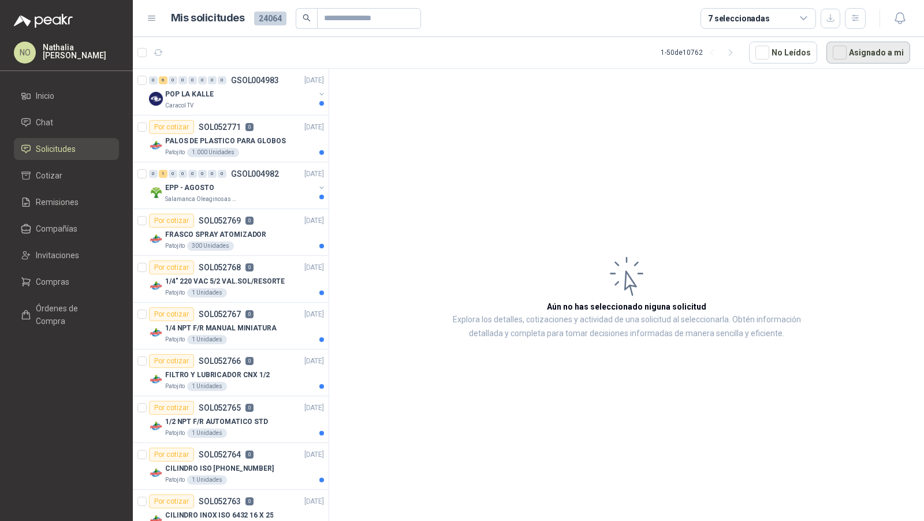
click at [883, 51] on button "Asignado a mi" at bounding box center [868, 53] width 84 height 22
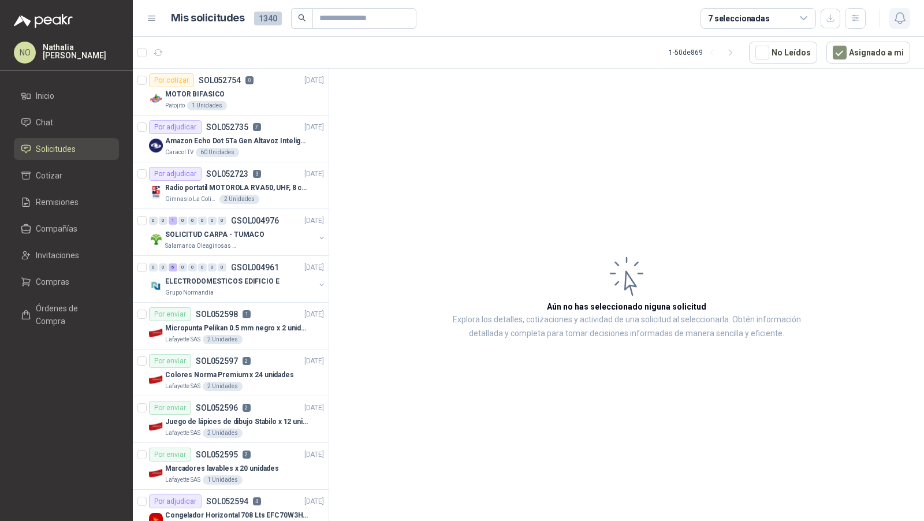
click at [893, 14] on icon "button" at bounding box center [900, 18] width 14 height 14
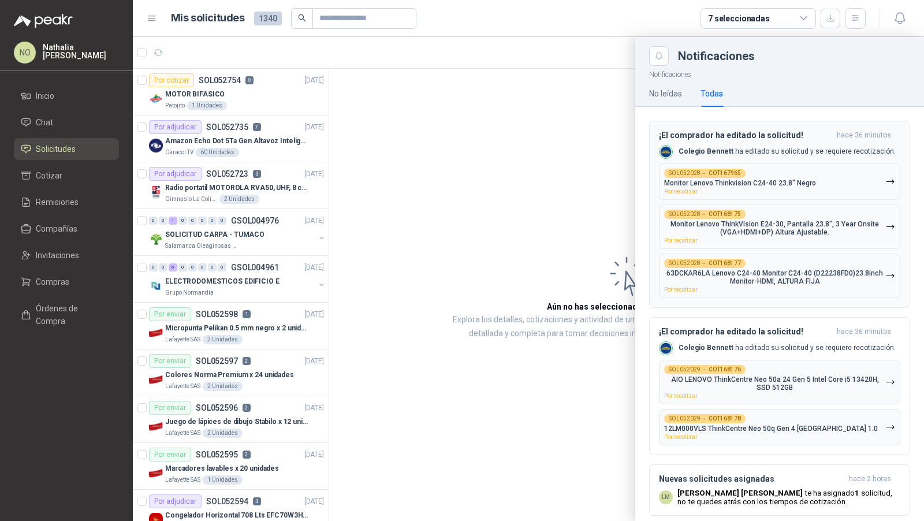
click at [762, 203] on div "¡El comprador ha editado la solicitud! hace 36 minutos Colegio Bennett ha edita…" at bounding box center [779, 214] width 241 height 167
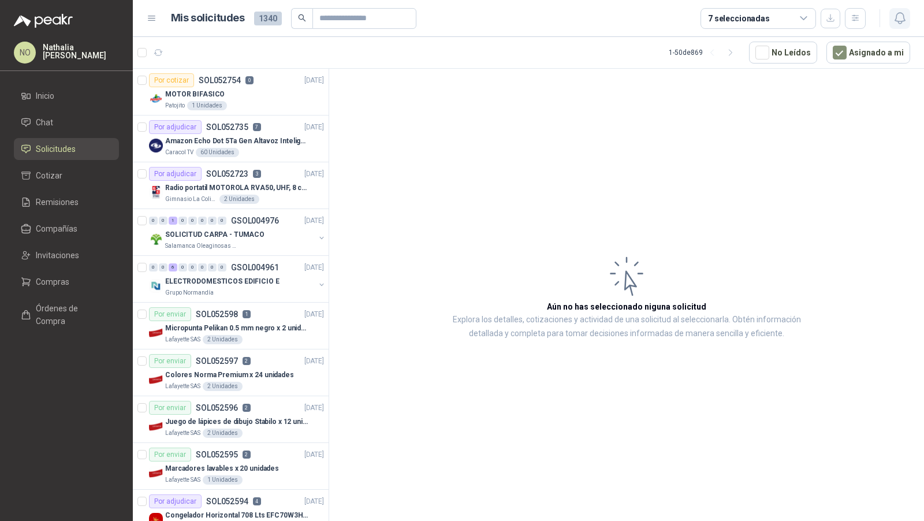
click at [903, 21] on icon "button" at bounding box center [899, 18] width 10 height 11
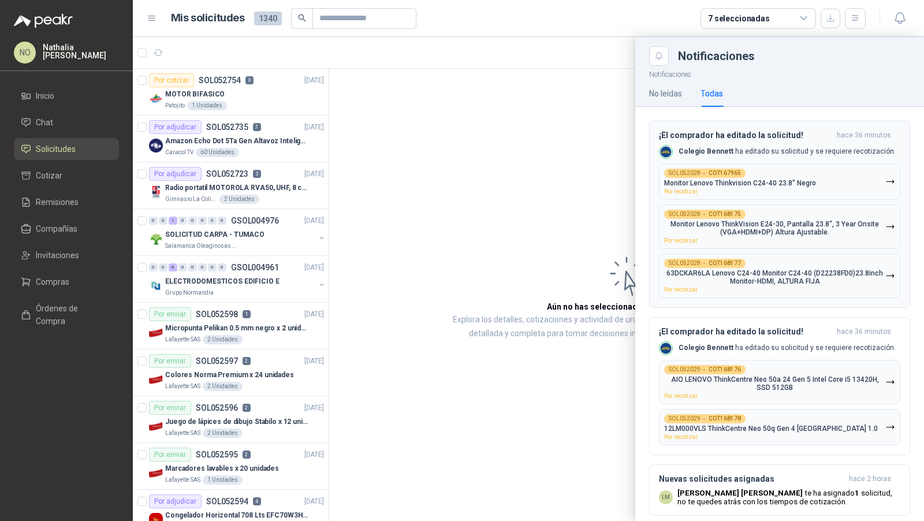
click at [787, 235] on div "SOL052028 → COT168175 Monitor Lenovo ThinkVision E24-30, Pantalla 23.8", 3 Year…" at bounding box center [774, 227] width 221 height 34
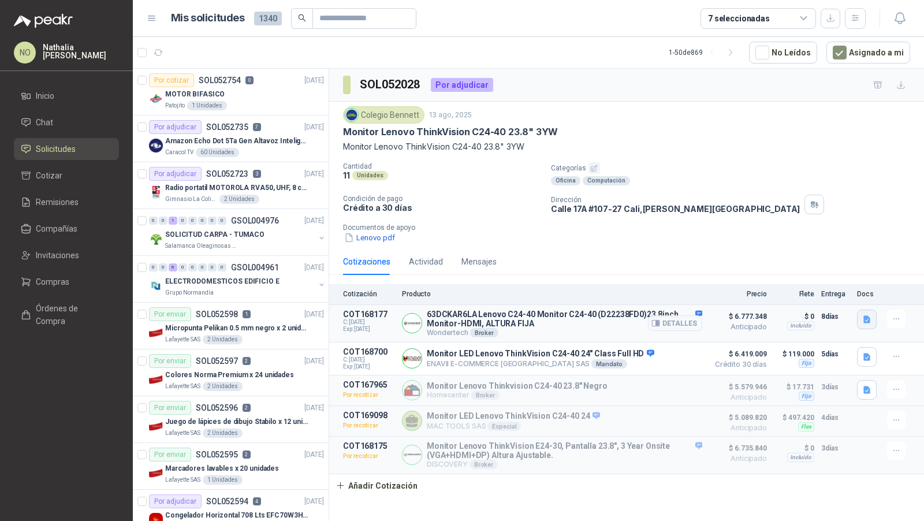
click at [873, 325] on button "button" at bounding box center [867, 320] width 20 height 20
click at [838, 293] on button "Lenovo_C24_40_63DCKAR6LA.pdf" at bounding box center [802, 291] width 131 height 12
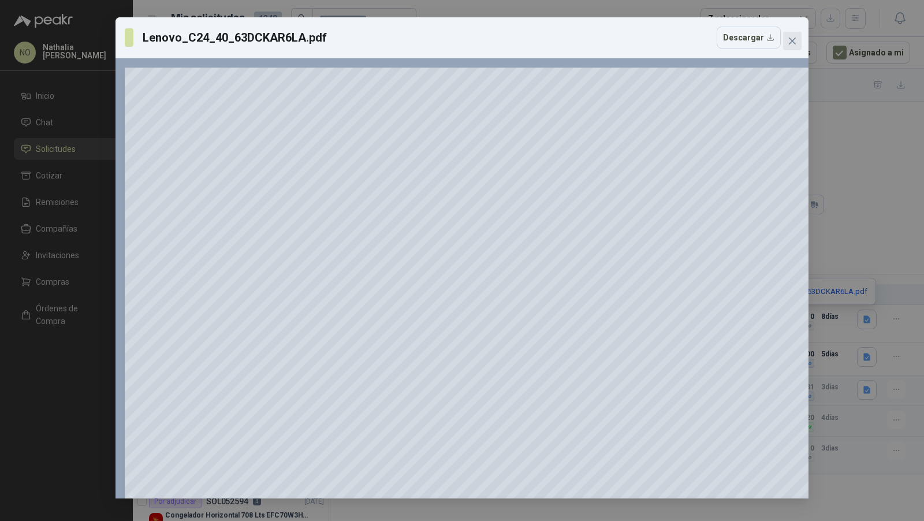
click at [796, 36] on button "Close" at bounding box center [792, 41] width 18 height 18
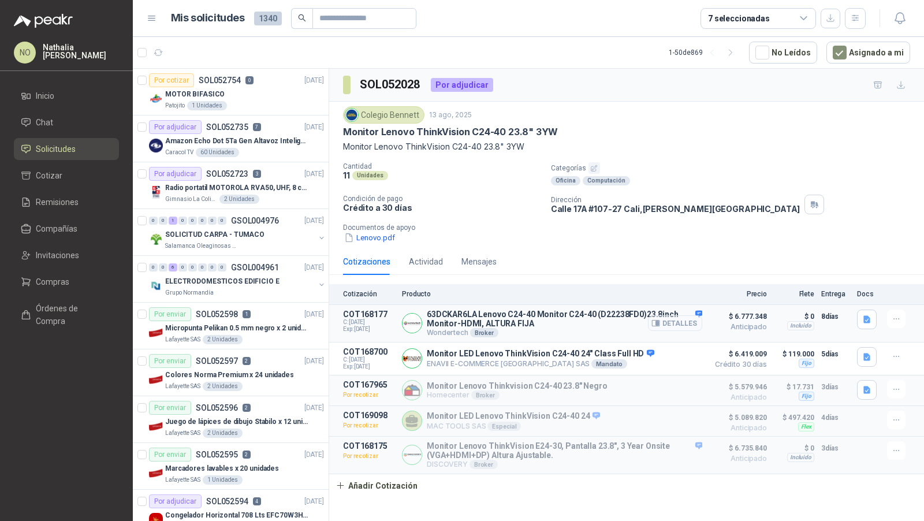
click at [676, 318] on button "Detalles" at bounding box center [675, 323] width 54 height 16
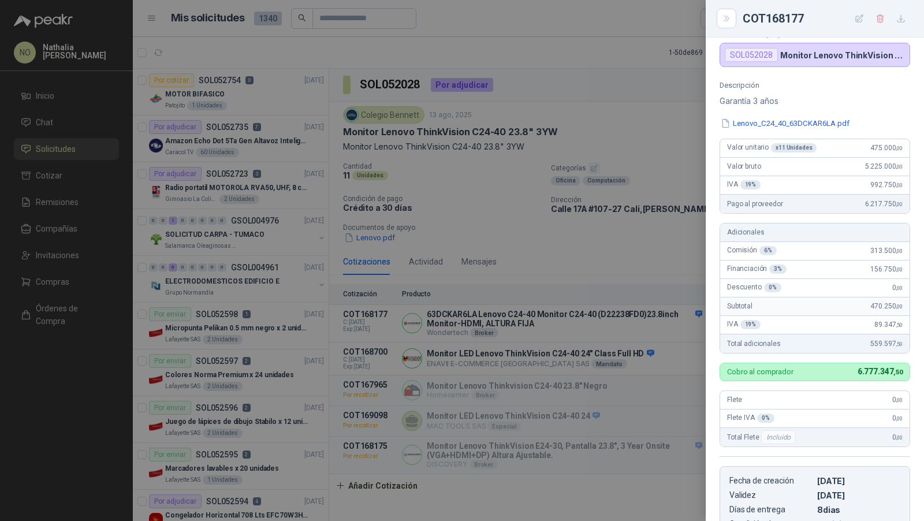
scroll to position [90, 0]
click at [635, 251] on div at bounding box center [462, 260] width 924 height 521
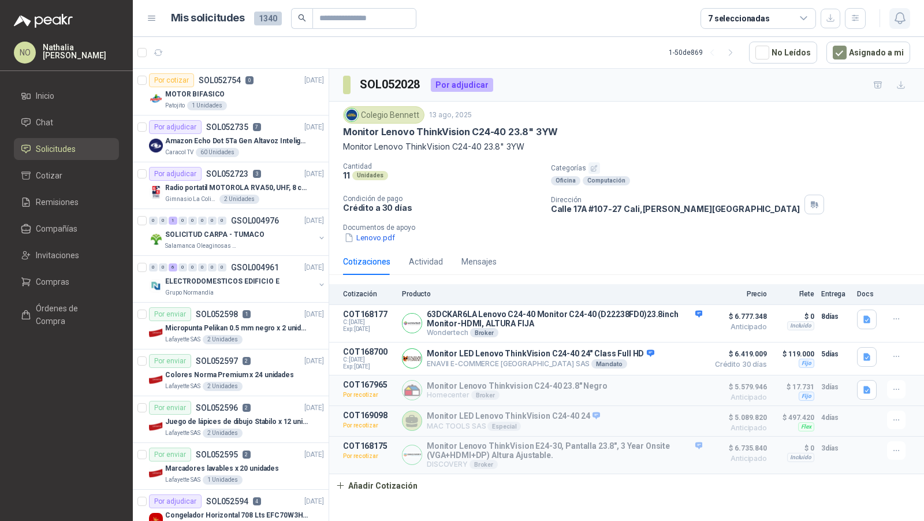
click at [898, 24] on icon "button" at bounding box center [900, 18] width 14 height 14
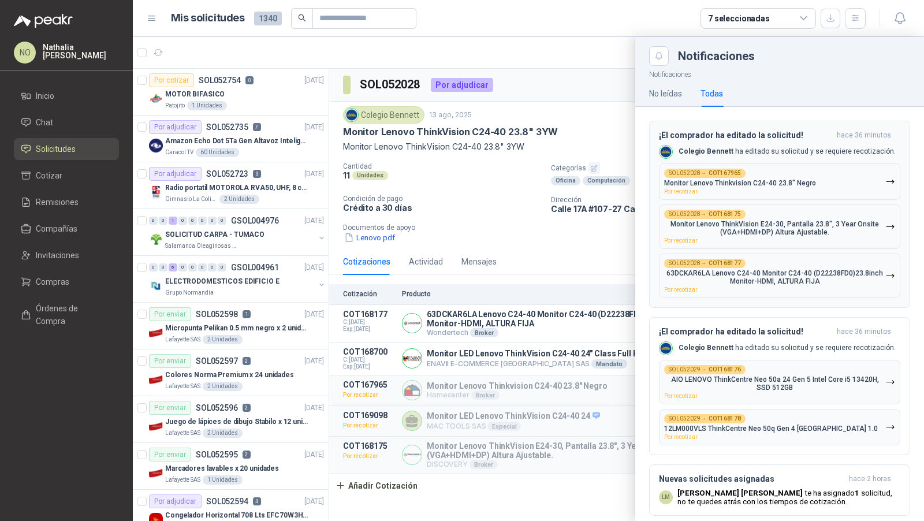
click at [832, 195] on button "SOL052028 → COT167965 Monitor Lenovo Thinkvision C24-40 23.8" Negro Por recotiz…" at bounding box center [779, 181] width 241 height 36
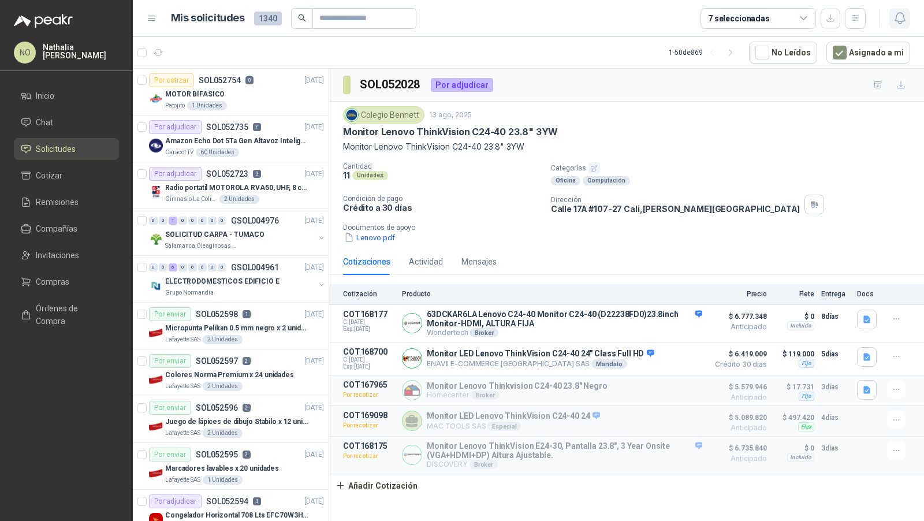
click at [901, 22] on icon "button" at bounding box center [899, 18] width 10 height 11
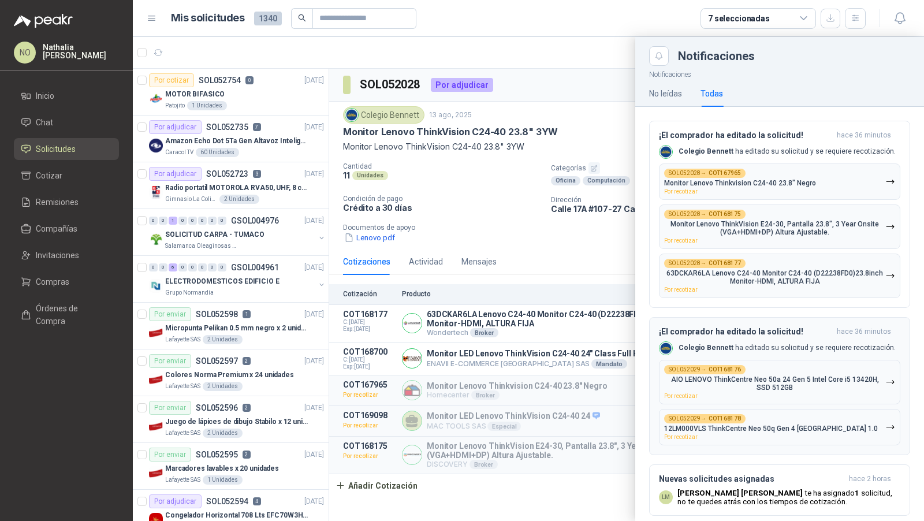
click at [728, 375] on p "AIO LENOVO ThinkCentre Neo 50a 24 Gen 5 Intel Core i5 13420H, SSD 512GB" at bounding box center [774, 383] width 221 height 16
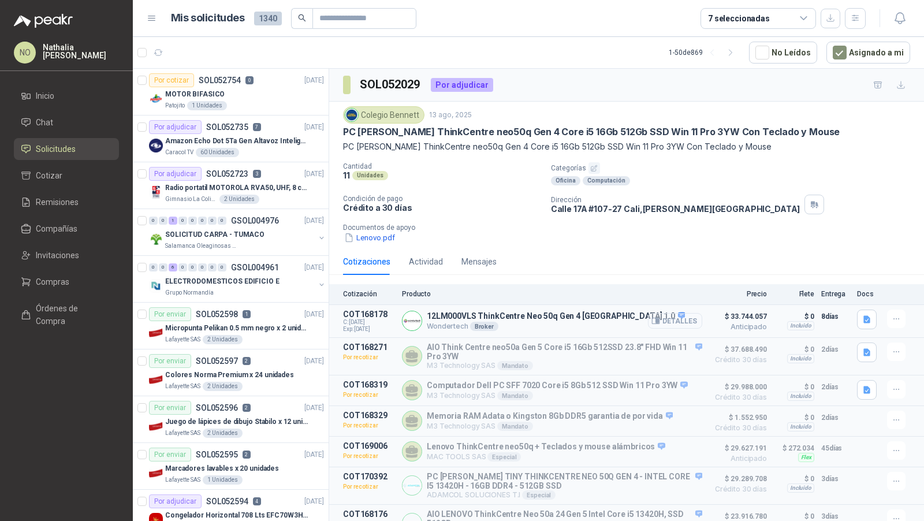
click at [656, 319] on icon "button" at bounding box center [657, 321] width 3 height 5
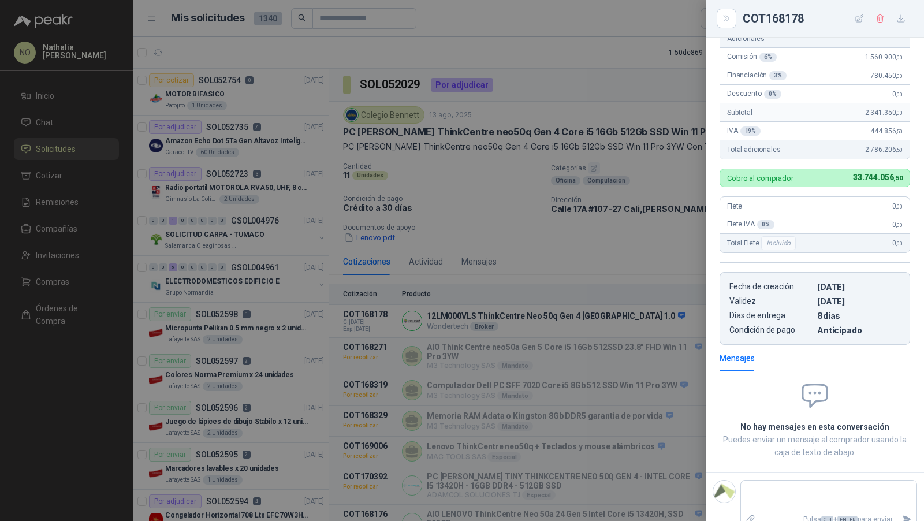
scroll to position [214, 0]
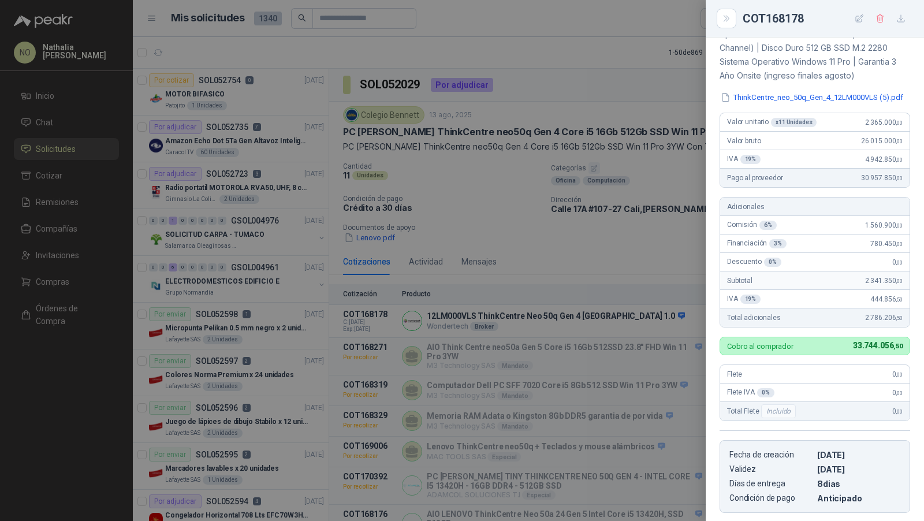
click at [446, 140] on div at bounding box center [462, 260] width 924 height 521
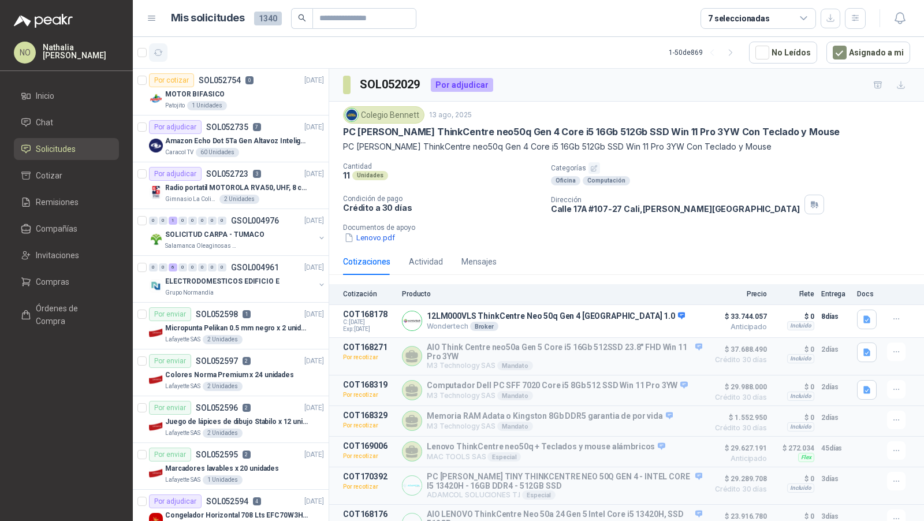
click at [161, 55] on icon "button" at bounding box center [159, 53] width 10 height 10
click at [844, 59] on button "Asignado a mi" at bounding box center [868, 53] width 84 height 22
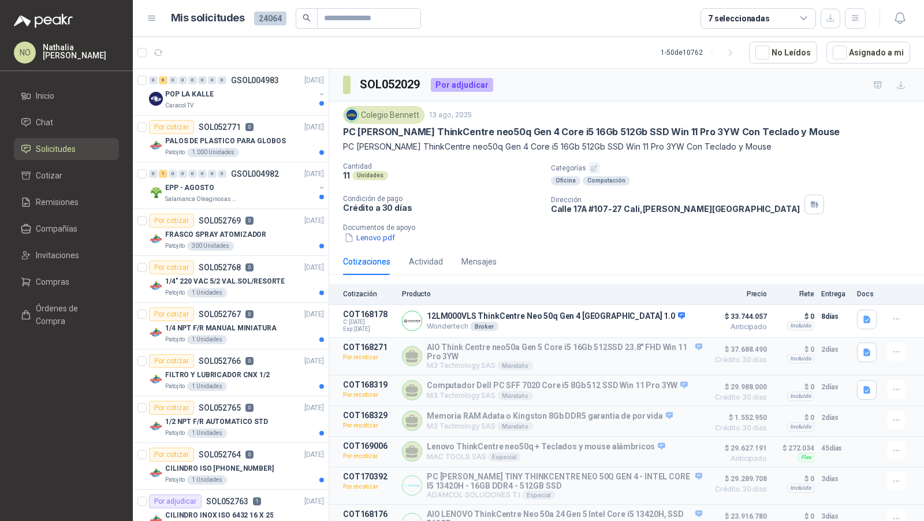
click at [167, 51] on article "1 - 50 de 10762 No Leídos Asignado a mi" at bounding box center [528, 52] width 791 height 31
click at [156, 49] on icon "button" at bounding box center [159, 53] width 10 height 10
click at [860, 42] on button "Asignado a mi" at bounding box center [868, 53] width 84 height 22
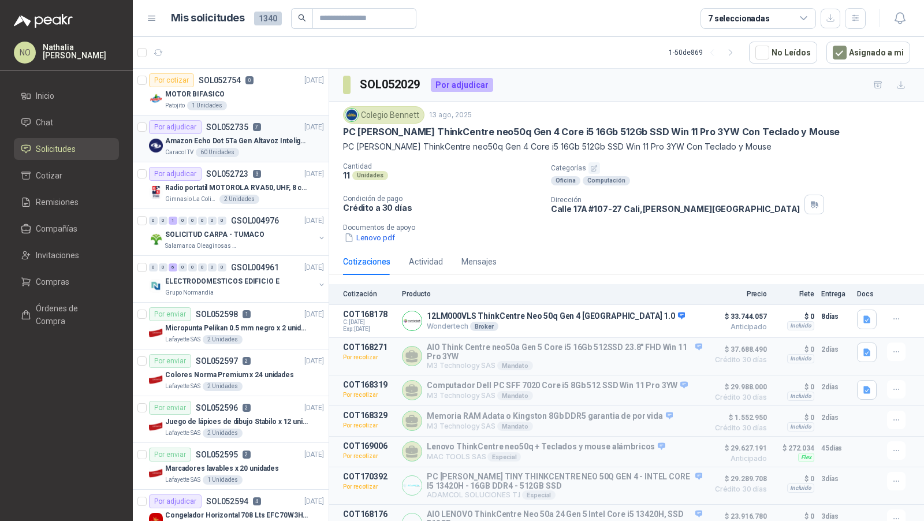
click at [228, 142] on p "Amazon Echo Dot 5Ta Gen Altavoz Inteligente Alexa Azul" at bounding box center [237, 141] width 144 height 11
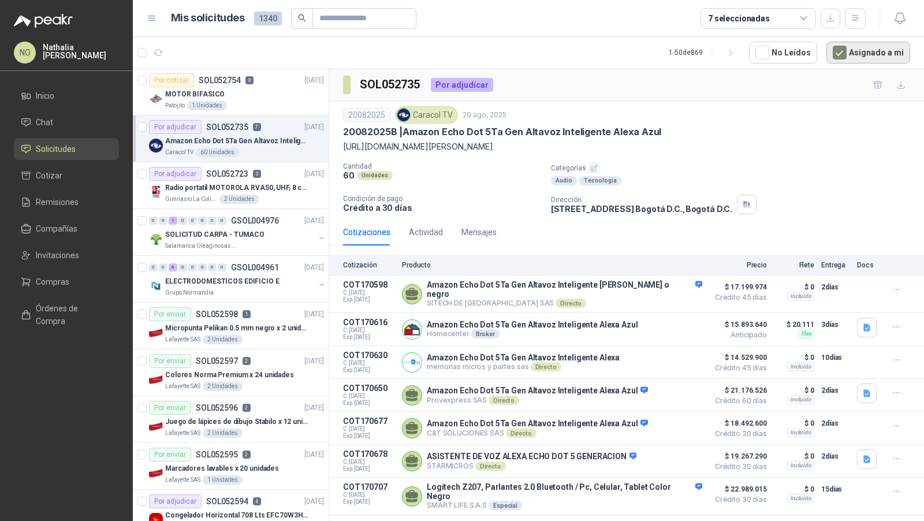
click at [852, 52] on button "Asignado a mi" at bounding box center [868, 53] width 84 height 22
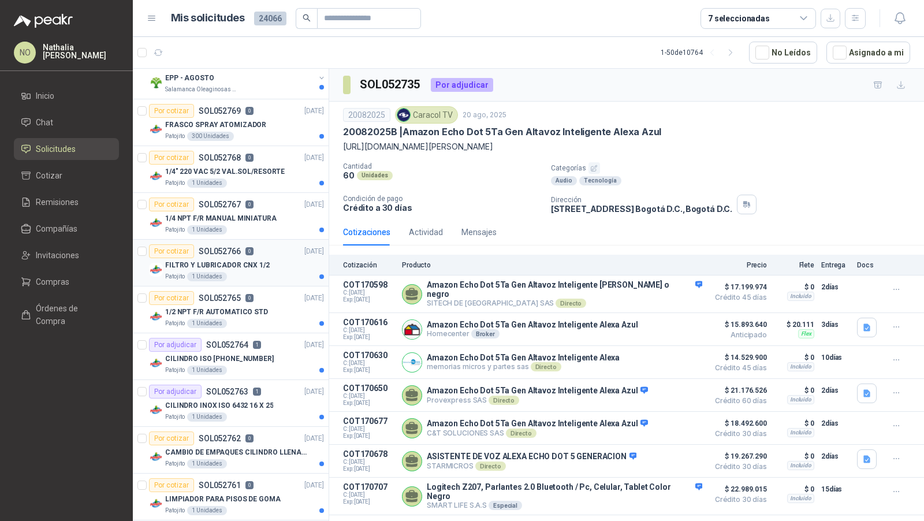
scroll to position [203, 0]
click at [230, 354] on p "CILINDRO ISO 15552 80 X 150" at bounding box center [219, 359] width 109 height 11
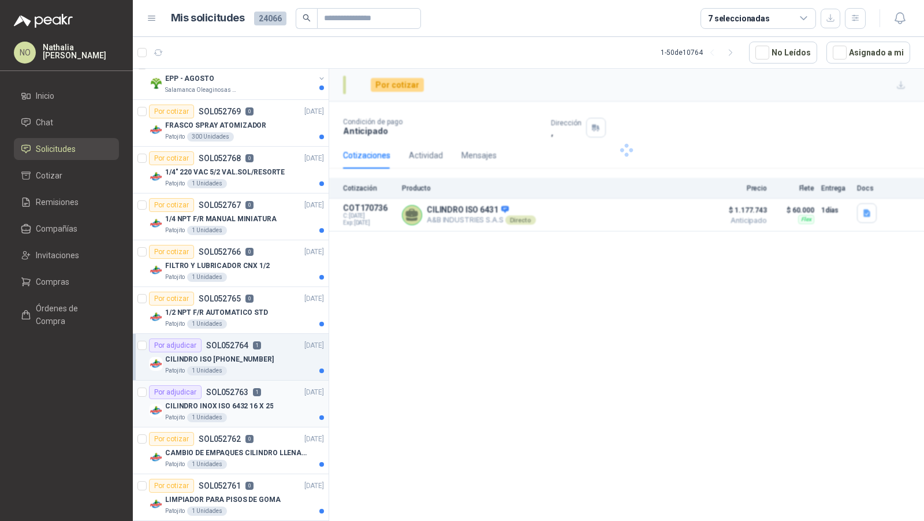
click at [240, 388] on p "SOL052763" at bounding box center [227, 392] width 42 height 8
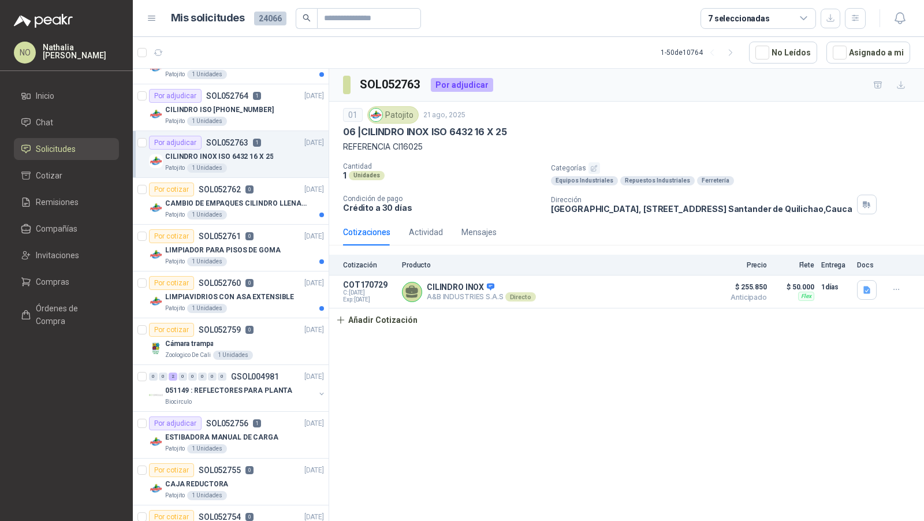
scroll to position [449, 0]
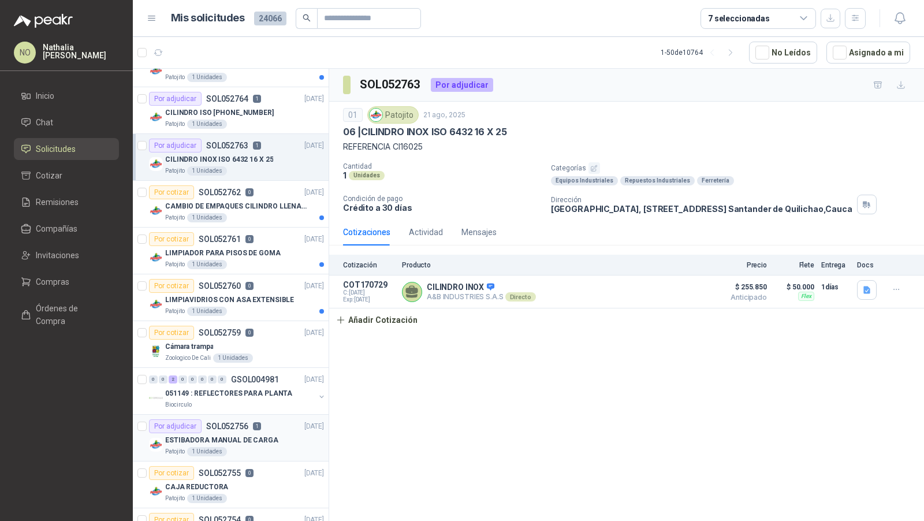
click at [248, 433] on div "ESTIBADORA MANUAL DE CARGA" at bounding box center [244, 440] width 159 height 14
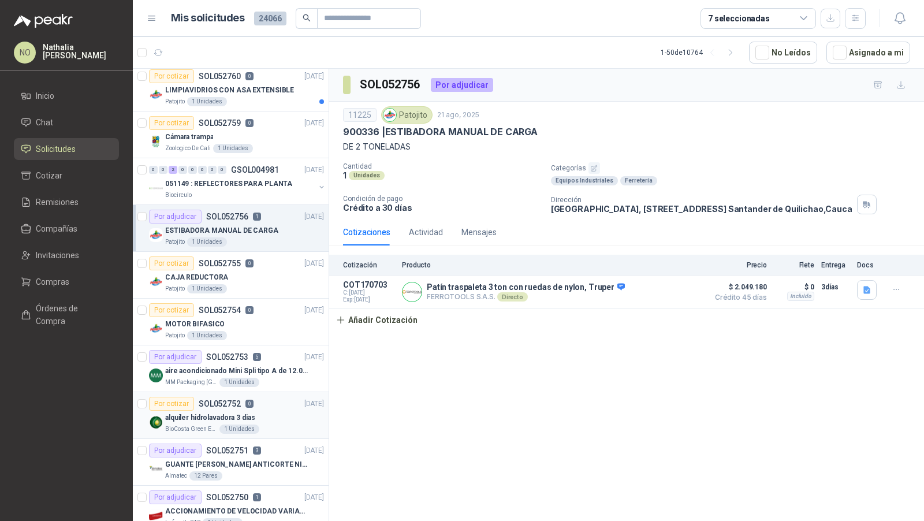
scroll to position [674, 0]
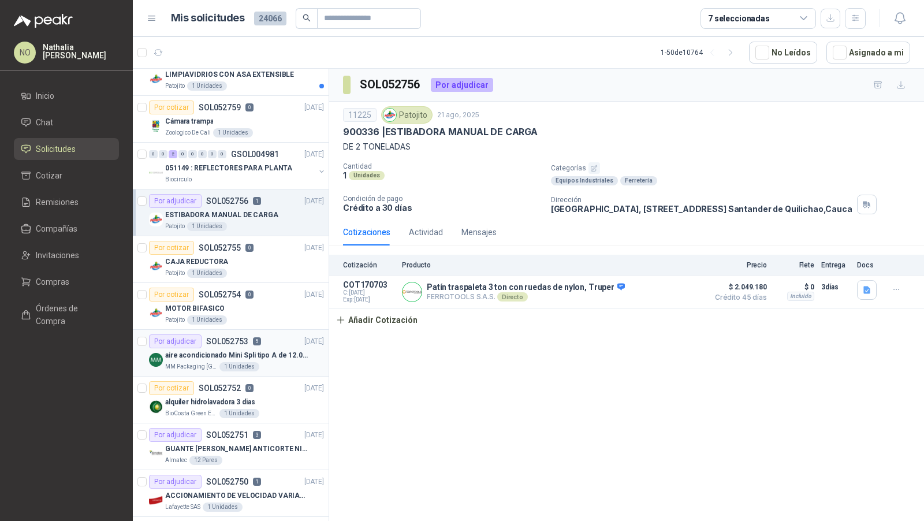
click at [237, 337] on p "SOL052753" at bounding box center [227, 341] width 42 height 8
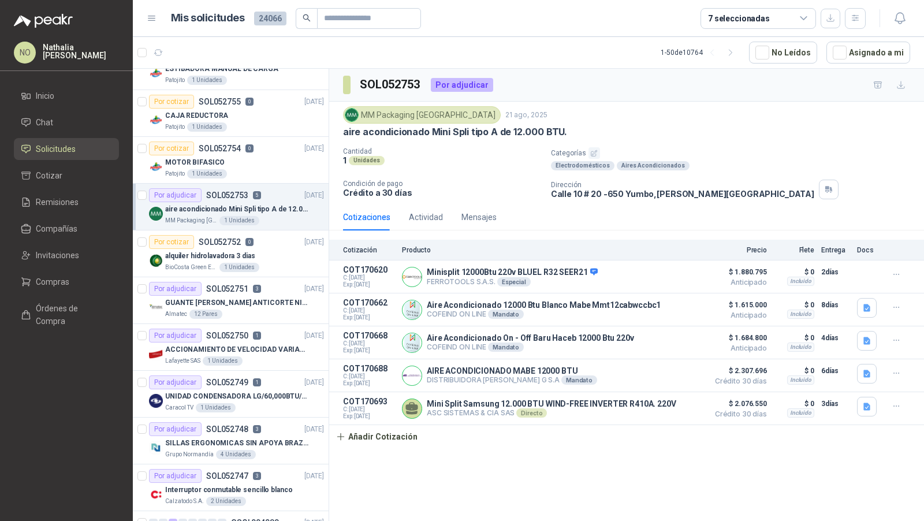
scroll to position [823, 0]
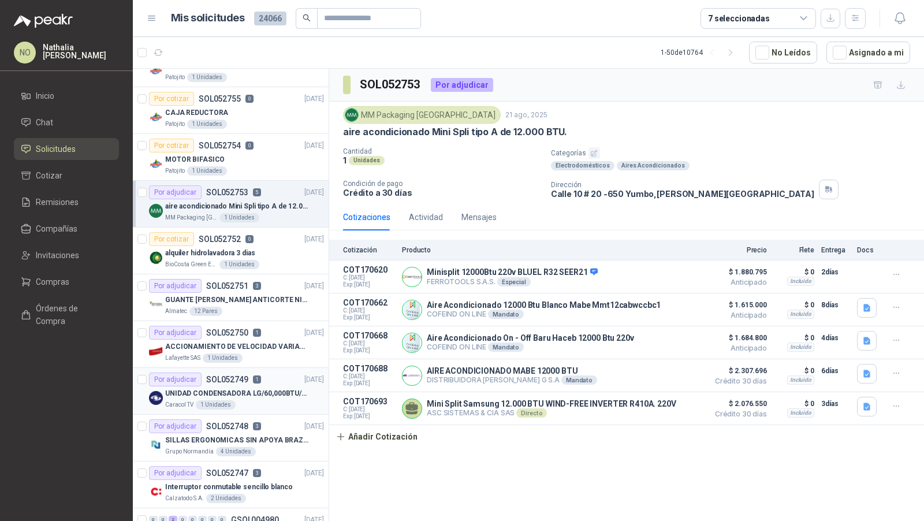
click at [278, 389] on p "UNIDAD CONDENSADORA LG/60,000BTU/220V/R410A: I" at bounding box center [237, 393] width 144 height 11
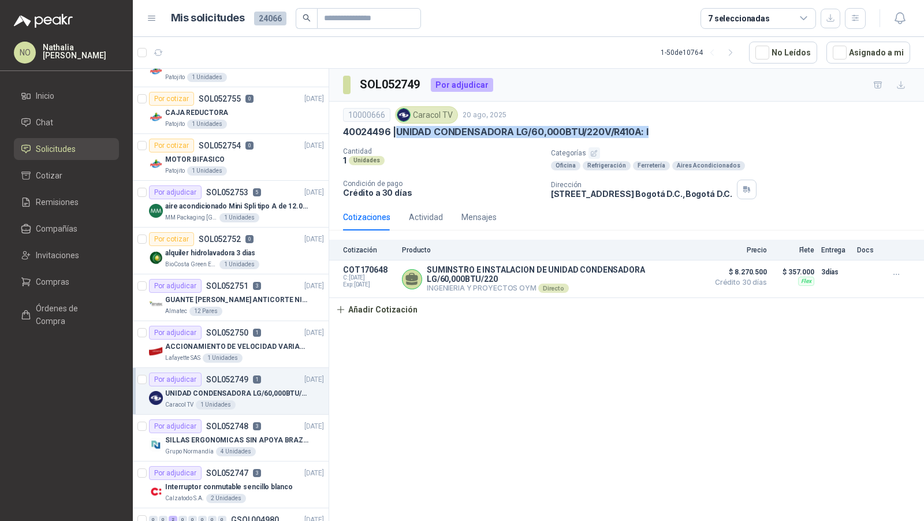
drag, startPoint x: 396, startPoint y: 130, endPoint x: 697, endPoint y: 131, distance: 301.4
click at [697, 131] on div "40024496 | UNIDAD CONDENSADORA LG/60,000BTU/220V/R410A: I" at bounding box center [626, 132] width 567 height 12
copy p "UNIDAD CONDENSADORA LG/60,000BTU/220V/R410A: I"
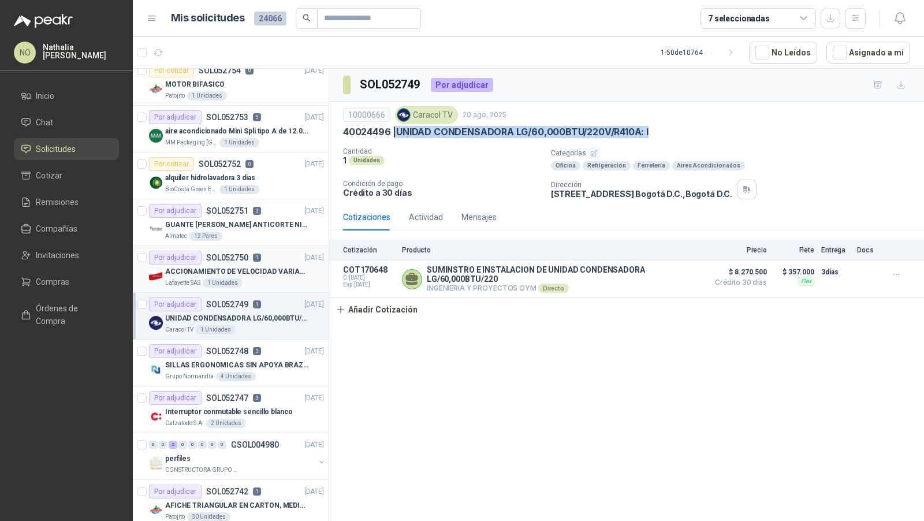
click at [238, 347] on p "SOL052748" at bounding box center [227, 351] width 42 height 8
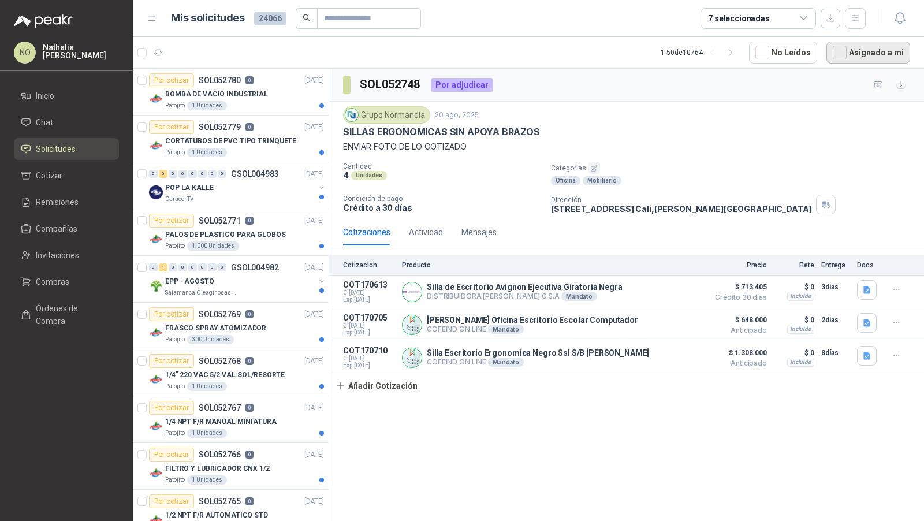
click at [848, 62] on button "Asignado a mi" at bounding box center [868, 53] width 84 height 22
